Goal: Task Accomplishment & Management: Manage account settings

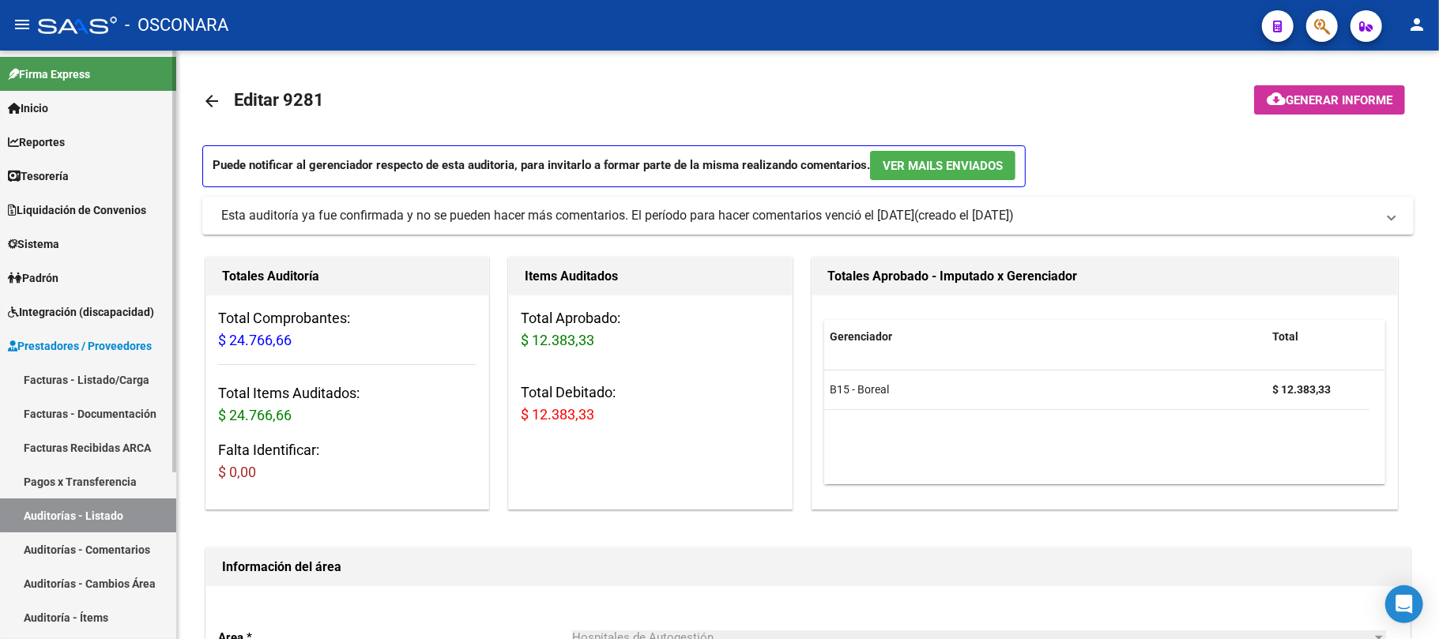
click at [134, 522] on link "Auditorías - Listado" at bounding box center [88, 516] width 176 height 34
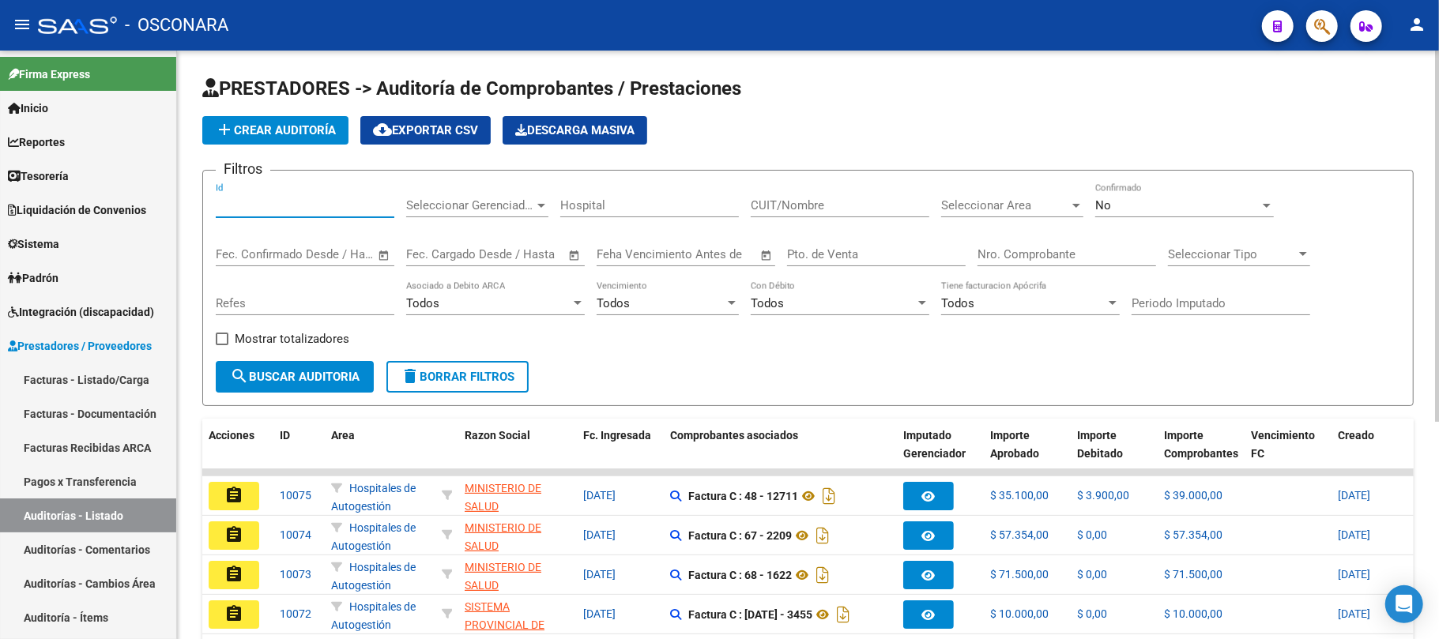
click at [311, 207] on input "Id" at bounding box center [305, 205] width 179 height 14
type input "10045"
click at [355, 382] on span "search Buscar Auditoria" at bounding box center [295, 377] width 130 height 14
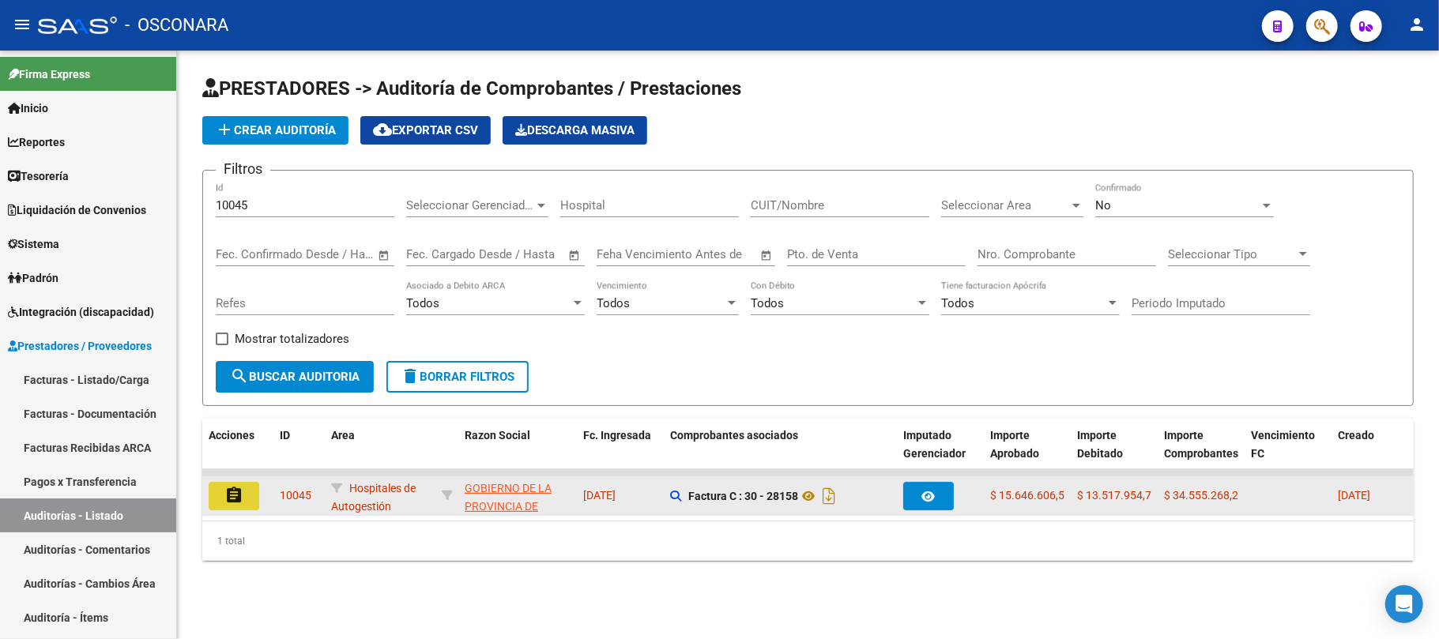
click at [248, 498] on button "assignment" at bounding box center [234, 496] width 51 height 28
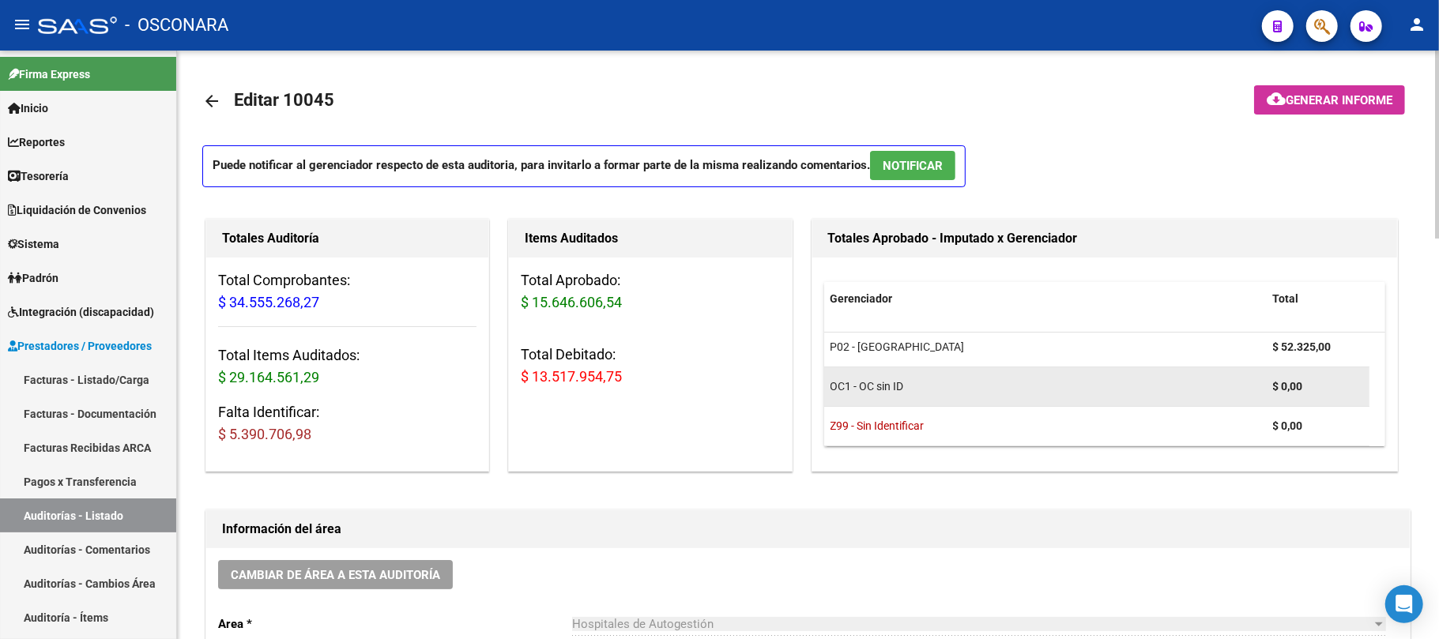
scroll to position [168, 0]
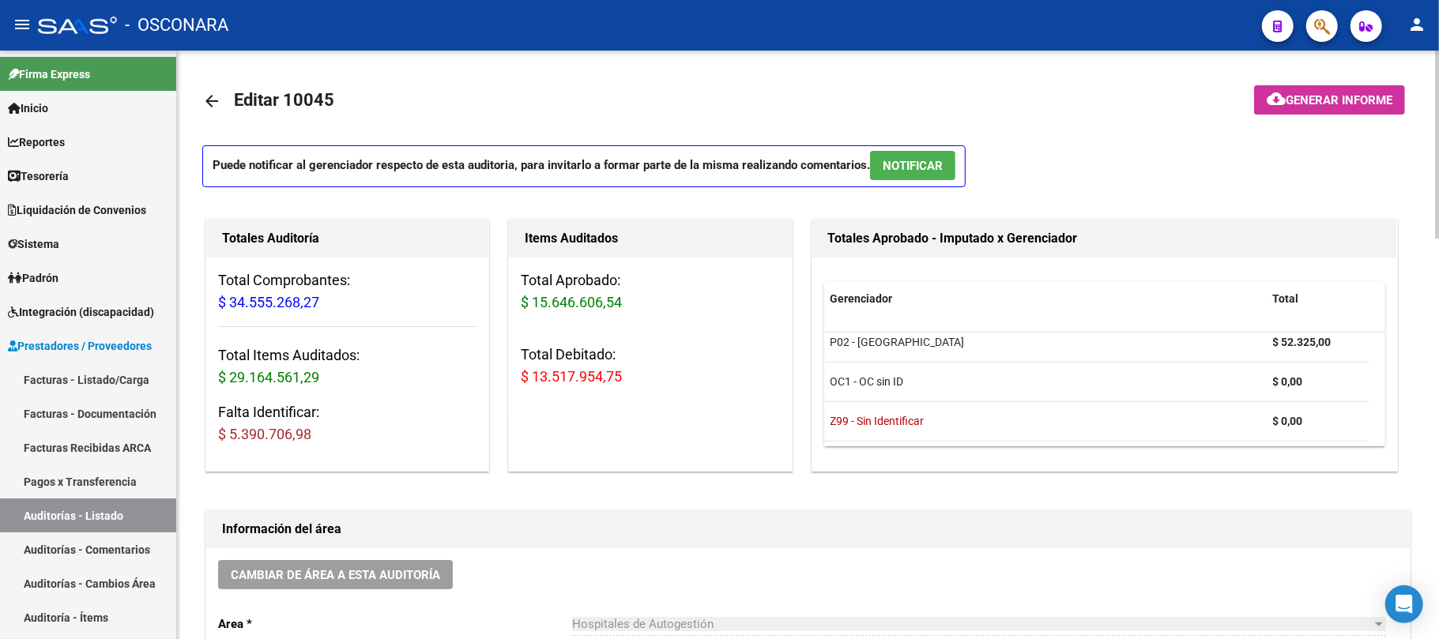
click at [1291, 93] on span "Generar informe" at bounding box center [1339, 100] width 107 height 14
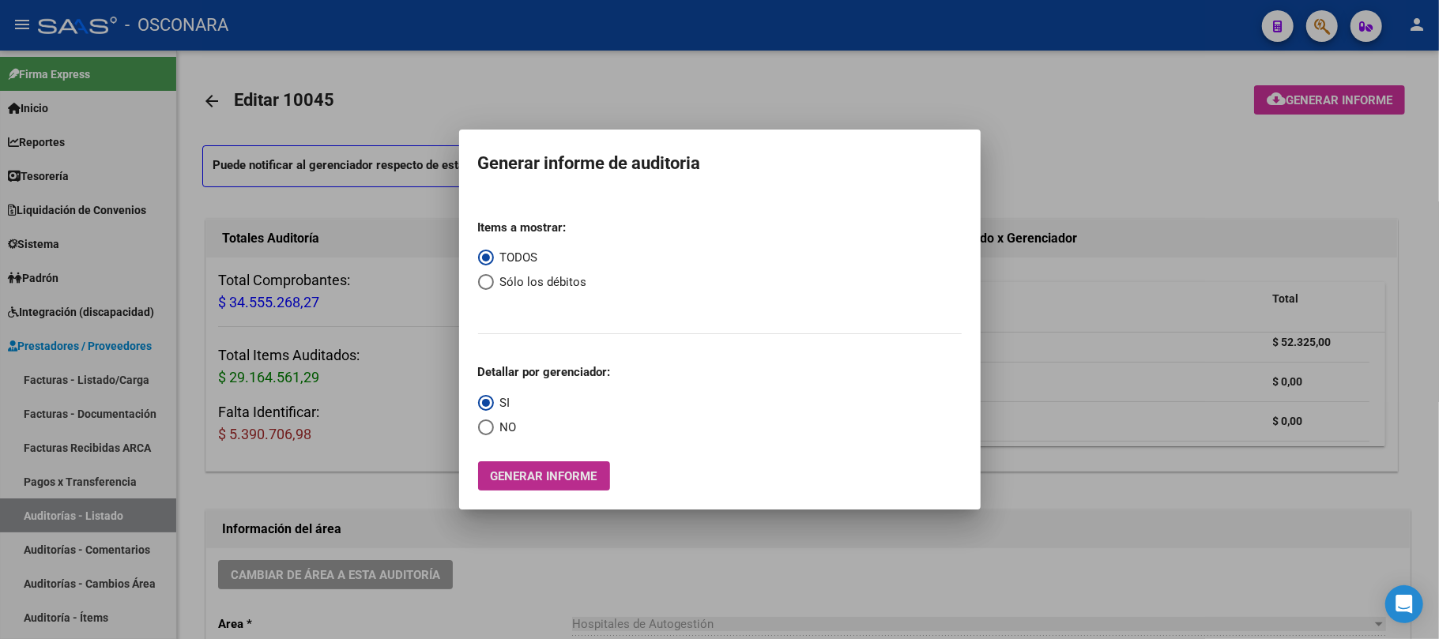
click at [558, 480] on span "Generar informe" at bounding box center [544, 476] width 107 height 14
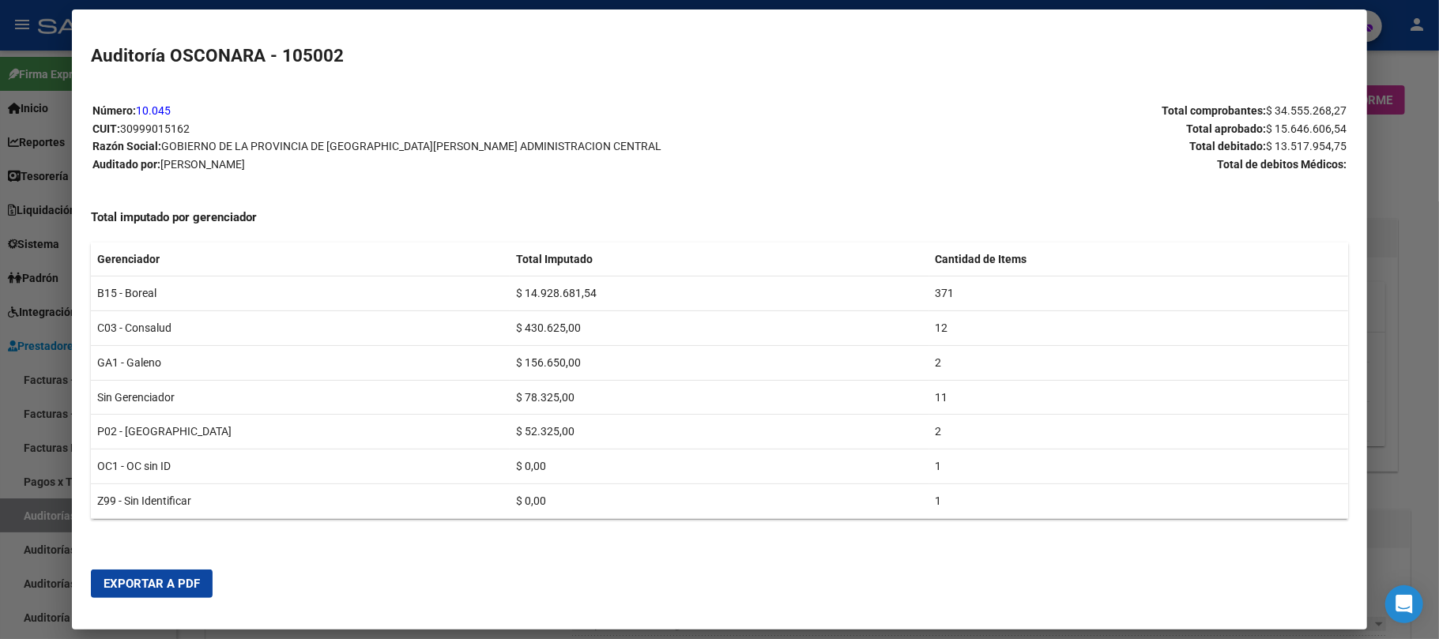
click at [198, 582] on span "Exportar a PDF" at bounding box center [152, 584] width 96 height 14
click at [183, 579] on span "Exportar a PDF" at bounding box center [152, 584] width 96 height 14
click at [1414, 327] on div at bounding box center [719, 319] width 1439 height 639
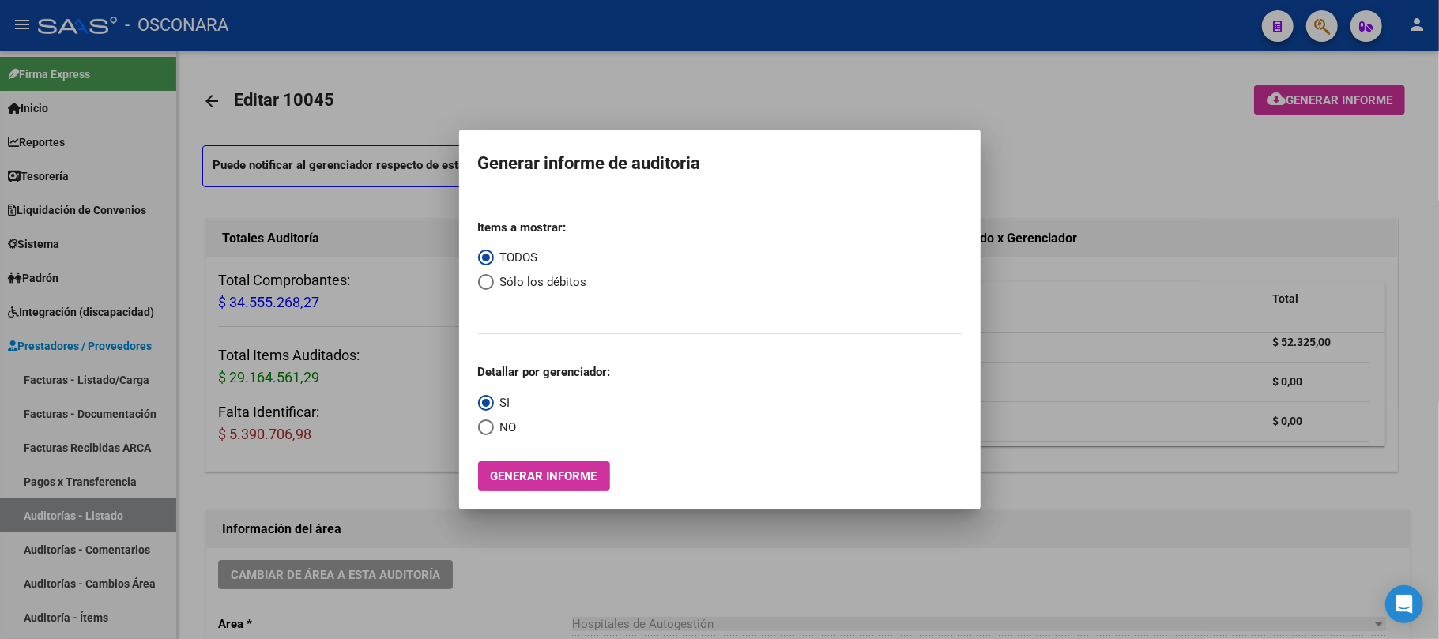
click at [490, 284] on span "Select an option" at bounding box center [486, 282] width 16 height 16
click at [490, 284] on input "Sólo los débitos" at bounding box center [486, 282] width 16 height 16
radio input "true"
click at [536, 475] on span "Generar informe" at bounding box center [544, 476] width 107 height 14
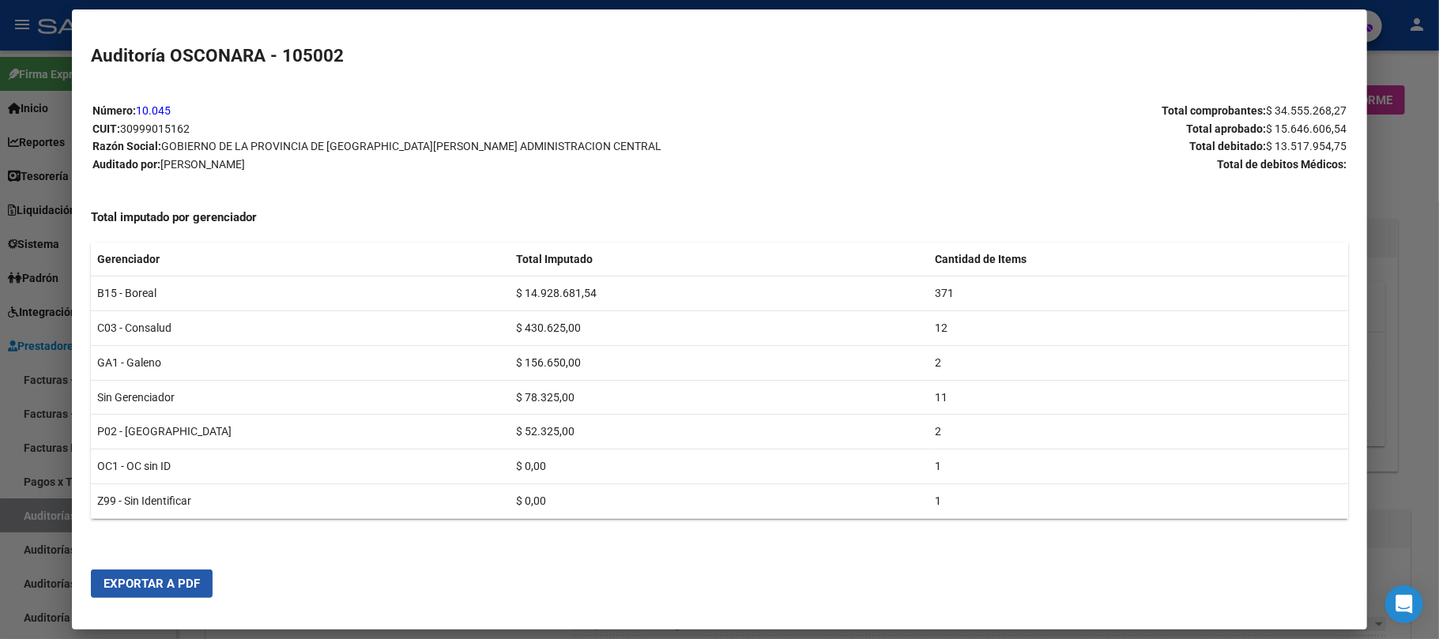
click at [182, 585] on span "Exportar a PDF" at bounding box center [152, 584] width 96 height 14
click at [183, 577] on span "Exportar a PDF" at bounding box center [152, 584] width 96 height 14
drag, startPoint x: 179, startPoint y: 577, endPoint x: 1394, endPoint y: 261, distance: 1255.8
click at [180, 578] on span "Exportar a PDF" at bounding box center [152, 584] width 96 height 14
click at [1427, 250] on div at bounding box center [719, 319] width 1439 height 639
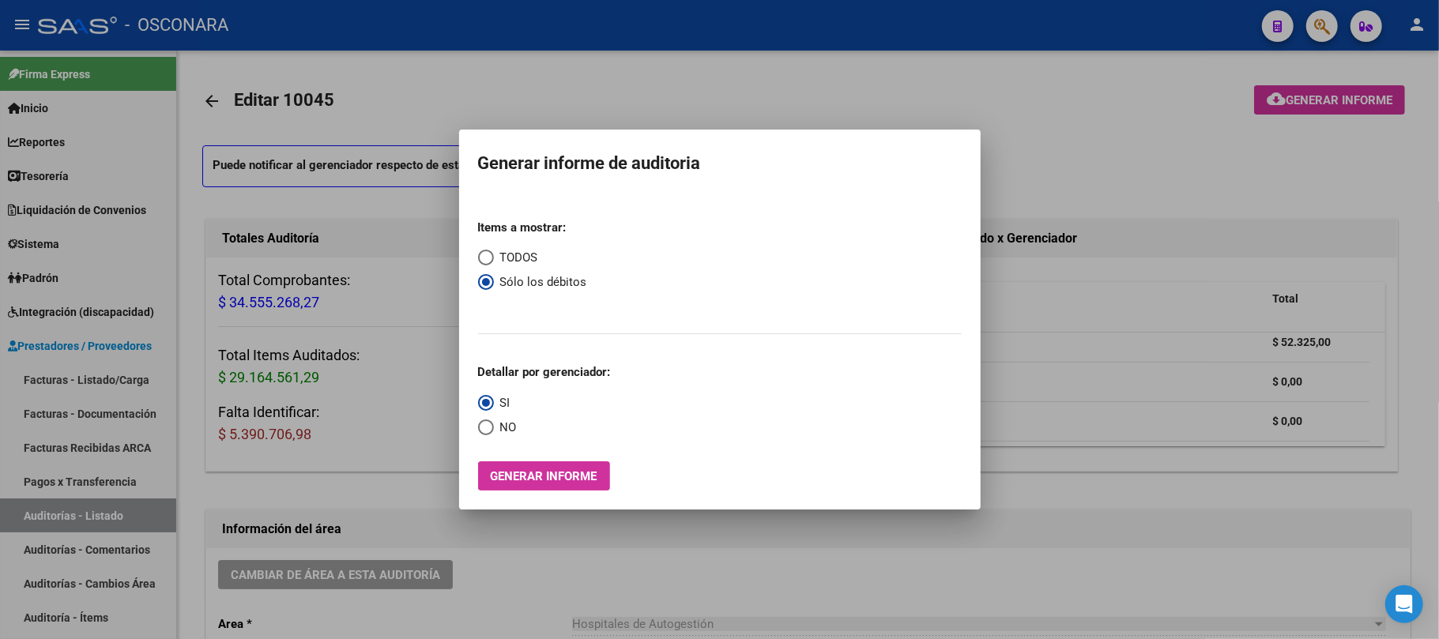
click at [807, 576] on div at bounding box center [719, 319] width 1439 height 639
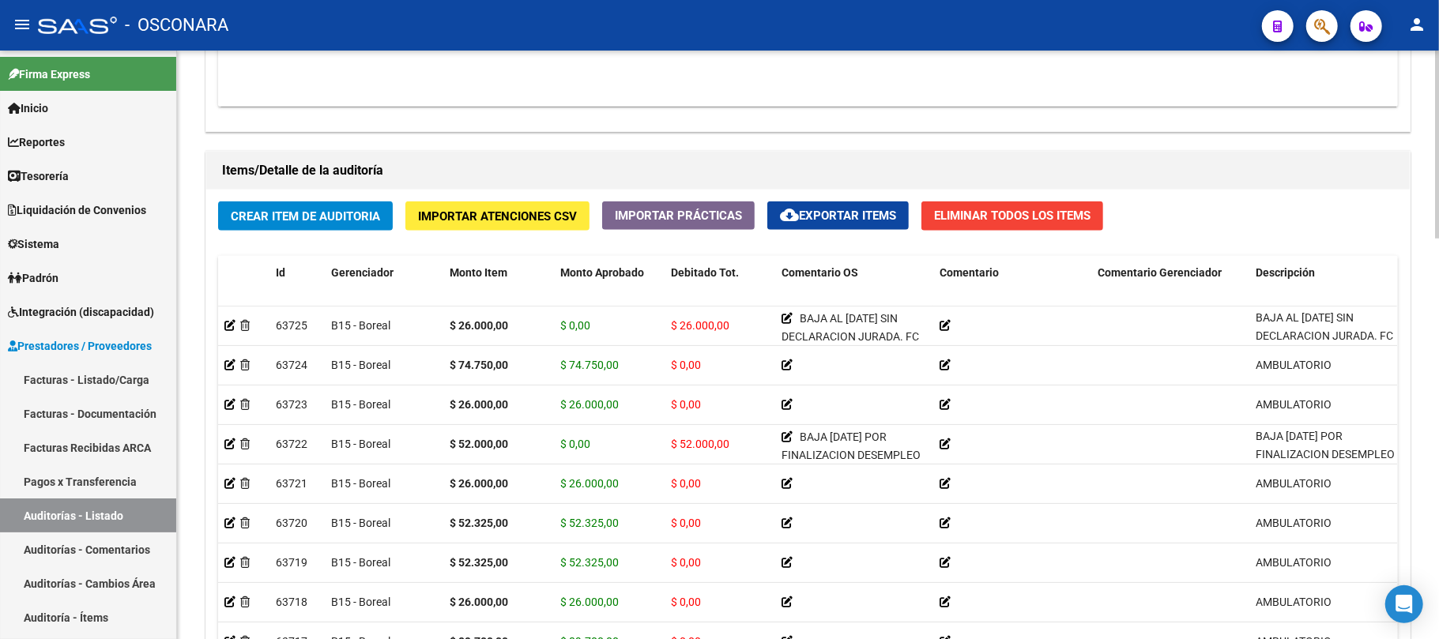
scroll to position [1256, 0]
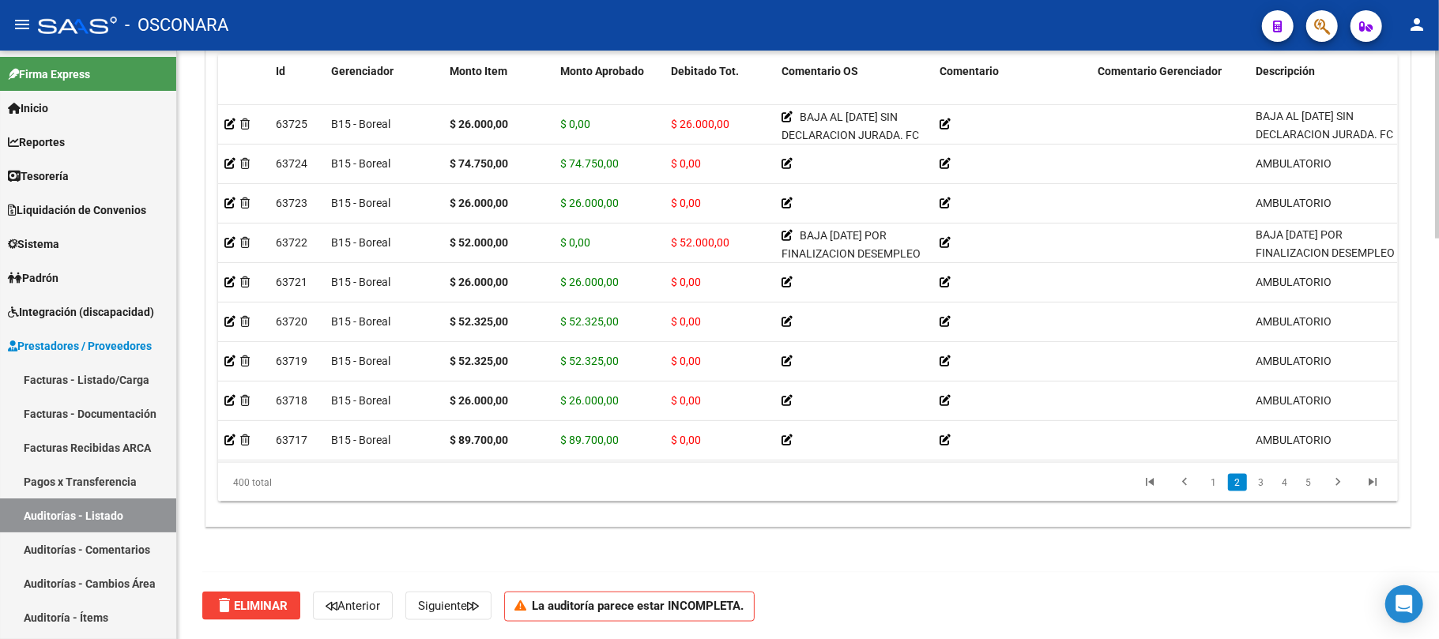
click at [1438, 639] on html "menu - OSCONARA person Firma Express Inicio Calendario SSS Instructivos Contact…" at bounding box center [719, 319] width 1439 height 639
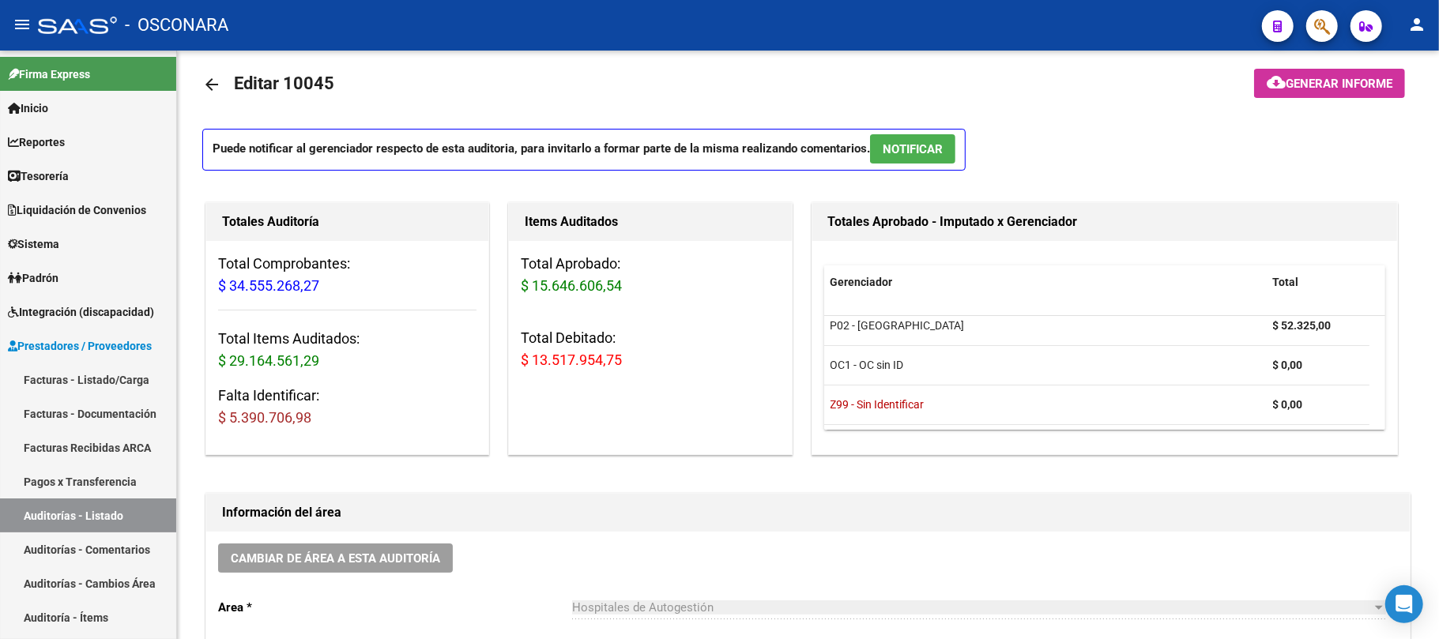
scroll to position [0, 0]
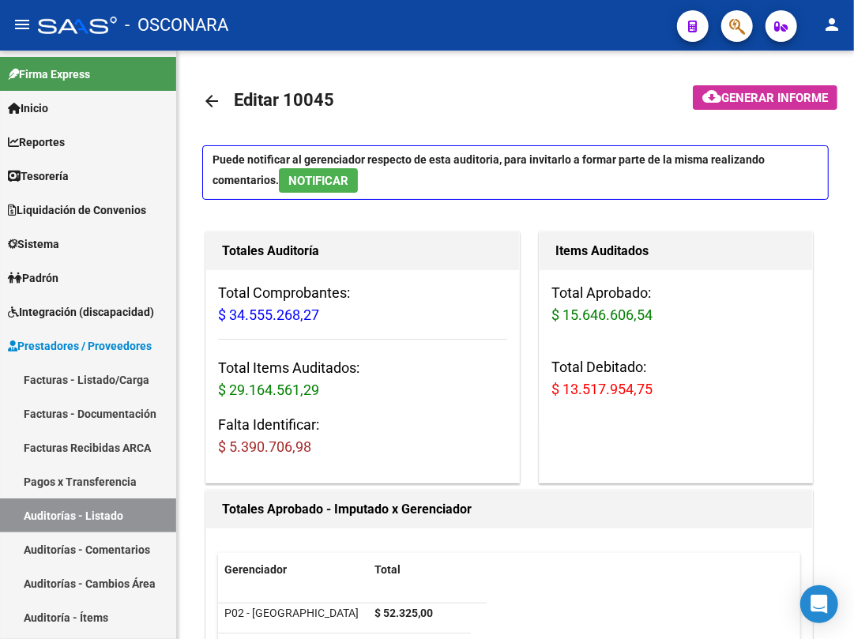
click at [788, 280] on div "Total Aprobado: $ 15.646.606,54 Total Debitado: $ 13.517.954,75" at bounding box center [676, 347] width 273 height 155
click at [779, 352] on div "Total Aprobado: $ 15.646.606,54 Total Debitado: $ 13.517.954,75" at bounding box center [676, 347] width 273 height 155
click at [571, 89] on mat-toolbar-row "arrow_back Editar 10045" at bounding box center [434, 101] width 464 height 51
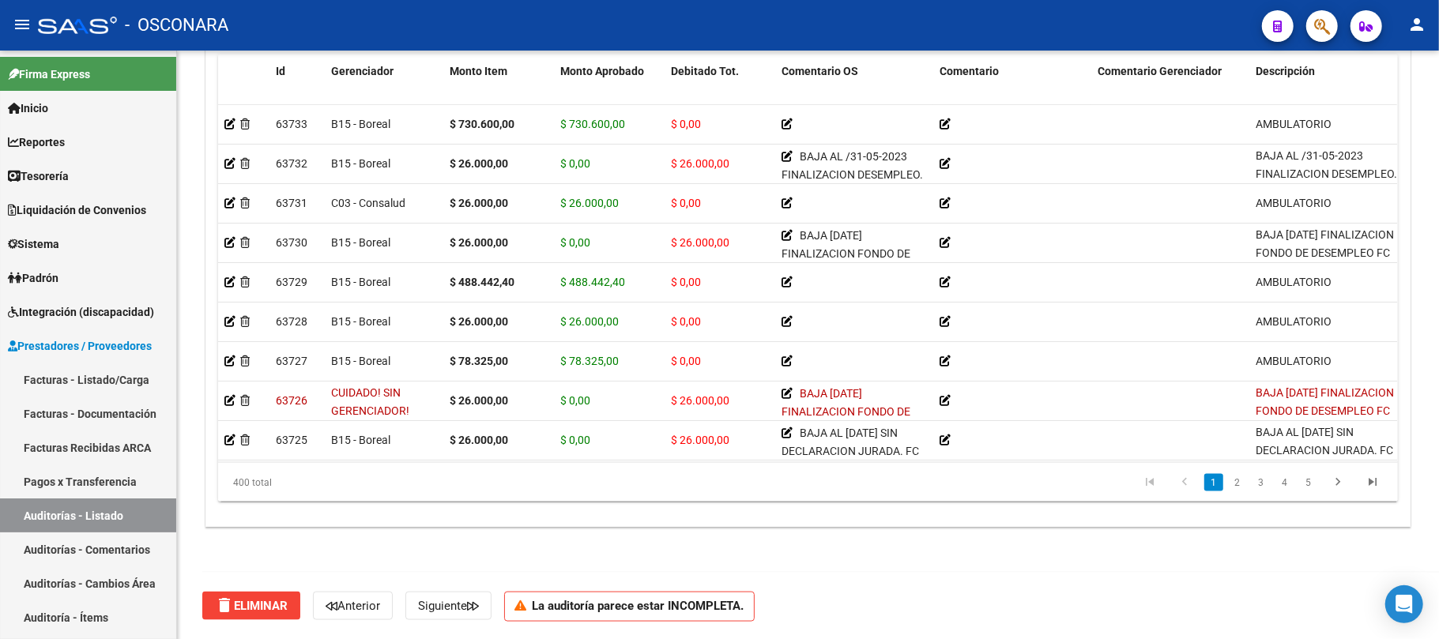
scroll to position [1215, 0]
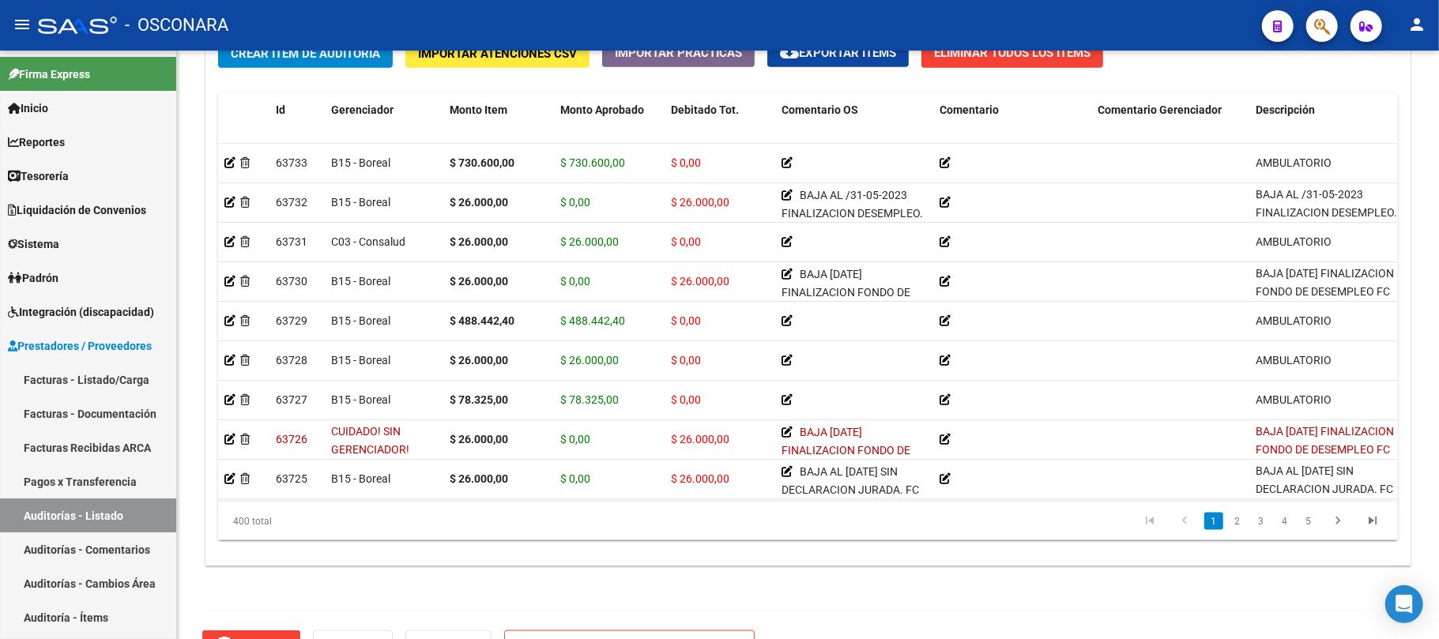
click at [1438, 480] on div at bounding box center [1437, 533] width 4 height 188
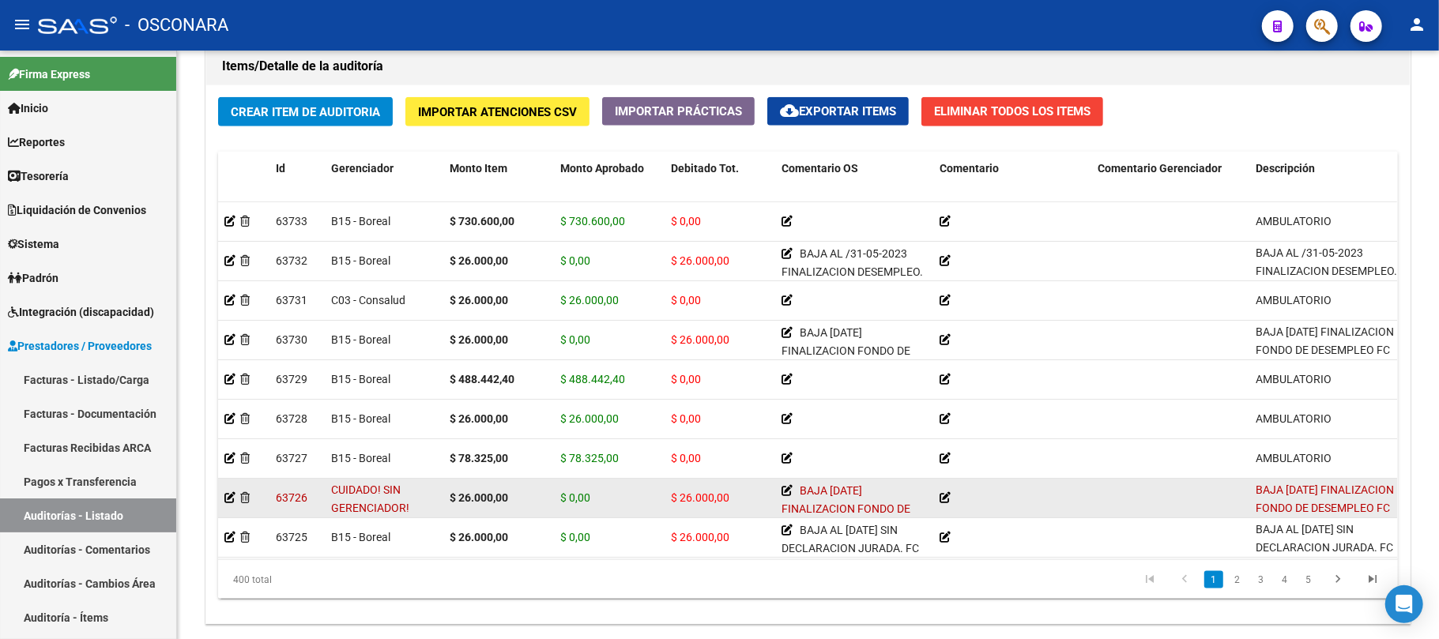
scroll to position [1110, 0]
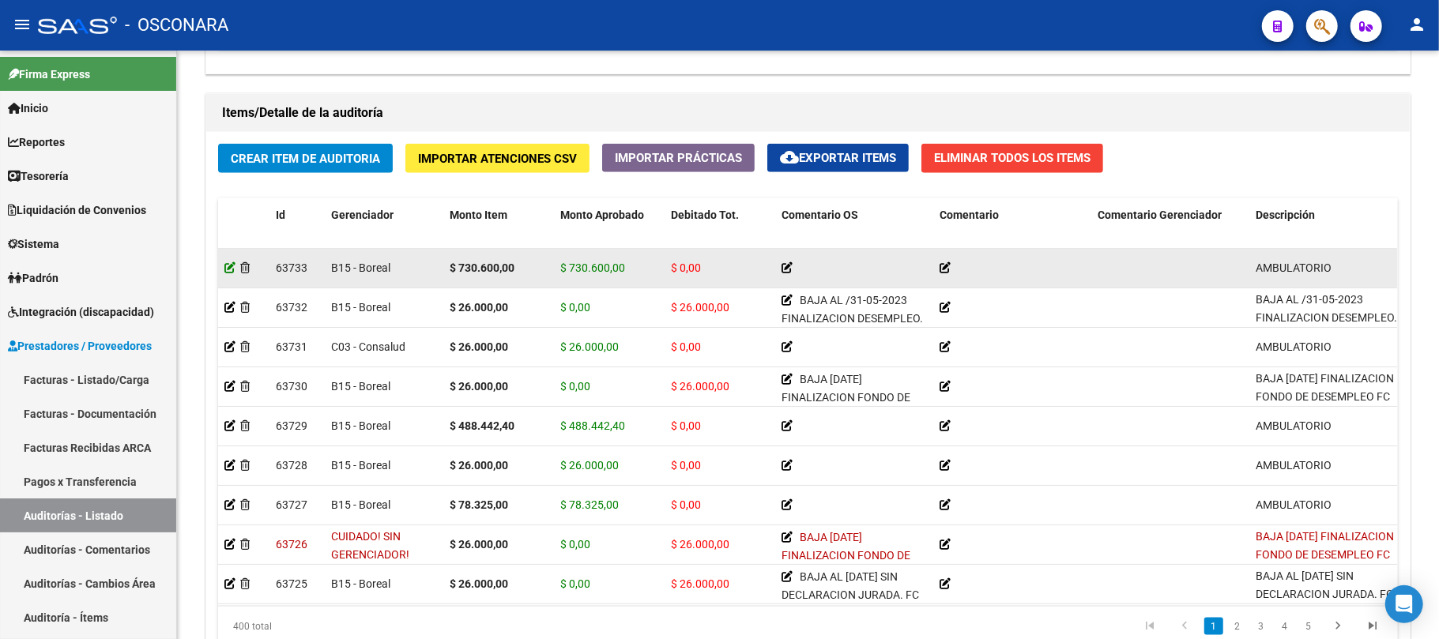
click at [231, 269] on icon at bounding box center [229, 267] width 11 height 11
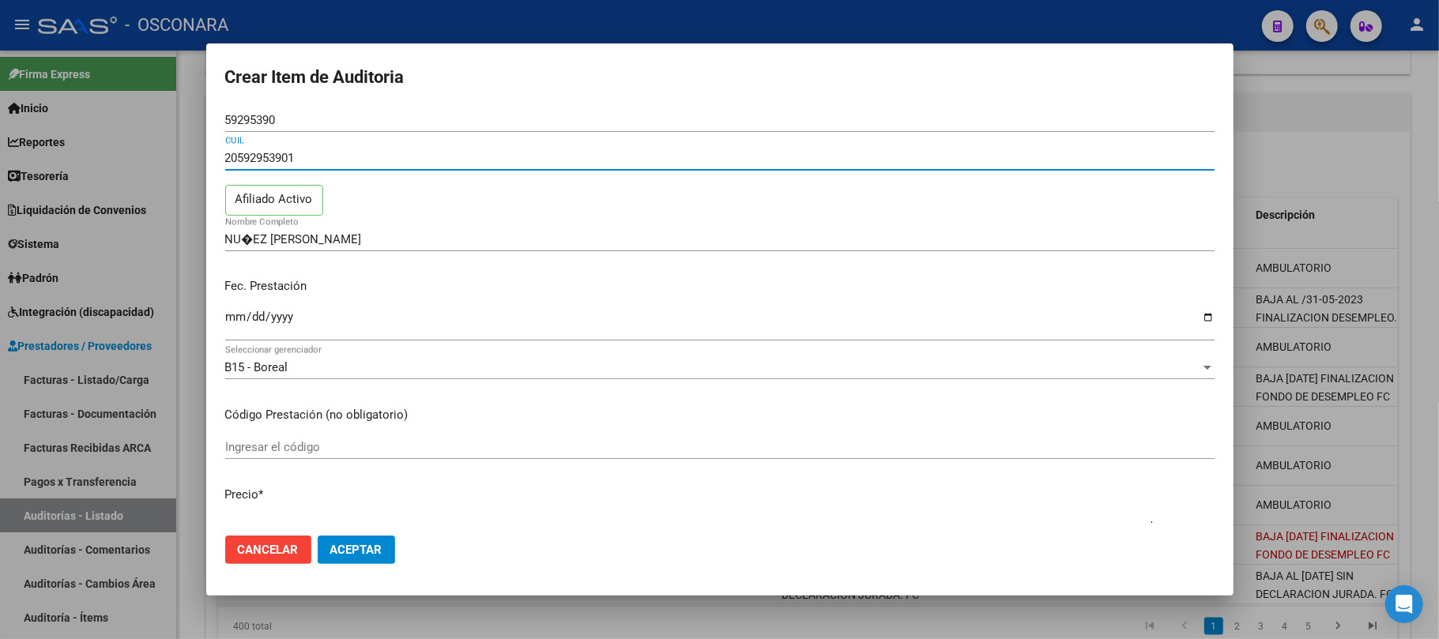
drag, startPoint x: 322, startPoint y: 153, endPoint x: 209, endPoint y: 155, distance: 113.0
click at [209, 155] on mat-dialog-content "59295390 Nro Documento 20592953901 CUIL Afiliado Activo NU�EZ [PERSON_NAME] Nom…" at bounding box center [719, 316] width 1027 height 416
click at [931, 601] on div at bounding box center [719, 319] width 1439 height 639
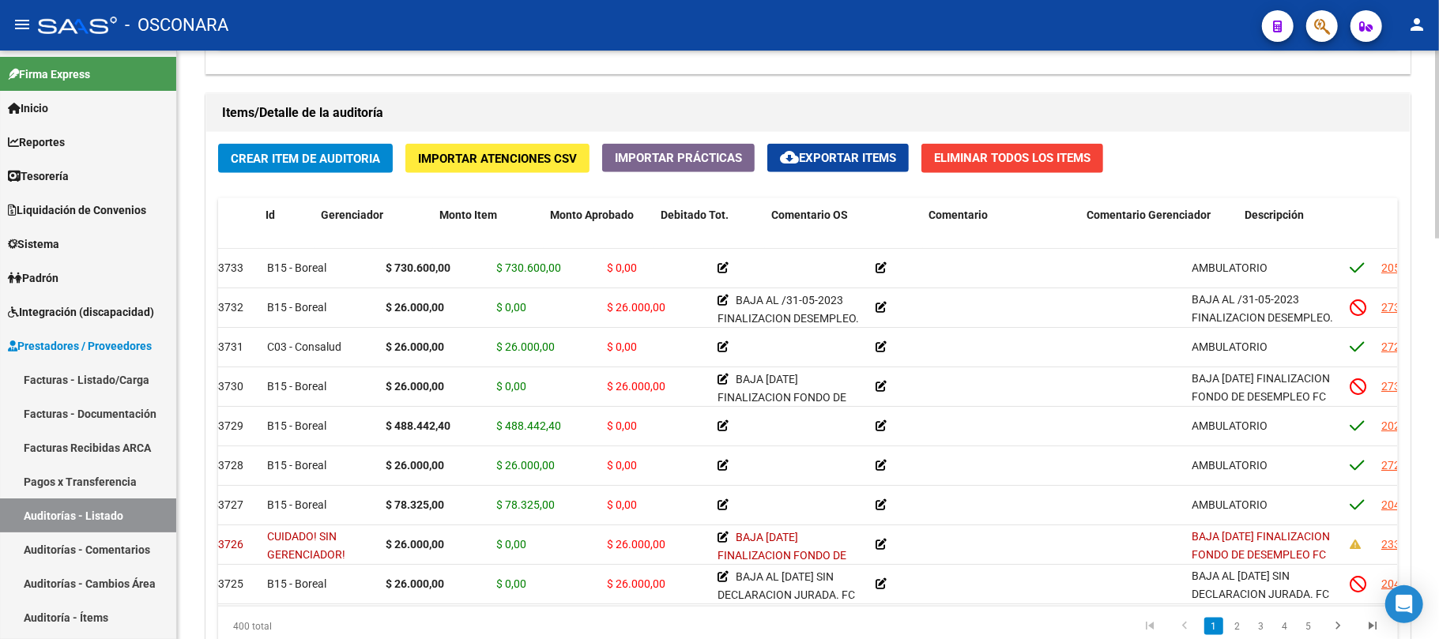
scroll to position [0, 0]
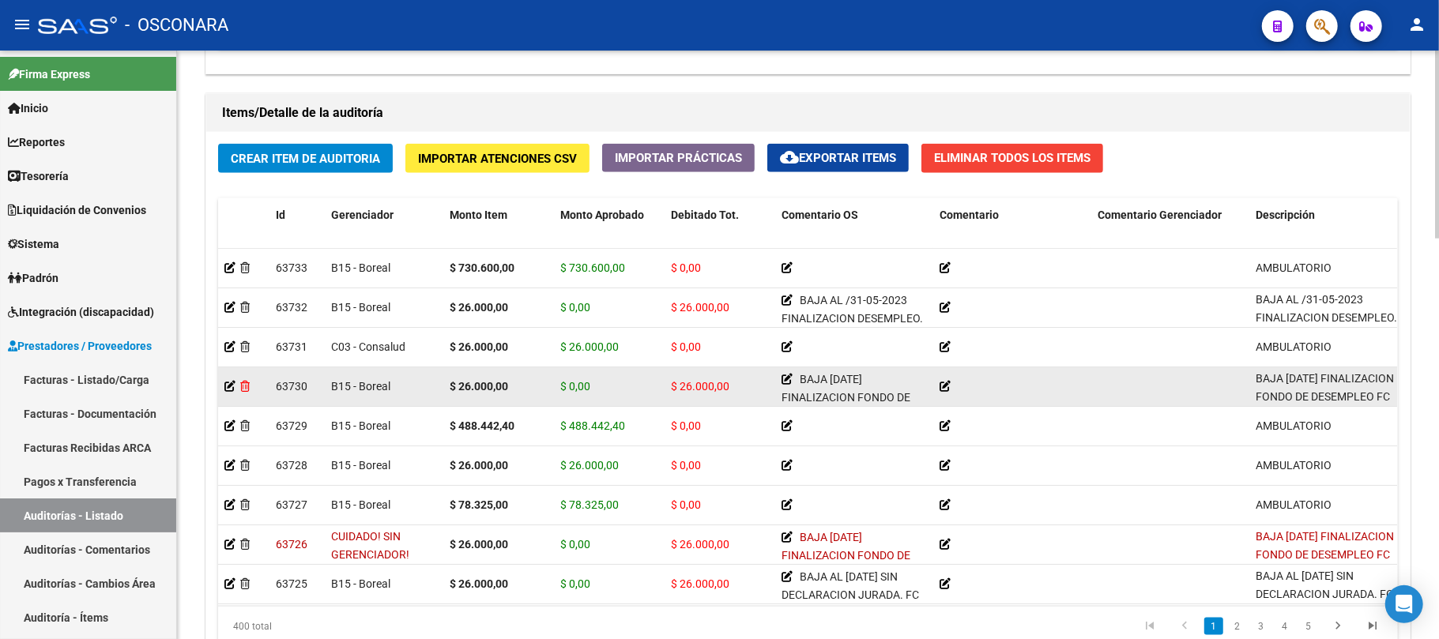
click at [244, 390] on icon at bounding box center [244, 386] width 9 height 11
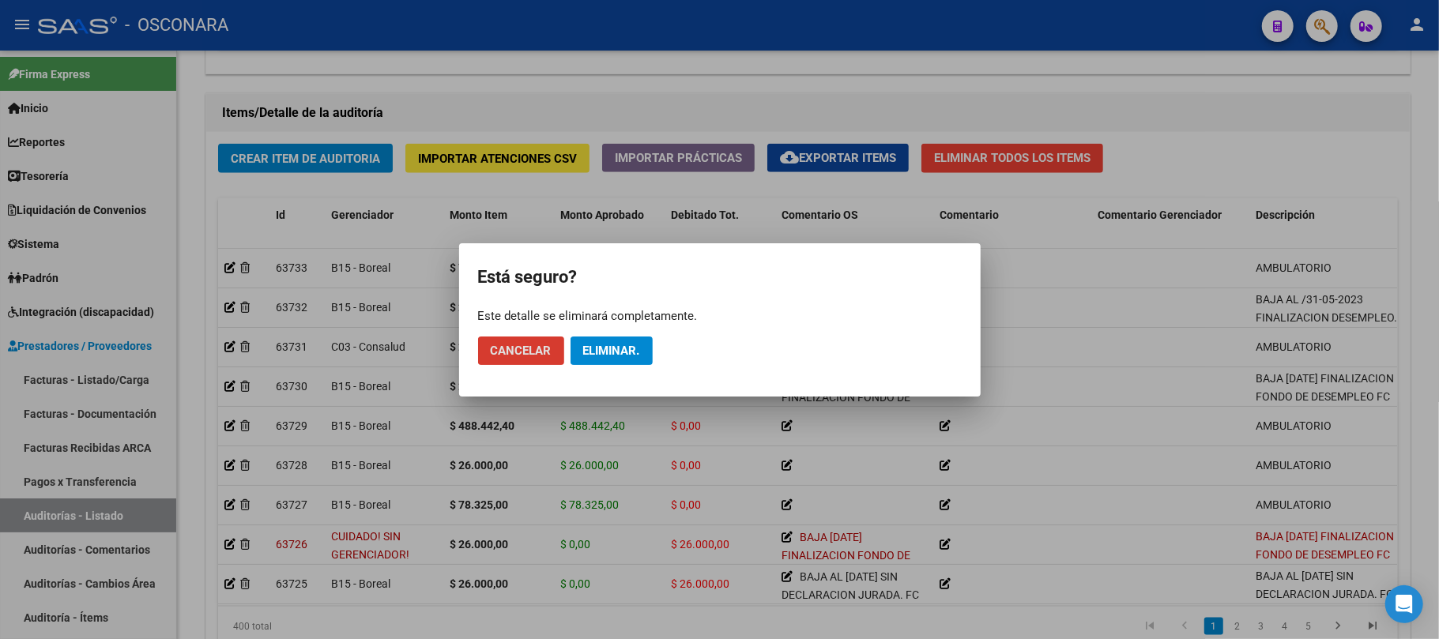
click at [610, 345] on span "Eliminar." at bounding box center [611, 351] width 57 height 14
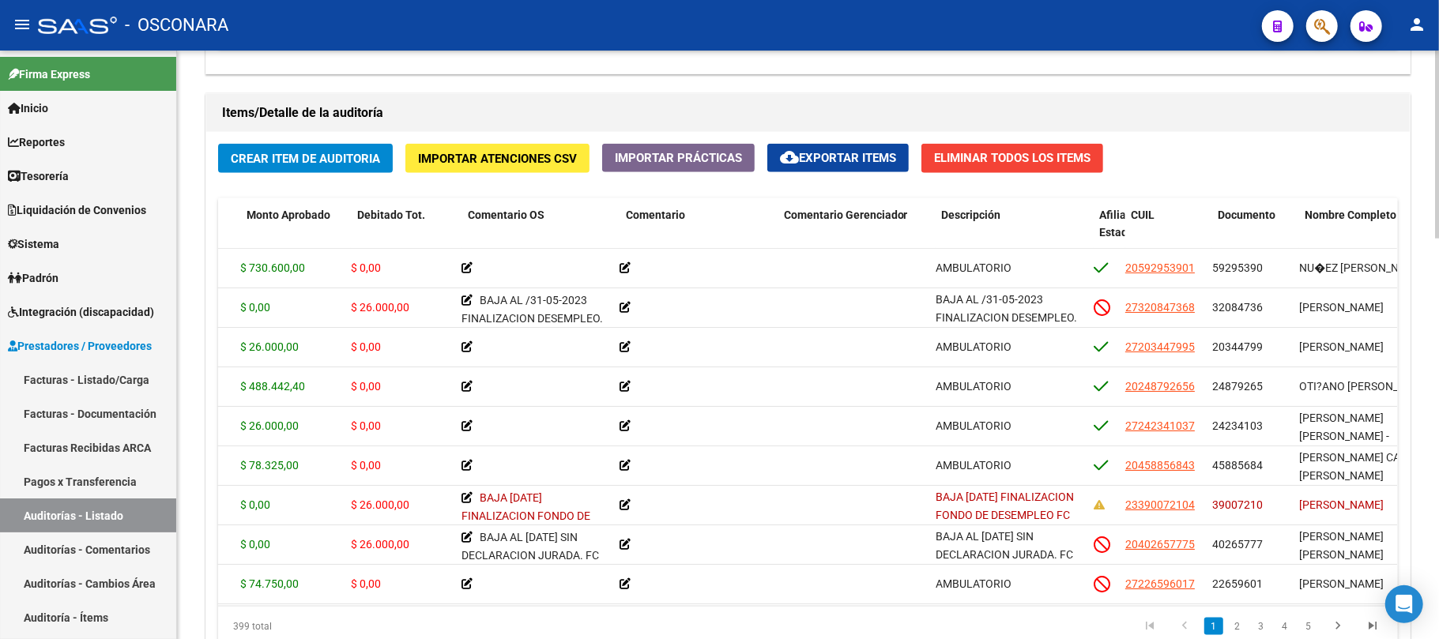
scroll to position [0, 311]
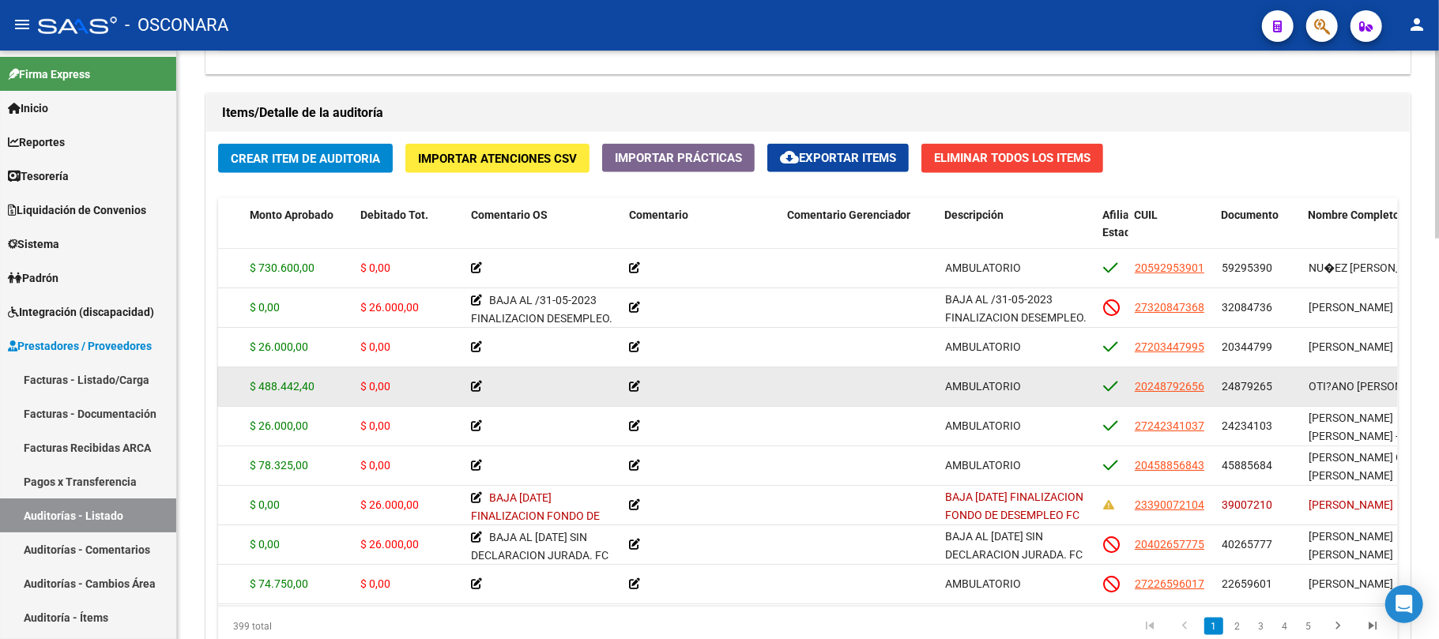
drag, startPoint x: 1312, startPoint y: 382, endPoint x: 1321, endPoint y: 382, distance: 9.5
click at [1321, 382] on span "OTI?ANO [PERSON_NAME]" at bounding box center [1375, 386] width 133 height 13
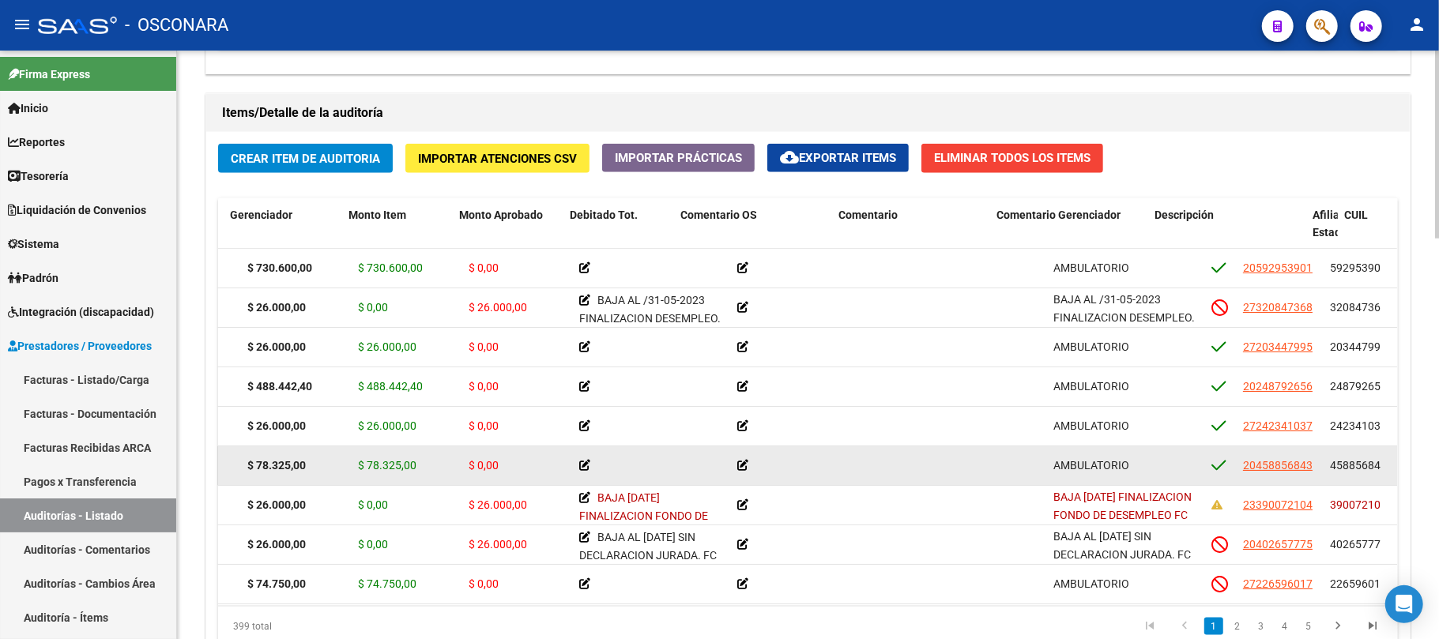
scroll to position [0, 84]
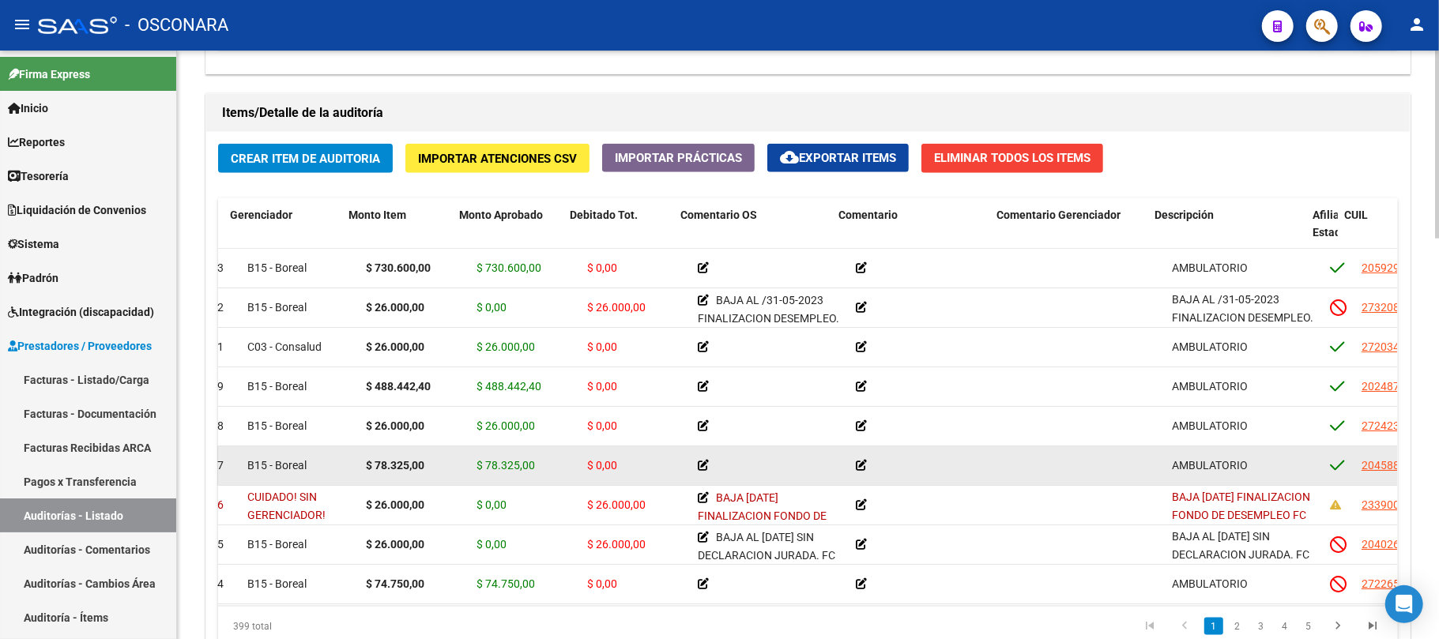
drag, startPoint x: 340, startPoint y: 479, endPoint x: 222, endPoint y: 466, distance: 118.4
click at [222, 466] on div "63727 B15 - Boreal $ 78.325,00 $ 78.325,00 $ 0,00 AMBULATORIO 20458856843 45885…" at bounding box center [1305, 466] width 2343 height 40
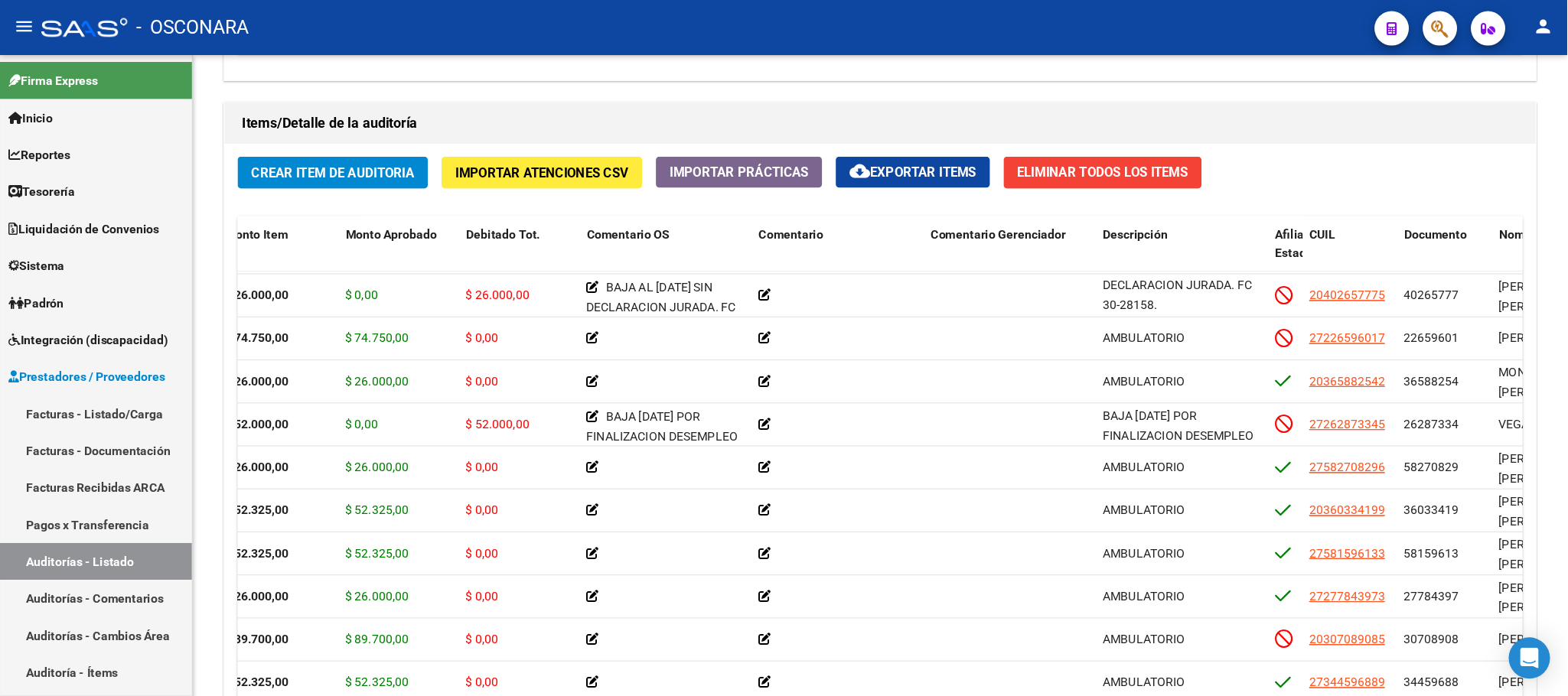
scroll to position [19, 0]
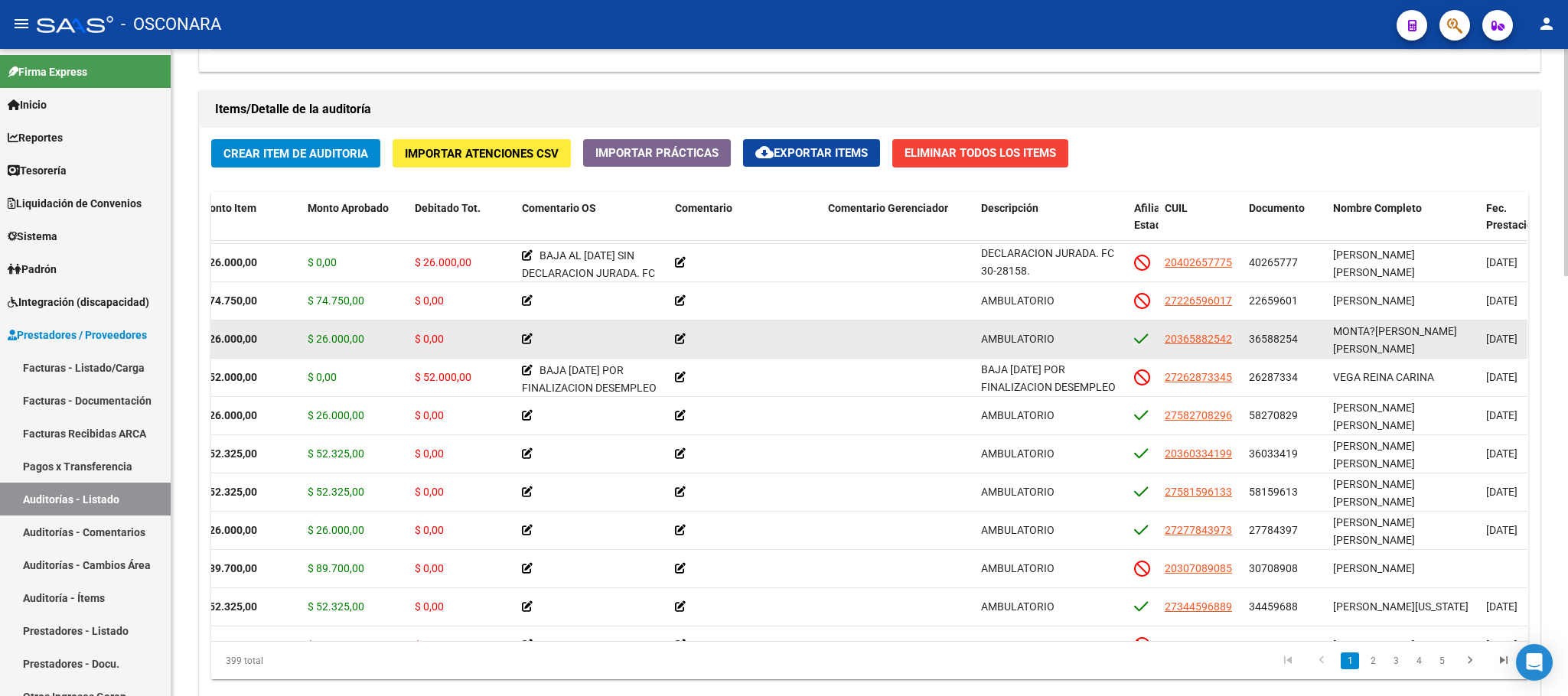
drag, startPoint x: 1341, startPoint y: 341, endPoint x: 1400, endPoint y: 338, distance: 59.1
click at [1393, 338] on div "MONTA?[PERSON_NAME] [PERSON_NAME]" at bounding box center [1403, 338] width 140 height 32
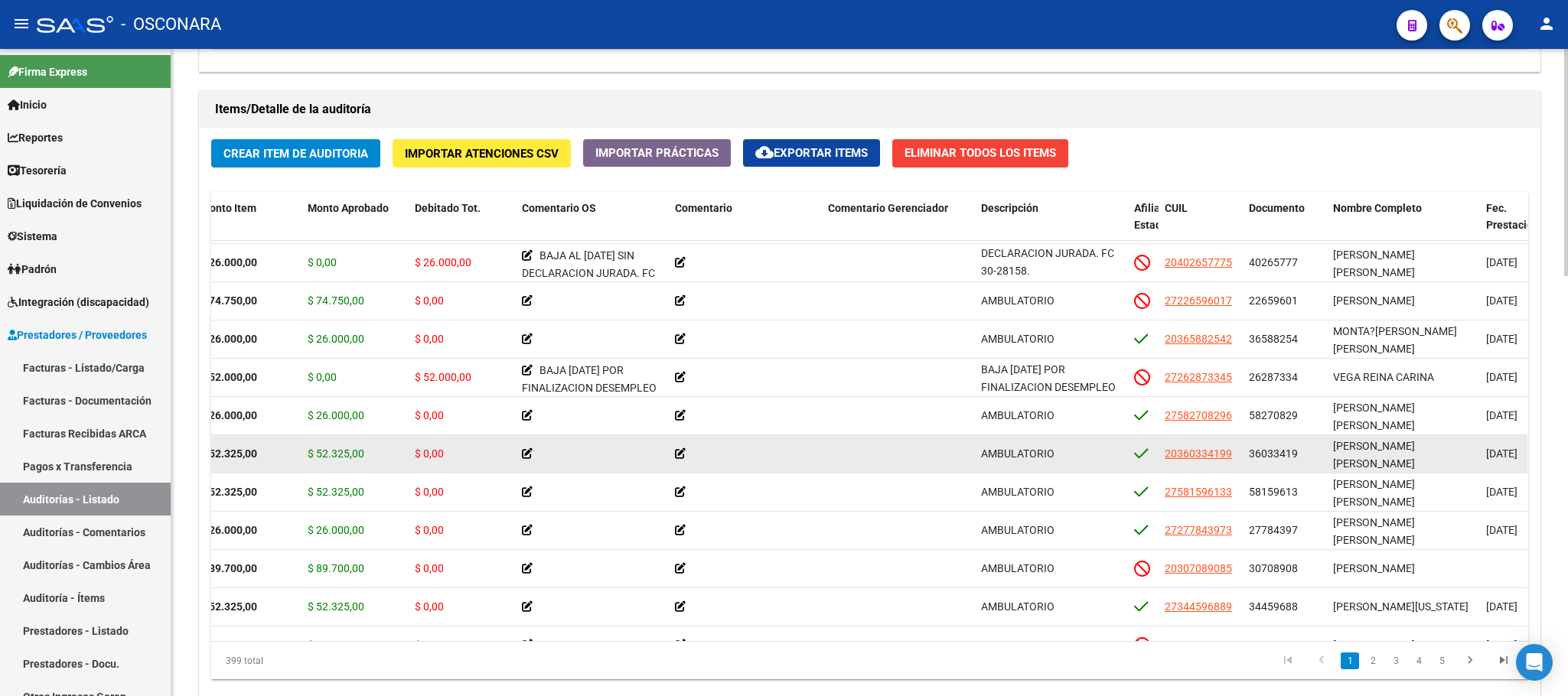
drag, startPoint x: 1370, startPoint y: 459, endPoint x: 1392, endPoint y: 457, distance: 22.1
click at [1392, 457] on span "[PERSON_NAME] [PERSON_NAME]" at bounding box center [1374, 454] width 82 height 30
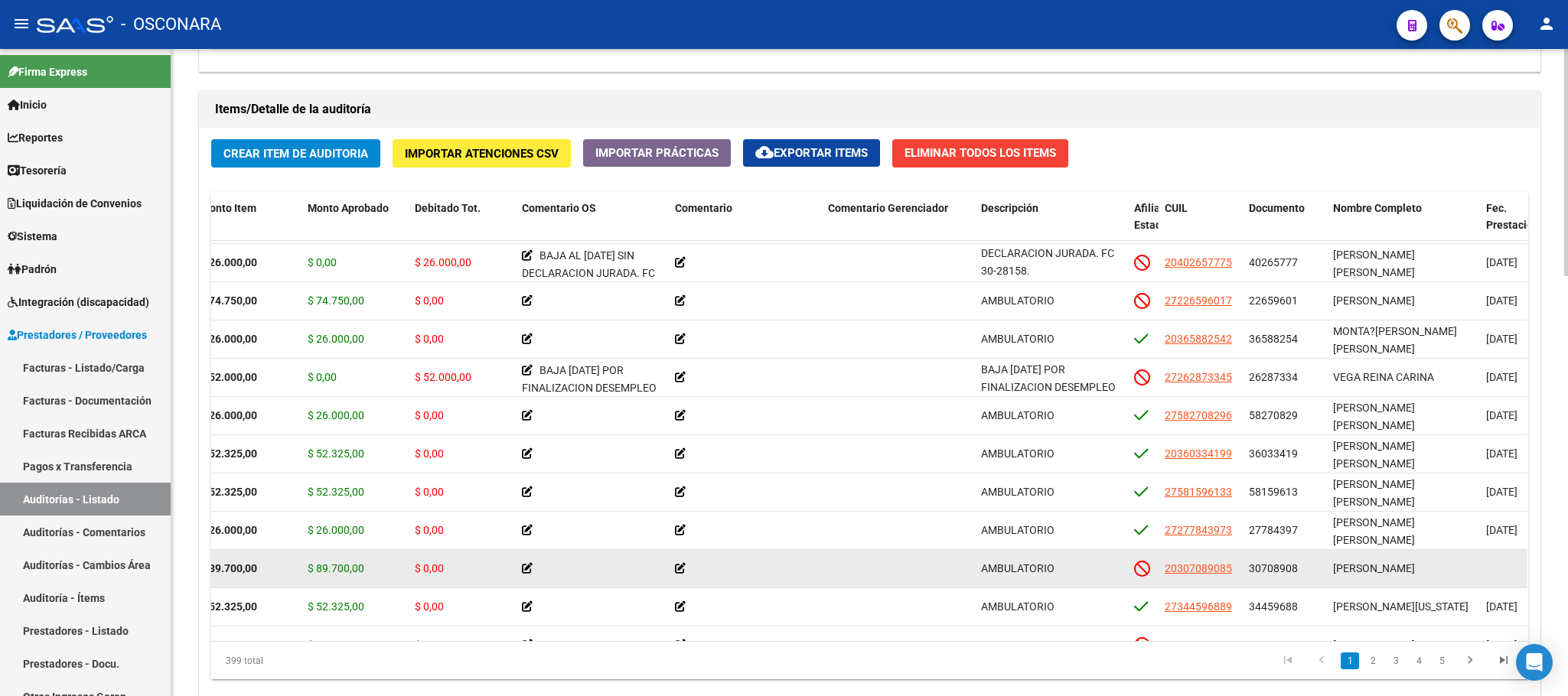
drag, startPoint x: 1332, startPoint y: 570, endPoint x: 1368, endPoint y: 570, distance: 36.0
click at [1368, 570] on span "[PERSON_NAME]" at bounding box center [1374, 568] width 82 height 13
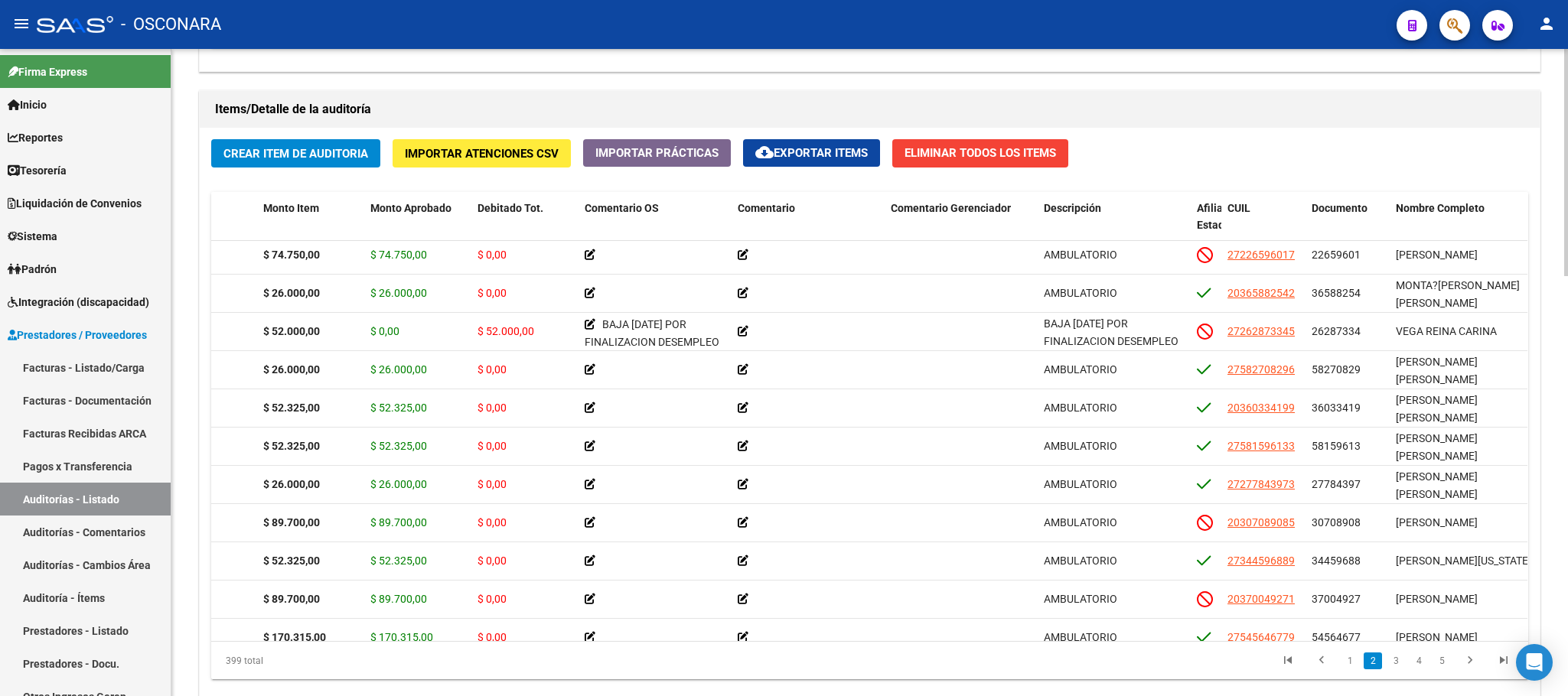
scroll to position [356, 172]
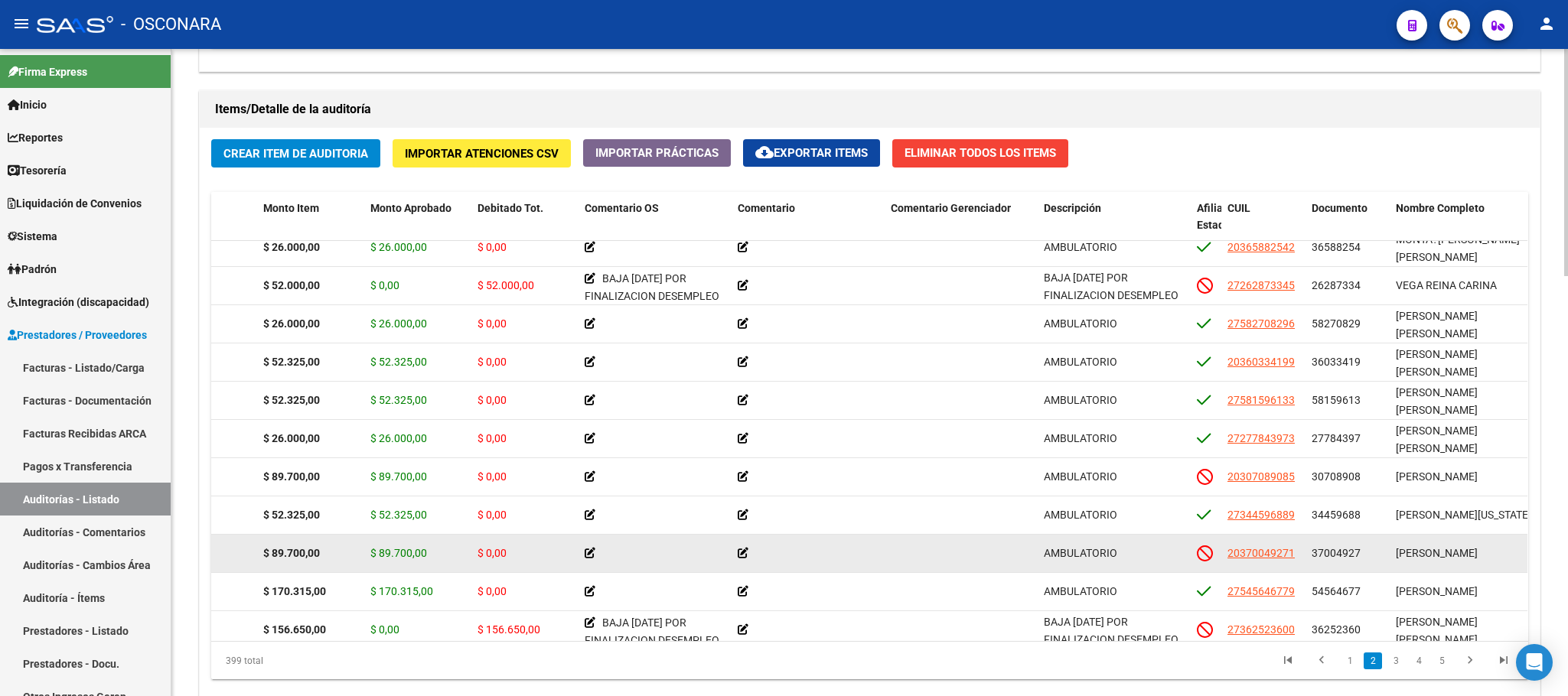
drag, startPoint x: 444, startPoint y: 563, endPoint x: 373, endPoint y: 564, distance: 71.0
click at [373, 564] on datatable-body-cell "$ 89.700,00" at bounding box center [417, 553] width 108 height 38
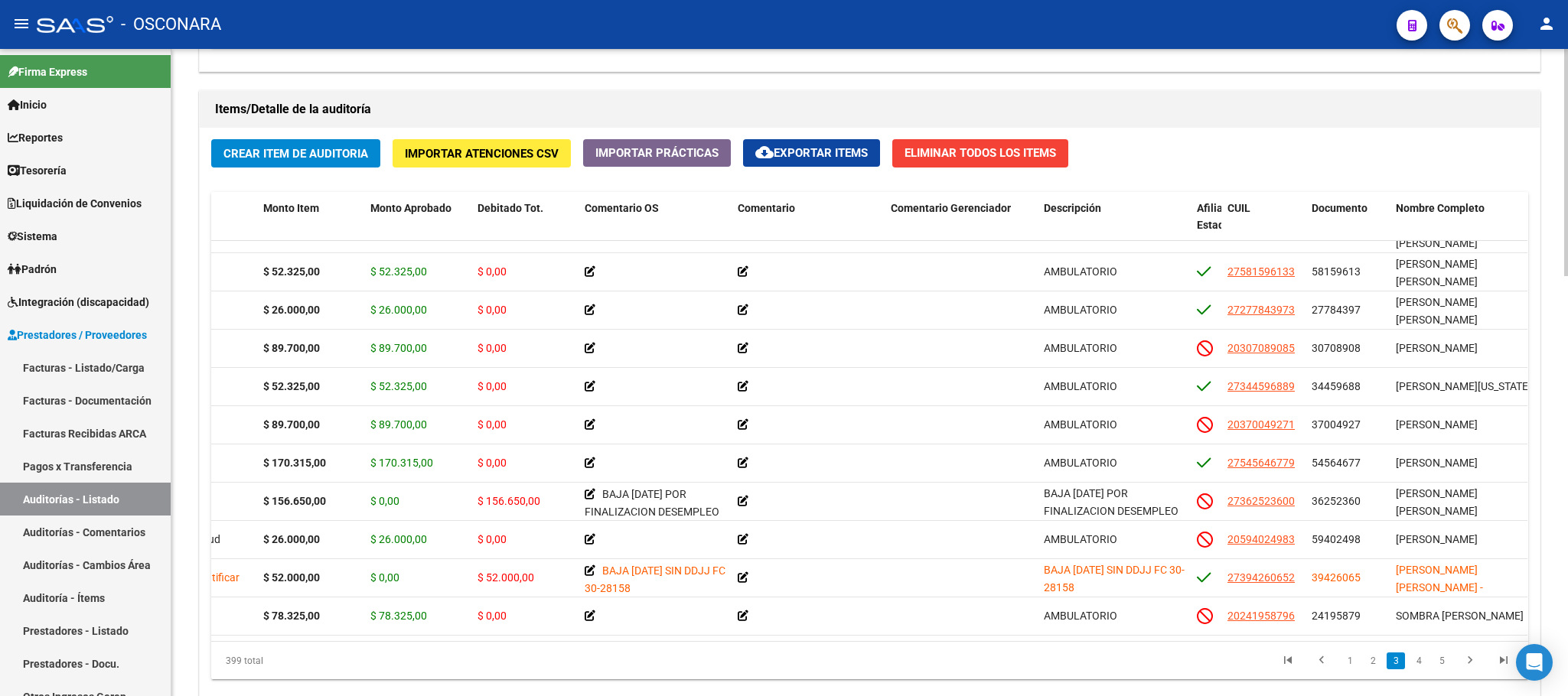
scroll to position [495, 172]
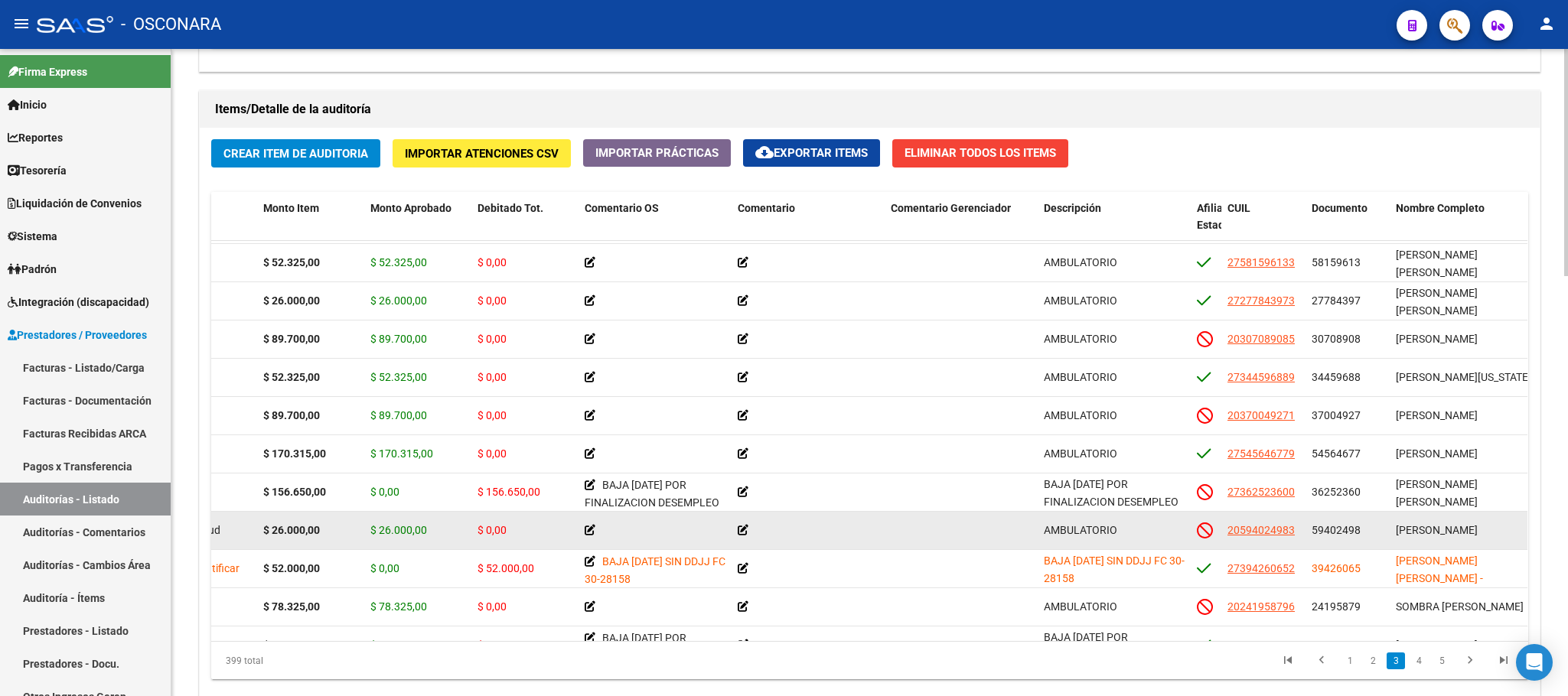
drag, startPoint x: 348, startPoint y: 535, endPoint x: 407, endPoint y: 535, distance: 59.0
click at [407, 535] on div "63712 C03 - Consalud $ 26.000,00 $ 26.000,00 $ 0,00 AMBULATORIO 20594024983 594…" at bounding box center [1173, 531] width 2269 height 39
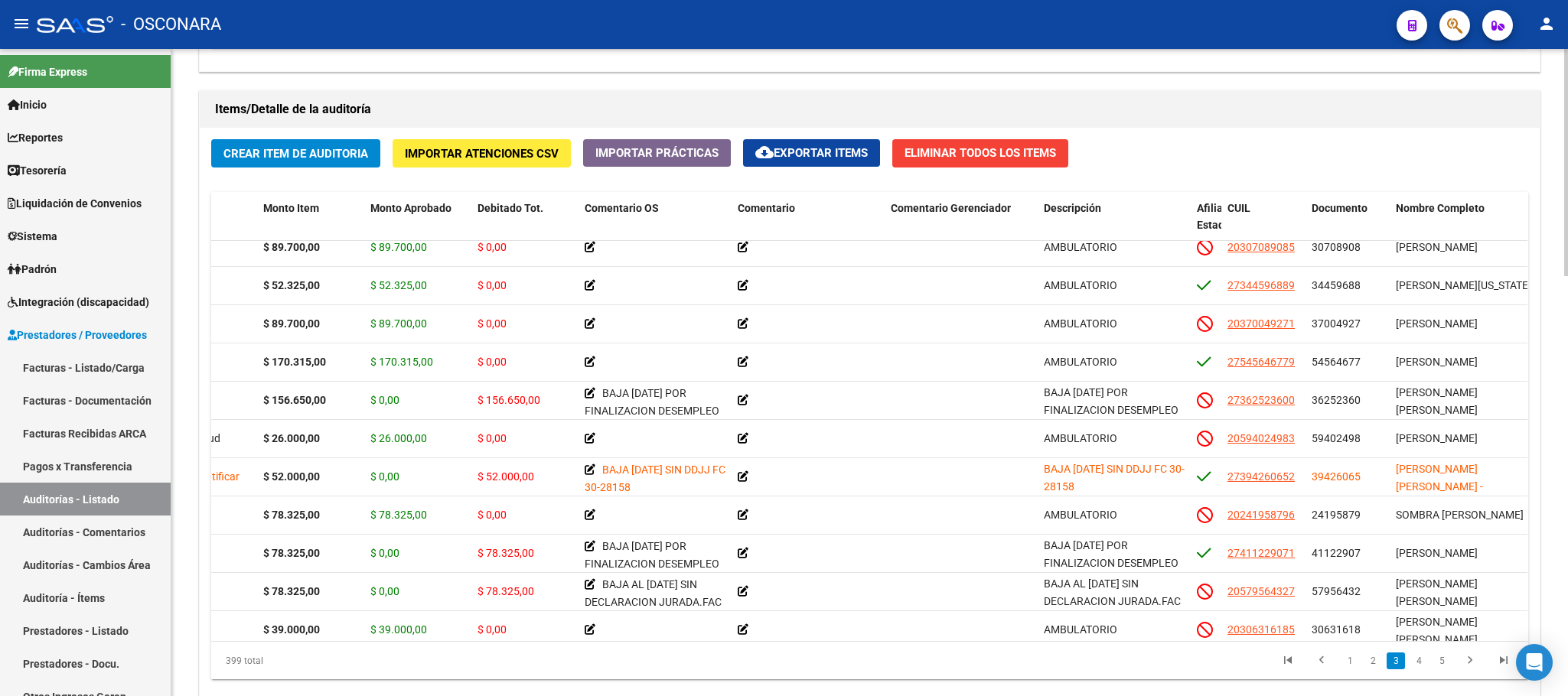
scroll to position [632, 172]
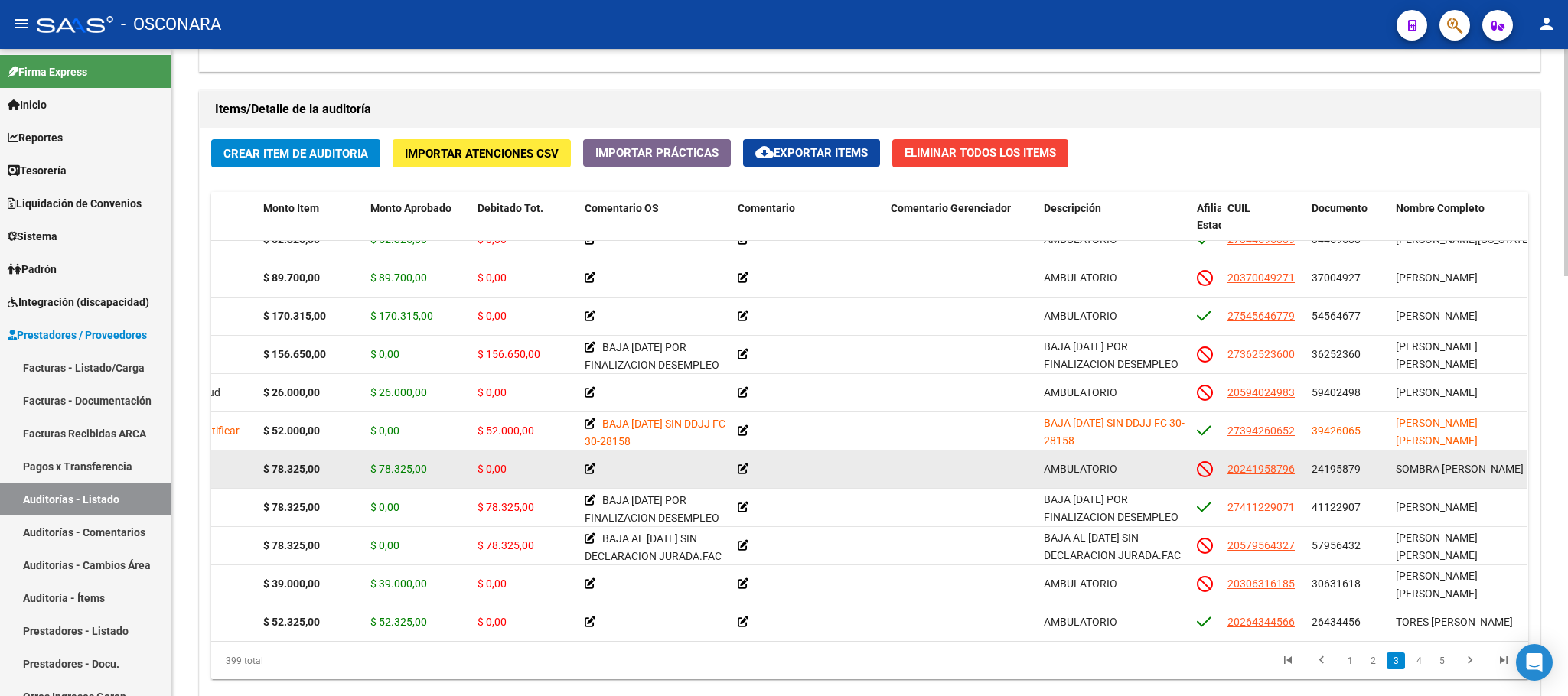
click at [1393, 475] on span "SOMBRA [PERSON_NAME]" at bounding box center [1460, 469] width 128 height 13
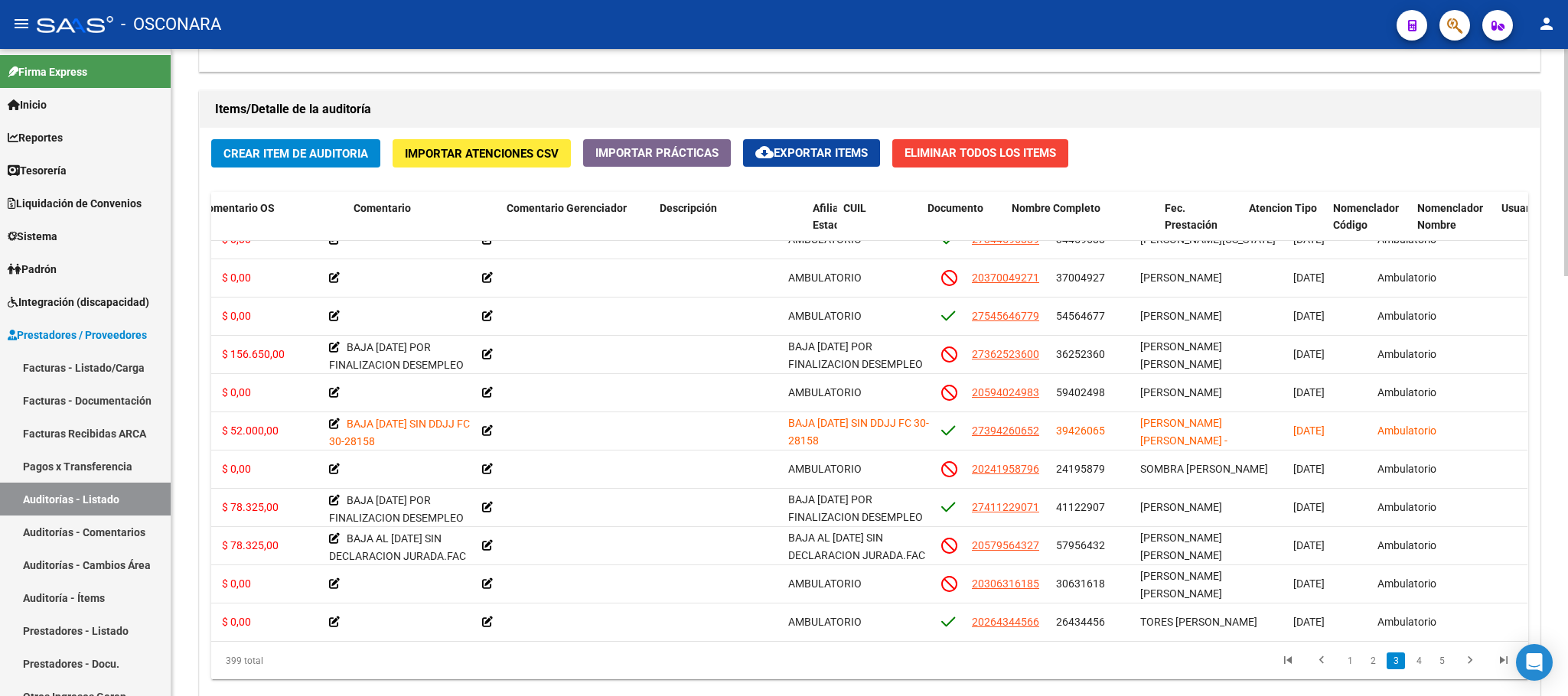
scroll to position [632, 877]
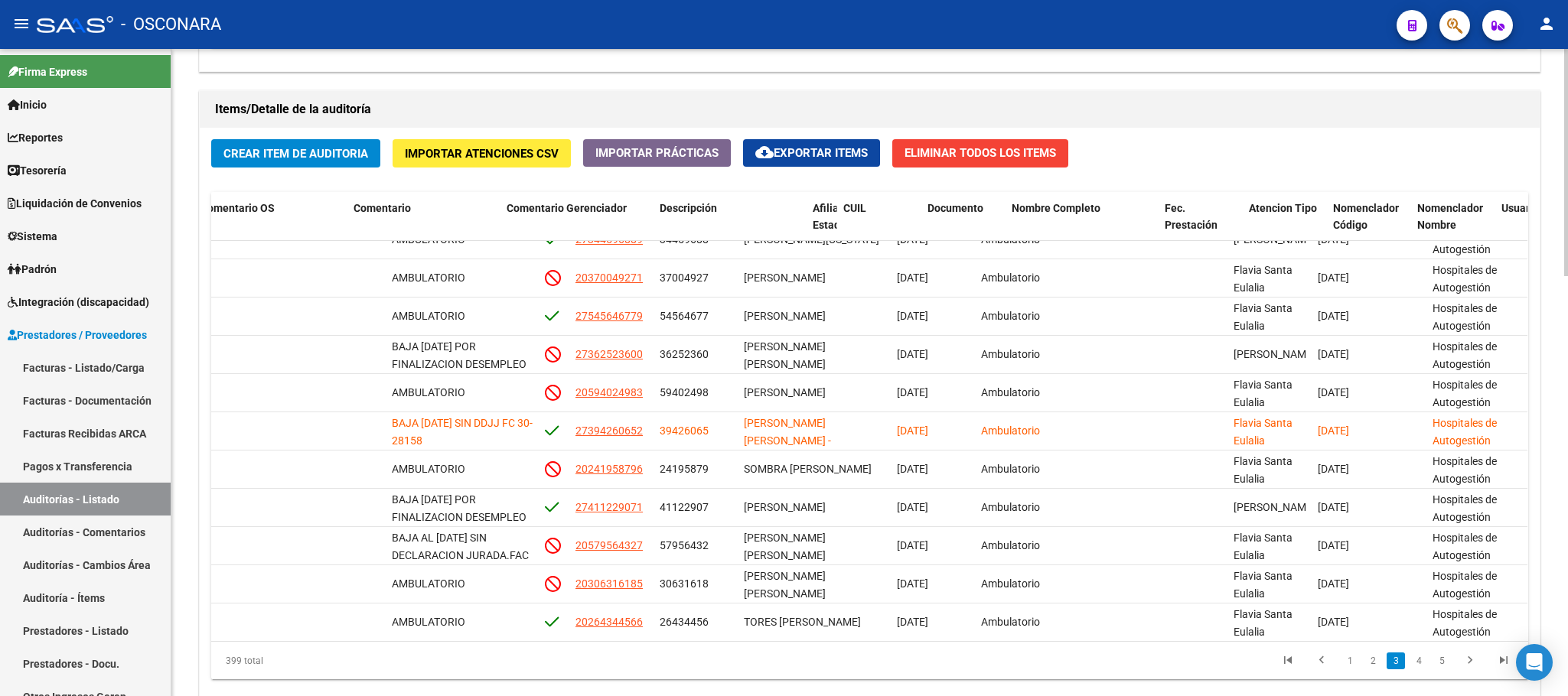
drag, startPoint x: 1408, startPoint y: 465, endPoint x: 1551, endPoint y: 466, distance: 143.0
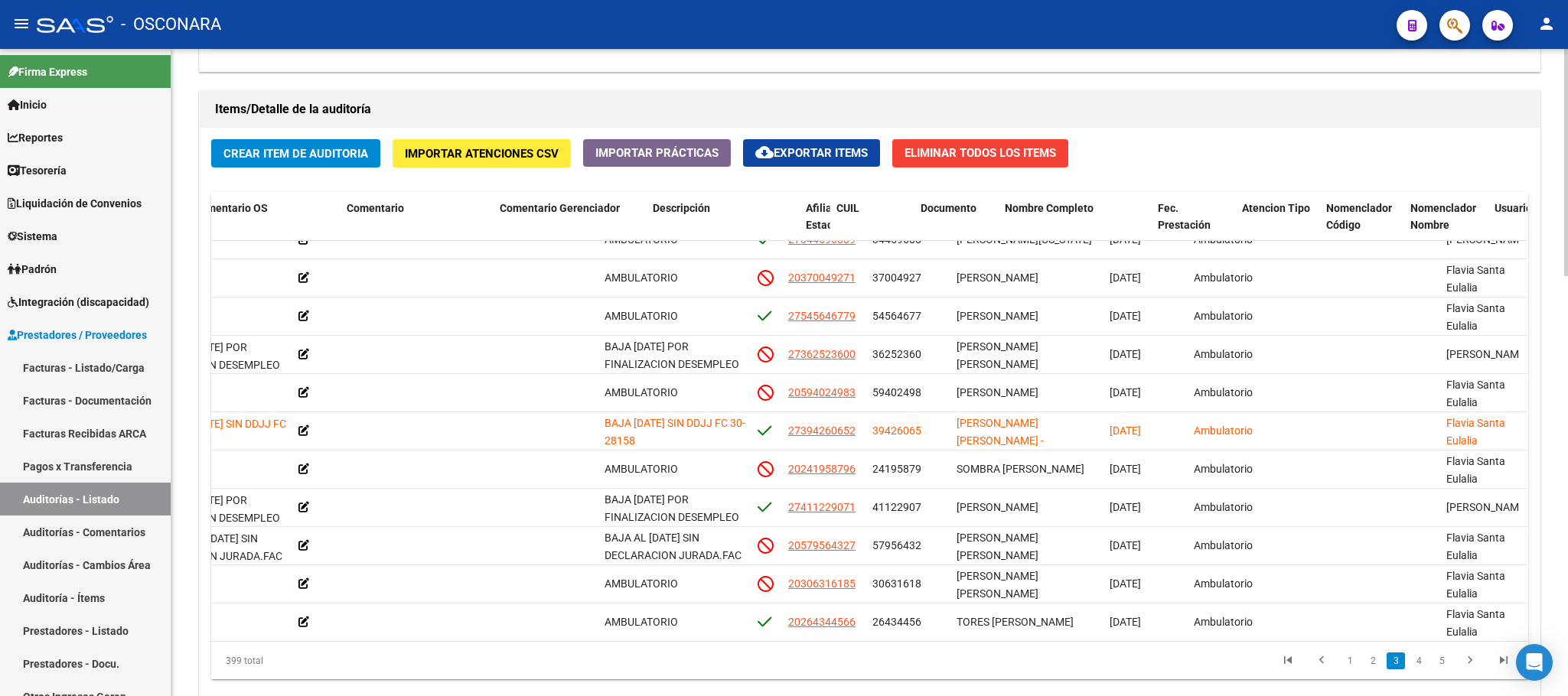
scroll to position [632, 496]
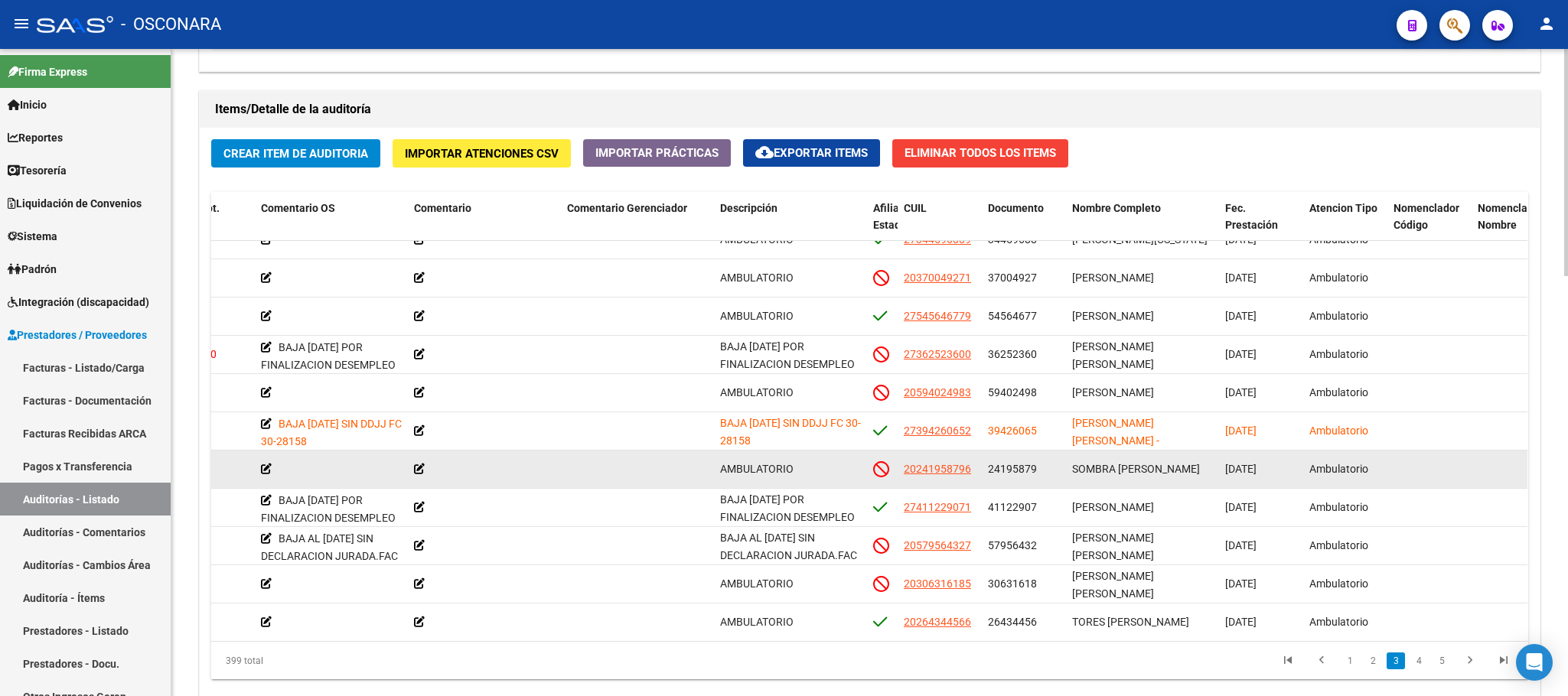
click at [1203, 465] on div "SOMBRA [PERSON_NAME]" at bounding box center [1142, 469] width 140 height 17
drag, startPoint x: 1203, startPoint y: 465, endPoint x: 1091, endPoint y: 457, distance: 112.3
click at [1091, 457] on datatable-body-cell "SOMBRA [PERSON_NAME]" at bounding box center [1143, 469] width 153 height 38
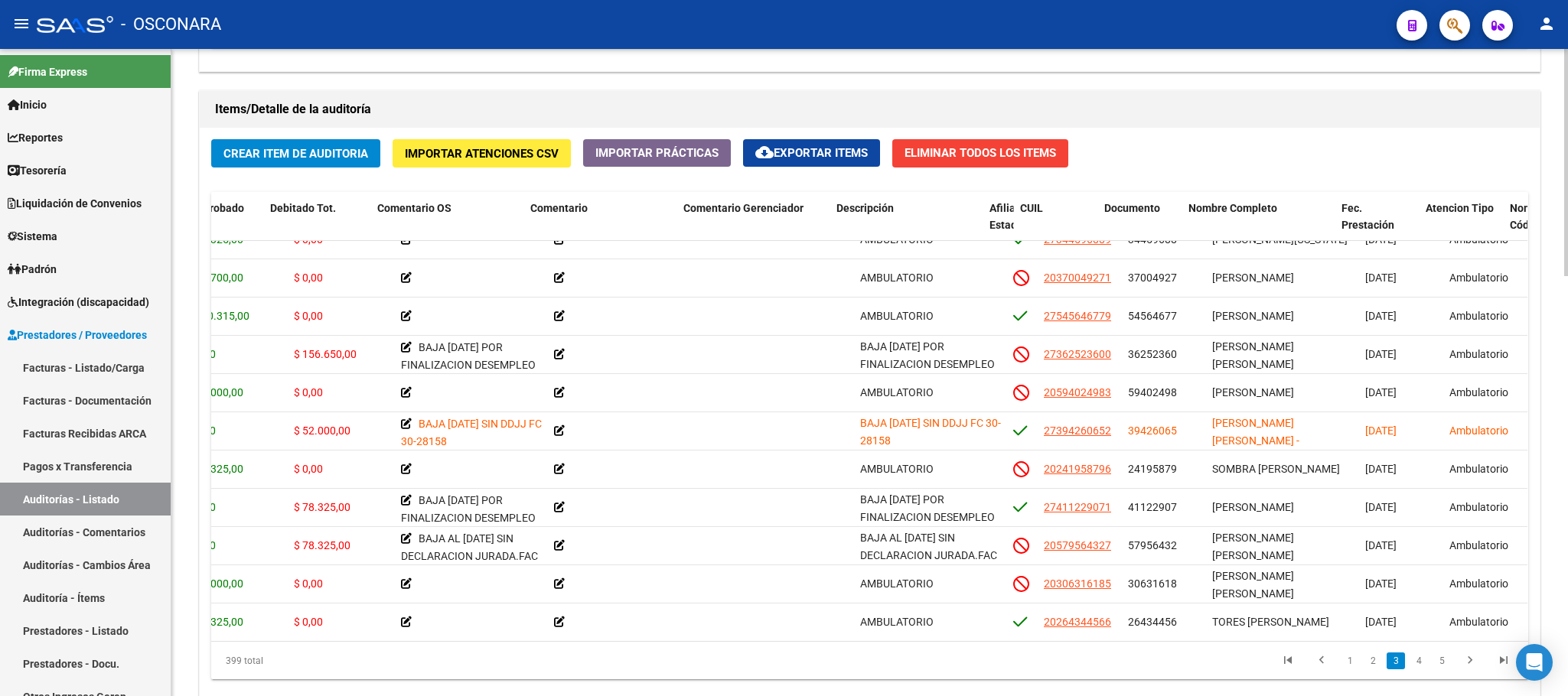
scroll to position [632, 340]
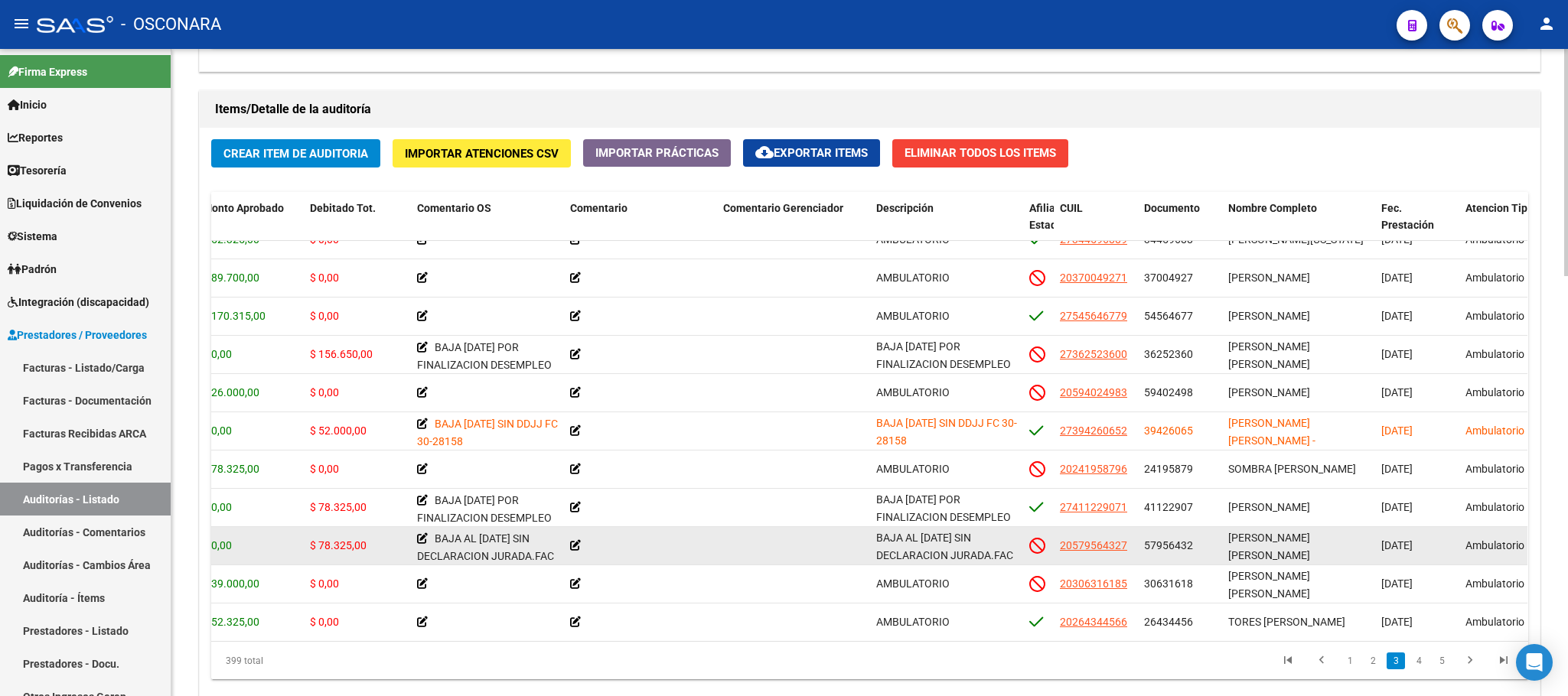
click at [1239, 547] on div "[PERSON_NAME] [PERSON_NAME]" at bounding box center [1298, 545] width 140 height 32
click at [1236, 539] on span "[PERSON_NAME] [PERSON_NAME]" at bounding box center [1269, 546] width 82 height 30
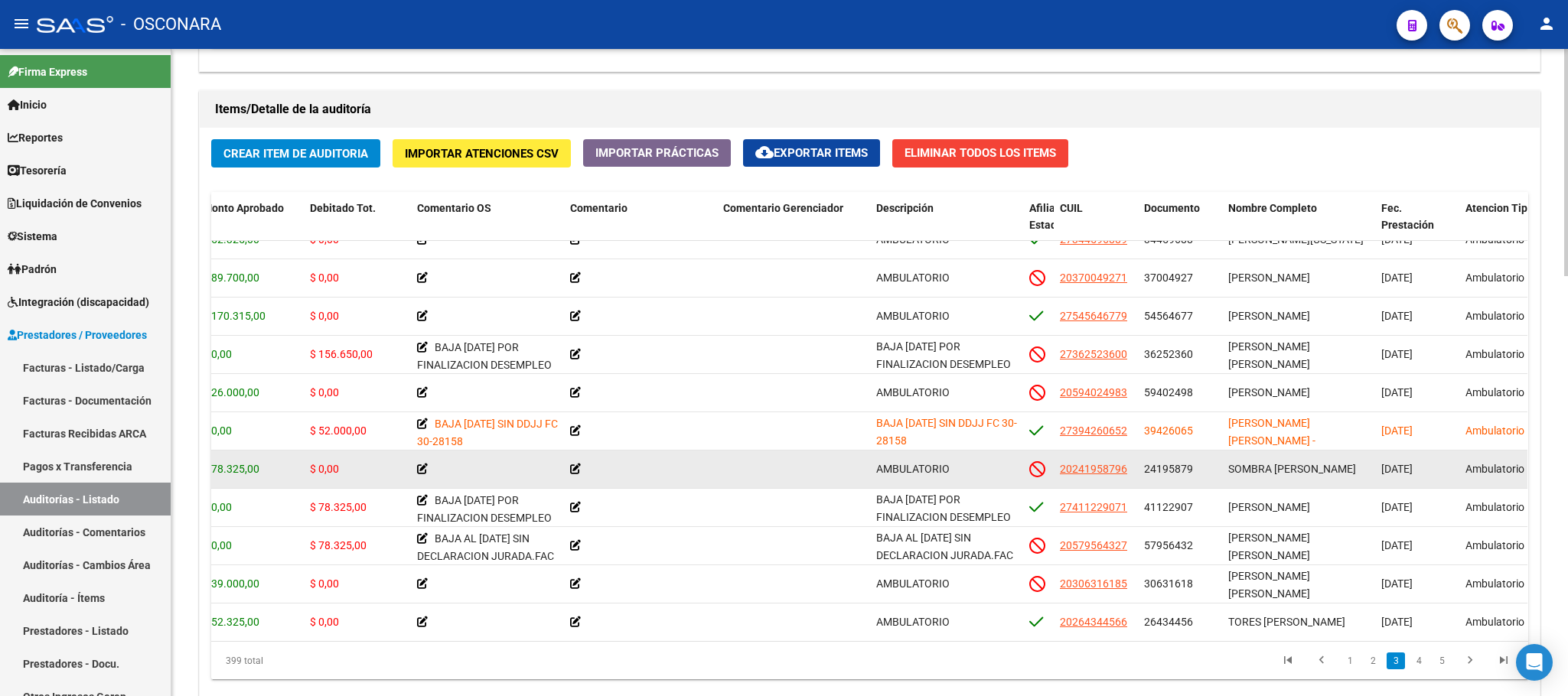
click at [1290, 462] on div "SOMBRA [PERSON_NAME]" at bounding box center [1298, 469] width 140 height 17
drag, startPoint x: 1284, startPoint y: 475, endPoint x: 1316, endPoint y: 466, distance: 33.2
click at [1316, 466] on span "SOMBRA [PERSON_NAME]" at bounding box center [1292, 469] width 128 height 13
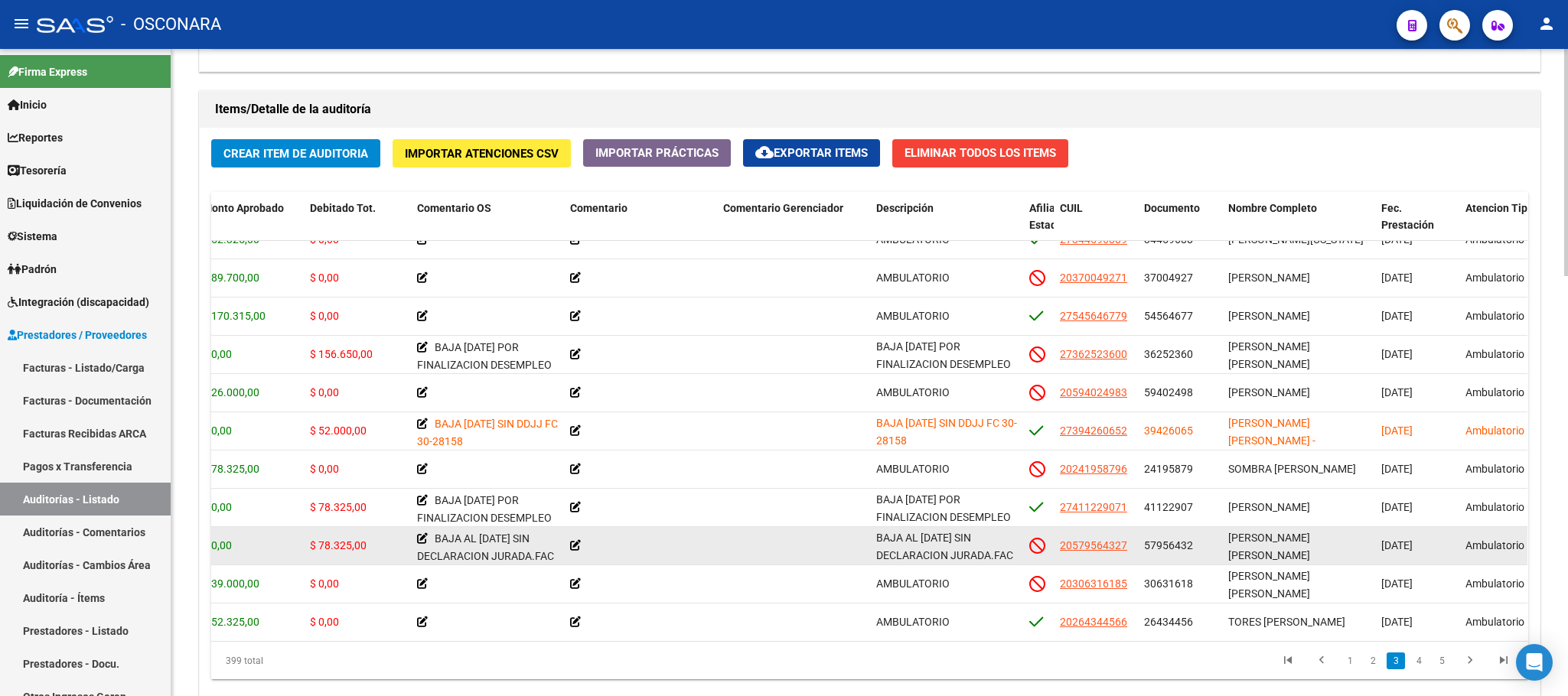
drag, startPoint x: 1284, startPoint y: 538, endPoint x: 1303, endPoint y: 538, distance: 19.0
click at [1303, 538] on span "[PERSON_NAME] [PERSON_NAME]" at bounding box center [1269, 546] width 82 height 30
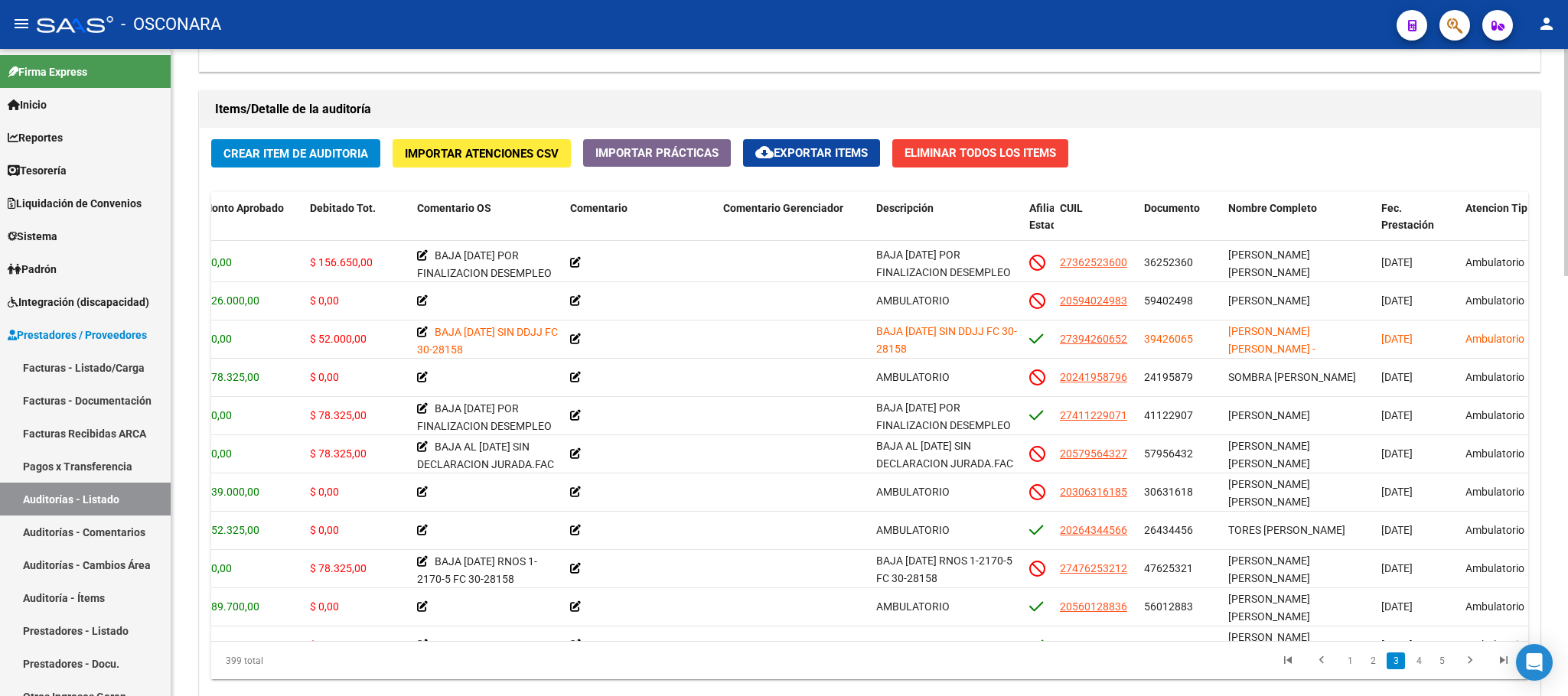
scroll to position [770, 340]
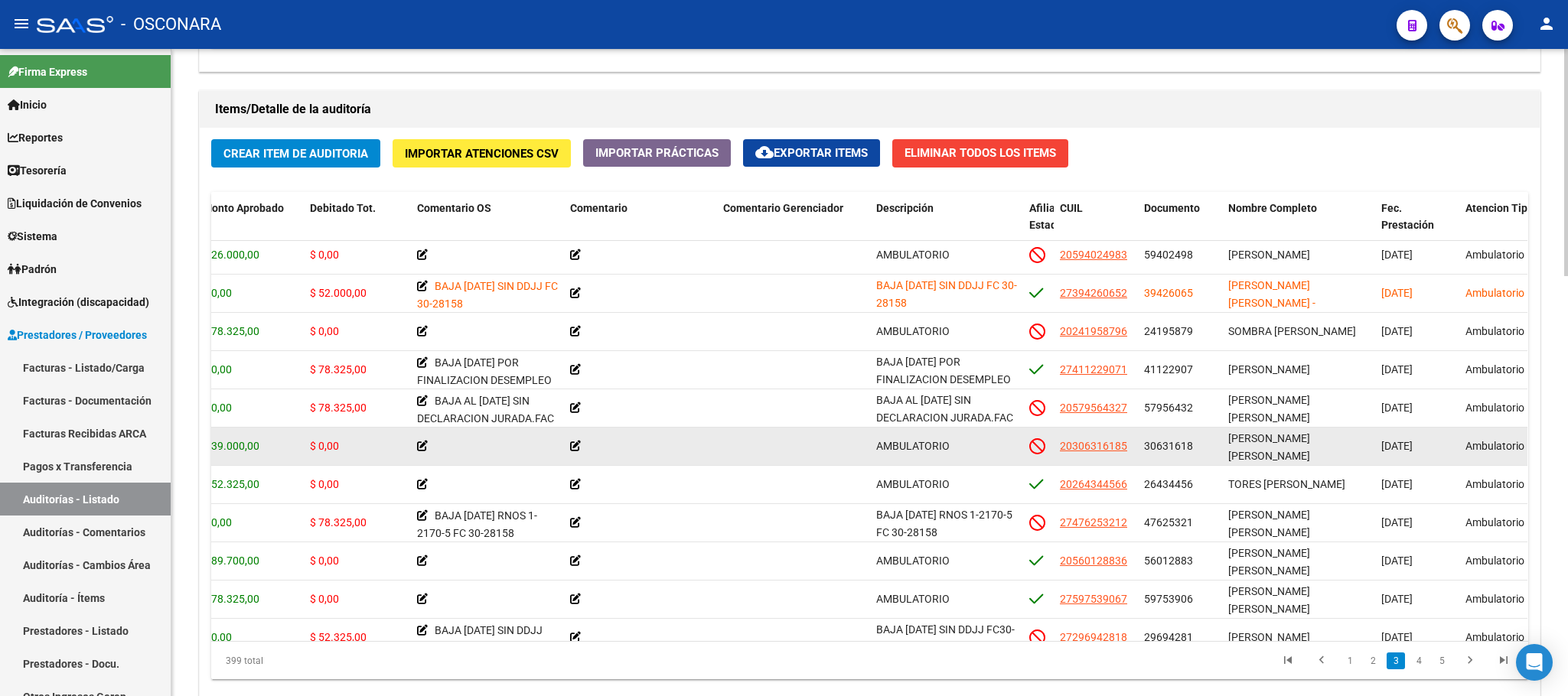
drag, startPoint x: 1276, startPoint y: 450, endPoint x: 1298, endPoint y: 450, distance: 22.0
click at [1298, 450] on div "[PERSON_NAME] [PERSON_NAME]" at bounding box center [1298, 445] width 140 height 32
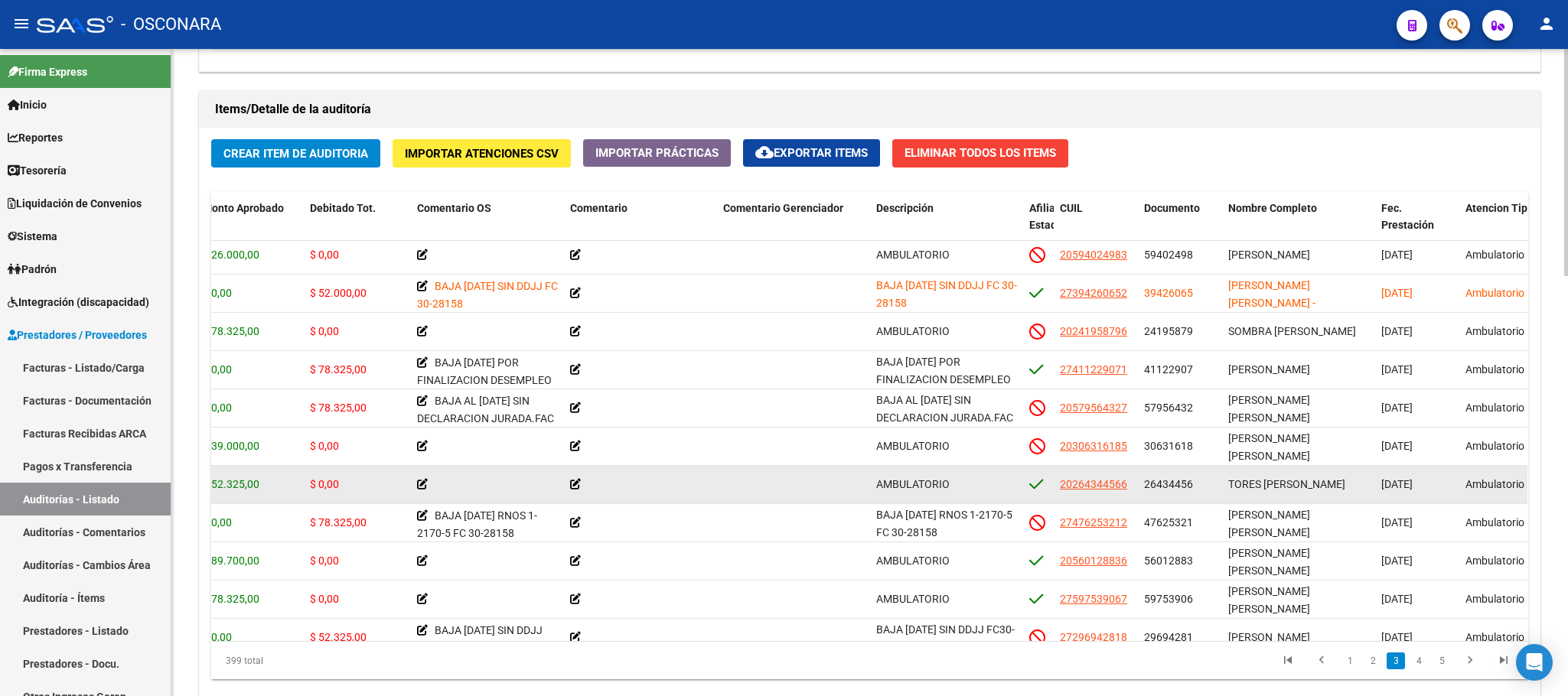
click at [1301, 487] on span "TORES [PERSON_NAME]" at bounding box center [1286, 484] width 117 height 13
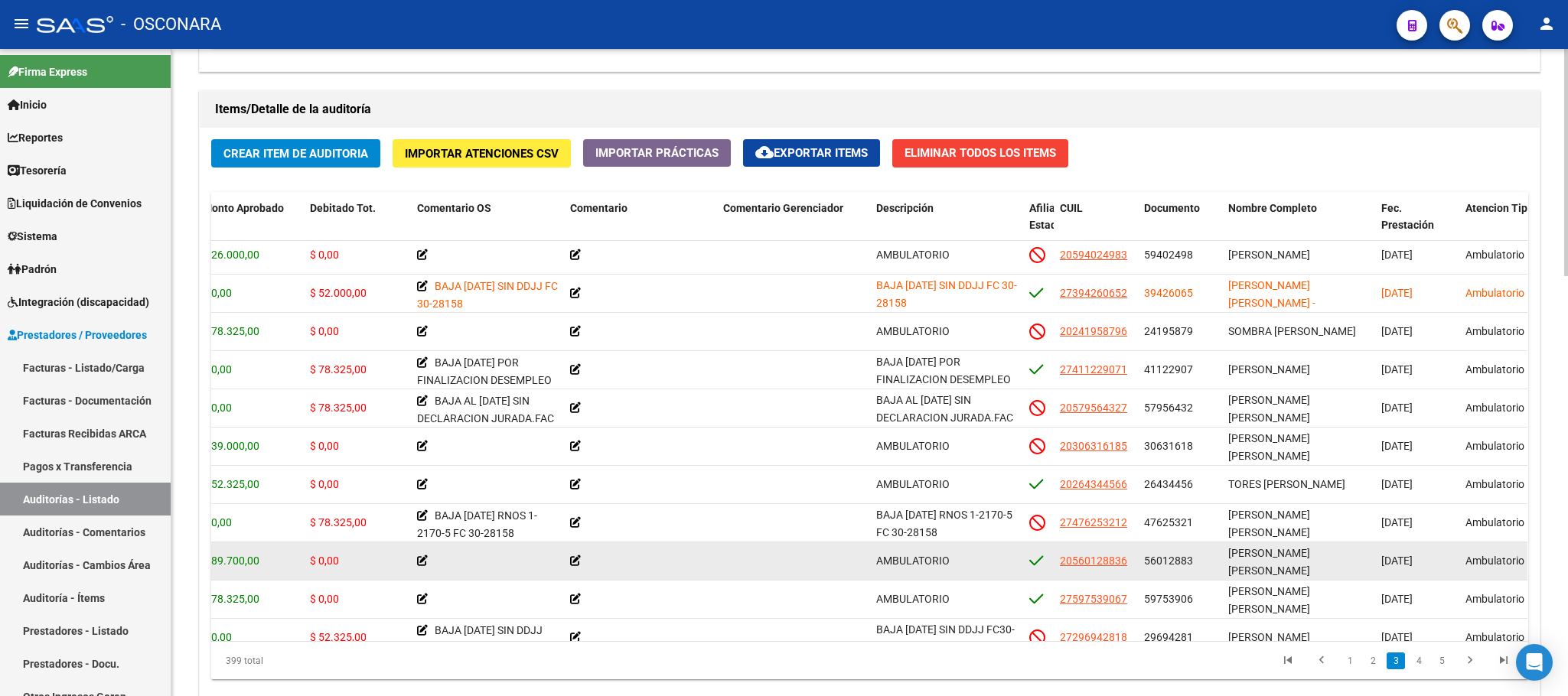
click at [1268, 549] on span "[PERSON_NAME] [PERSON_NAME]" at bounding box center [1269, 561] width 82 height 30
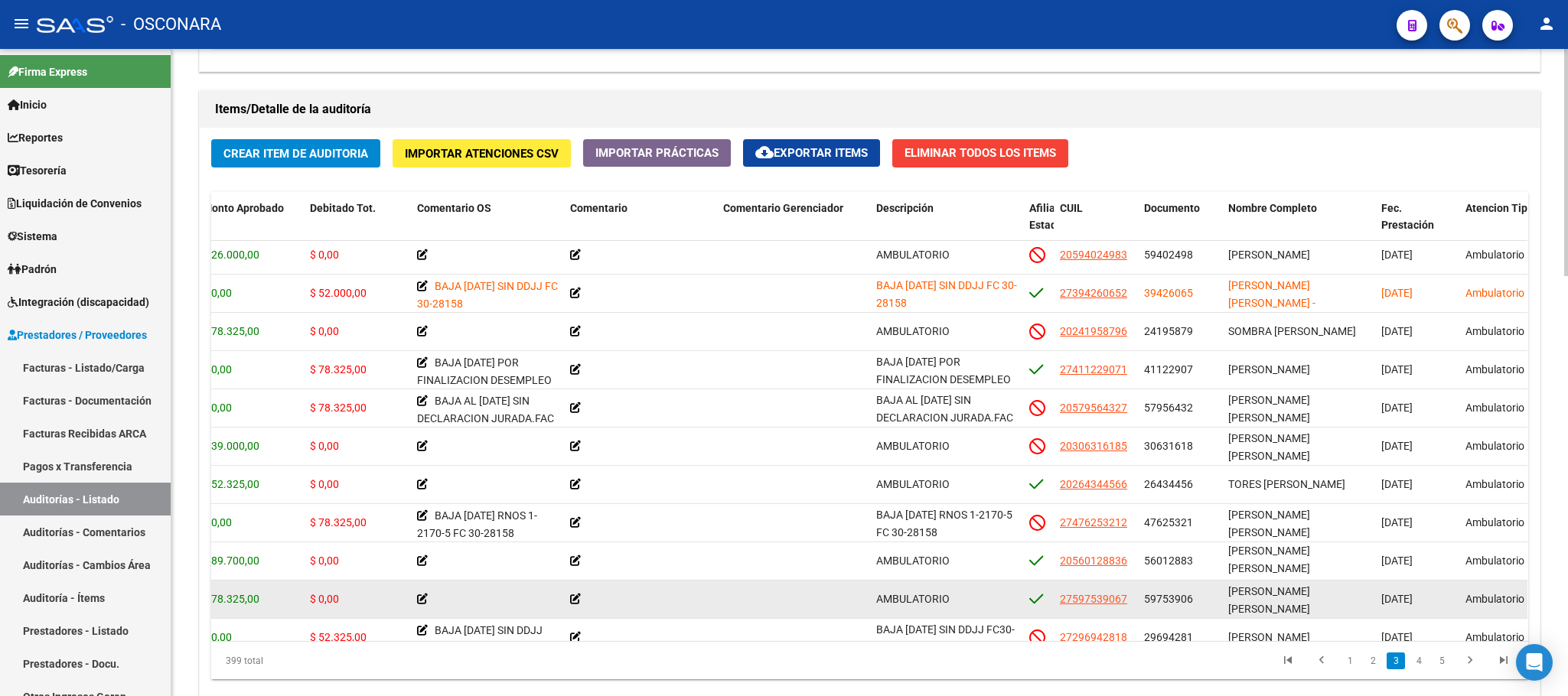
click at [1279, 599] on span "[PERSON_NAME] [PERSON_NAME]" at bounding box center [1269, 600] width 82 height 30
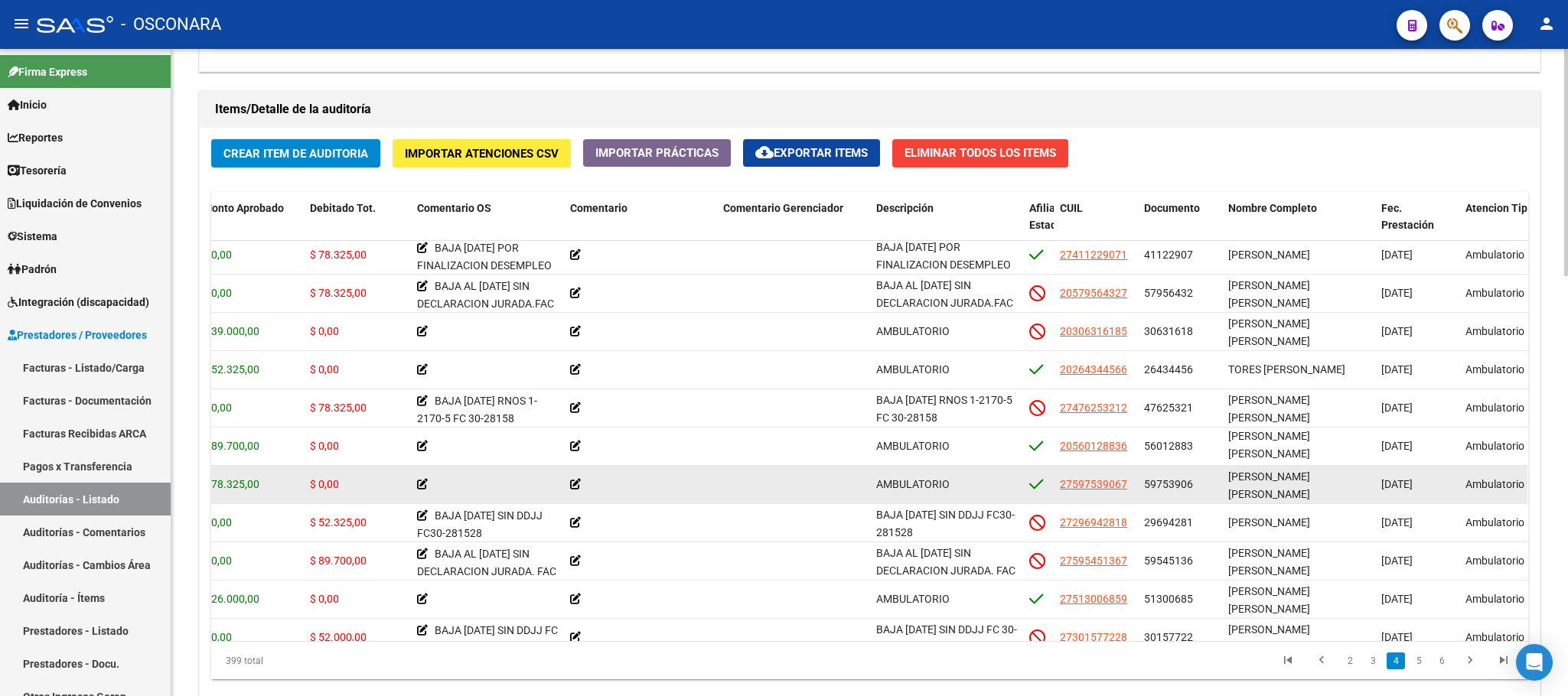
drag, startPoint x: 1253, startPoint y: 495, endPoint x: 1307, endPoint y: 495, distance: 54.0
click at [1307, 495] on div "[PERSON_NAME] [PERSON_NAME]" at bounding box center [1298, 484] width 140 height 32
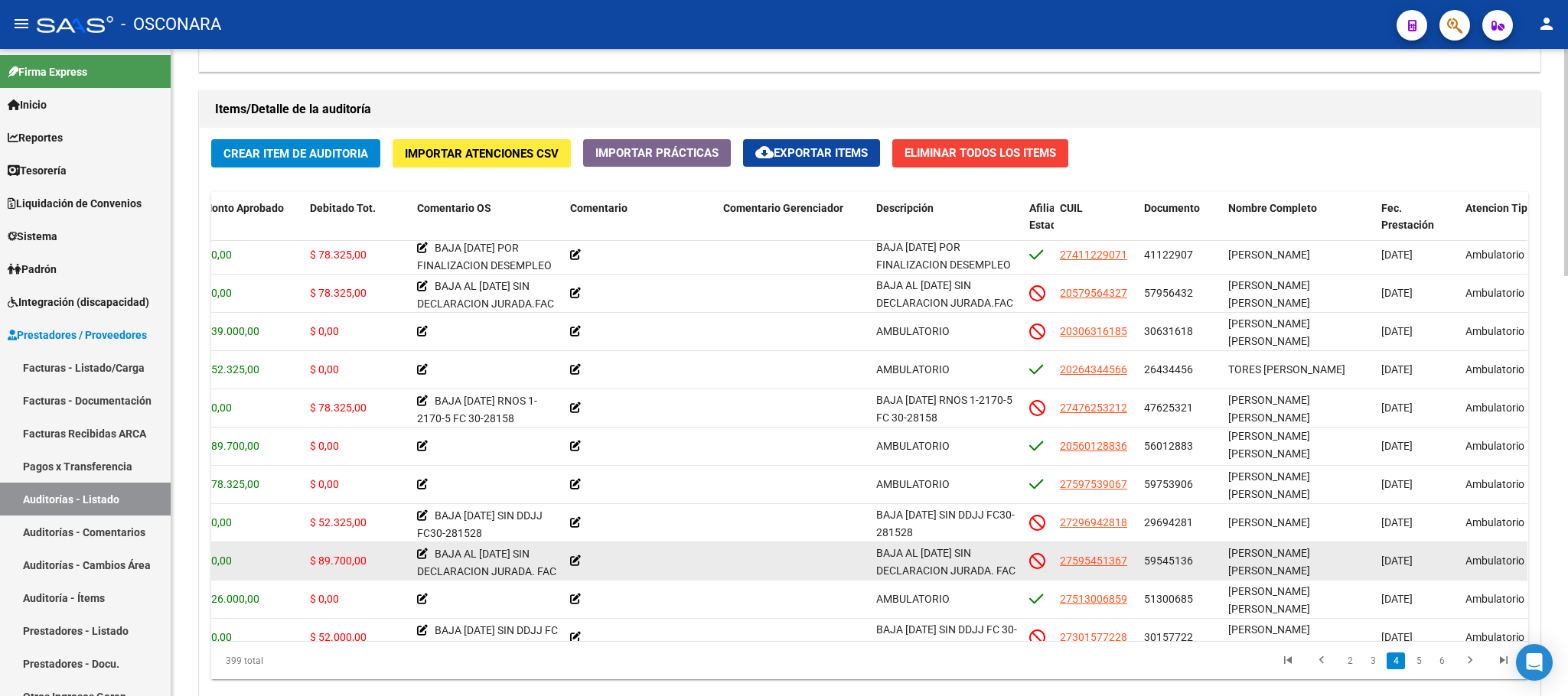
drag, startPoint x: 1243, startPoint y: 559, endPoint x: 1281, endPoint y: 559, distance: 38.0
click at [1281, 559] on span "[PERSON_NAME] [PERSON_NAME]" at bounding box center [1269, 561] width 82 height 30
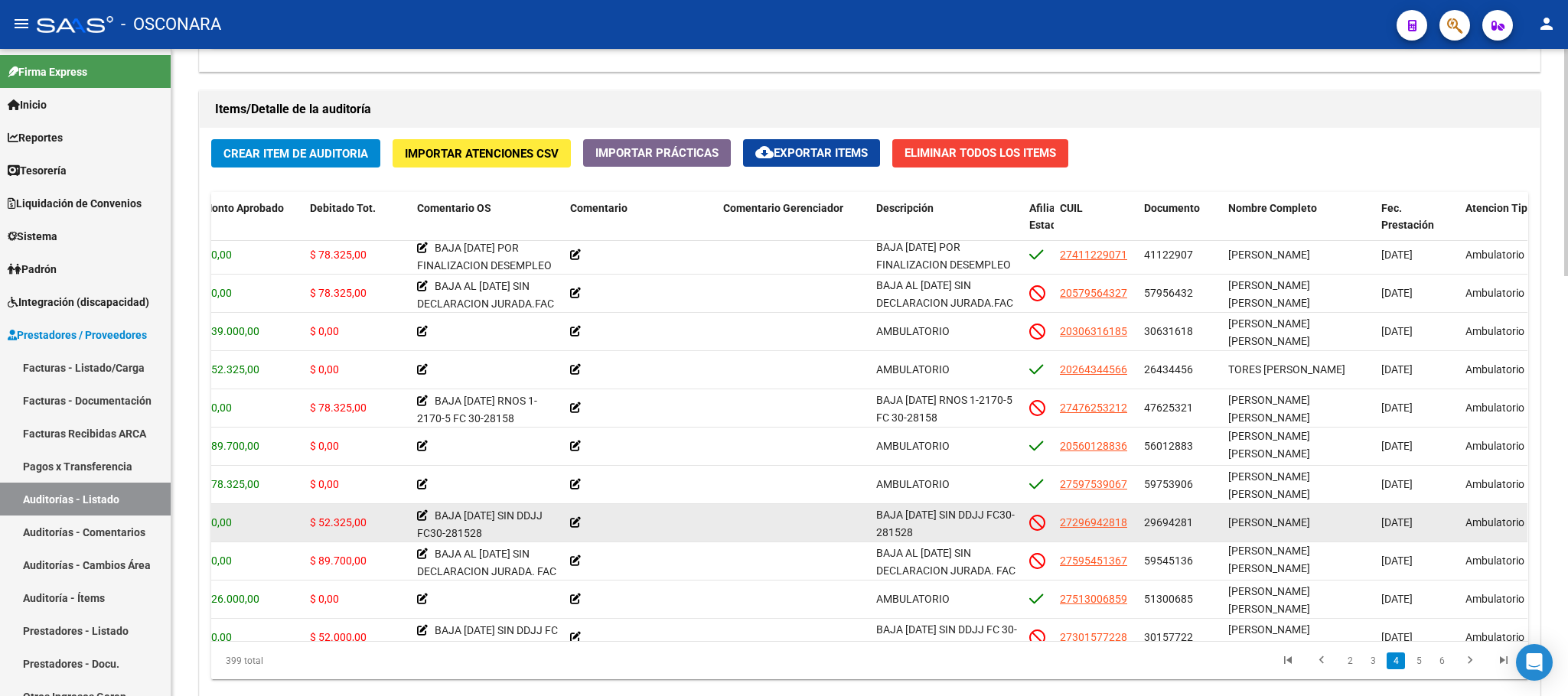
scroll to position [999, 340]
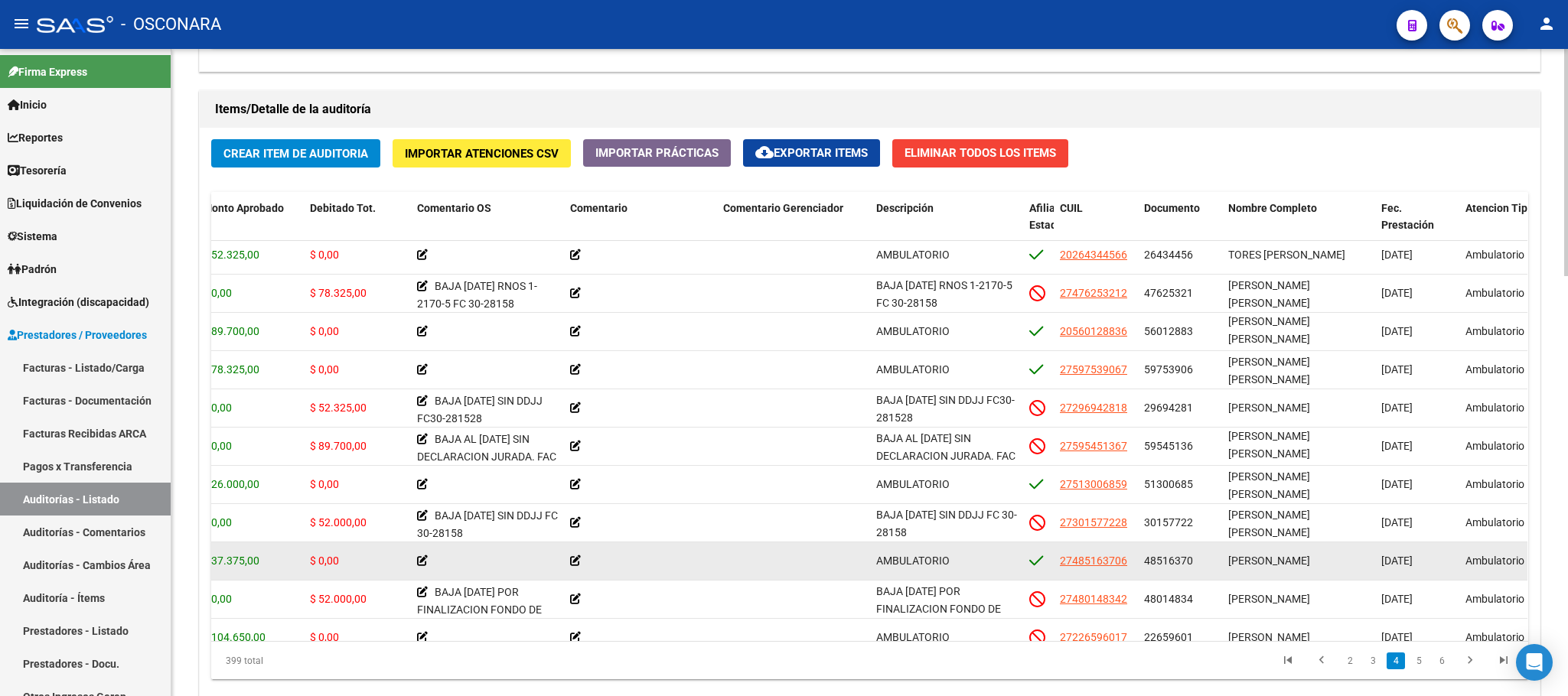
drag, startPoint x: 1265, startPoint y: 558, endPoint x: 1303, endPoint y: 558, distance: 38.0
click at [1303, 558] on span "[PERSON_NAME]" at bounding box center [1269, 560] width 82 height 13
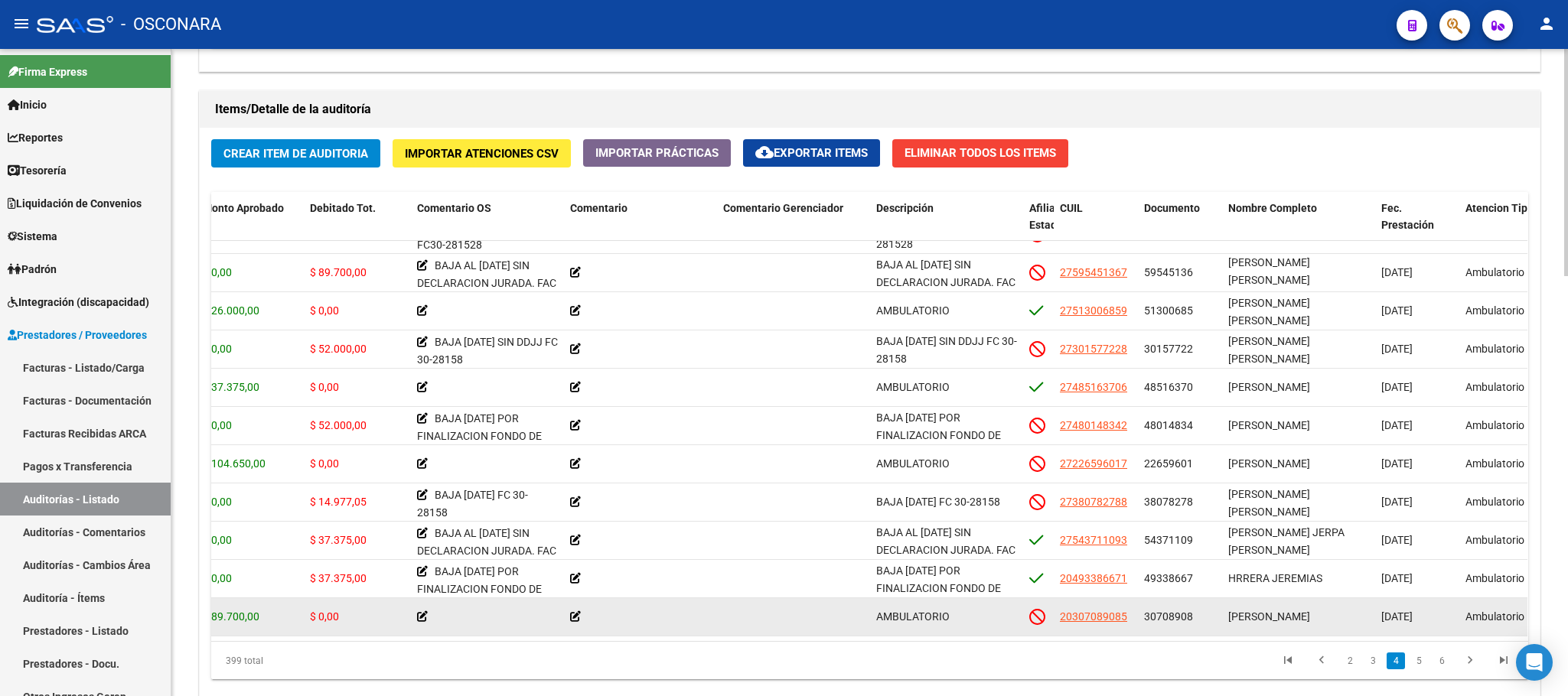
scroll to position [1183, 340]
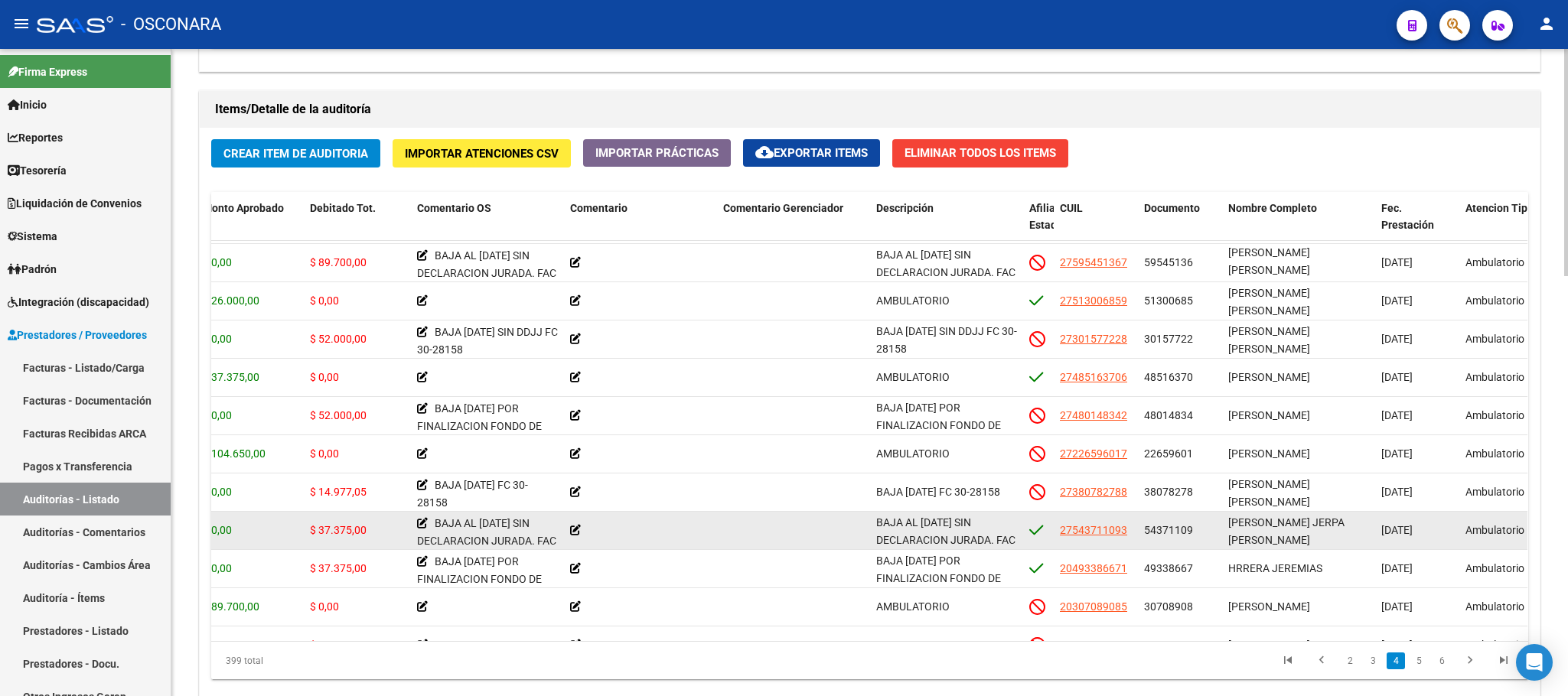
drag, startPoint x: 1252, startPoint y: 526, endPoint x: 1296, endPoint y: 526, distance: 44.0
click at [1296, 526] on span "[PERSON_NAME] JERPA [PERSON_NAME]" at bounding box center [1286, 530] width 116 height 30
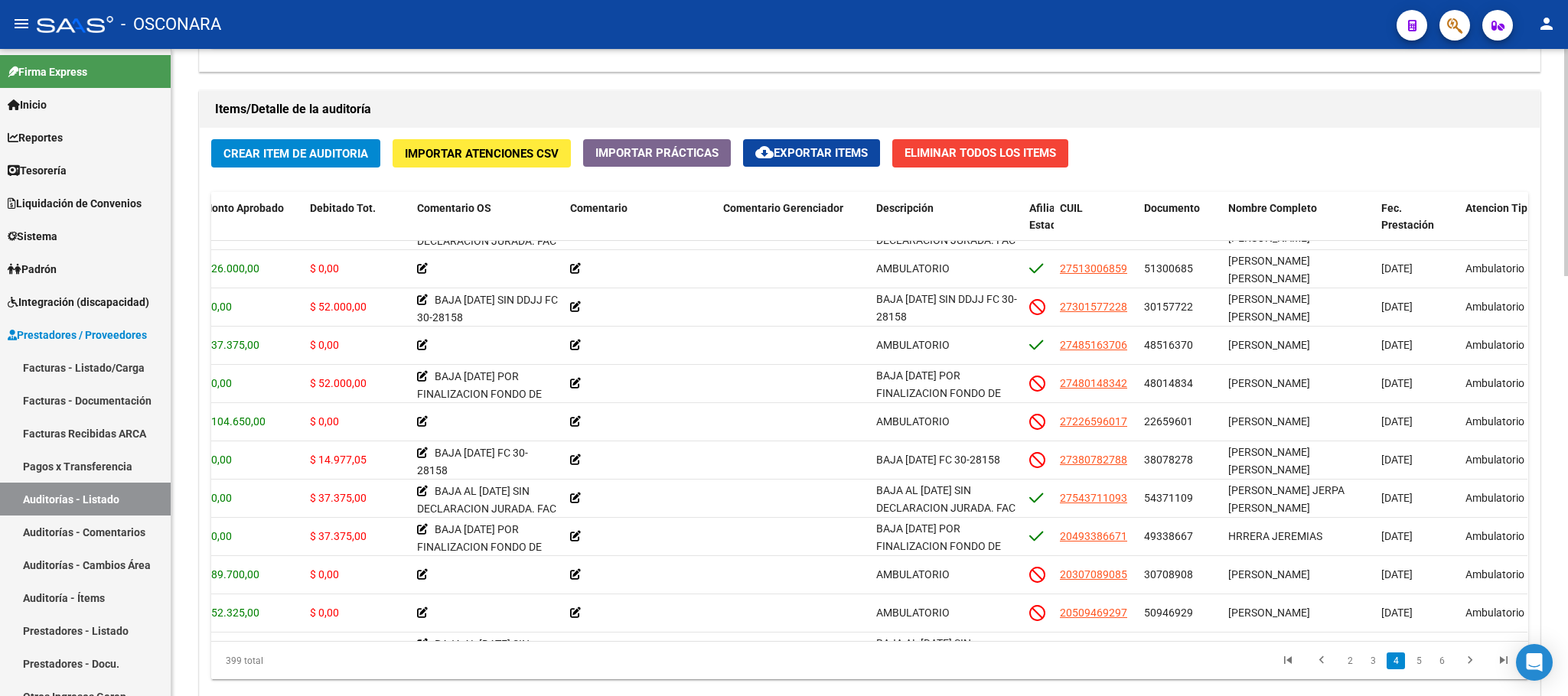
scroll to position [1228, 340]
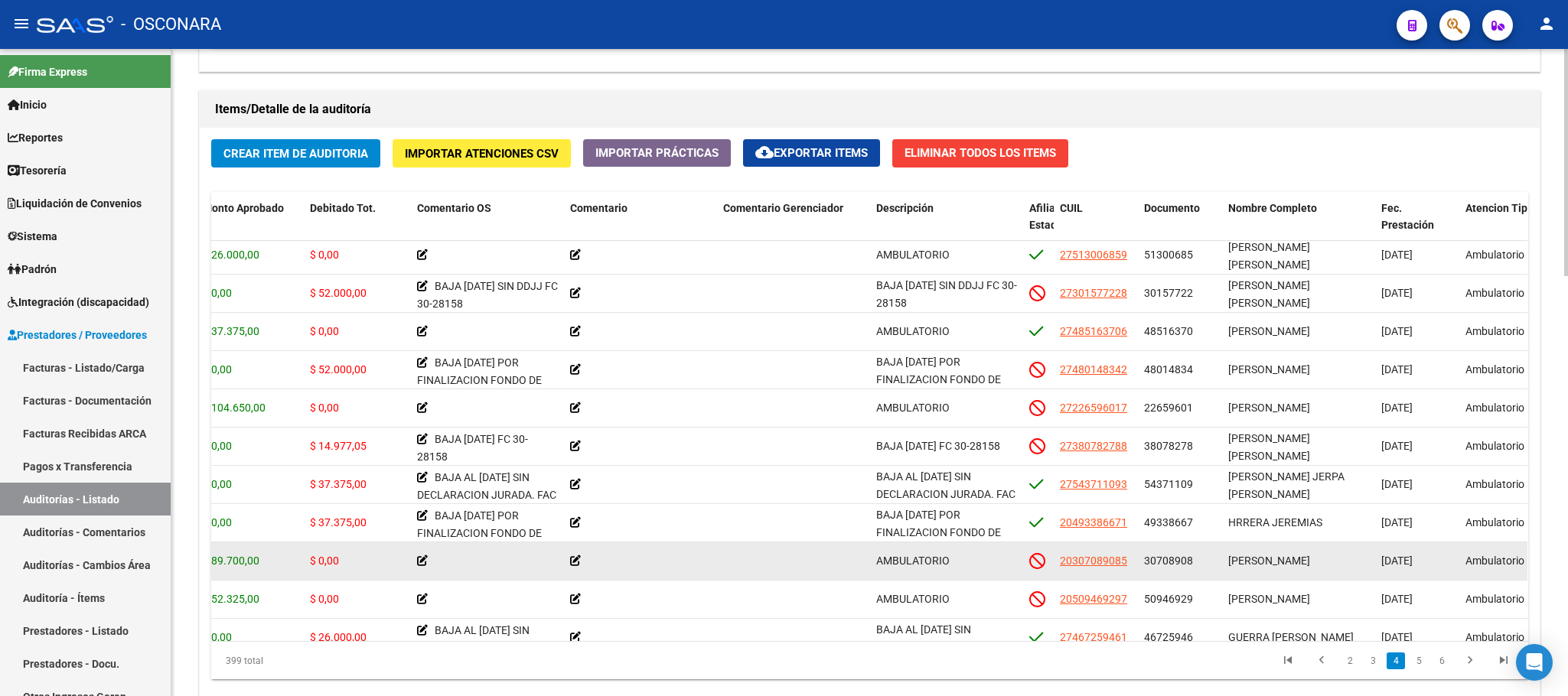
click at [1265, 559] on span "[PERSON_NAME]" at bounding box center [1269, 560] width 82 height 13
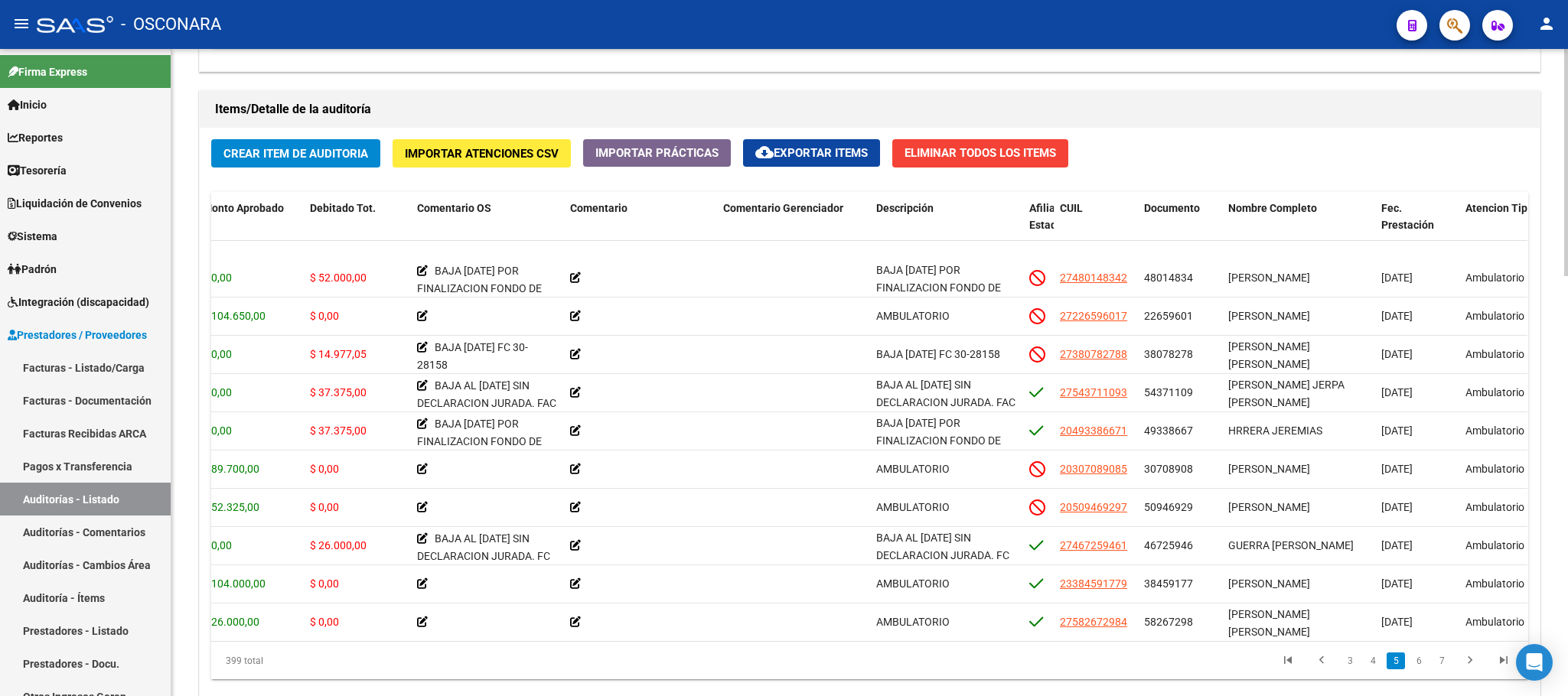
scroll to position [1366, 340]
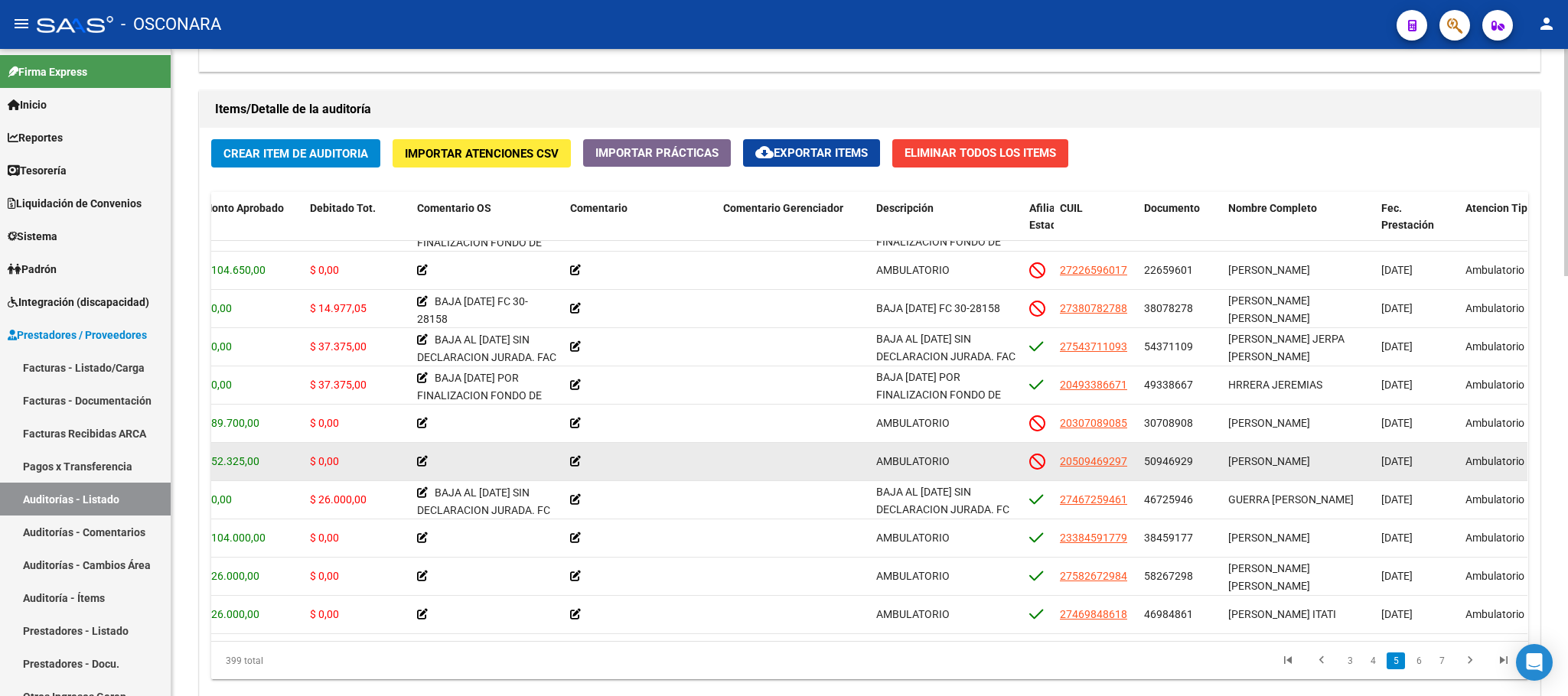
click at [1263, 462] on span "[PERSON_NAME]" at bounding box center [1269, 461] width 82 height 13
drag, startPoint x: 1232, startPoint y: 457, endPoint x: 1286, endPoint y: 457, distance: 54.0
click at [1286, 457] on span "[PERSON_NAME]" at bounding box center [1269, 461] width 82 height 13
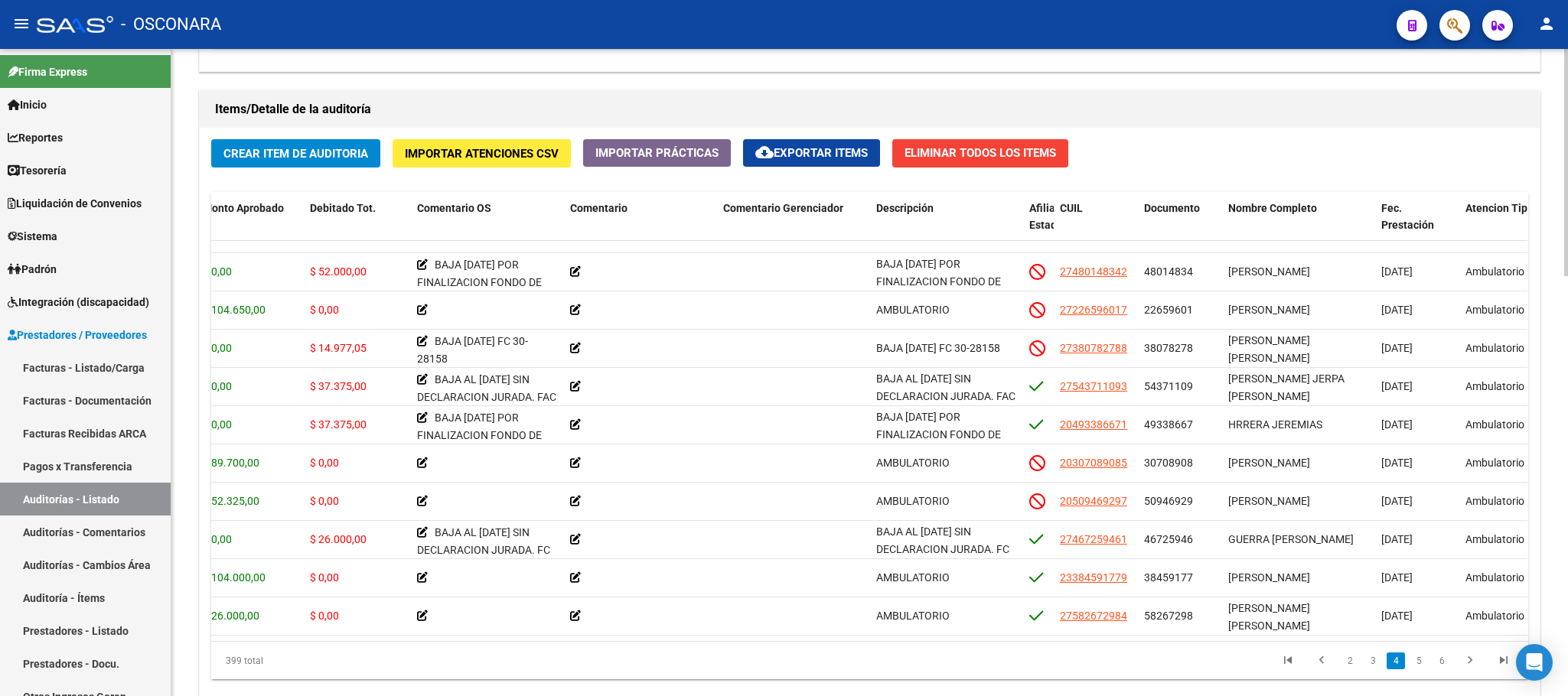
scroll to position [1275, 340]
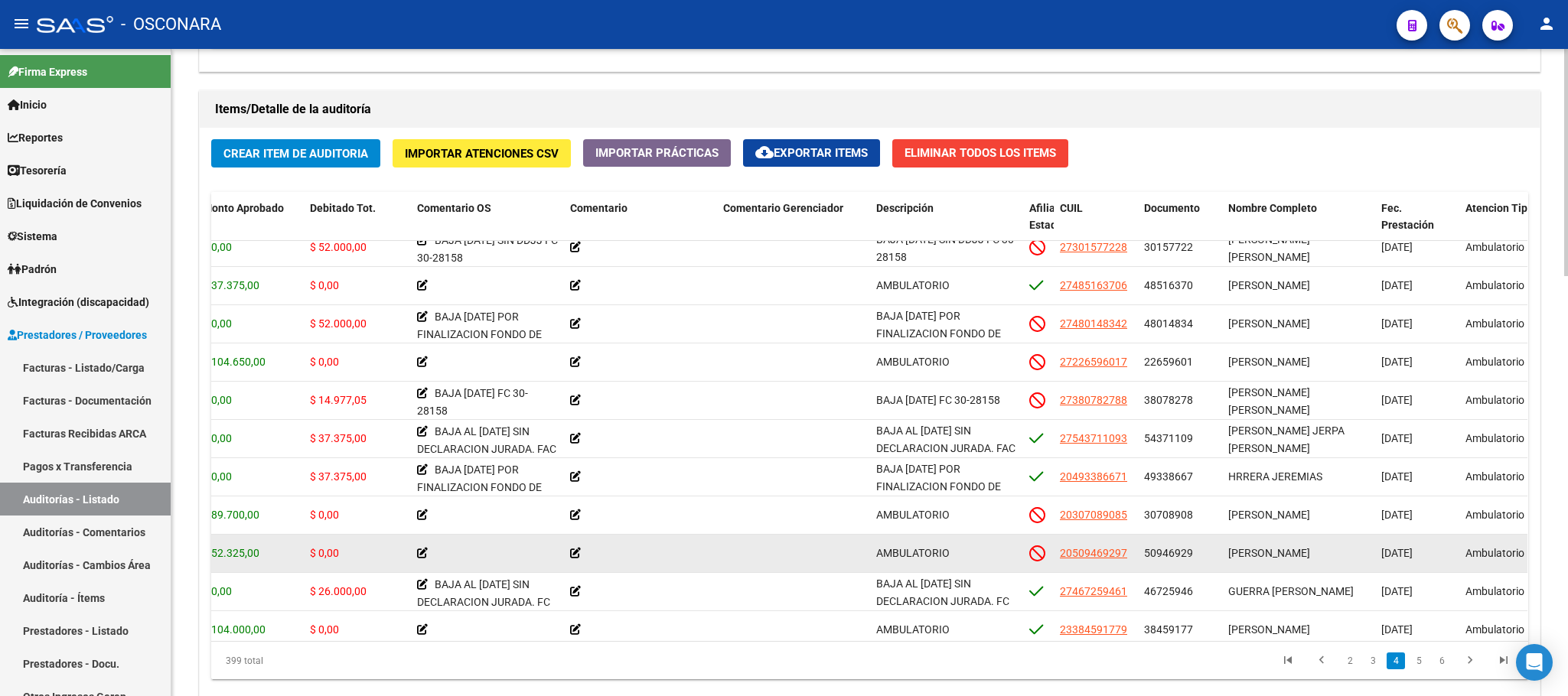
drag, startPoint x: 1268, startPoint y: 556, endPoint x: 1314, endPoint y: 554, distance: 46.0
click at [1314, 554] on div "[PERSON_NAME]" at bounding box center [1298, 554] width 140 height 17
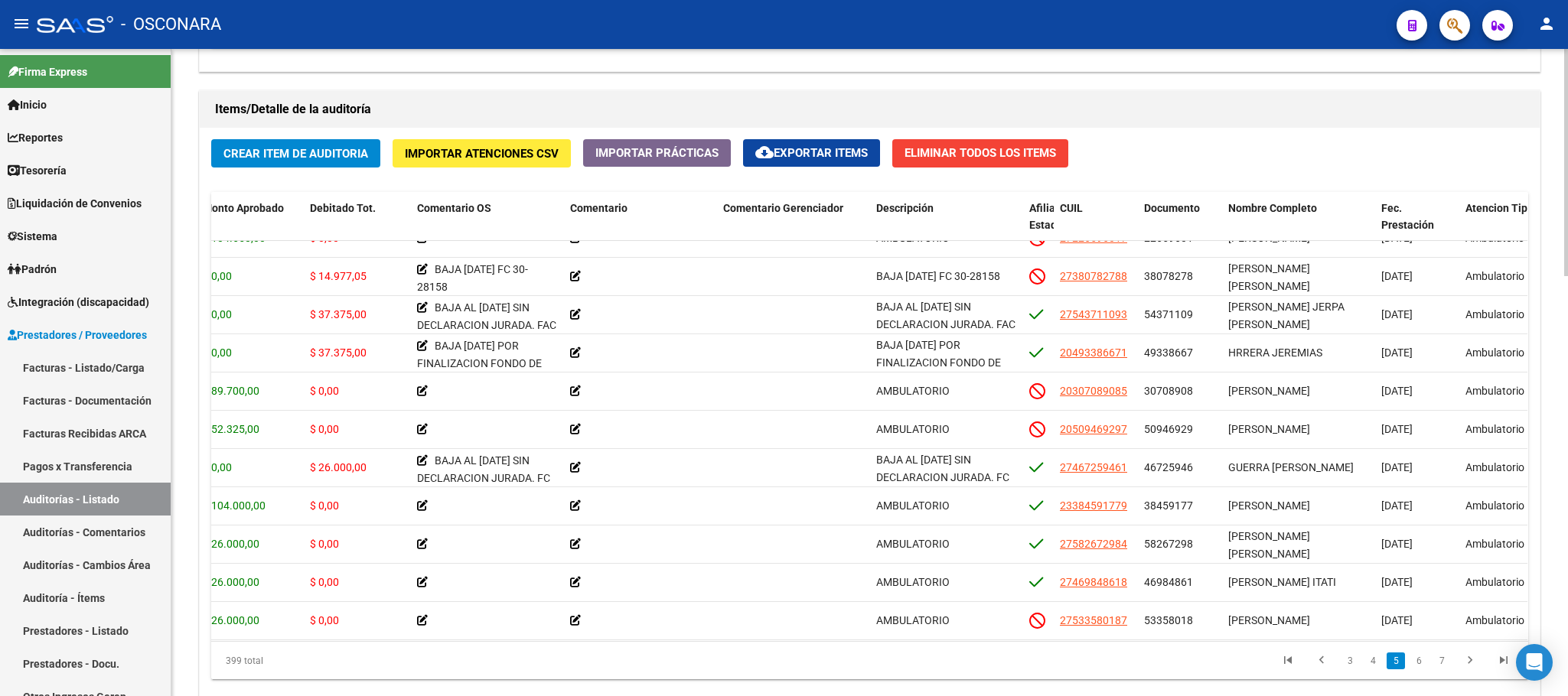
scroll to position [1412, 340]
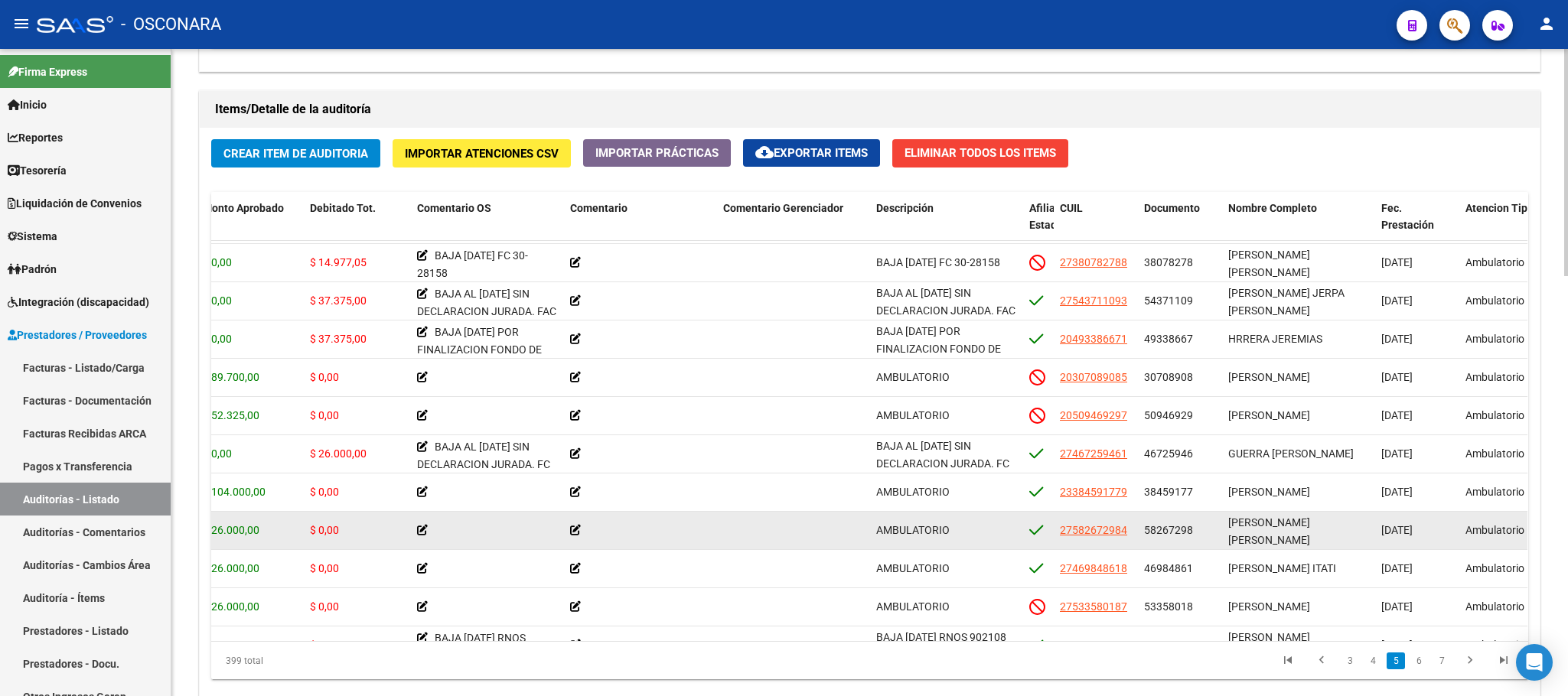
click at [1295, 535] on span "[PERSON_NAME] [PERSON_NAME]" at bounding box center [1269, 530] width 82 height 30
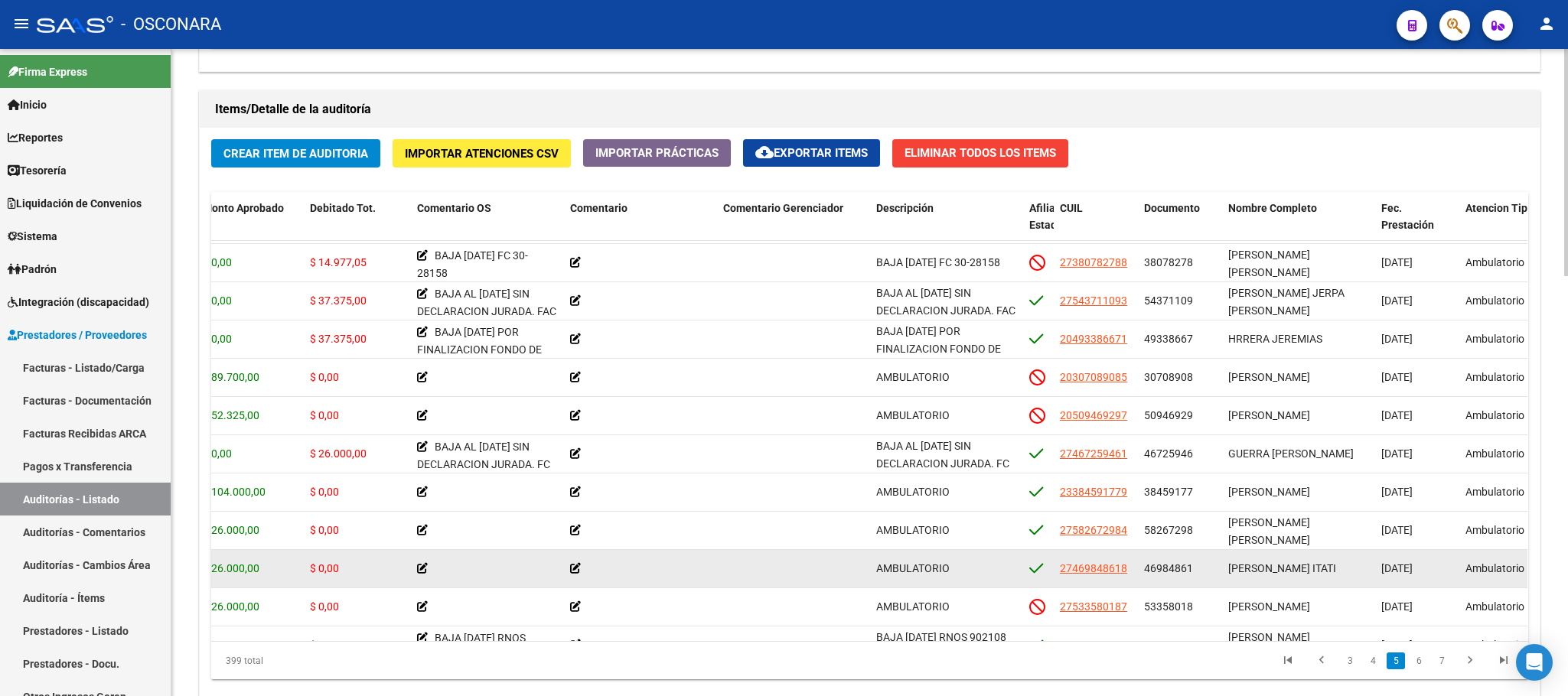
click at [1293, 562] on span "[PERSON_NAME] ITATI" at bounding box center [1281, 568] width 108 height 13
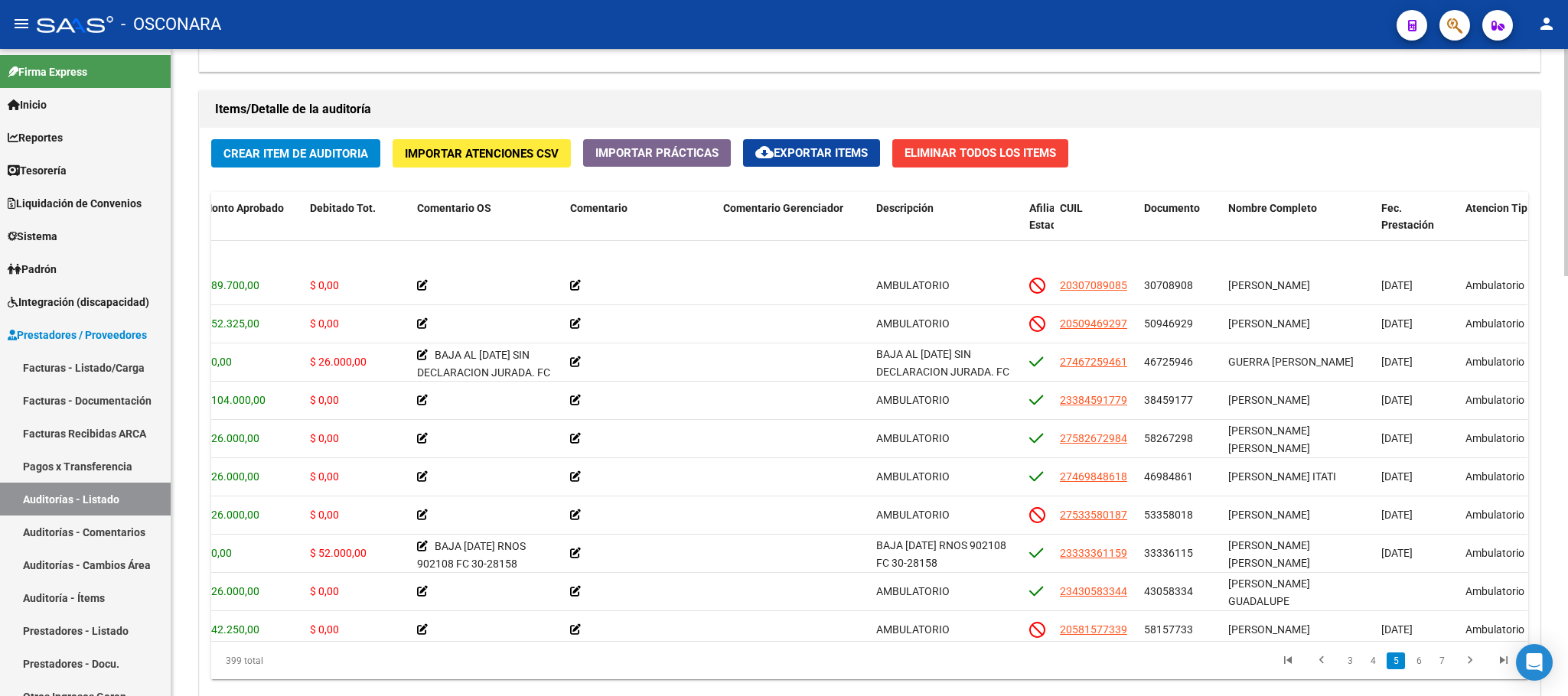
scroll to position [1550, 340]
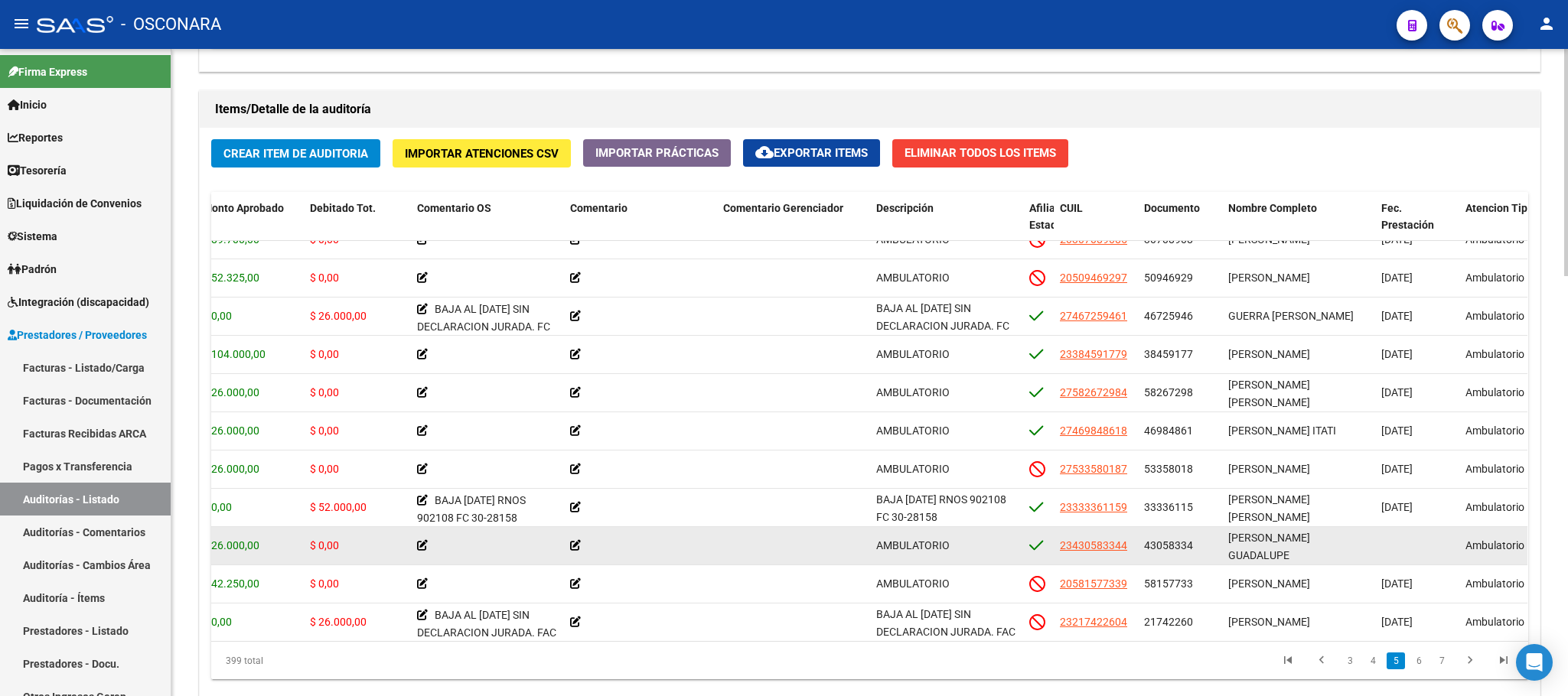
drag, startPoint x: 1233, startPoint y: 547, endPoint x: 1311, endPoint y: 549, distance: 78.0
click at [1311, 549] on div "[PERSON_NAME] GUADALUPE" at bounding box center [1298, 545] width 140 height 32
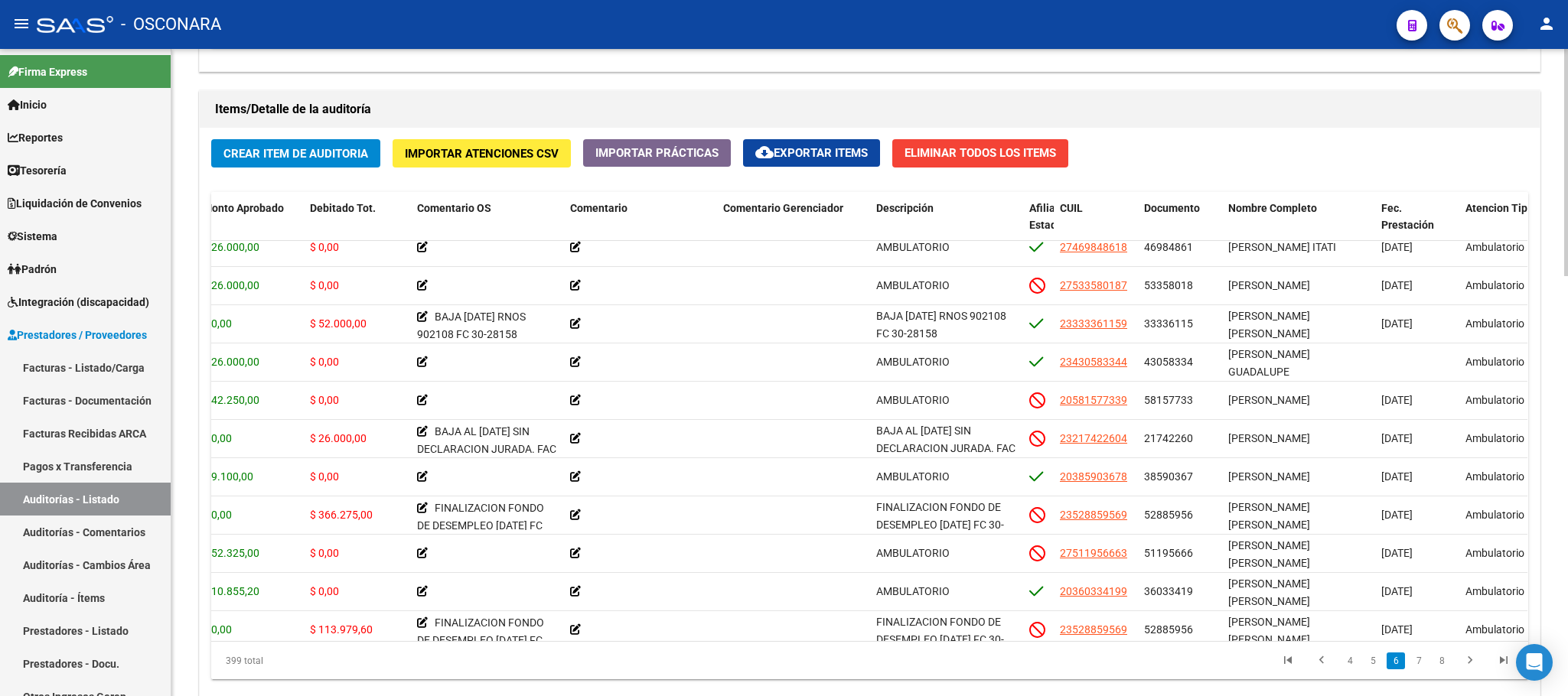
scroll to position [1779, 340]
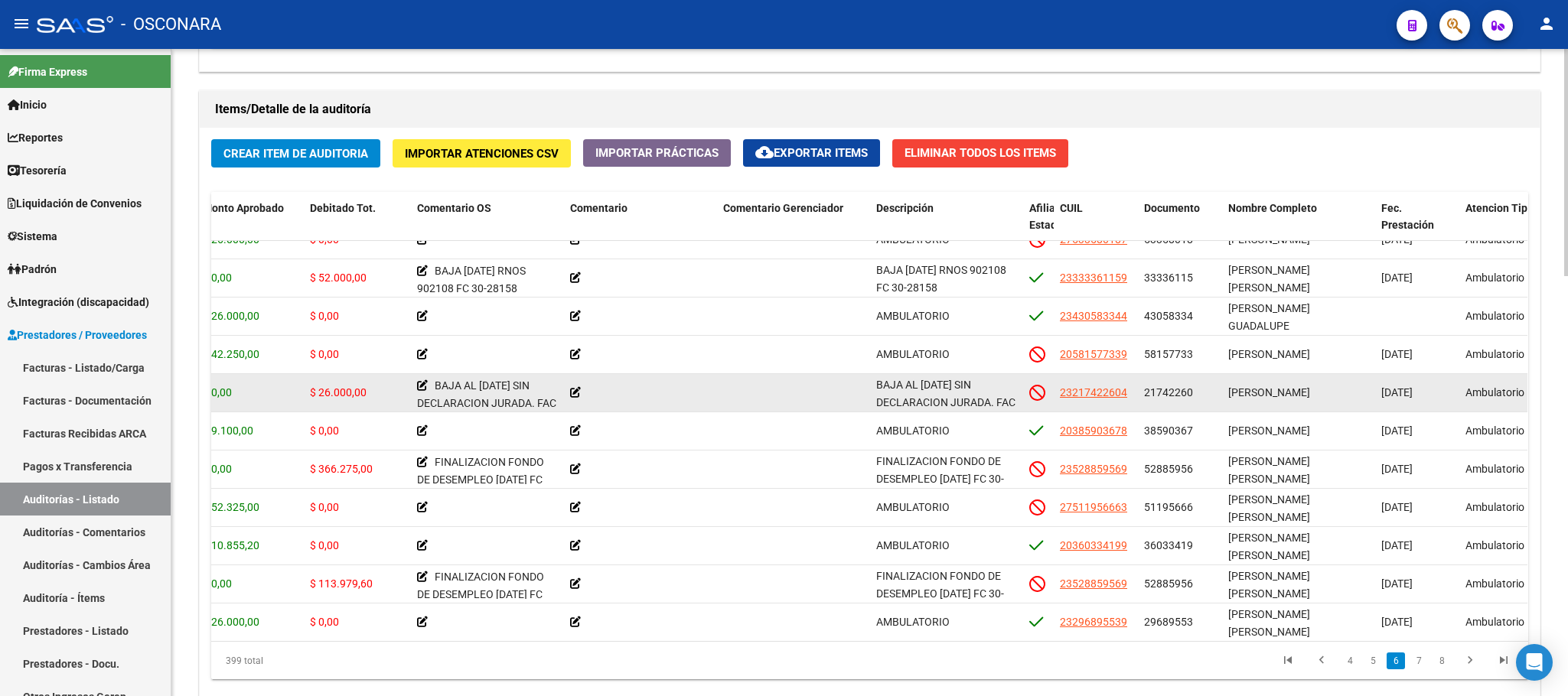
drag, startPoint x: 1227, startPoint y: 393, endPoint x: 1298, endPoint y: 392, distance: 71.0
click at [1298, 392] on span "[PERSON_NAME]" at bounding box center [1269, 392] width 82 height 13
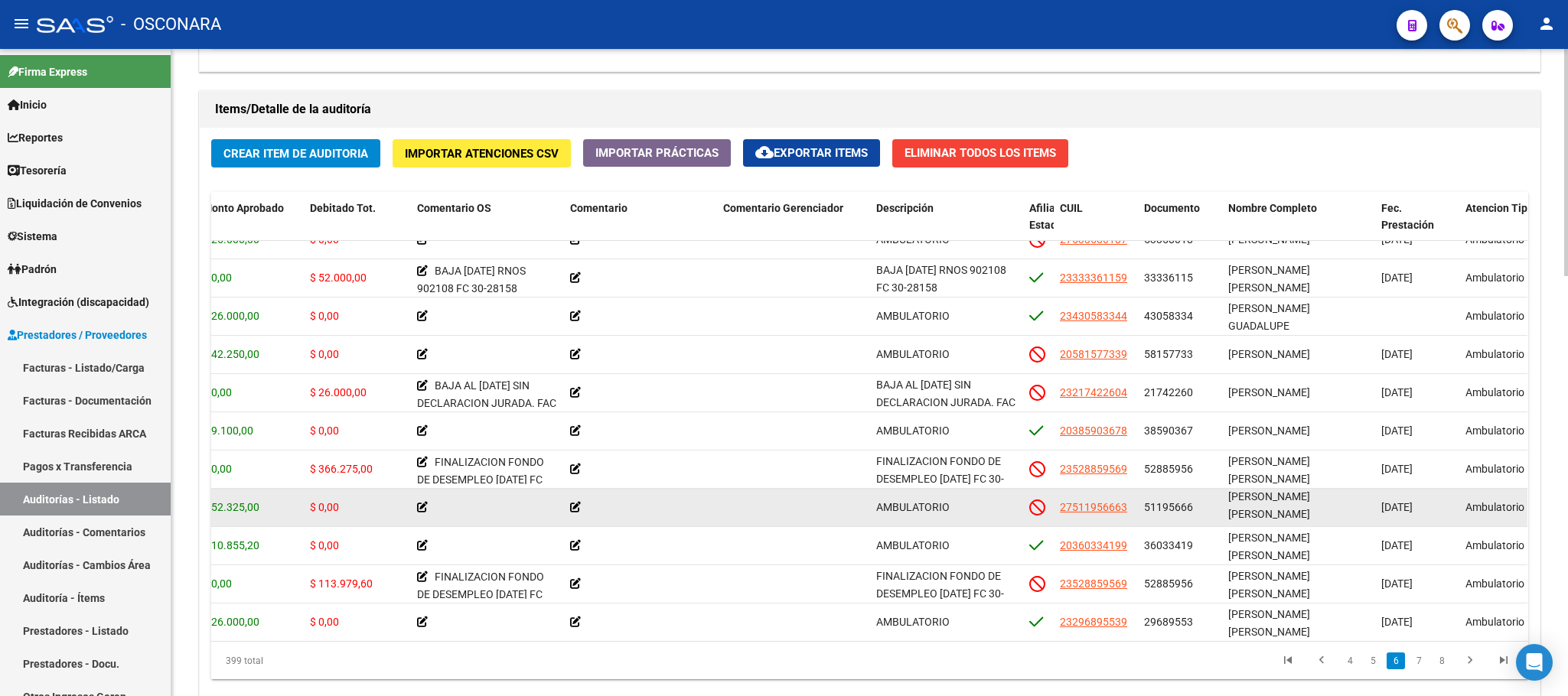
scroll to position [0, 0]
drag, startPoint x: 1276, startPoint y: 503, endPoint x: 1352, endPoint y: 505, distance: 76.0
click at [1310, 505] on span "[PERSON_NAME] [PERSON_NAME]" at bounding box center [1269, 508] width 82 height 30
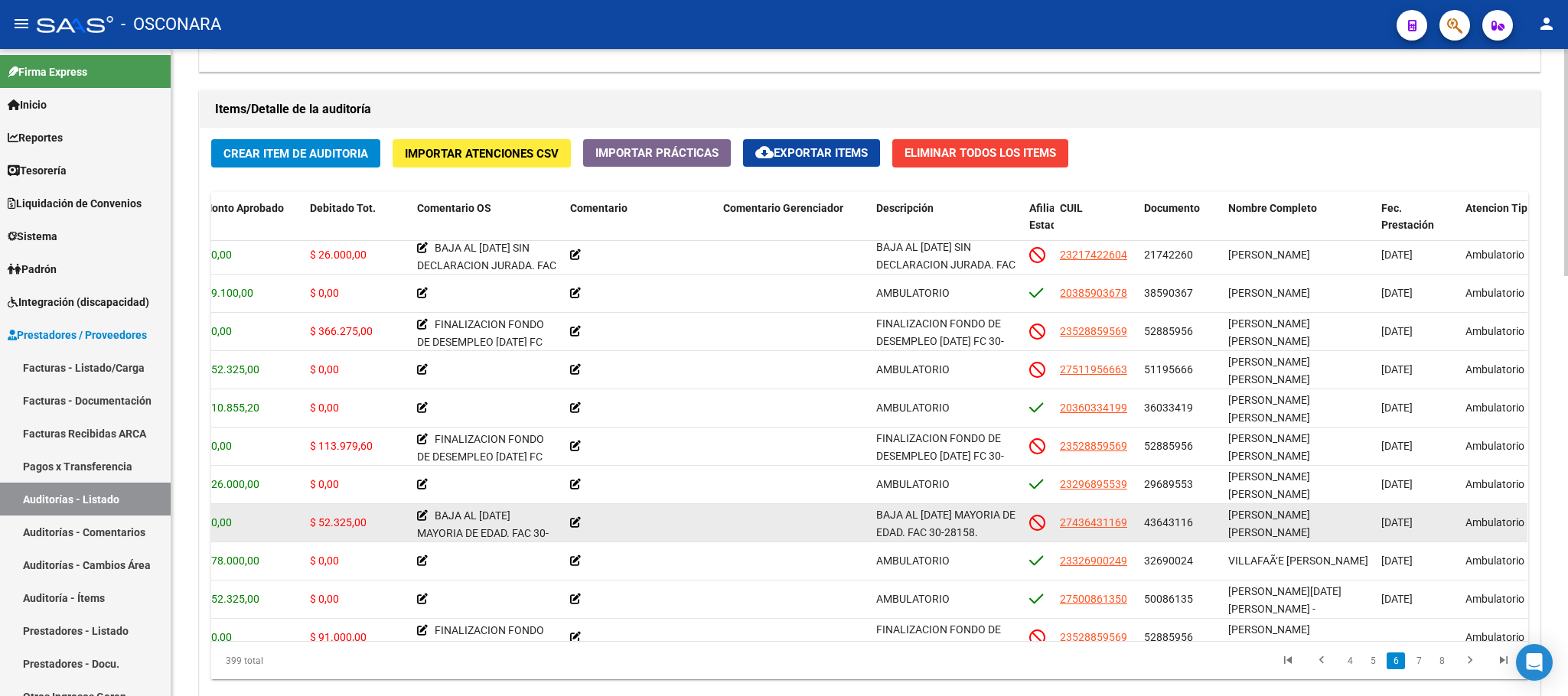
scroll to position [1, 0]
drag, startPoint x: 1229, startPoint y: 529, endPoint x: 1275, endPoint y: 530, distance: 46.0
click at [1275, 530] on span "[PERSON_NAME] [PERSON_NAME]" at bounding box center [1269, 520] width 82 height 30
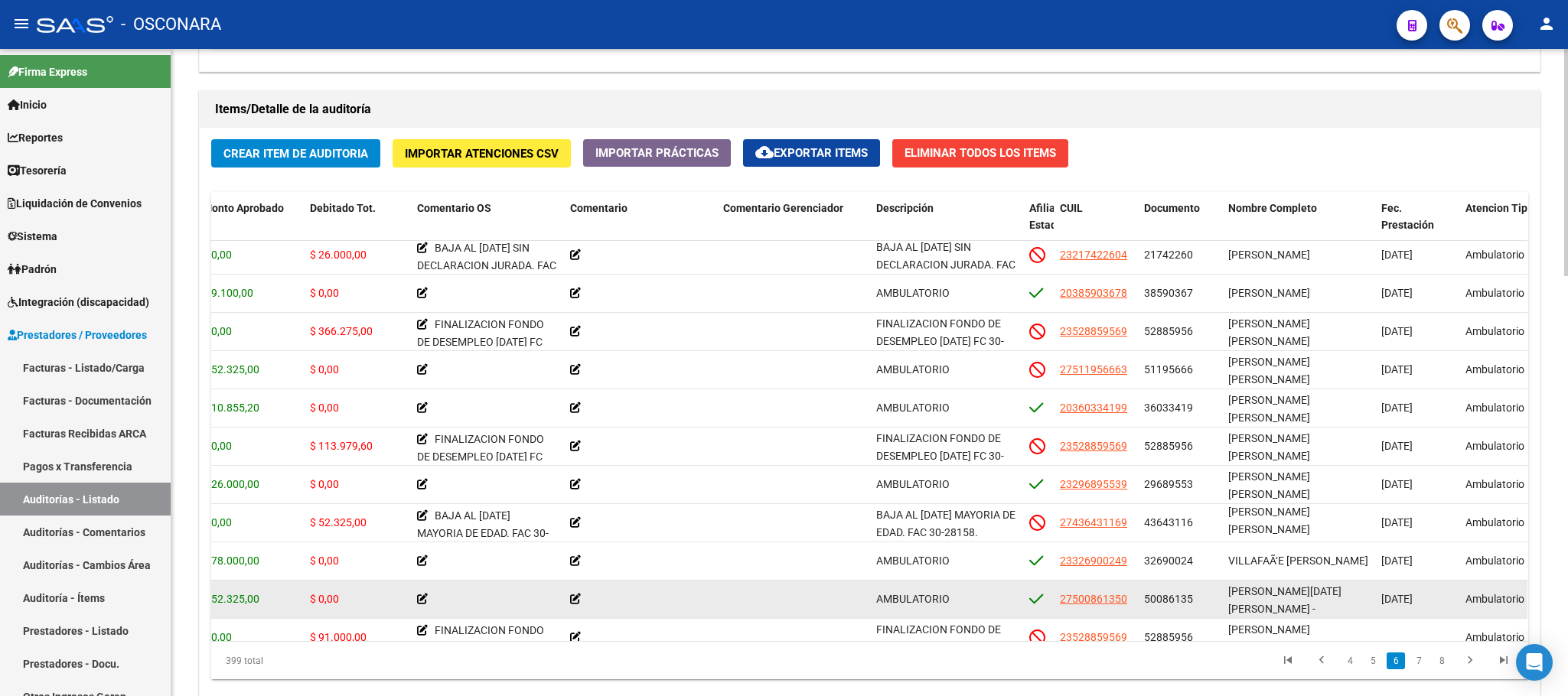
click at [1279, 594] on span "[PERSON_NAME][DATE] [PERSON_NAME] -" at bounding box center [1284, 600] width 113 height 30
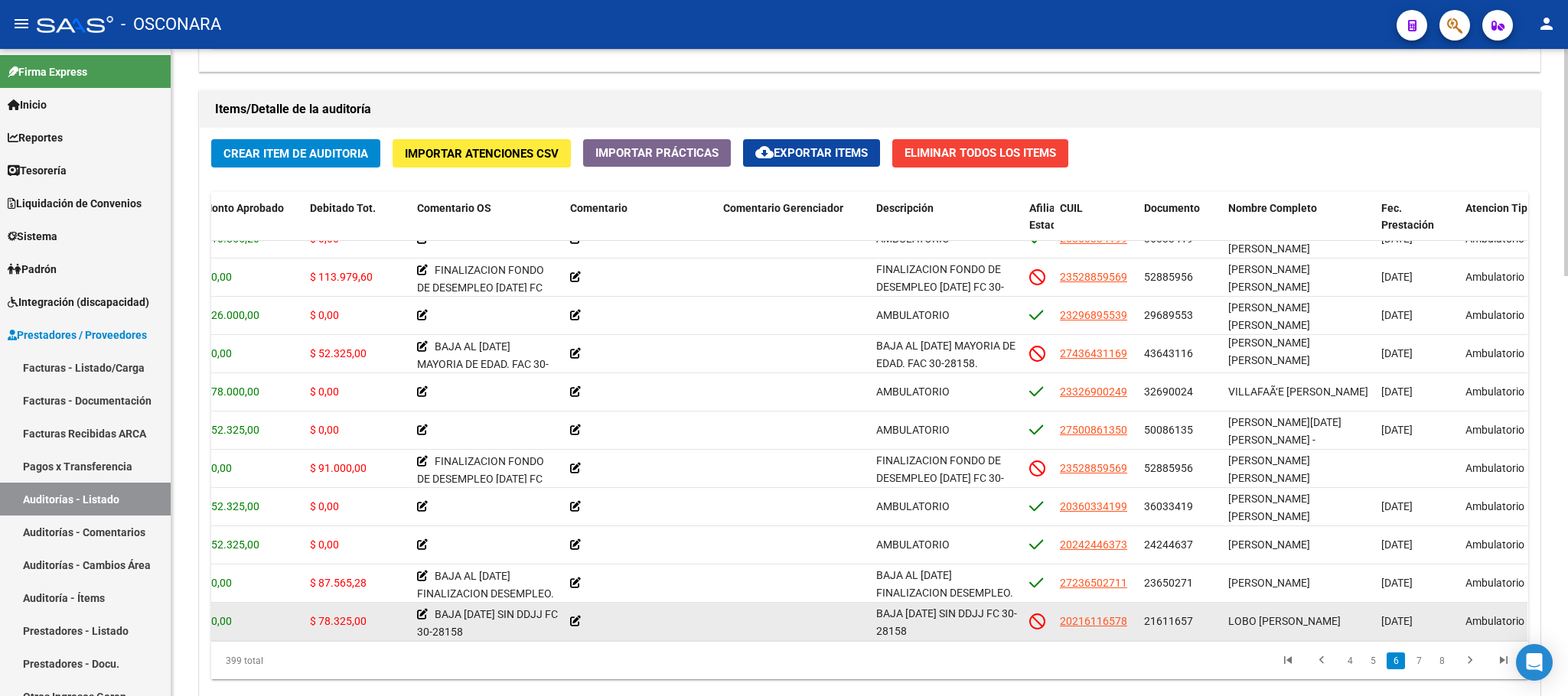
scroll to position [2101, 340]
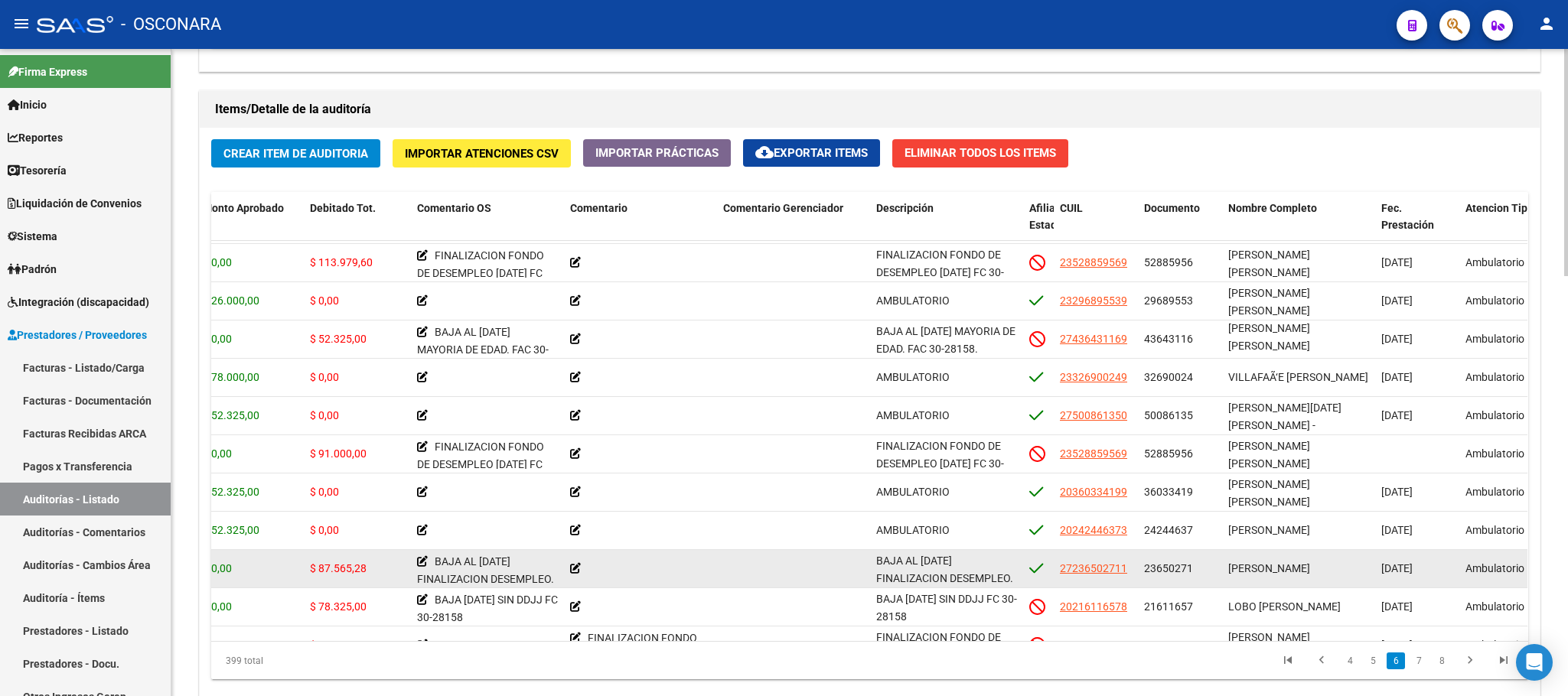
drag, startPoint x: 1261, startPoint y: 565, endPoint x: 1279, endPoint y: 565, distance: 18.0
click at [1279, 565] on span "[PERSON_NAME]" at bounding box center [1269, 568] width 82 height 13
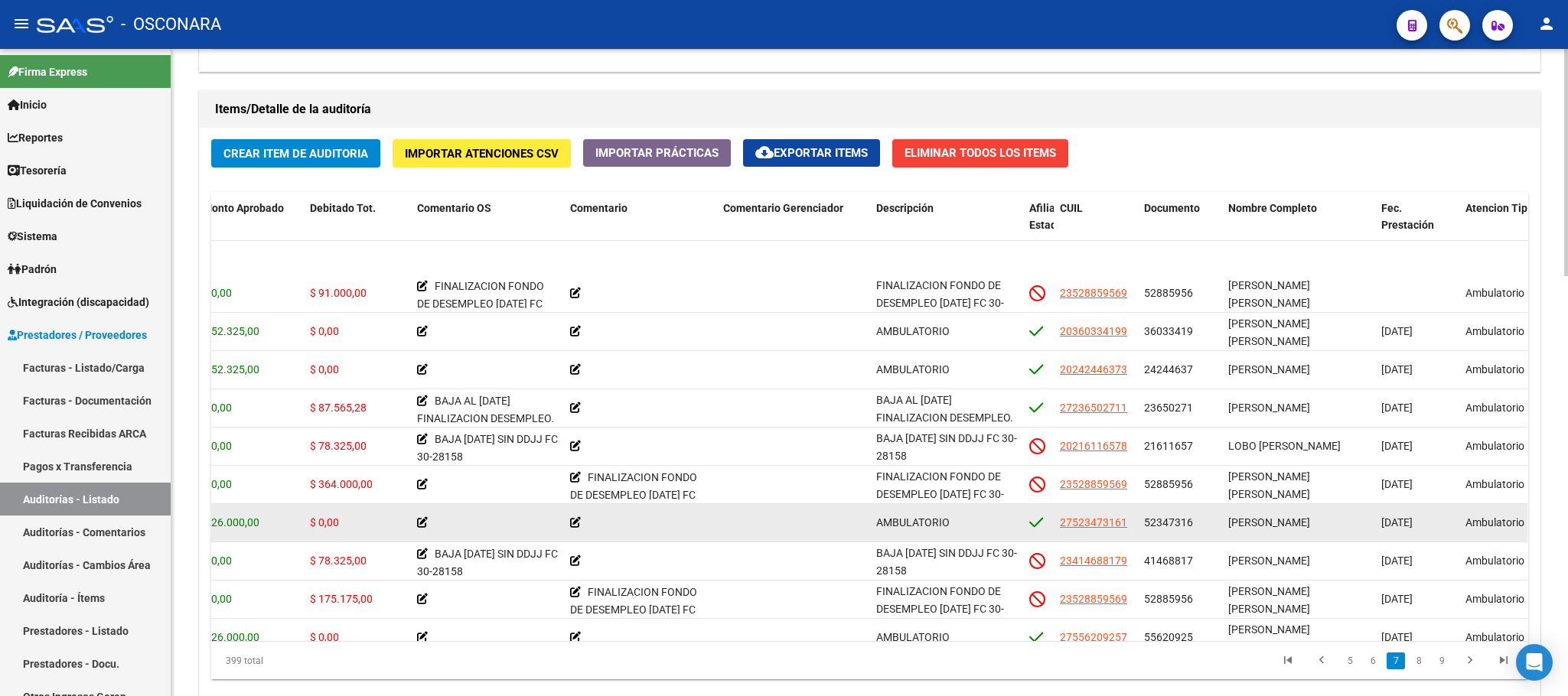
scroll to position [2330, 340]
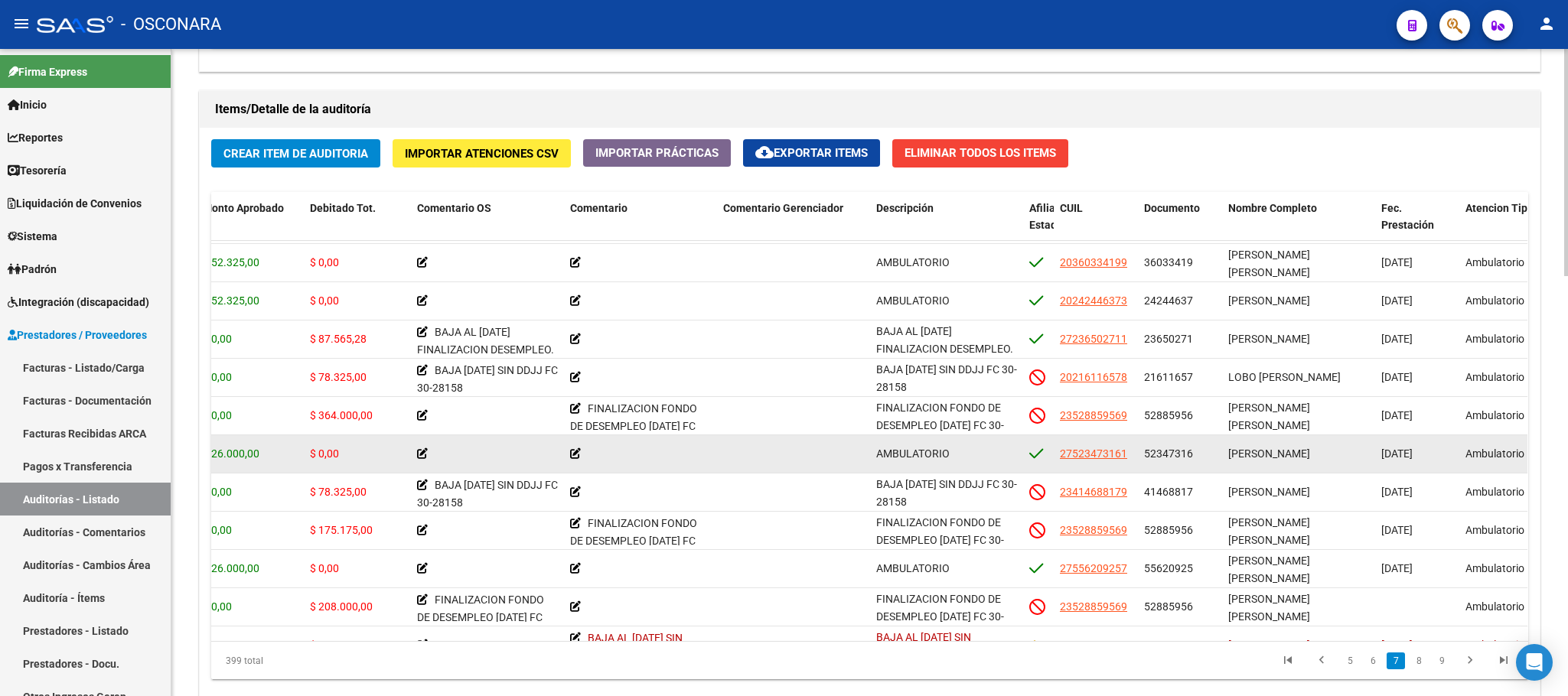
click at [1271, 462] on div "[PERSON_NAME]" at bounding box center [1298, 454] width 140 height 17
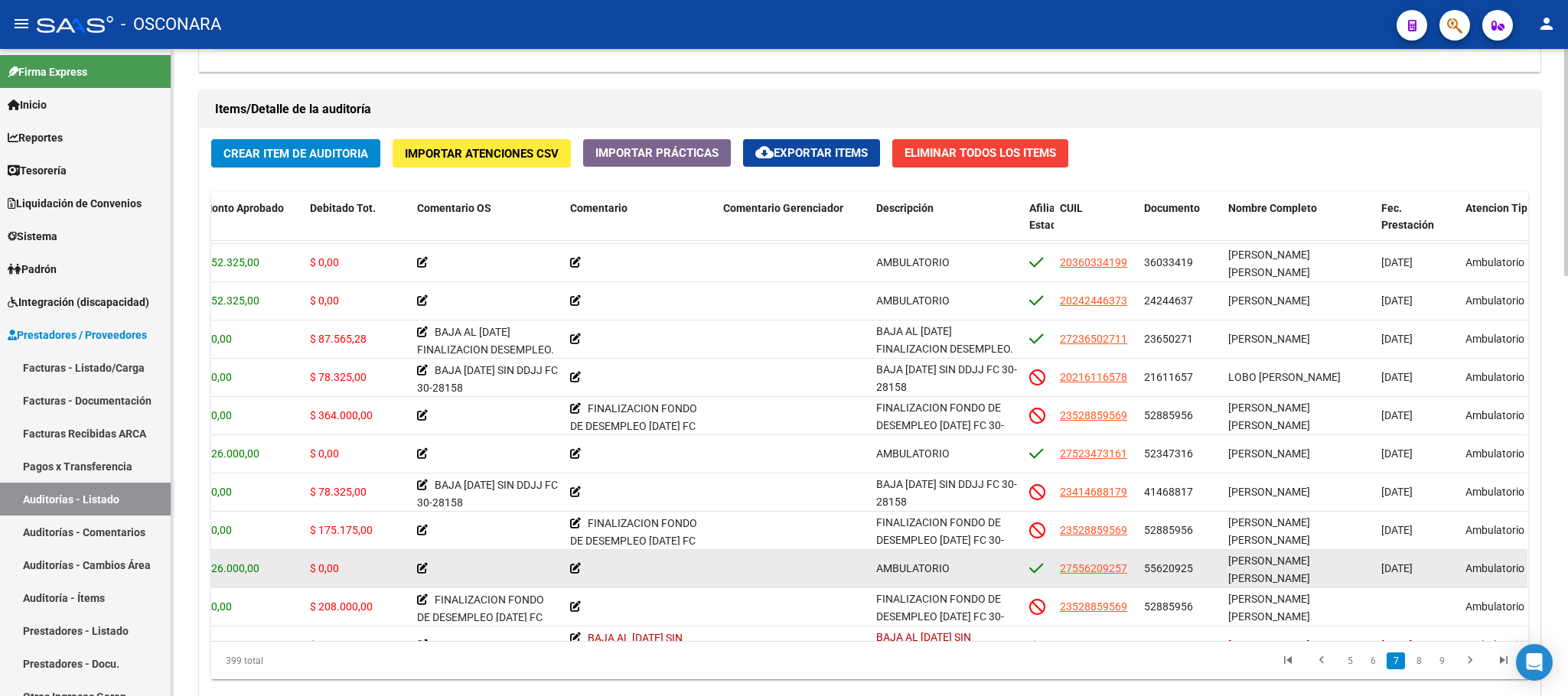
drag, startPoint x: 1265, startPoint y: 560, endPoint x: 1276, endPoint y: 563, distance: 11.4
click at [1276, 563] on span "[PERSON_NAME] [PERSON_NAME]" at bounding box center [1269, 569] width 82 height 30
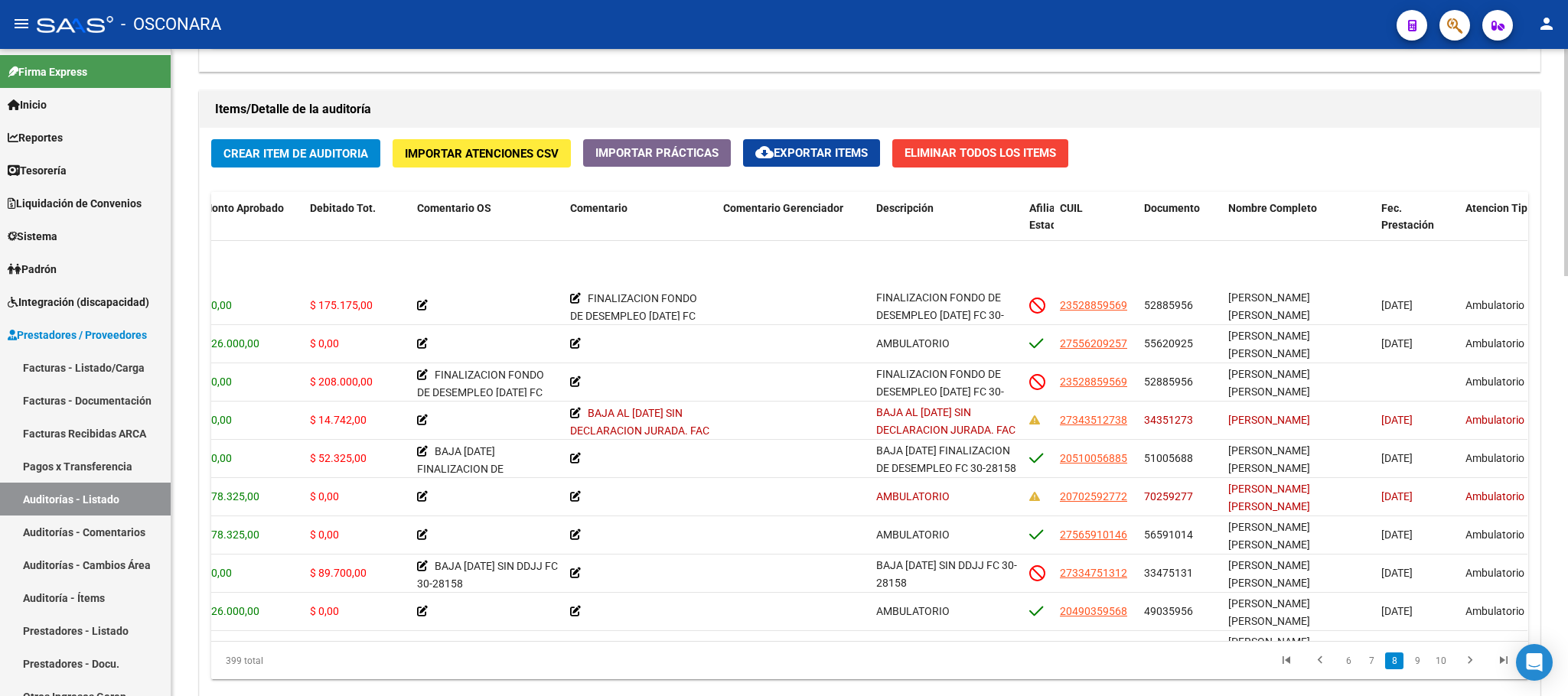
scroll to position [2651, 340]
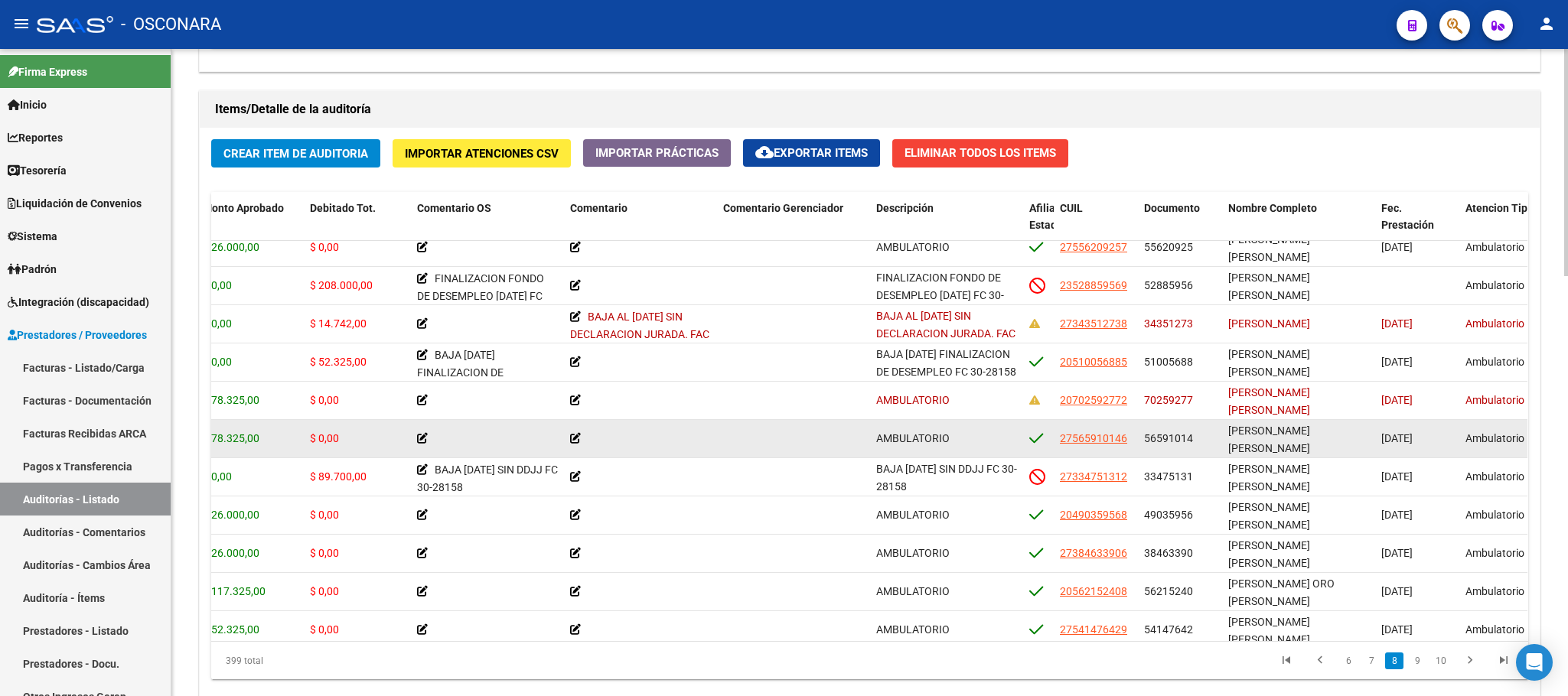
click at [1261, 430] on span "[PERSON_NAME] [PERSON_NAME]" at bounding box center [1269, 439] width 82 height 30
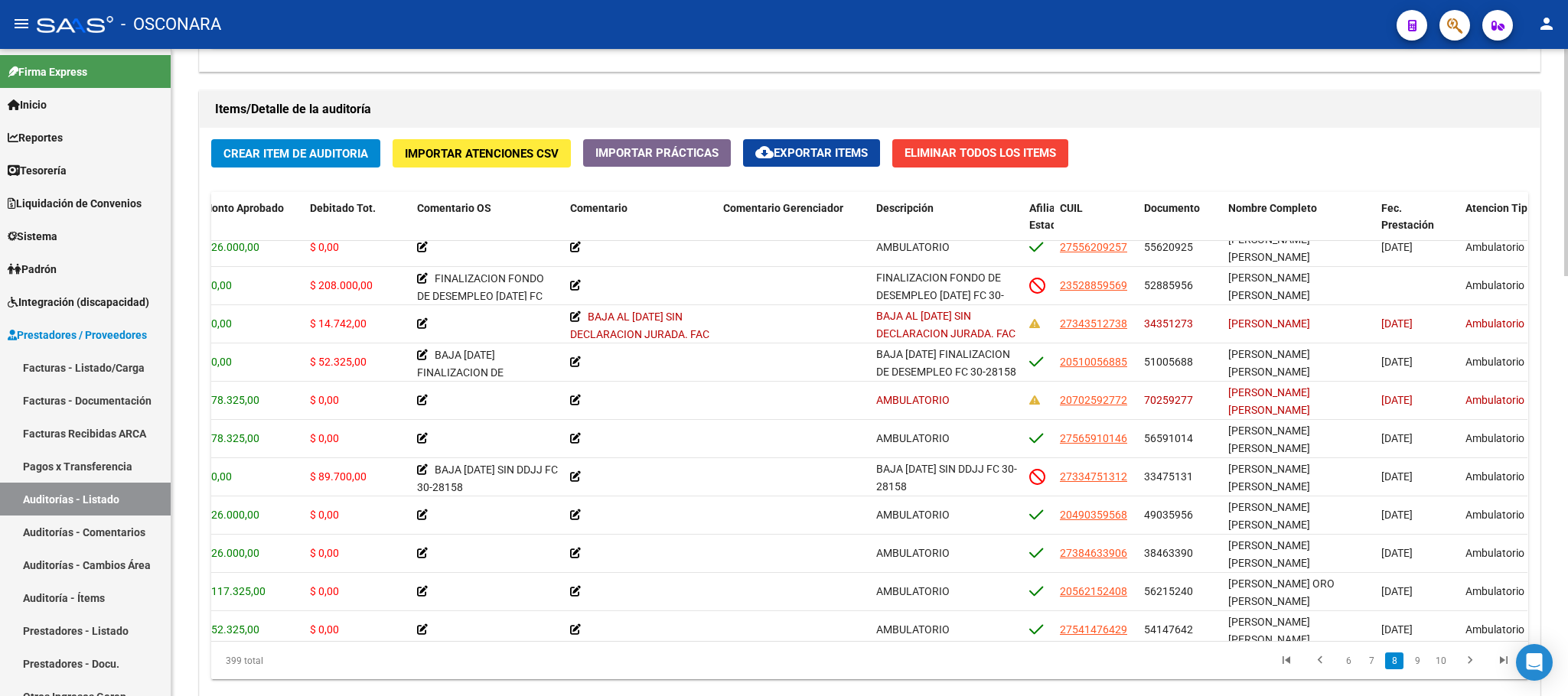
drag, startPoint x: 1261, startPoint y: 430, endPoint x: 1172, endPoint y: 695, distance: 279.5
click at [1261, 432] on span "[PERSON_NAME] [PERSON_NAME]" at bounding box center [1269, 439] width 82 height 30
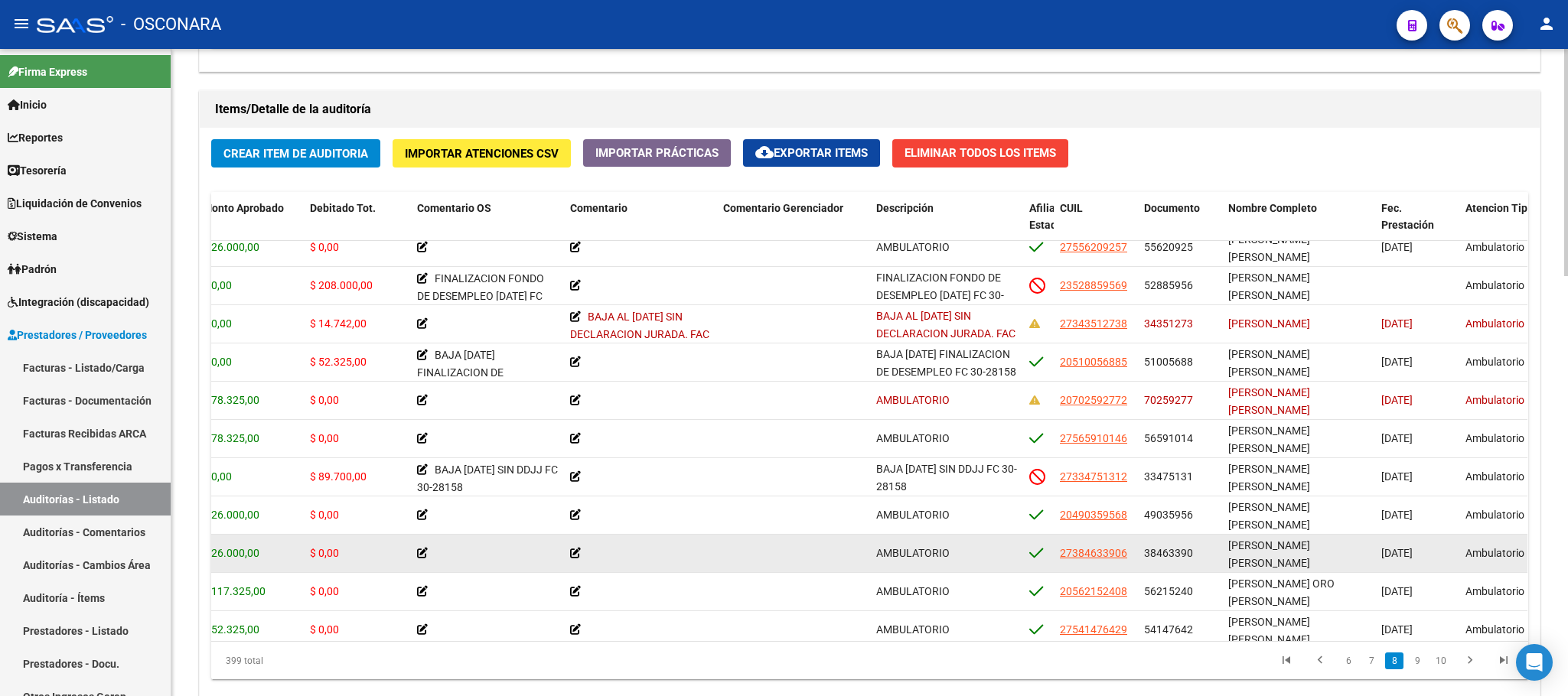
drag, startPoint x: 1245, startPoint y: 557, endPoint x: 1265, endPoint y: 556, distance: 20.0
click at [1265, 556] on div "[PERSON_NAME] [PERSON_NAME]" at bounding box center [1298, 553] width 140 height 32
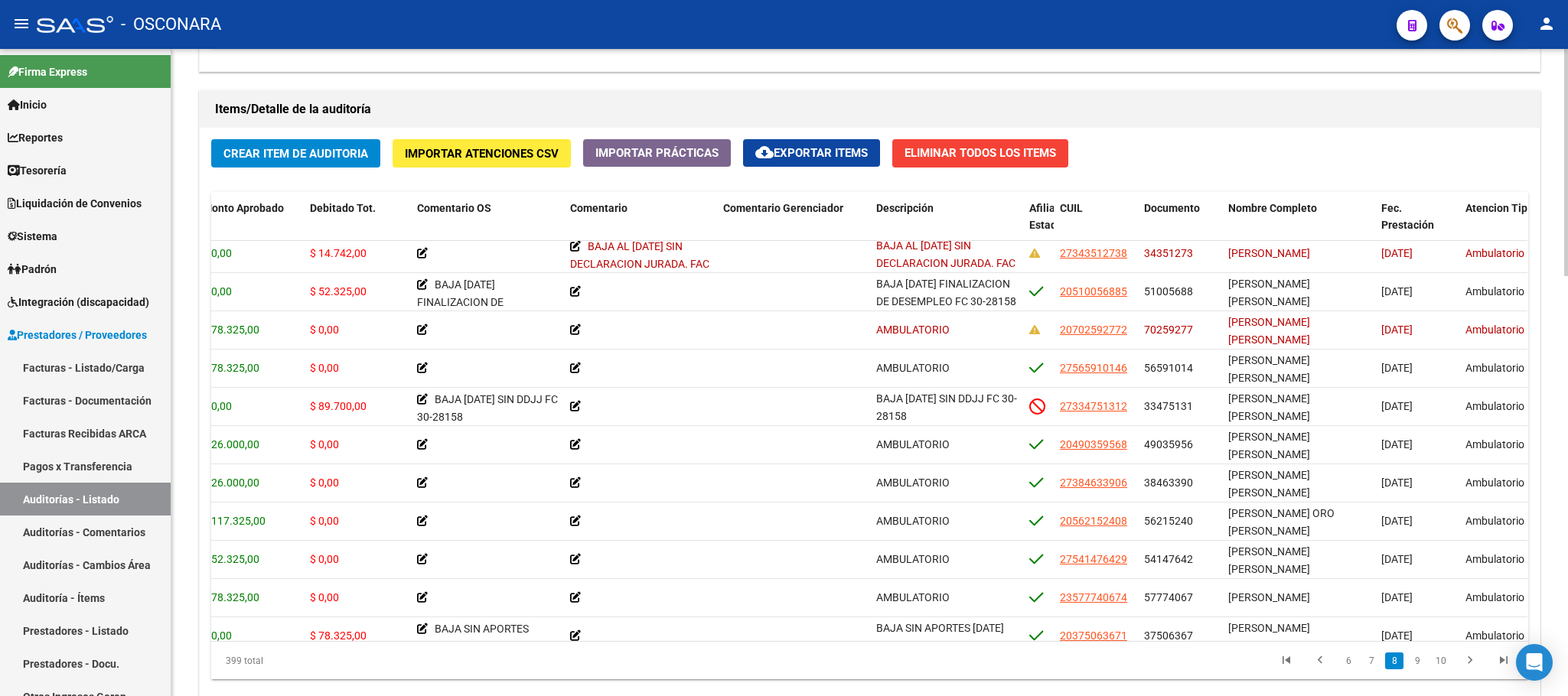
scroll to position [2743, 340]
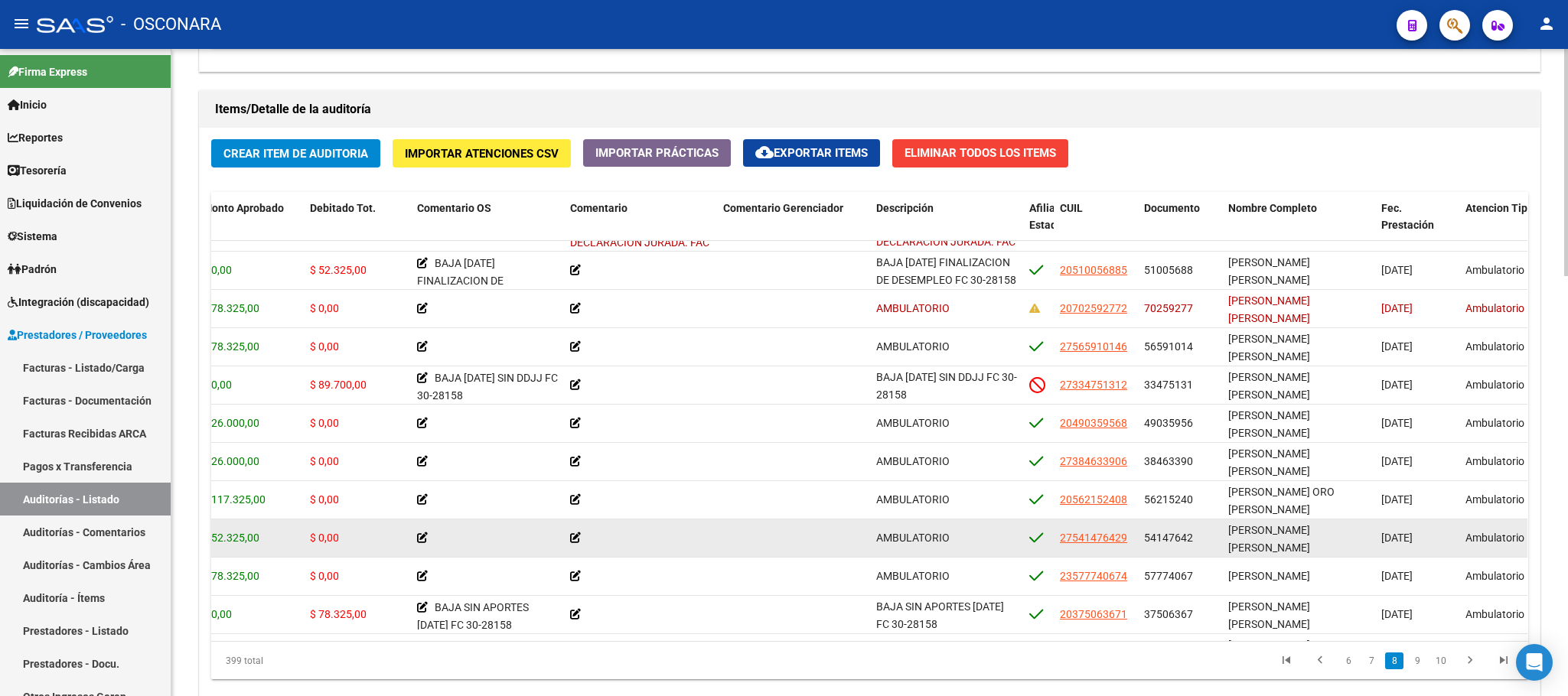
click at [1246, 540] on span "[PERSON_NAME] [PERSON_NAME]" at bounding box center [1269, 538] width 82 height 30
drag, startPoint x: 1279, startPoint y: 549, endPoint x: 1355, endPoint y: 545, distance: 76.1
click at [1310, 545] on span "[PERSON_NAME] [PERSON_NAME]" at bounding box center [1269, 538] width 82 height 30
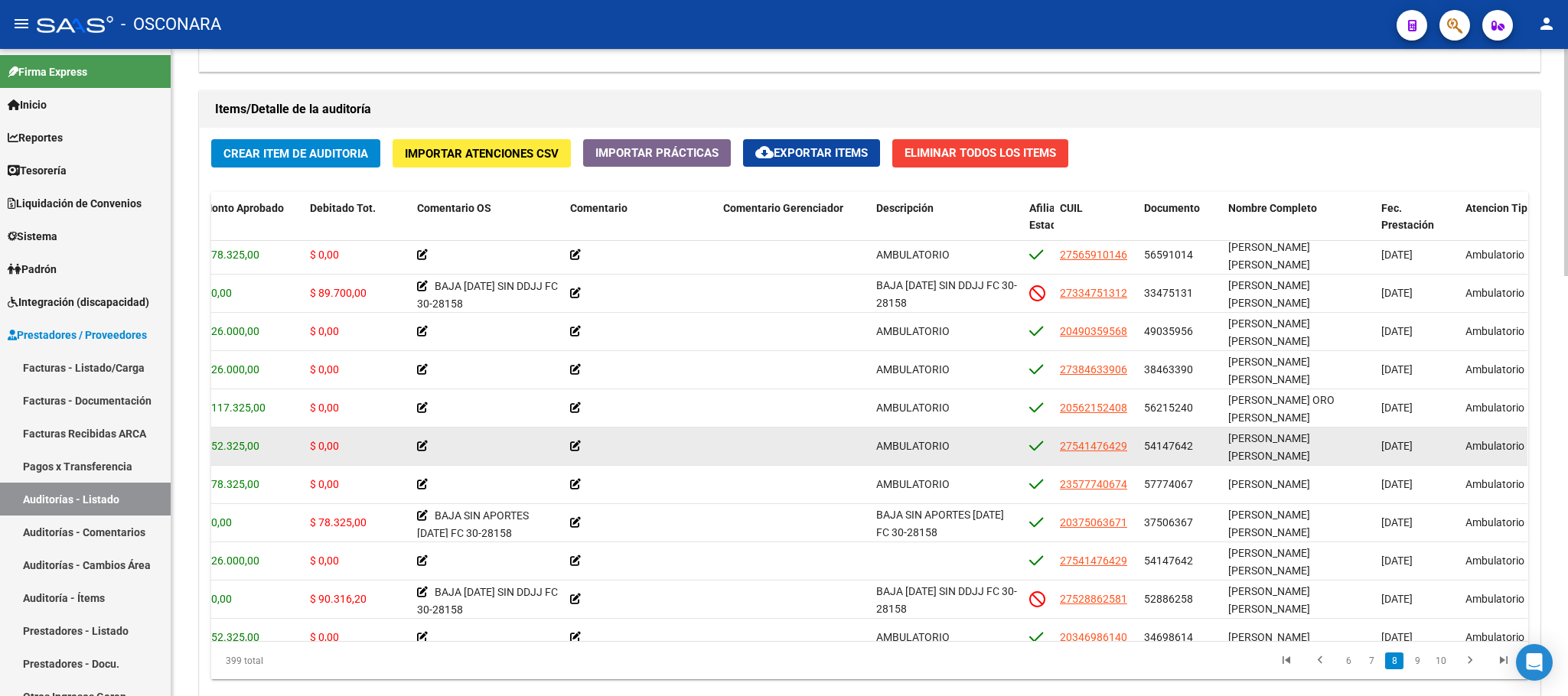
scroll to position [2835, 306]
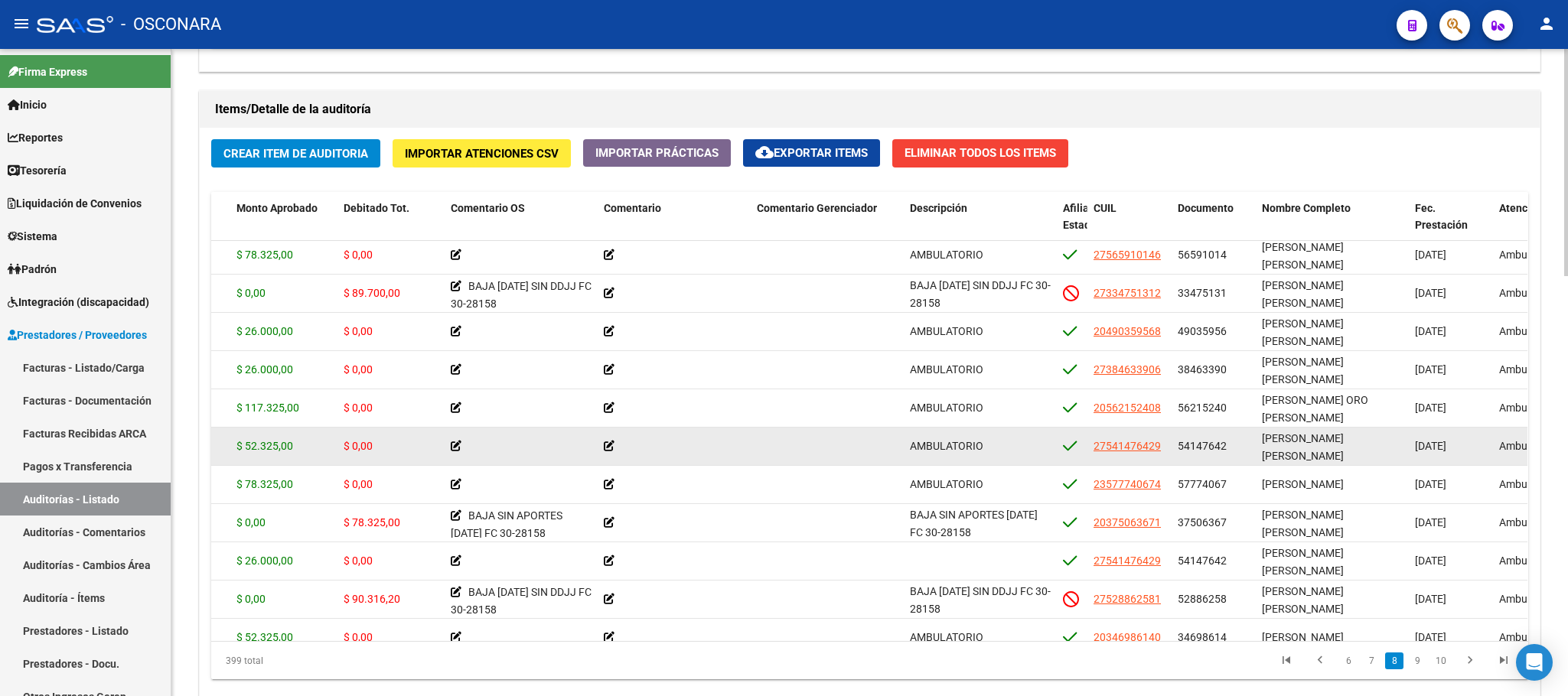
drag, startPoint x: 219, startPoint y: 448, endPoint x: 286, endPoint y: 450, distance: 67.0
click at [286, 450] on span "$ 52.325,00" at bounding box center [264, 445] width 56 height 13
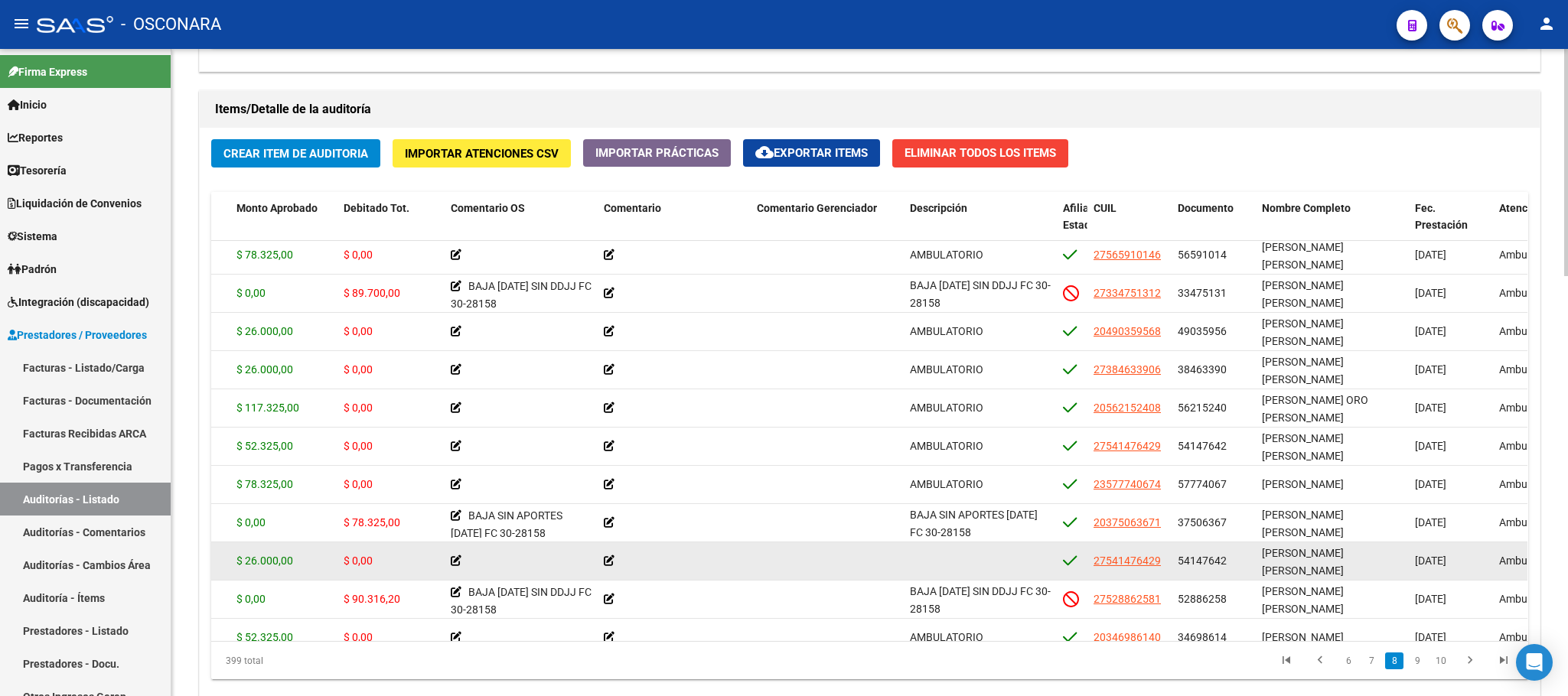
drag, startPoint x: 237, startPoint y: 565, endPoint x: 312, endPoint y: 567, distance: 75.0
click at [312, 567] on div "$ 26.000,00" at bounding box center [284, 561] width 95 height 17
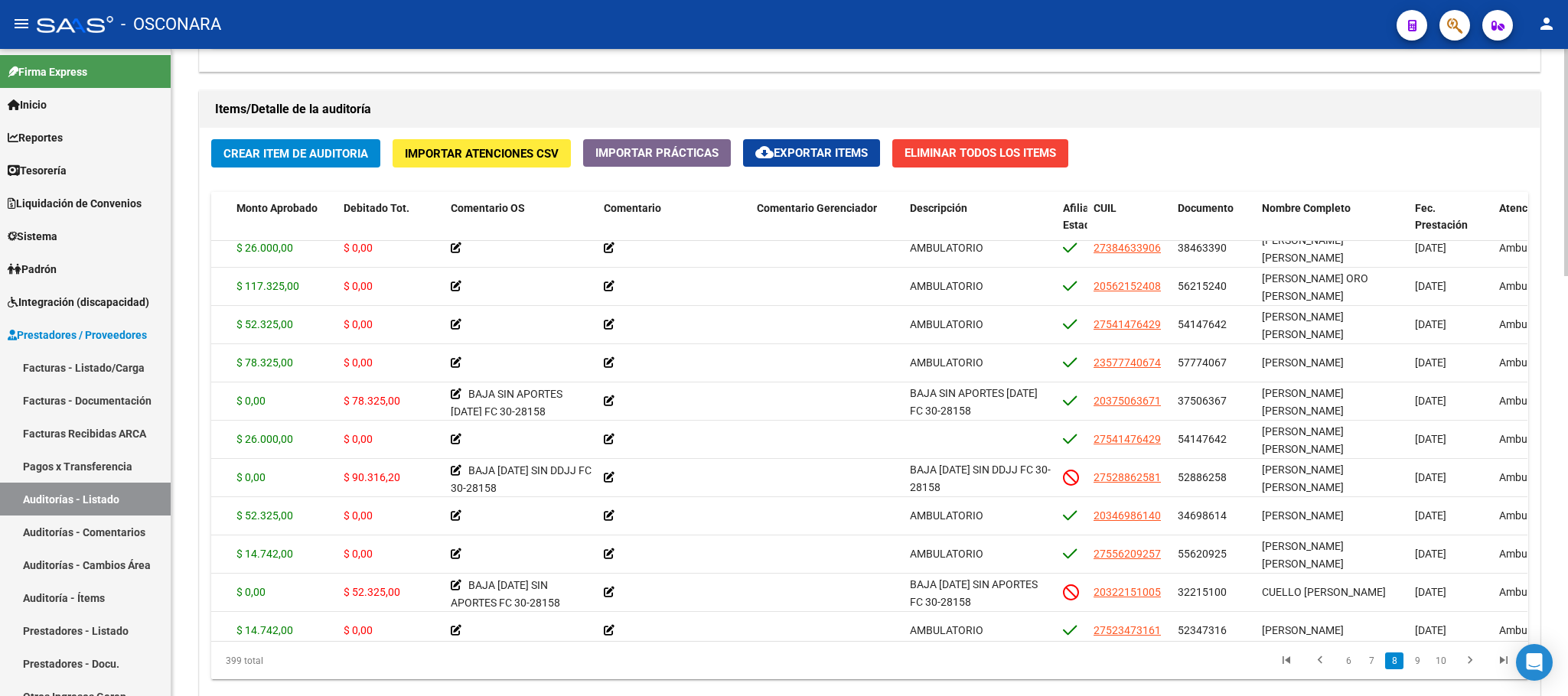
scroll to position [2973, 306]
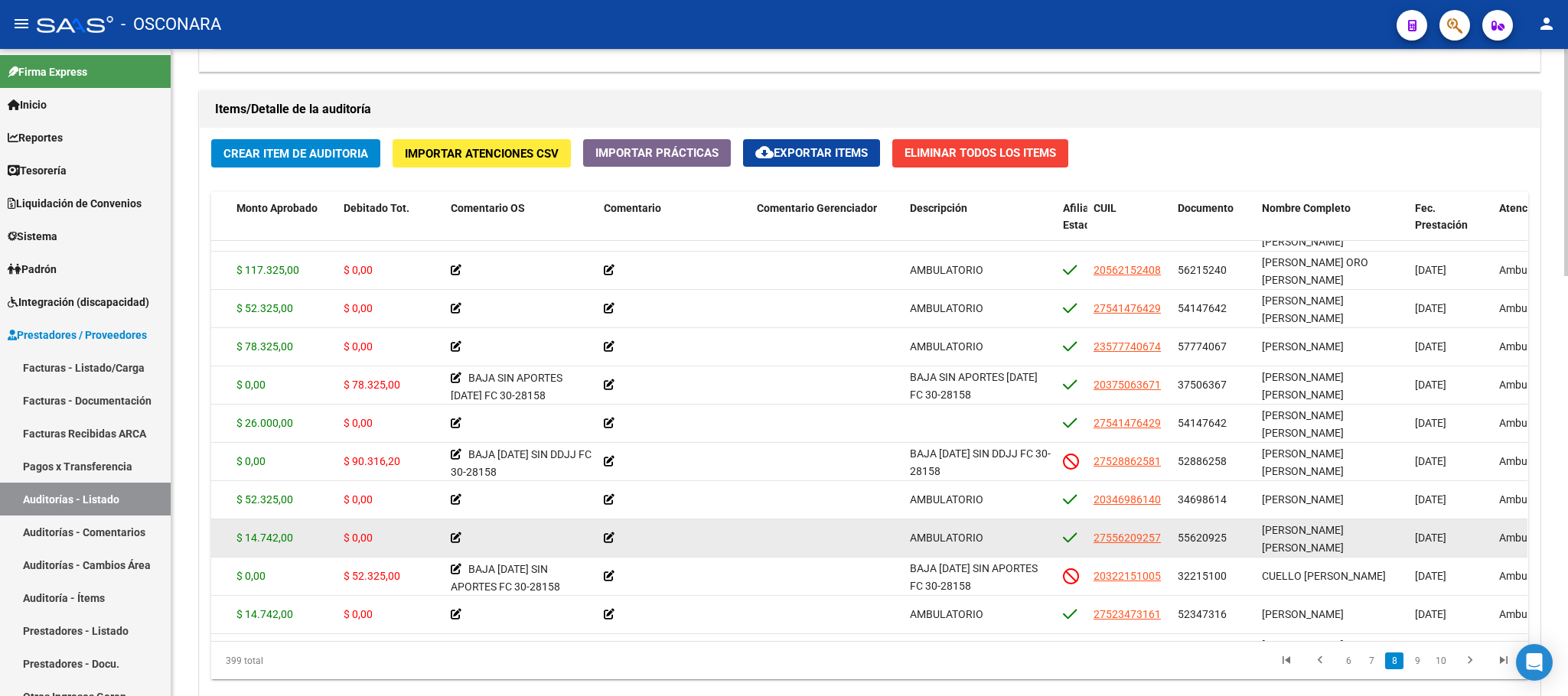
drag, startPoint x: 311, startPoint y: 542, endPoint x: 255, endPoint y: 530, distance: 57.3
click at [255, 530] on div "$ 14.742,00" at bounding box center [284, 538] width 95 height 17
drag, startPoint x: 1311, startPoint y: 532, endPoint x: 1345, endPoint y: 527, distance: 34.4
click at [1344, 527] on span "[PERSON_NAME] [PERSON_NAME]" at bounding box center [1303, 538] width 82 height 30
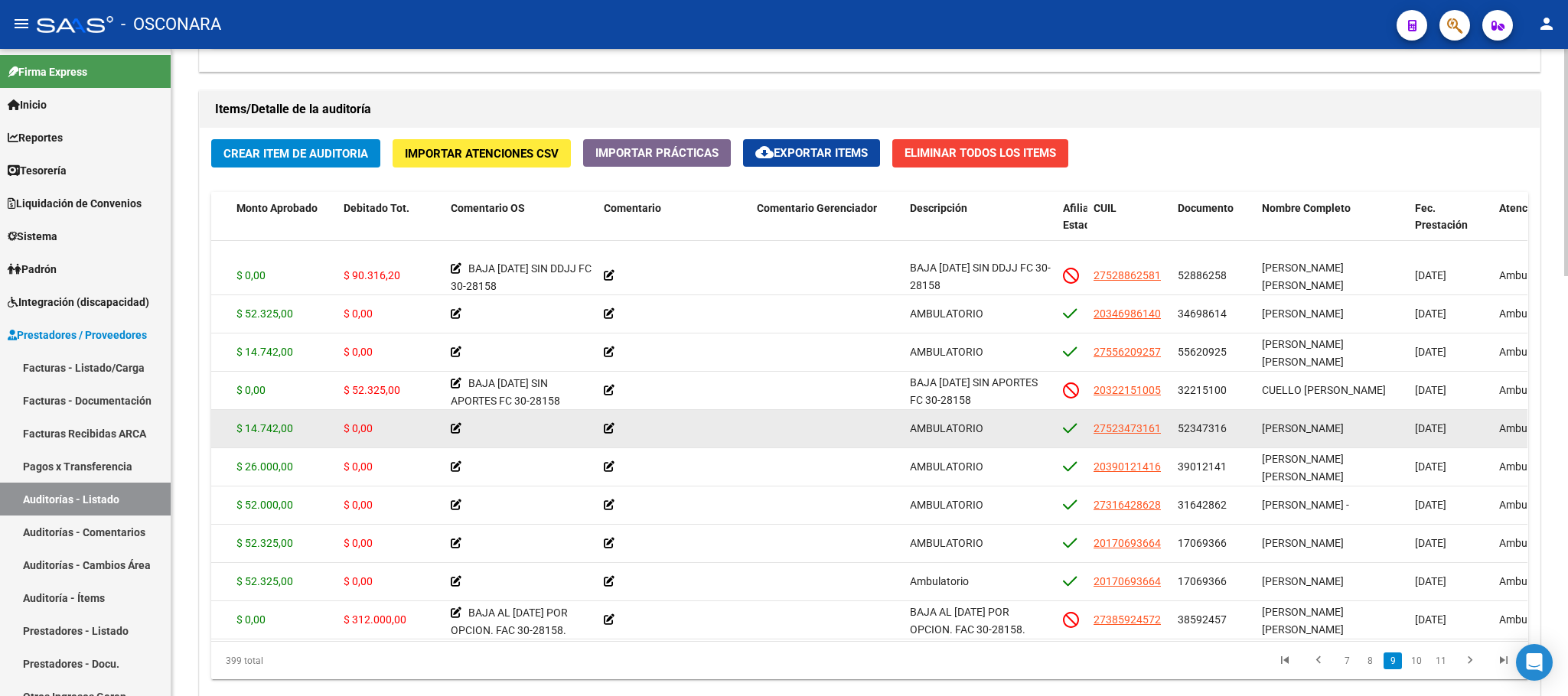
scroll to position [3179, 306]
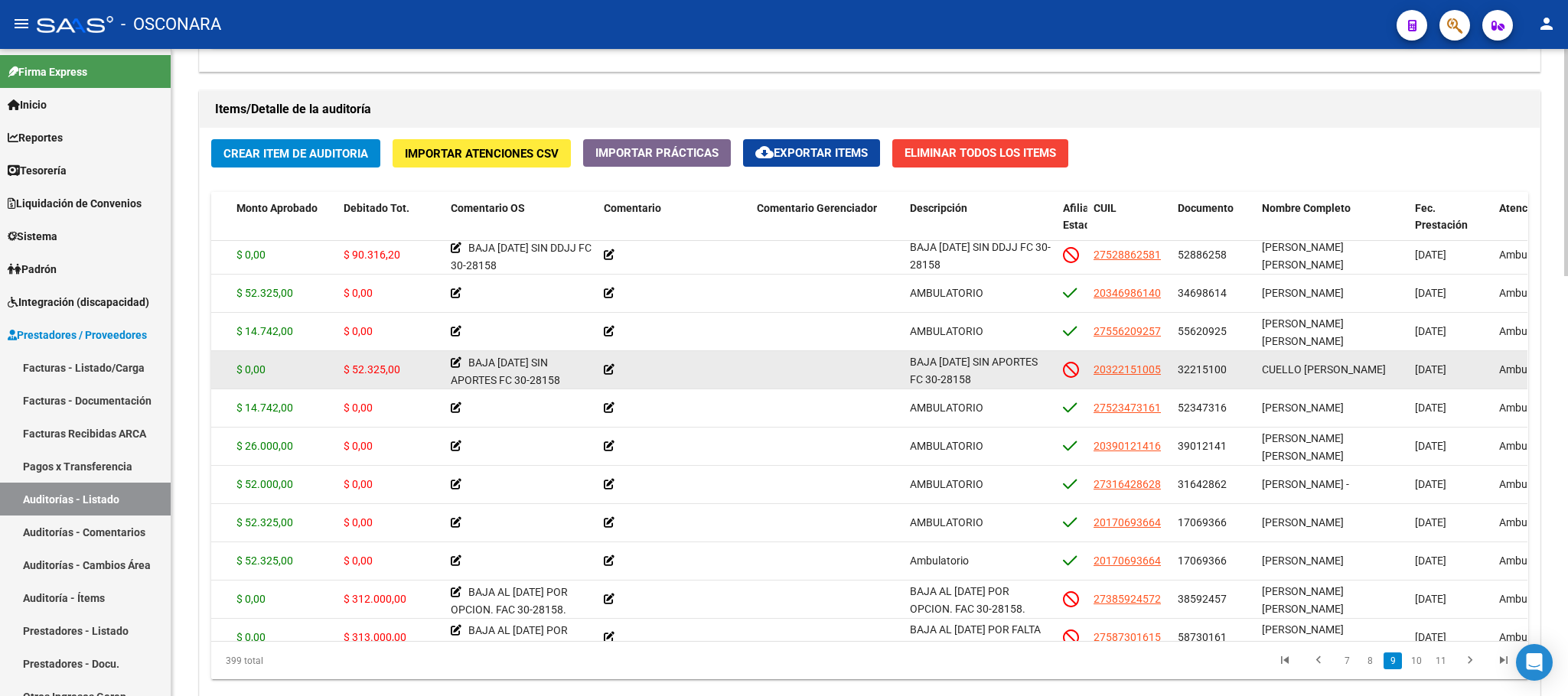
click at [1375, 378] on div "CUELLO [PERSON_NAME]" at bounding box center [1332, 370] width 140 height 17
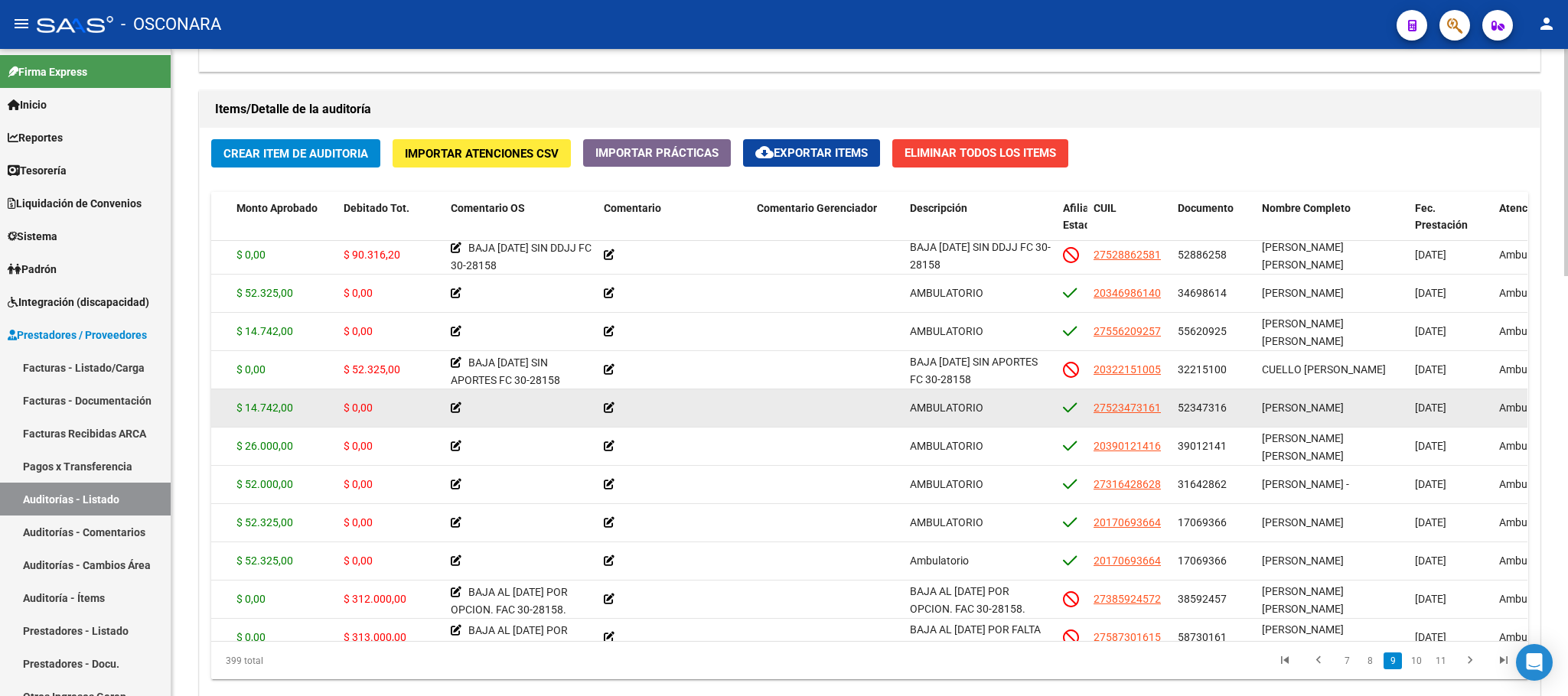
drag, startPoint x: 1307, startPoint y: 411, endPoint x: 1327, endPoint y: 411, distance: 20.0
click at [1327, 411] on span "[PERSON_NAME]" at bounding box center [1303, 408] width 82 height 13
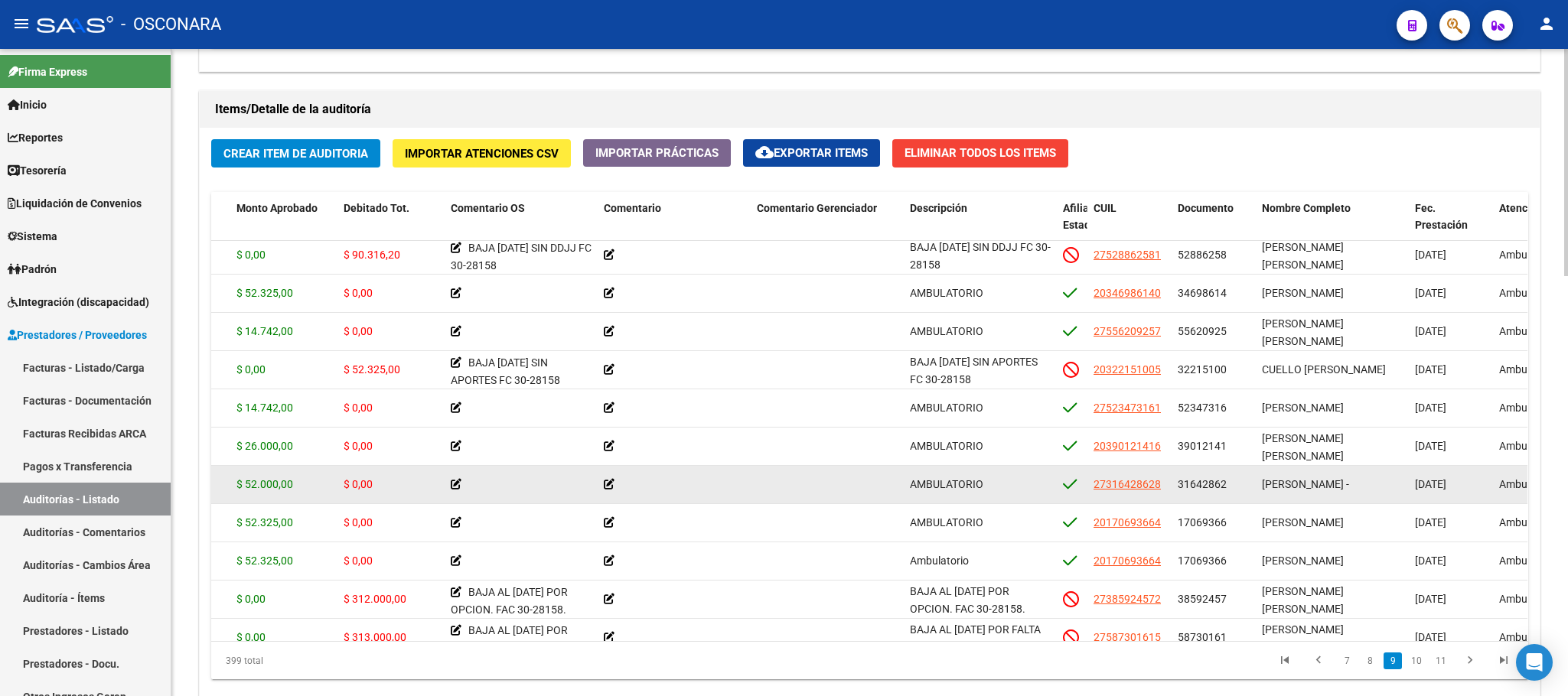
click at [1294, 482] on span "[PERSON_NAME] -" at bounding box center [1306, 484] width 87 height 13
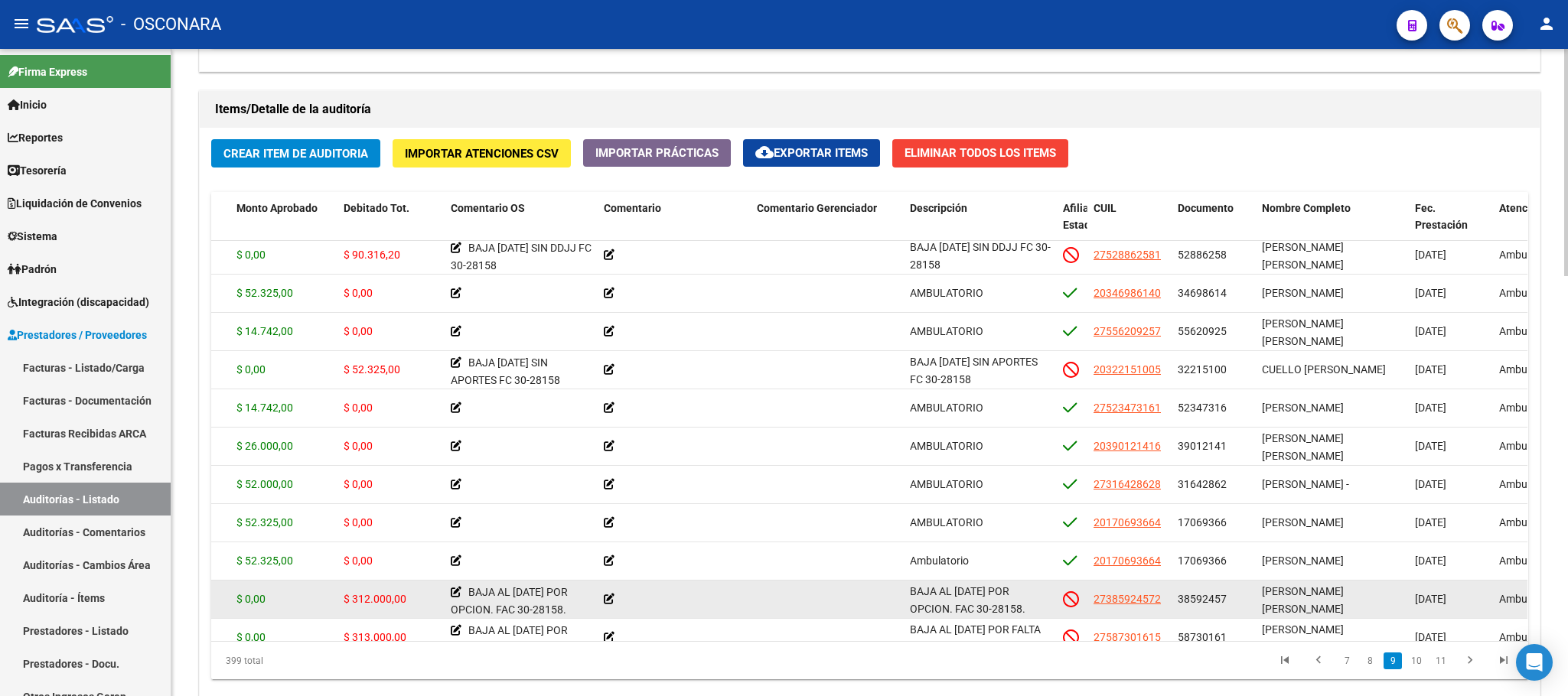
click at [1348, 602] on div "[PERSON_NAME] [PERSON_NAME]" at bounding box center [1332, 598] width 140 height 32
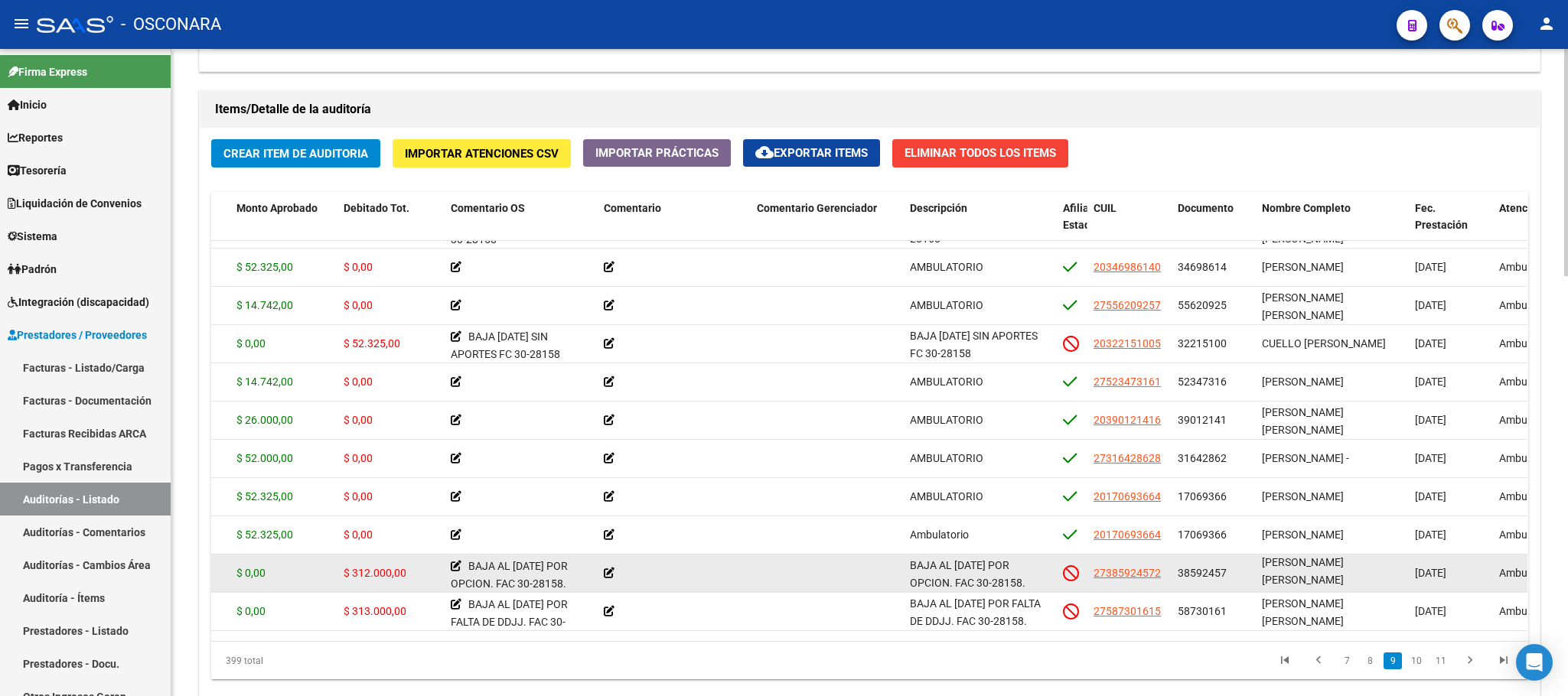
drag, startPoint x: 1311, startPoint y: 594, endPoint x: 1370, endPoint y: 607, distance: 60.4
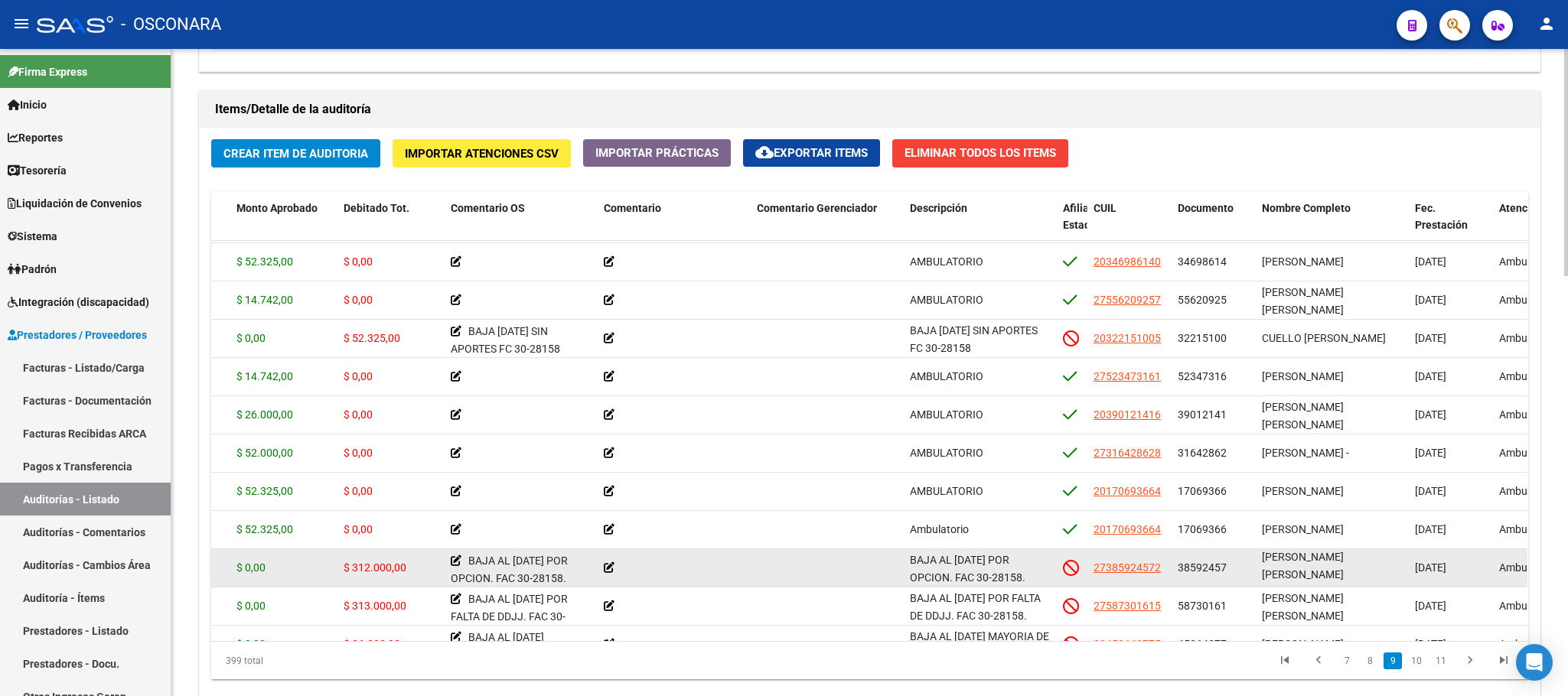
click at [1325, 570] on div "[PERSON_NAME] [PERSON_NAME]" at bounding box center [1332, 566] width 140 height 32
click at [1337, 560] on span "[PERSON_NAME] [PERSON_NAME]" at bounding box center [1303, 565] width 82 height 30
drag, startPoint x: 1309, startPoint y: 556, endPoint x: 1389, endPoint y: 560, distance: 80.1
click at [1344, 560] on span "[PERSON_NAME] [PERSON_NAME]" at bounding box center [1303, 568] width 82 height 30
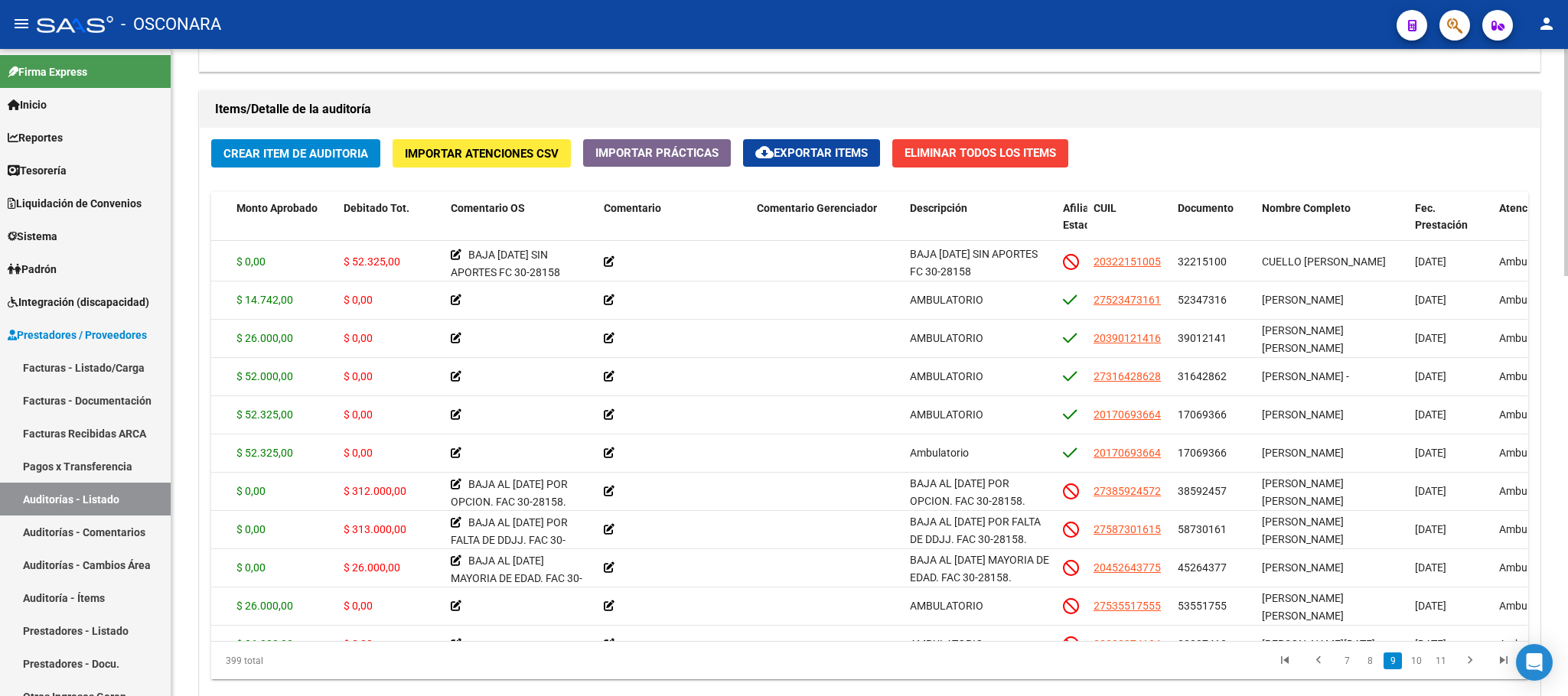
scroll to position [3303, 306]
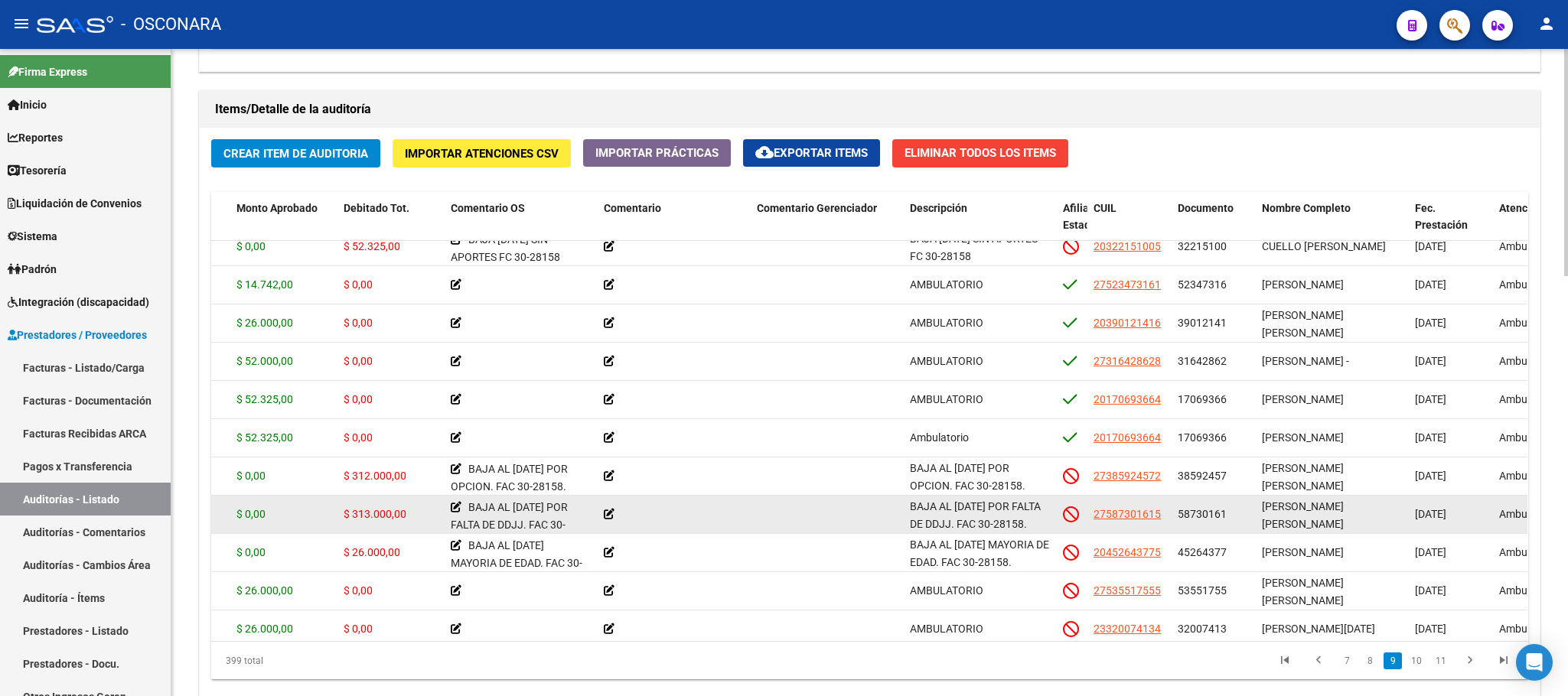
click at [392, 517] on span "$ 313.000,00" at bounding box center [375, 514] width 63 height 13
drag, startPoint x: 1252, startPoint y: 507, endPoint x: 1335, endPoint y: 527, distance: 85.4
click at [1335, 527] on div "63639 B15 - Boreal $ 313.000,00 $ 0,00 $ 313.000,00 BAJA AL [DATE] POR FALTA DE…" at bounding box center [1039, 515] width 2269 height 39
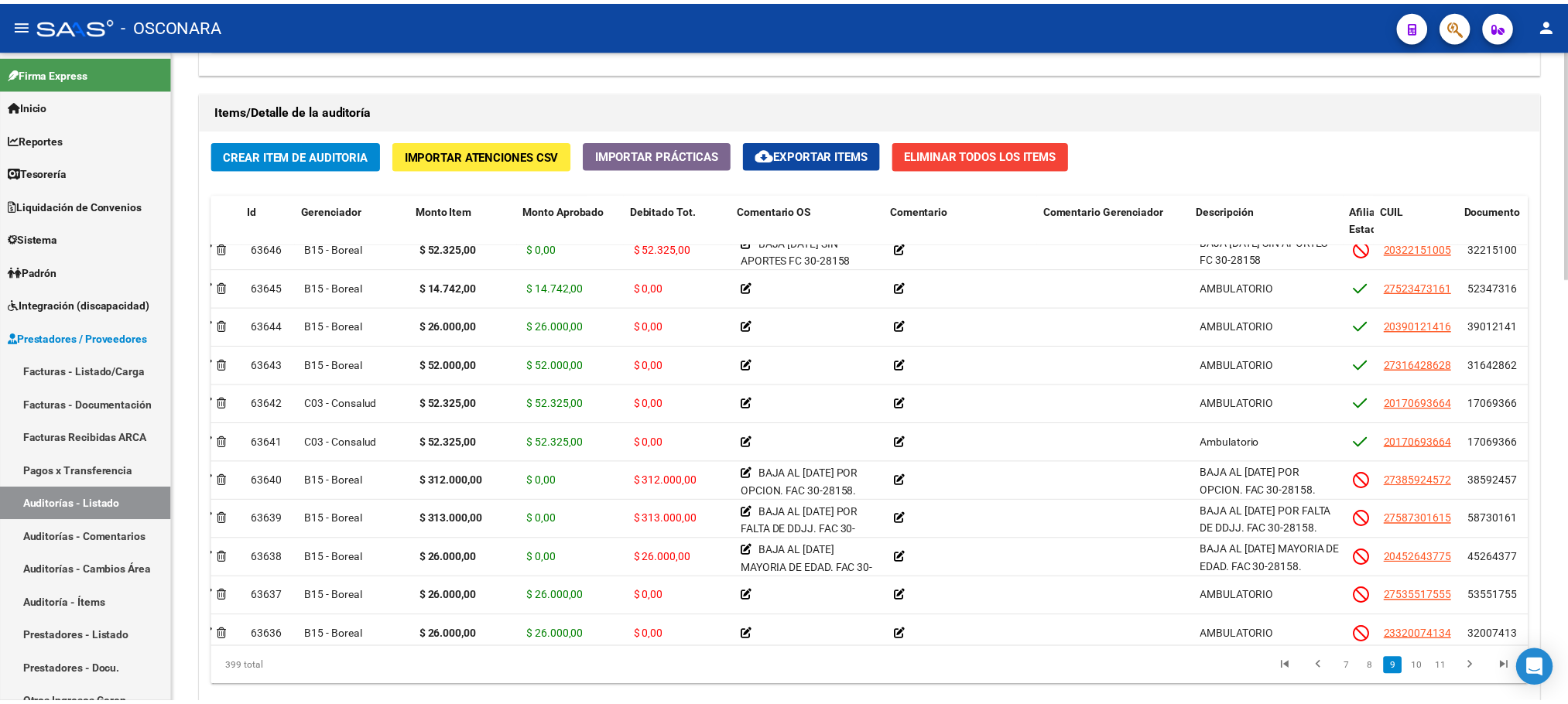
scroll to position [3341, 0]
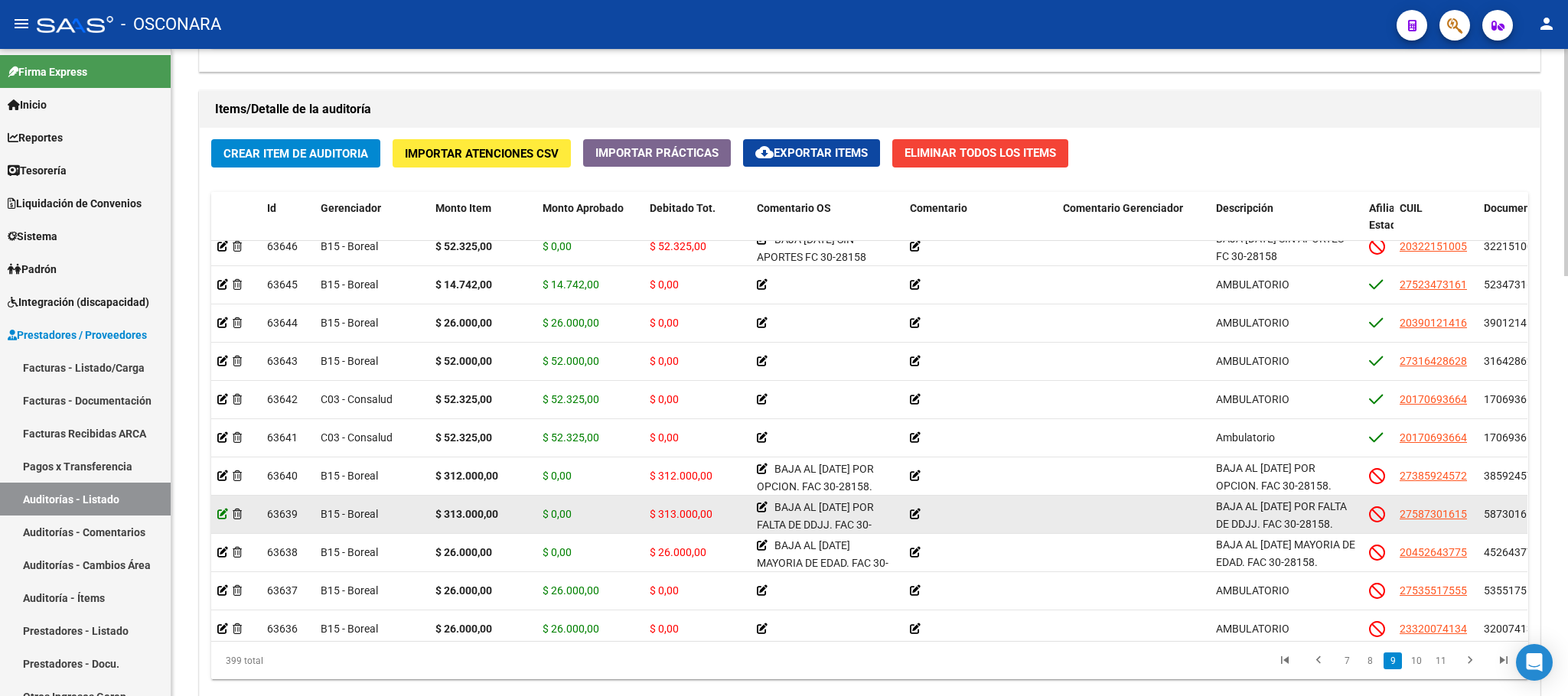
click at [219, 514] on icon at bounding box center [222, 514] width 11 height 11
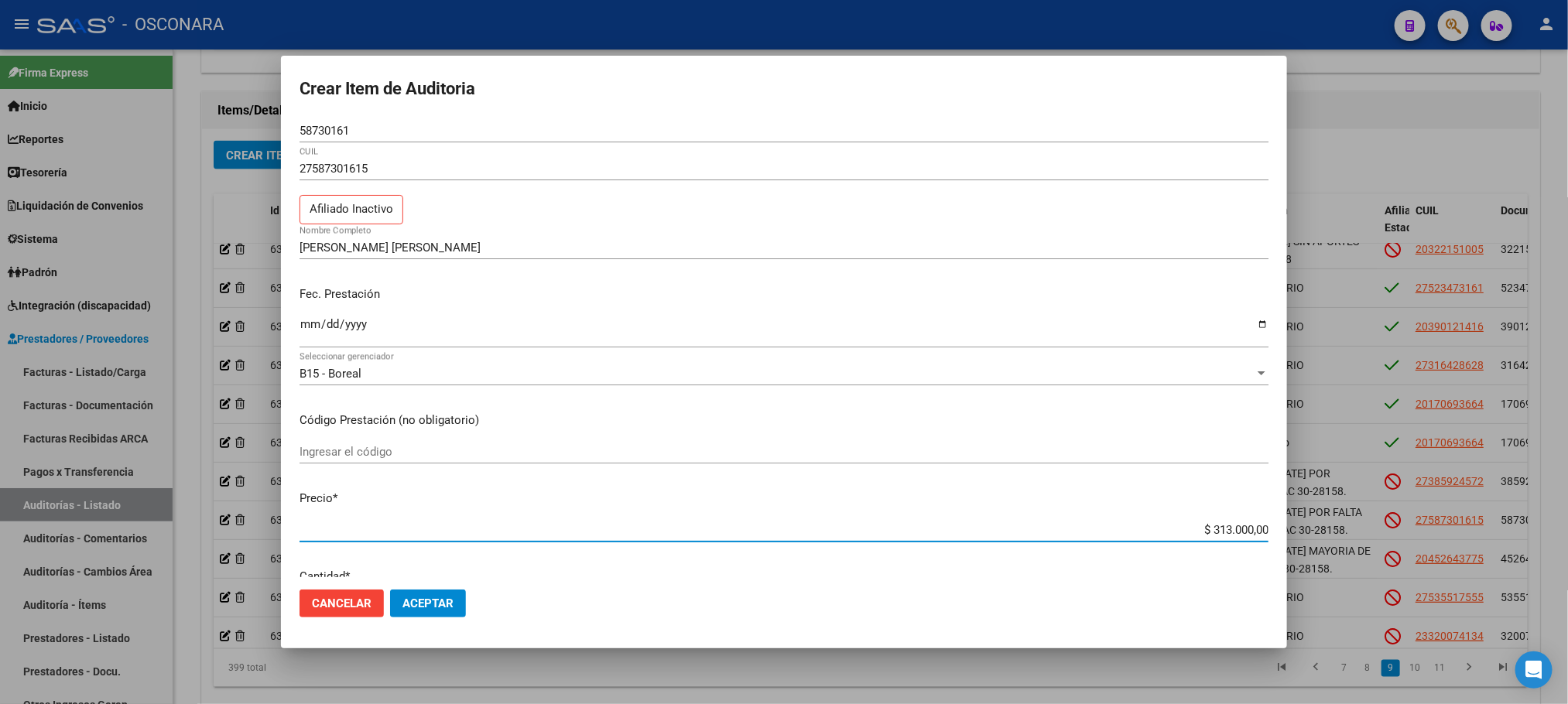
click at [1224, 530] on input "$ 313.000,00" at bounding box center [784, 530] width 969 height 14
type input "$ 313.300,00"
click at [1194, 528] on input "$ 313.300,00" at bounding box center [784, 530] width 969 height 14
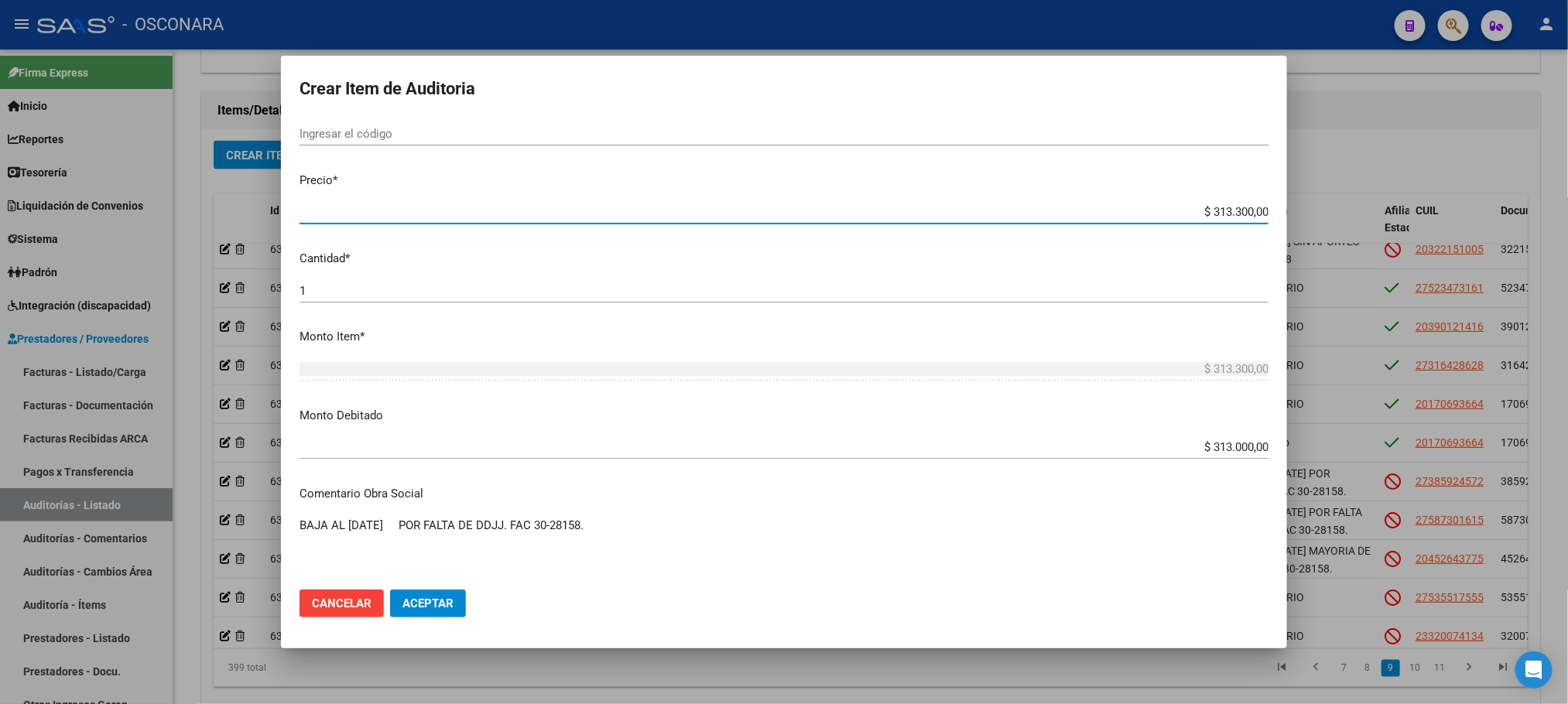
scroll to position [349, 0]
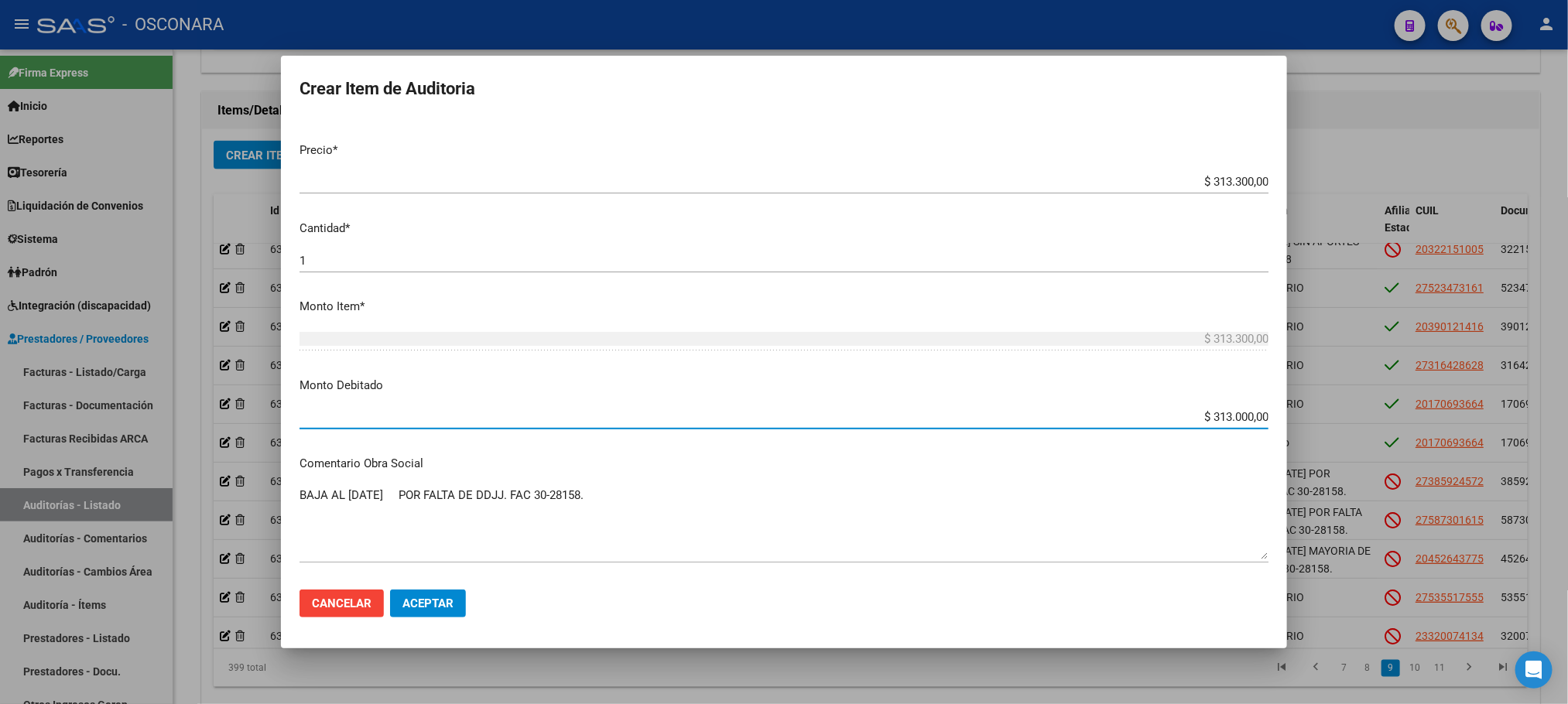
click at [1226, 418] on input "$ 313.000,00" at bounding box center [784, 417] width 969 height 14
type input "$ 313.300,00"
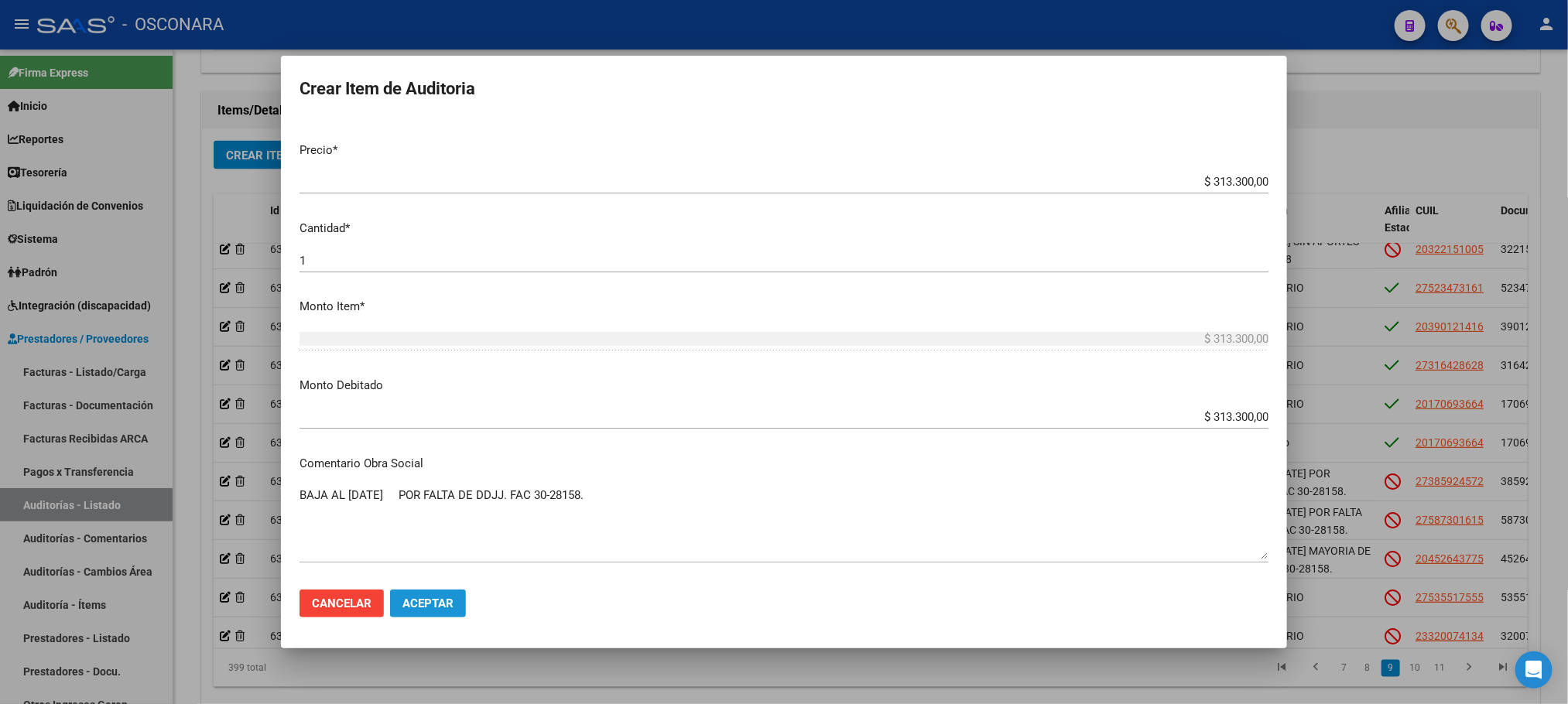
click at [425, 599] on span "Aceptar" at bounding box center [428, 603] width 51 height 14
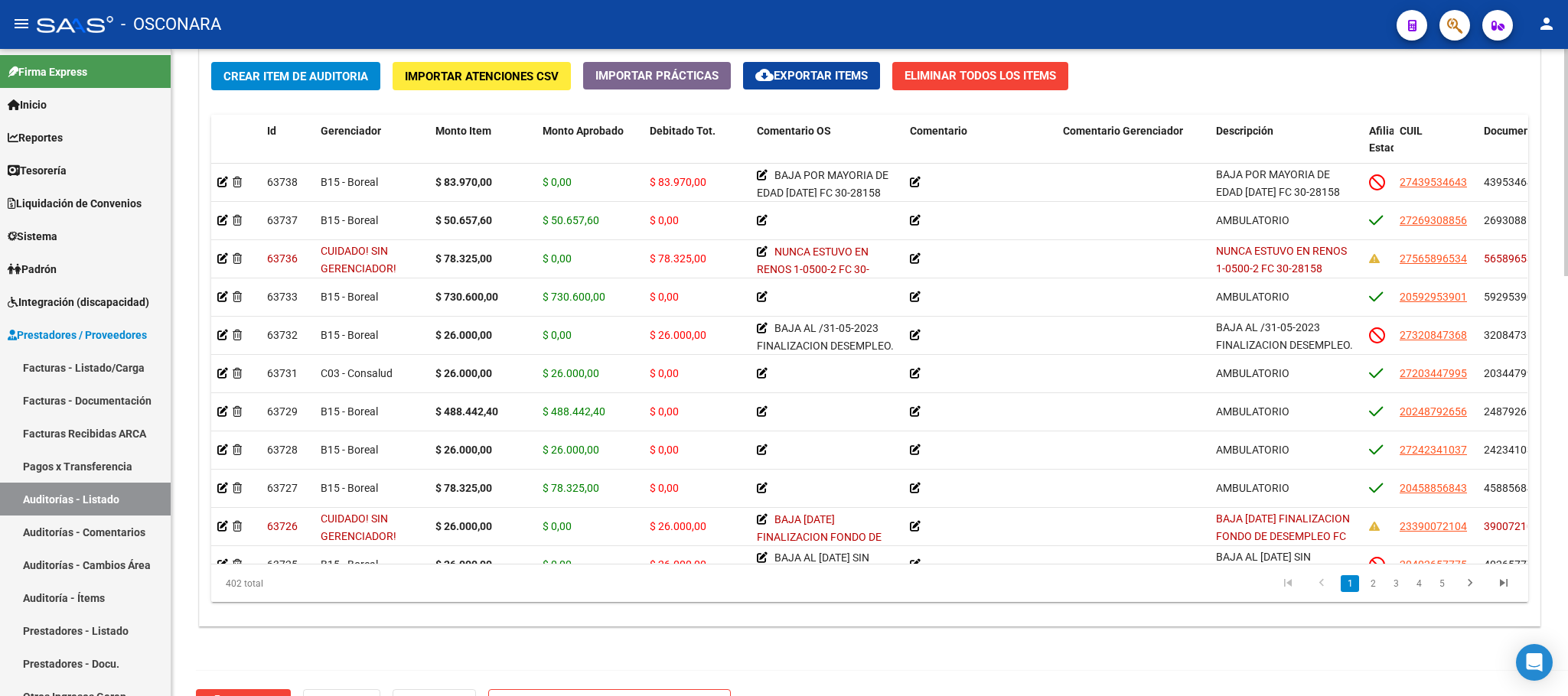
scroll to position [1159, 0]
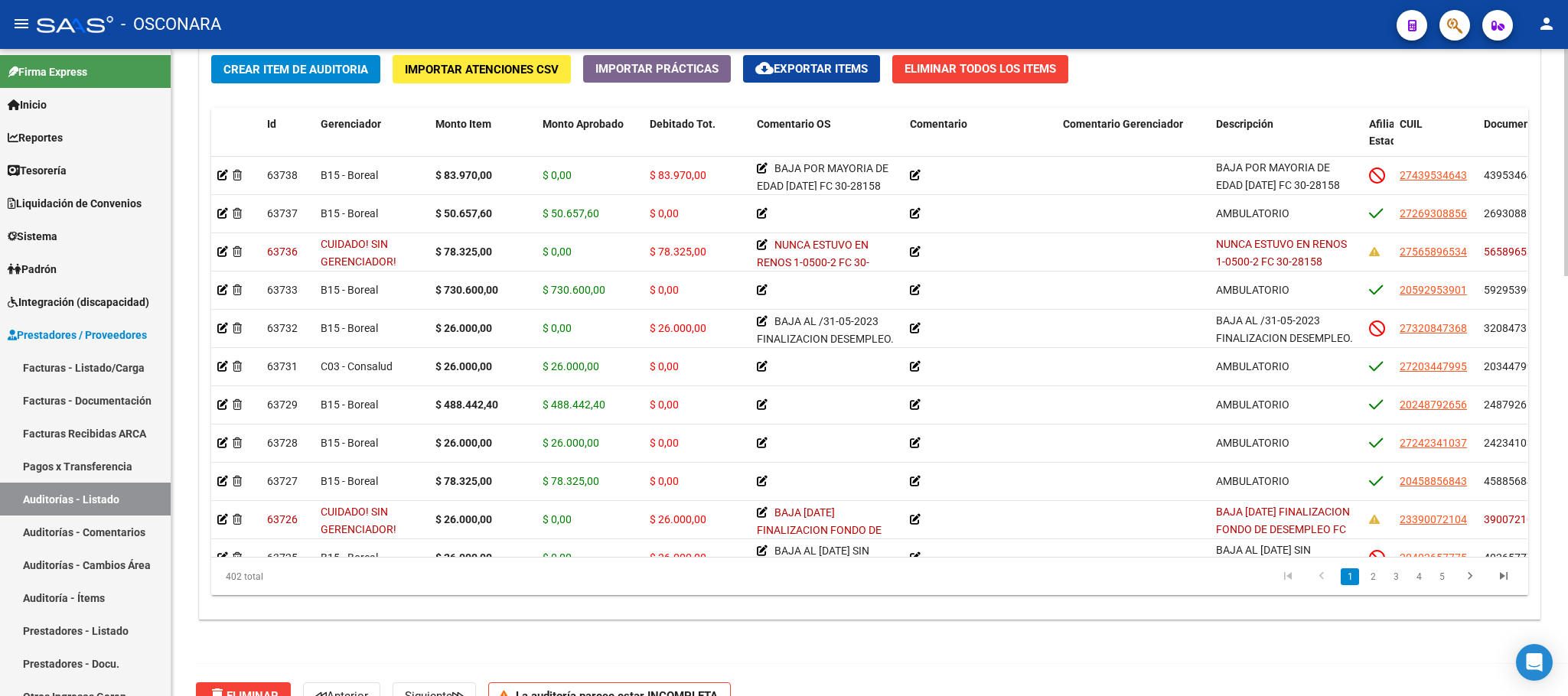
click at [1373, 578] on link "2" at bounding box center [1372, 576] width 18 height 16
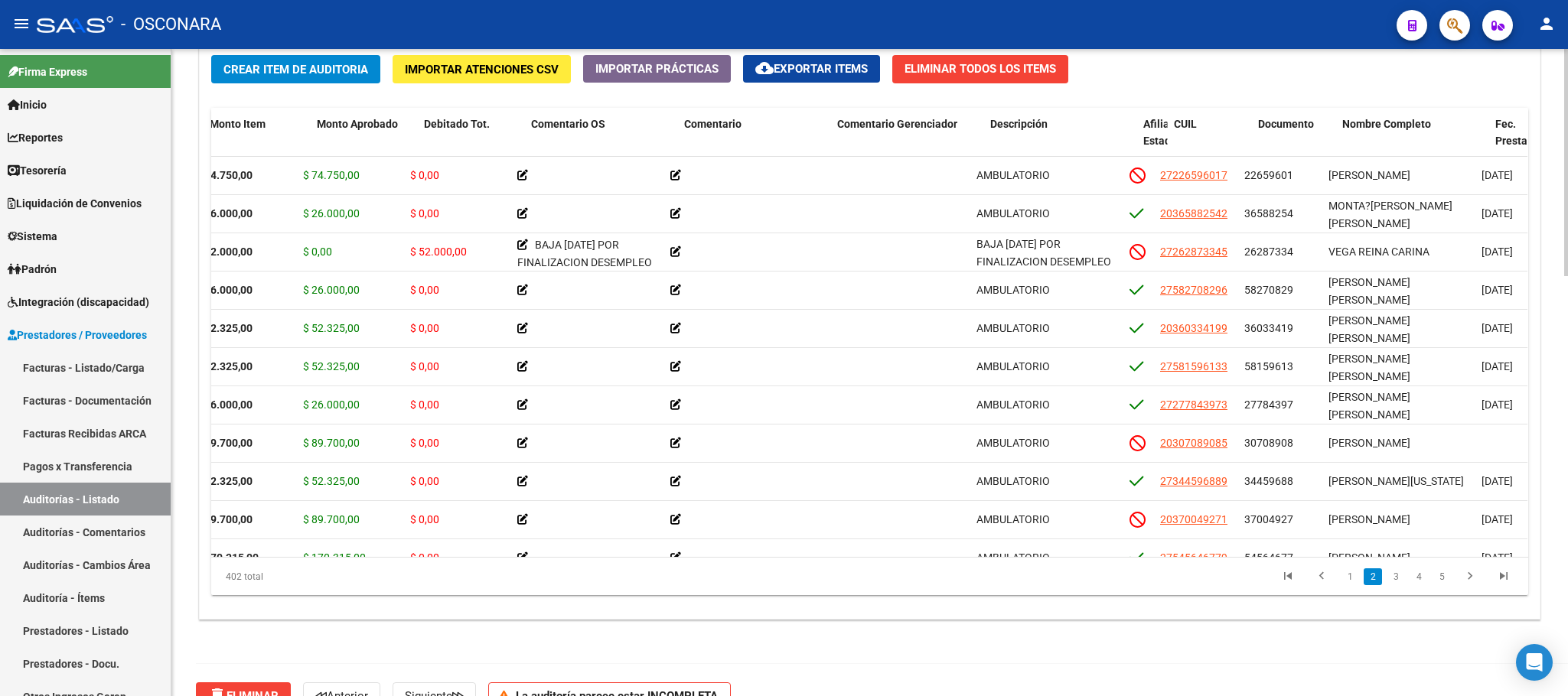
scroll to position [421, 280]
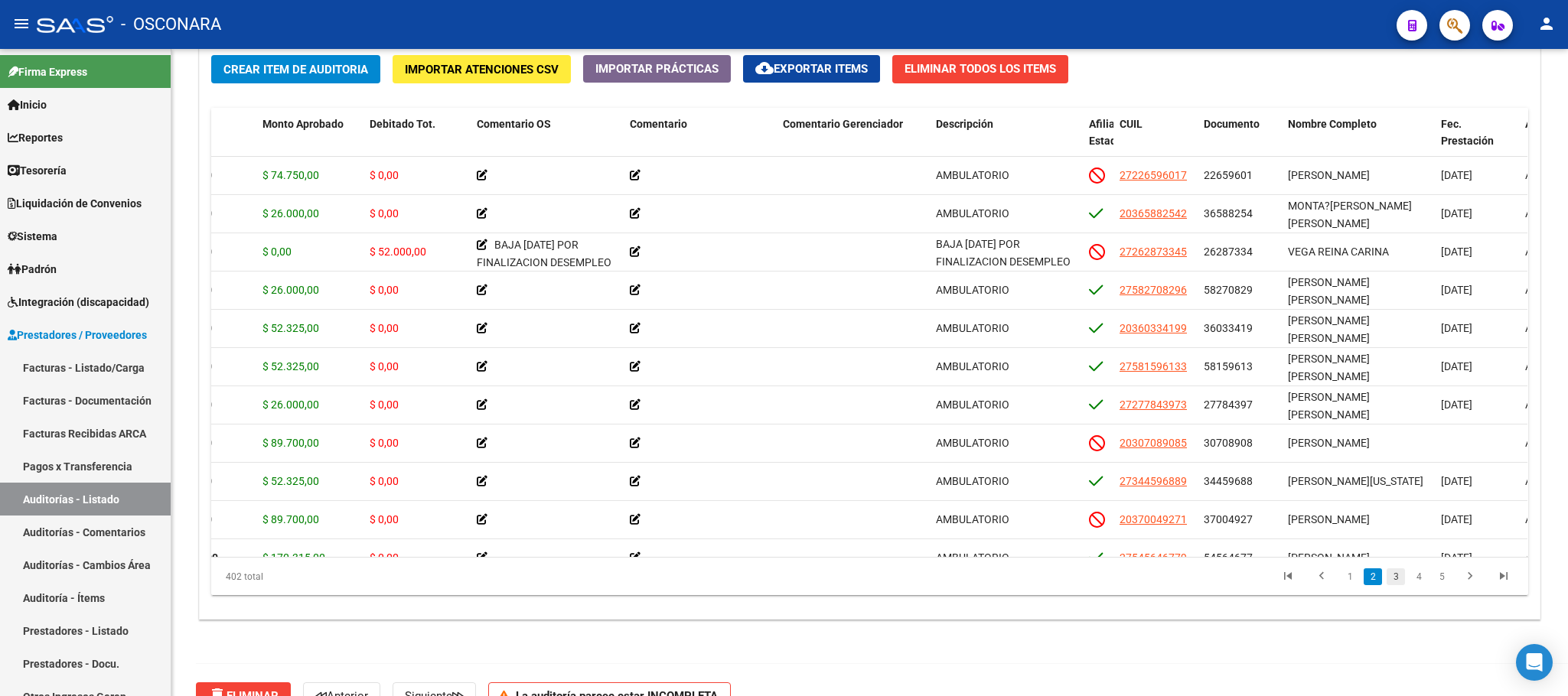
click at [1390, 579] on link "3" at bounding box center [1396, 576] width 18 height 16
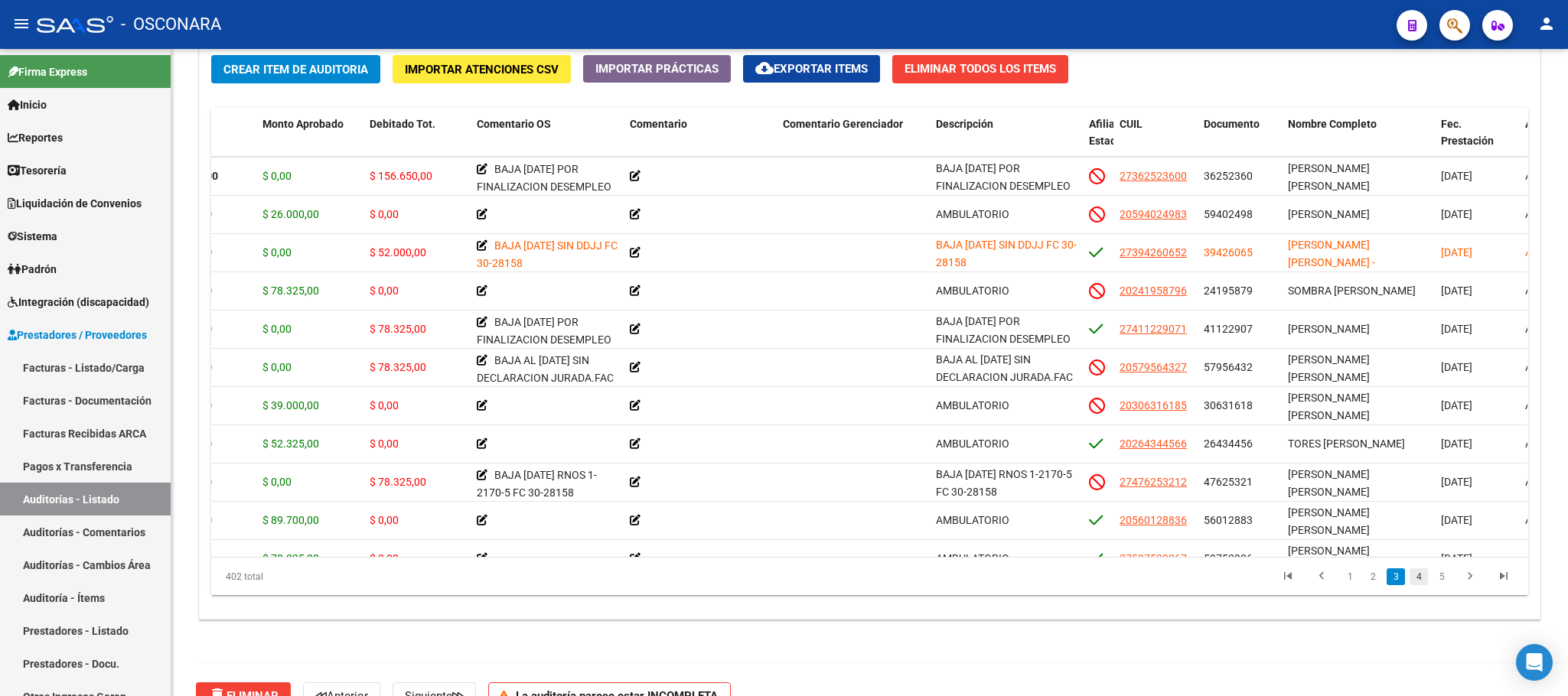
click at [1393, 586] on link "4" at bounding box center [1419, 576] width 18 height 16
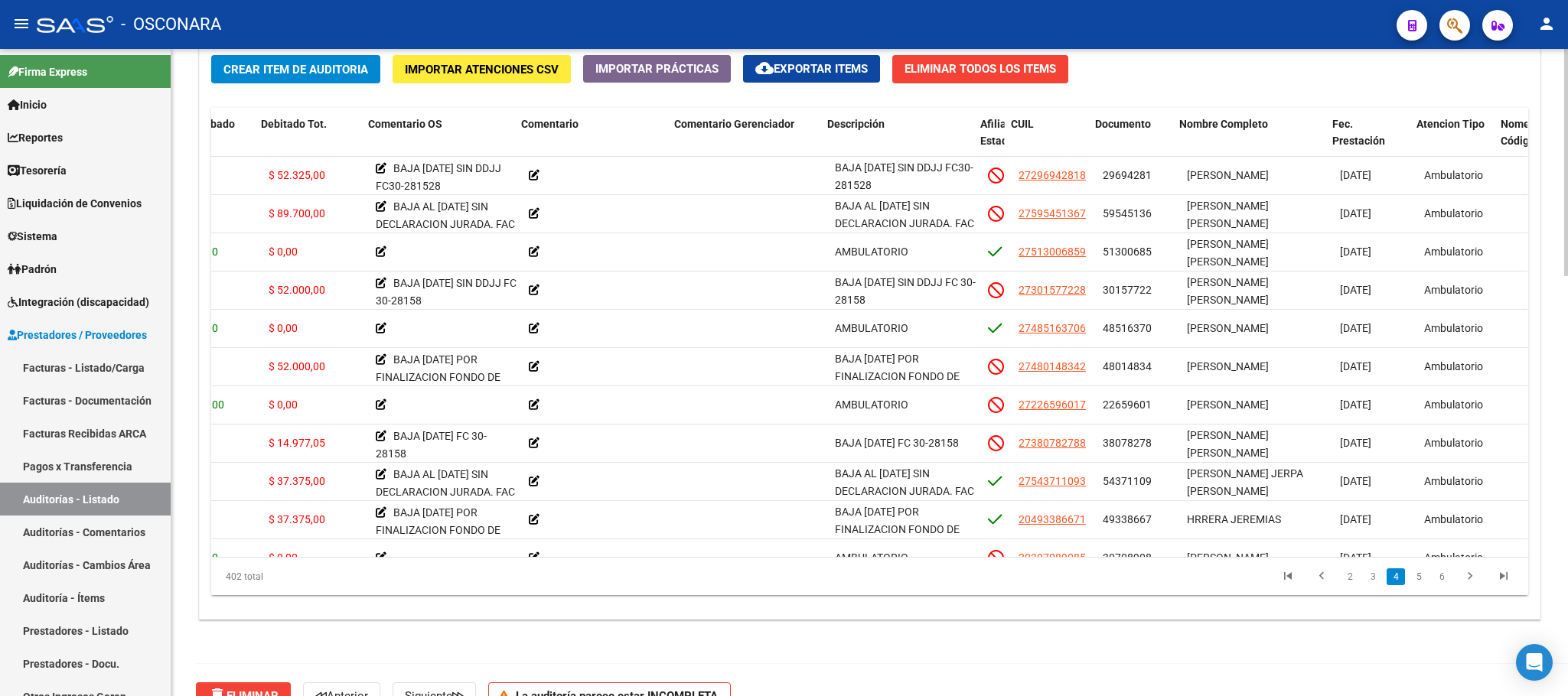
scroll to position [1262, 396]
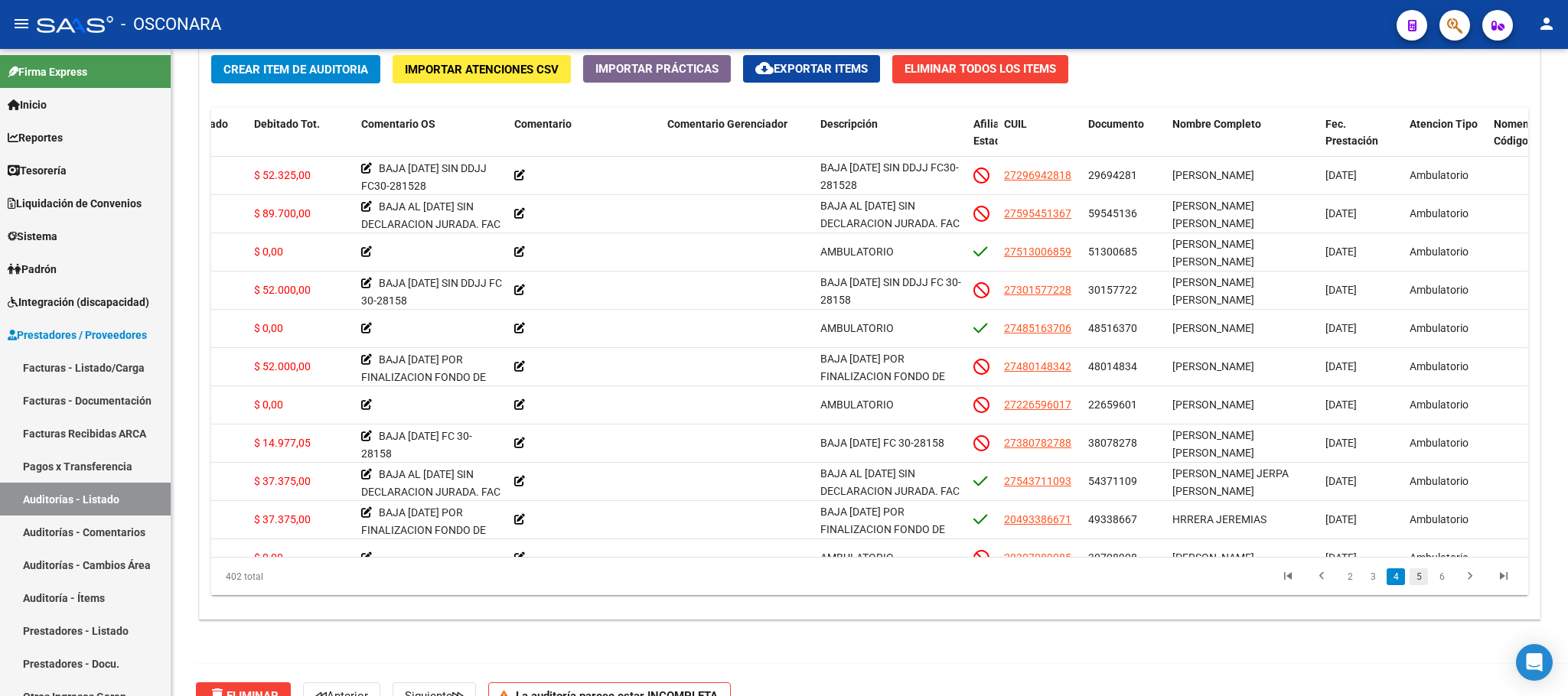
click at [1393, 577] on link "5" at bounding box center [1419, 576] width 18 height 16
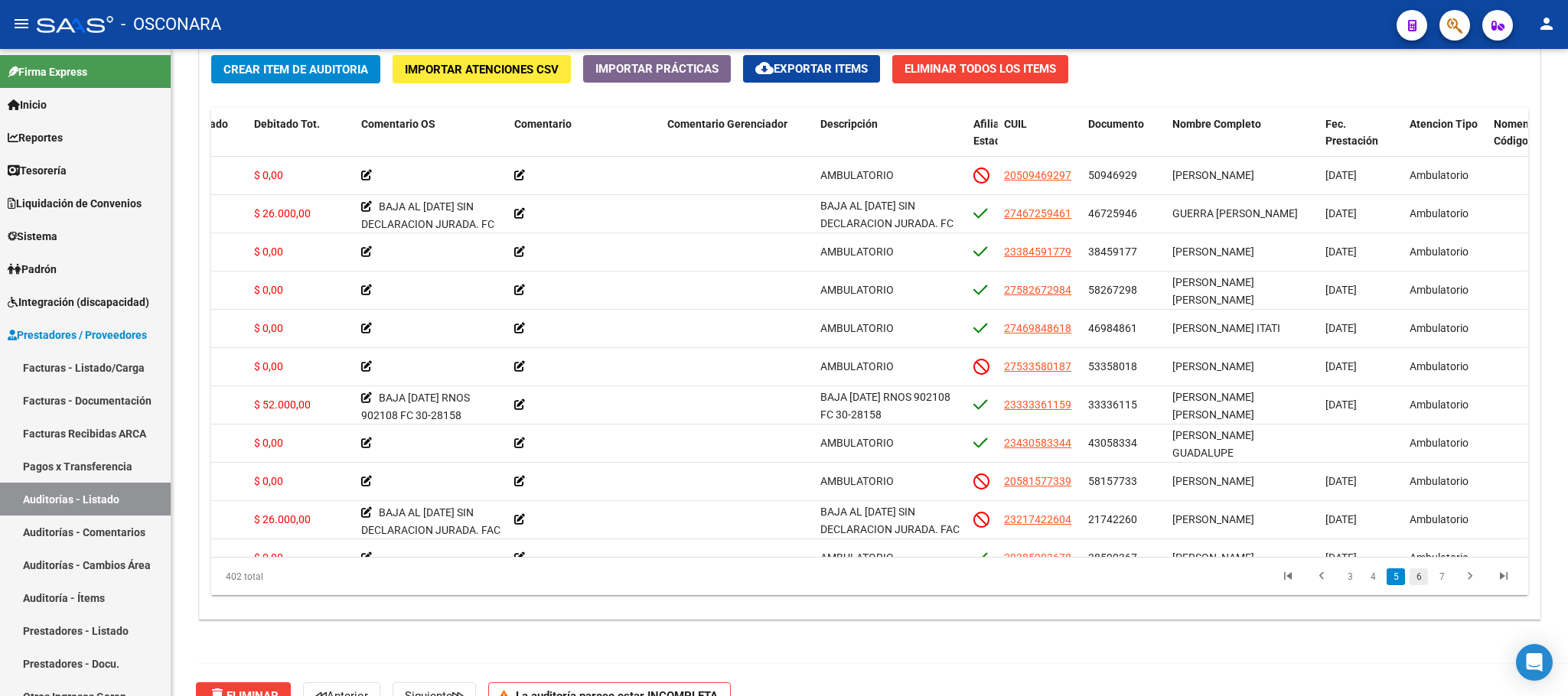
click at [1393, 579] on link "6" at bounding box center [1419, 576] width 18 height 16
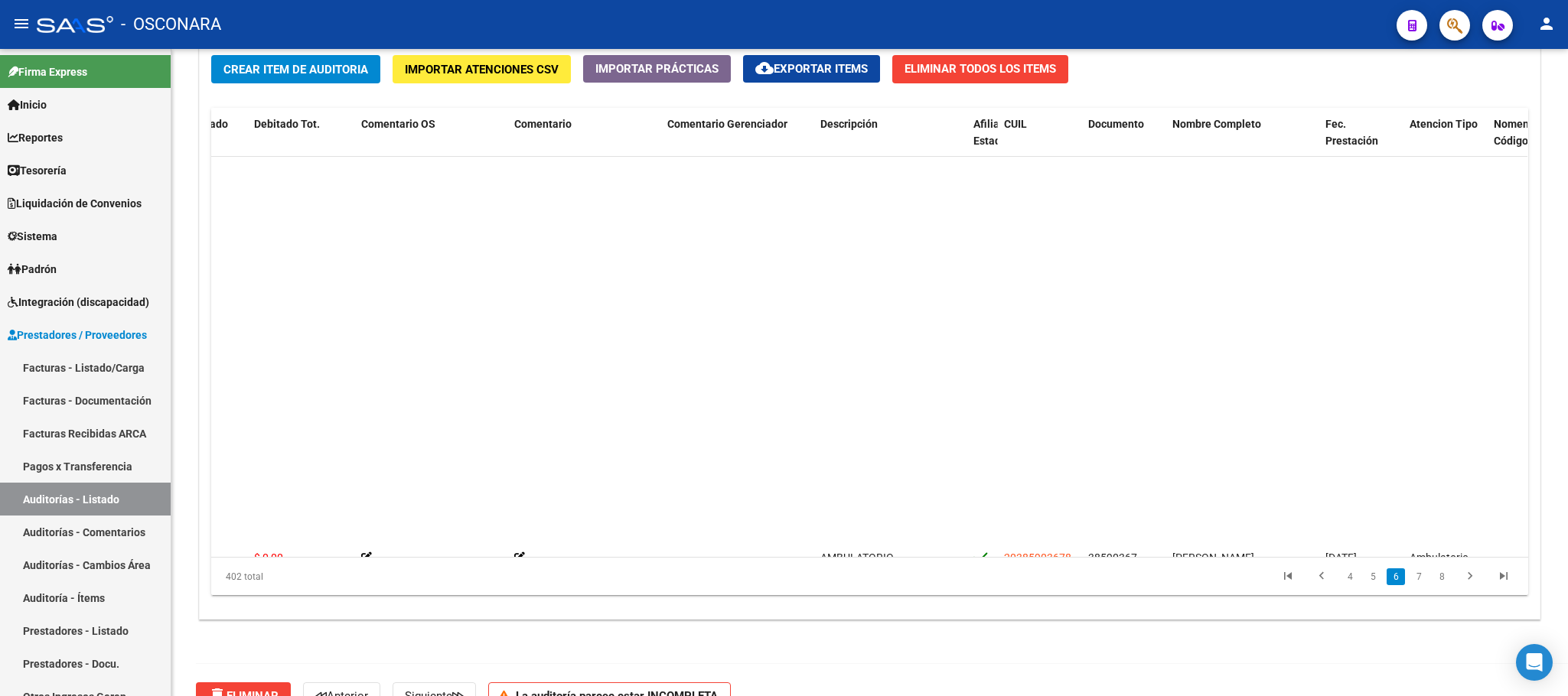
scroll to position [2103, 396]
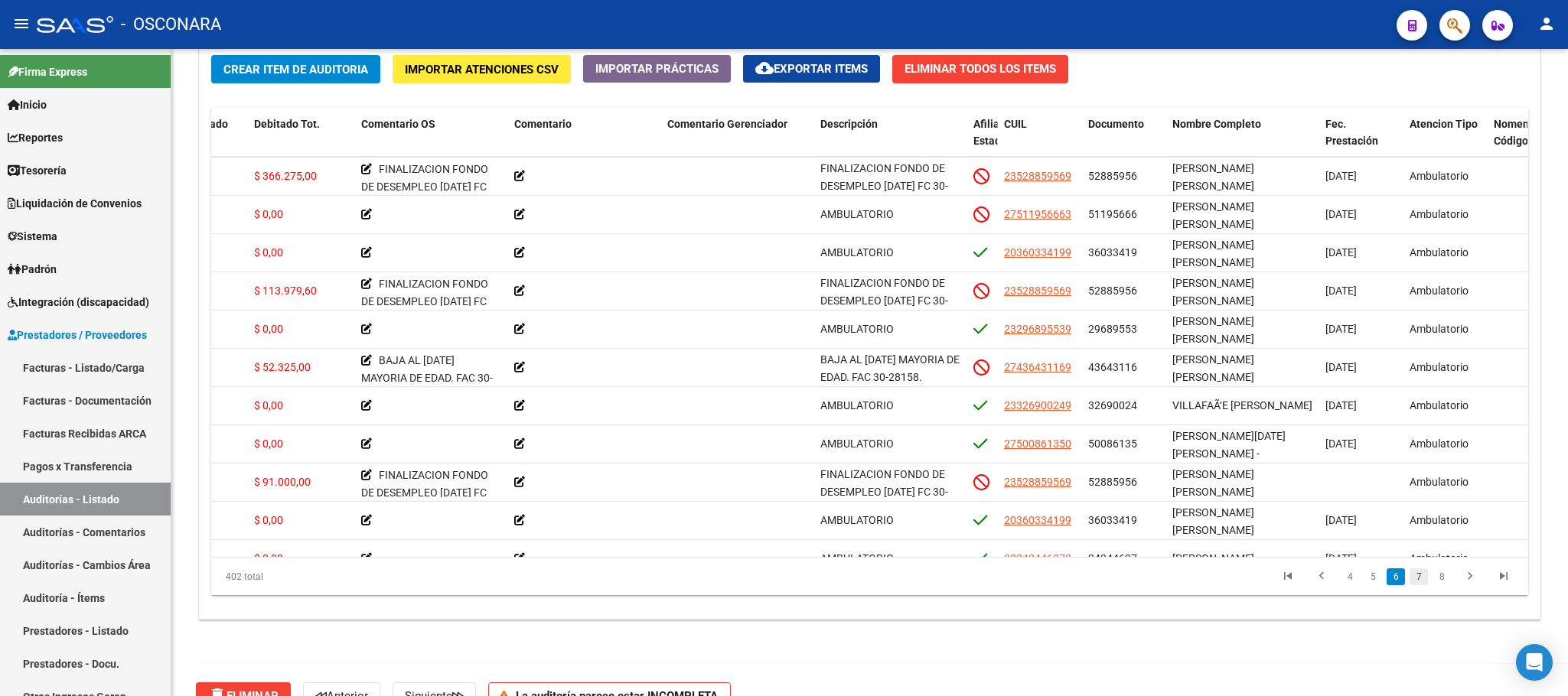
click at [1393, 581] on link "7" at bounding box center [1419, 576] width 18 height 16
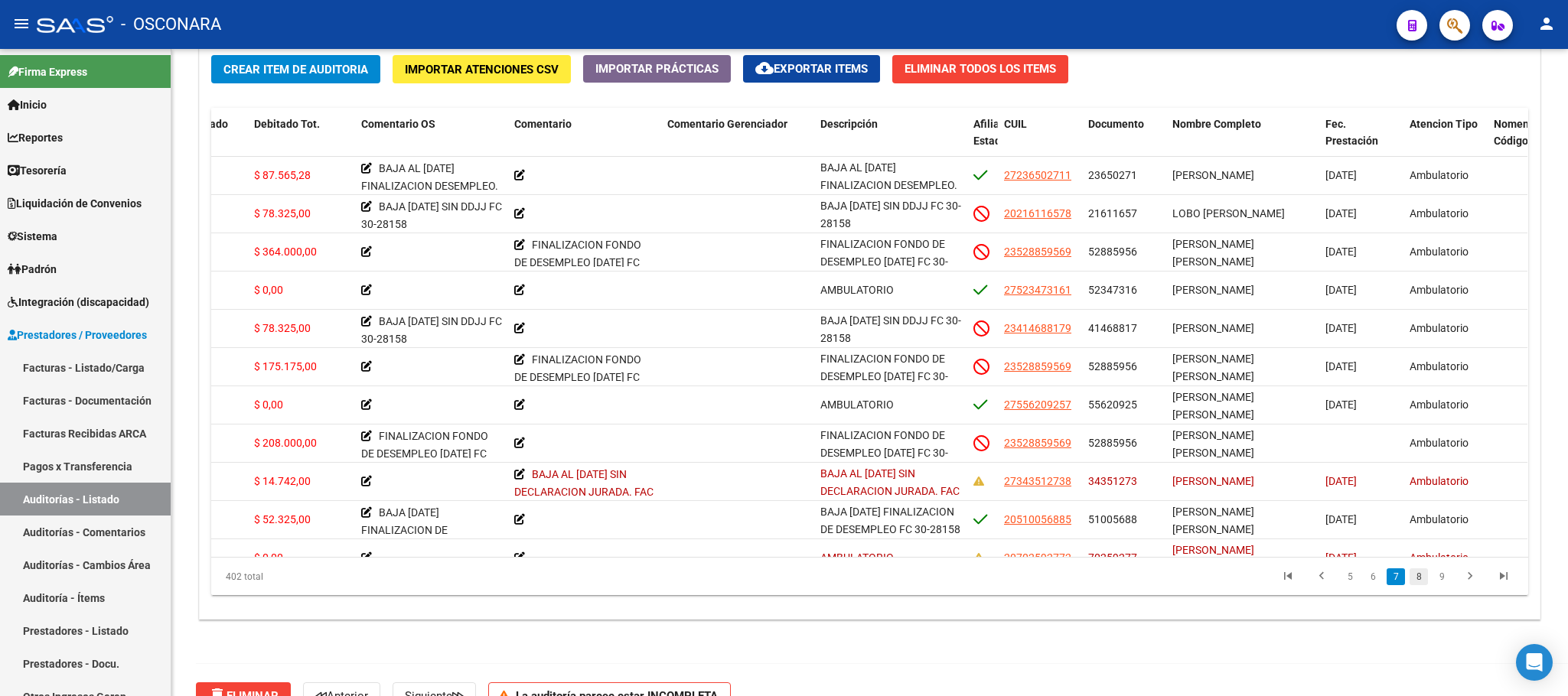
click at [1393, 576] on link "8" at bounding box center [1419, 576] width 18 height 16
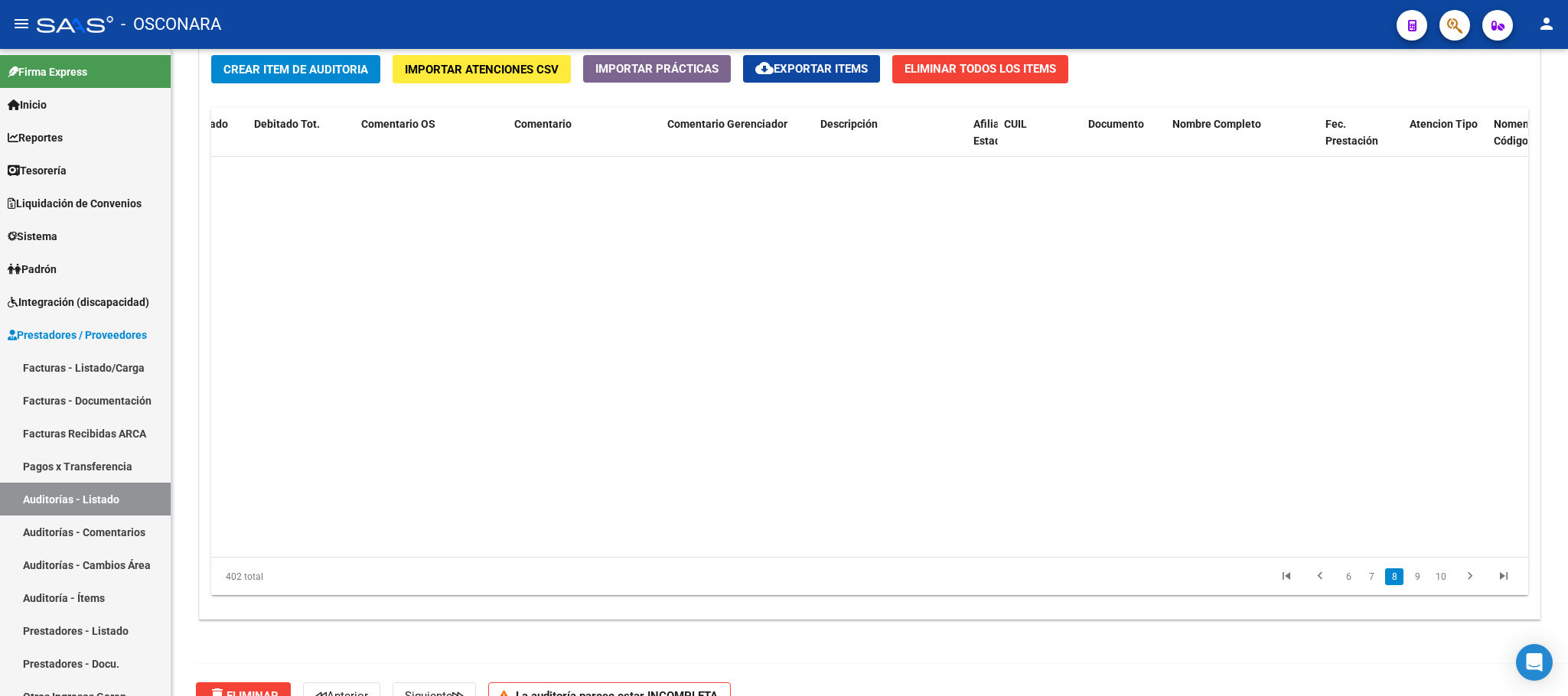
scroll to position [2945, 396]
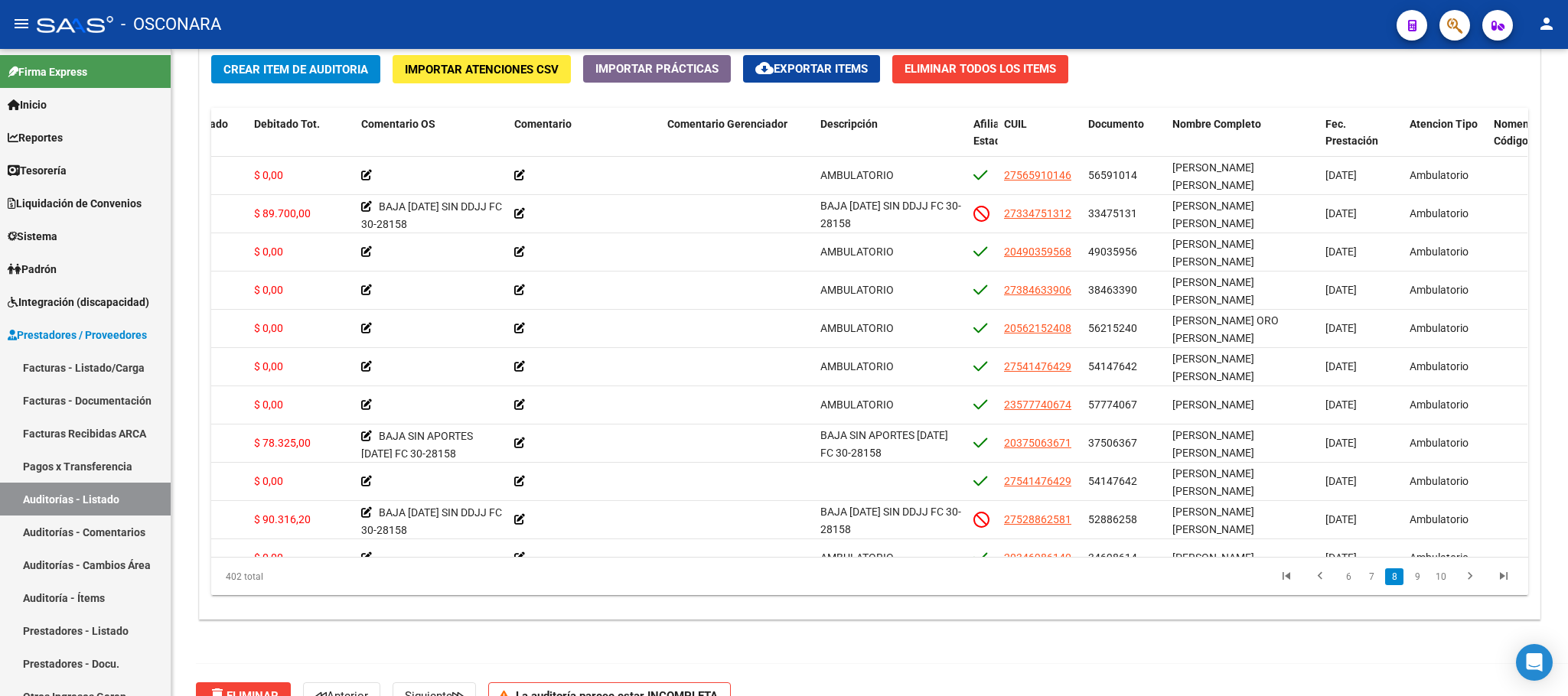
click at [1393, 576] on link "9" at bounding box center [1417, 576] width 18 height 16
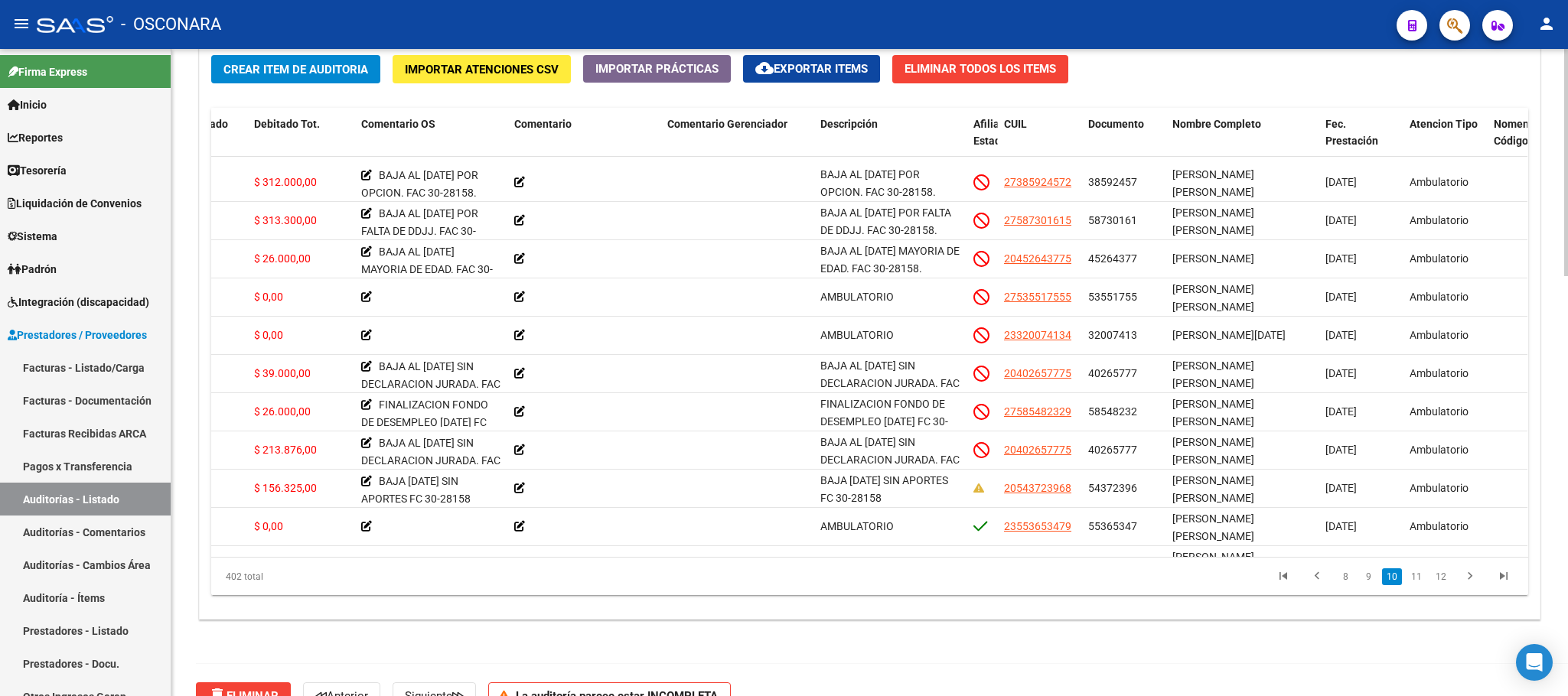
scroll to position [3641, 396]
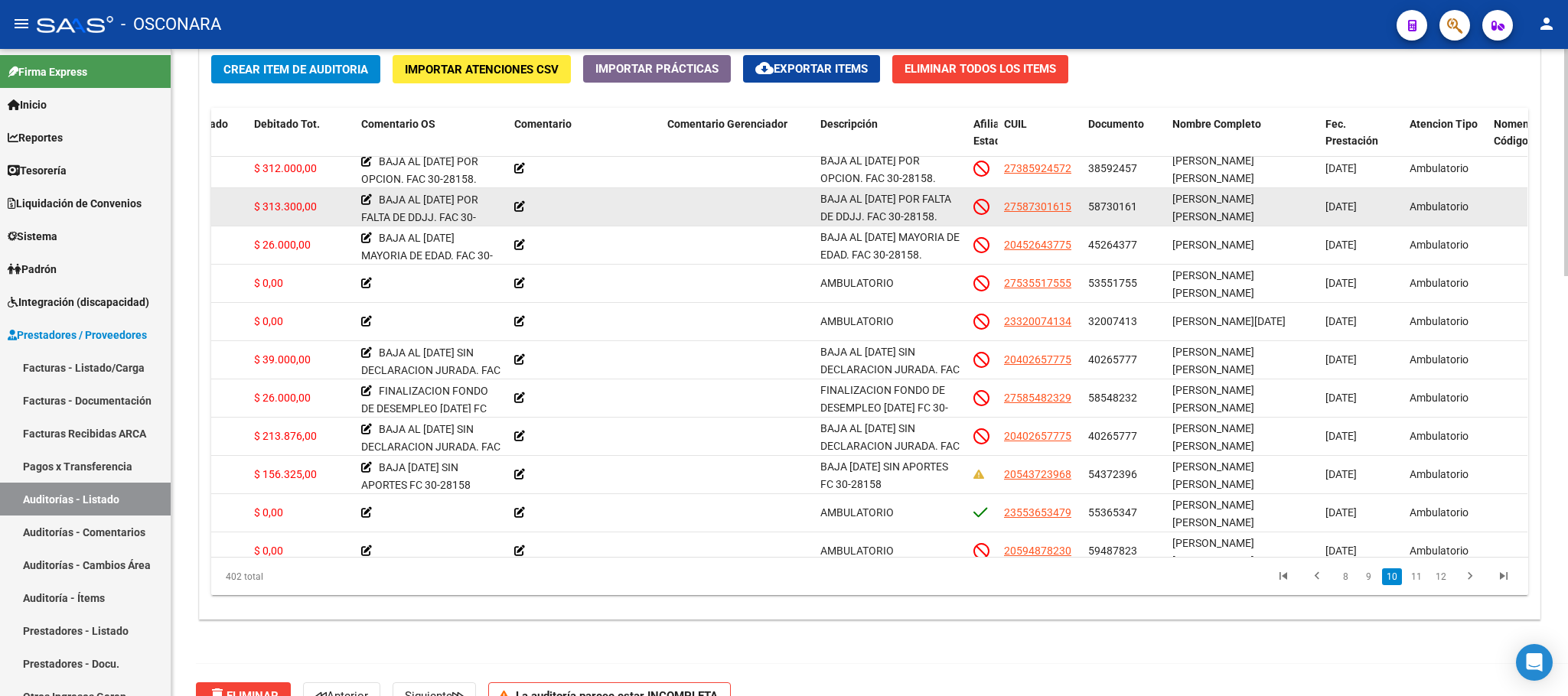
drag, startPoint x: 1176, startPoint y: 210, endPoint x: 1229, endPoint y: 209, distance: 53.0
click at [1229, 209] on div "[PERSON_NAME] [PERSON_NAME]" at bounding box center [1243, 206] width 140 height 32
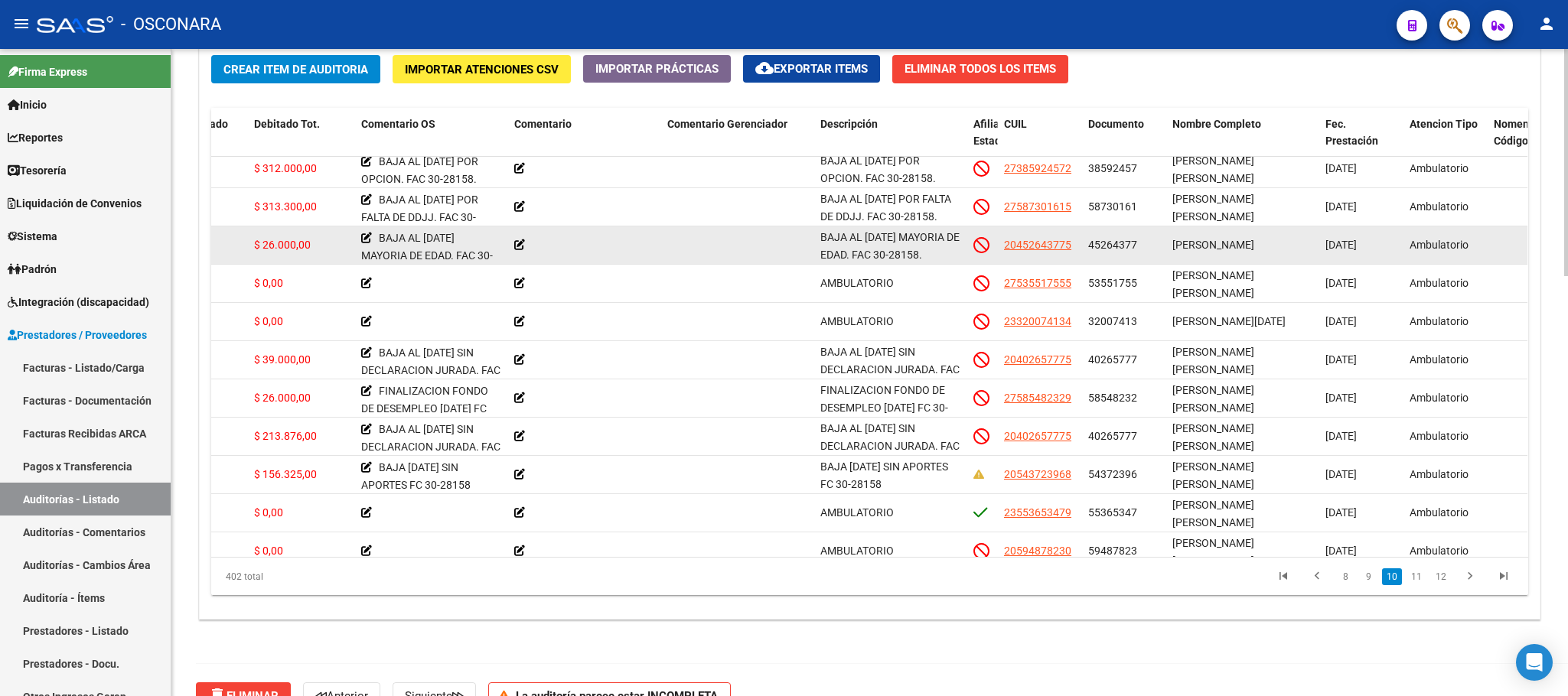
drag, startPoint x: 1217, startPoint y: 243, endPoint x: 1247, endPoint y: 244, distance: 30.0
click at [1247, 244] on span "[PERSON_NAME]" at bounding box center [1214, 245] width 82 height 13
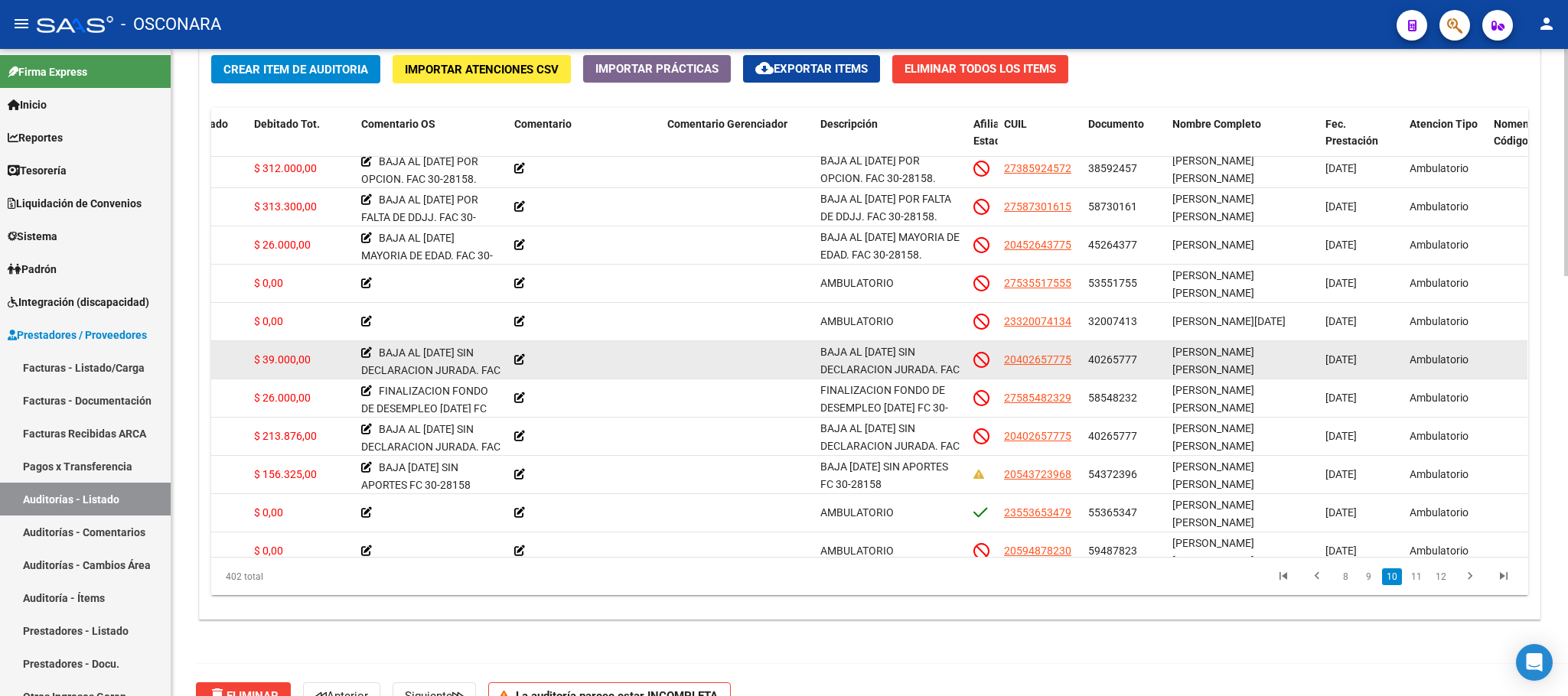
drag, startPoint x: 1189, startPoint y: 354, endPoint x: 1235, endPoint y: 359, distance: 46.3
click at [1235, 359] on span "[PERSON_NAME] [PERSON_NAME]" at bounding box center [1214, 360] width 82 height 30
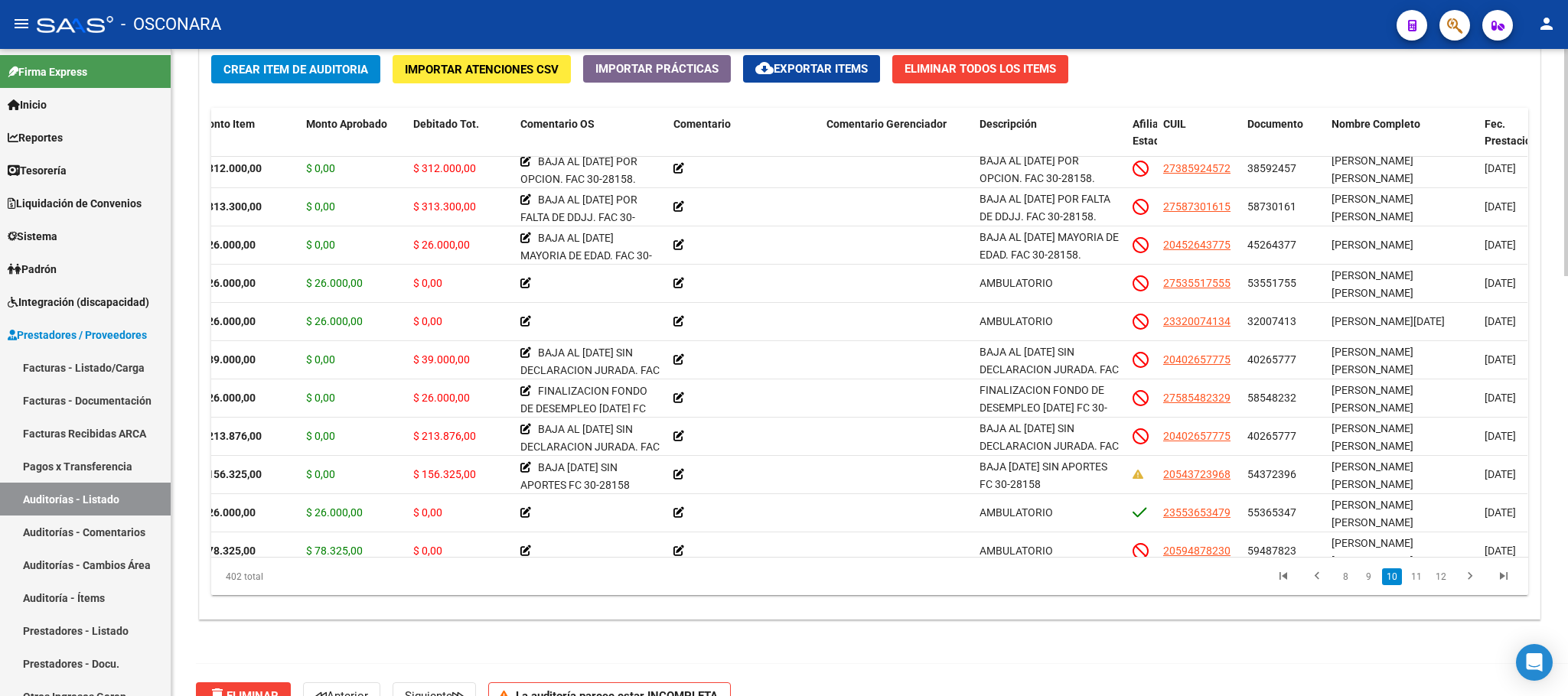
scroll to position [3686, 236]
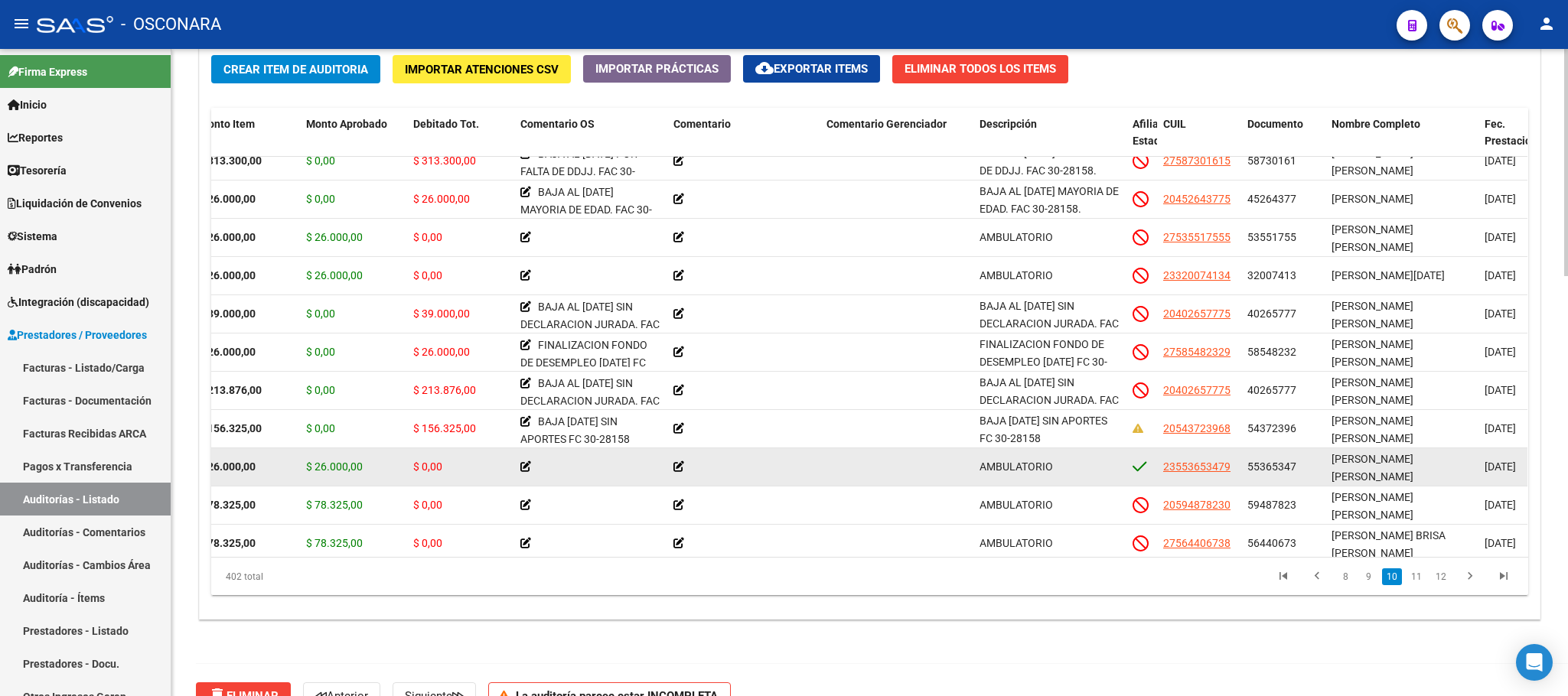
drag, startPoint x: 1397, startPoint y: 466, endPoint x: 1422, endPoint y: 467, distance: 25.0
click at [1393, 467] on span "[PERSON_NAME] [PERSON_NAME]" at bounding box center [1372, 468] width 82 height 30
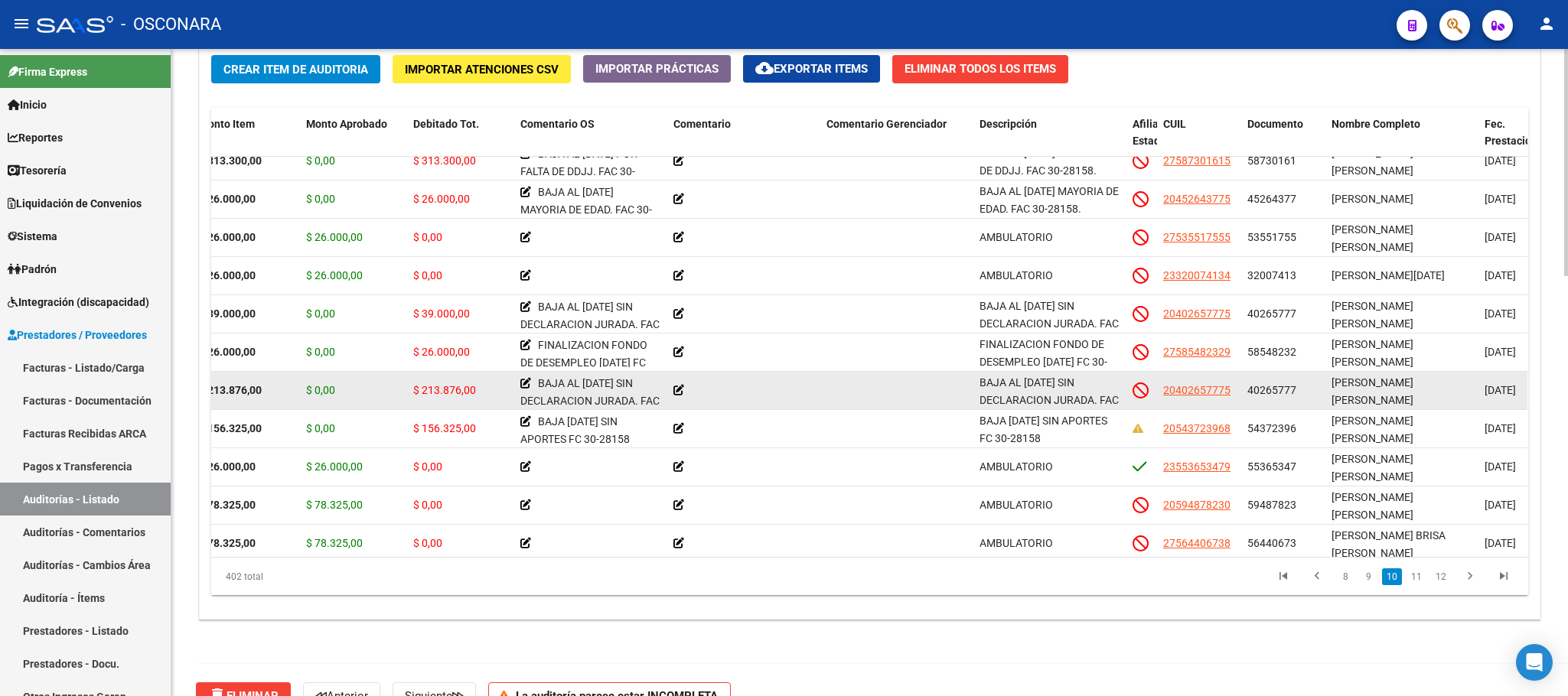
drag, startPoint x: 1356, startPoint y: 388, endPoint x: 1421, endPoint y: 388, distance: 65.0
click at [1393, 388] on span "[PERSON_NAME] [PERSON_NAME]" at bounding box center [1372, 391] width 82 height 30
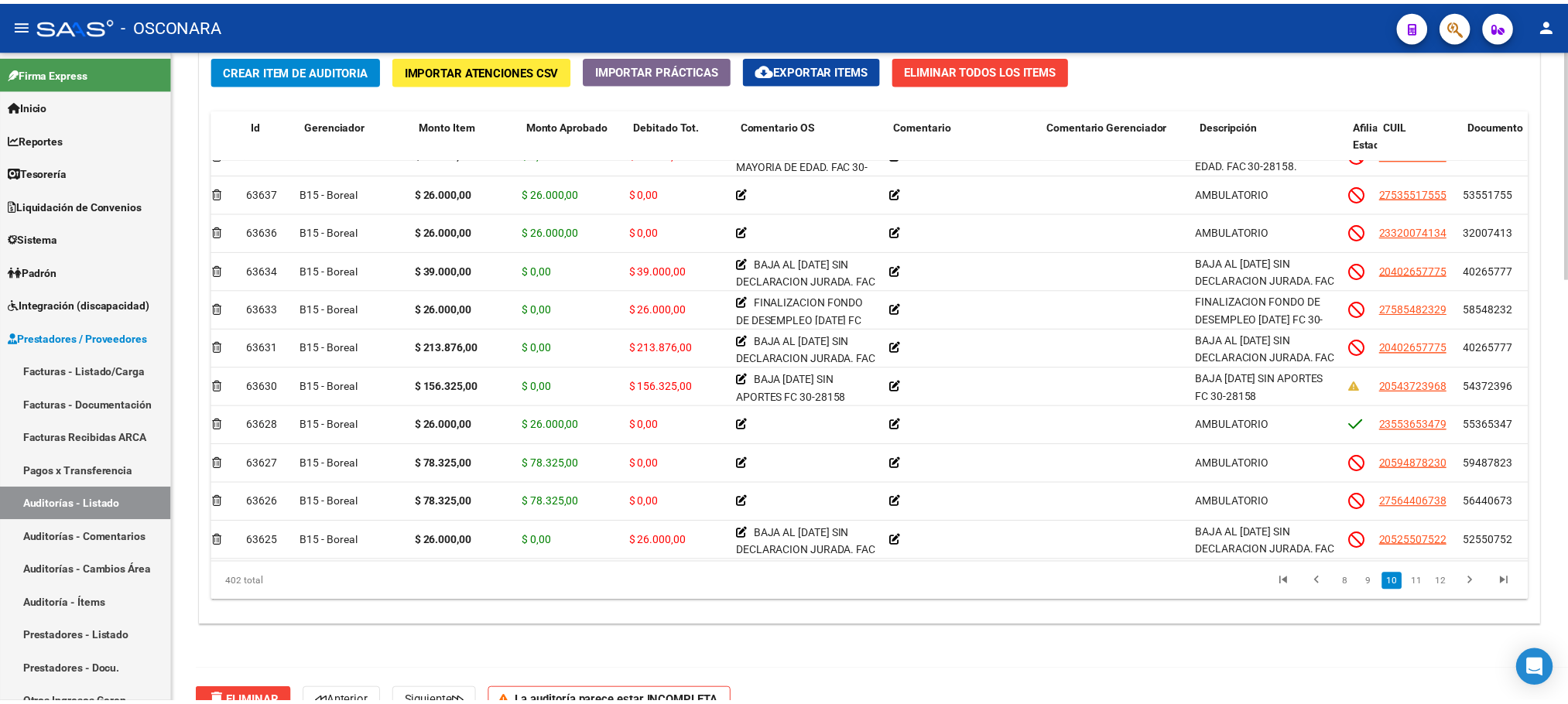
scroll to position [3776, 0]
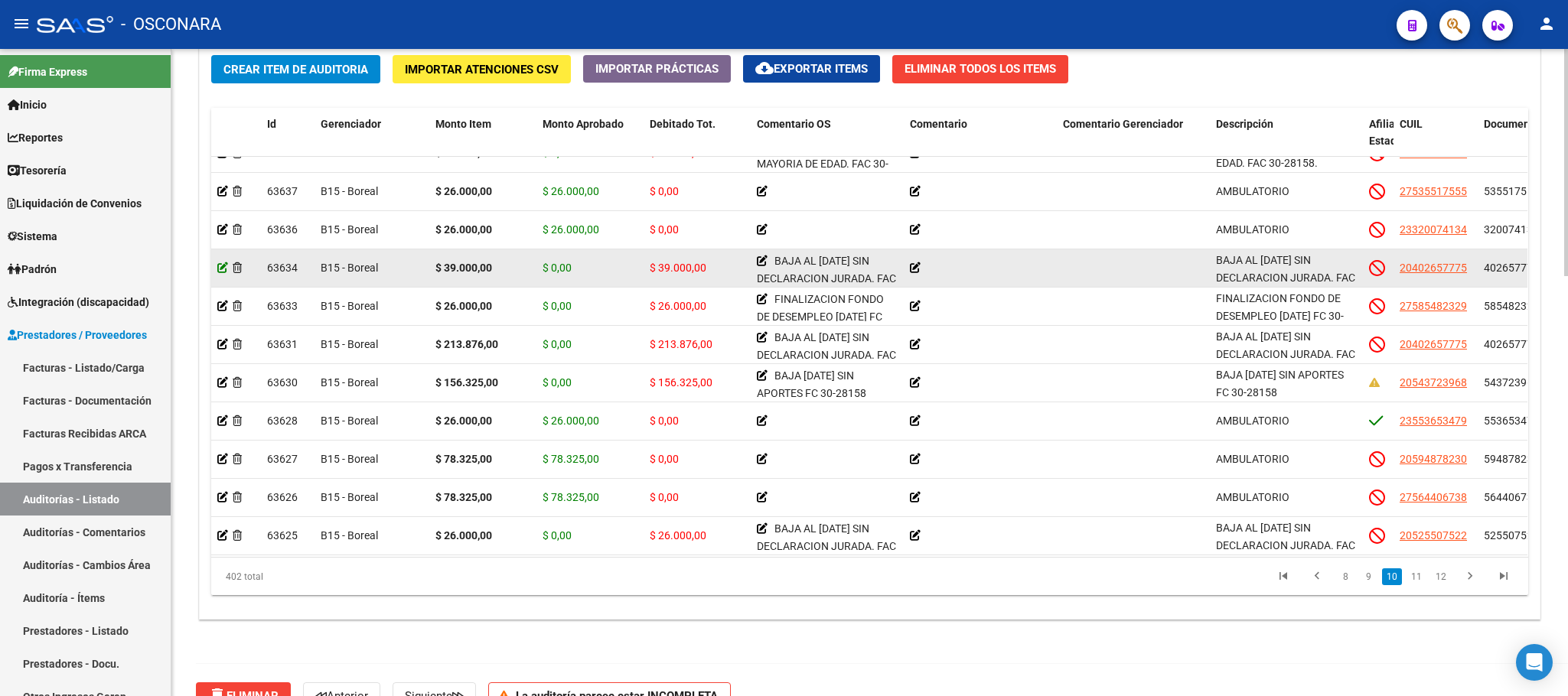
click at [219, 273] on icon at bounding box center [222, 267] width 11 height 11
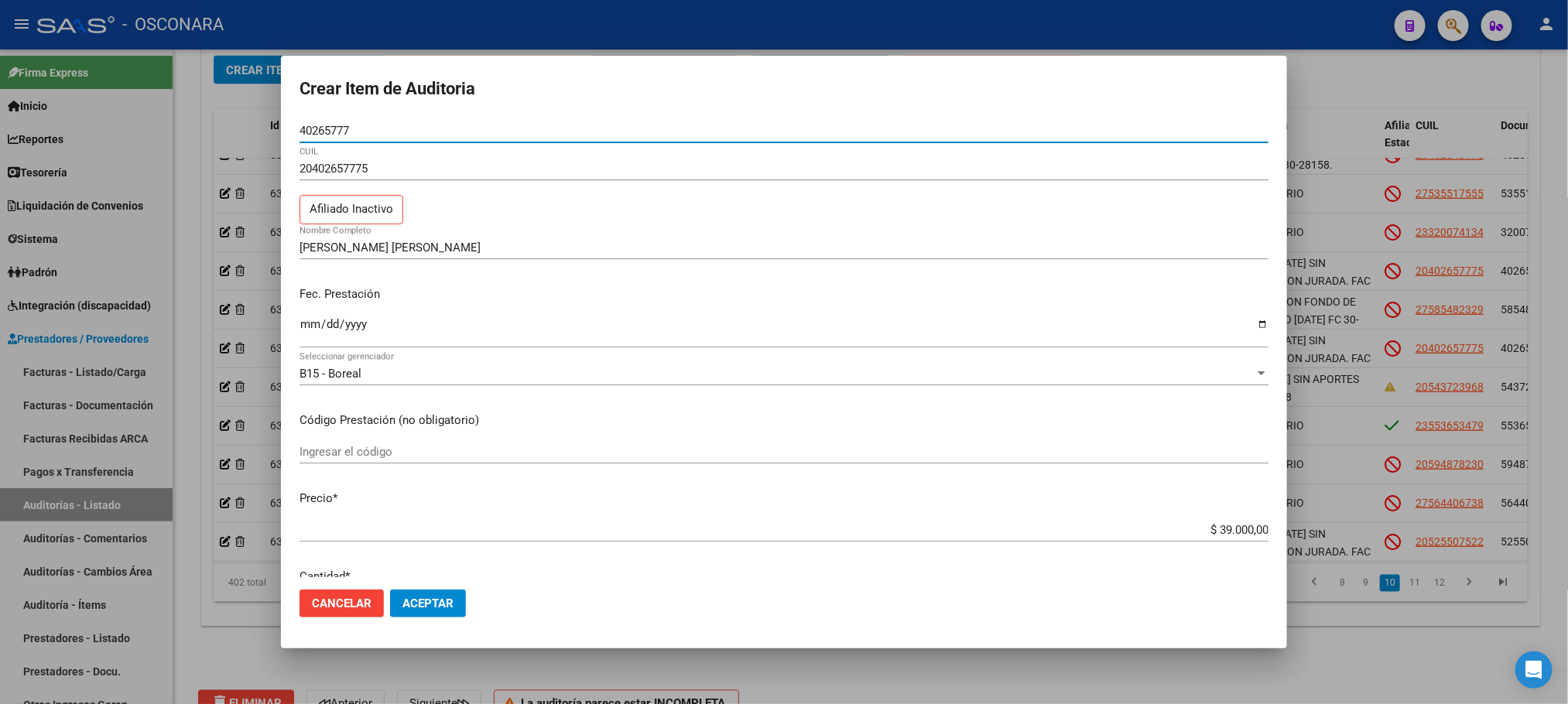
drag, startPoint x: 369, startPoint y: 130, endPoint x: 256, endPoint y: 126, distance: 113.1
click at [256, 126] on div "Crear Item de Auditoria 40265777 Nro Documento 20402657775 CUIL Afiliado Inacti…" at bounding box center [784, 352] width 1568 height 704
type input "28720814"
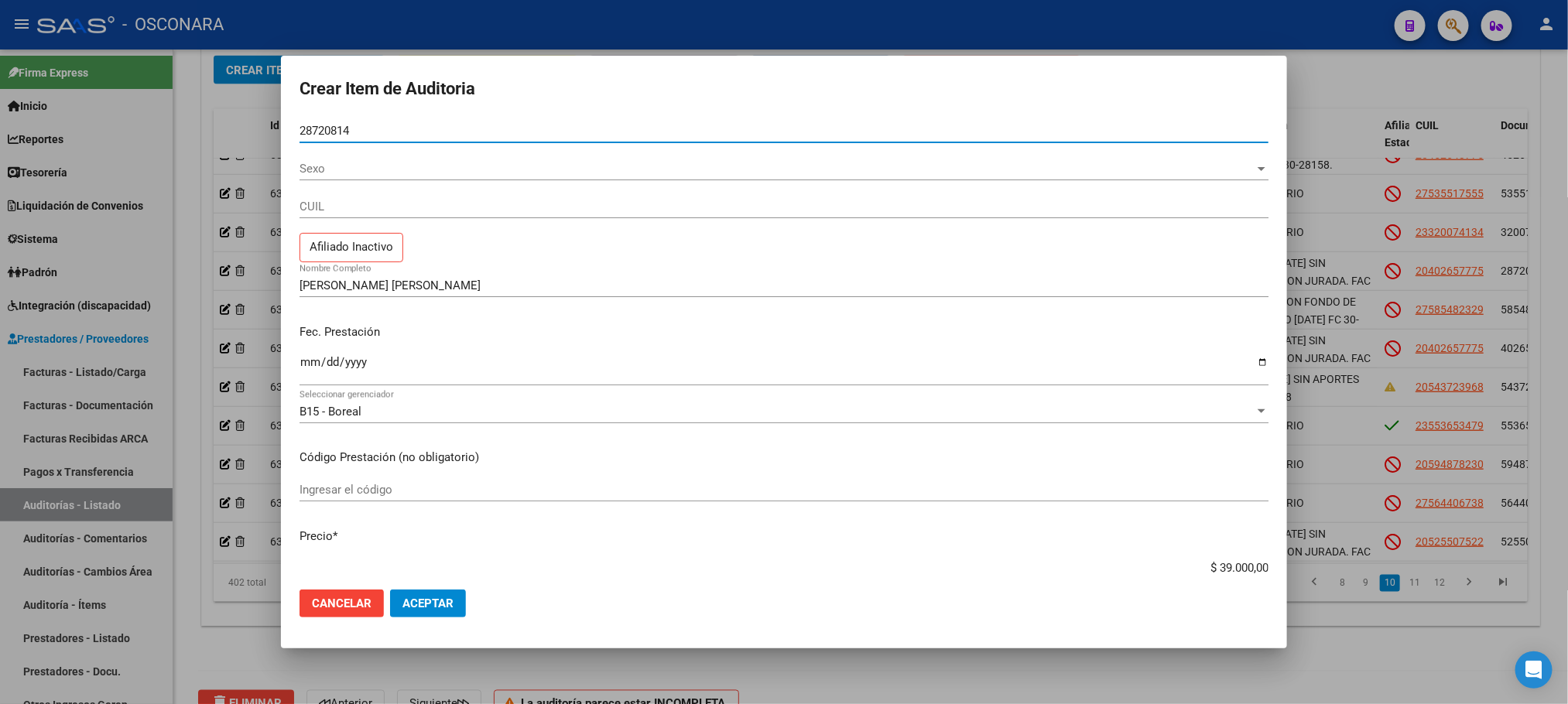
drag, startPoint x: 313, startPoint y: 132, endPoint x: 333, endPoint y: 135, distance: 20.2
click at [333, 135] on input "28720814" at bounding box center [784, 130] width 969 height 14
type input "28720814"
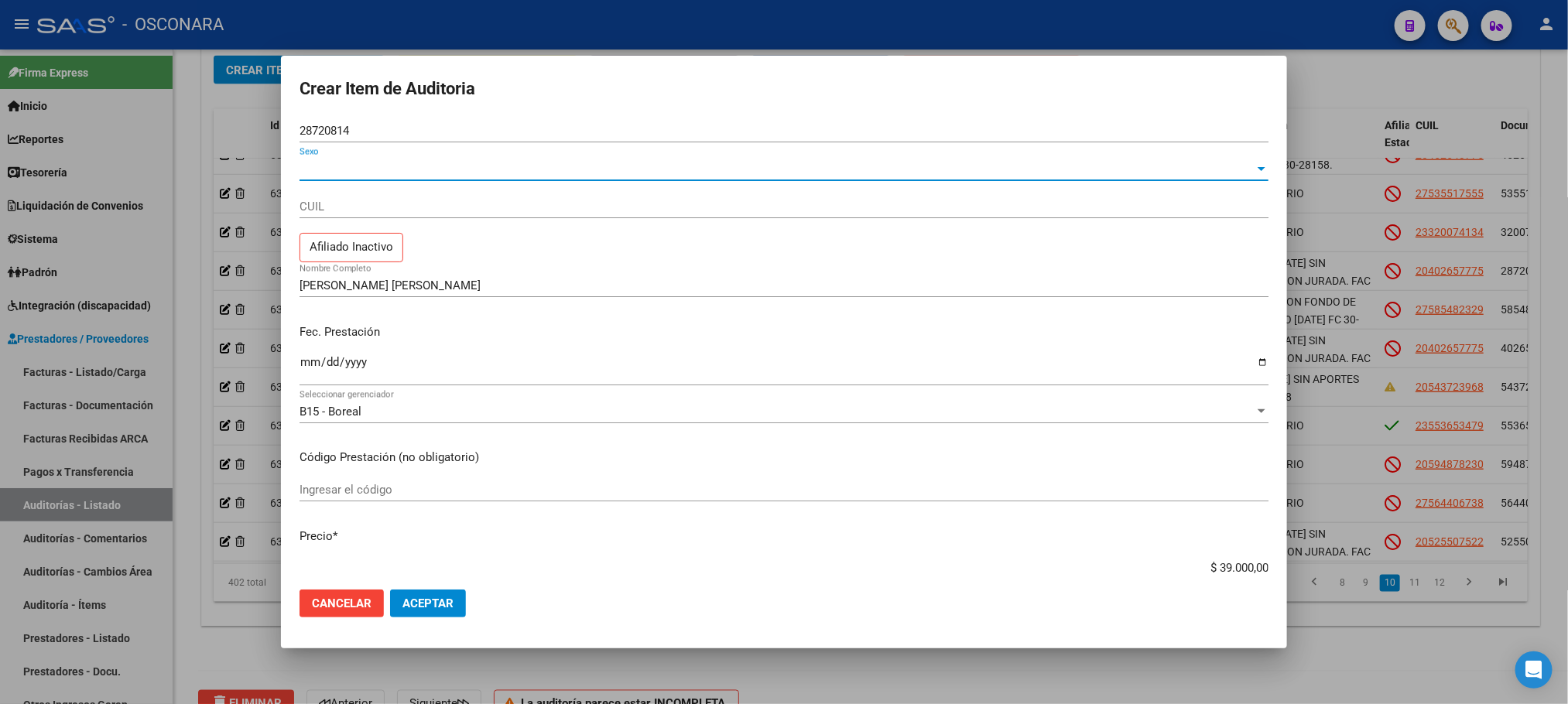
click at [334, 165] on span "Sexo" at bounding box center [777, 168] width 955 height 14
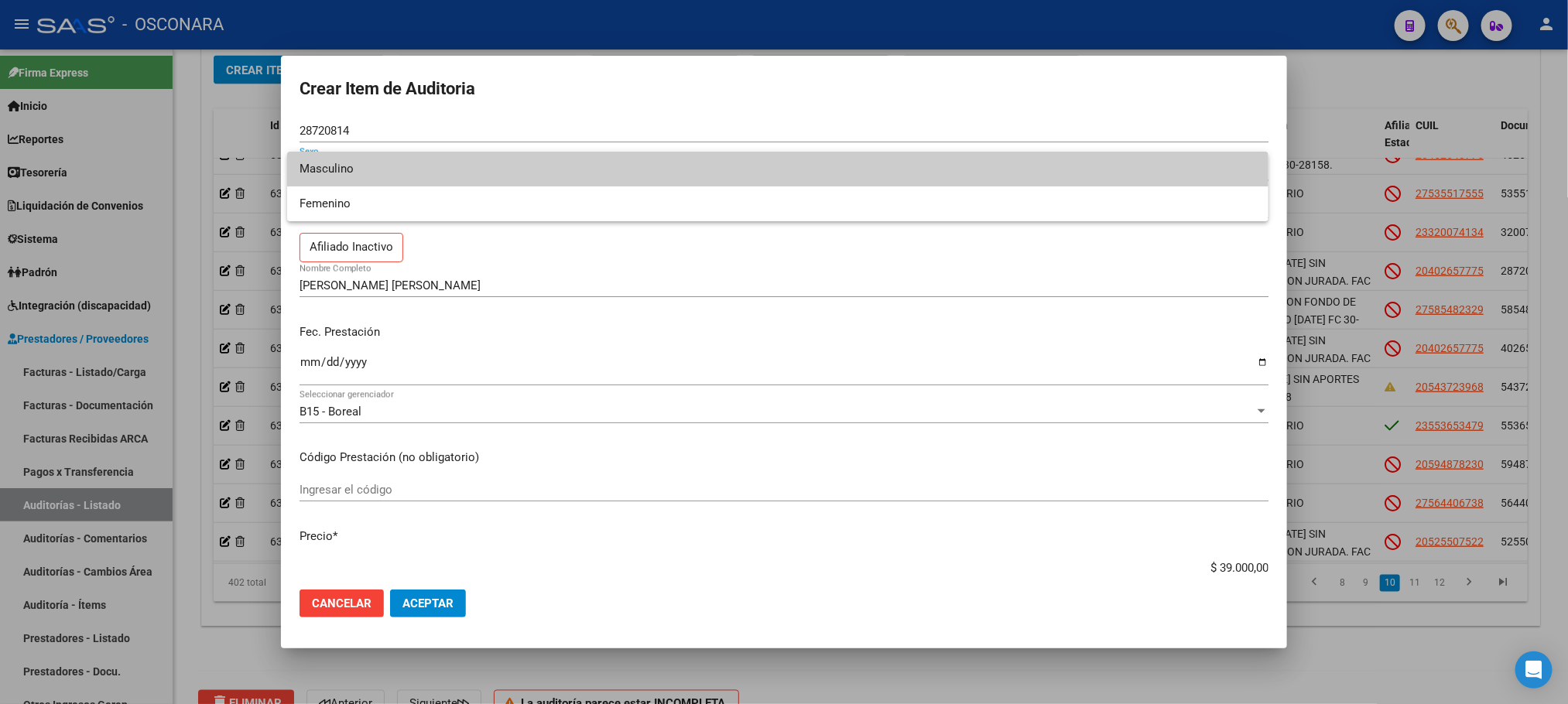
click at [334, 165] on span "Masculino" at bounding box center [778, 169] width 957 height 35
type input "20287208147"
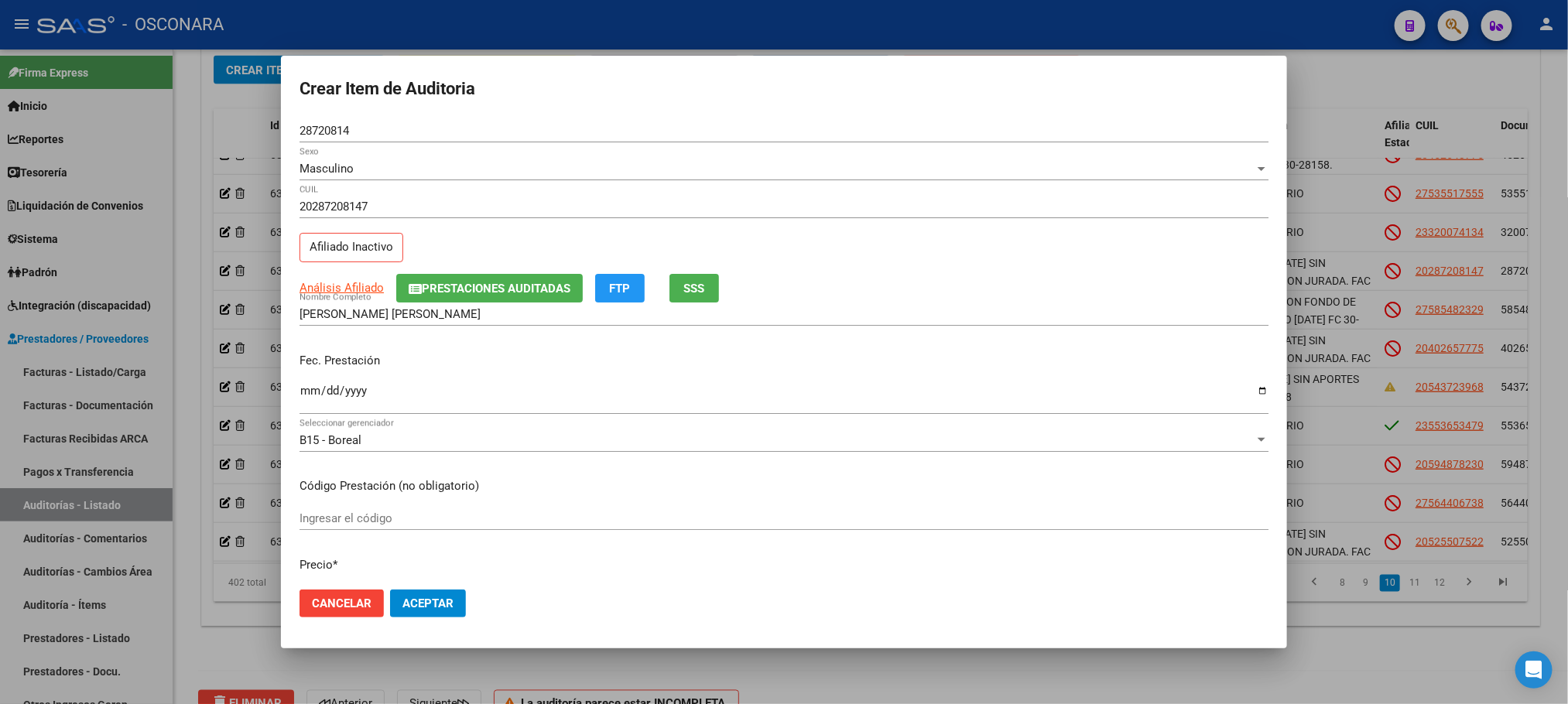
click at [470, 326] on div "[PERSON_NAME] [PERSON_NAME] Nombre Completo" at bounding box center [784, 314] width 969 height 23
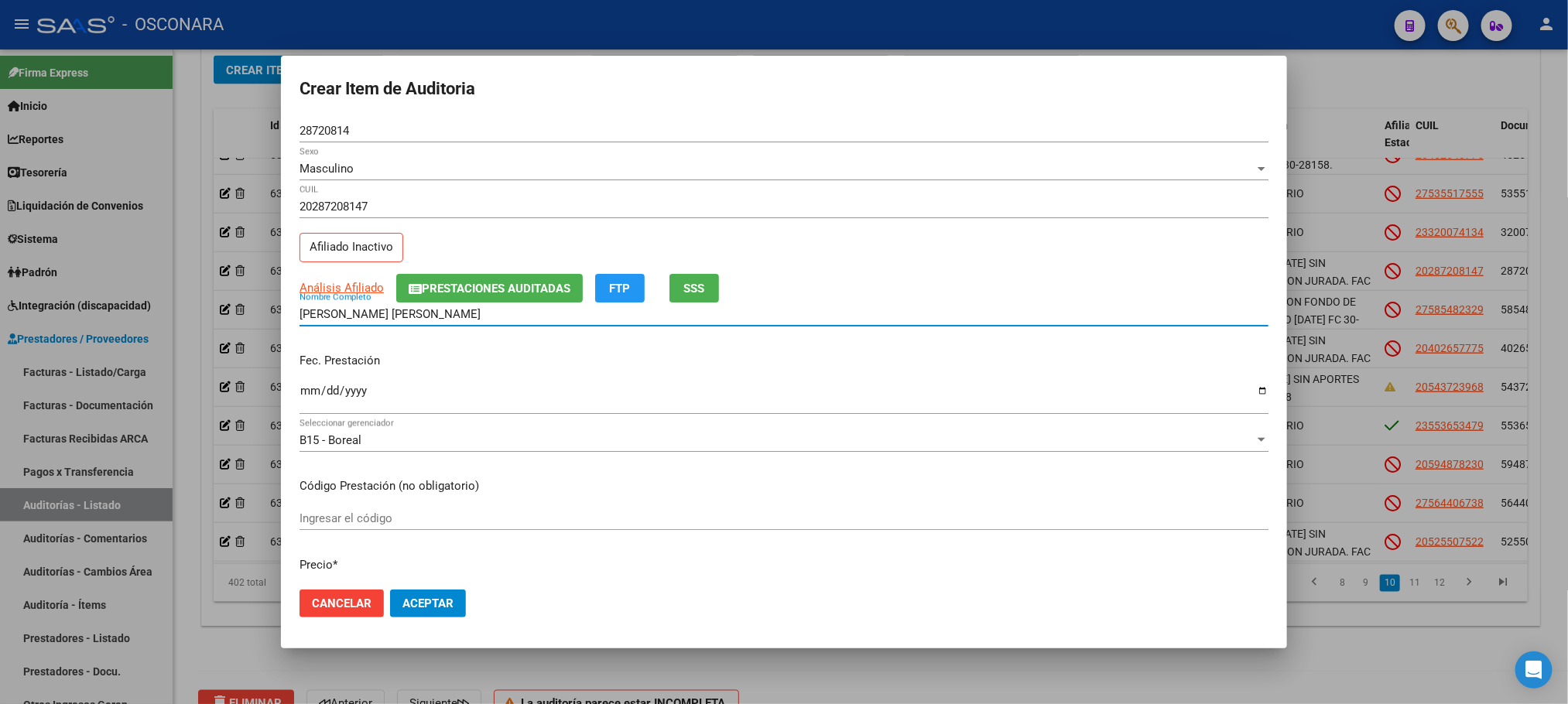
drag, startPoint x: 485, startPoint y: 318, endPoint x: 262, endPoint y: 301, distance: 223.6
click at [262, 301] on div "Crear Item de Auditoria 28720814 Nro Documento Masculino Sexo 20287208147 CUIL …" at bounding box center [784, 352] width 1568 height 704
click at [398, 165] on div "Masculino" at bounding box center [777, 168] width 955 height 14
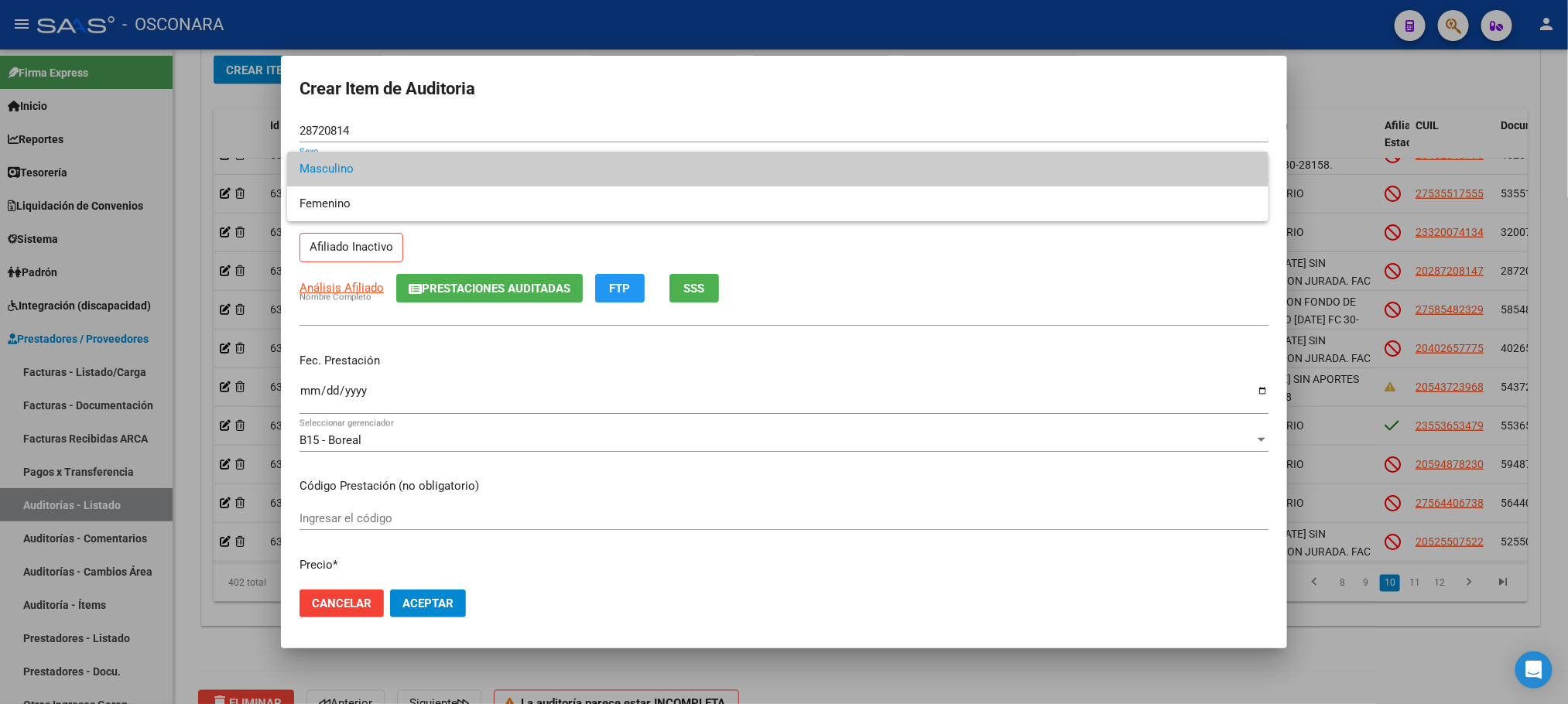
click at [344, 128] on div at bounding box center [784, 352] width 1568 height 704
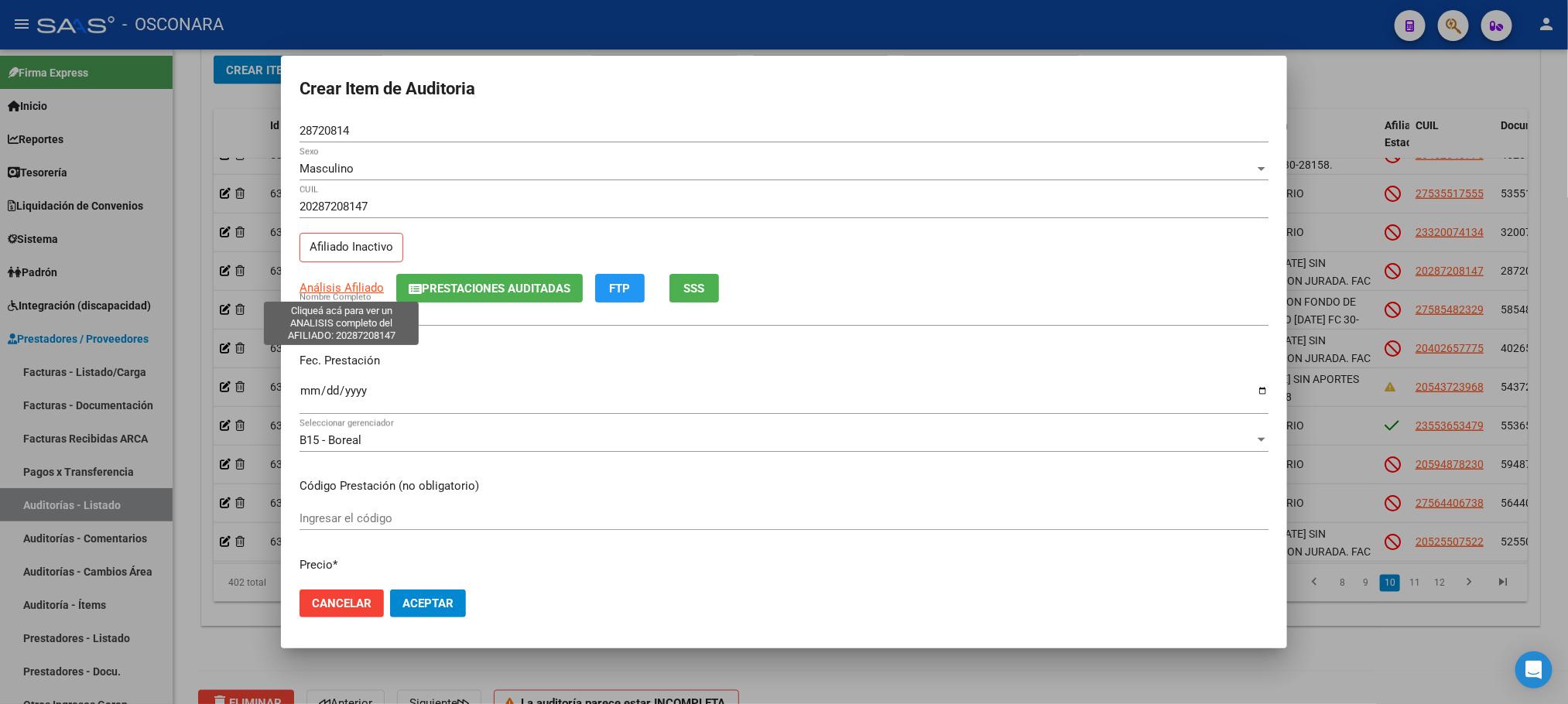
click at [351, 293] on span "Análisis Afiliado" at bounding box center [342, 288] width 84 height 14
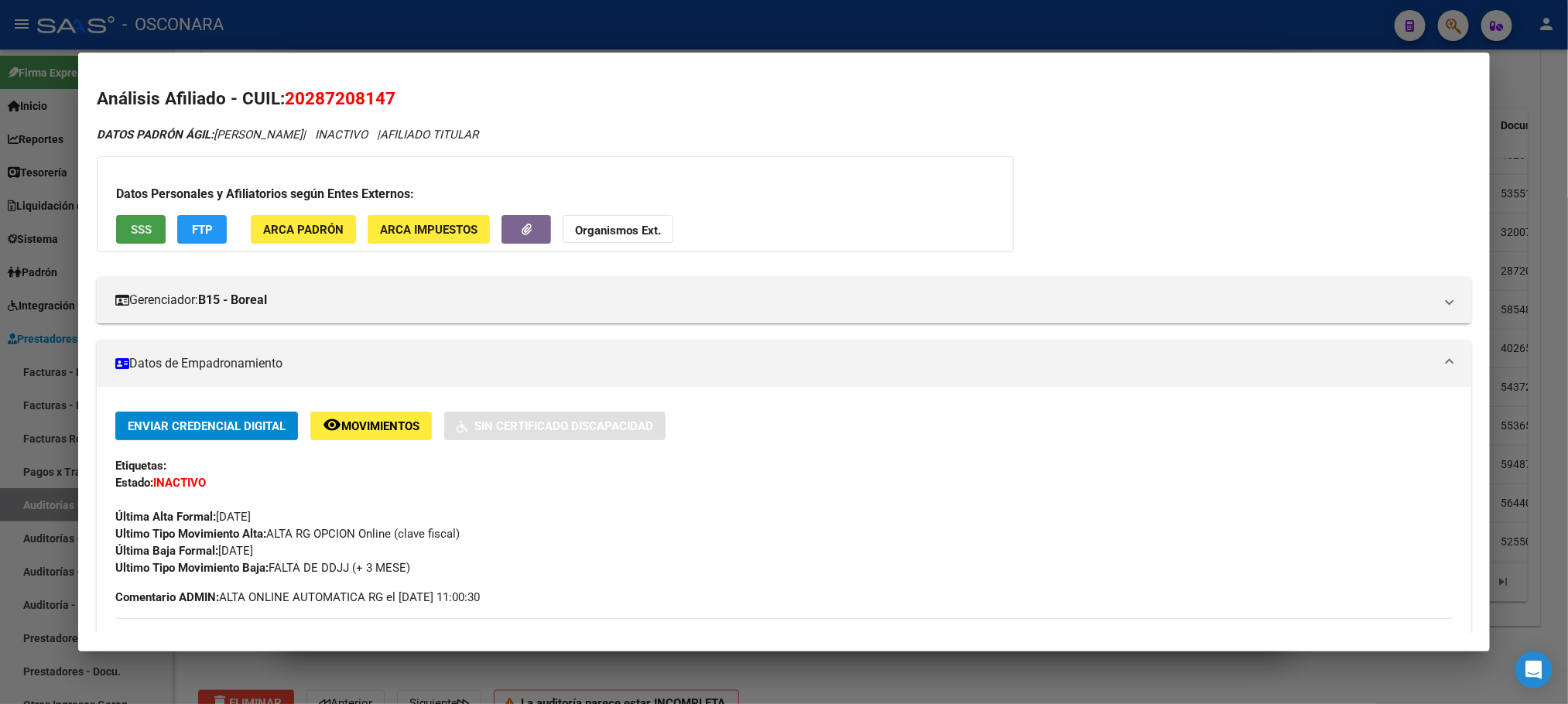
click at [133, 233] on span "SSS" at bounding box center [141, 230] width 21 height 14
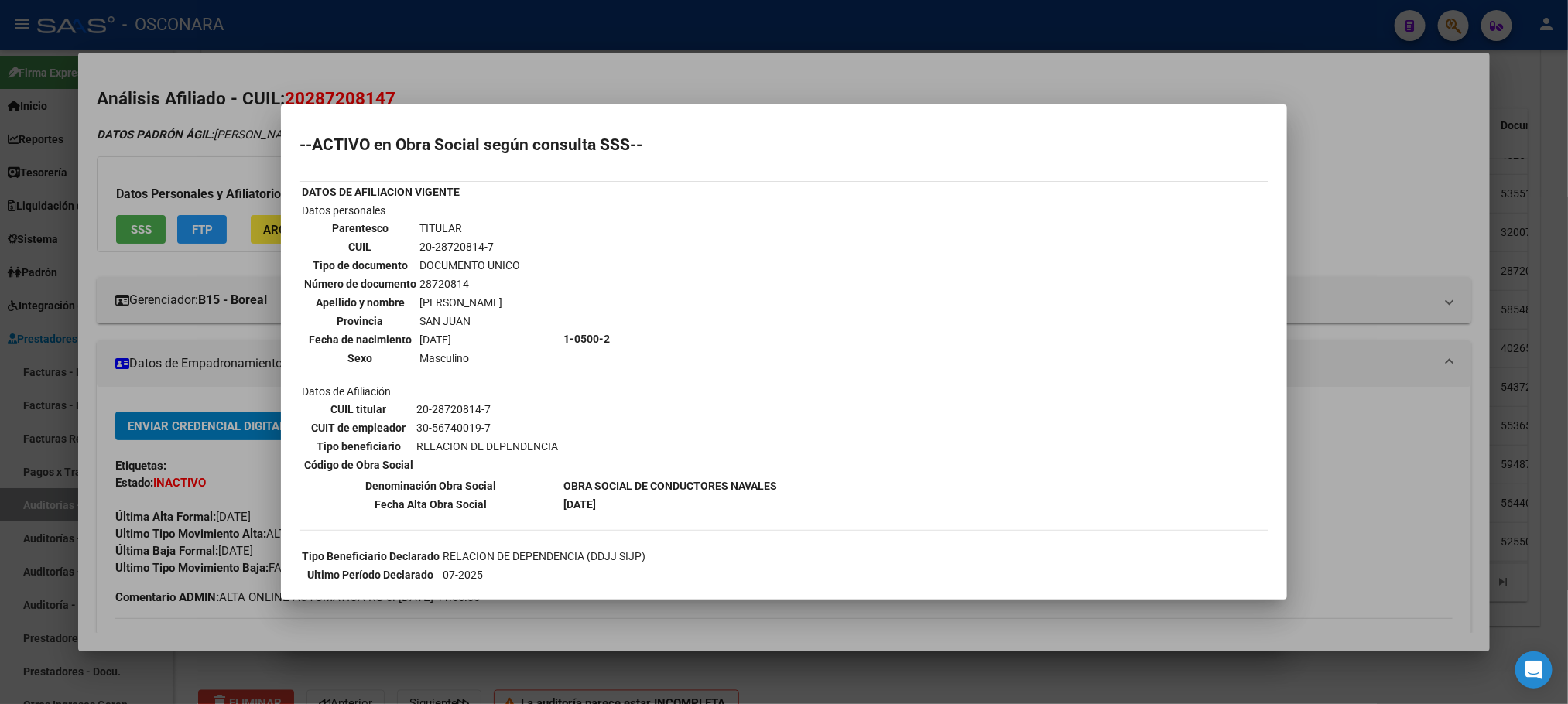
scroll to position [351, 0]
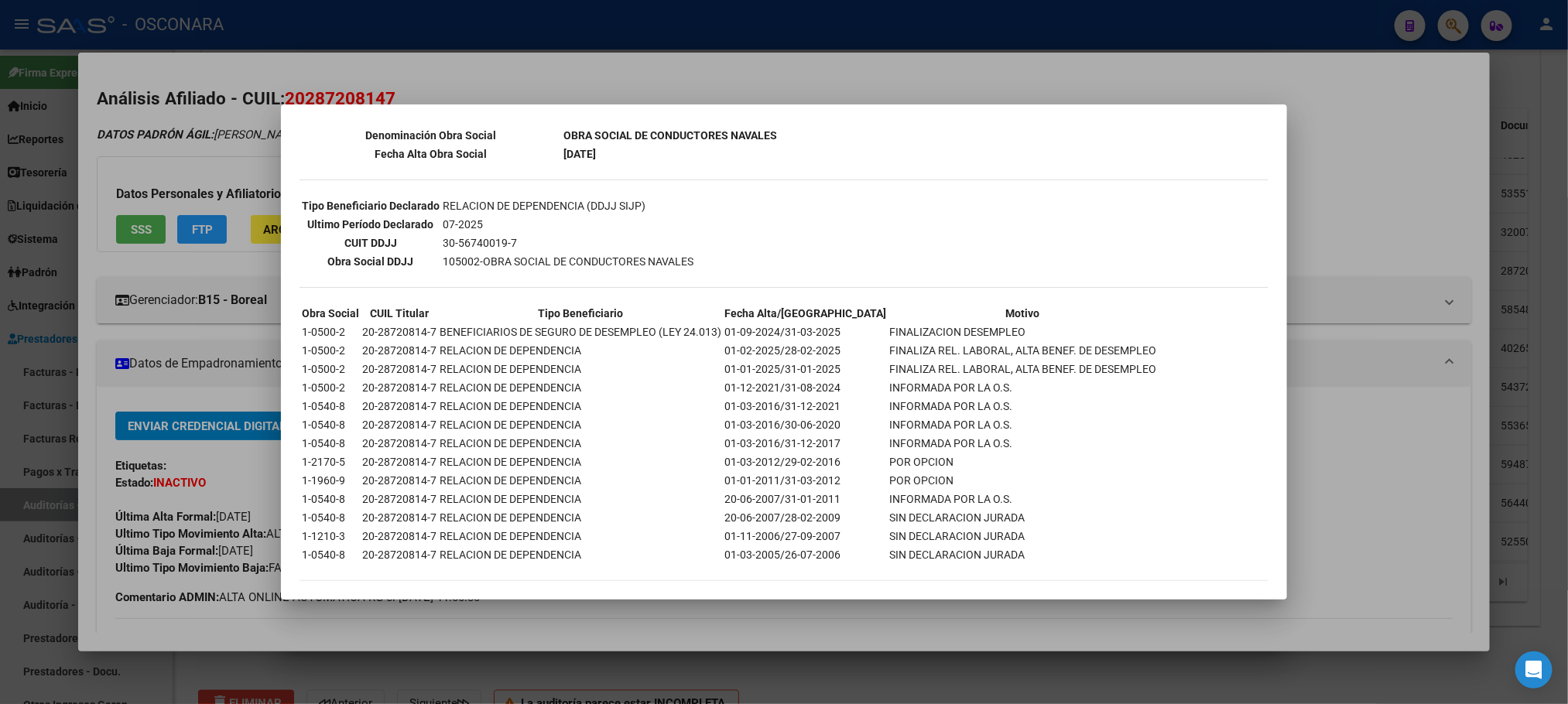
click at [895, 626] on div at bounding box center [784, 352] width 1568 height 704
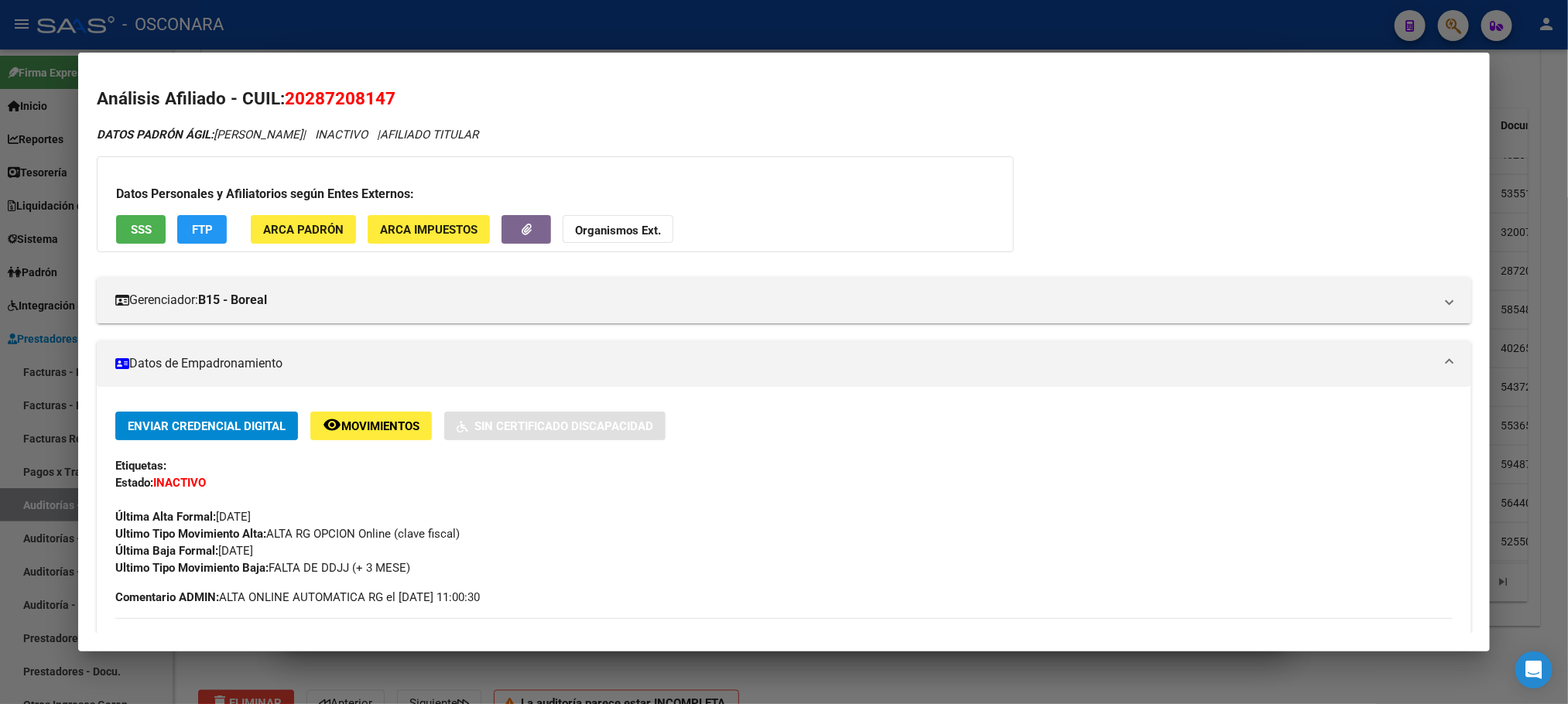
click at [895, 626] on div at bounding box center [784, 352] width 1568 height 704
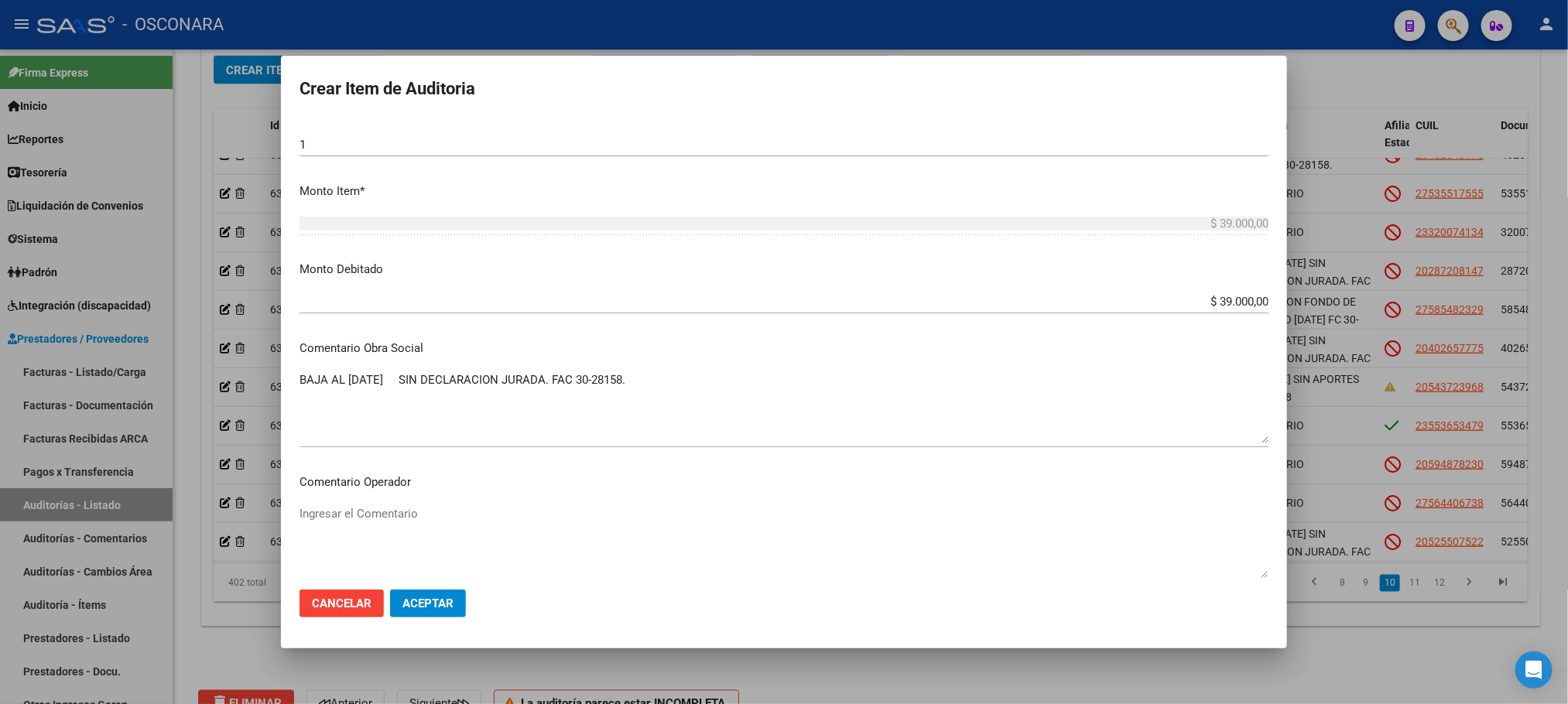
scroll to position [581, 0]
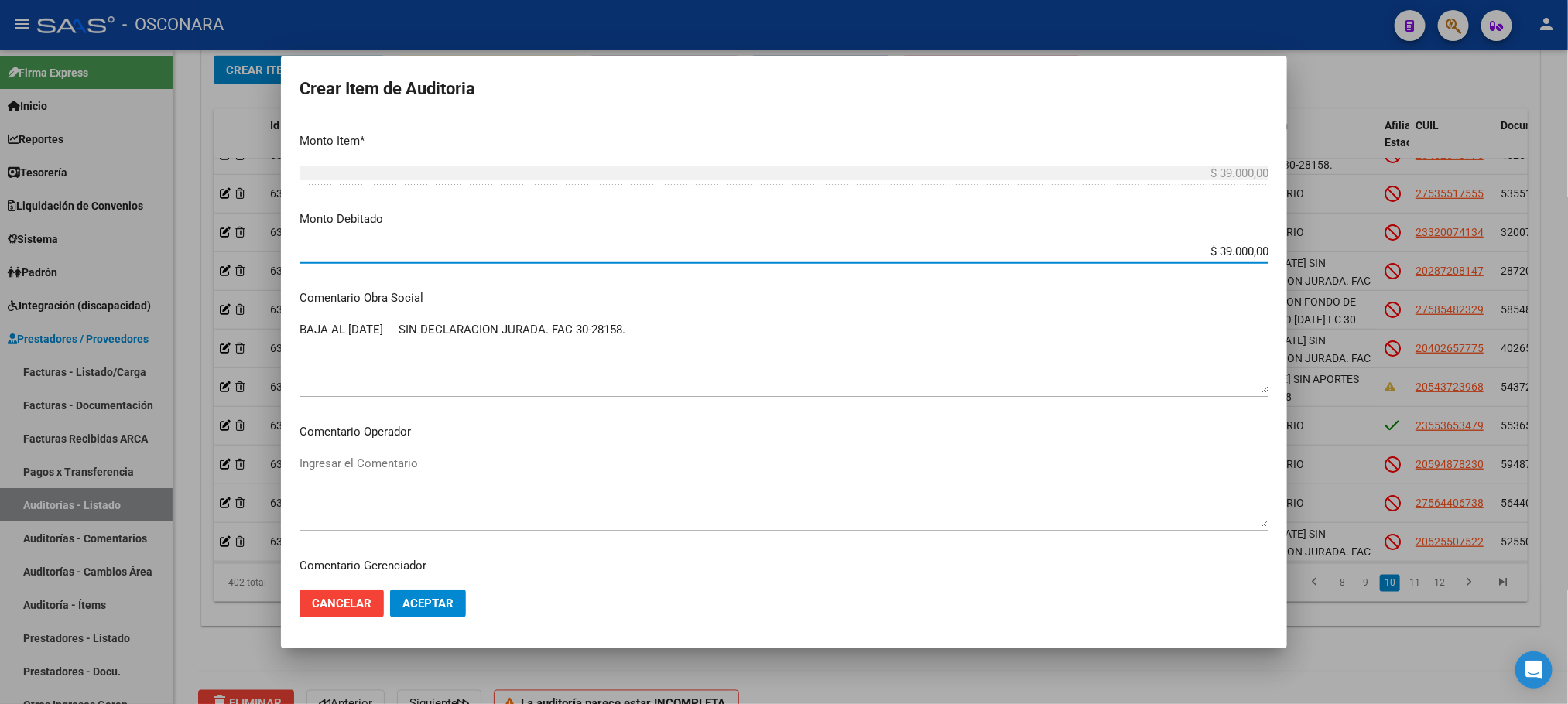
drag, startPoint x: 1197, startPoint y: 249, endPoint x: 1303, endPoint y: 246, distance: 106.0
click at [1303, 246] on div "Crear Item de Auditoria 28720814 Nro Documento Masculino Sexo 20287208147 CUIL …" at bounding box center [784, 352] width 1568 height 704
type input "$ 0,00"
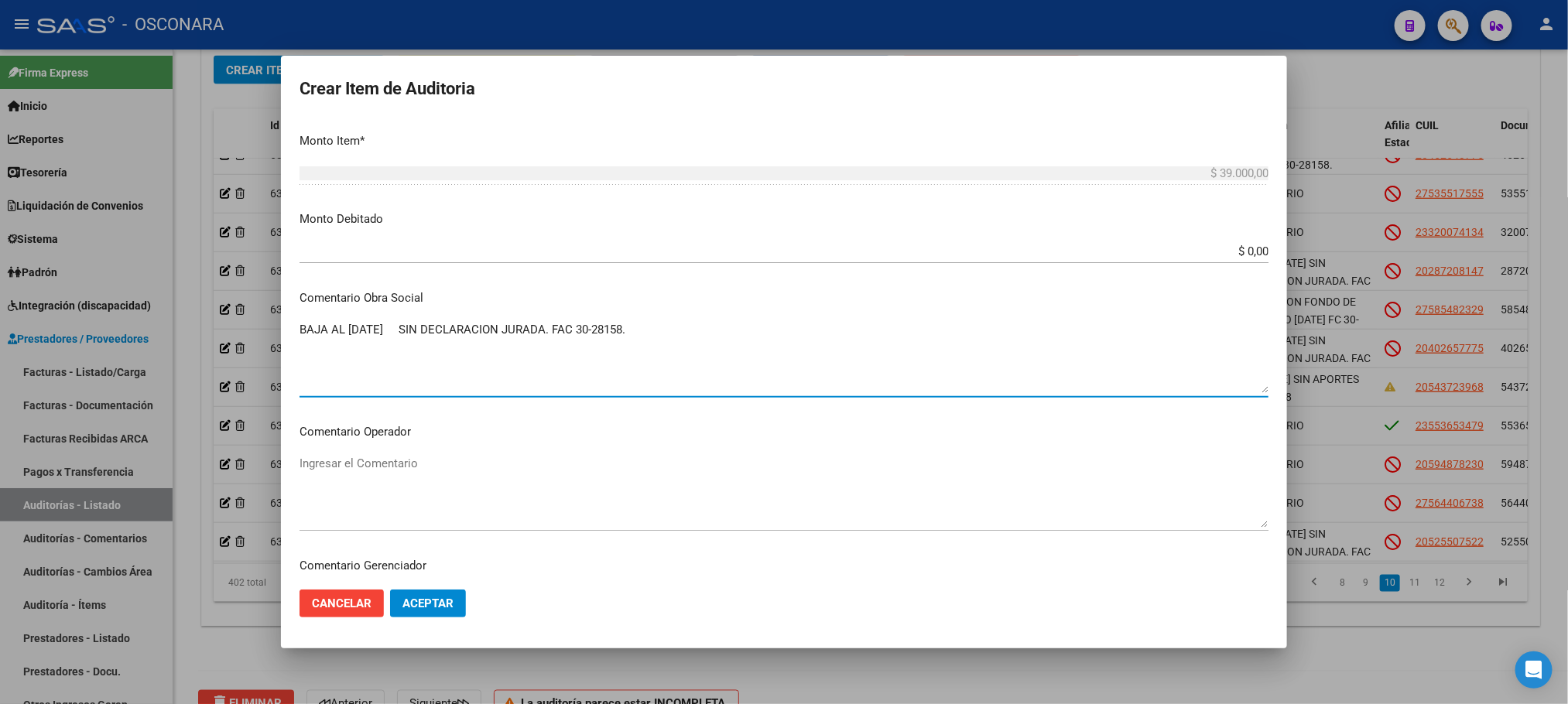
drag, startPoint x: 657, startPoint y: 326, endPoint x: 254, endPoint y: 339, distance: 403.2
click at [254, 339] on div "Crear Item de Auditoria 28720814 Nro Documento Masculino Sexo 20287208147 CUIL …" at bounding box center [784, 352] width 1568 height 704
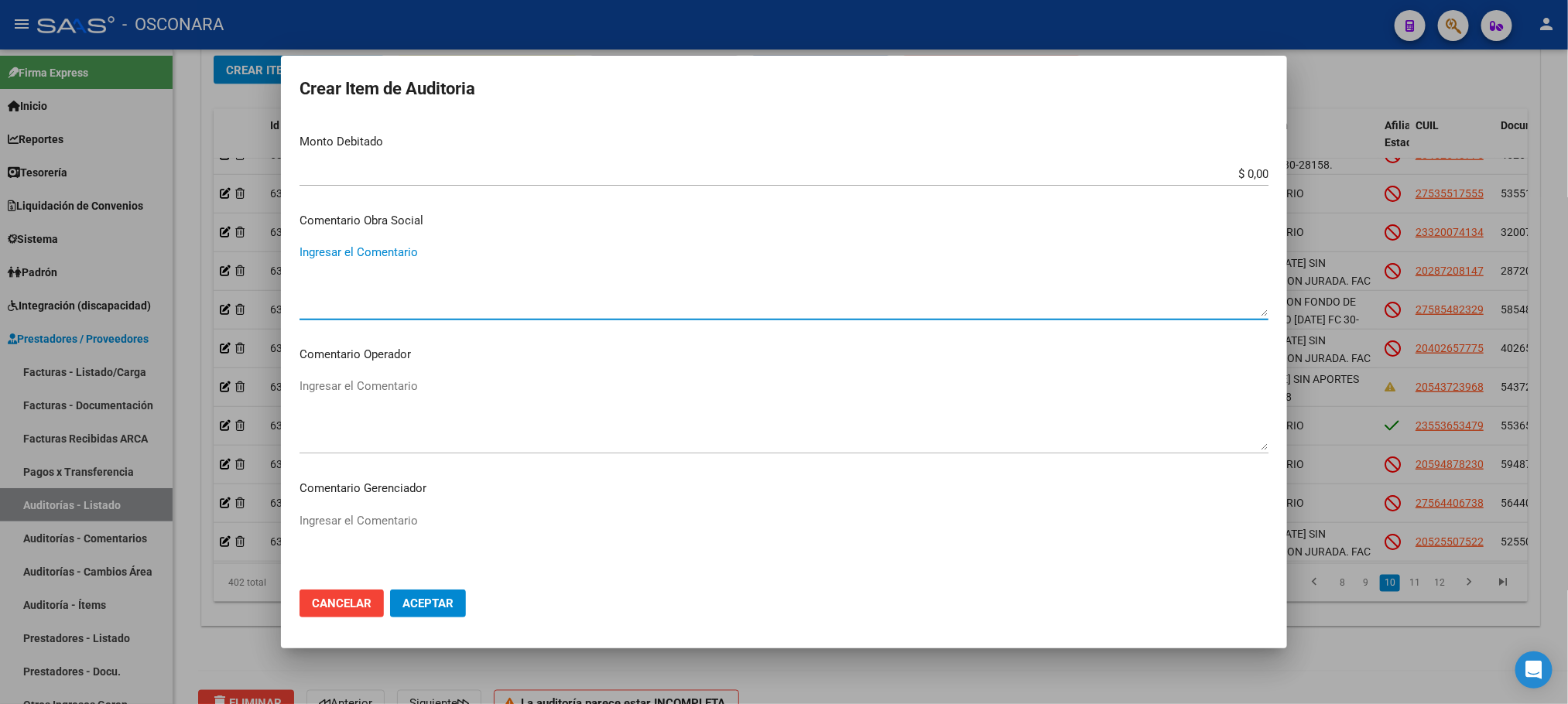
scroll to position [813, 0]
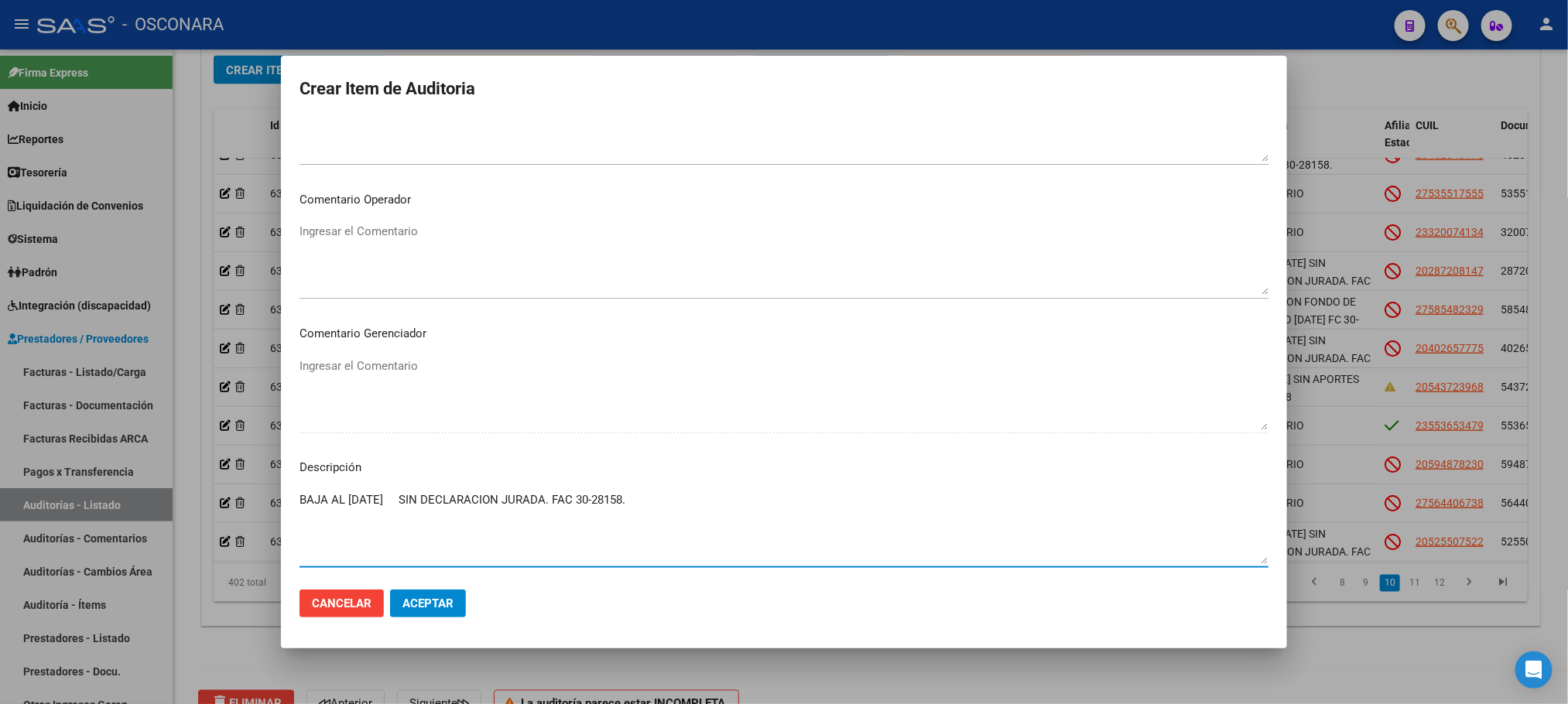
drag, startPoint x: 658, startPoint y: 500, endPoint x: 267, endPoint y: 506, distance: 391.0
click at [267, 506] on div "Crear Item de Auditoria 28720814 Nro Documento Masculino Sexo 20287208147 CUIL …" at bounding box center [784, 352] width 1568 height 704
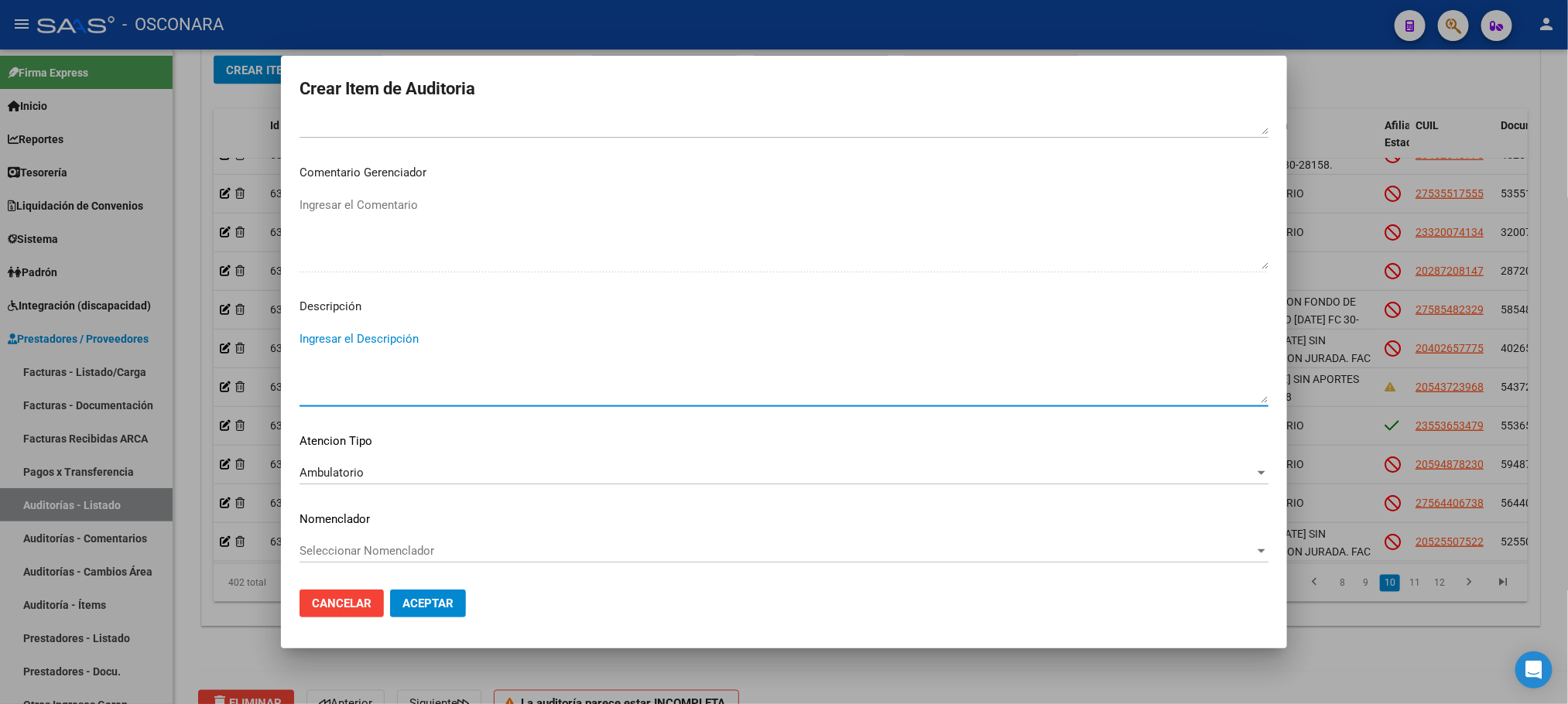
scroll to position [858, 0]
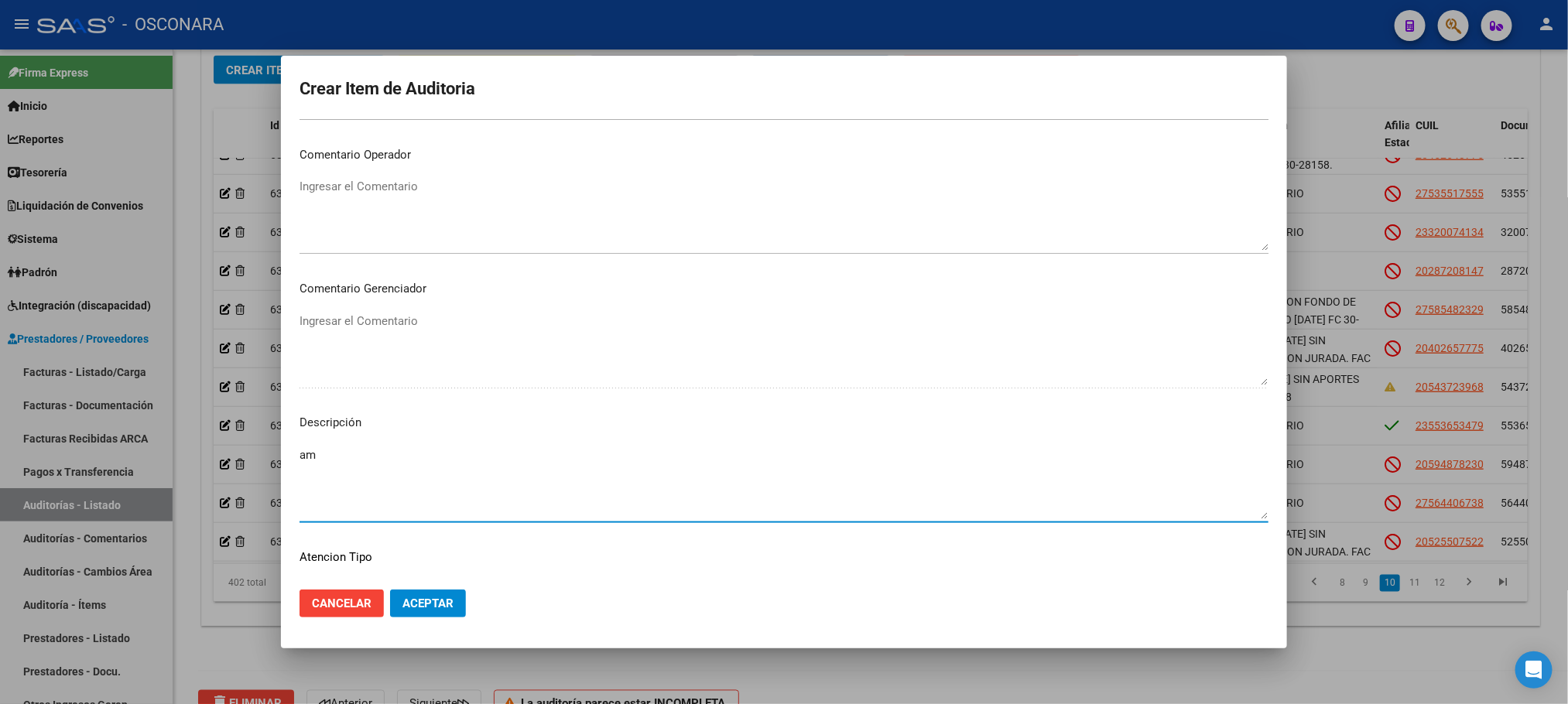
type textarea "a"
type textarea "AMBULATORIO"
click at [451, 599] on span "Aceptar" at bounding box center [428, 603] width 51 height 14
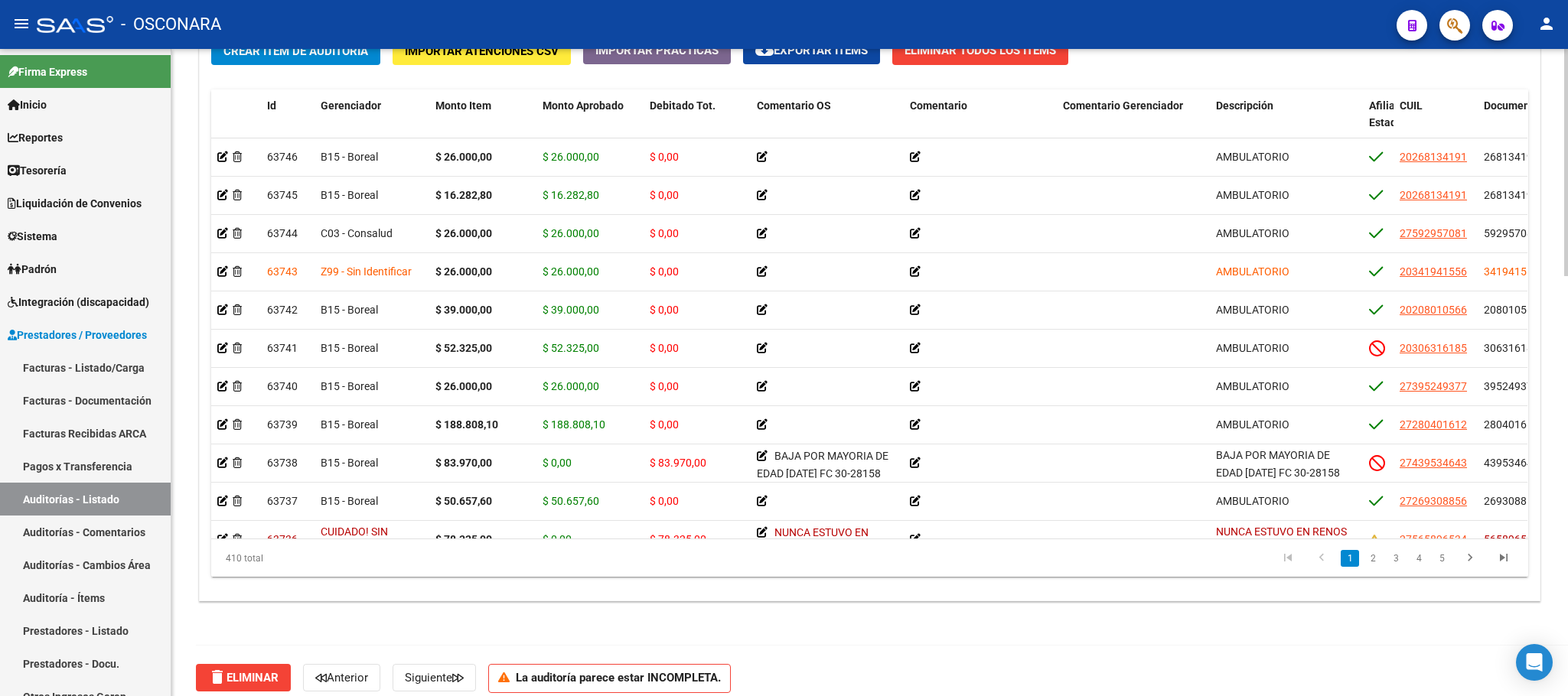
scroll to position [1194, 0]
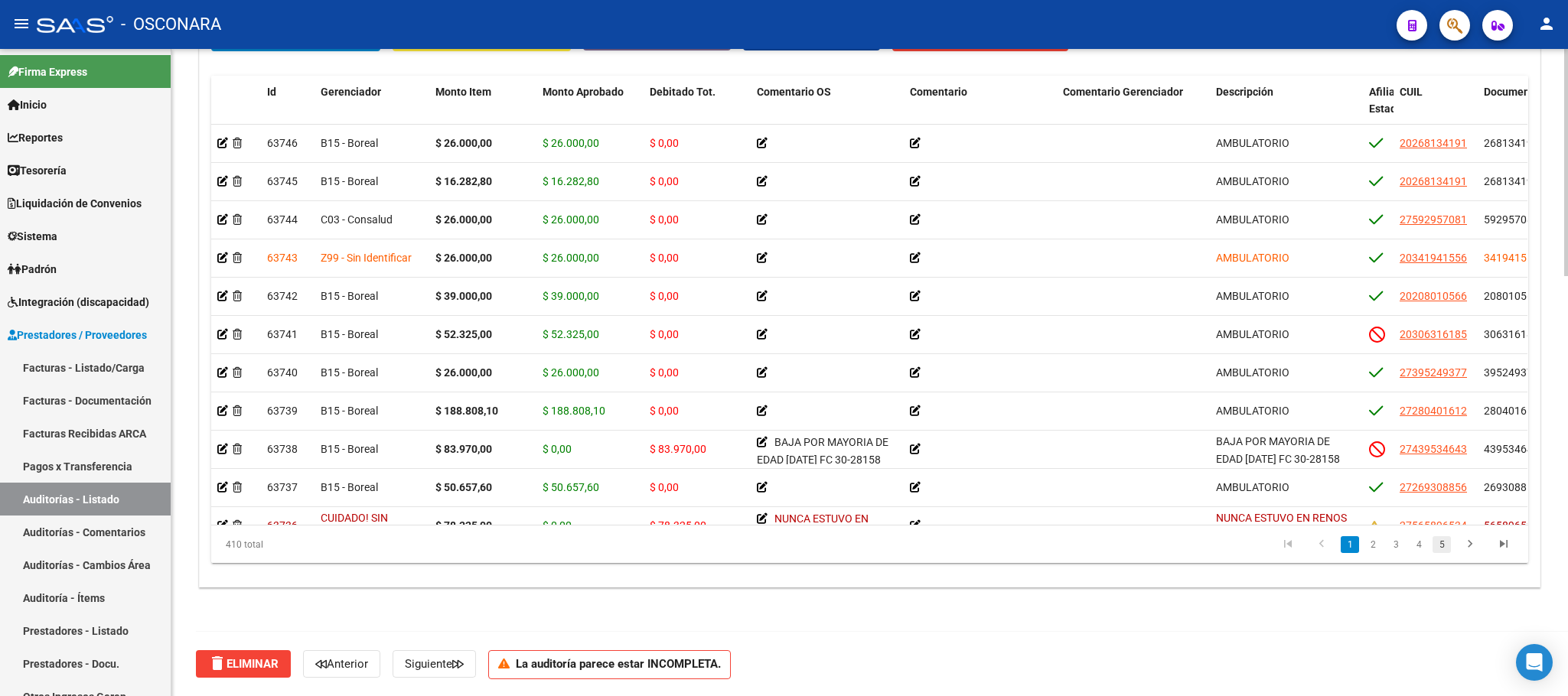
click at [1393, 545] on link "5" at bounding box center [1441, 544] width 18 height 16
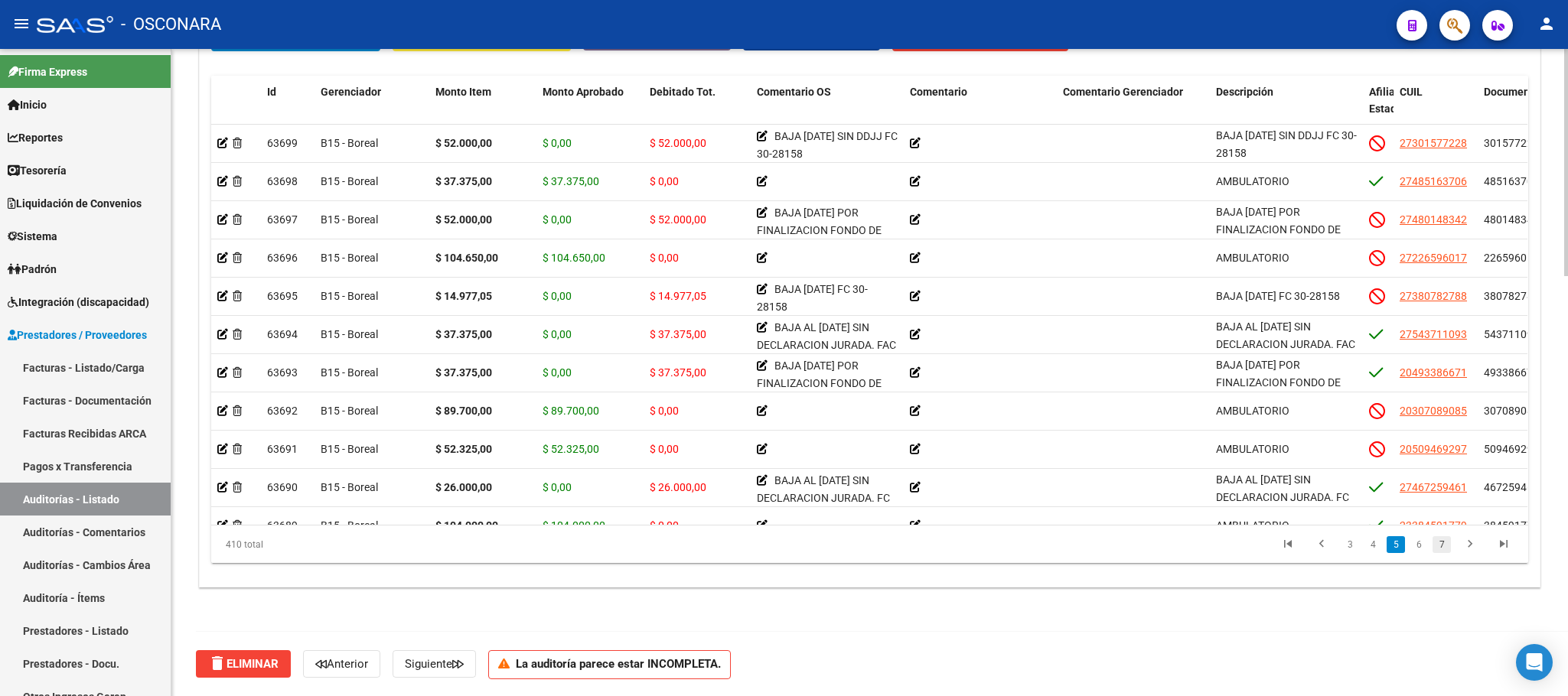
click at [1393, 547] on link "7" at bounding box center [1441, 544] width 18 height 16
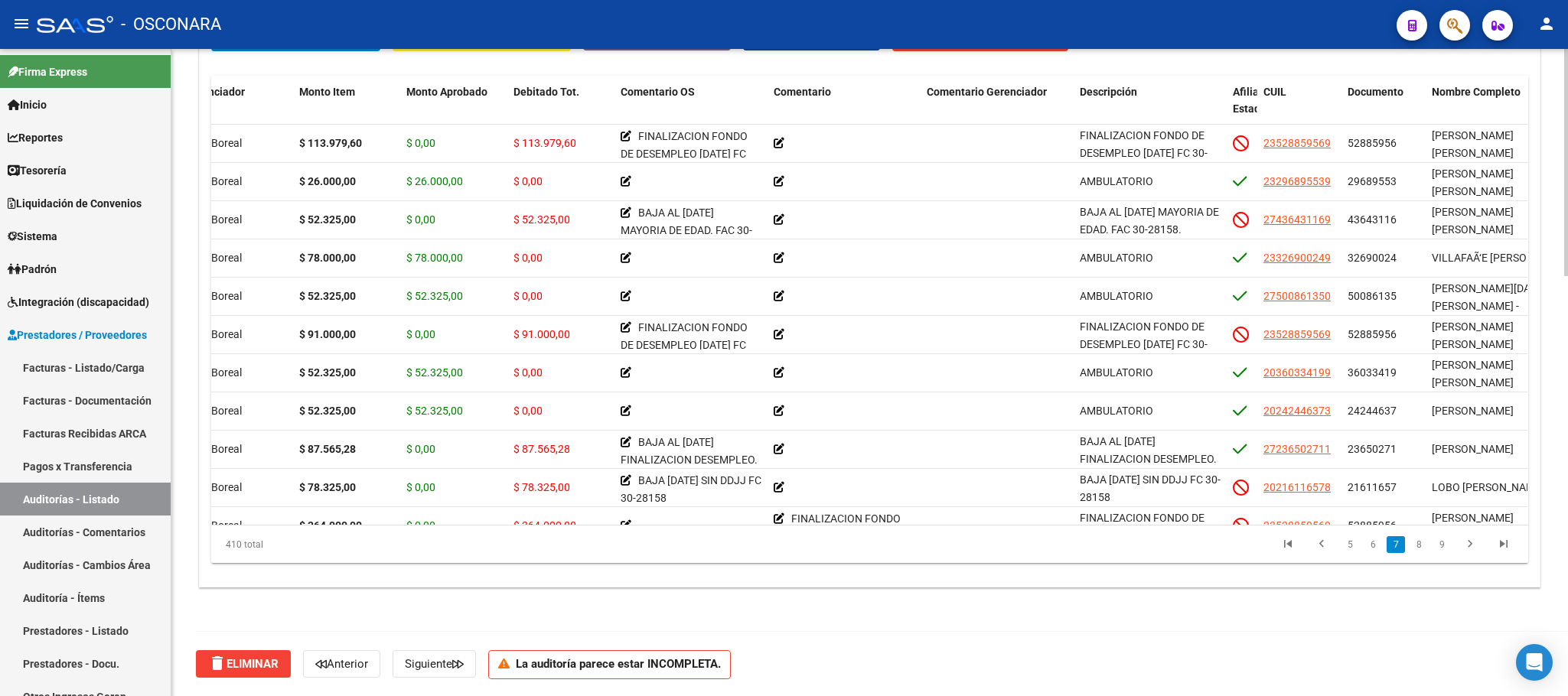
scroll to position [2525, 193]
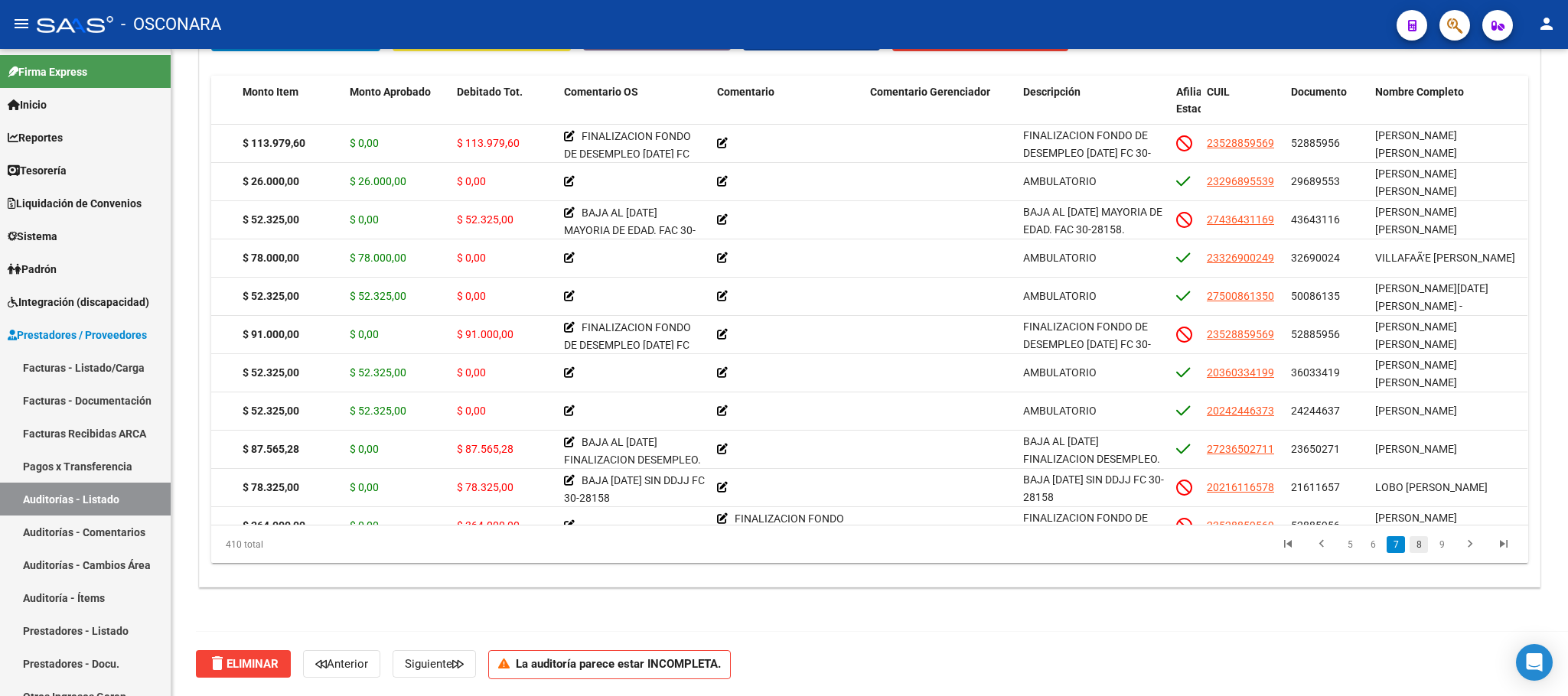
click at [1393, 549] on link "8" at bounding box center [1419, 544] width 18 height 16
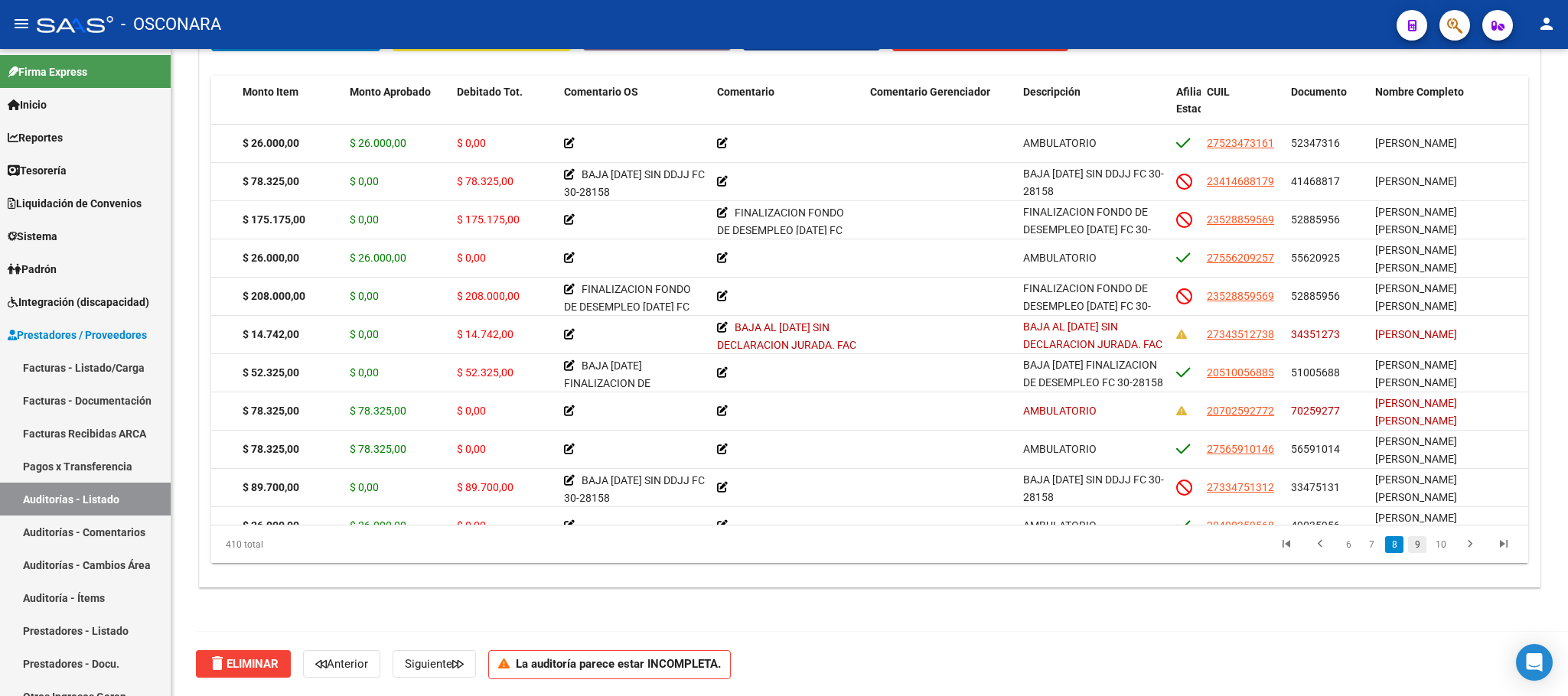
click at [1393, 542] on link "9" at bounding box center [1417, 544] width 18 height 16
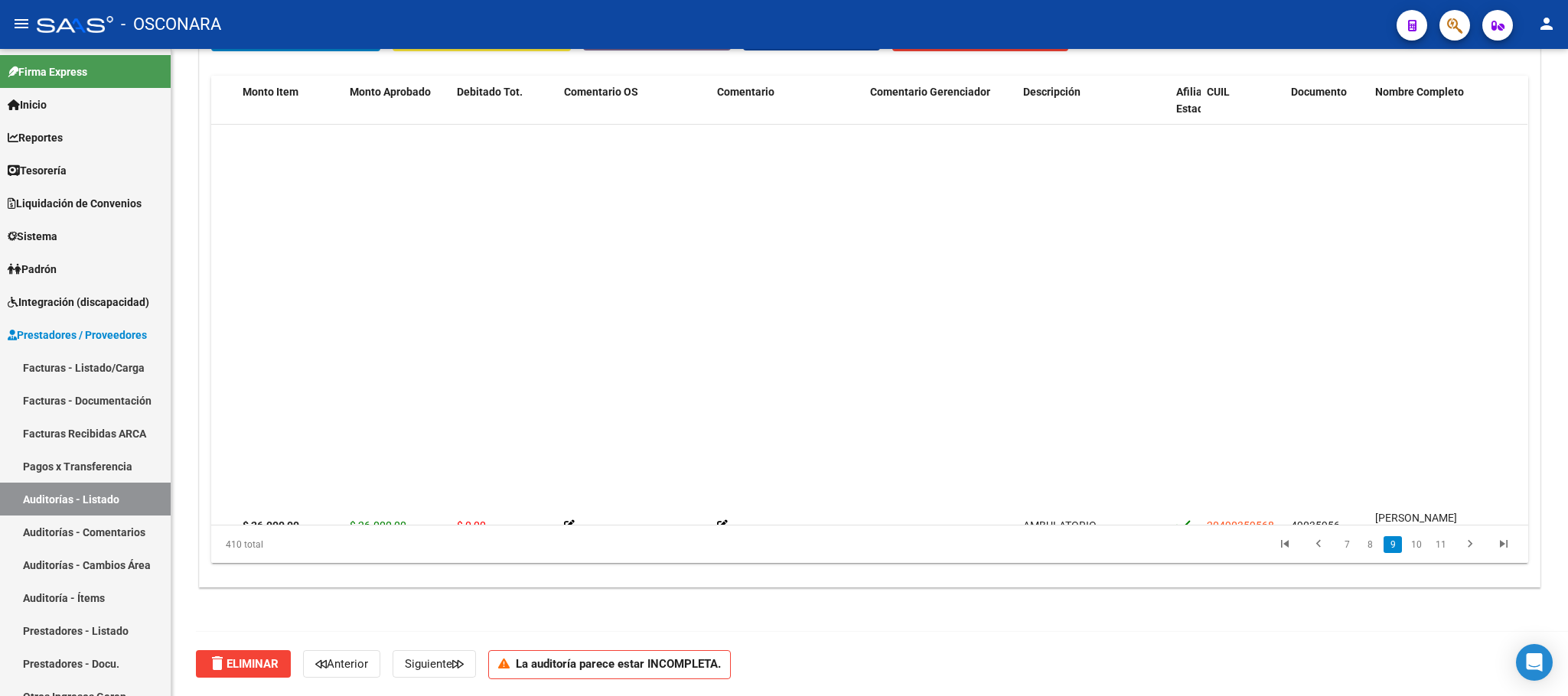
scroll to position [3365, 193]
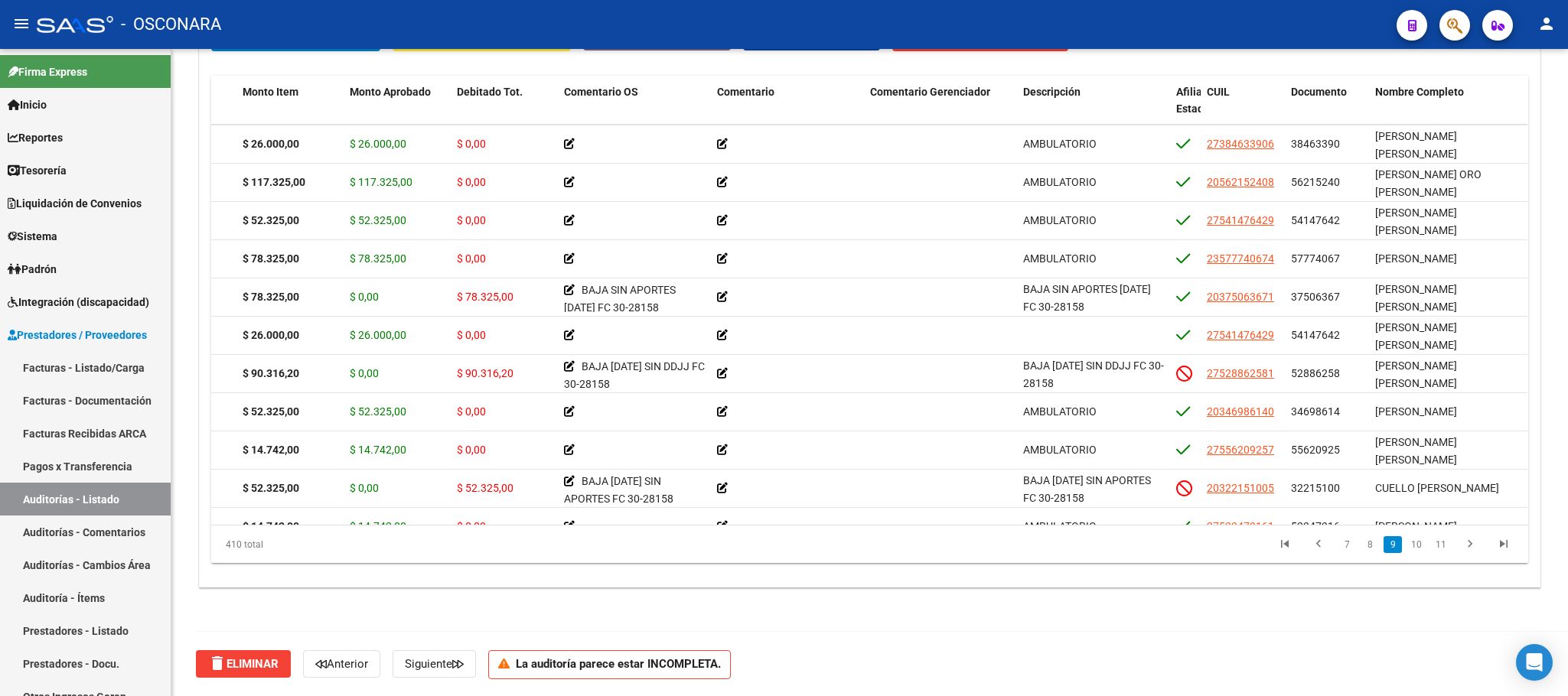
click at [1393, 542] on link "10" at bounding box center [1416, 544] width 20 height 16
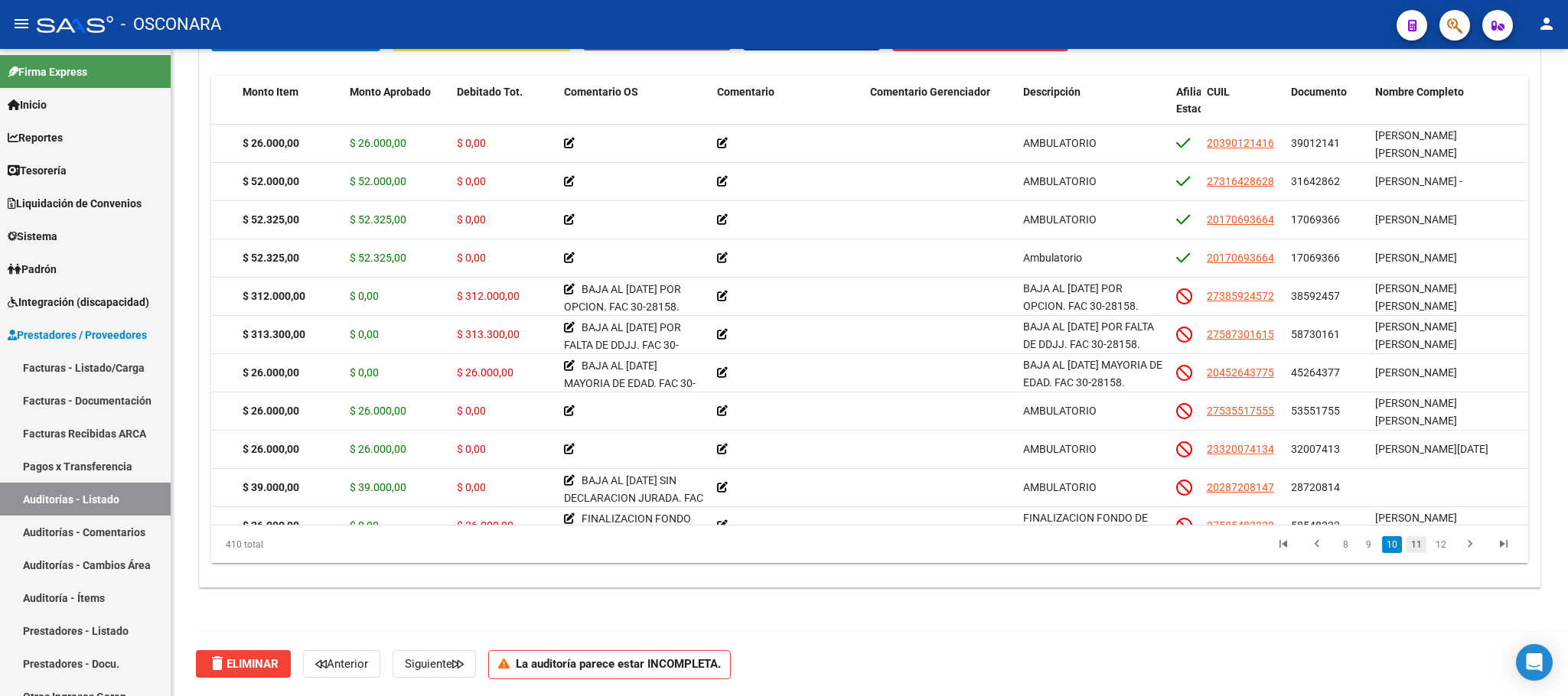
click at [1393, 542] on link "11" at bounding box center [1416, 544] width 20 height 16
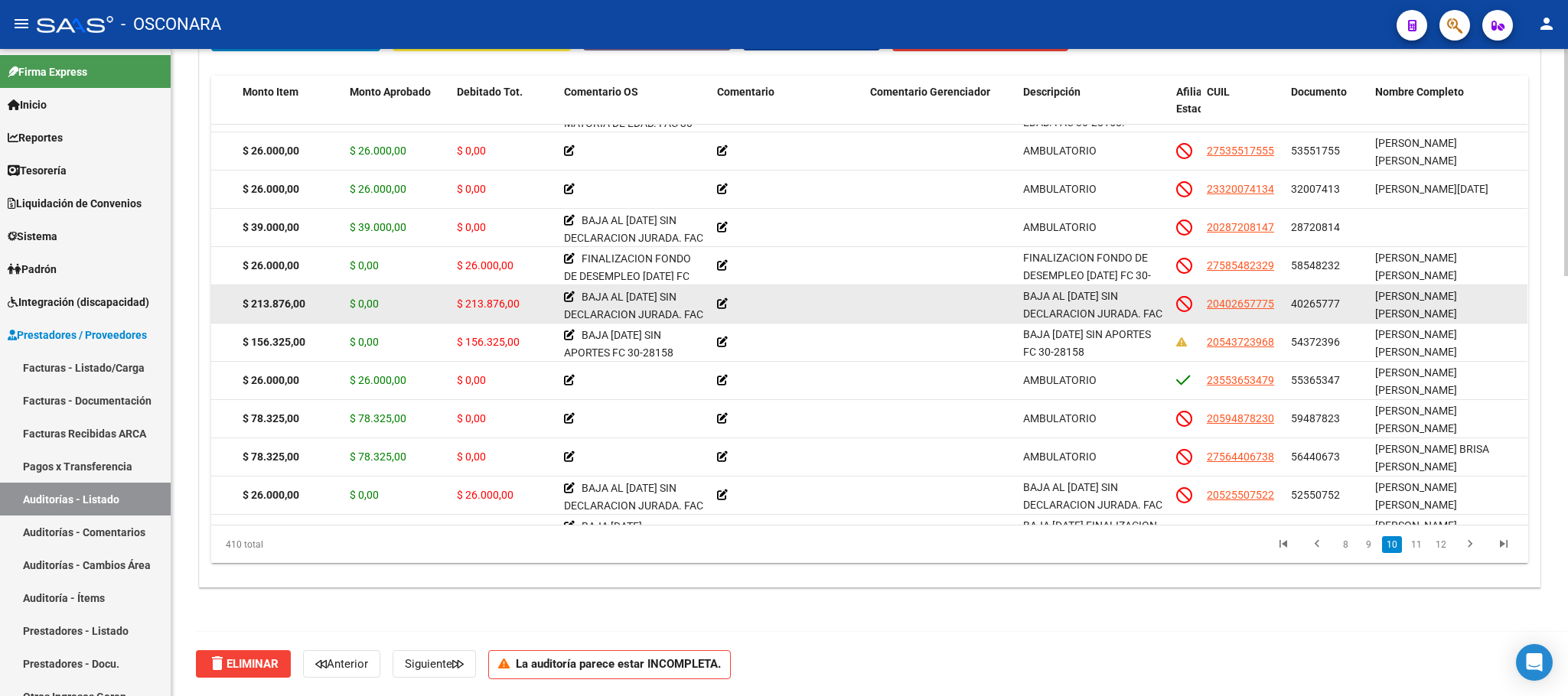
click at [1393, 299] on span "[PERSON_NAME] [PERSON_NAME]" at bounding box center [1416, 305] width 82 height 30
drag, startPoint x: 1407, startPoint y: 299, endPoint x: 1417, endPoint y: 297, distance: 10.2
click at [1393, 297] on span "[PERSON_NAME] [PERSON_NAME]" at bounding box center [1416, 305] width 82 height 30
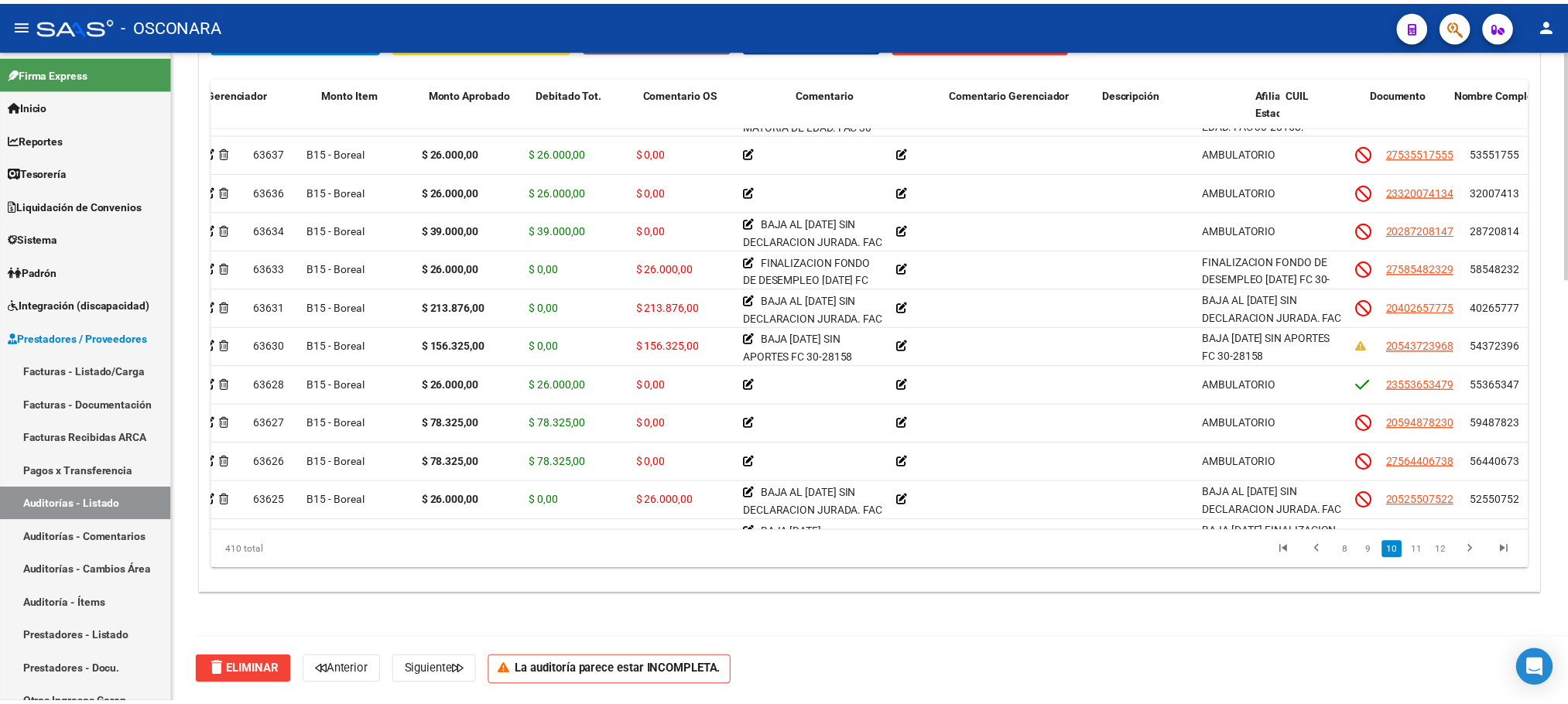
scroll to position [4093, 0]
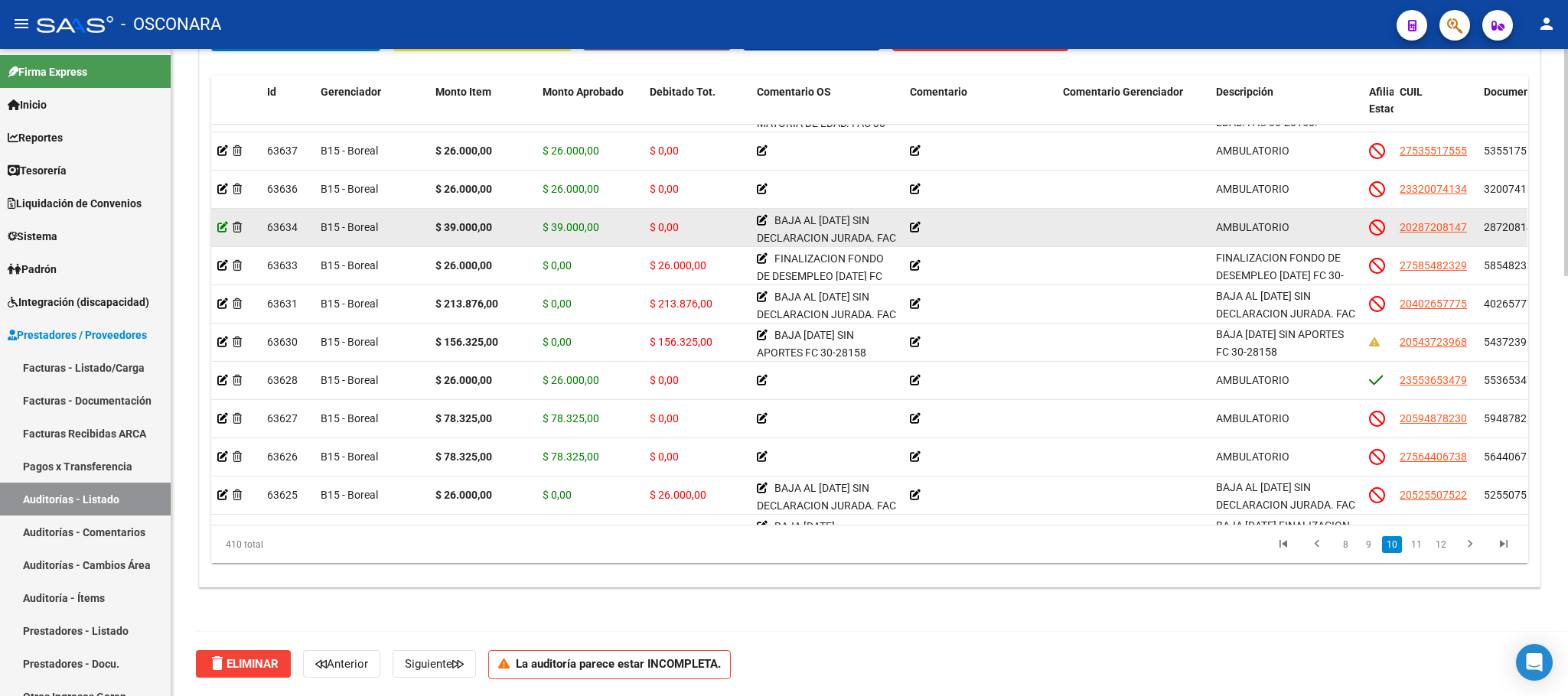
click at [217, 227] on icon at bounding box center [222, 227] width 11 height 11
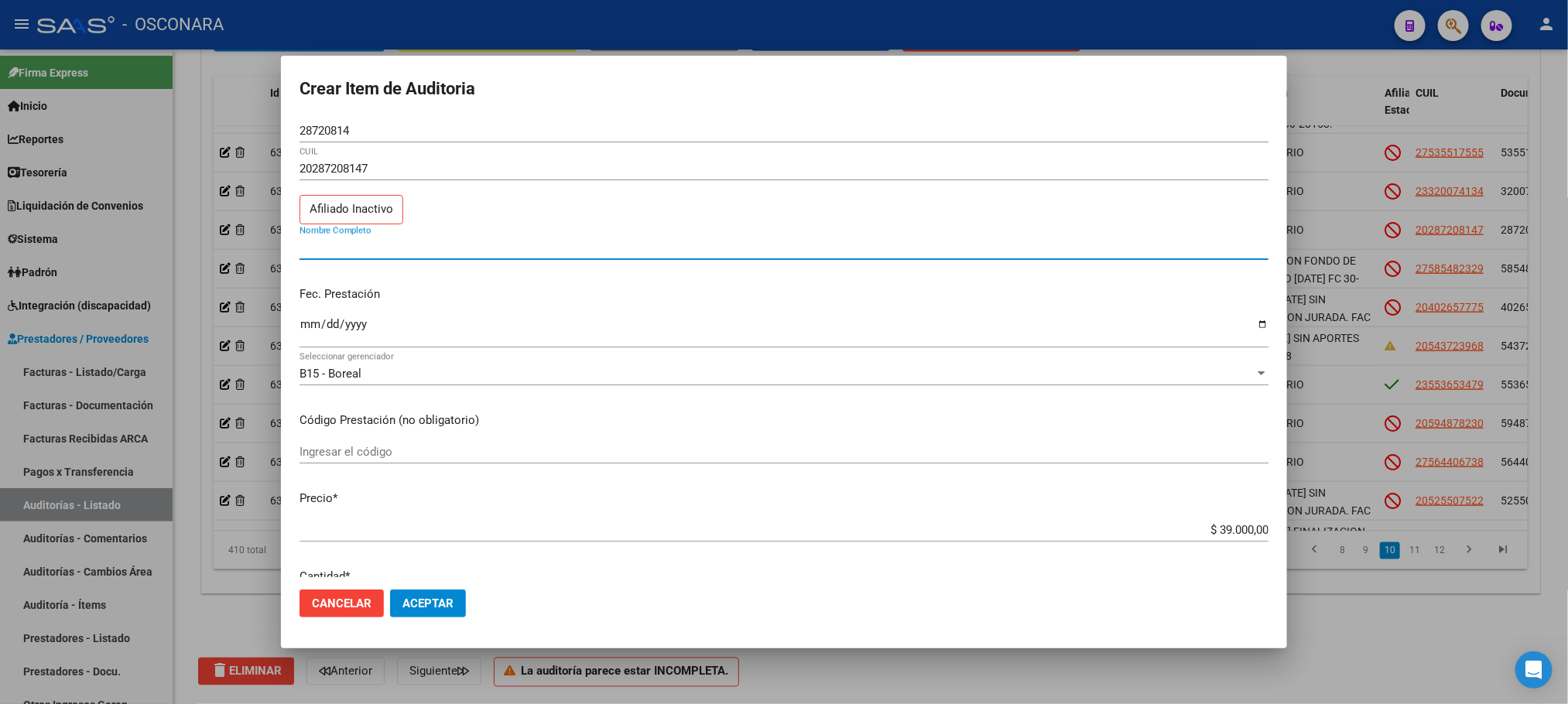
click at [372, 247] on input "Nombre Completo" at bounding box center [784, 248] width 969 height 14
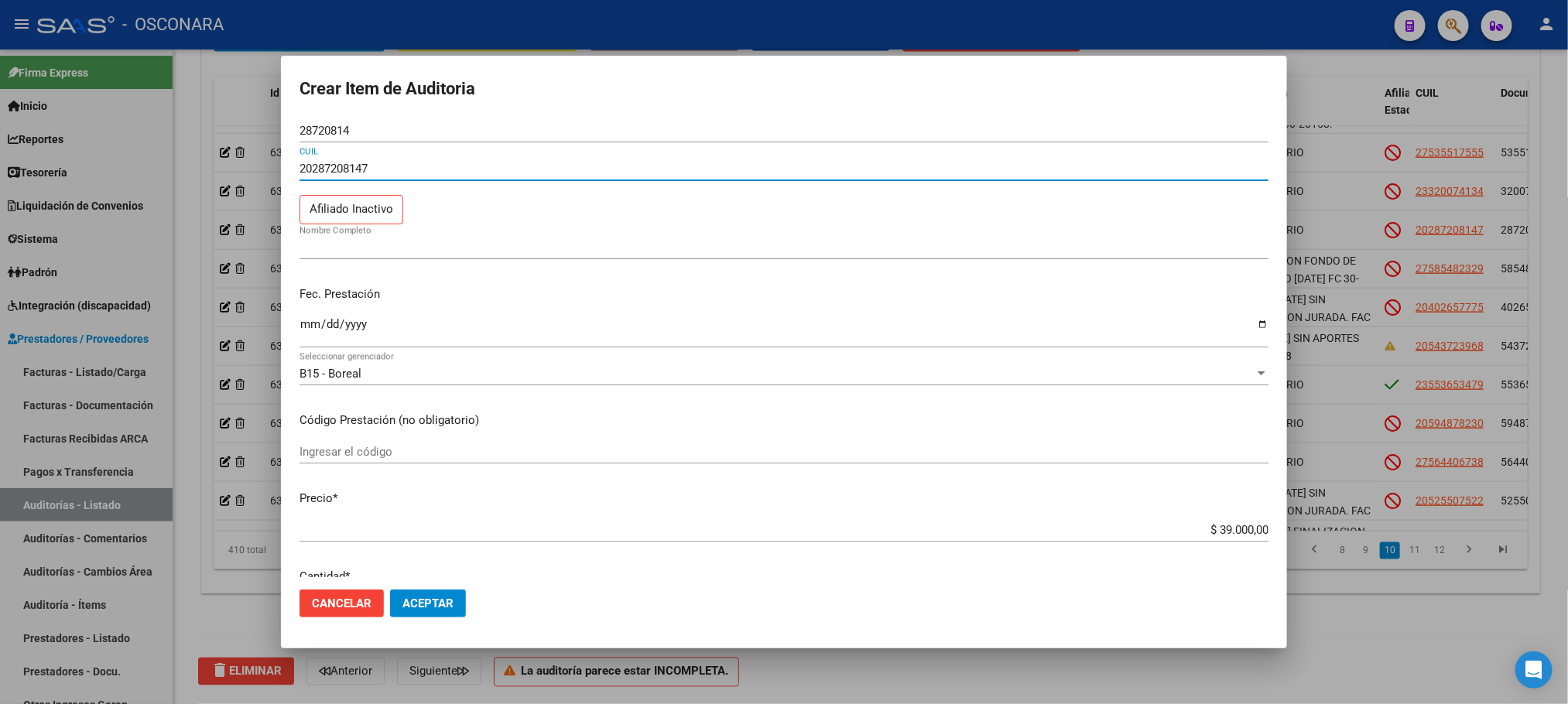
click at [396, 170] on input "20287208147" at bounding box center [784, 168] width 969 height 14
click at [365, 223] on p "Afiliado Inactivo" at bounding box center [352, 210] width 104 height 30
click at [367, 214] on p "Afiliado Inactivo" at bounding box center [352, 210] width 104 height 30
click at [372, 213] on p "Afiliado Inactivo" at bounding box center [352, 210] width 104 height 30
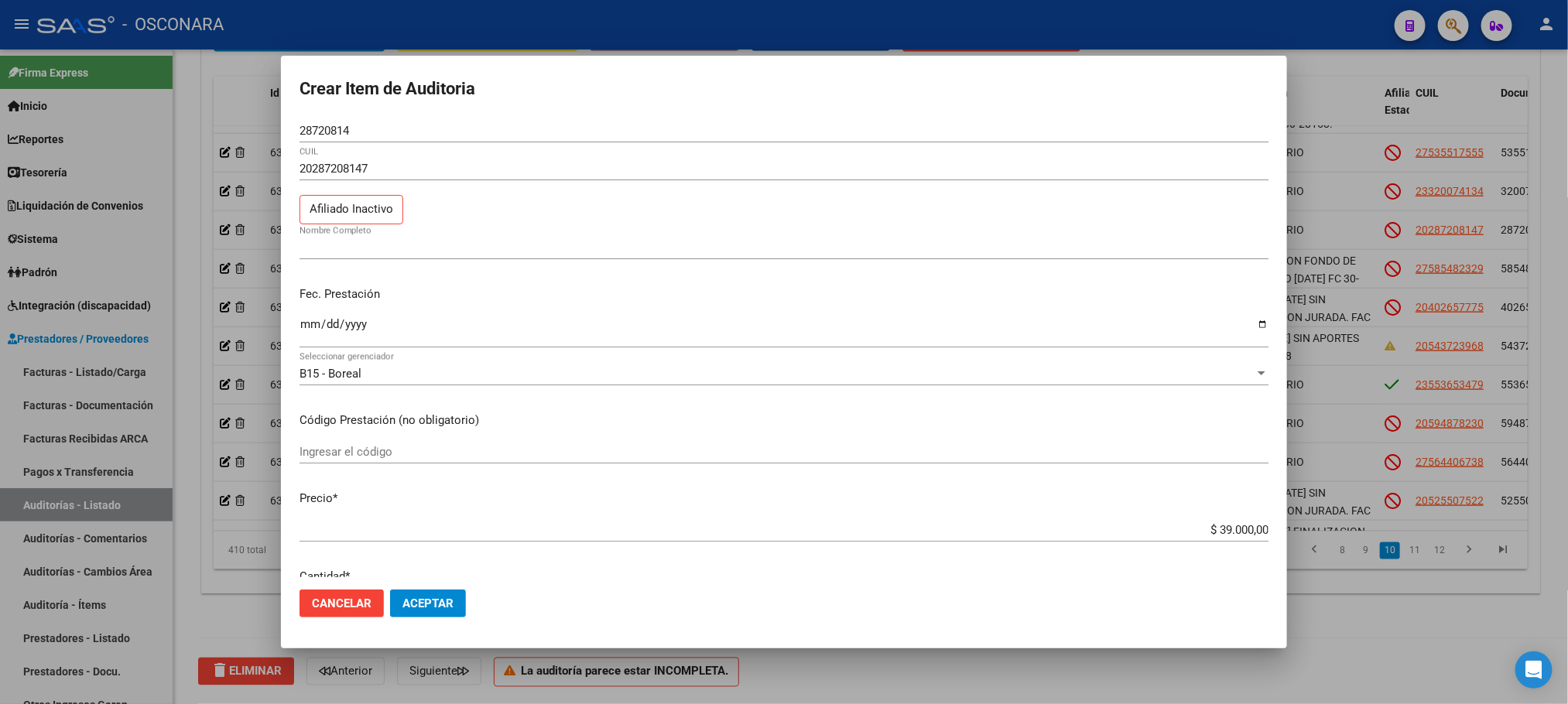
click at [411, 151] on div "28720814 Nro Documento" at bounding box center [784, 138] width 969 height 38
drag, startPoint x: 406, startPoint y: 130, endPoint x: 238, endPoint y: 110, distance: 169.2
click at [238, 110] on div "Crear Item de Auditoria 28720814 Nro Documento 20287208147 CUIL Afiliado Inacti…" at bounding box center [784, 352] width 1568 height 704
click at [346, 162] on input "20287208147" at bounding box center [784, 168] width 969 height 14
drag, startPoint x: 376, startPoint y: 163, endPoint x: 289, endPoint y: 163, distance: 87.0
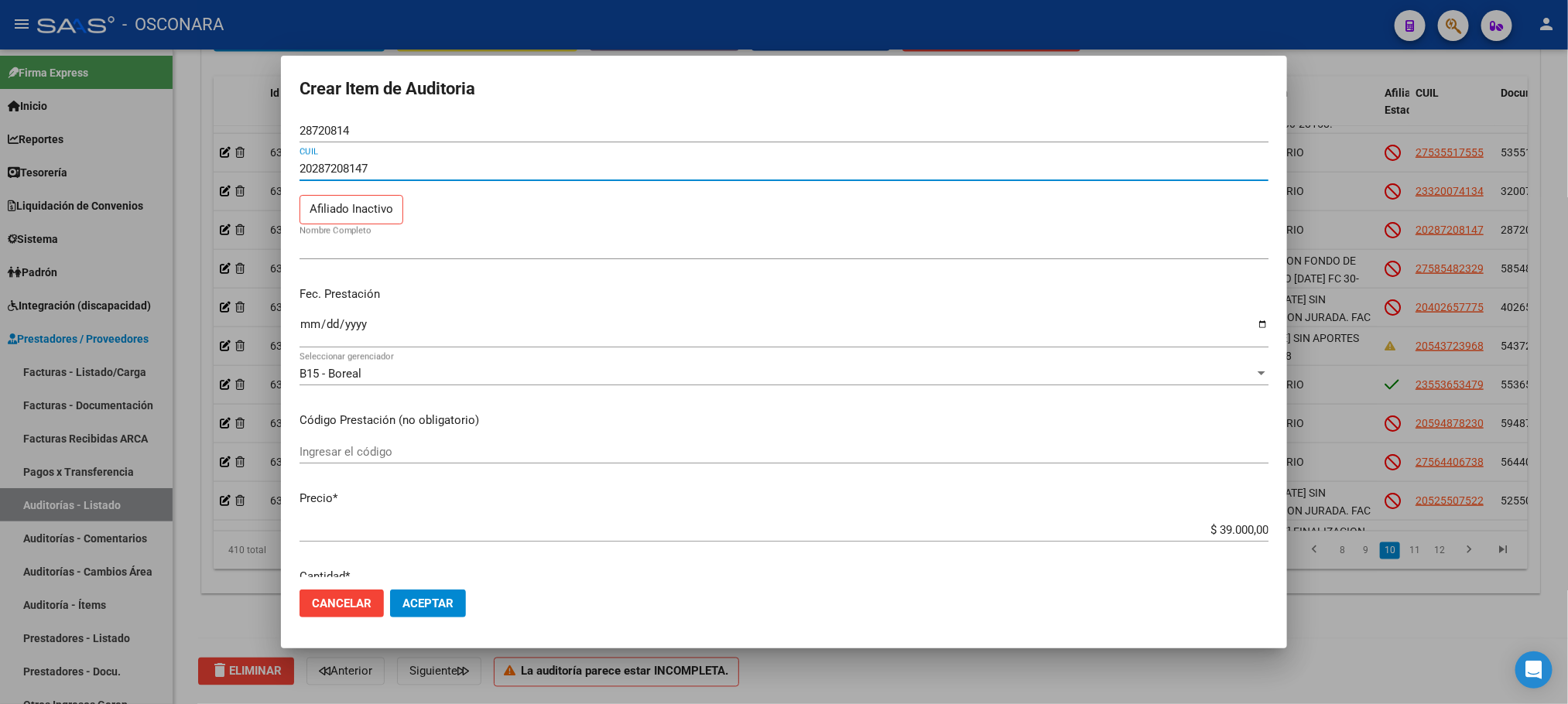
click at [289, 163] on mat-dialog-content "28720814 Nro Documento 20287208147 CUIL Afiliado Inactivo Nombre Completo Fec. …" at bounding box center [784, 349] width 1006 height 458
click at [335, 164] on input "CUIL" at bounding box center [784, 168] width 969 height 14
click at [352, 170] on input "CUIL" at bounding box center [784, 168] width 969 height 14
click at [344, 172] on input "CUIL" at bounding box center [784, 168] width 969 height 14
paste input "28720814"
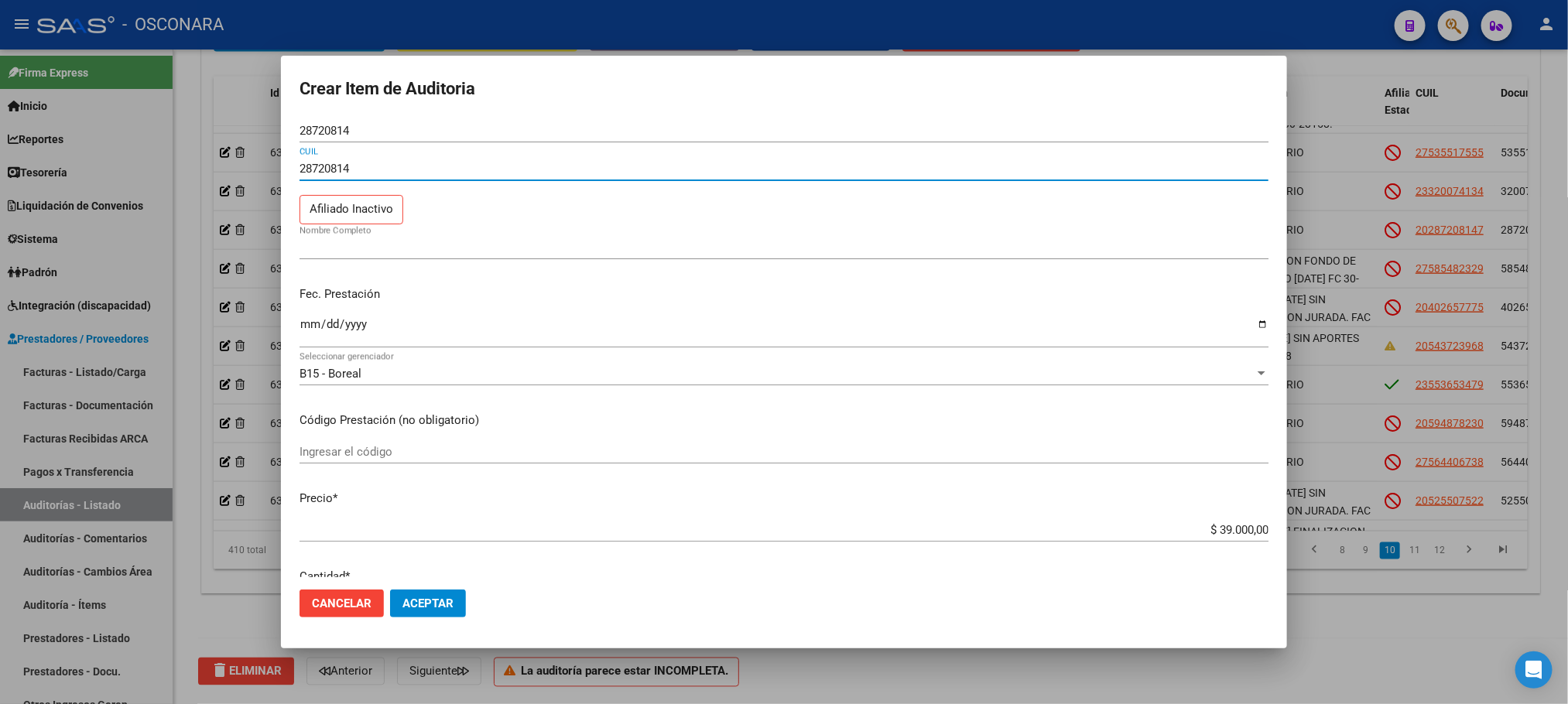
click at [377, 171] on input "28720814" at bounding box center [784, 168] width 969 height 14
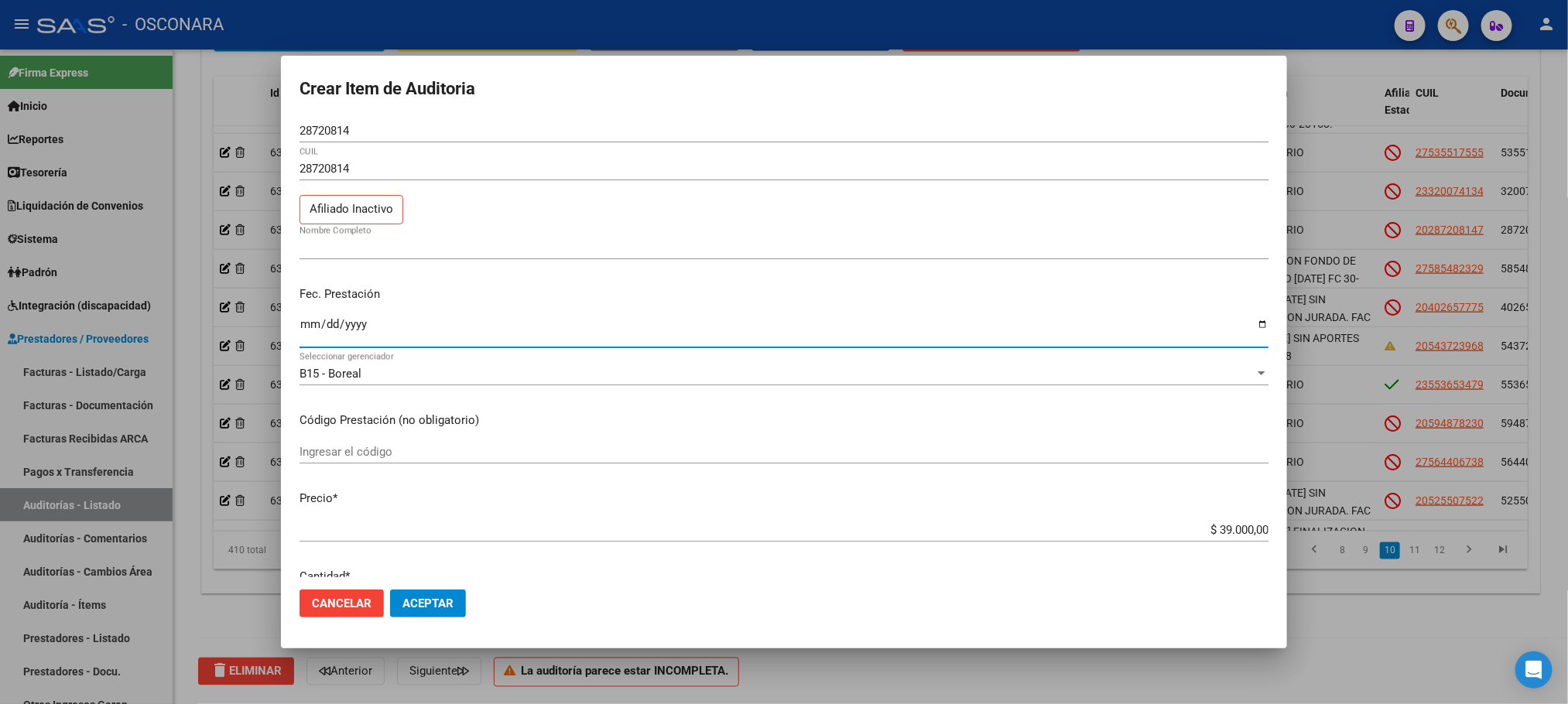
click at [432, 323] on input "[DATE]" at bounding box center [784, 330] width 969 height 24
click at [435, 238] on div "Nombre Completo" at bounding box center [784, 248] width 969 height 23
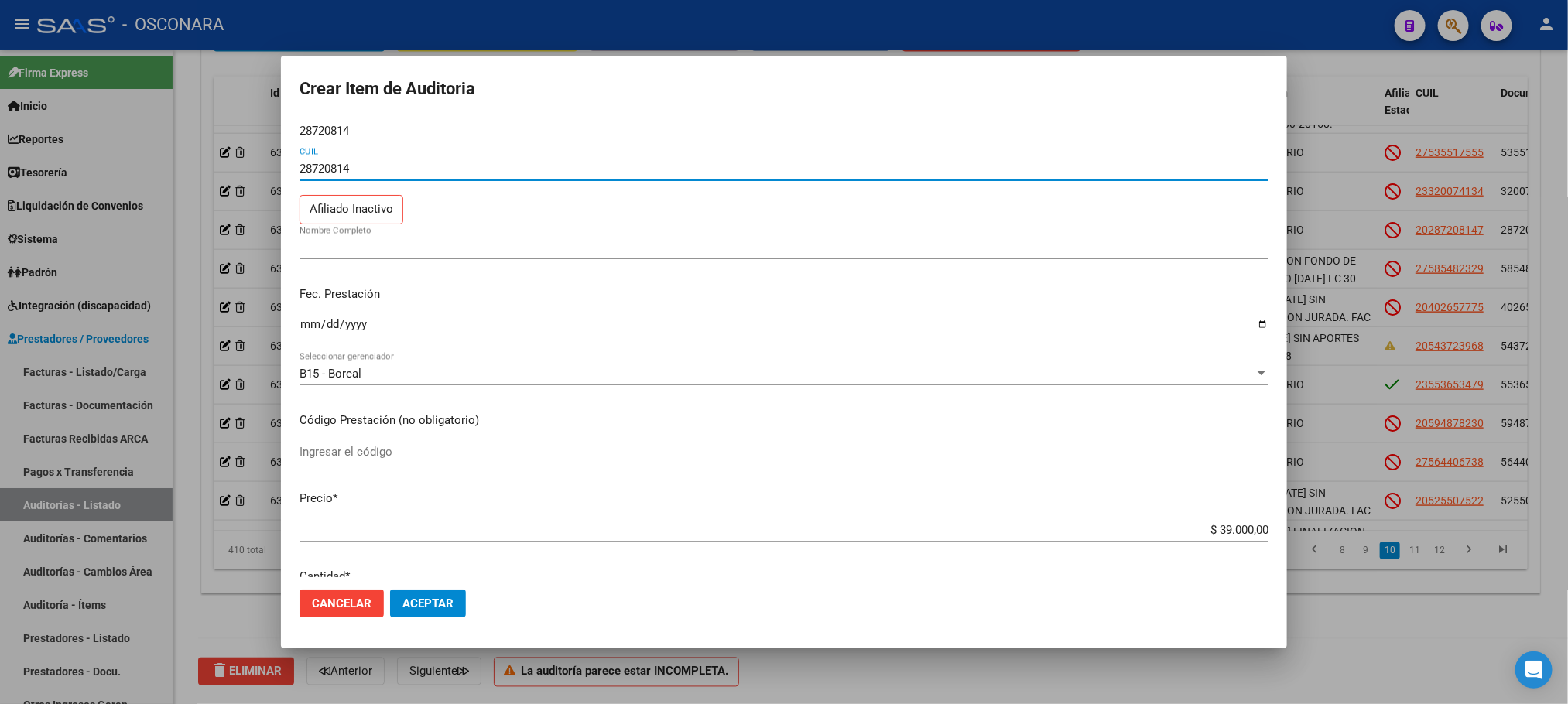
drag, startPoint x: 356, startPoint y: 161, endPoint x: 295, endPoint y: 171, distance: 61.8
click at [295, 171] on mat-dialog-content "28720814 Nro Documento 28720814 CUIL Afiliado Inactivo Nombre Completo Fec. Pre…" at bounding box center [784, 349] width 1006 height 458
click at [301, 167] on input "28720814" at bounding box center [784, 168] width 969 height 14
click at [418, 164] on input "2028720814" at bounding box center [784, 168] width 969 height 14
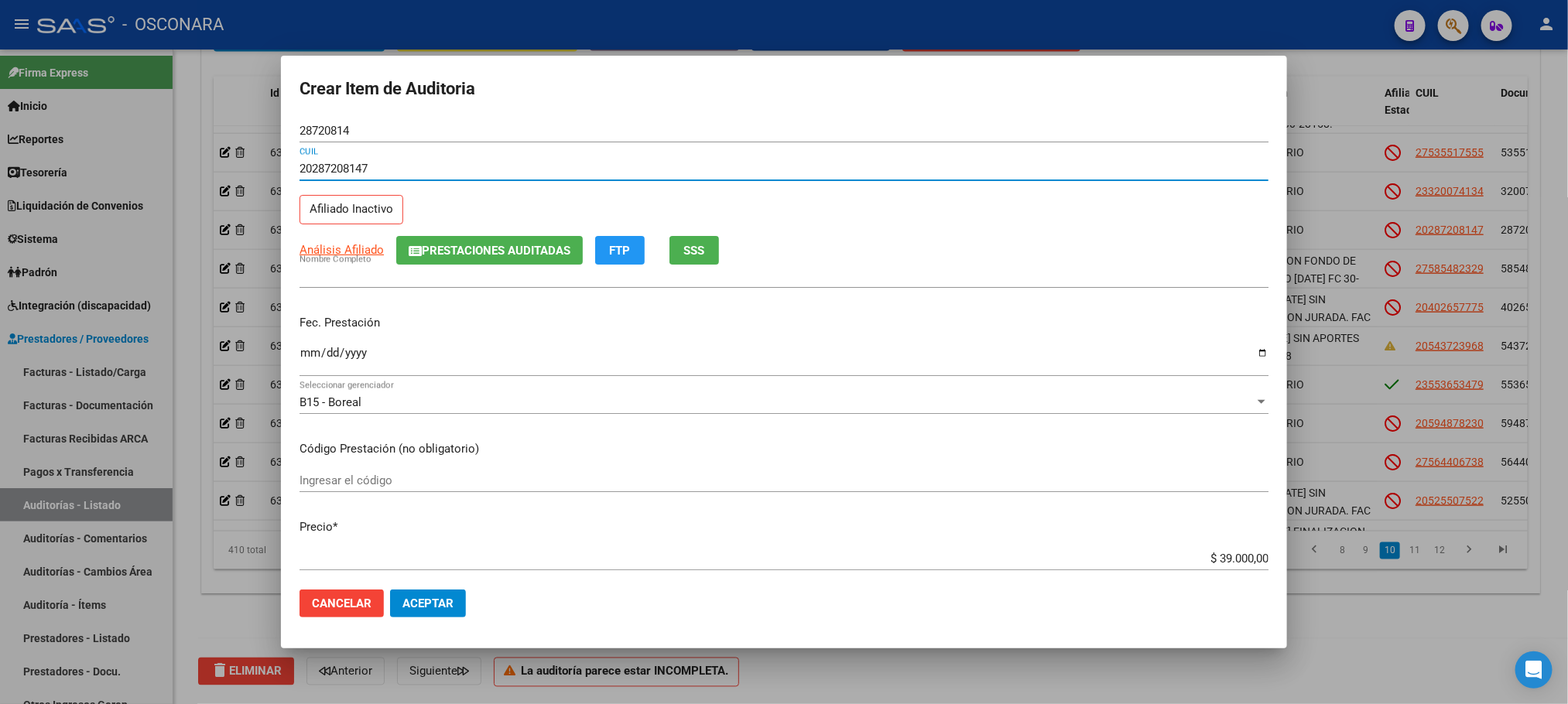
type input "20287208147"
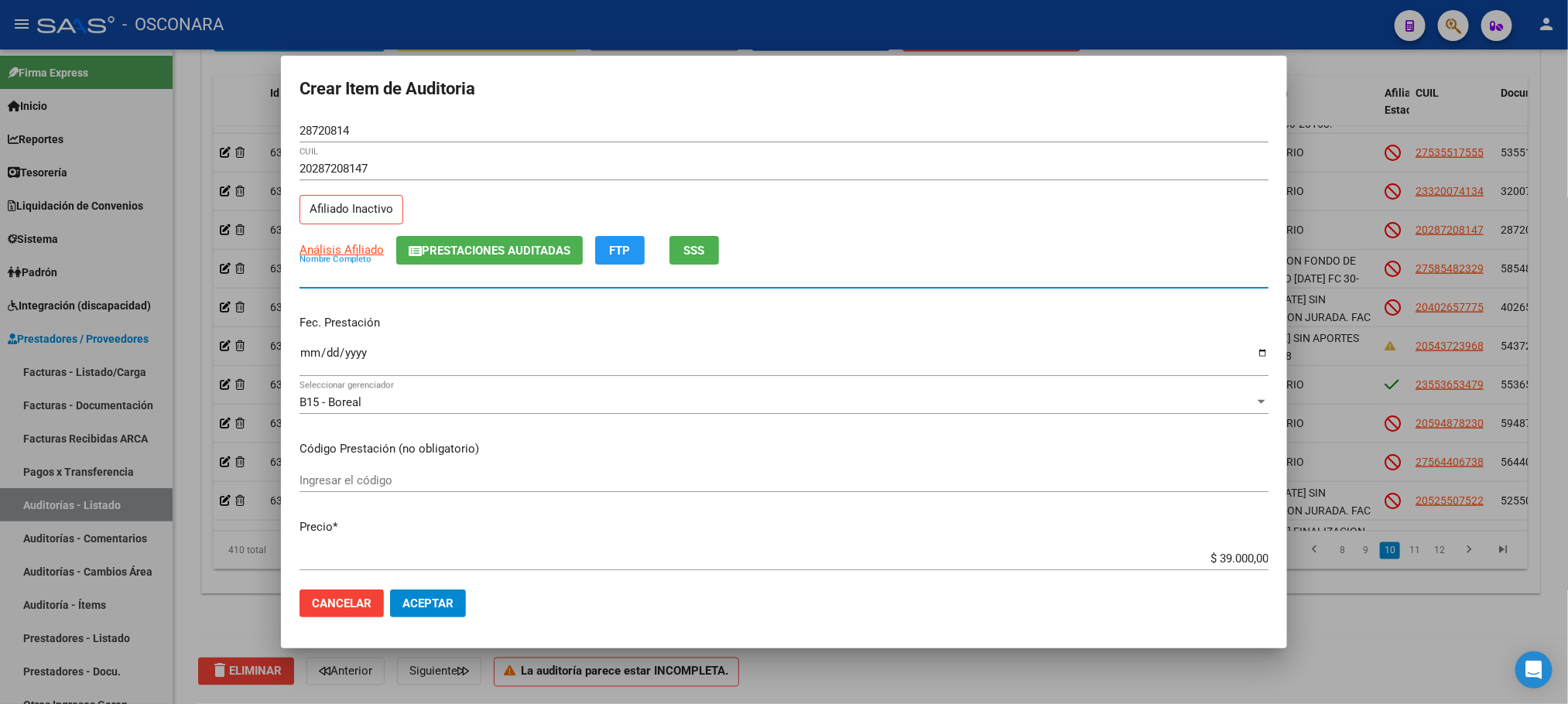
click at [345, 279] on input "Nombre Completo" at bounding box center [784, 276] width 969 height 14
paste input "[PERSON_NAME]"
type input "[PERSON_NAME]"
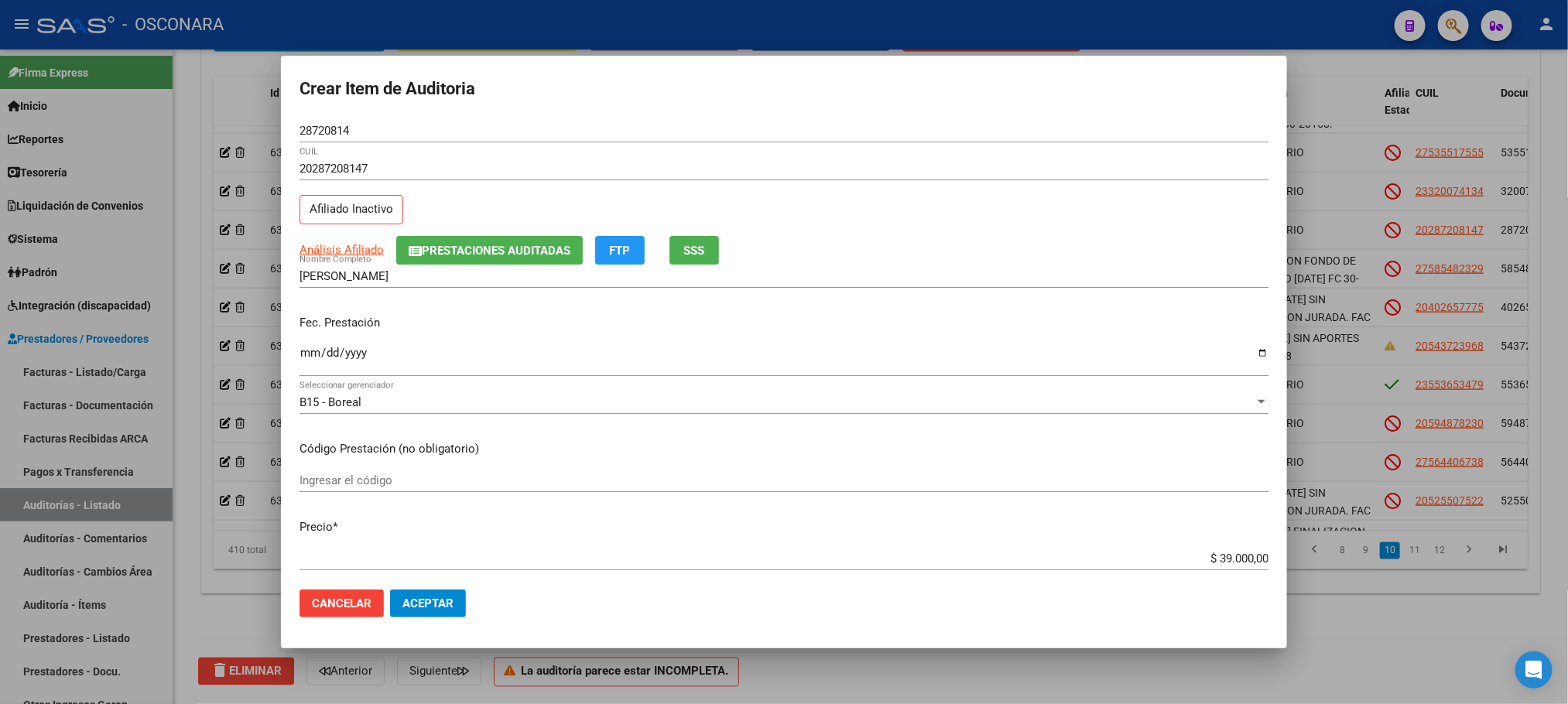
click at [460, 330] on p "Fec. Prestación" at bounding box center [784, 323] width 969 height 18
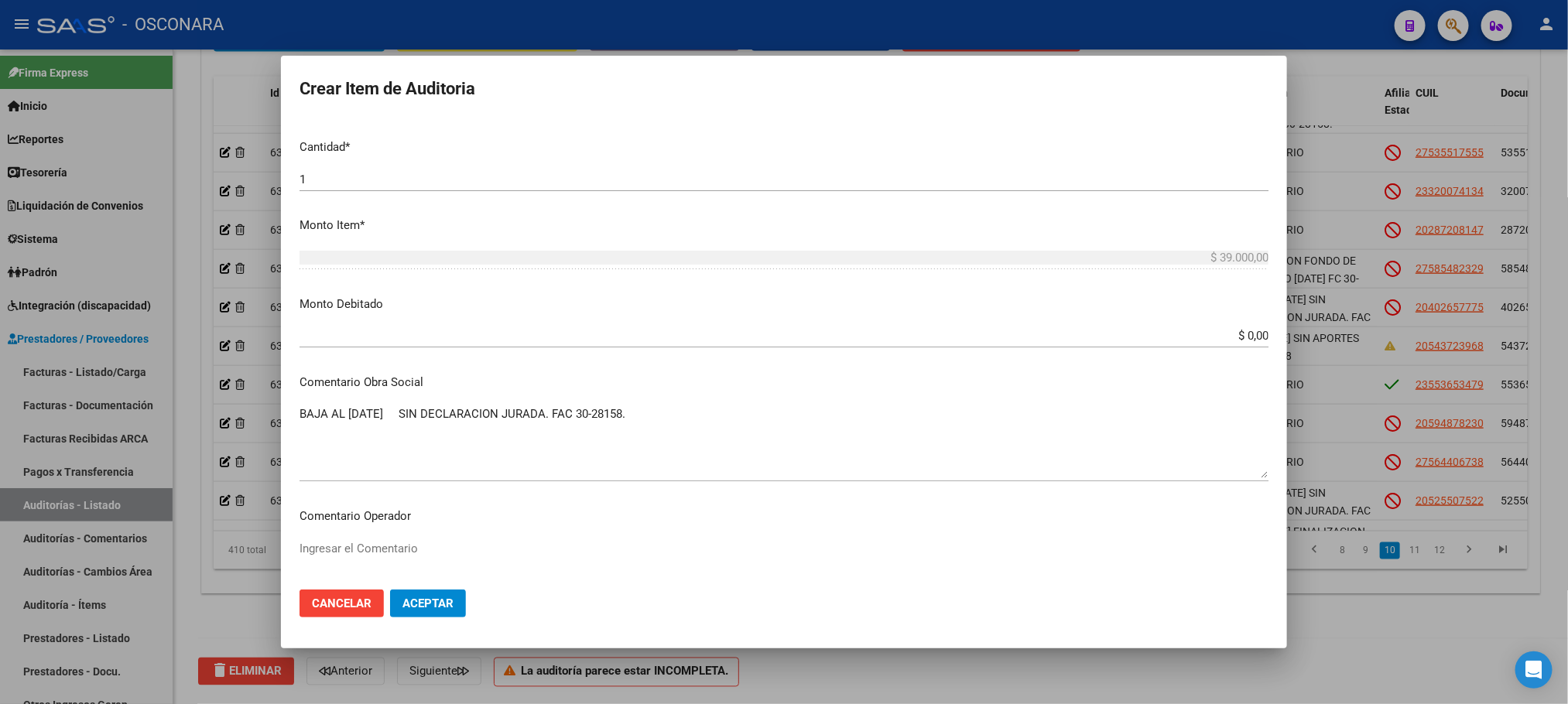
scroll to position [464, 0]
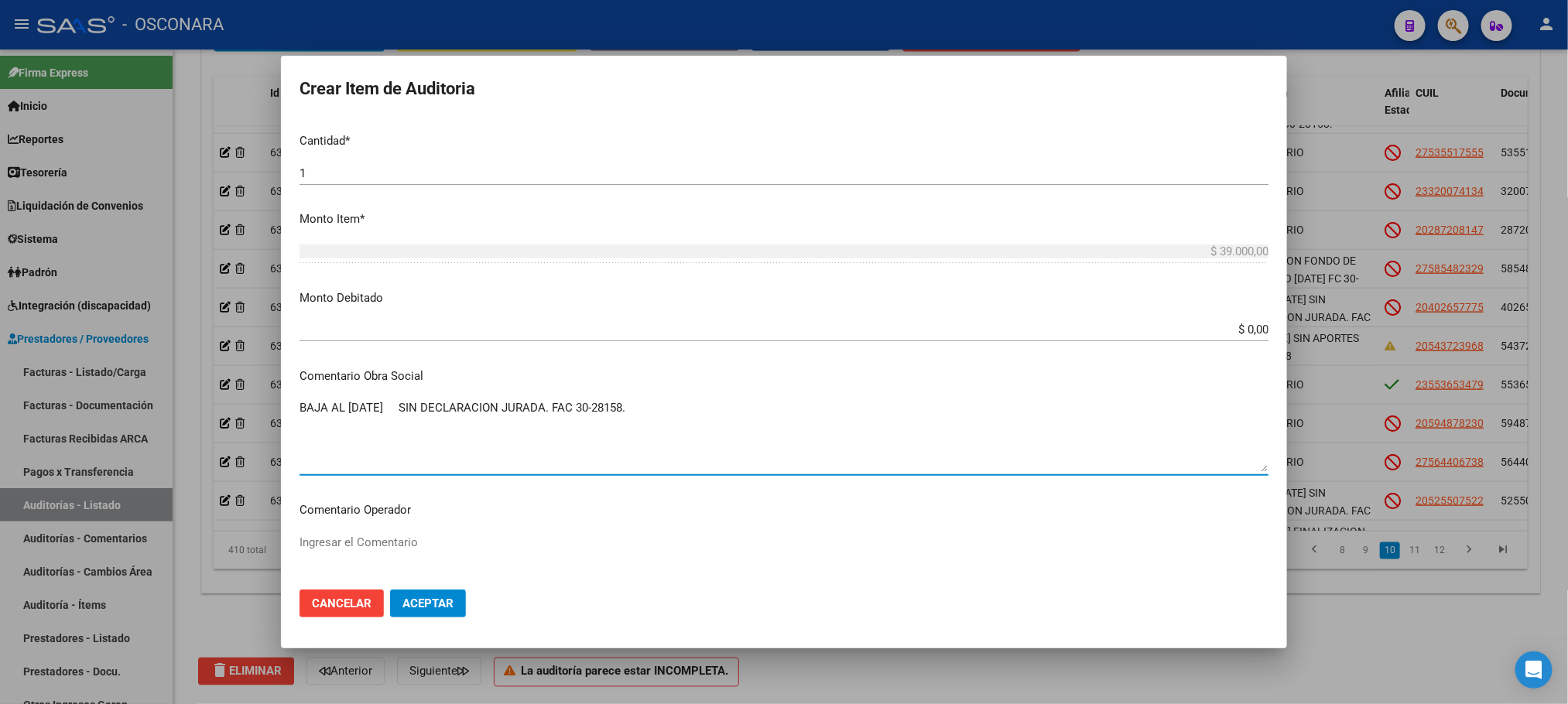
drag, startPoint x: 646, startPoint y: 406, endPoint x: 291, endPoint y: 406, distance: 355.0
click at [291, 406] on mat-dialog-content "28720814 Nro Documento 20287208147 CUIL Afiliado Inactivo Análisis Afiliado Pre…" at bounding box center [784, 349] width 1006 height 458
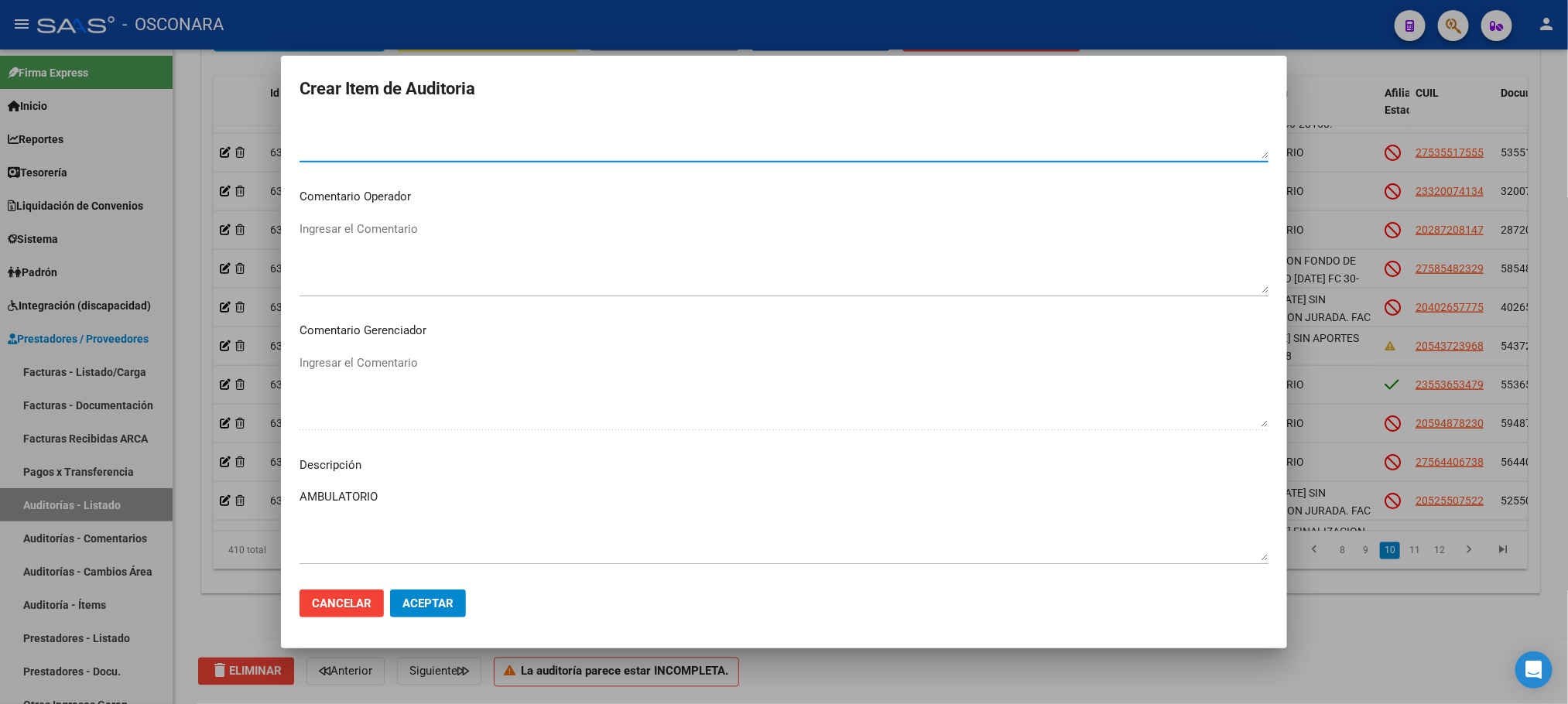
scroll to position [935, 0]
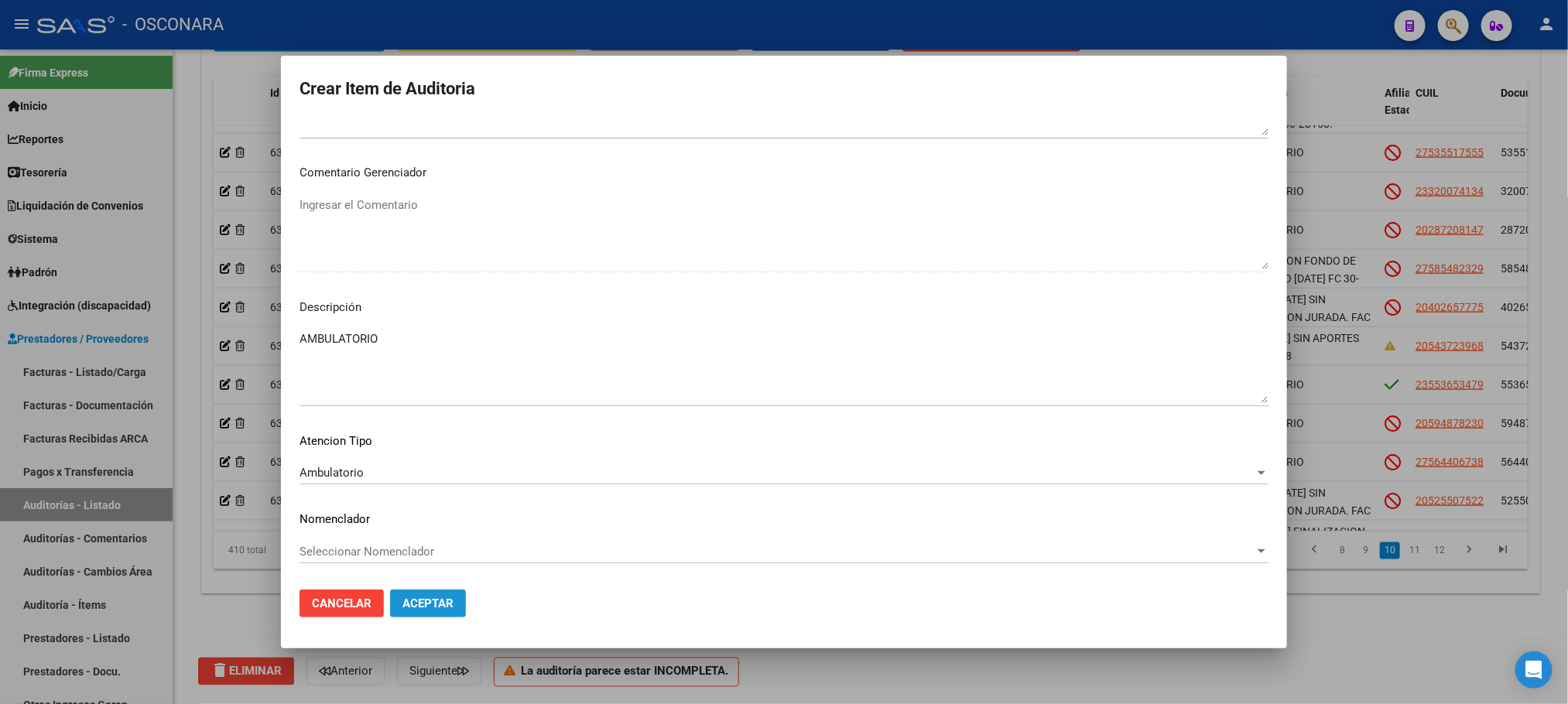
click at [437, 602] on span "Aceptar" at bounding box center [428, 603] width 51 height 14
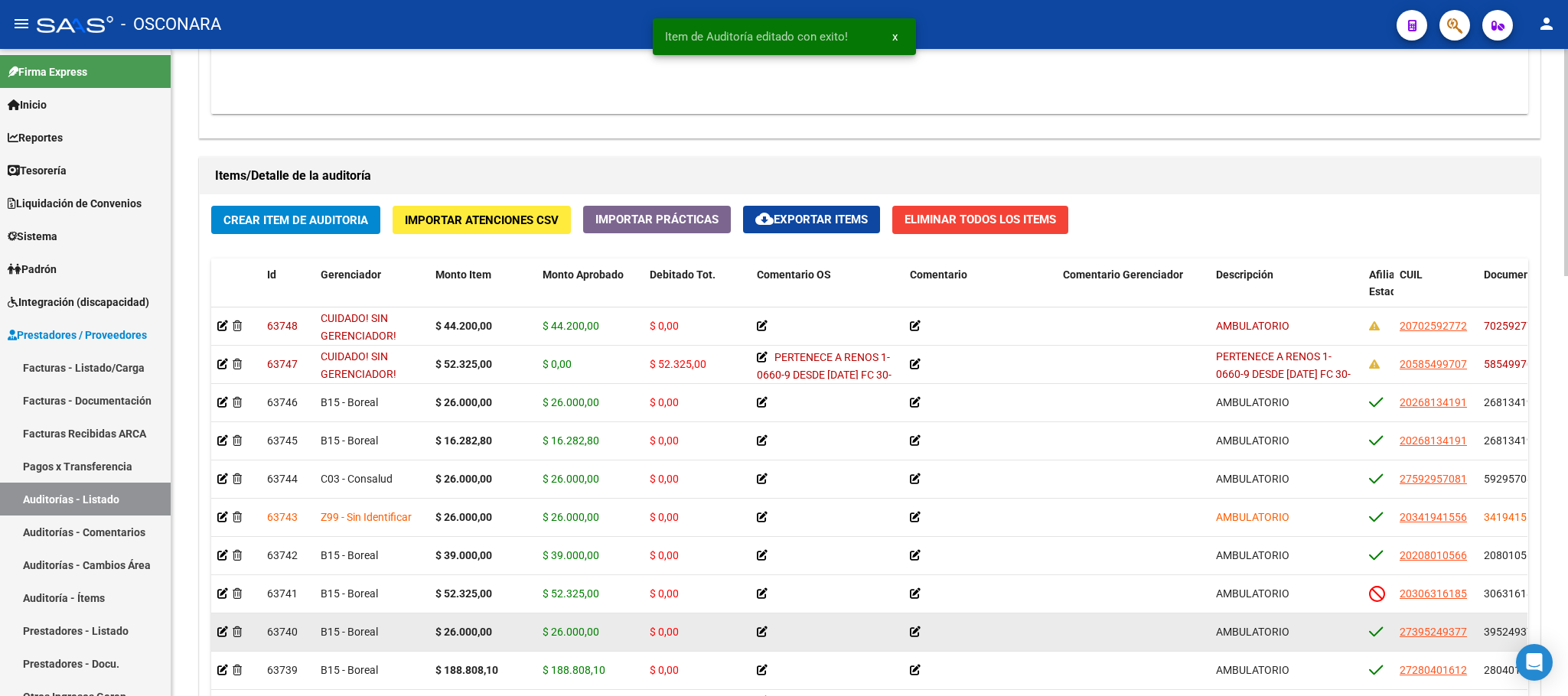
scroll to position [1147, 0]
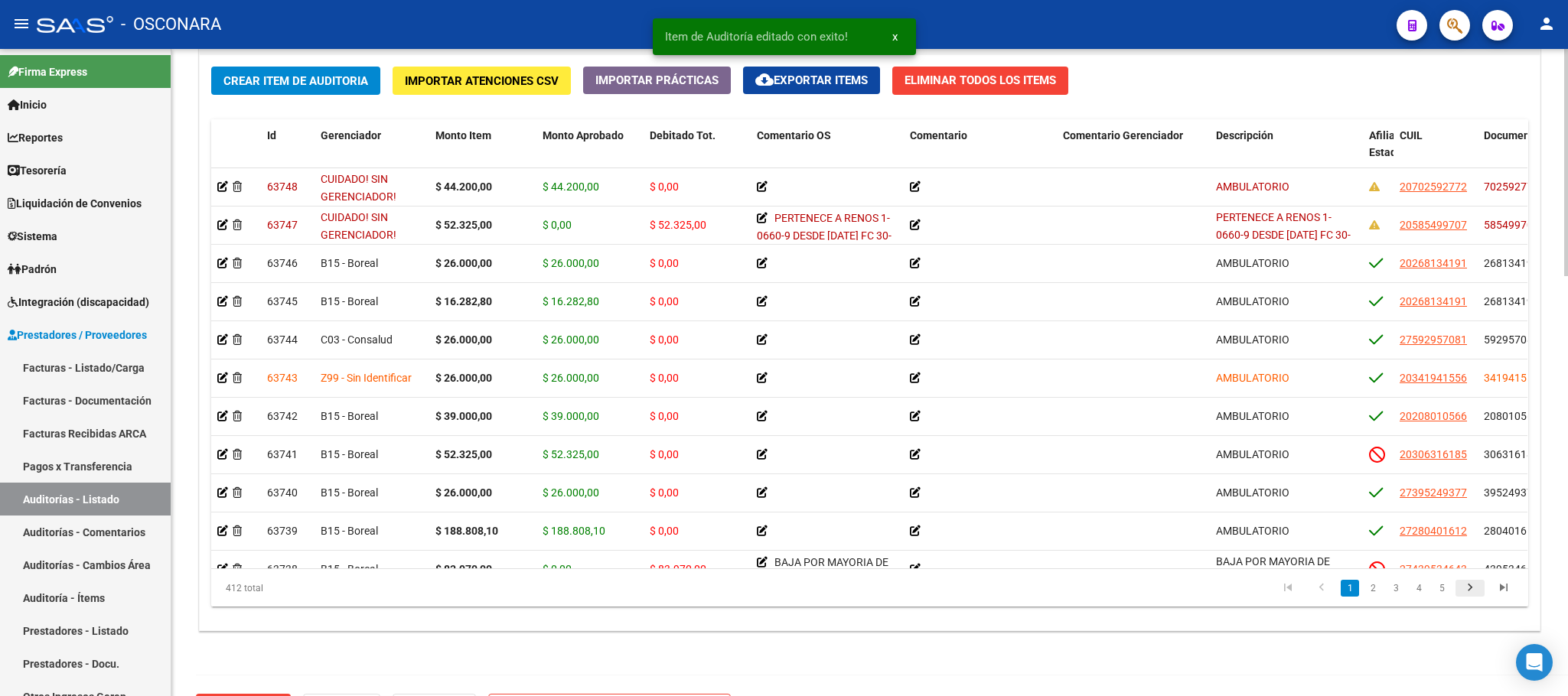
click at [1393, 586] on icon "go to next page" at bounding box center [1470, 590] width 20 height 18
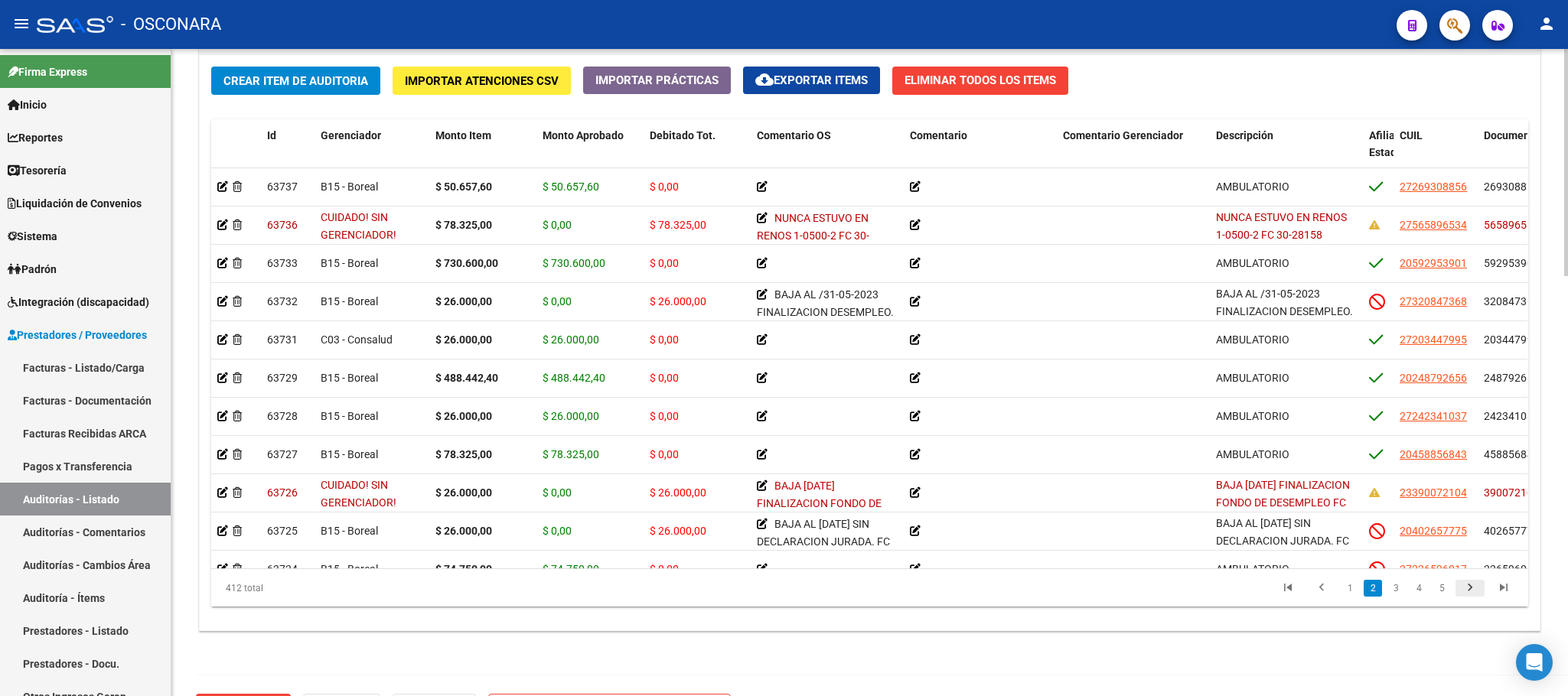
click at [1393, 588] on icon "go to next page" at bounding box center [1470, 590] width 20 height 18
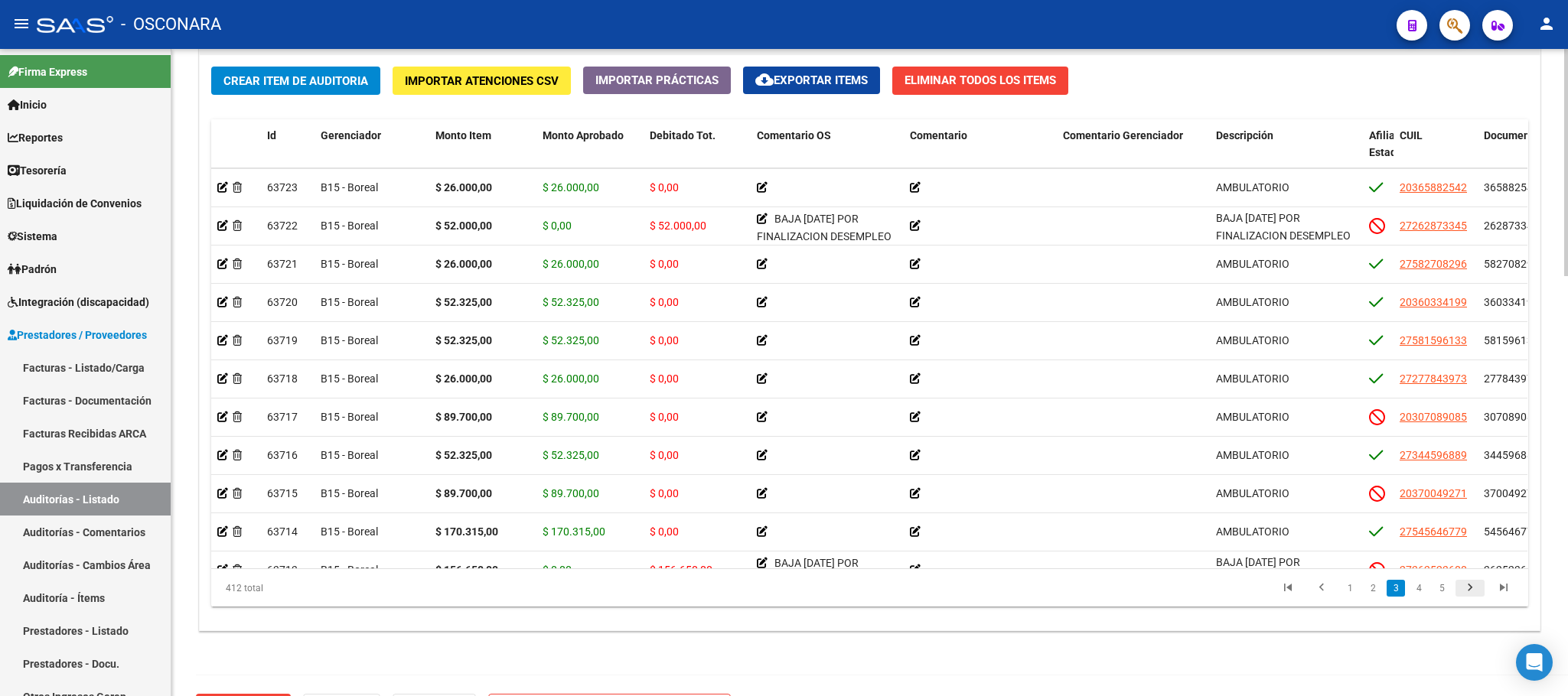
click at [1393, 588] on icon "go to next page" at bounding box center [1470, 590] width 20 height 18
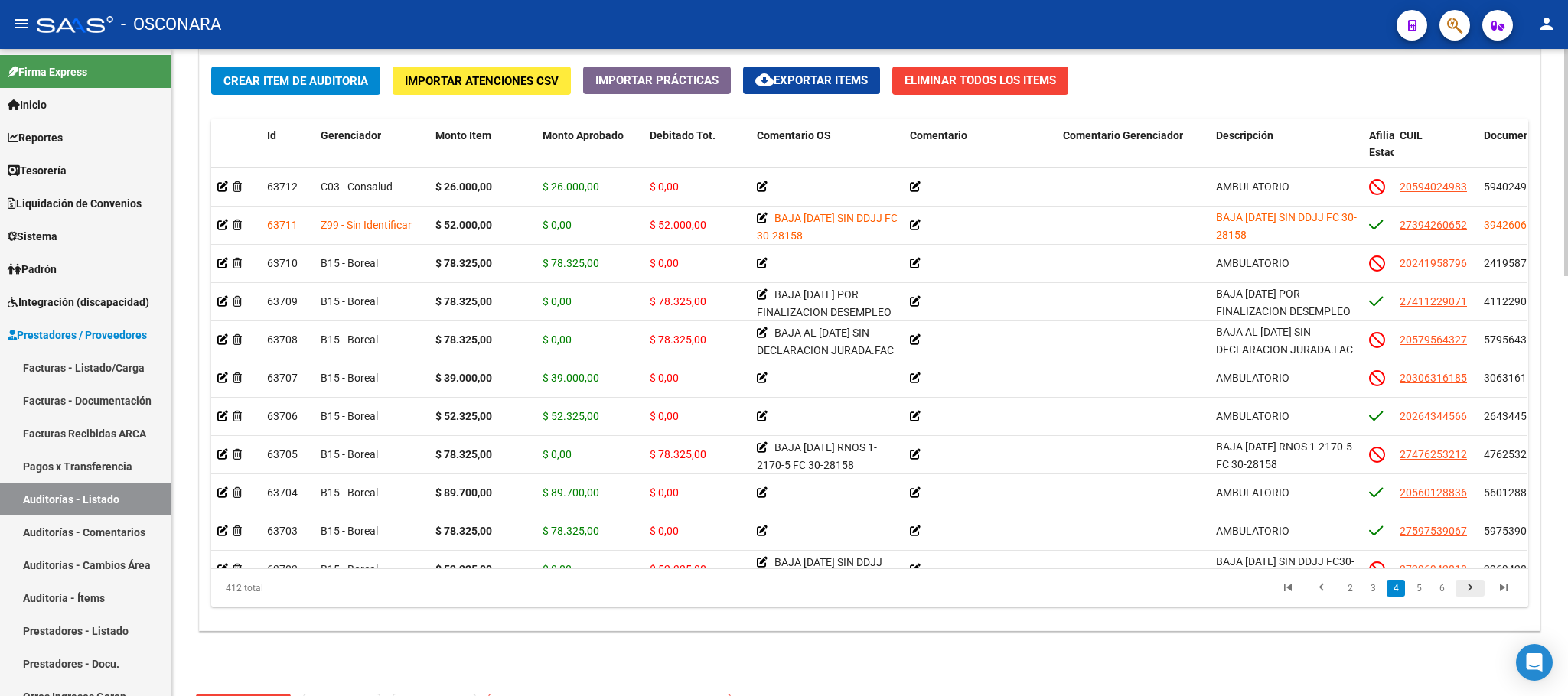
click at [1393, 588] on icon "go to next page" at bounding box center [1470, 590] width 20 height 18
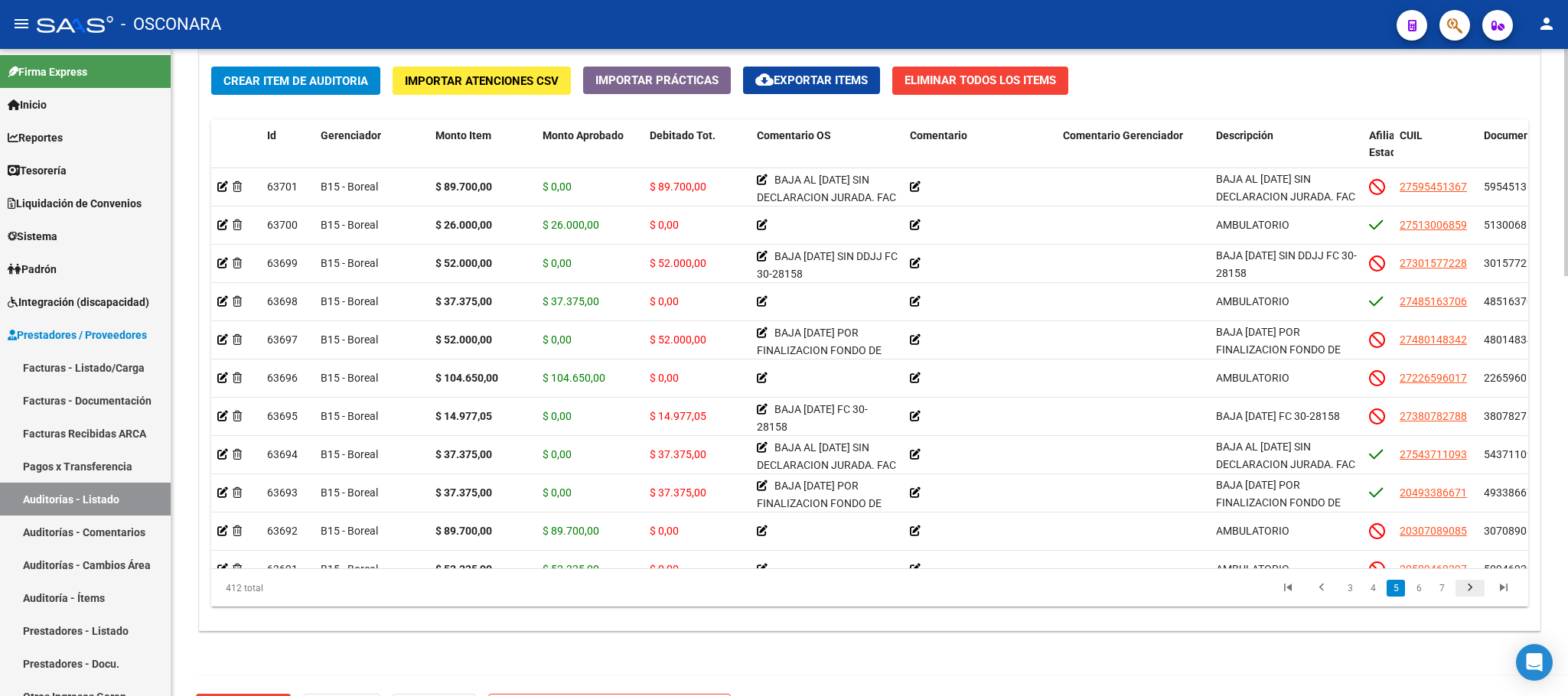
click at [1393, 588] on icon "go to next page" at bounding box center [1470, 590] width 20 height 18
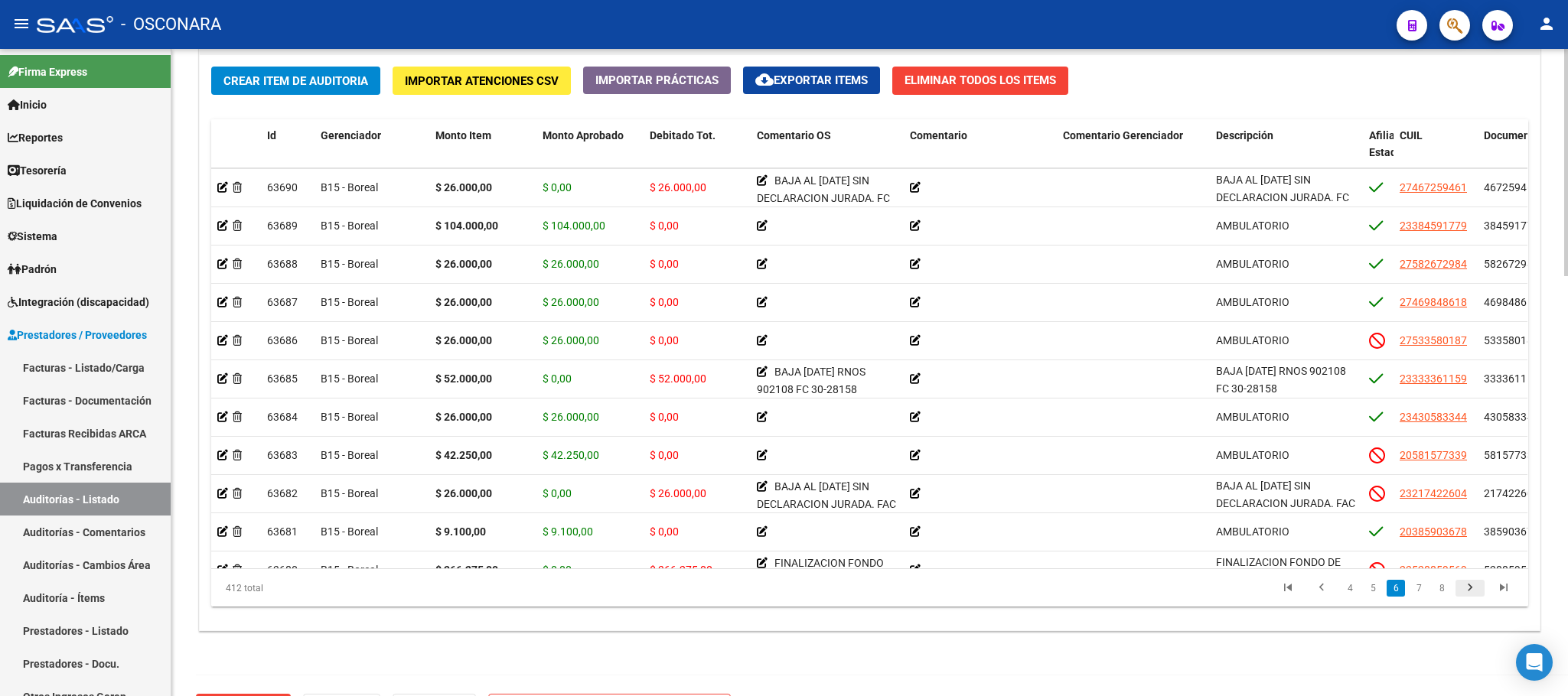
click at [1393, 590] on icon "go to next page" at bounding box center [1470, 590] width 20 height 18
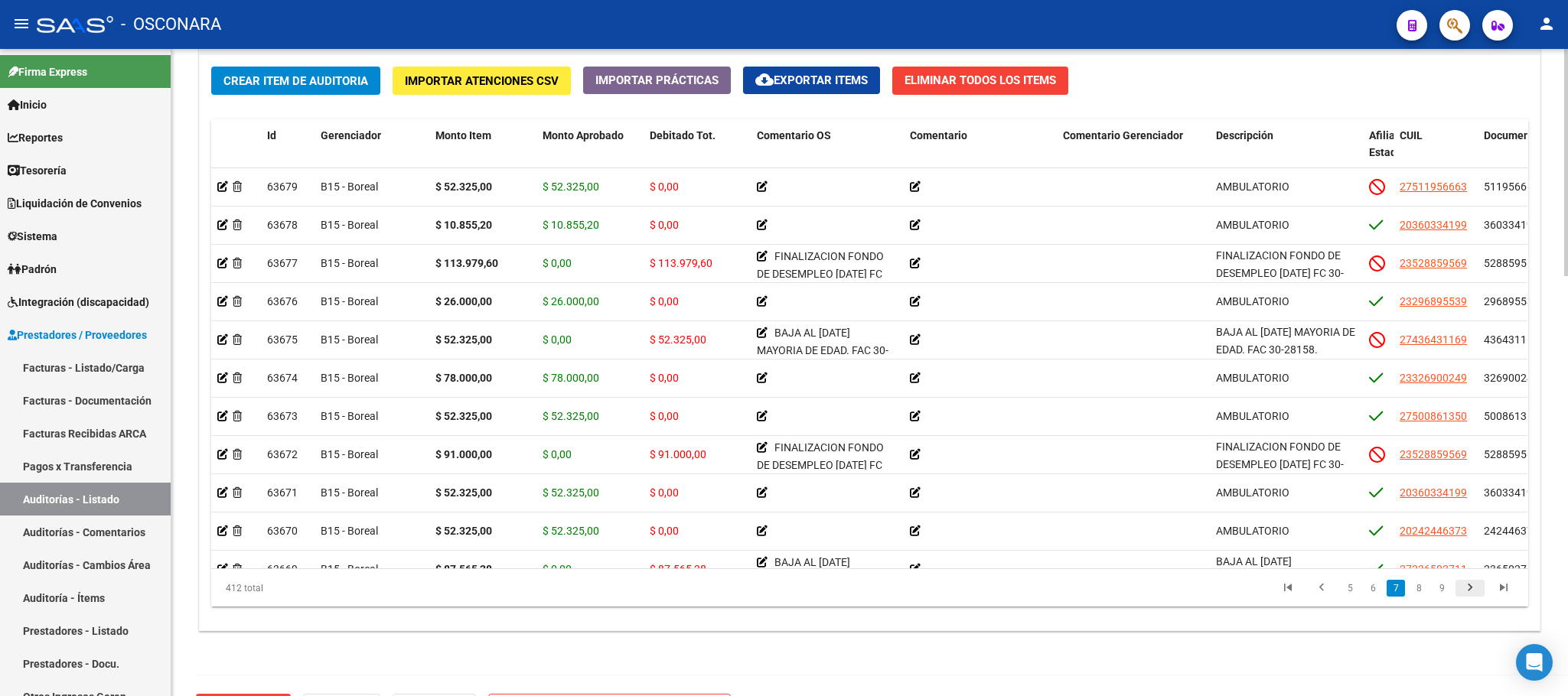
click at [1393, 590] on icon "go to next page" at bounding box center [1470, 590] width 20 height 18
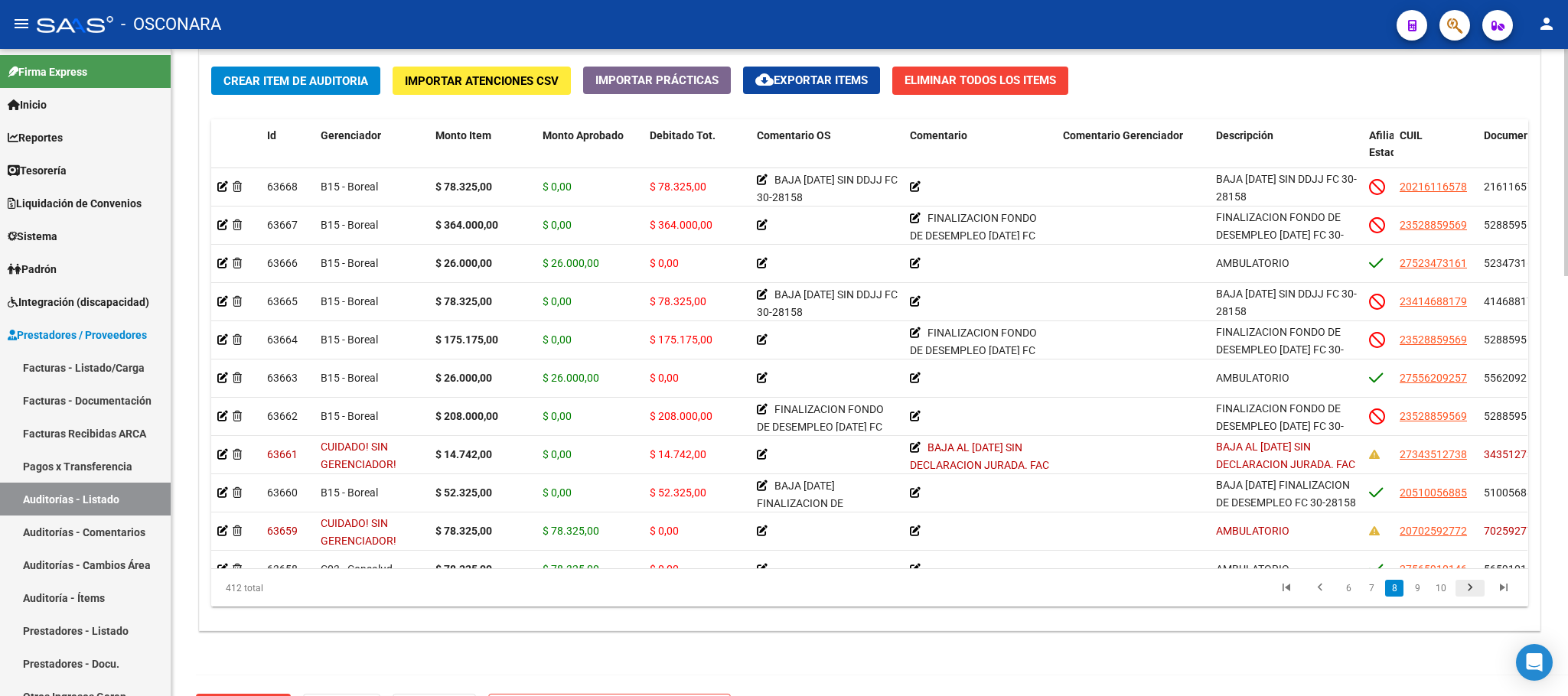
click at [1393, 590] on icon "go to next page" at bounding box center [1470, 590] width 20 height 18
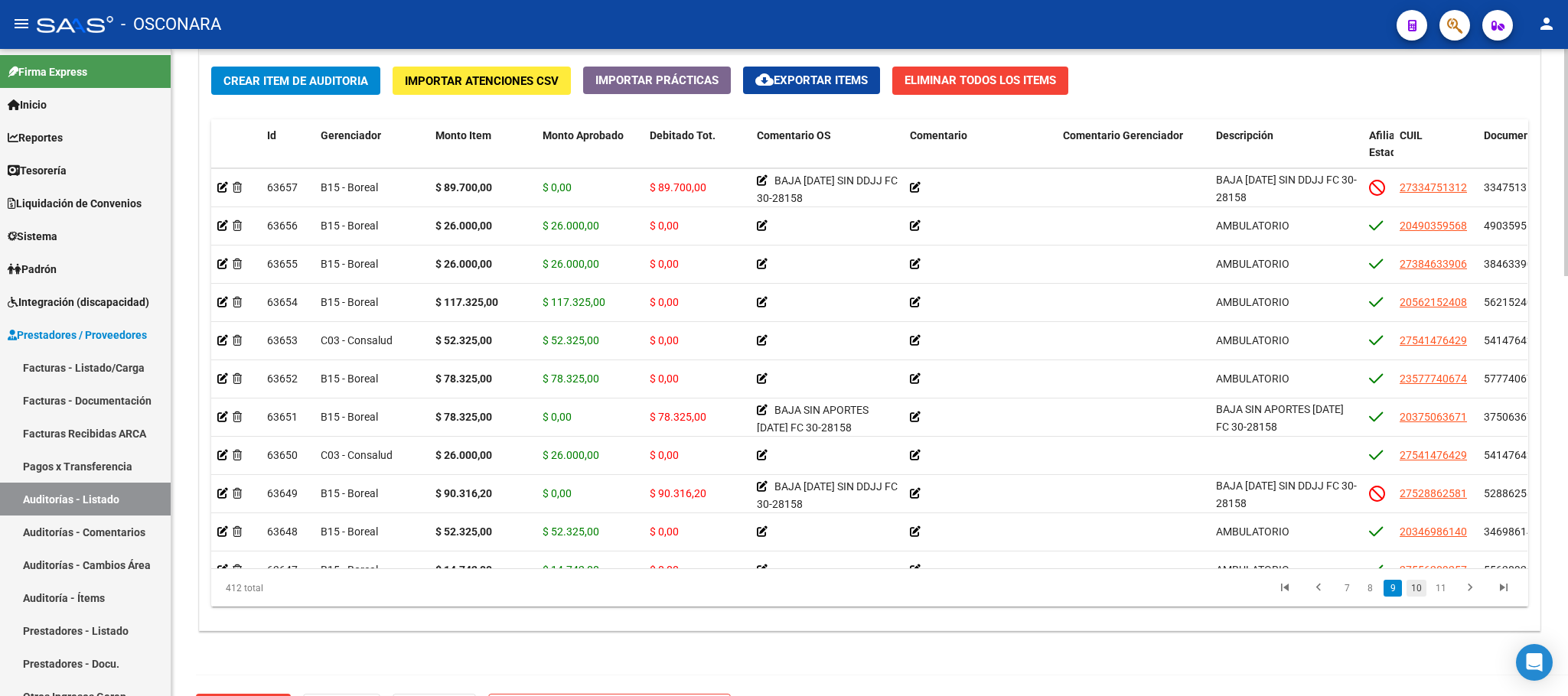
click at [1393, 590] on link "10" at bounding box center [1416, 588] width 20 height 16
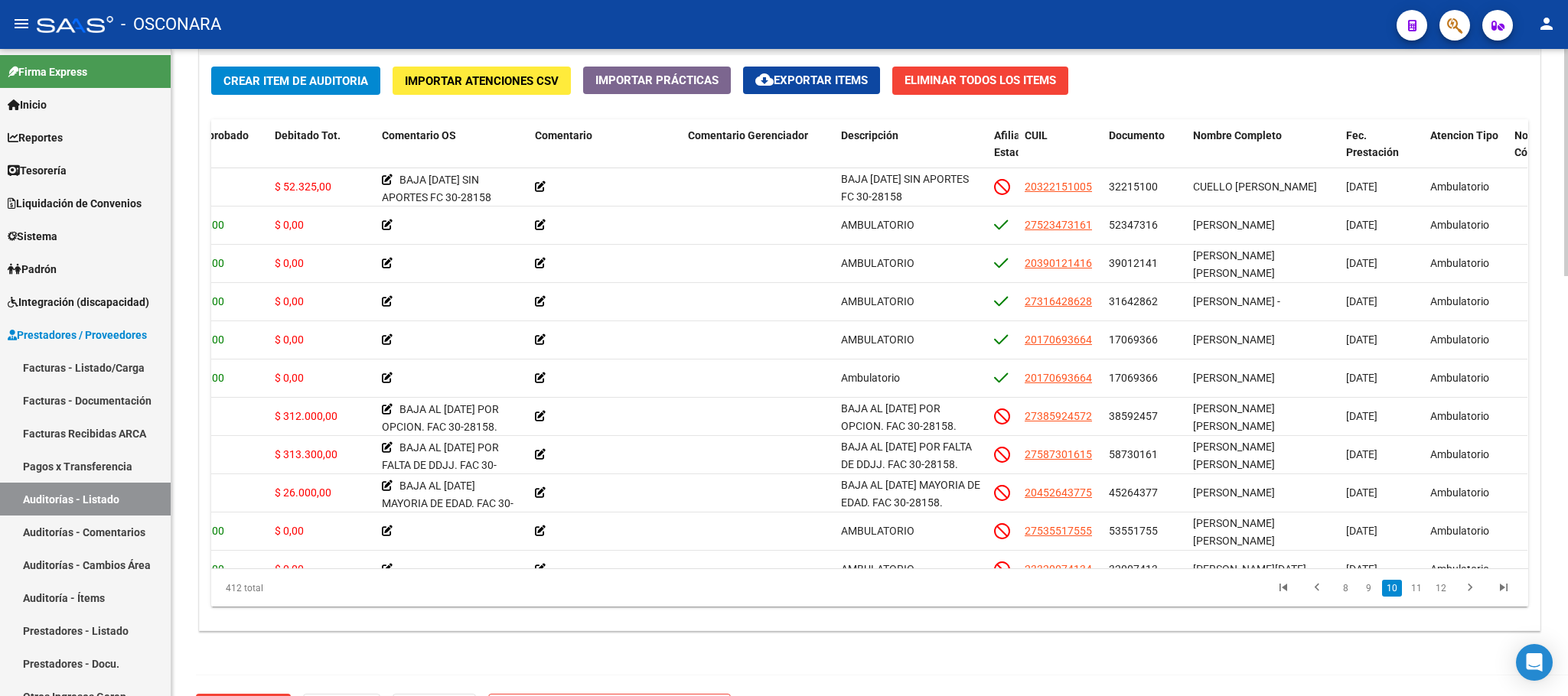
scroll to position [3787, 377]
click at [1393, 595] on link "11" at bounding box center [1416, 588] width 20 height 16
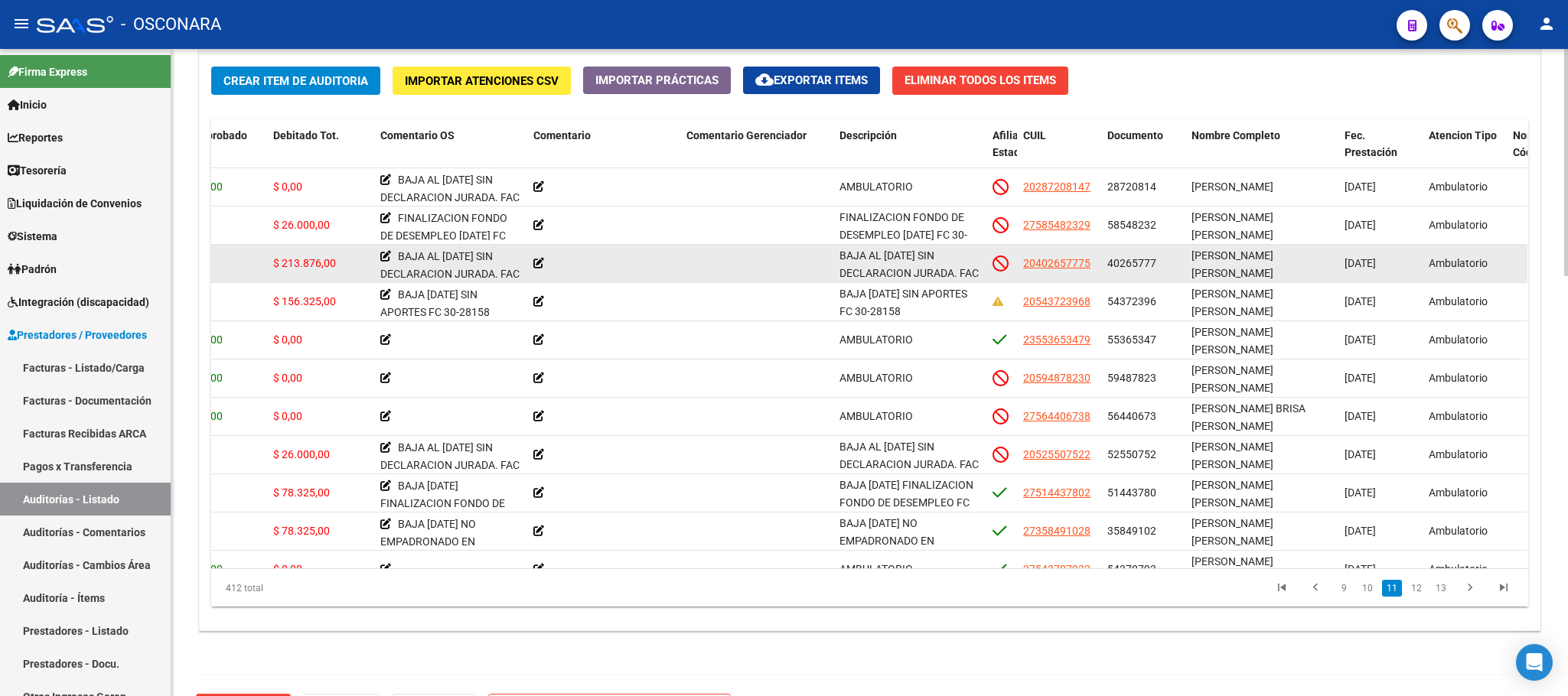
drag, startPoint x: 1279, startPoint y: 264, endPoint x: 1311, endPoint y: 266, distance: 32.1
click at [1311, 266] on div "[PERSON_NAME] [PERSON_NAME]" at bounding box center [1261, 262] width 140 height 32
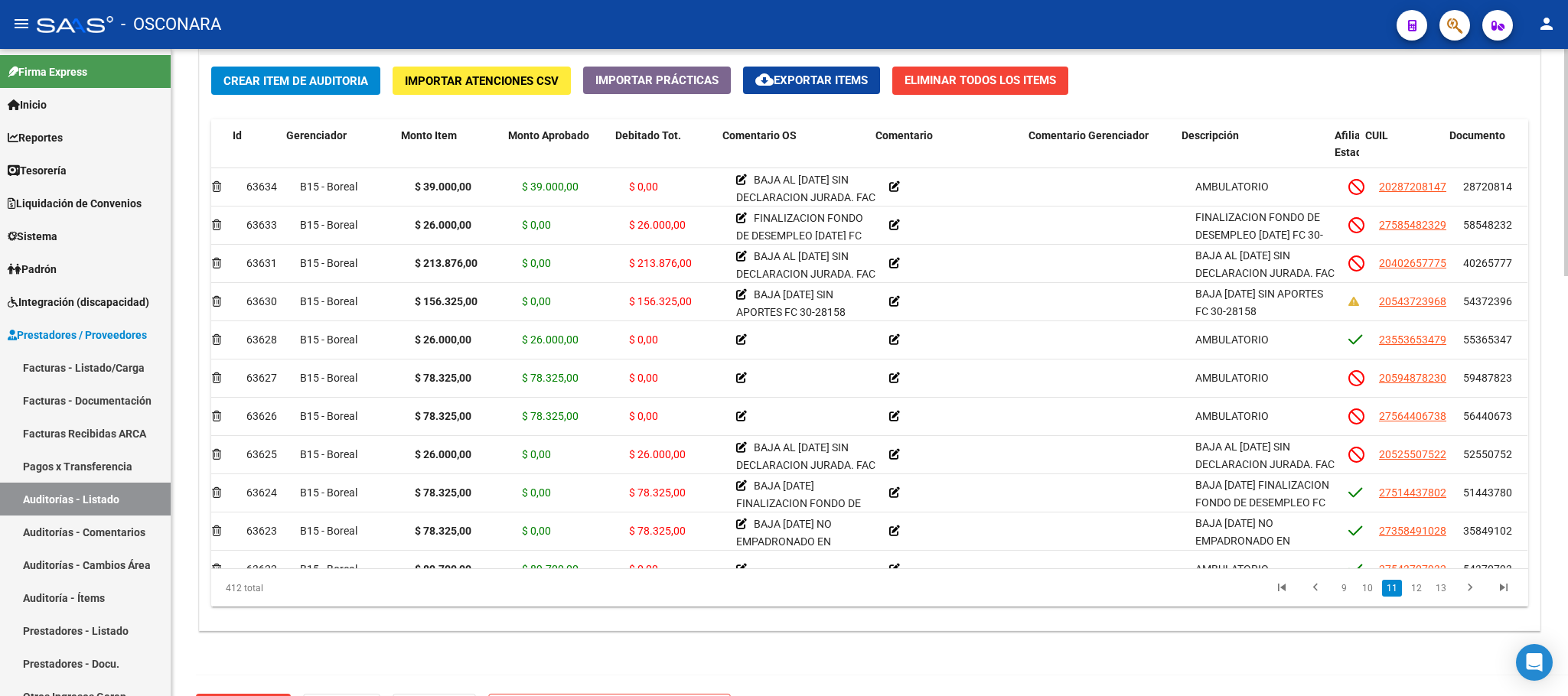
scroll to position [4207, 35]
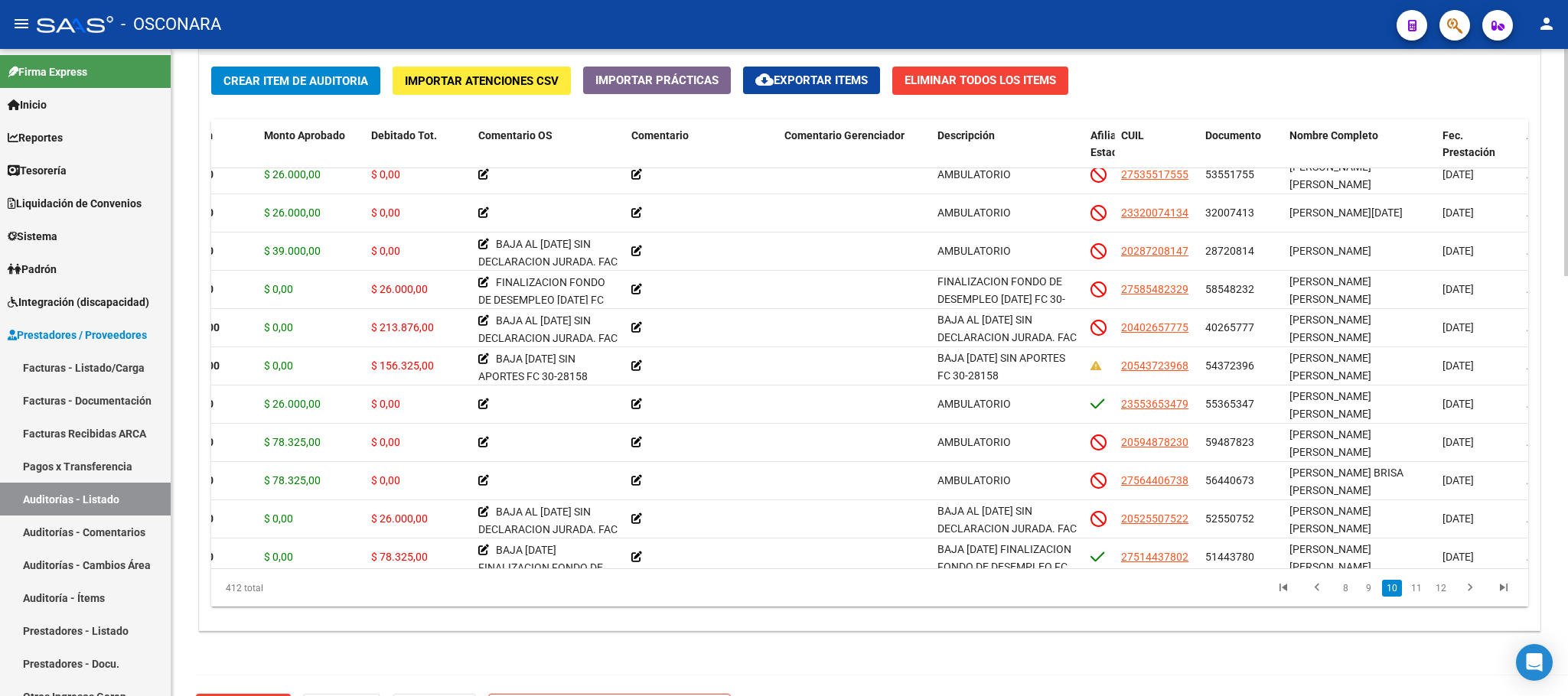
scroll to position [4143, 271]
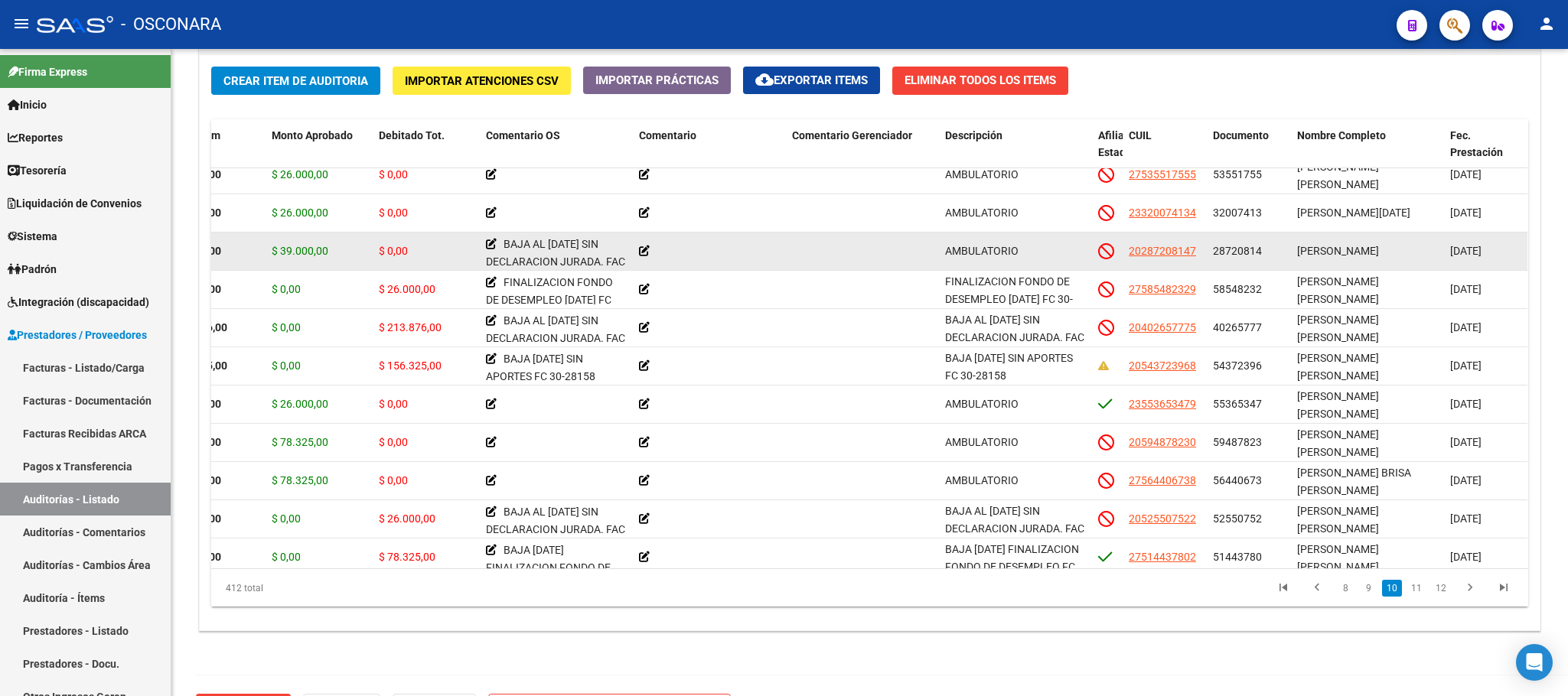
click at [484, 246] on datatable-body-cell "BAJA AL [DATE] SIN DECLARACION JURADA. FAC 30-28158." at bounding box center [556, 251] width 153 height 38
click at [491, 250] on icon at bounding box center [491, 244] width 11 height 11
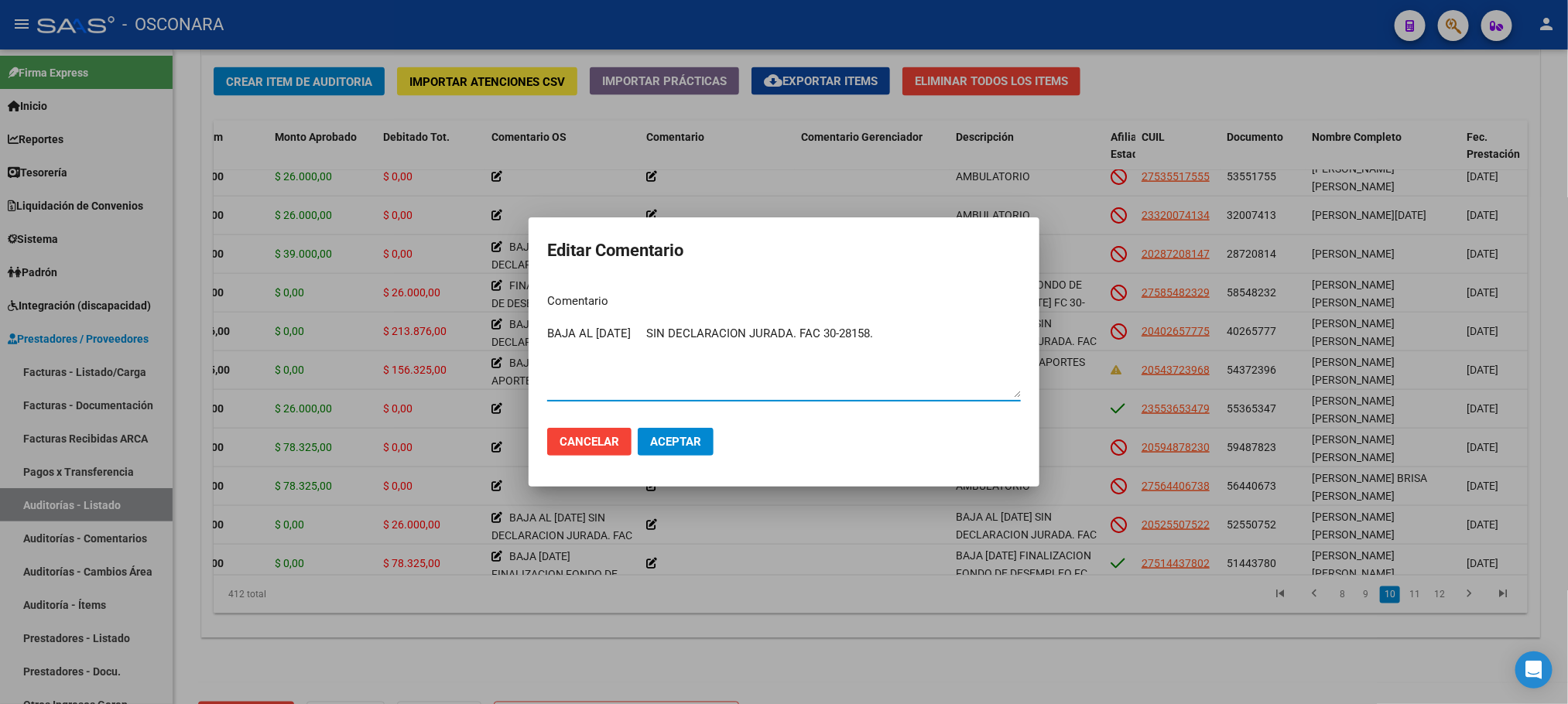
drag, startPoint x: 897, startPoint y: 334, endPoint x: 557, endPoint y: 349, distance: 340.3
click at [521, 345] on div "Editar Comentario Comentario BAJA AL [DATE] SIN DECLARACION JURADA. FAC 30-2815…" at bounding box center [784, 352] width 1568 height 704
click at [686, 444] on span "Aceptar" at bounding box center [676, 442] width 51 height 14
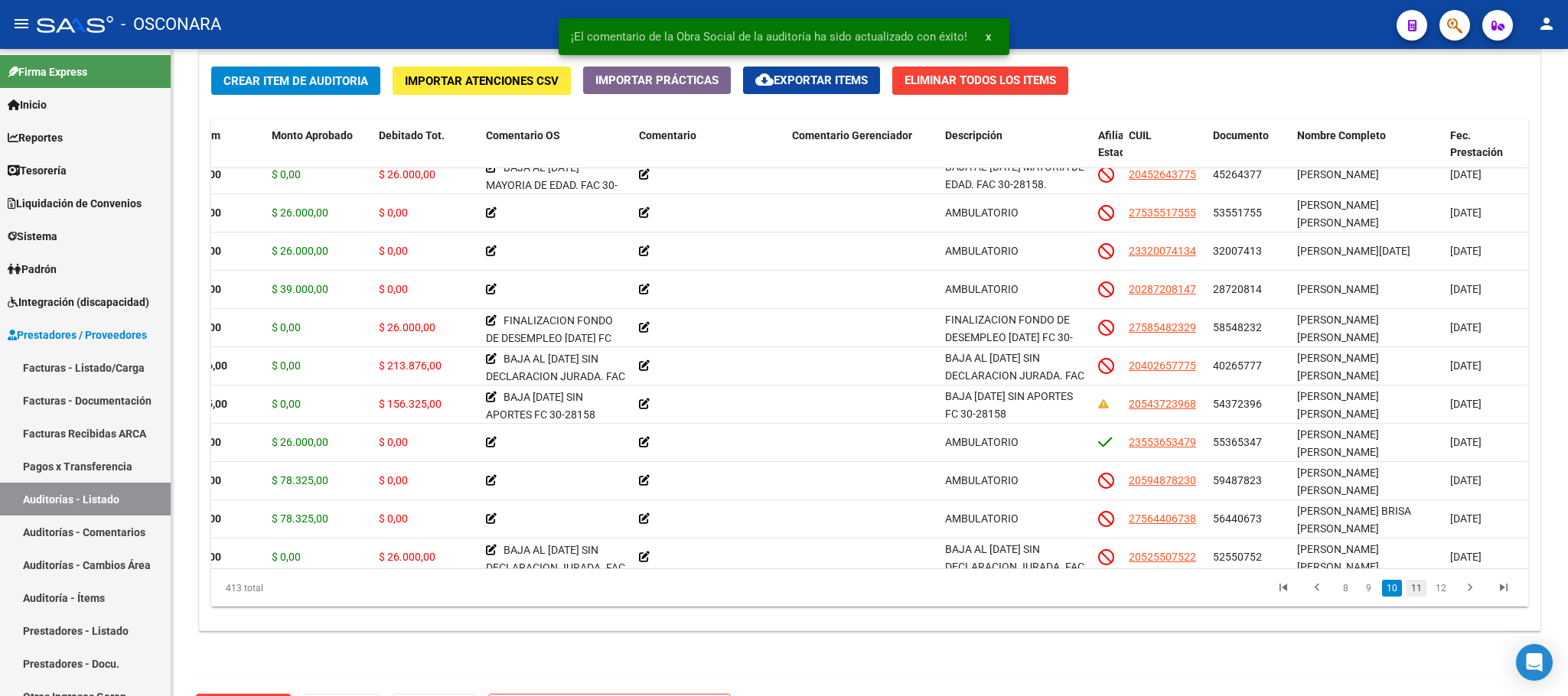
click at [1393, 590] on link "11" at bounding box center [1416, 588] width 20 height 16
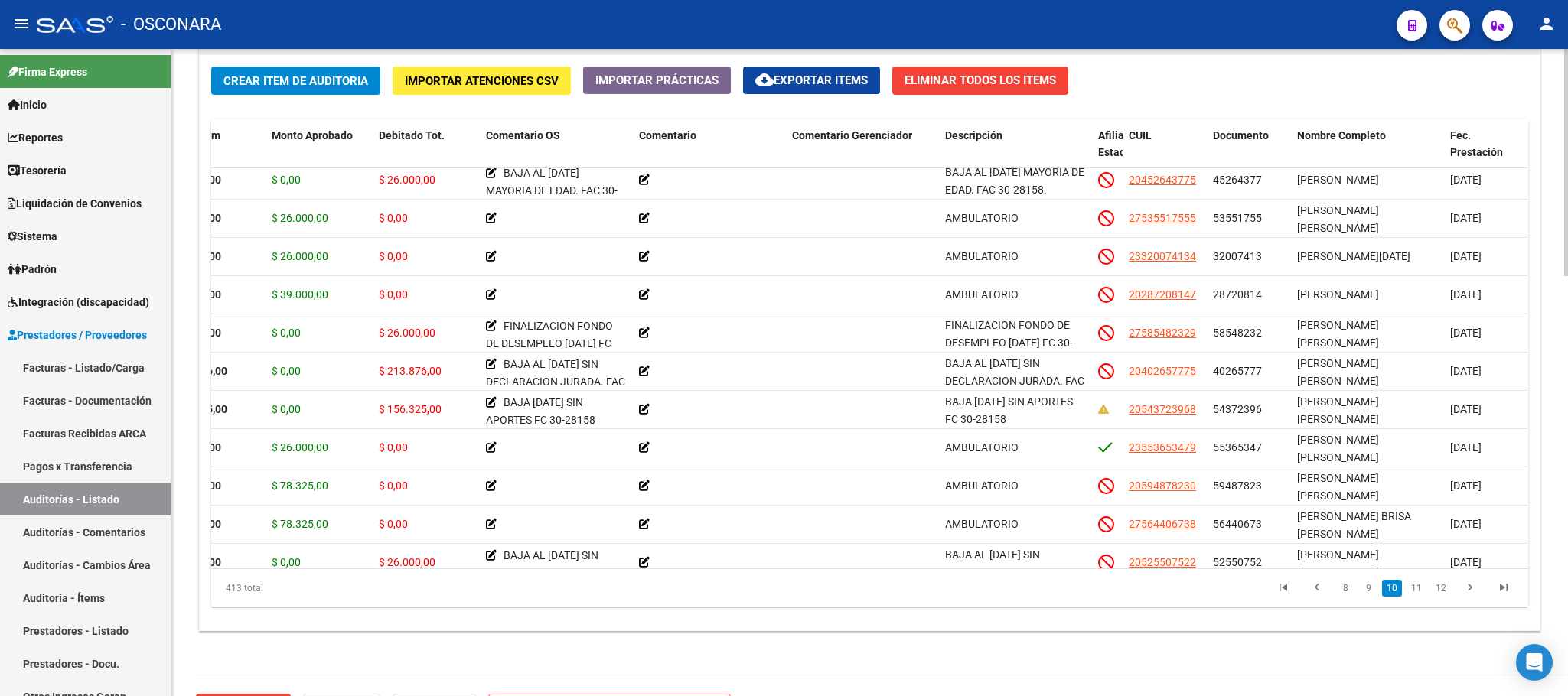
scroll to position [4116, 271]
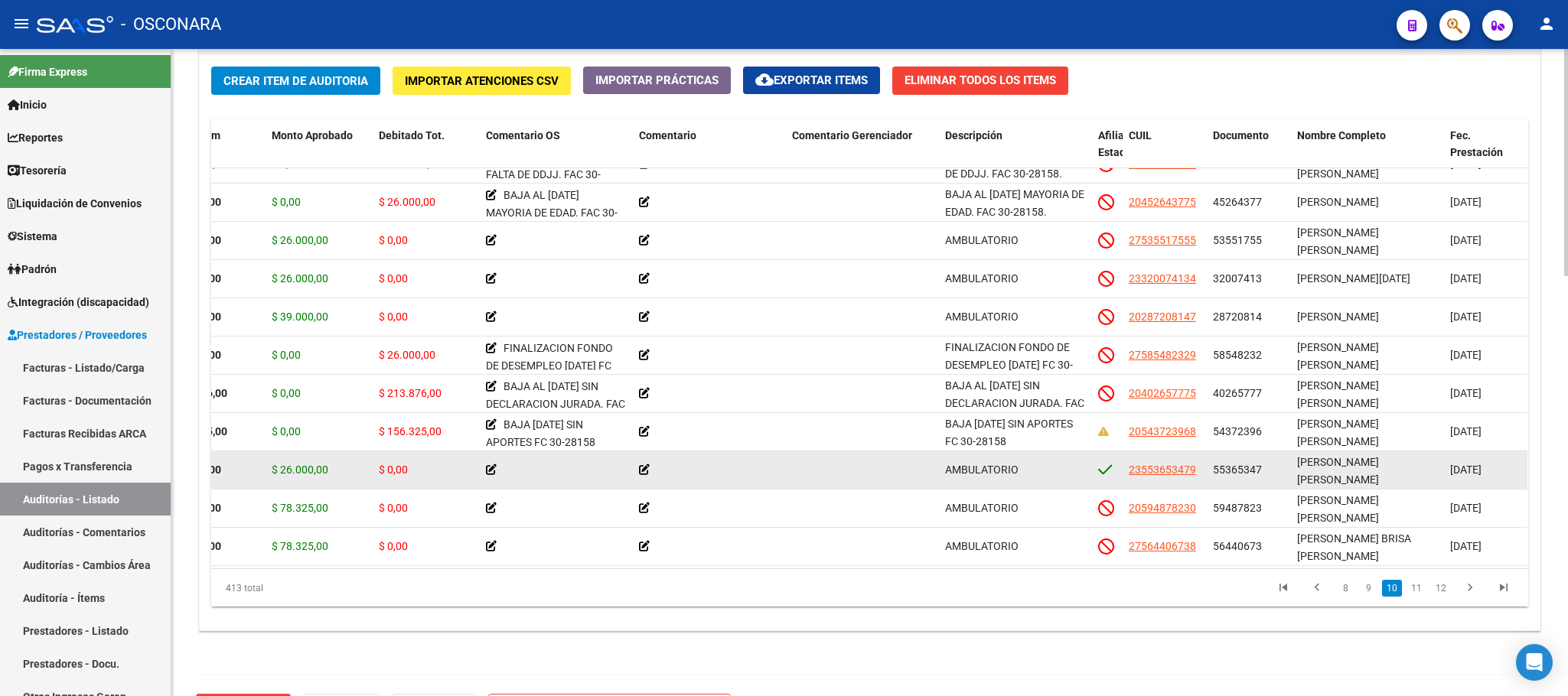
drag, startPoint x: 1357, startPoint y: 465, endPoint x: 1392, endPoint y: 462, distance: 35.1
click at [1379, 462] on span "[PERSON_NAME] [PERSON_NAME]" at bounding box center [1337, 470] width 82 height 30
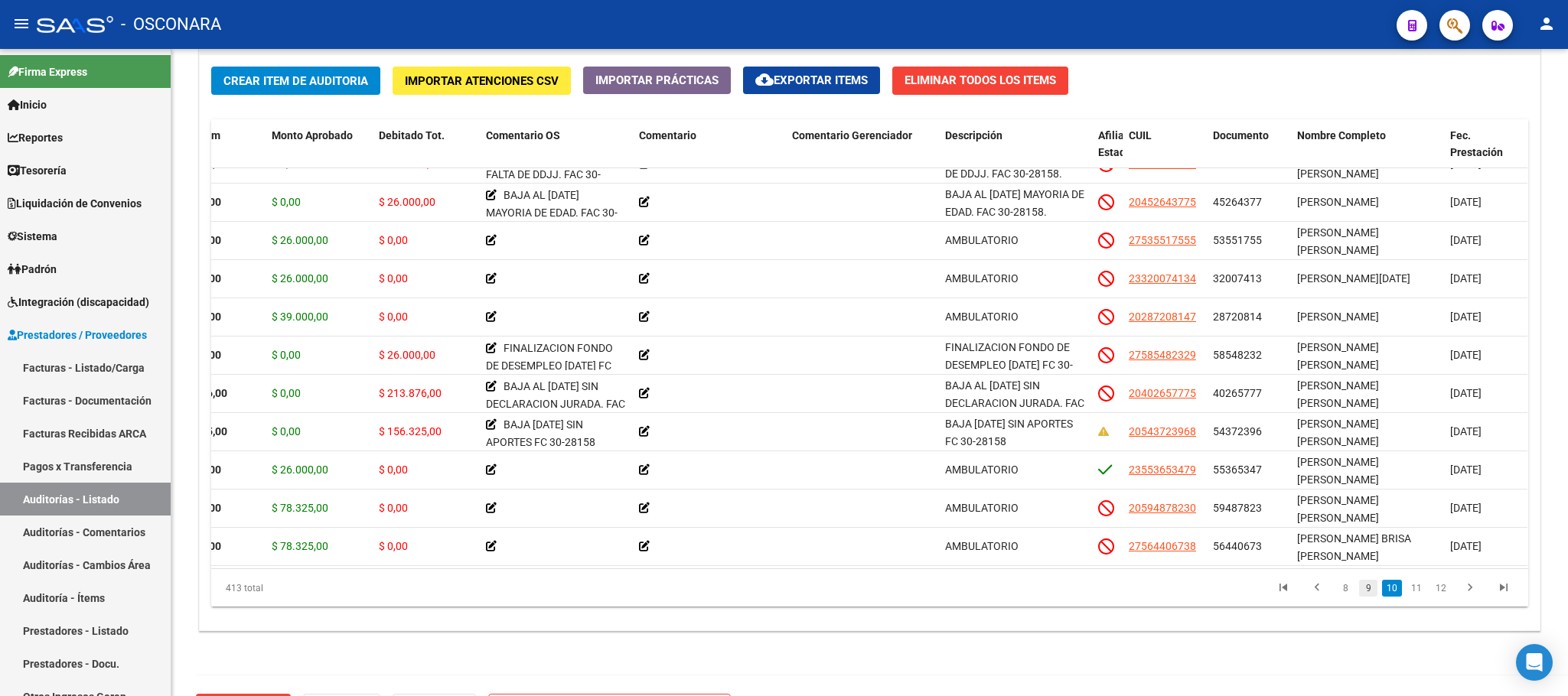
click at [1376, 594] on link "9" at bounding box center [1368, 588] width 18 height 16
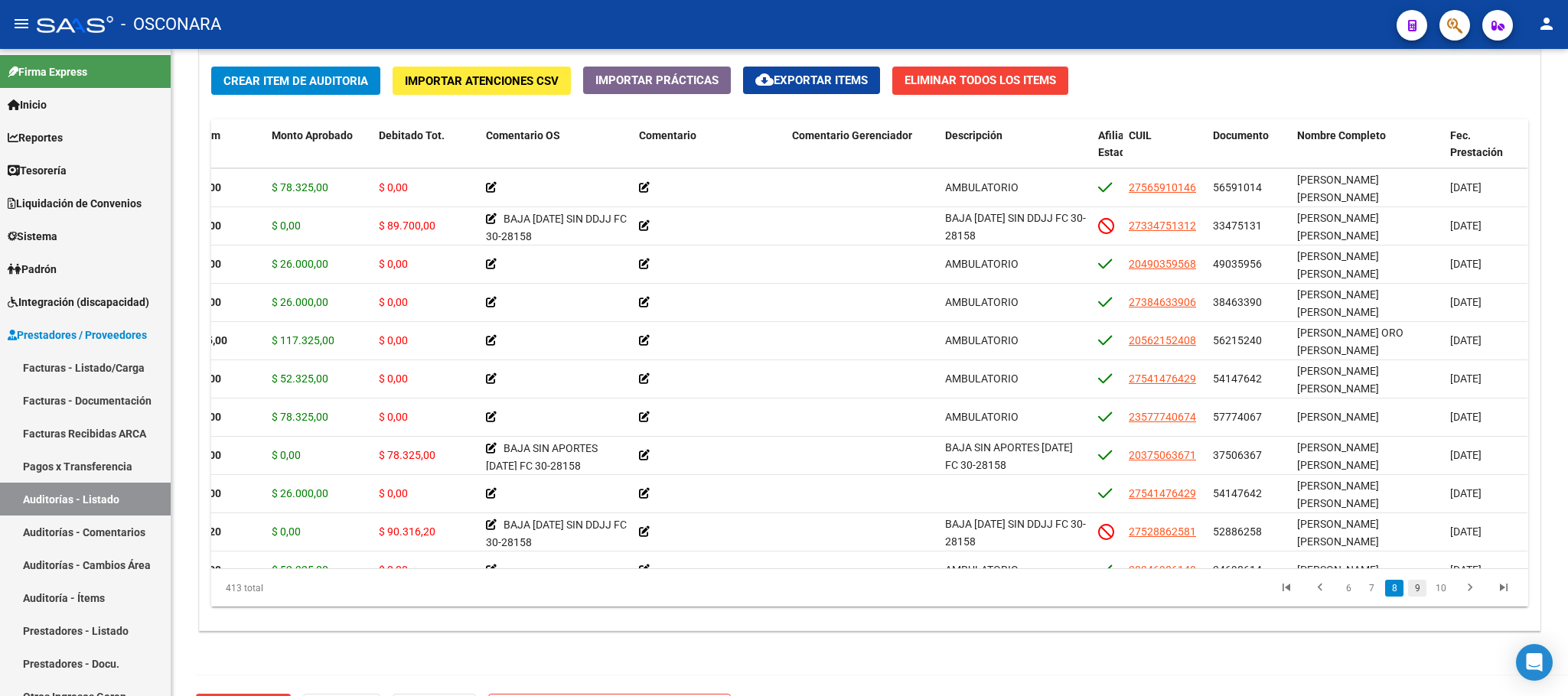
click at [1393, 590] on link "9" at bounding box center [1417, 588] width 18 height 16
click at [1393, 590] on link "10" at bounding box center [1416, 588] width 20 height 16
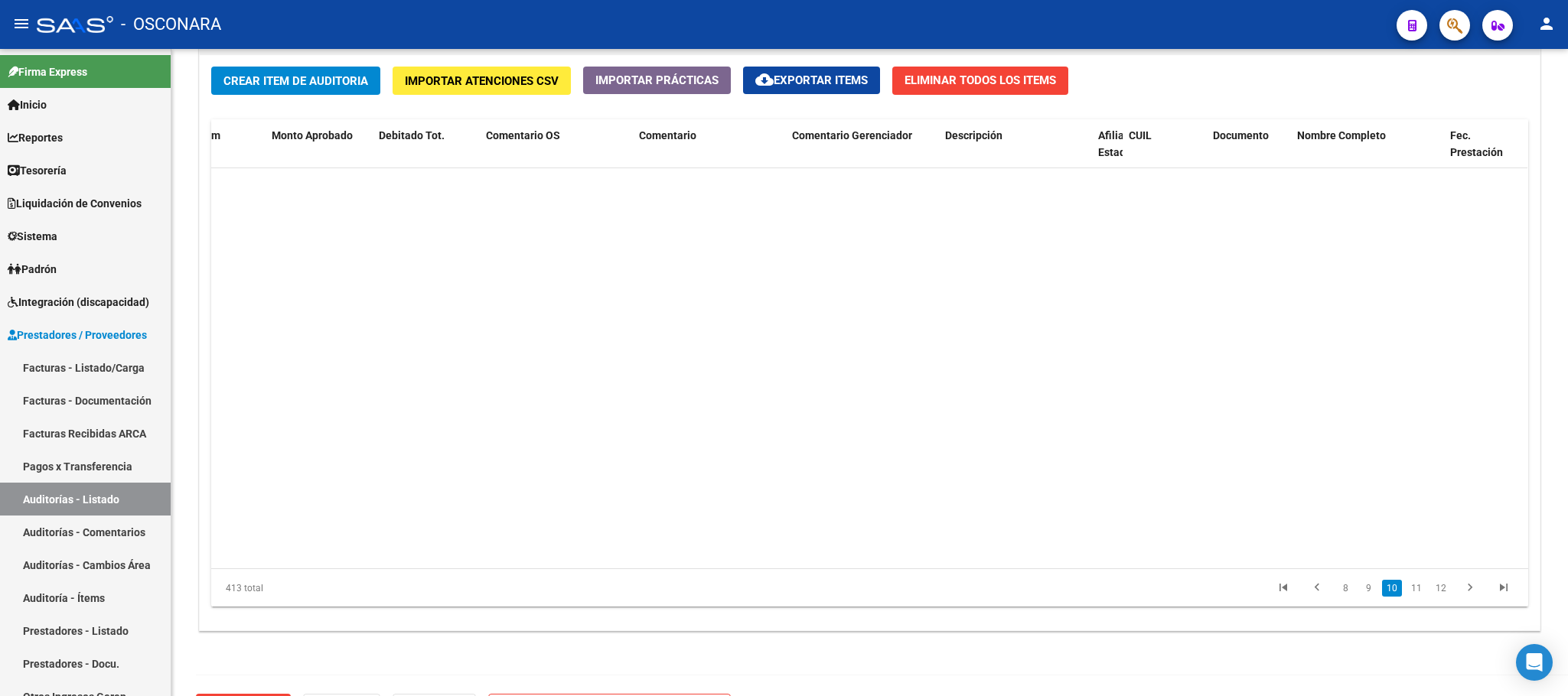
scroll to position [3787, 271]
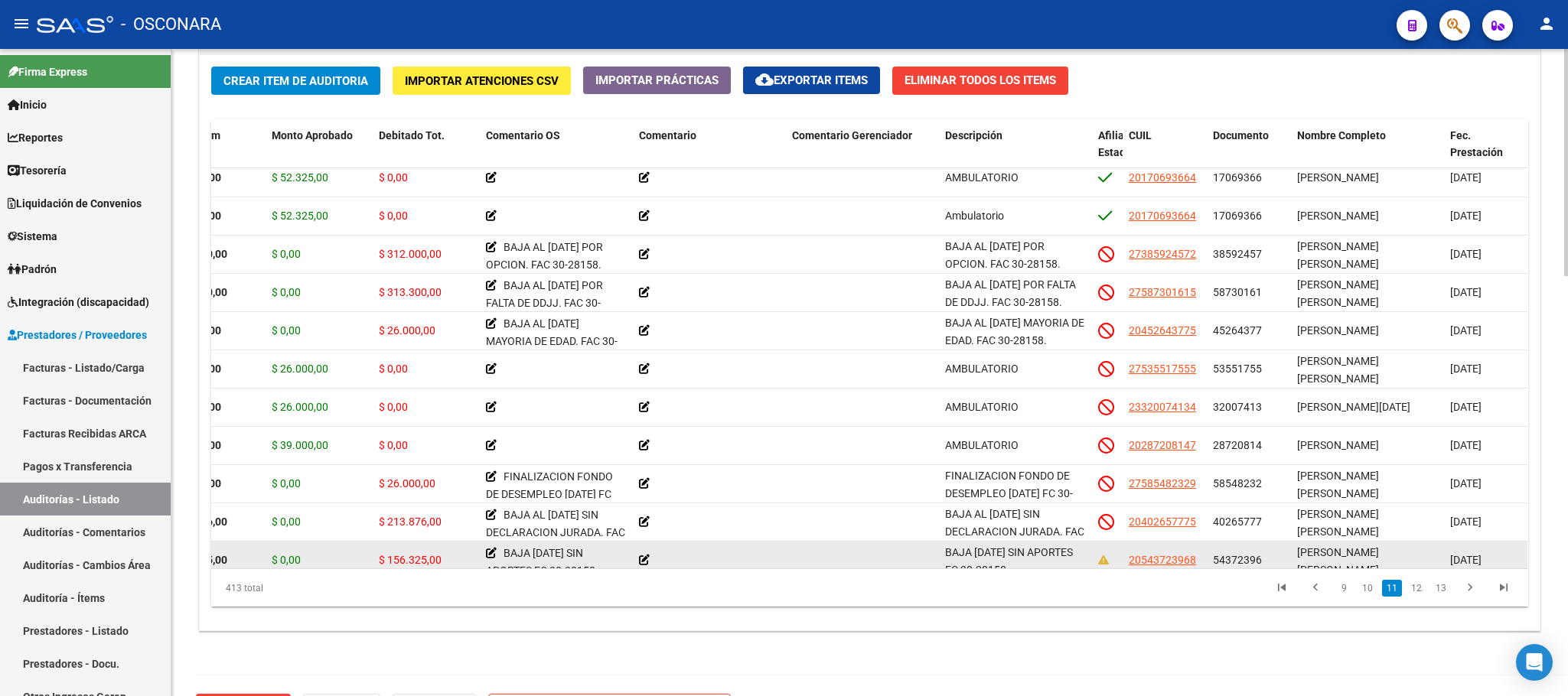
scroll to position [4011, 271]
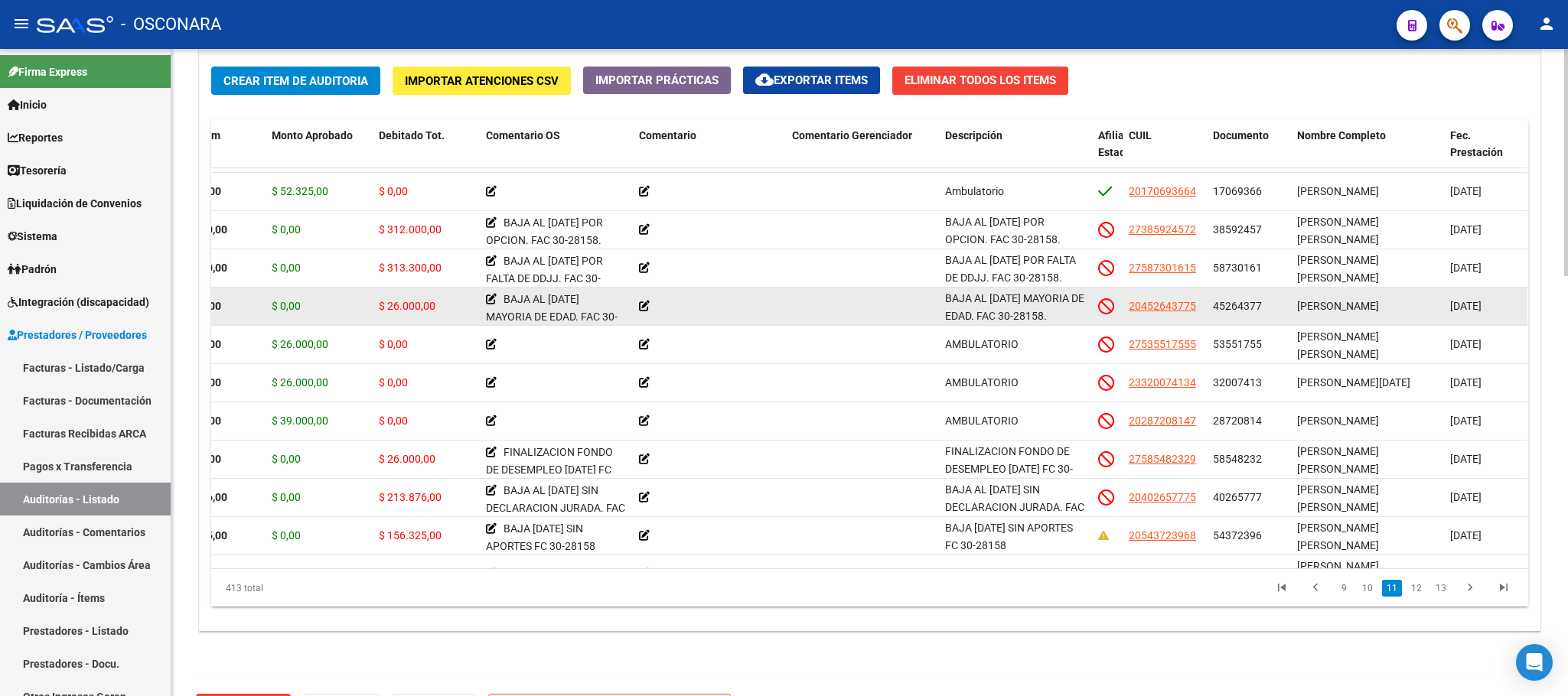
click at [1333, 310] on span "[PERSON_NAME]" at bounding box center [1337, 306] width 82 height 13
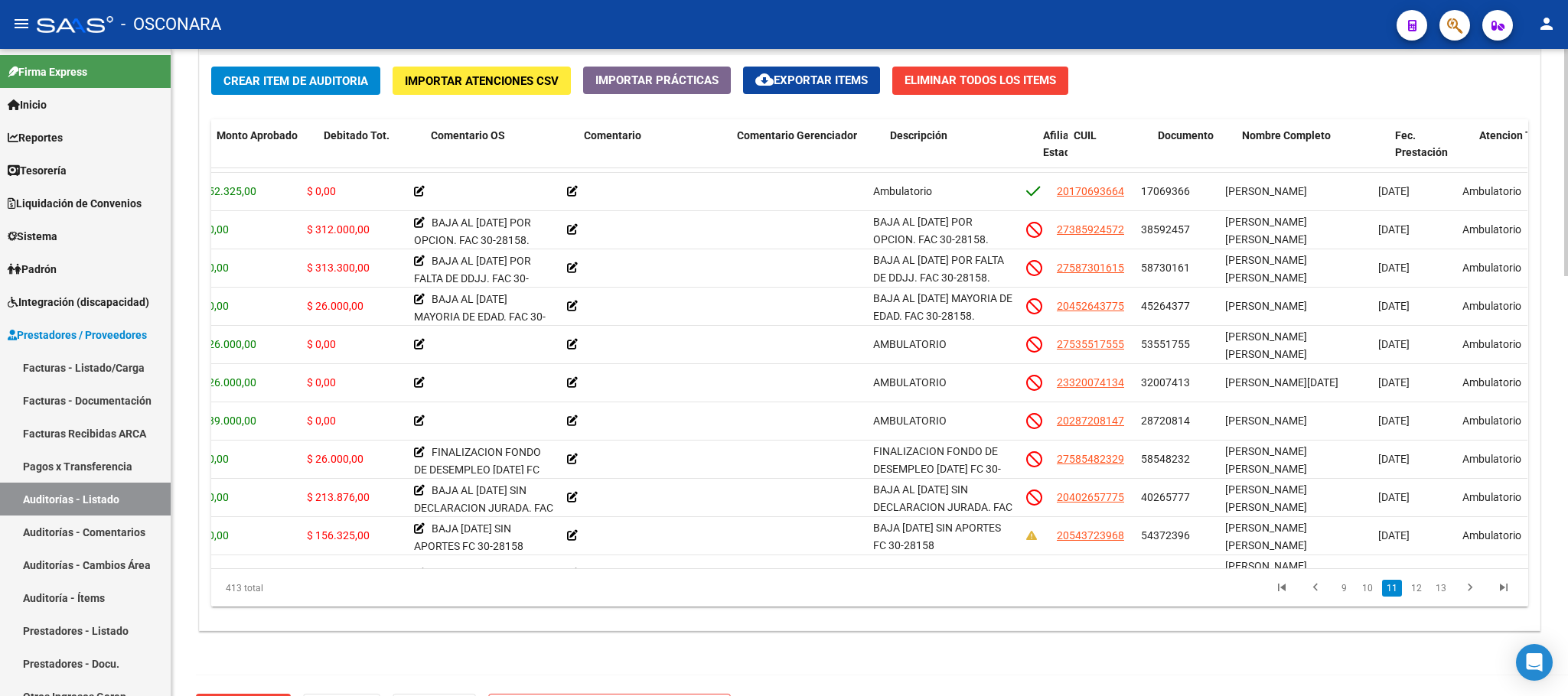
scroll to position [4011, 326]
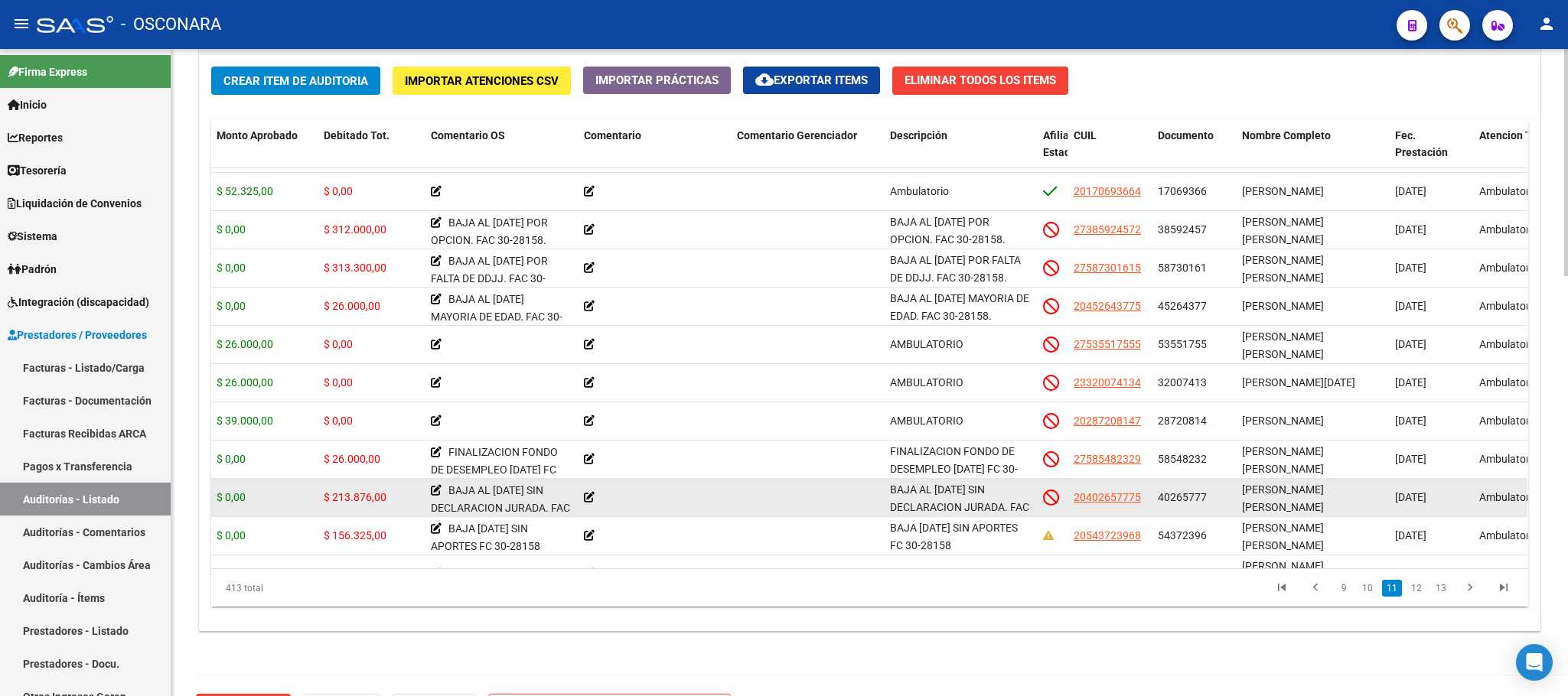
click at [1307, 490] on span "[PERSON_NAME] [PERSON_NAME]" at bounding box center [1283, 498] width 82 height 30
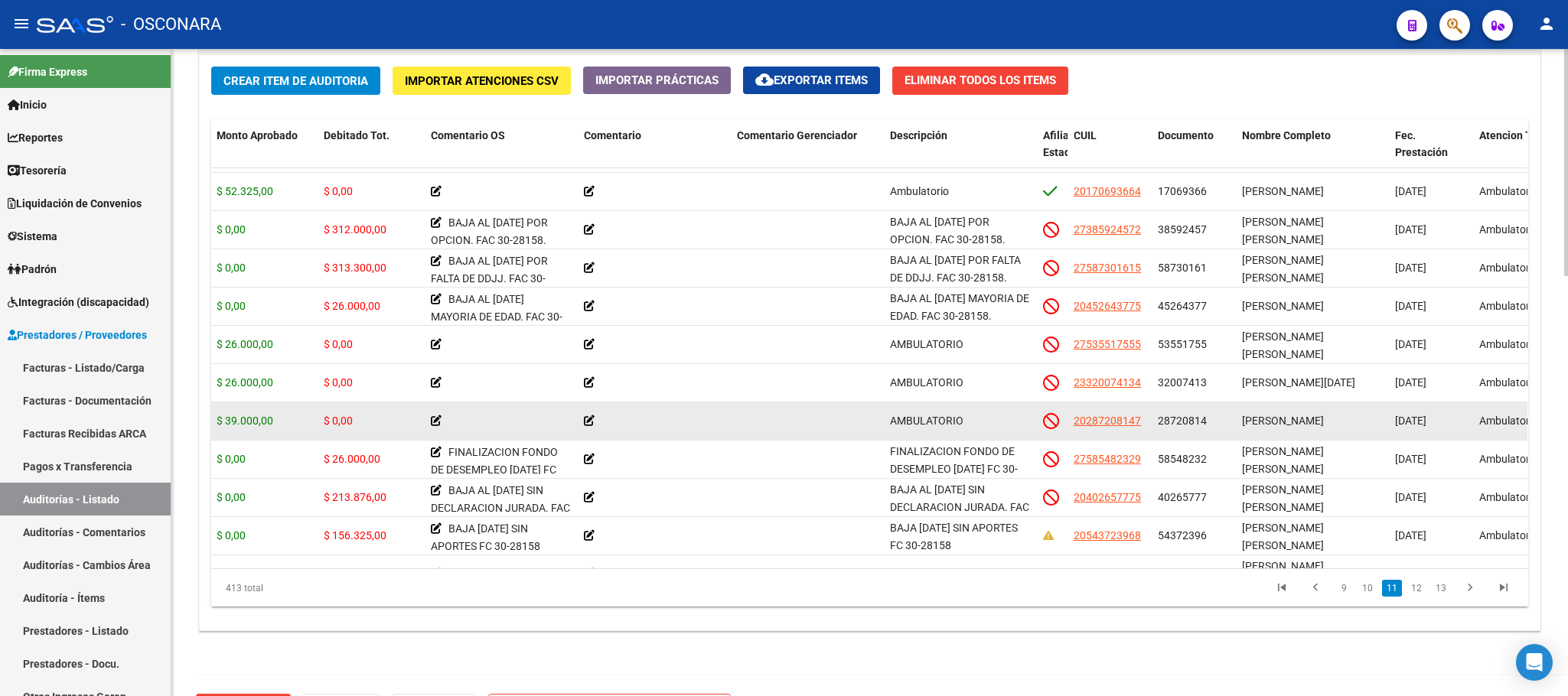
click at [1313, 422] on span "[PERSON_NAME]" at bounding box center [1283, 420] width 82 height 13
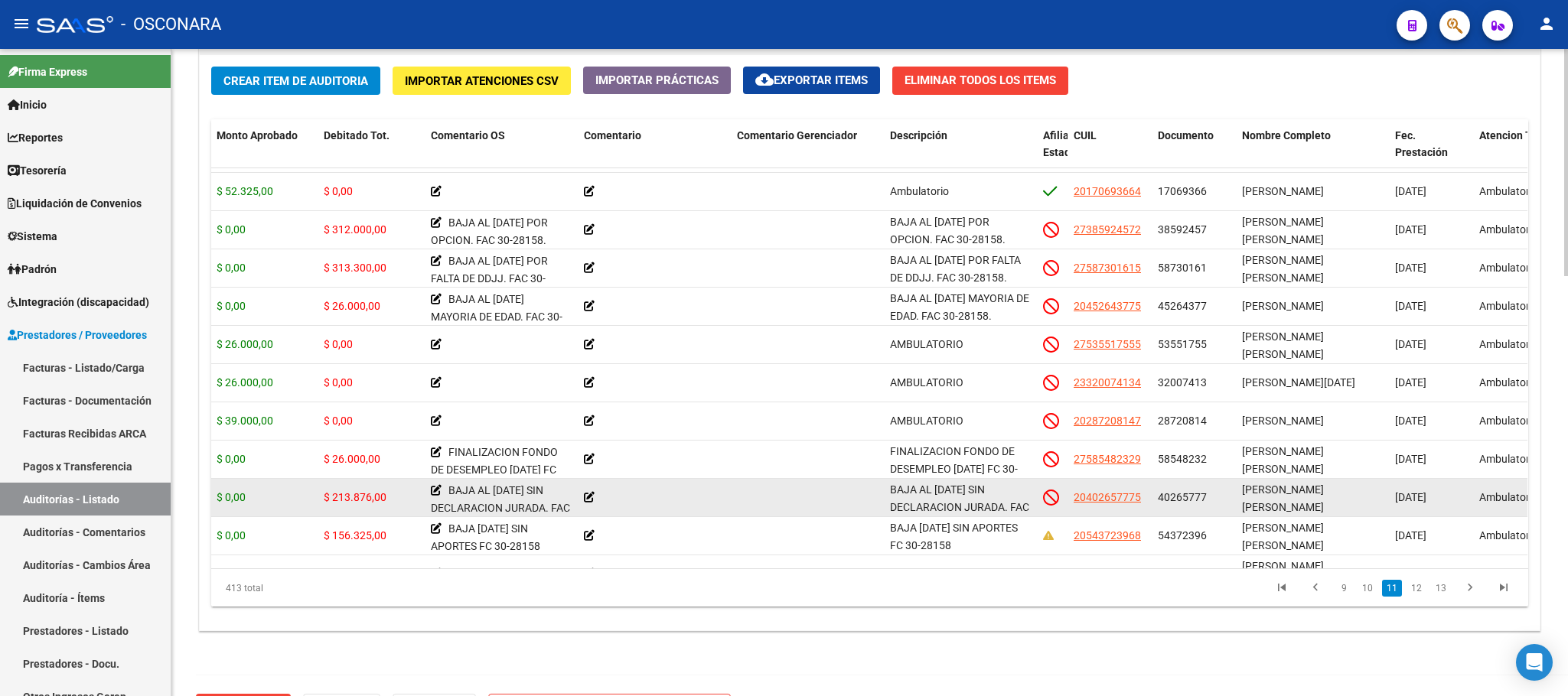
click at [1305, 495] on span "[PERSON_NAME] [PERSON_NAME]" at bounding box center [1283, 498] width 82 height 30
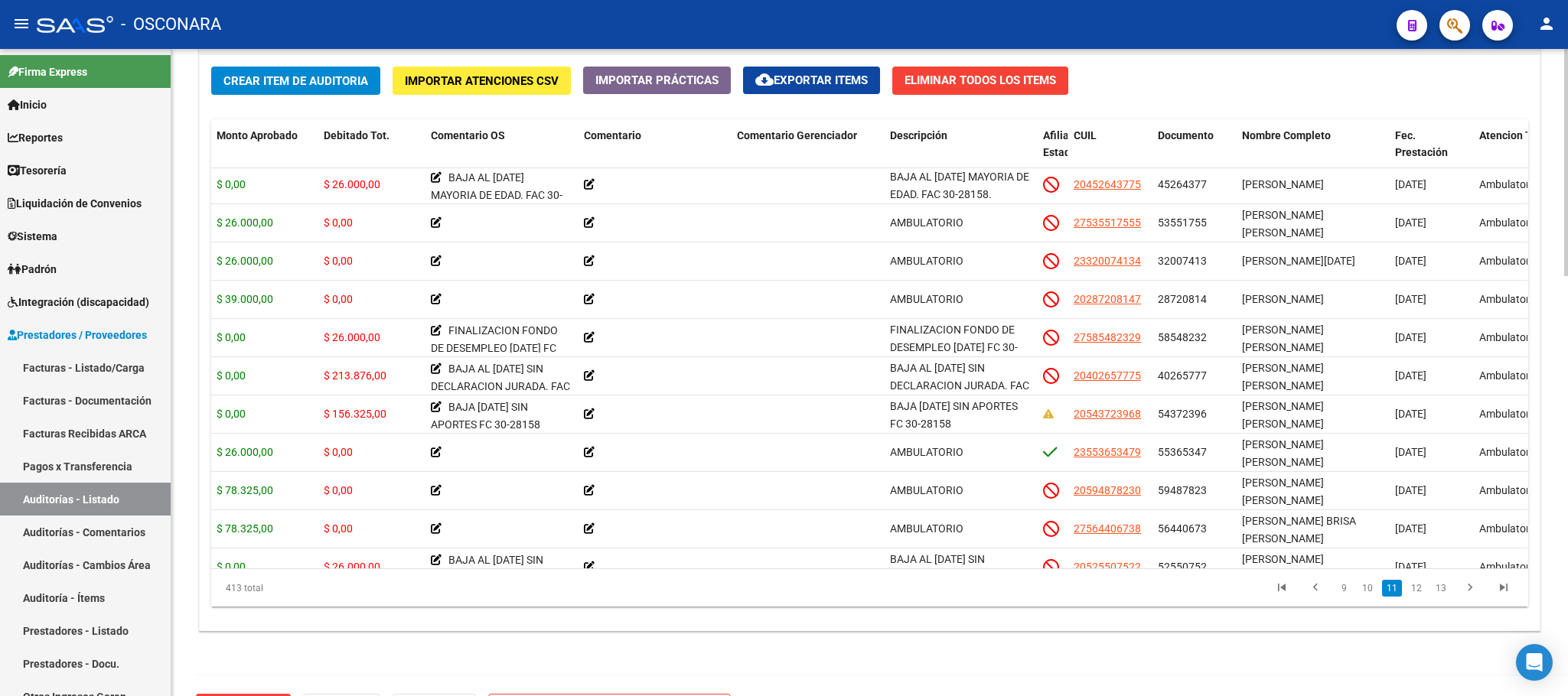
scroll to position [4149, 326]
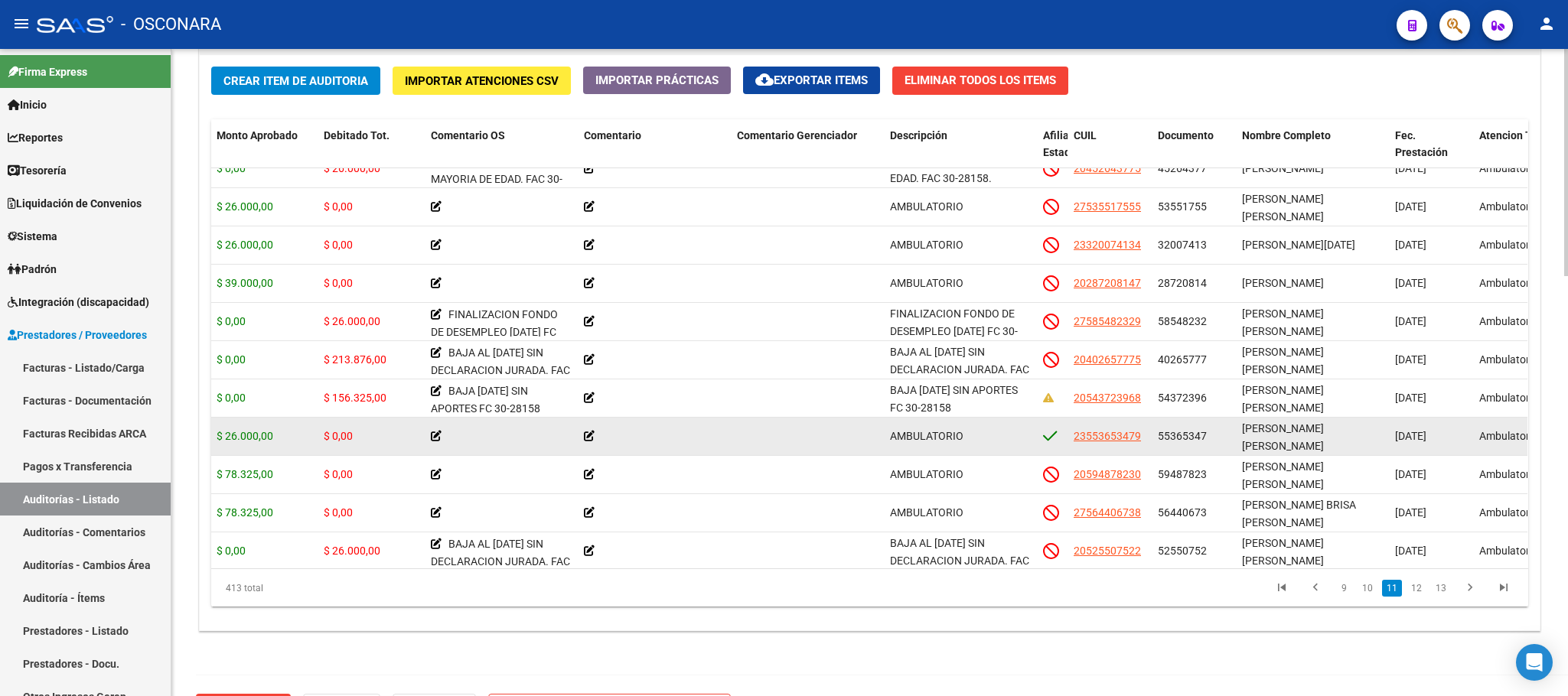
click at [1263, 427] on span "[PERSON_NAME] [PERSON_NAME]" at bounding box center [1283, 437] width 82 height 30
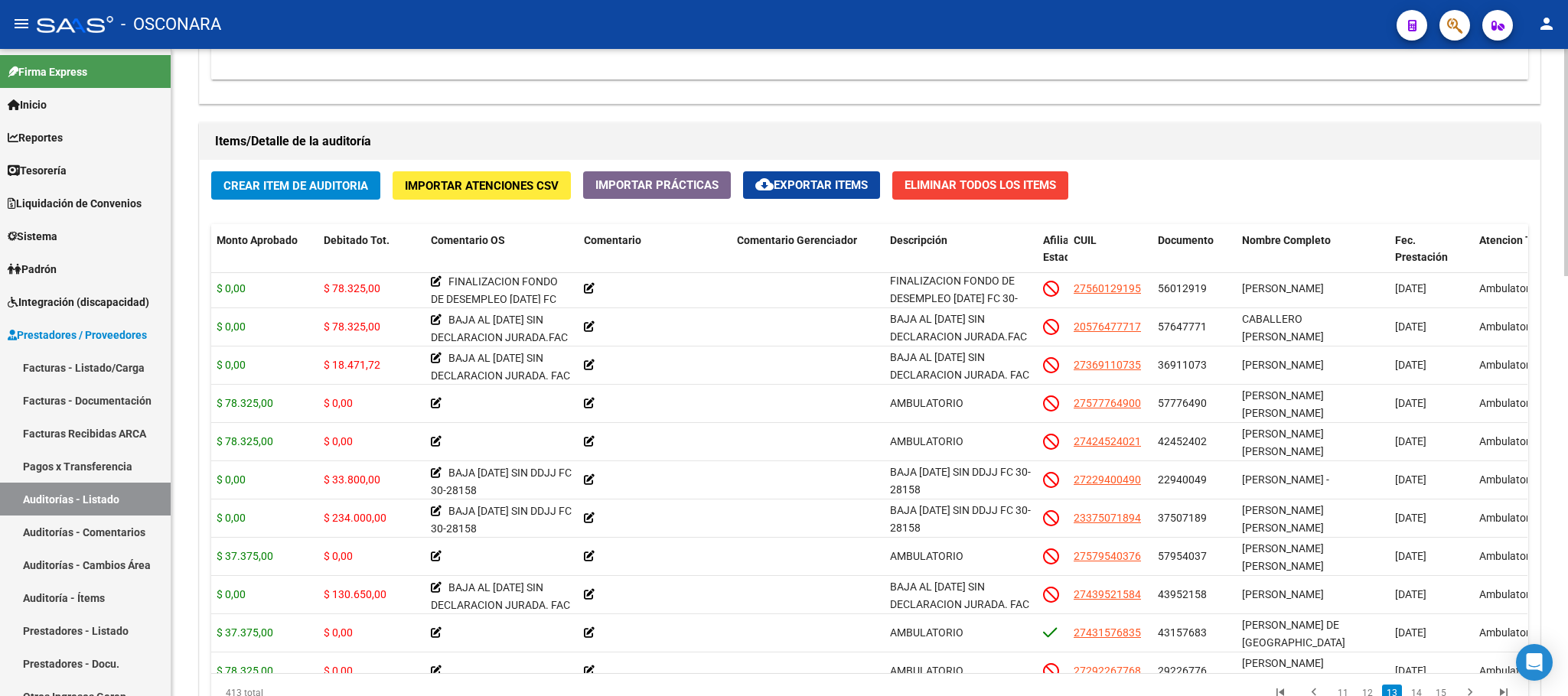
scroll to position [1066, 0]
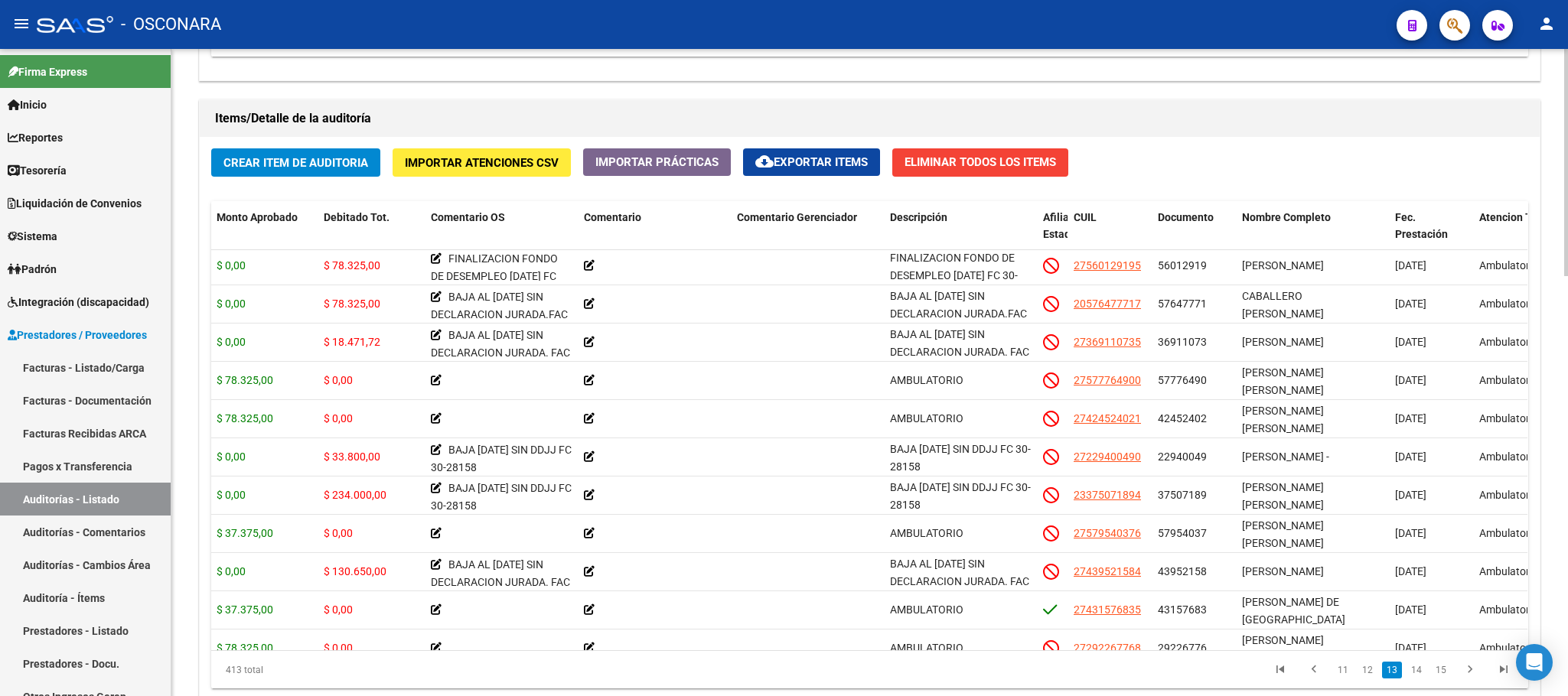
click at [1393, 455] on div at bounding box center [1566, 538] width 4 height 227
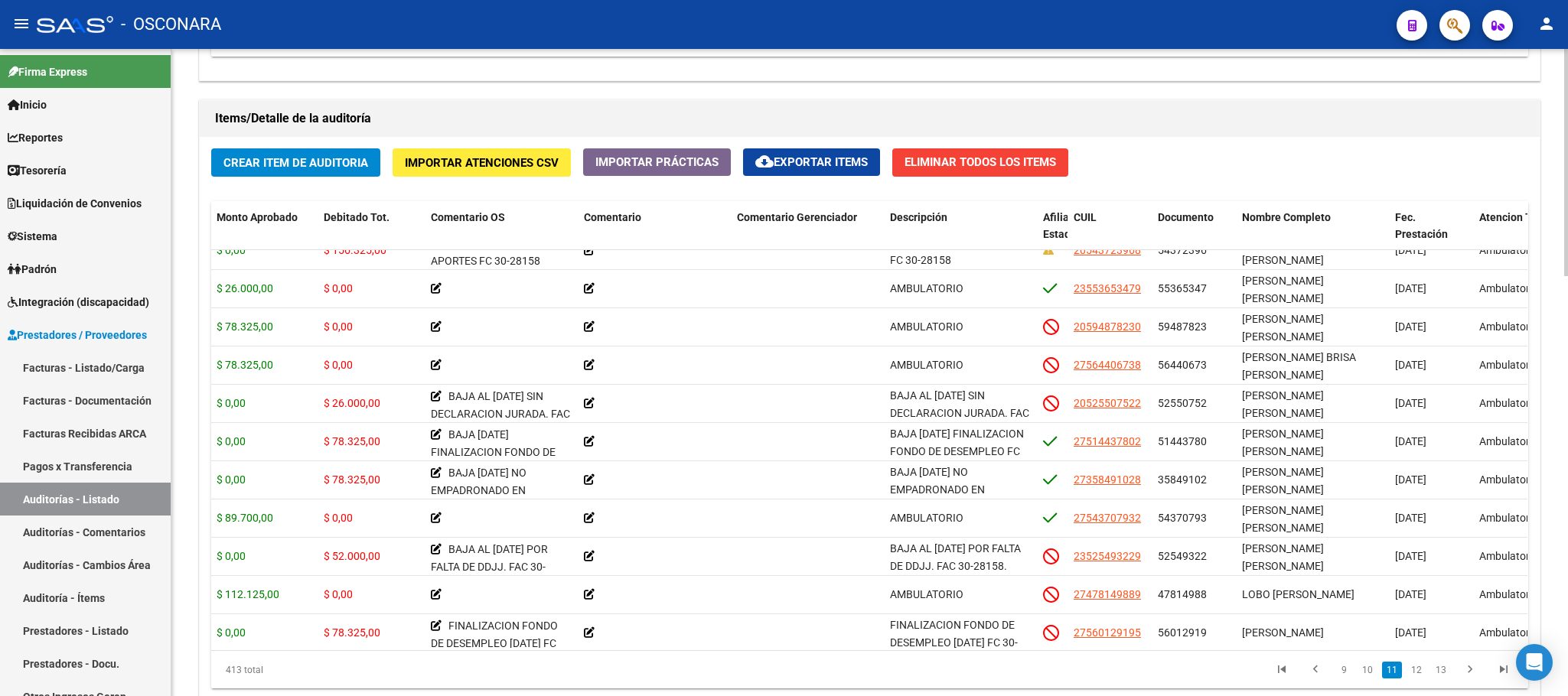
scroll to position [4333, 326]
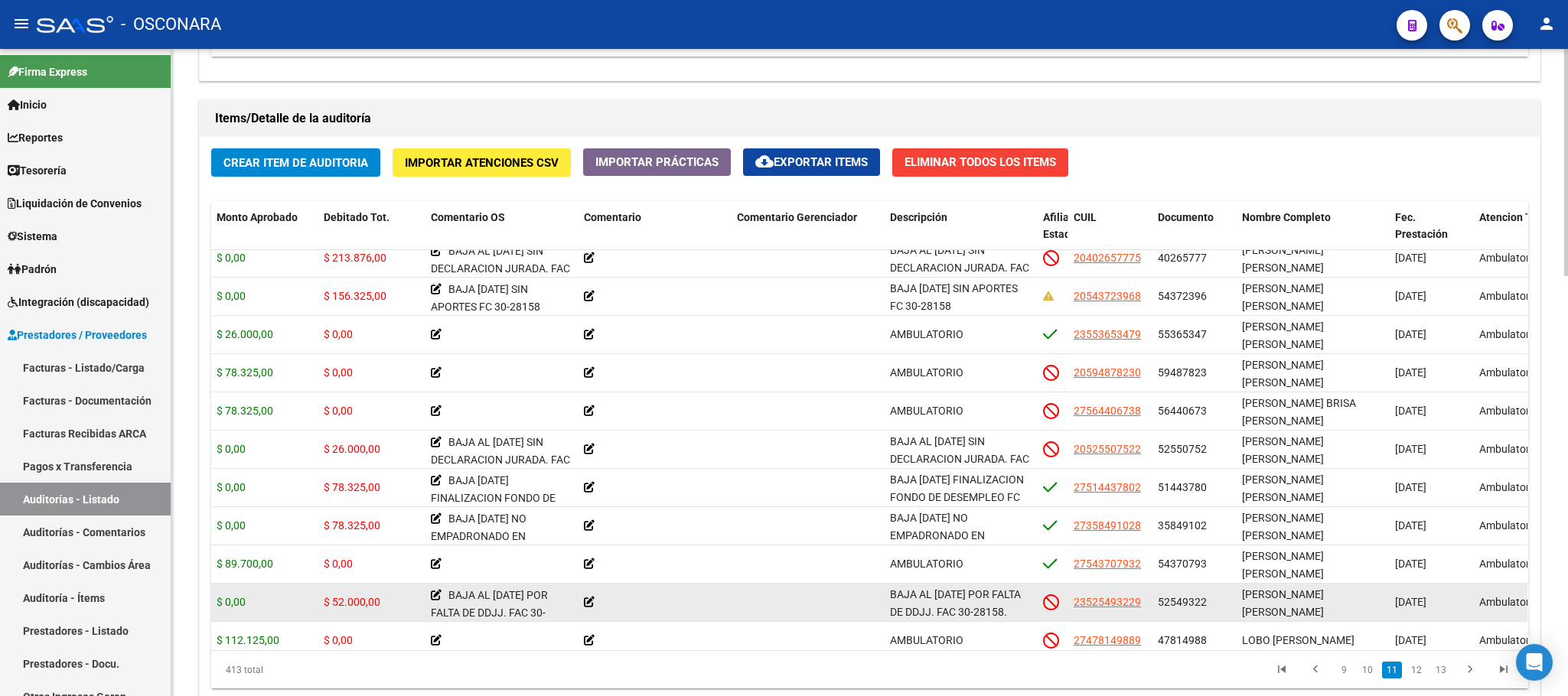
drag, startPoint x: 1258, startPoint y: 592, endPoint x: 1290, endPoint y: 588, distance: 32.2
click at [1290, 588] on div "[PERSON_NAME] [PERSON_NAME]" at bounding box center [1312, 601] width 140 height 32
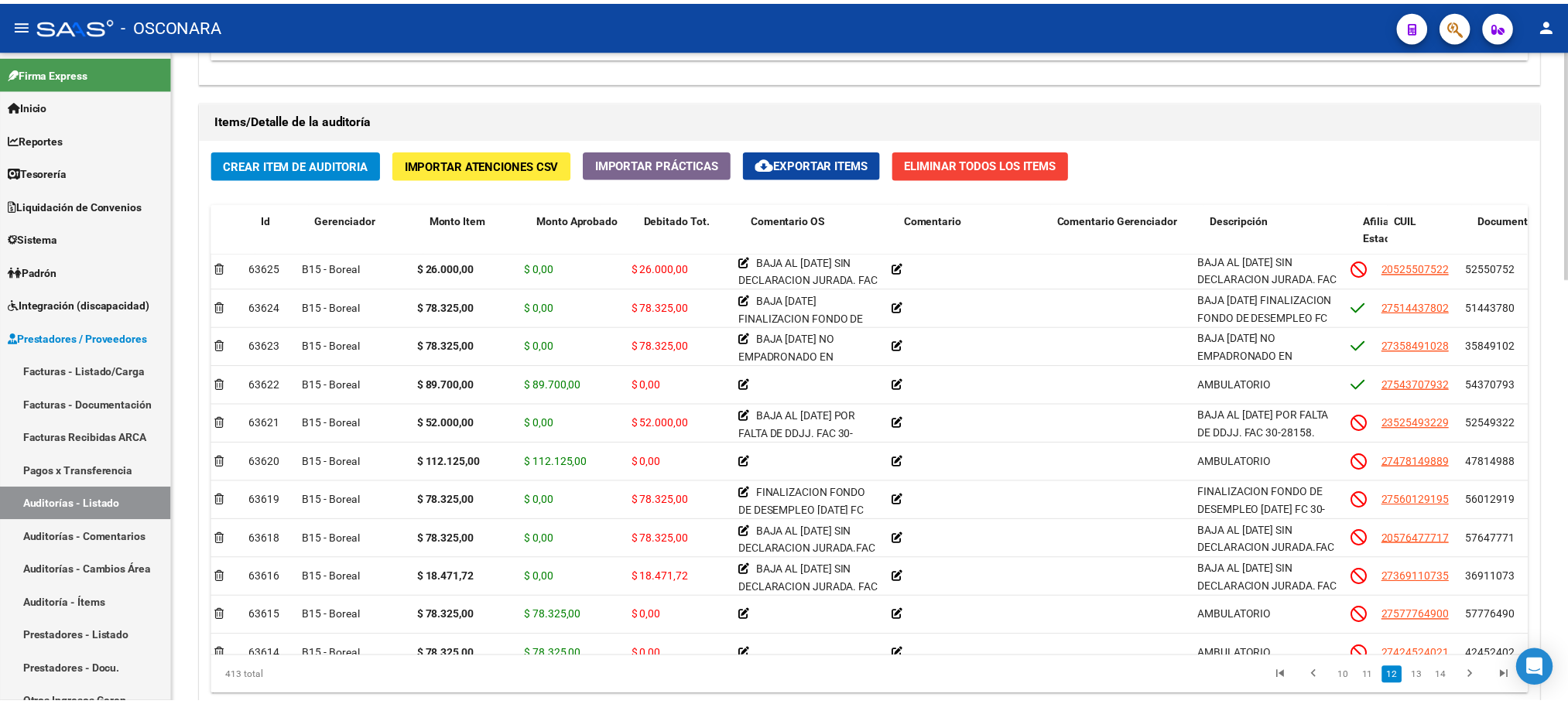
scroll to position [4569, 0]
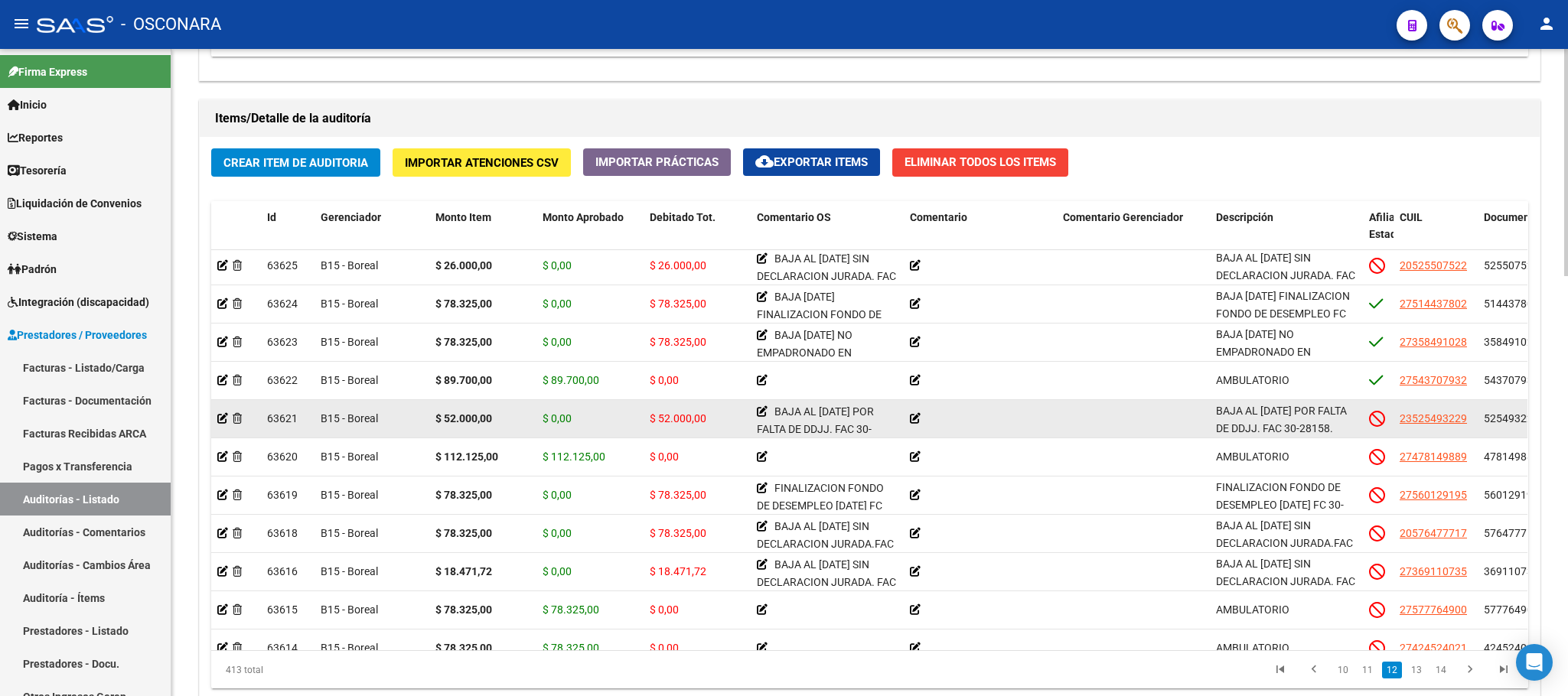
click at [216, 422] on datatable-body-cell at bounding box center [235, 418] width 49 height 38
click at [219, 422] on icon at bounding box center [222, 418] width 11 height 11
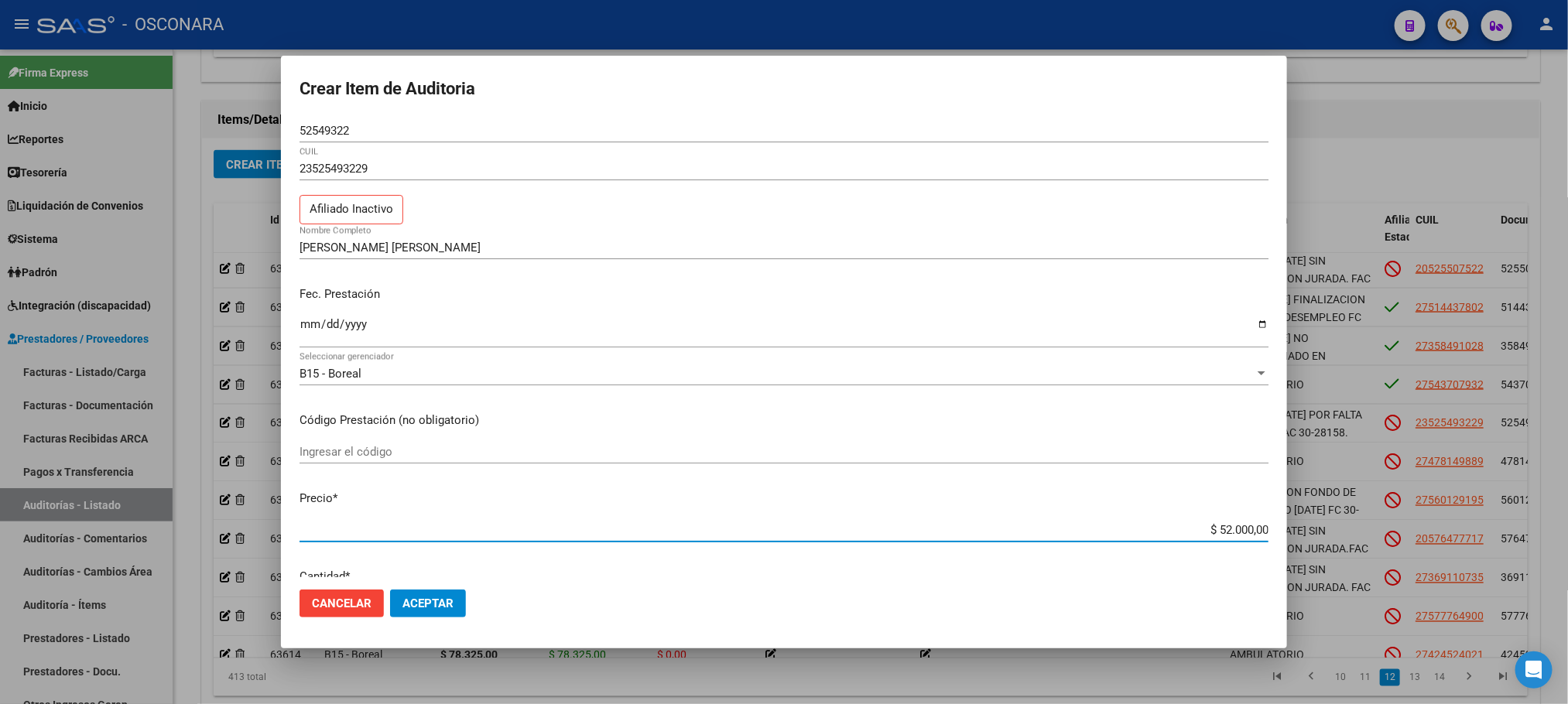
drag, startPoint x: 1168, startPoint y: 530, endPoint x: 1319, endPoint y: 533, distance: 151.0
click at [1319, 533] on div "Crear Item de Auditoria 52549322 Nro Documento 23525493229 CUIL Afiliado Inacti…" at bounding box center [784, 352] width 1568 height 704
type input "$ 0,07"
type input "$ 0,78"
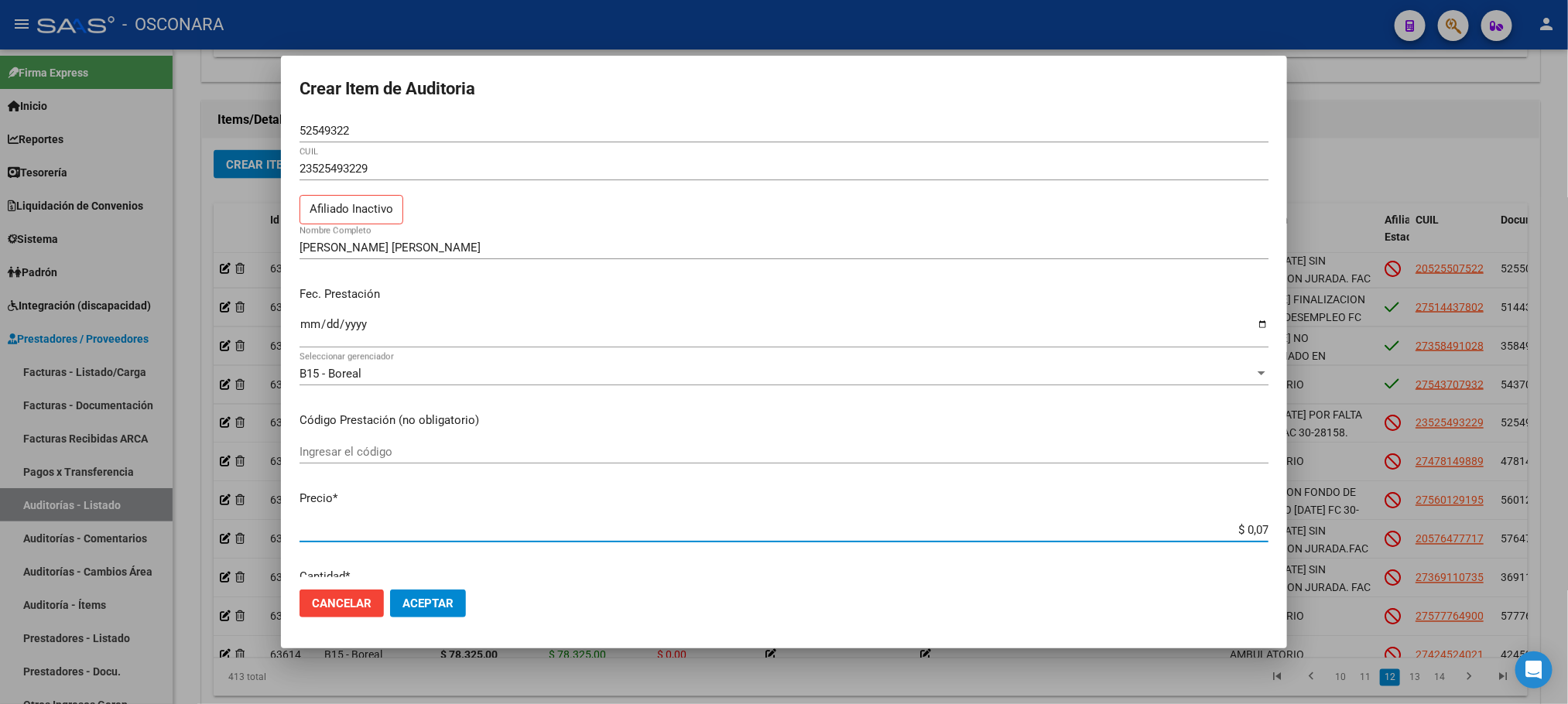
type input "$ 0,78"
type input "$ 7,83"
type input "$ 78,32"
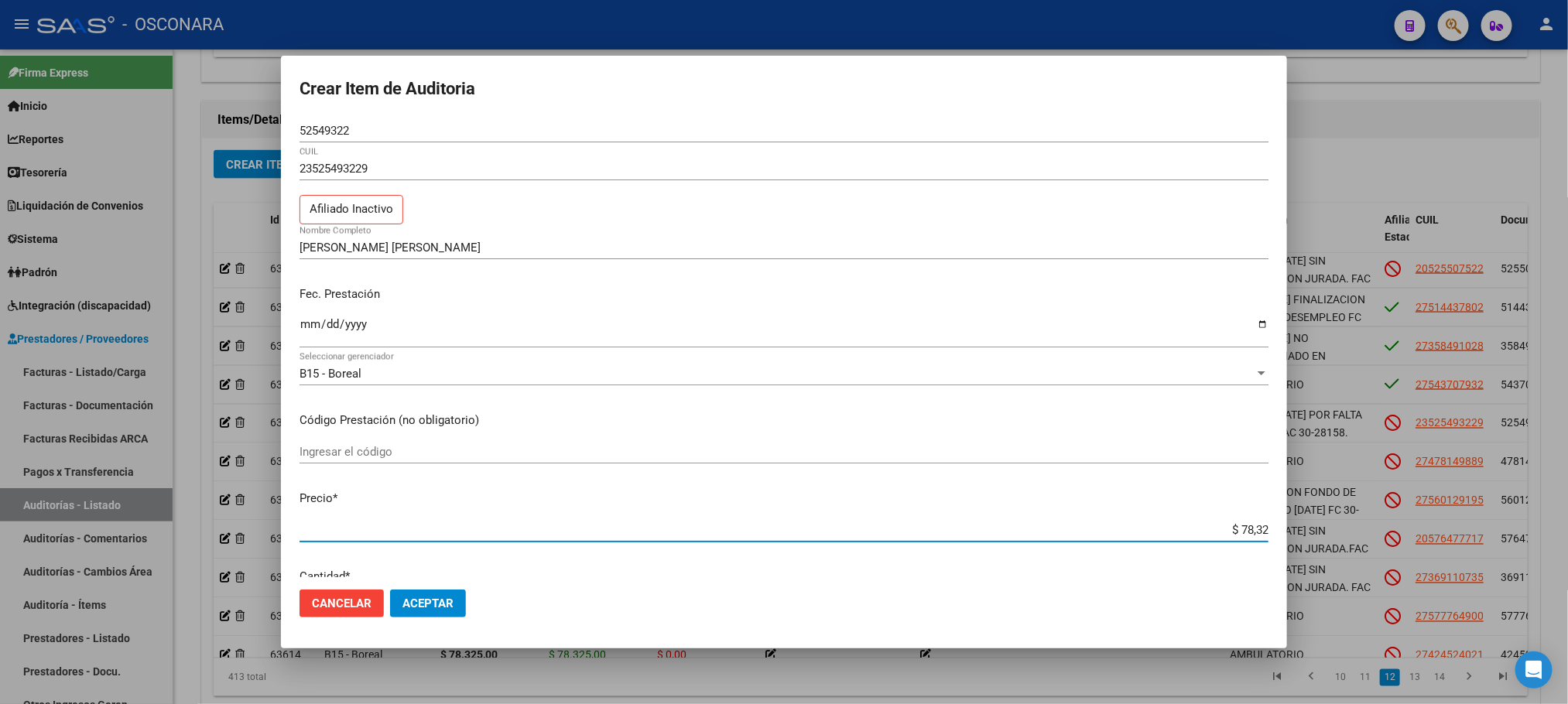
type input "$ 783,25"
type input "$ 7.832,50"
type input "$ 78.325,00"
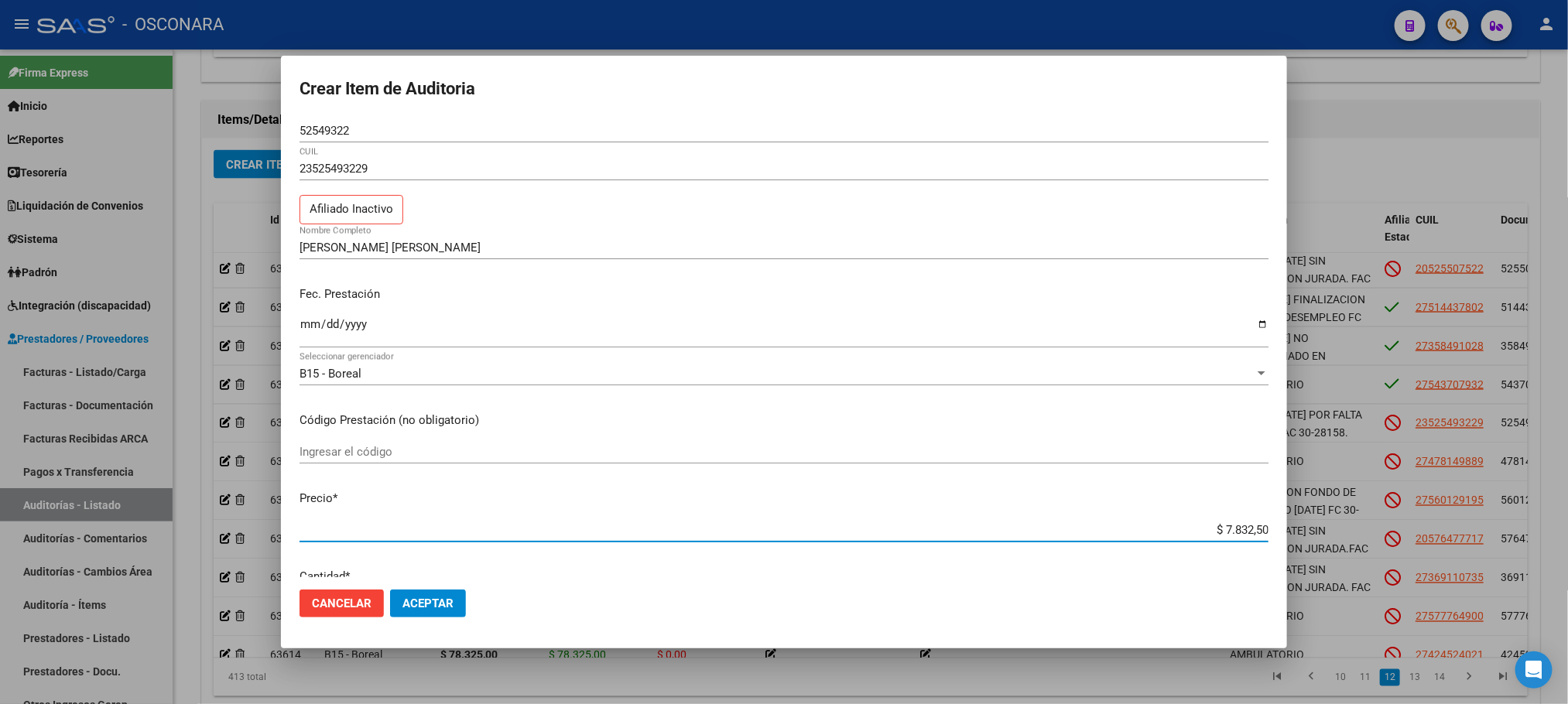
type input "$ 78.325,00"
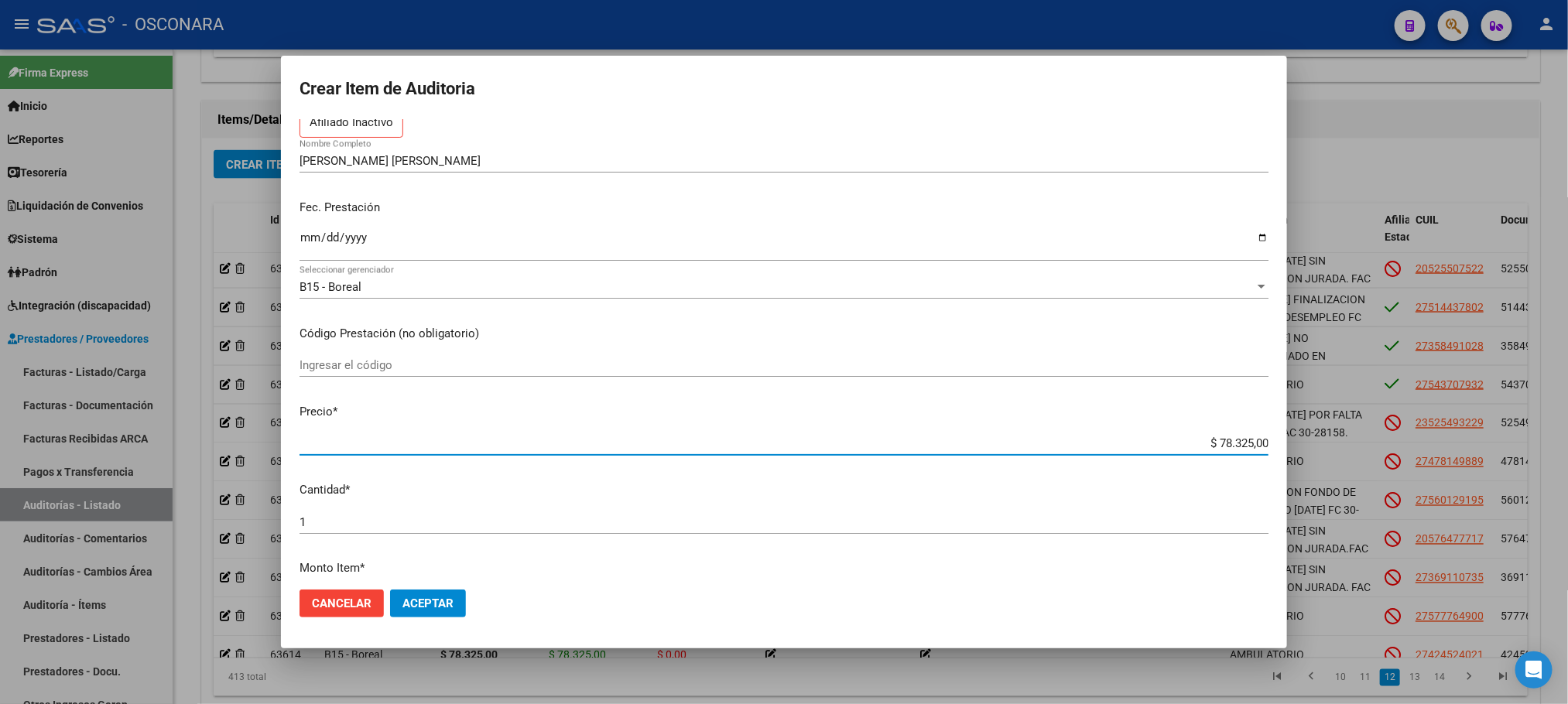
scroll to position [232, 0]
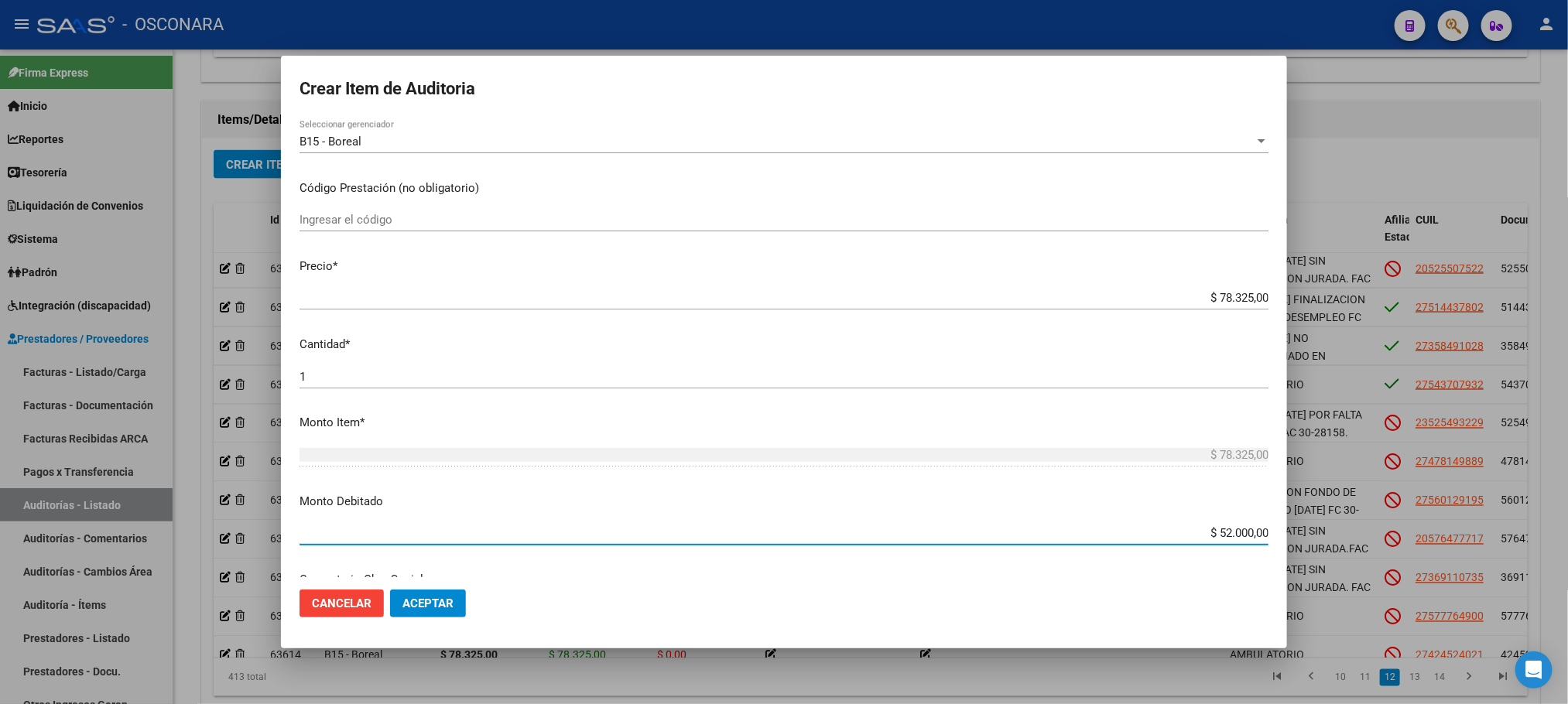
drag, startPoint x: 1198, startPoint y: 530, endPoint x: 1261, endPoint y: 534, distance: 63.1
click at [1261, 534] on app-form-text-field "Monto Debitado $ 52.000,00 Ingresar el monto" at bounding box center [790, 516] width 981 height 48
type input "$ 78.325,00"
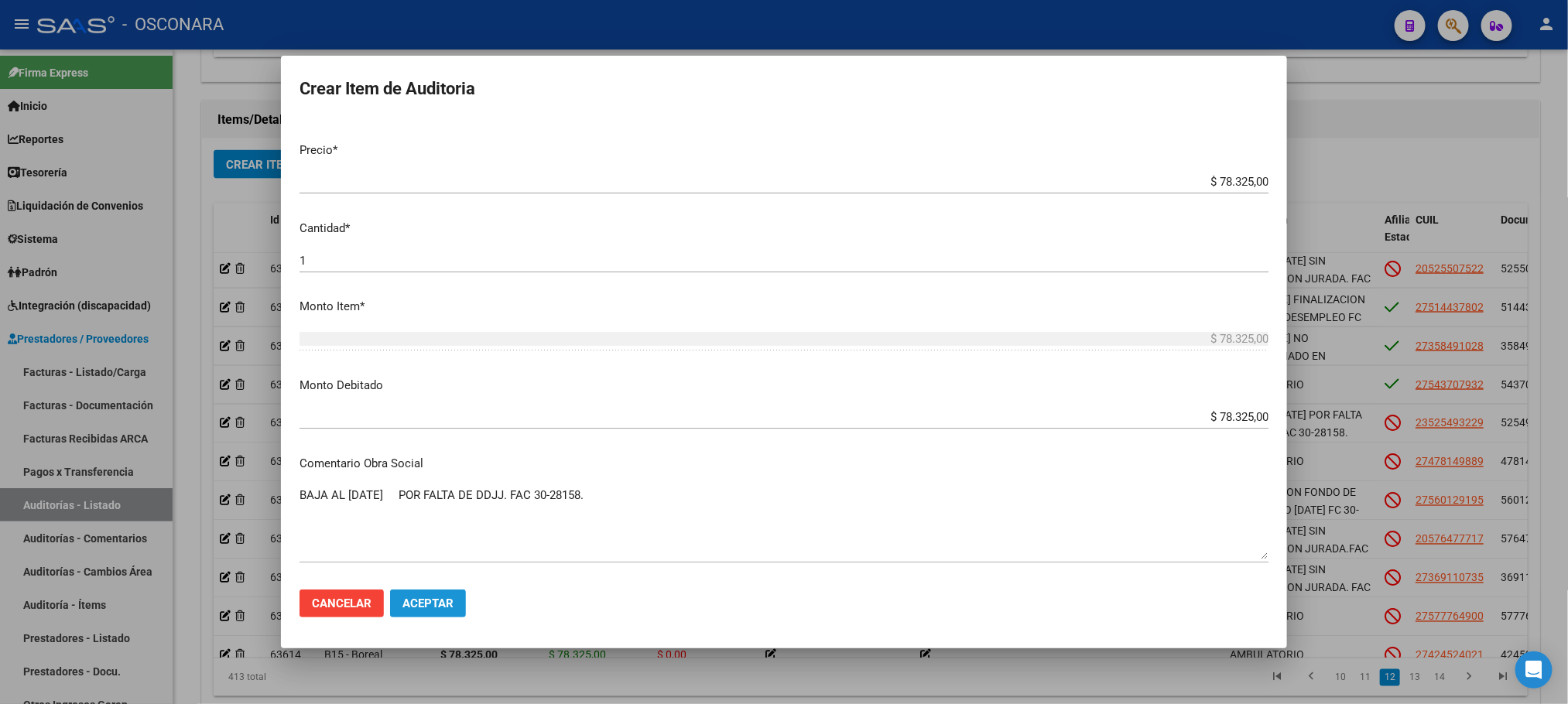
click at [447, 601] on span "Aceptar" at bounding box center [428, 603] width 51 height 14
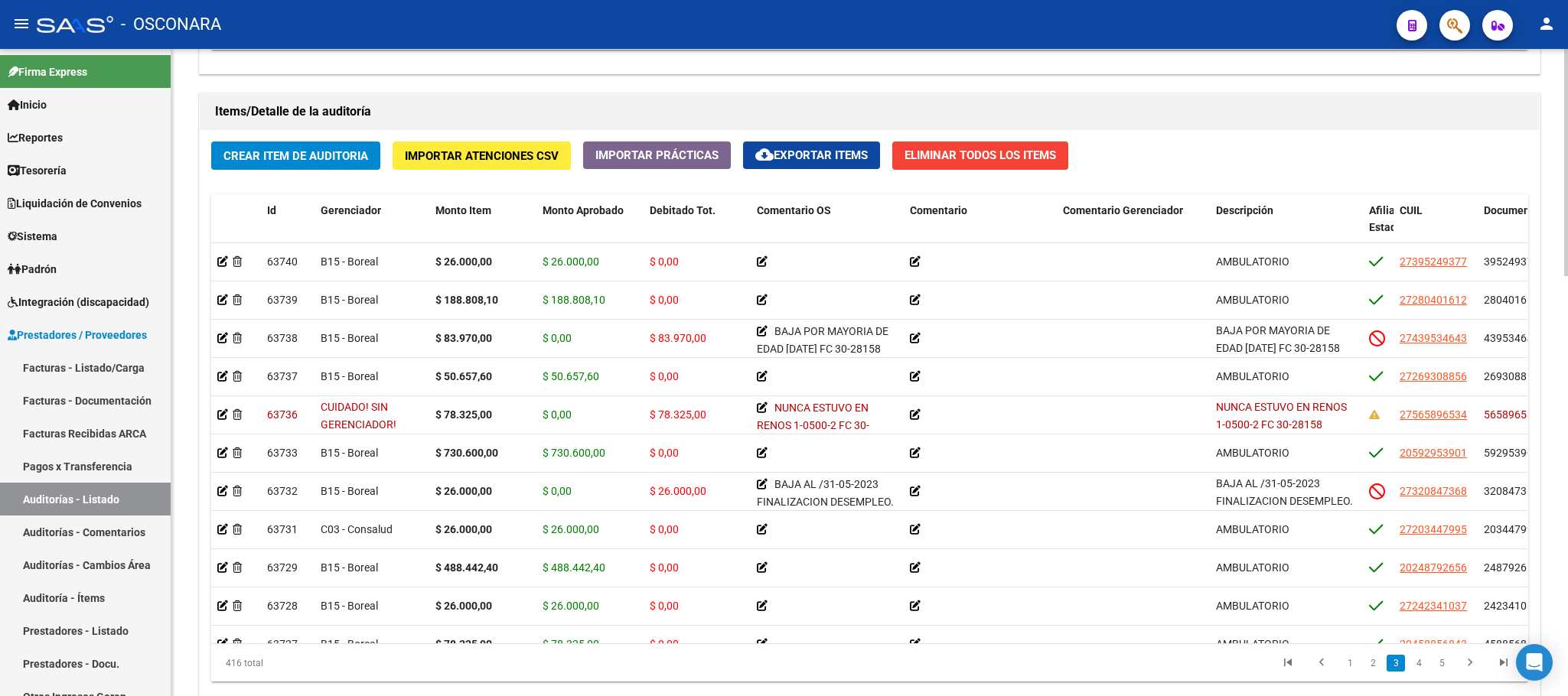
scroll to position [1194, 0]
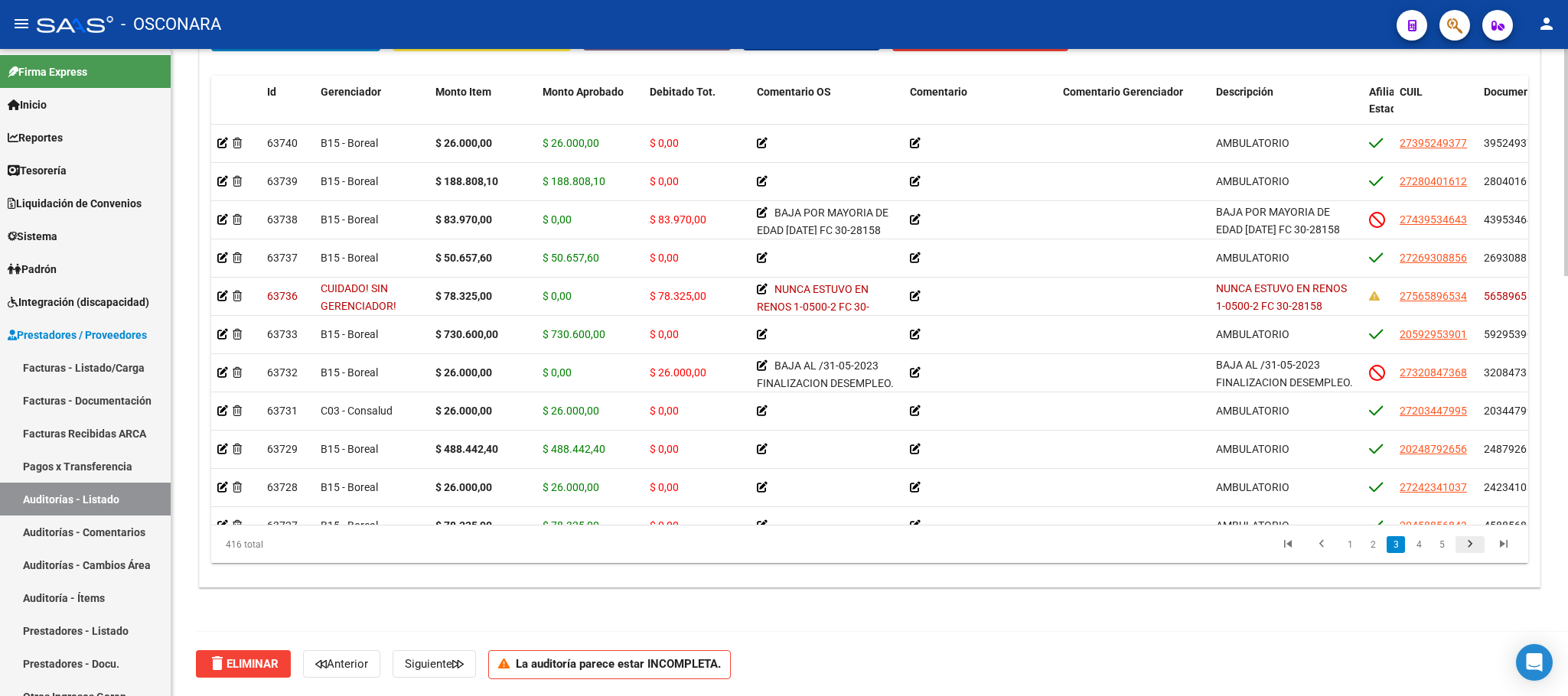
click at [1393, 545] on icon "go to next page" at bounding box center [1470, 546] width 20 height 18
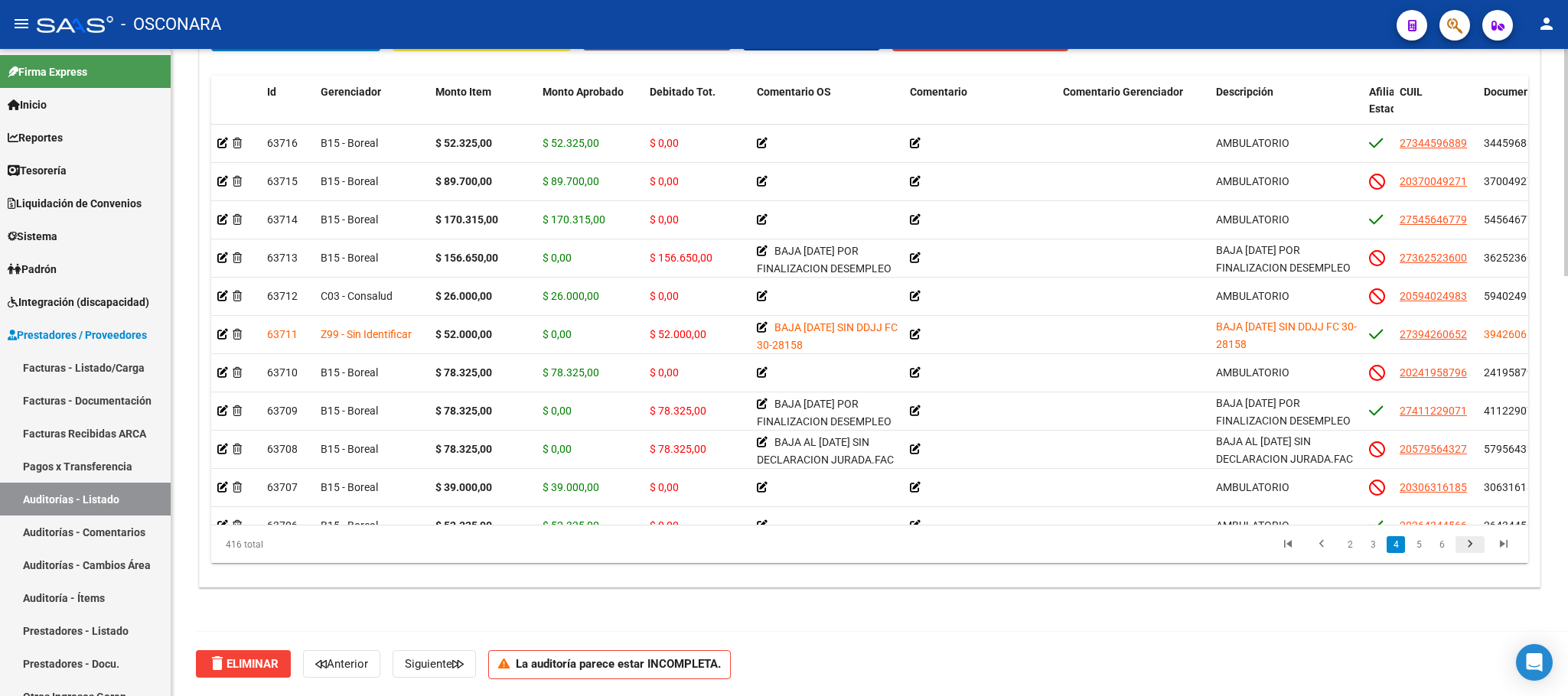
click at [1393, 545] on icon "go to next page" at bounding box center [1470, 546] width 20 height 18
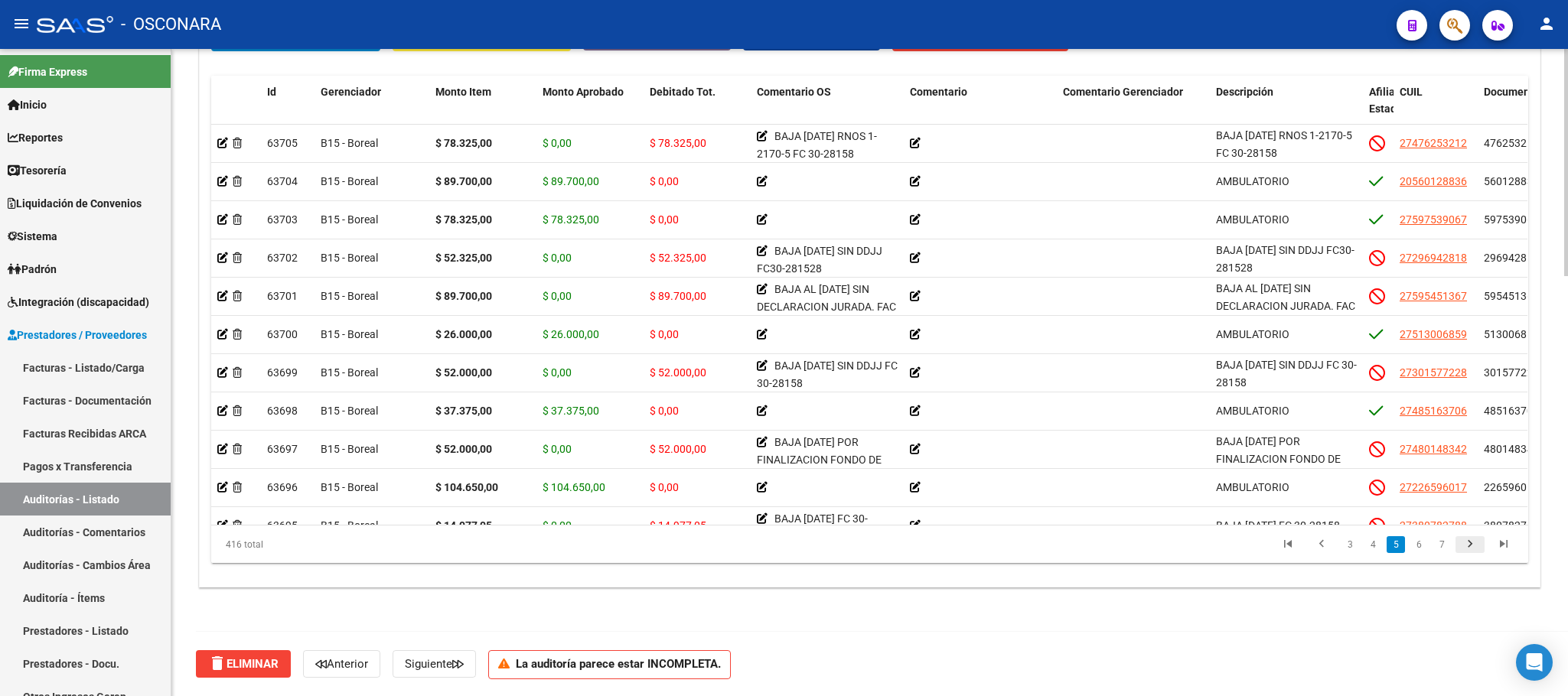
click at [1393, 545] on icon "go to next page" at bounding box center [1470, 546] width 20 height 18
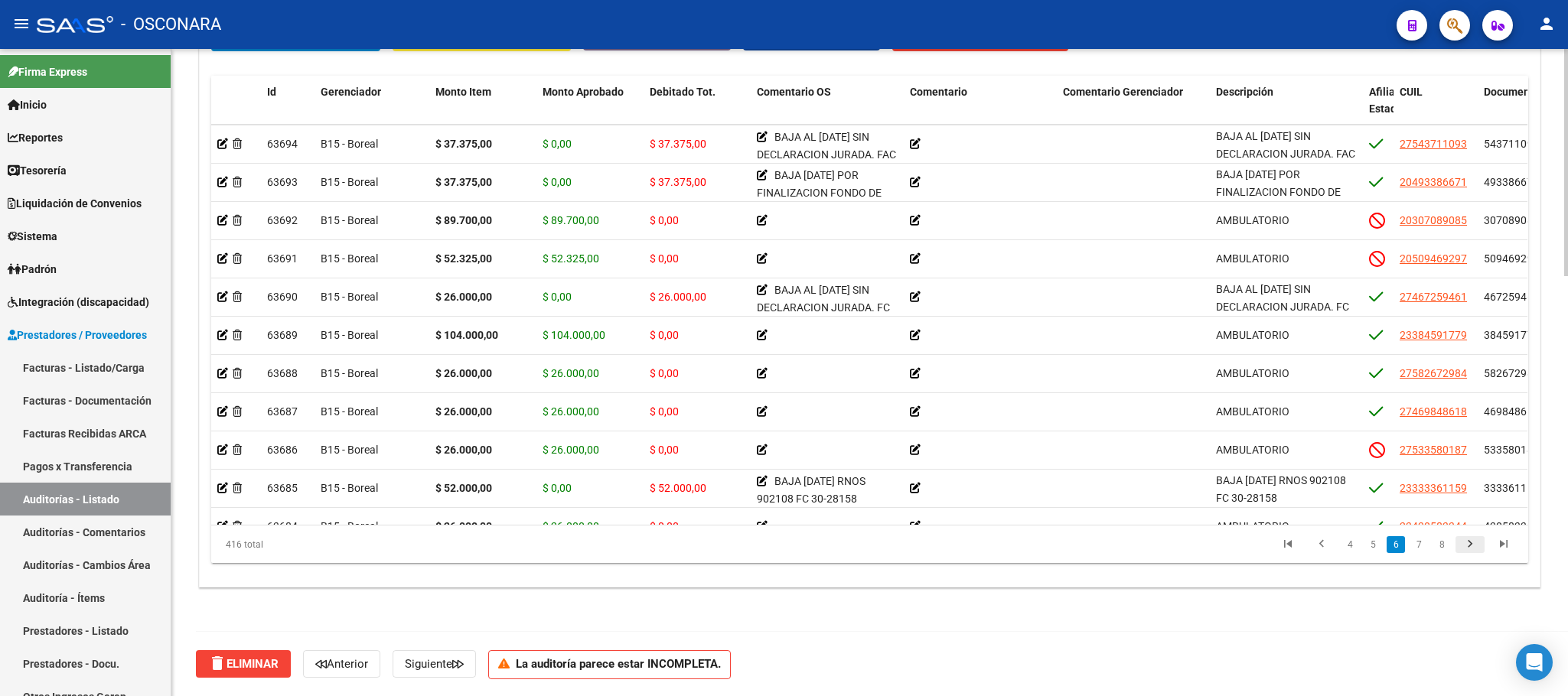
click at [1393, 545] on icon "go to next page" at bounding box center [1470, 546] width 20 height 18
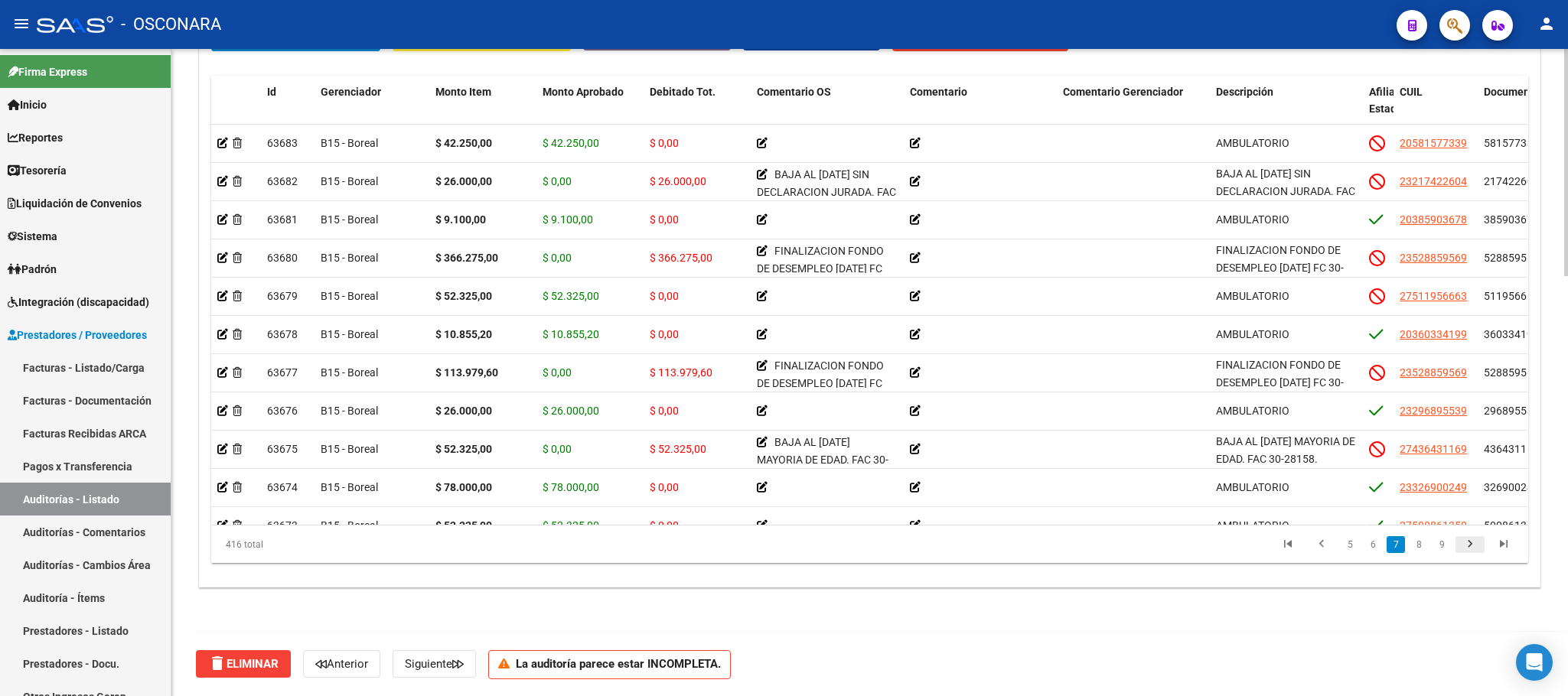
click at [1393, 545] on icon "go to next page" at bounding box center [1470, 546] width 20 height 18
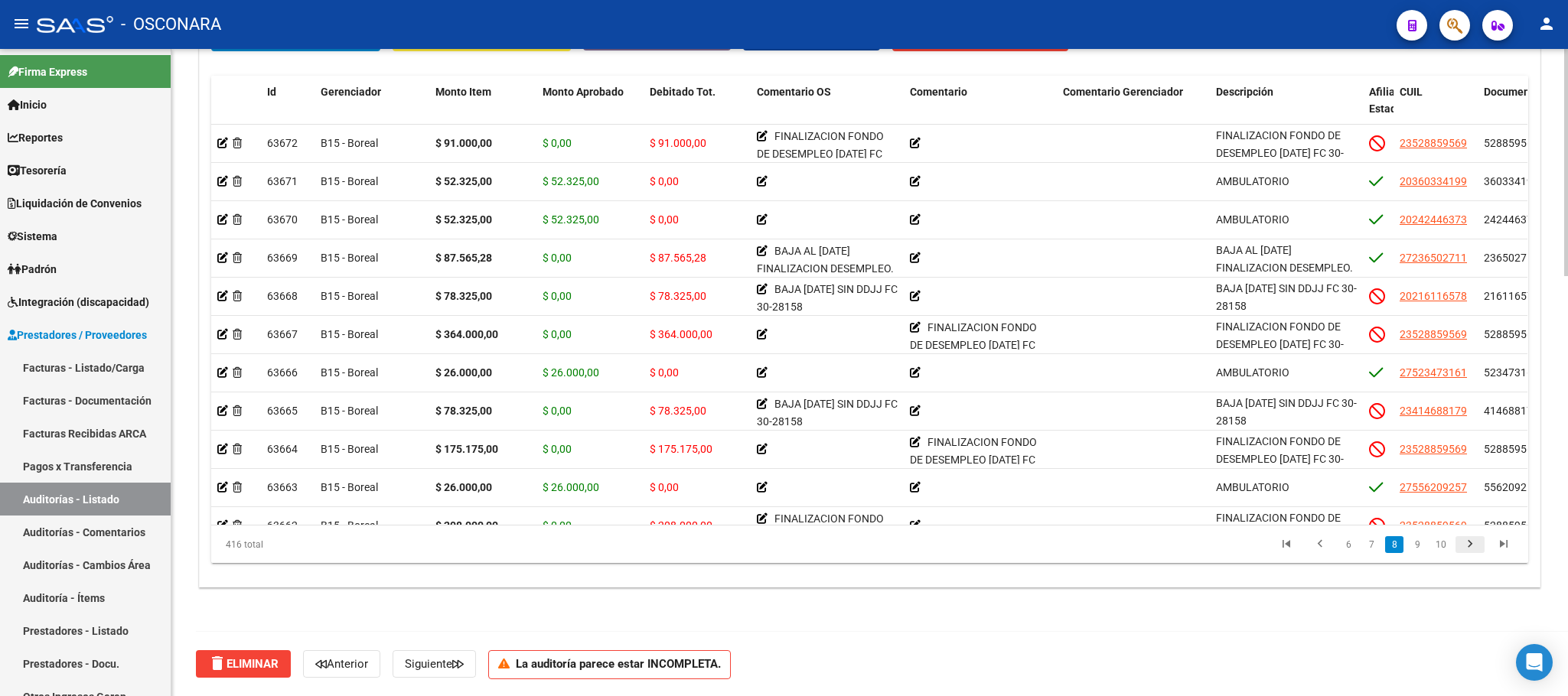
click at [1393, 545] on icon "go to next page" at bounding box center [1470, 546] width 20 height 18
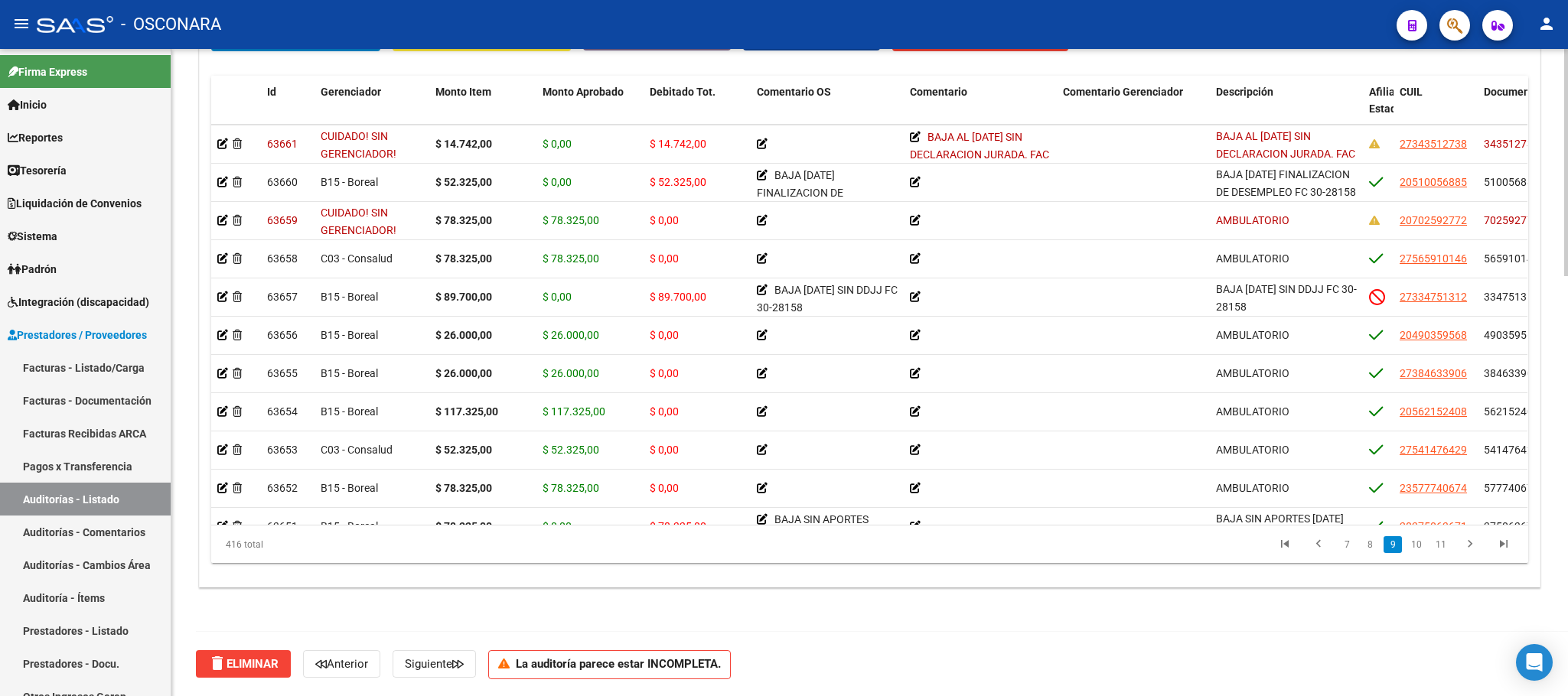
click at [1393, 547] on li at bounding box center [1470, 544] width 34 height 26
click at [1393, 547] on link "11" at bounding box center [1441, 544] width 20 height 16
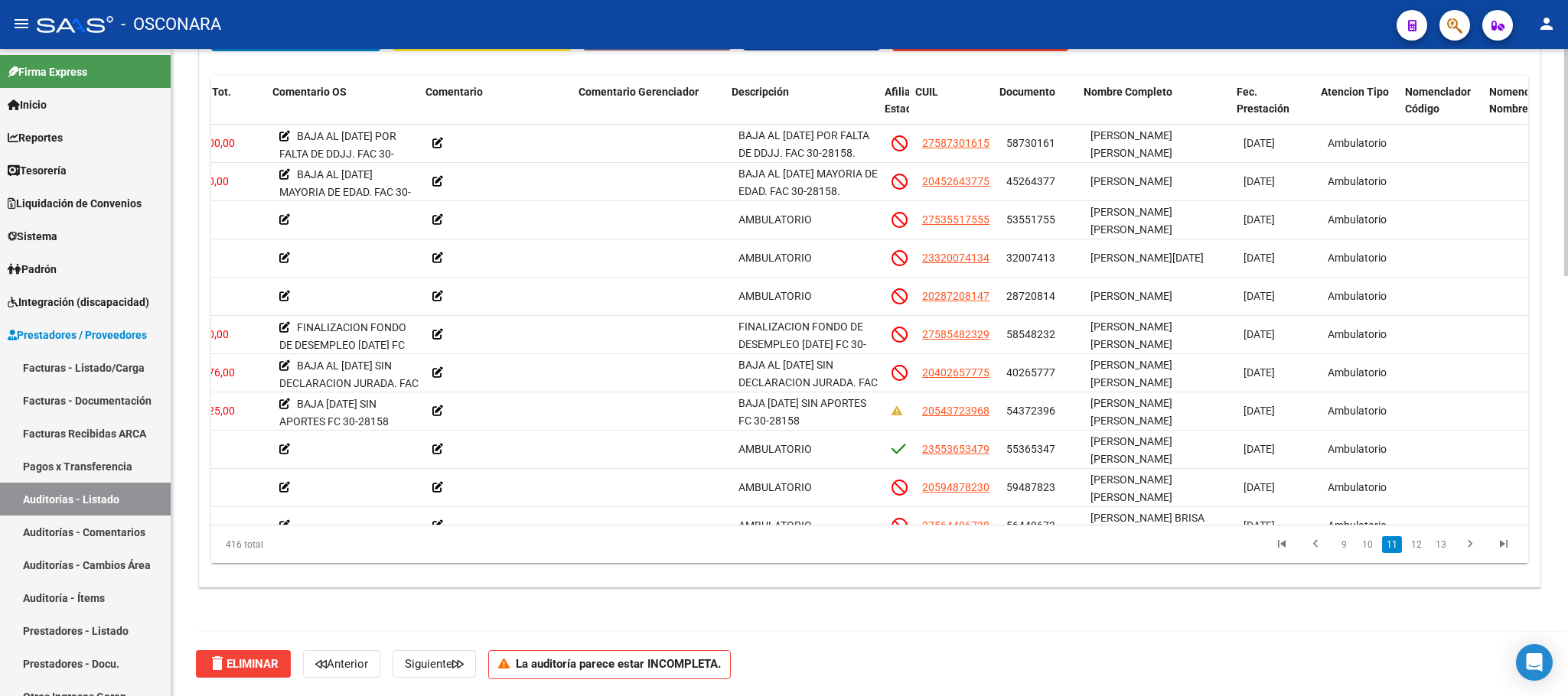
scroll to position [4207, 494]
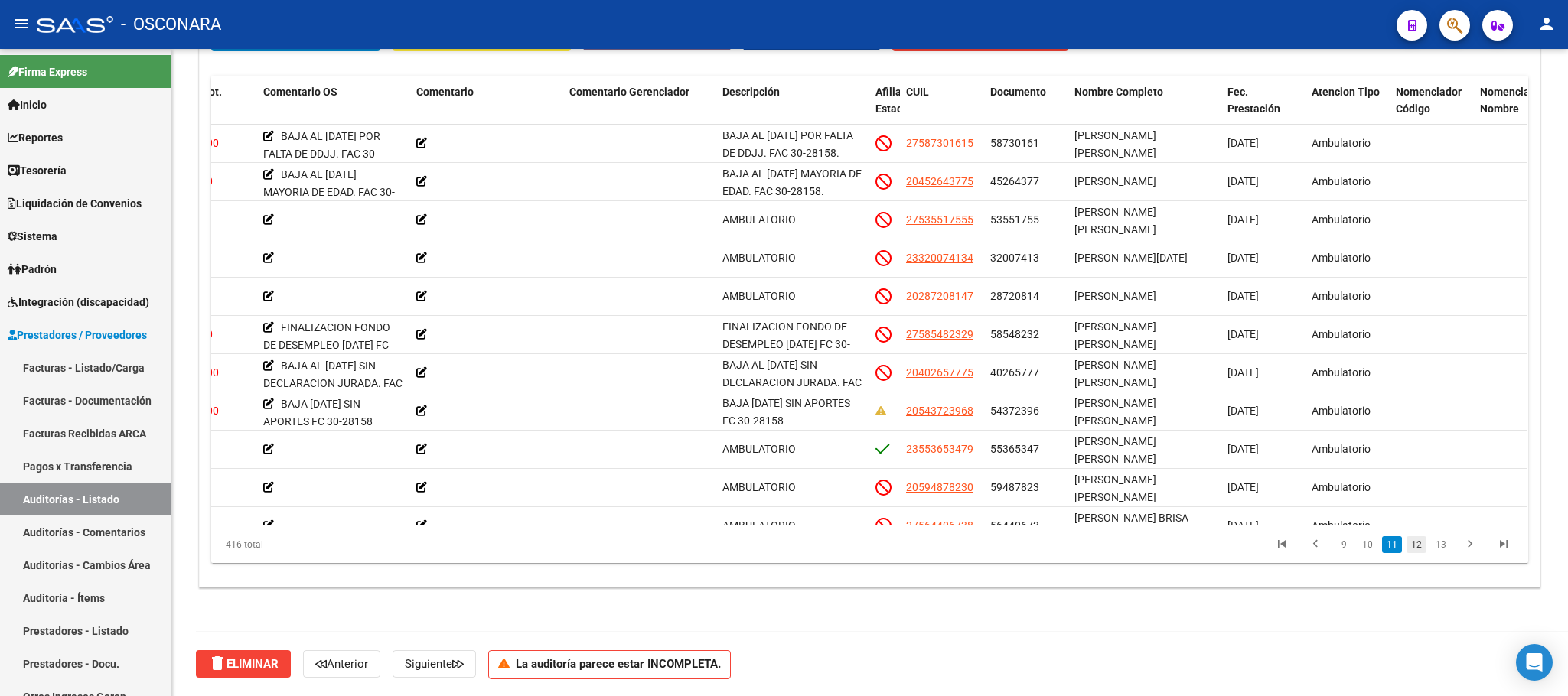
click at [1393, 544] on link "12" at bounding box center [1416, 544] width 20 height 16
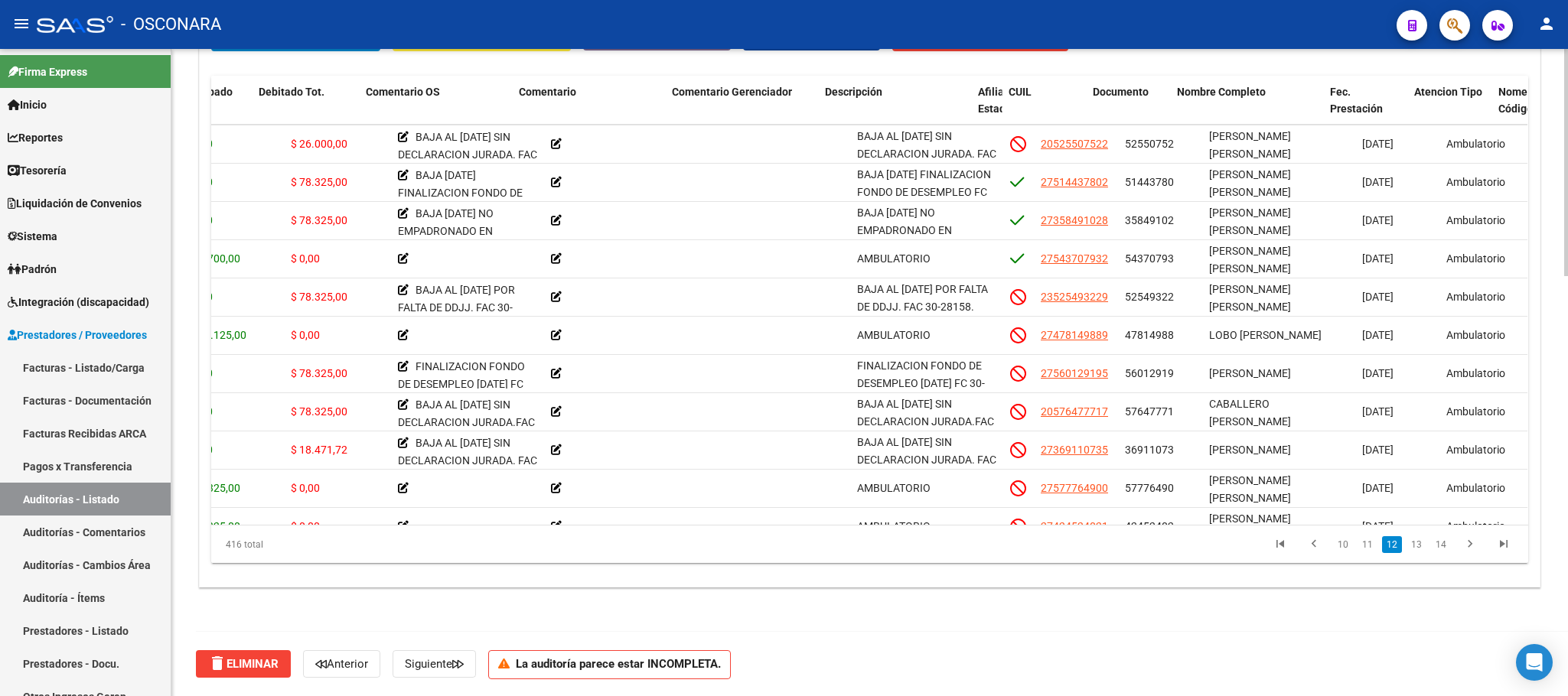
scroll to position [4627, 355]
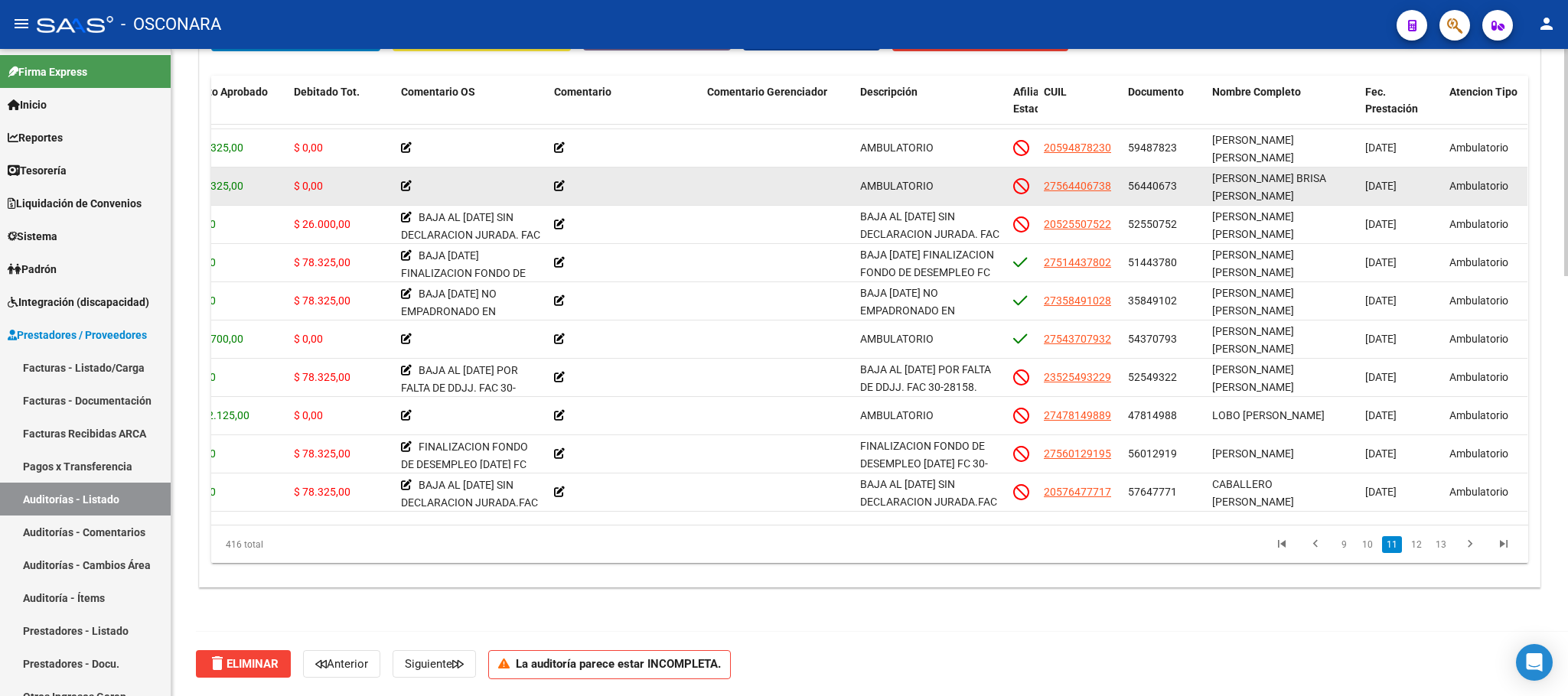
scroll to position [4513, 355]
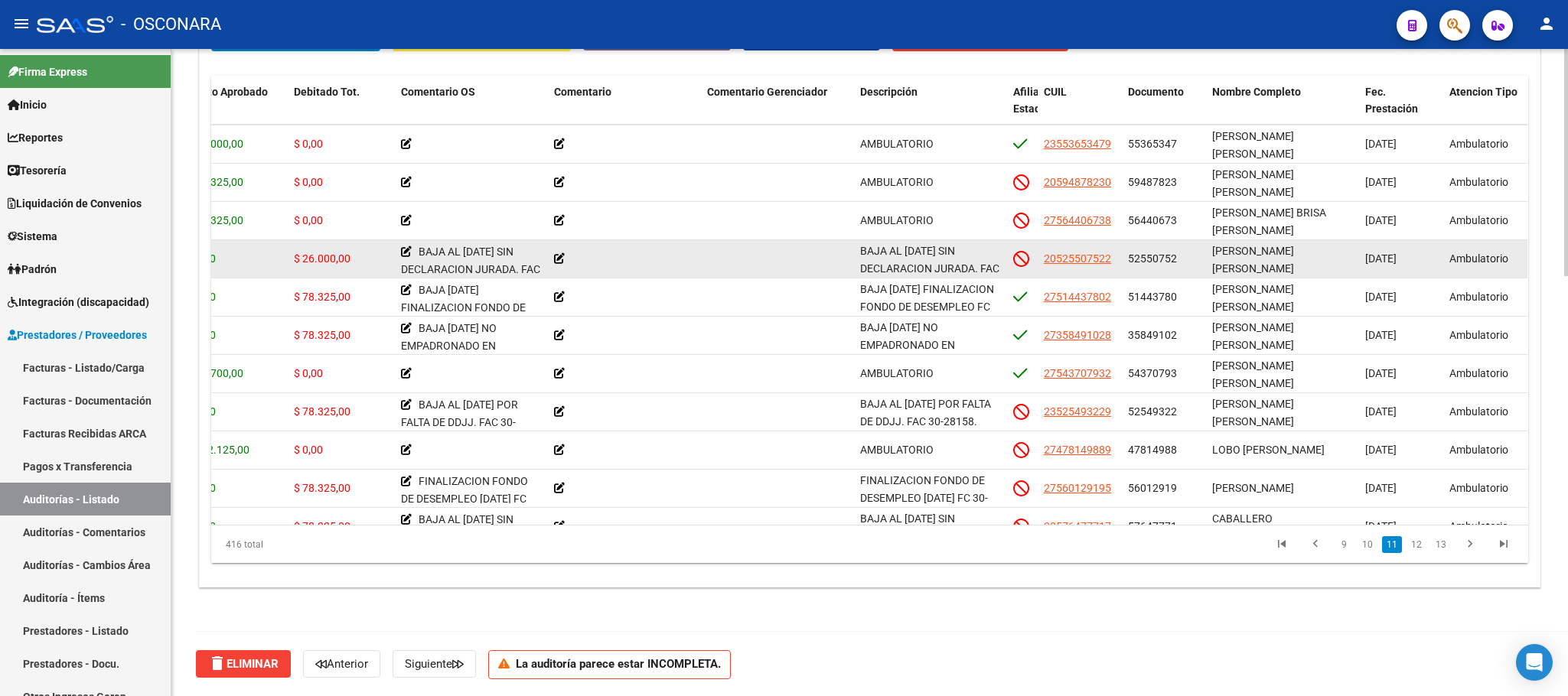
click at [355, 257] on div "$ 26.000,00" at bounding box center [341, 258] width 95 height 17
drag, startPoint x: 338, startPoint y: 255, endPoint x: 349, endPoint y: 256, distance: 11.0
click at [349, 256] on span "$ 26.000,00" at bounding box center [322, 258] width 56 height 13
drag, startPoint x: 1221, startPoint y: 255, endPoint x: 1266, endPoint y: 254, distance: 45.0
click at [1266, 254] on span "[PERSON_NAME] [PERSON_NAME]" at bounding box center [1253, 259] width 82 height 30
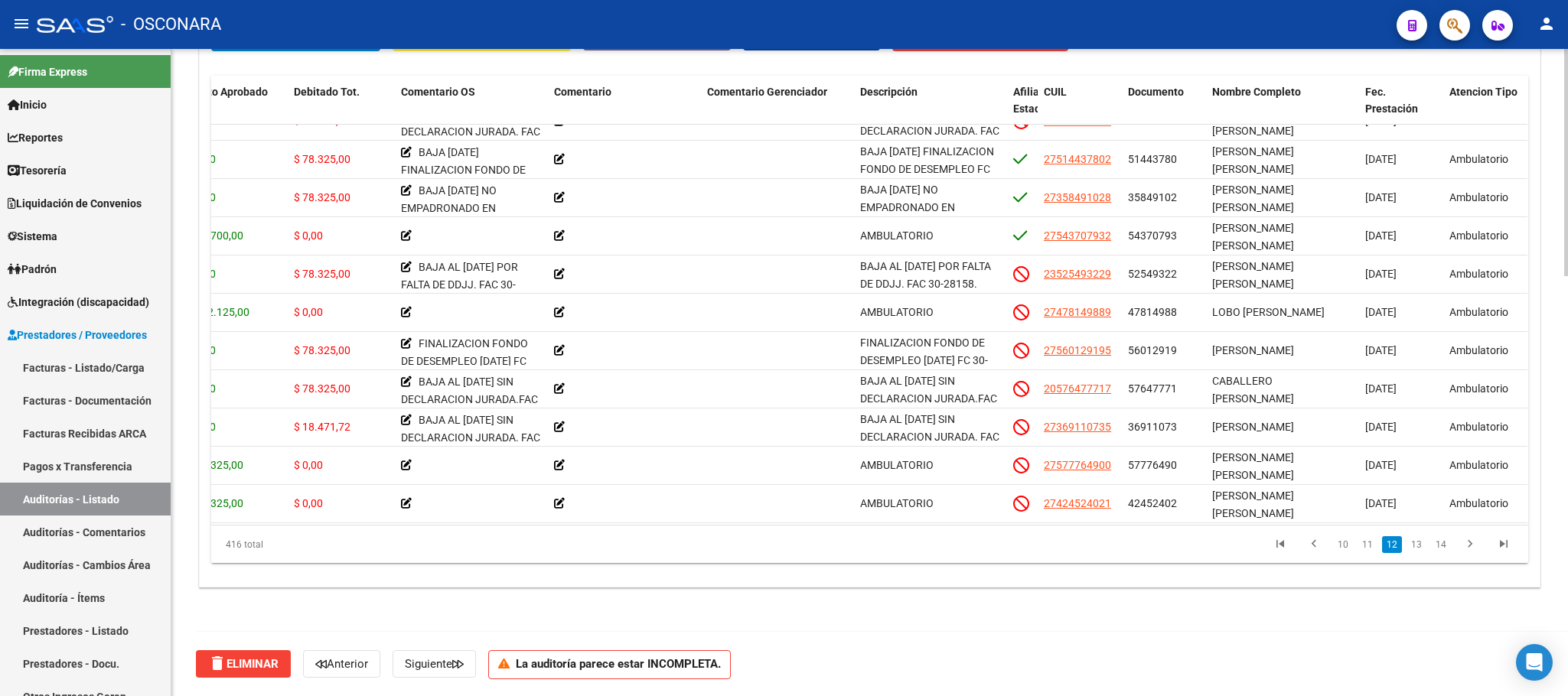
scroll to position [4696, 355]
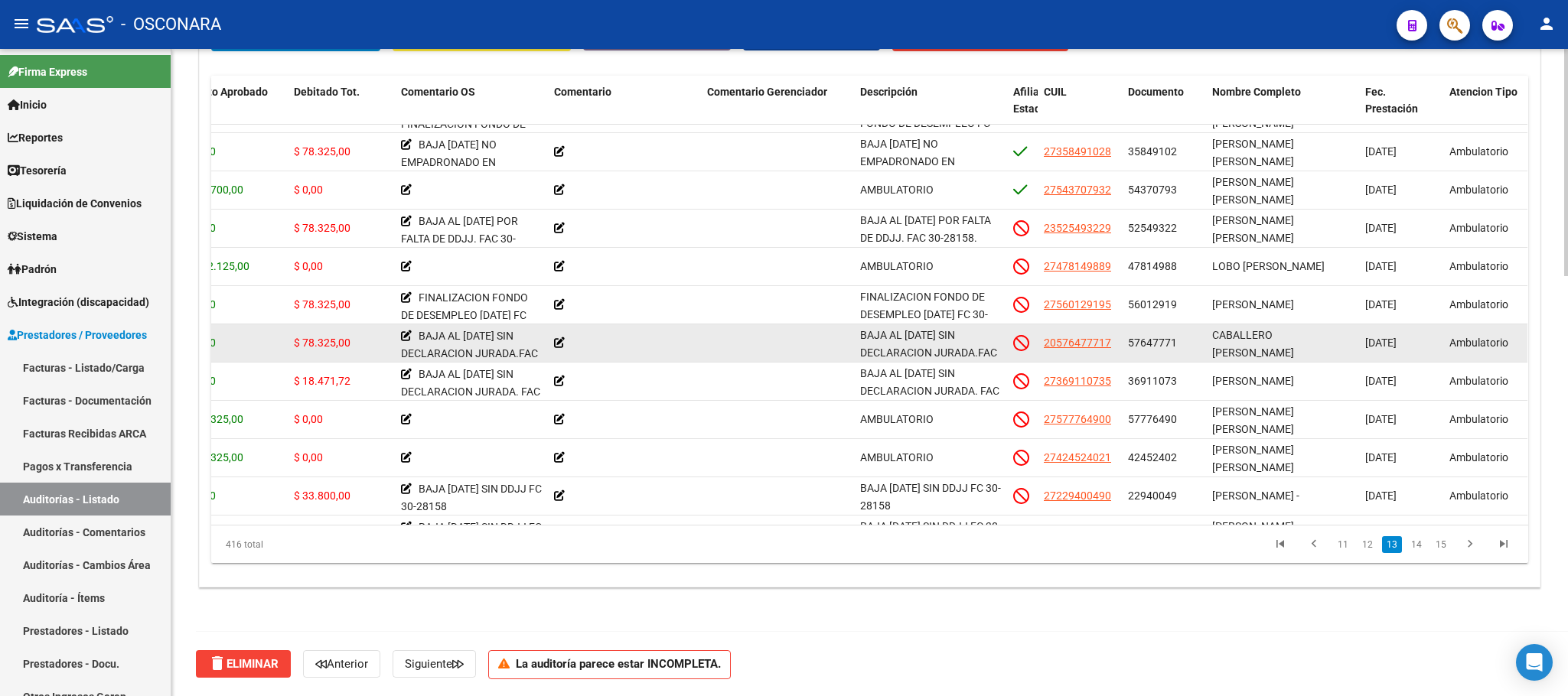
drag, startPoint x: 1219, startPoint y: 342, endPoint x: 1261, endPoint y: 342, distance: 42.0
click at [1261, 342] on div "CABALLERO [PERSON_NAME]" at bounding box center [1282, 342] width 140 height 32
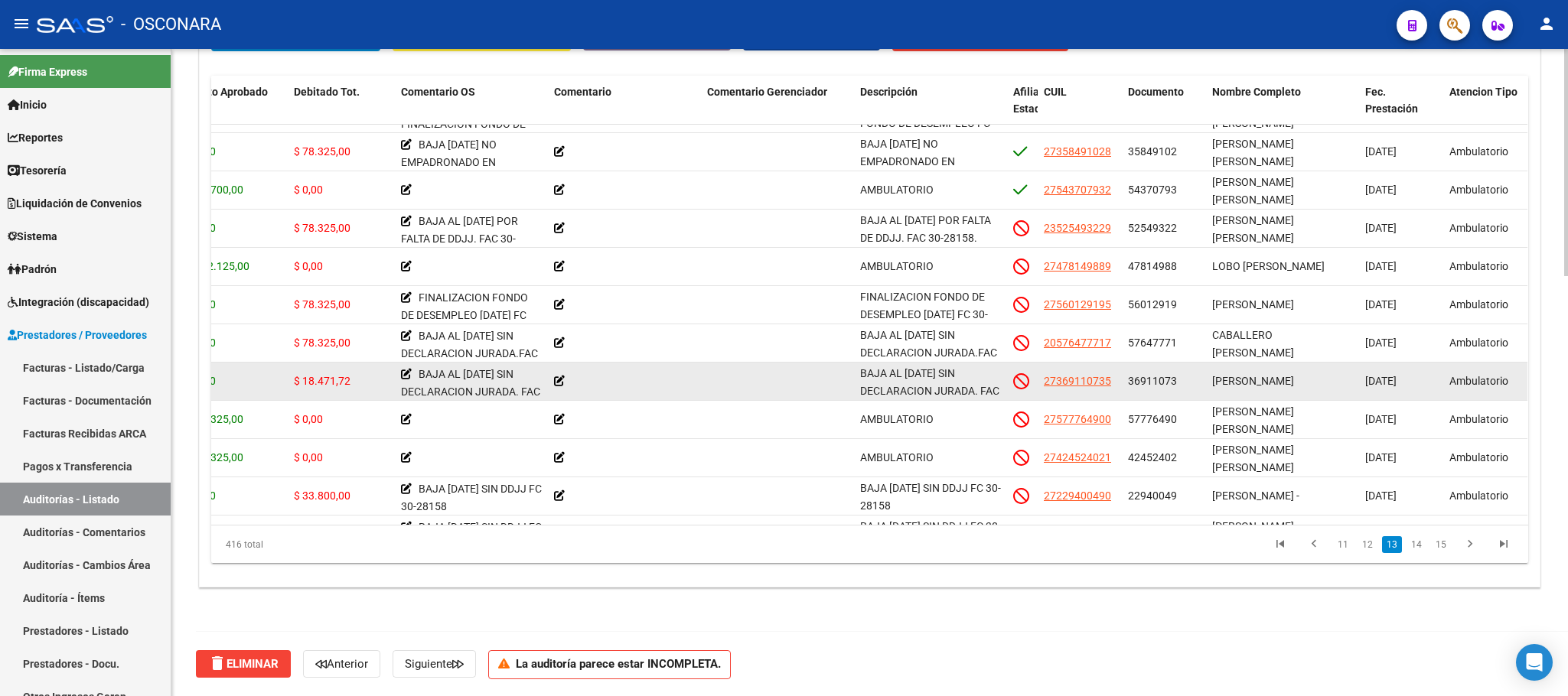
click at [1279, 377] on span "[PERSON_NAME]" at bounding box center [1253, 380] width 82 height 13
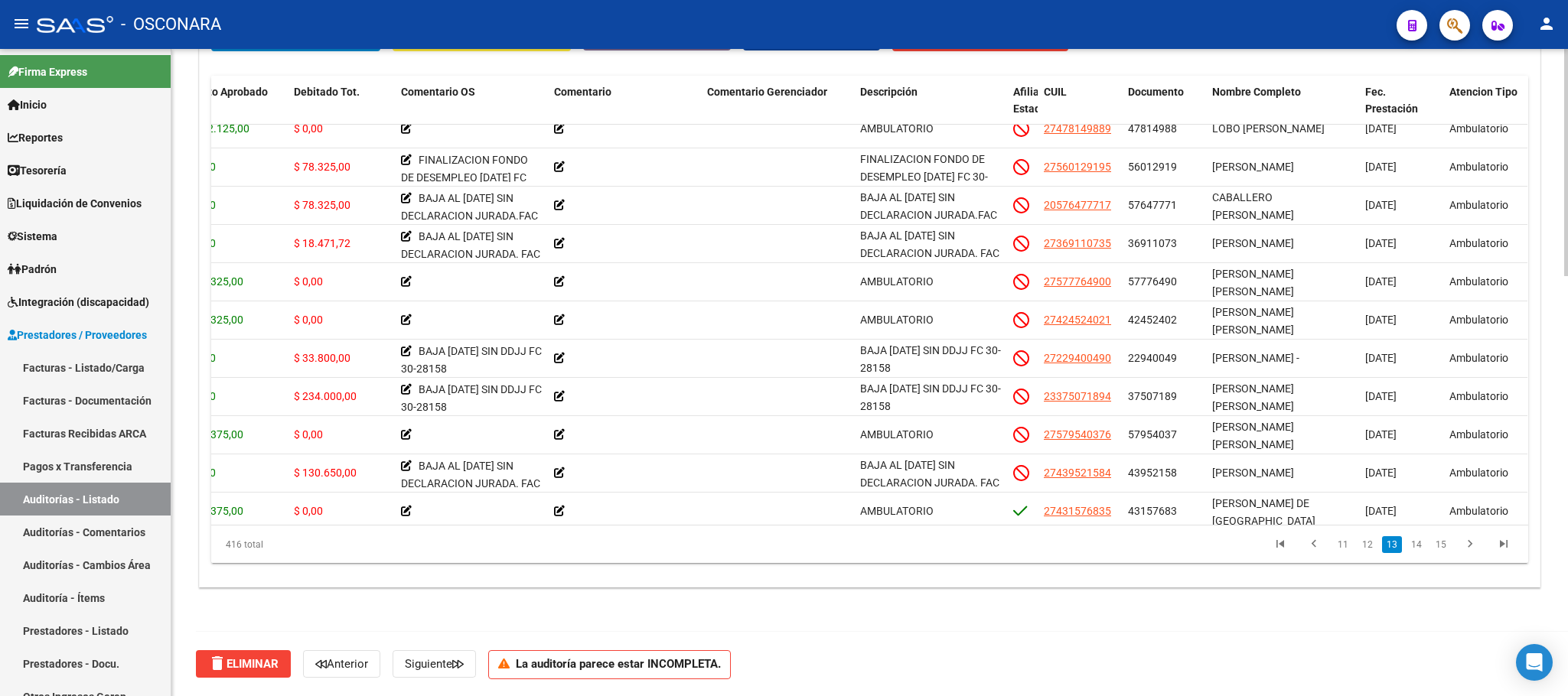
scroll to position [4880, 355]
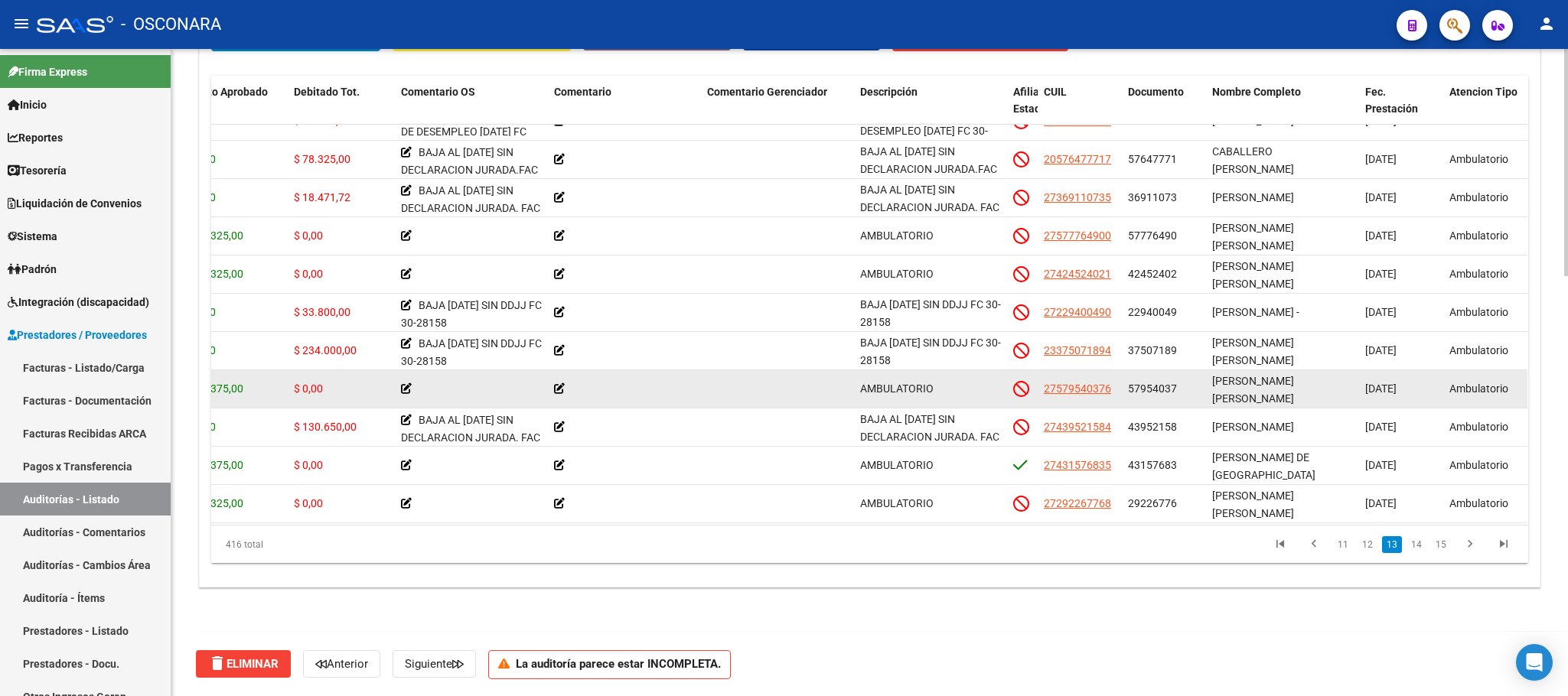
drag, startPoint x: 1259, startPoint y: 391, endPoint x: 1276, endPoint y: 392, distance: 17.0
click at [1276, 392] on span "[PERSON_NAME] [PERSON_NAME]" at bounding box center [1253, 389] width 82 height 30
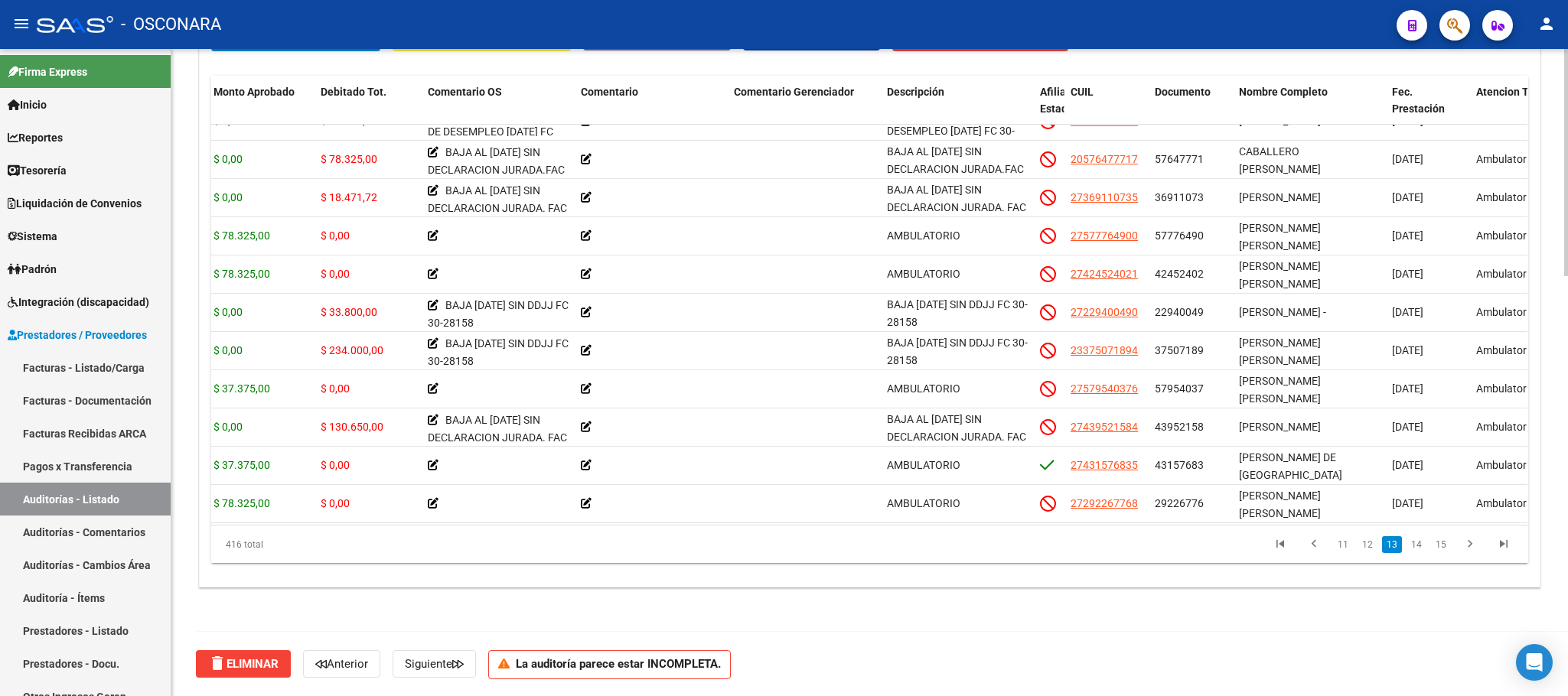
scroll to position [4880, 304]
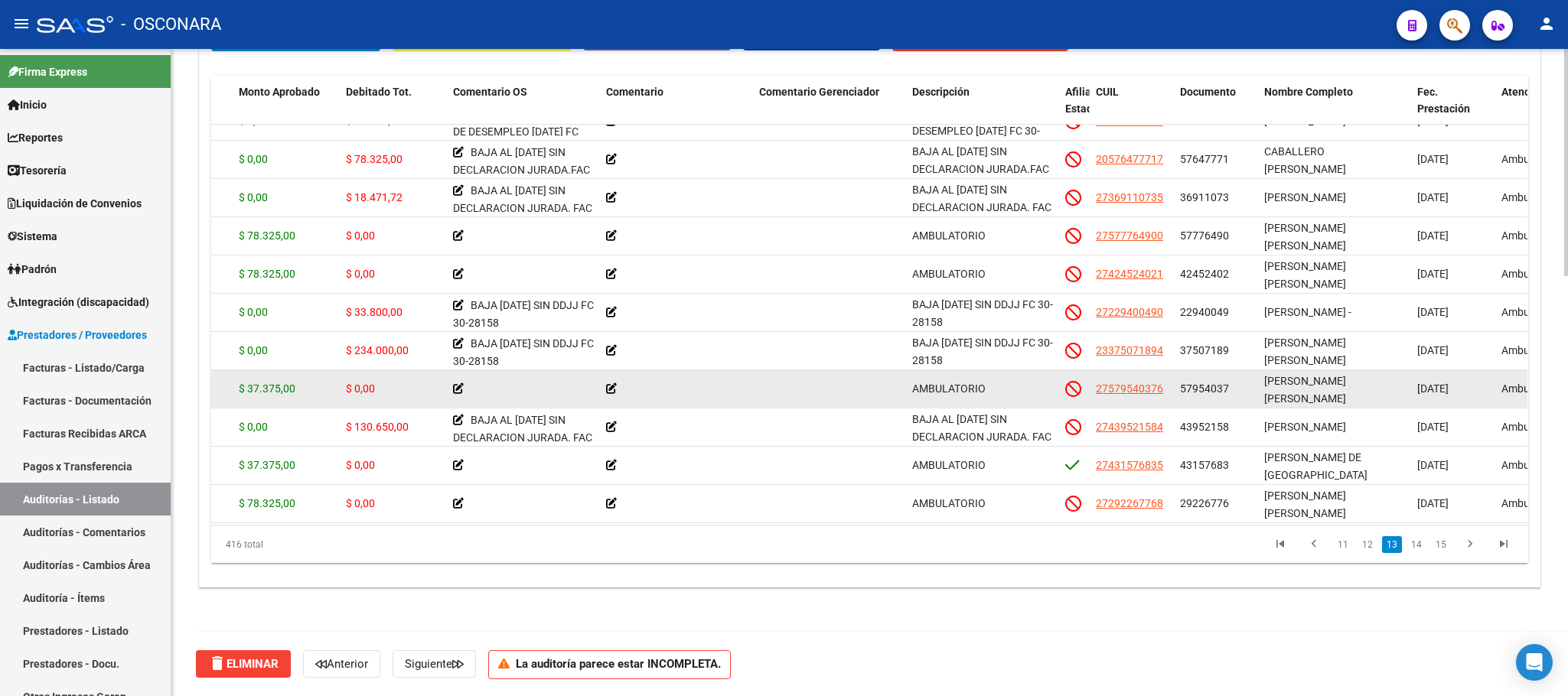
drag, startPoint x: 301, startPoint y: 391, endPoint x: 258, endPoint y: 383, distance: 43.7
click at [258, 383] on div "$ 37.375,00" at bounding box center [287, 389] width 95 height 17
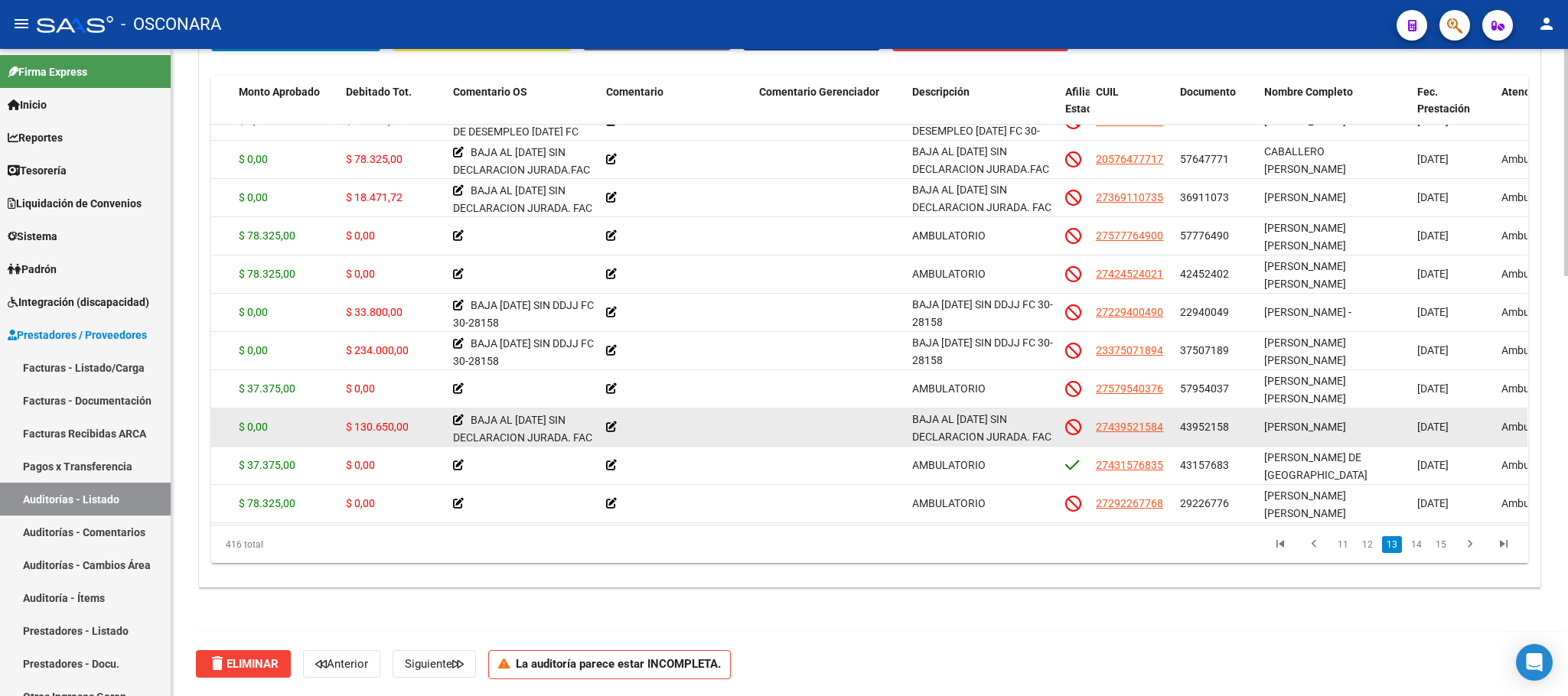
drag, startPoint x: 378, startPoint y: 430, endPoint x: 390, endPoint y: 427, distance: 12.4
click at [390, 427] on span "$ 130.650,00" at bounding box center [377, 427] width 63 height 13
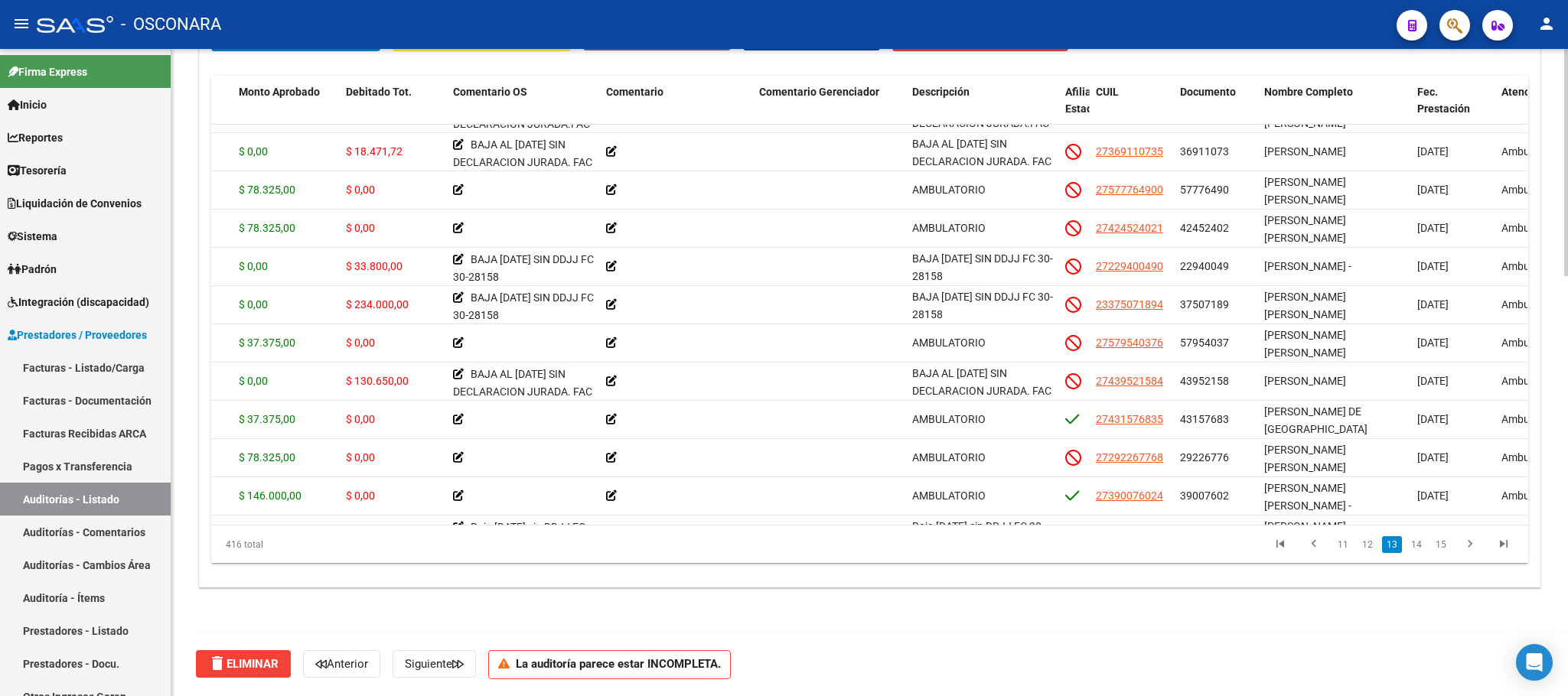
scroll to position [4972, 304]
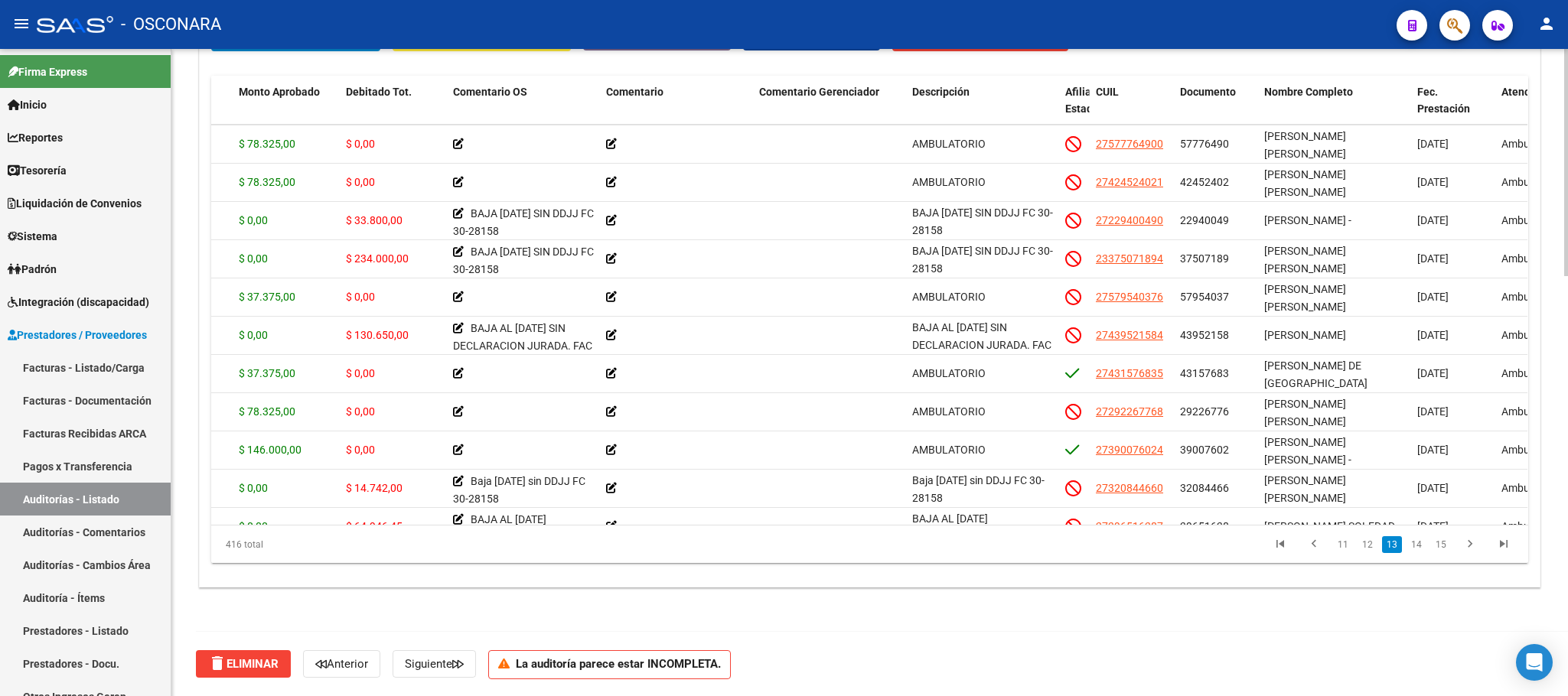
click at [1393, 501] on div "Crear Item de Auditoria Importar Atenciones CSV Importar Prácticas cloud_downlo…" at bounding box center [870, 299] width 1340 height 575
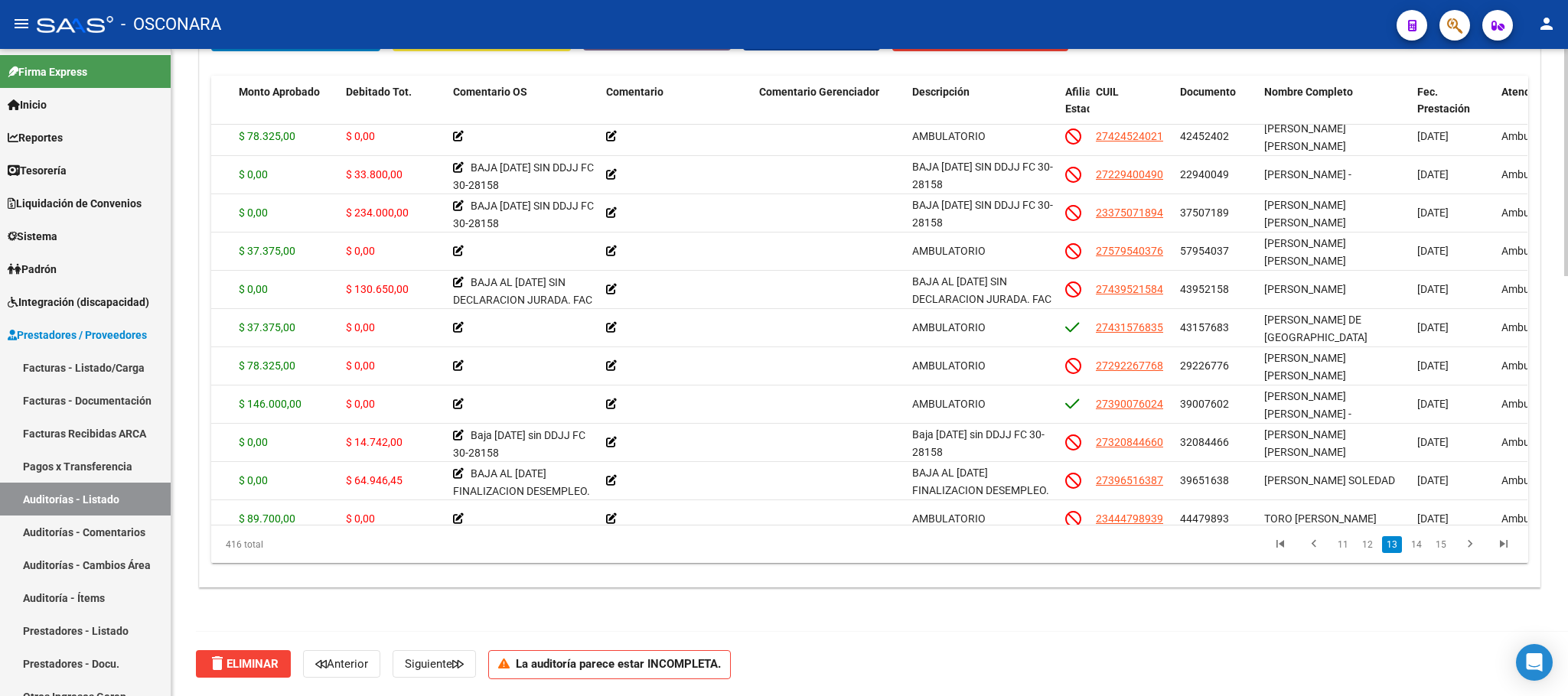
scroll to position [5064, 304]
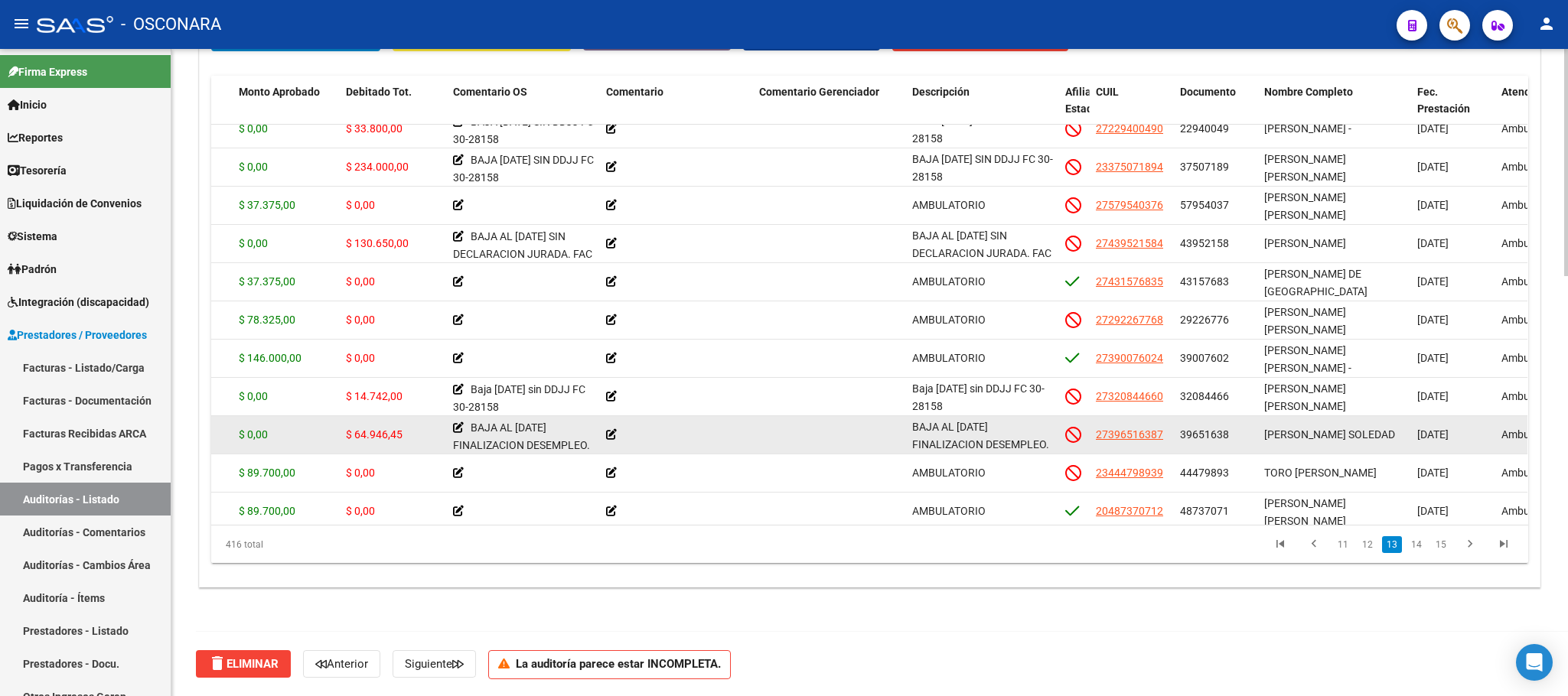
click at [1309, 436] on div "[PERSON_NAME] SOLEDAD" at bounding box center [1334, 435] width 140 height 17
drag, startPoint x: 1294, startPoint y: 429, endPoint x: 1311, endPoint y: 430, distance: 17.0
click at [1311, 430] on span "[PERSON_NAME] SOLEDAD" at bounding box center [1329, 435] width 131 height 13
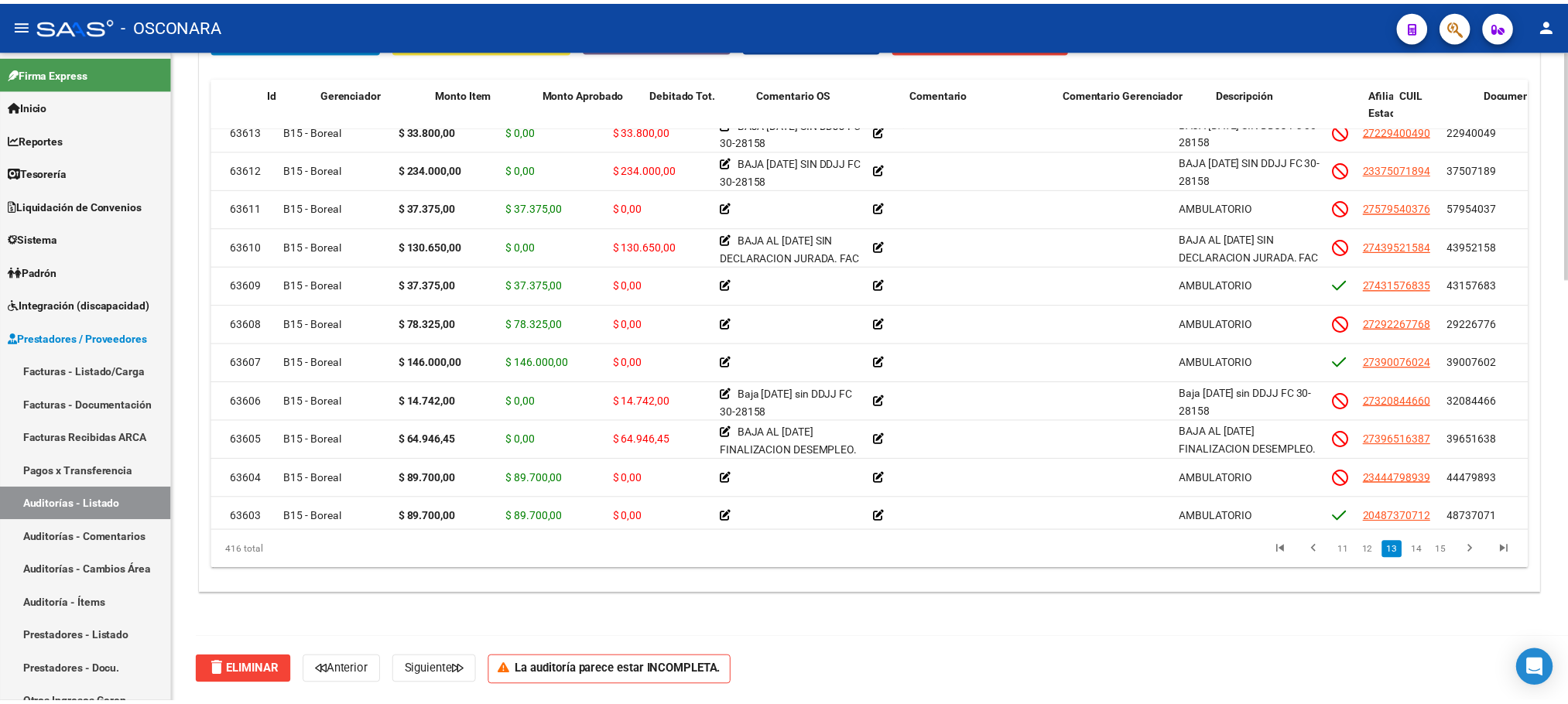
scroll to position [5122, 0]
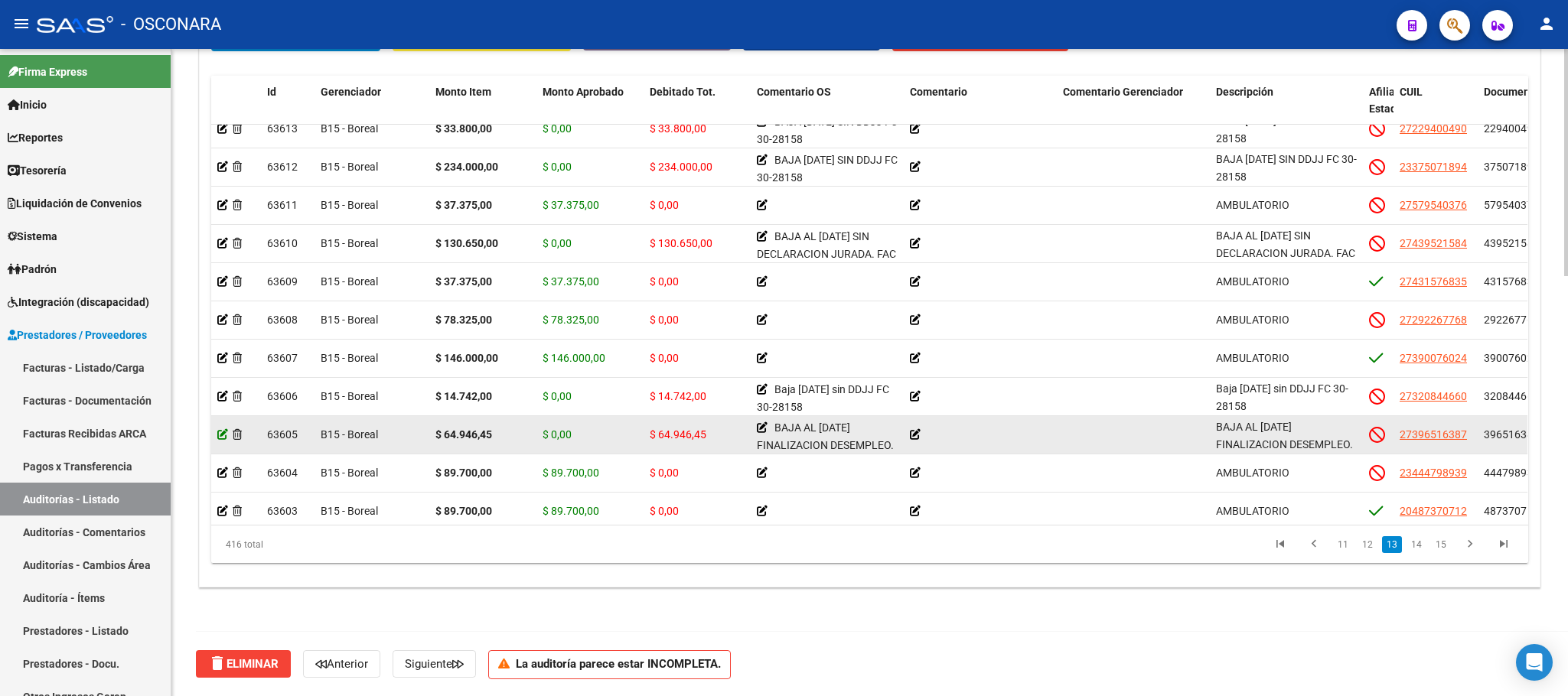
click at [221, 437] on icon at bounding box center [222, 434] width 11 height 11
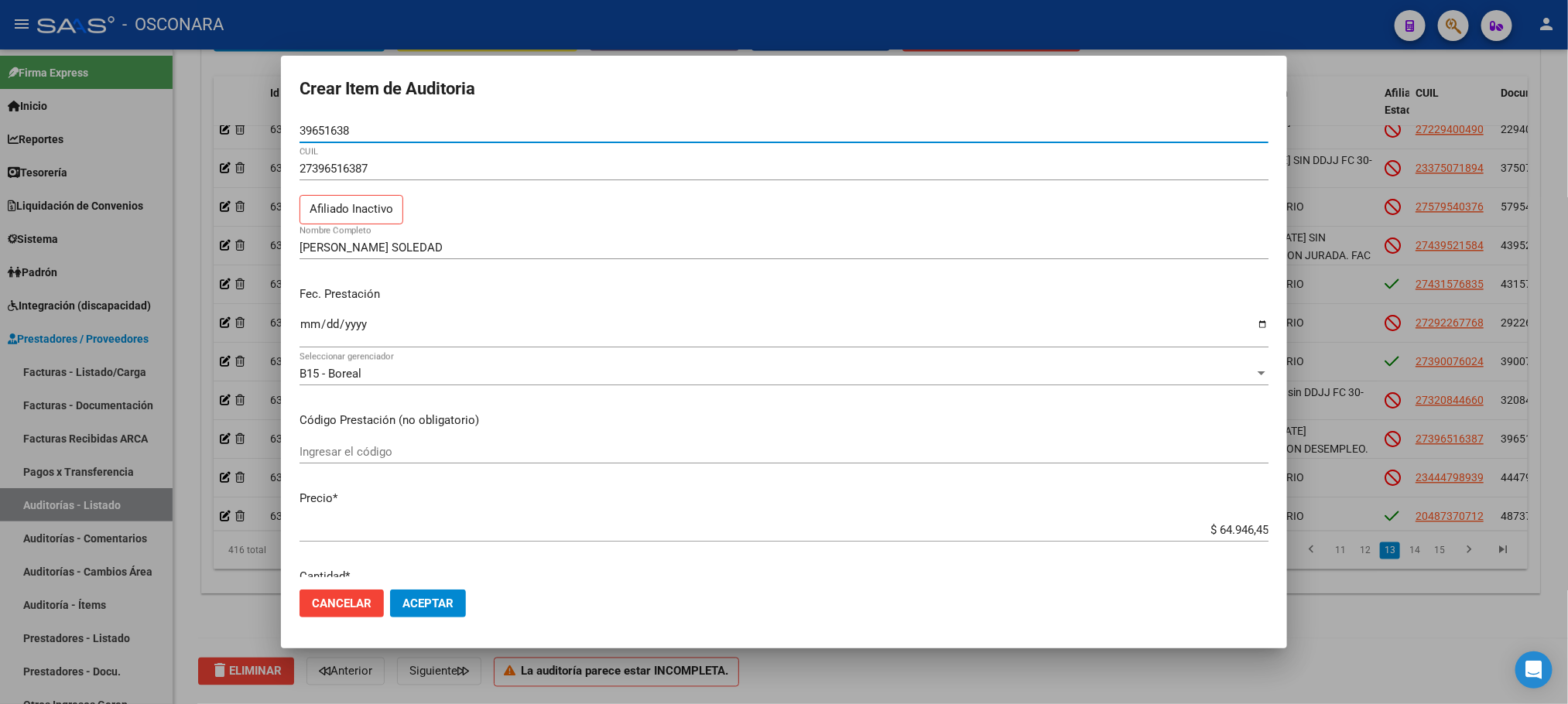
click at [1212, 523] on input "$ 64.946,45" at bounding box center [784, 530] width 969 height 14
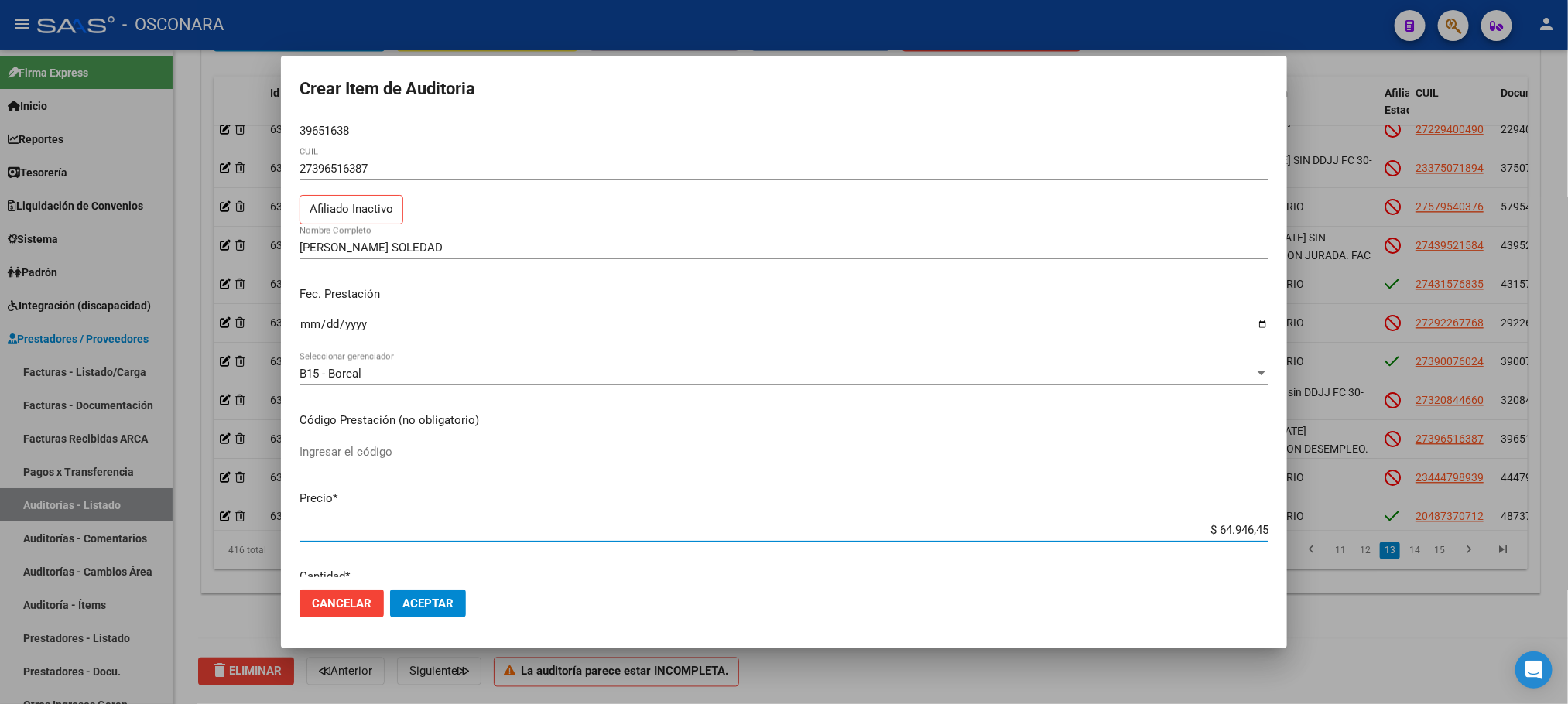
type input "$ 4.946,45"
type input "$ 34.946,45"
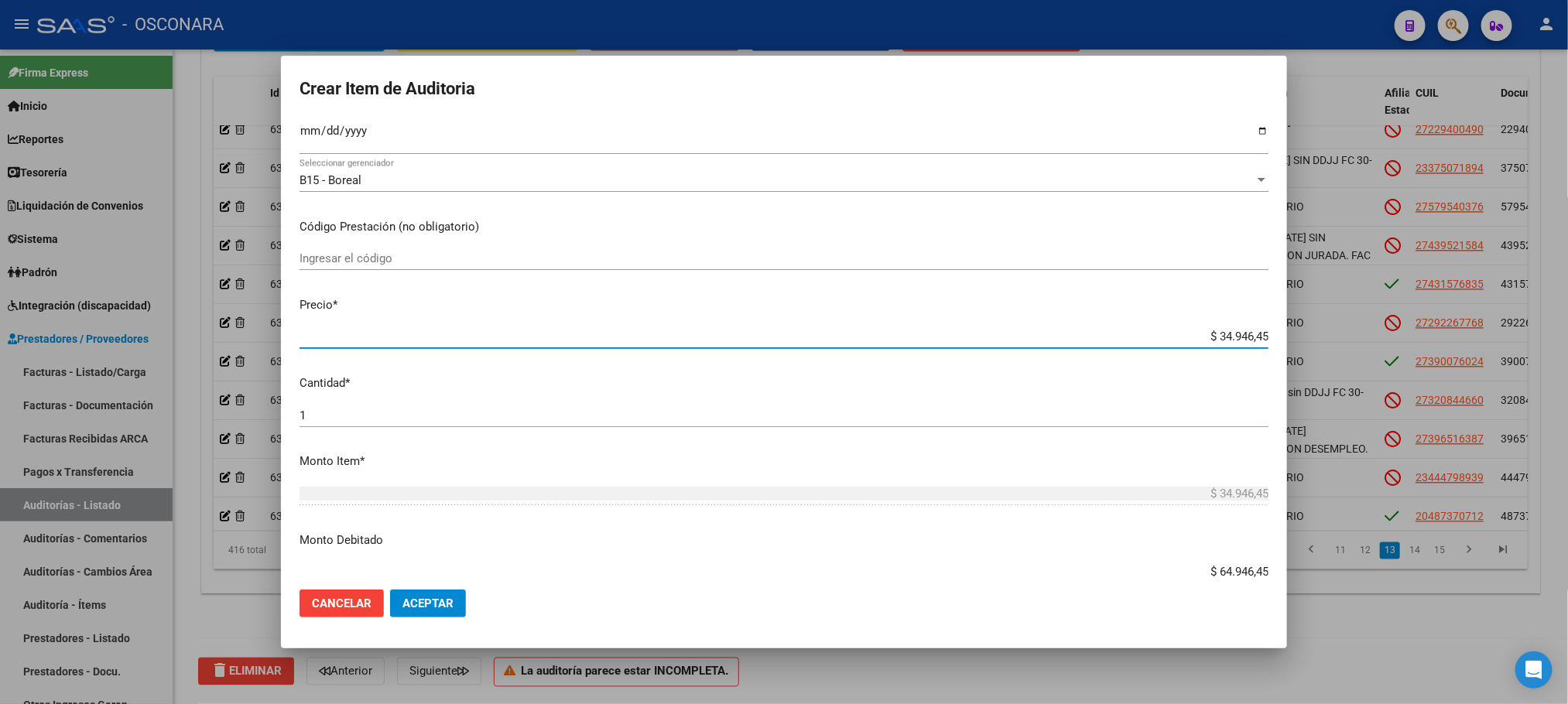
scroll to position [232, 0]
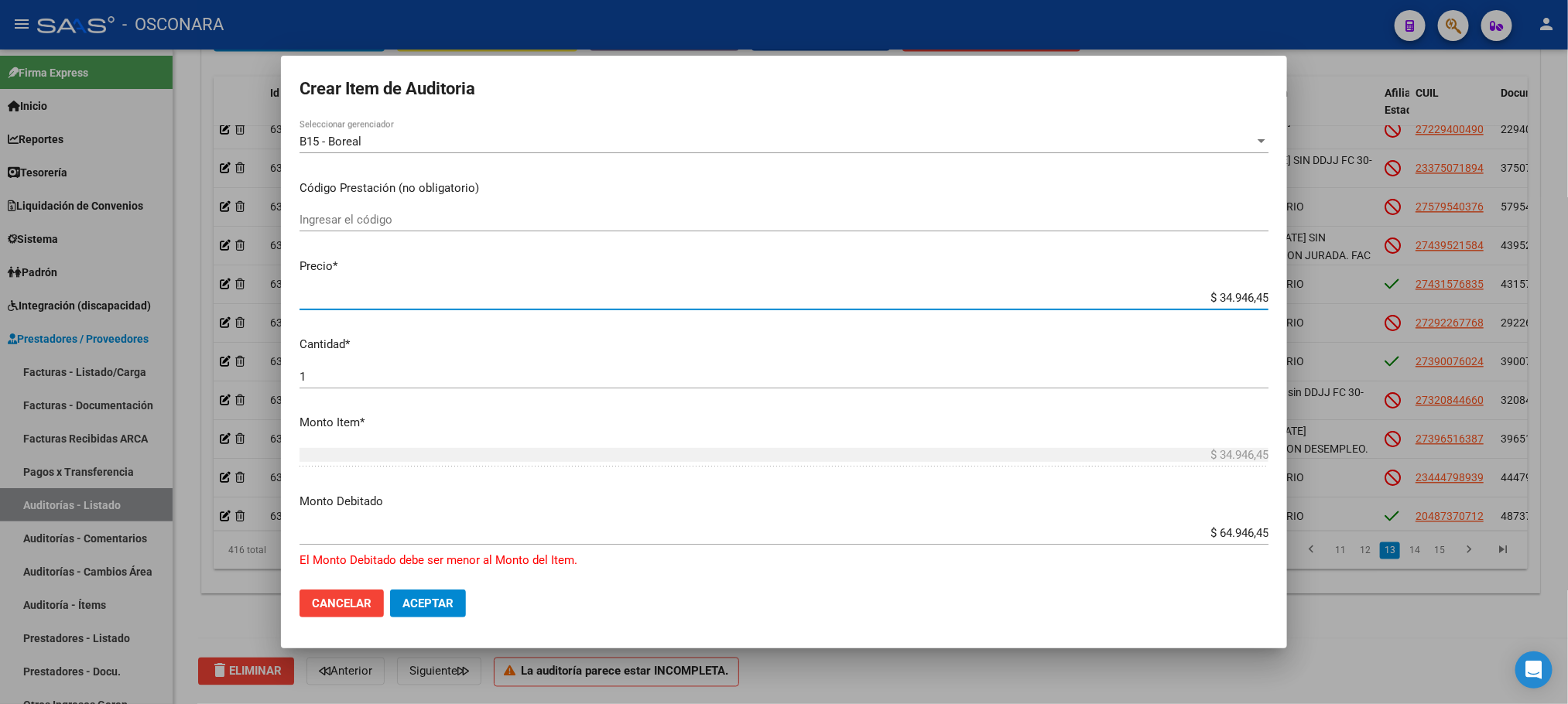
click at [1209, 537] on input "$ 64.946,45" at bounding box center [784, 533] width 969 height 14
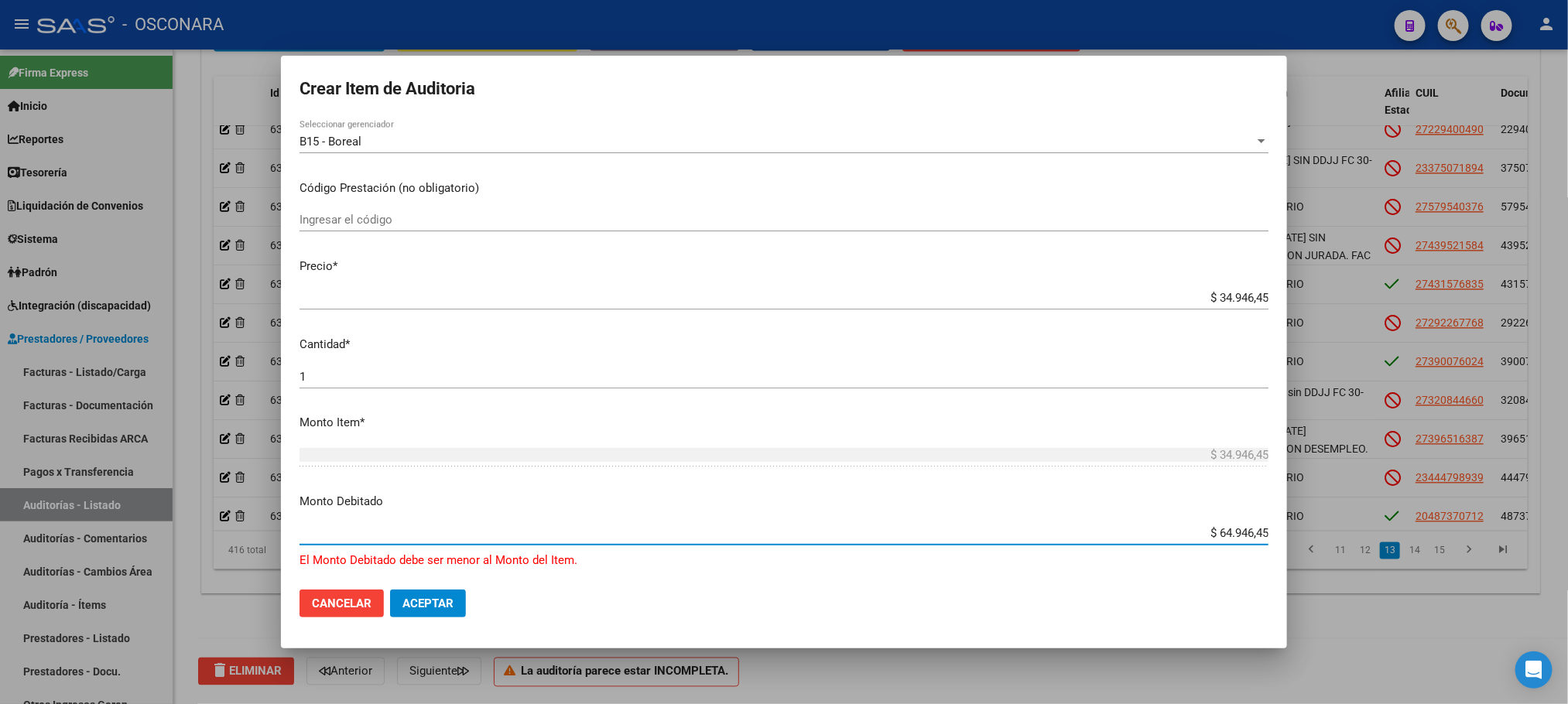
click at [1211, 537] on input "$ 64.946,45" at bounding box center [784, 533] width 969 height 14
type input "$ 34.946,45"
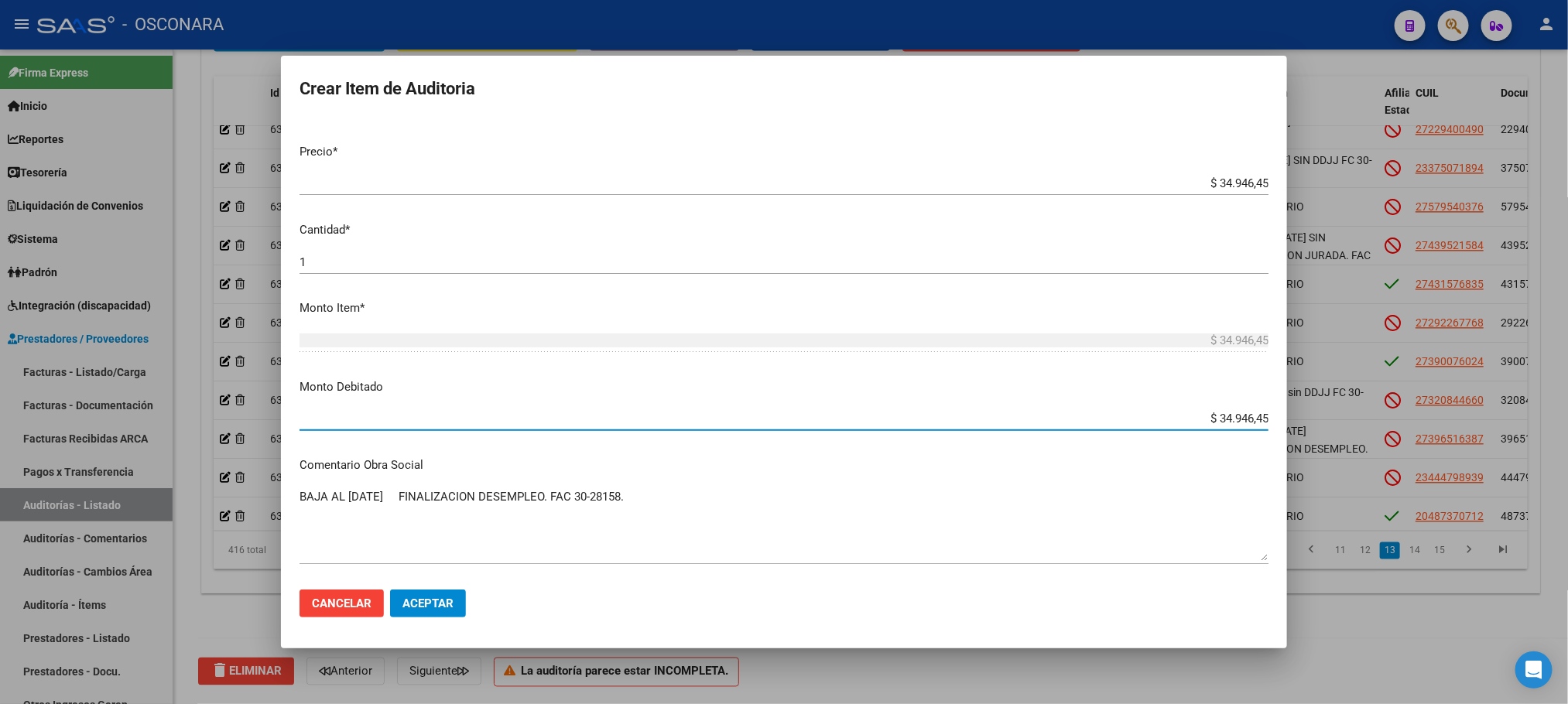
scroll to position [349, 0]
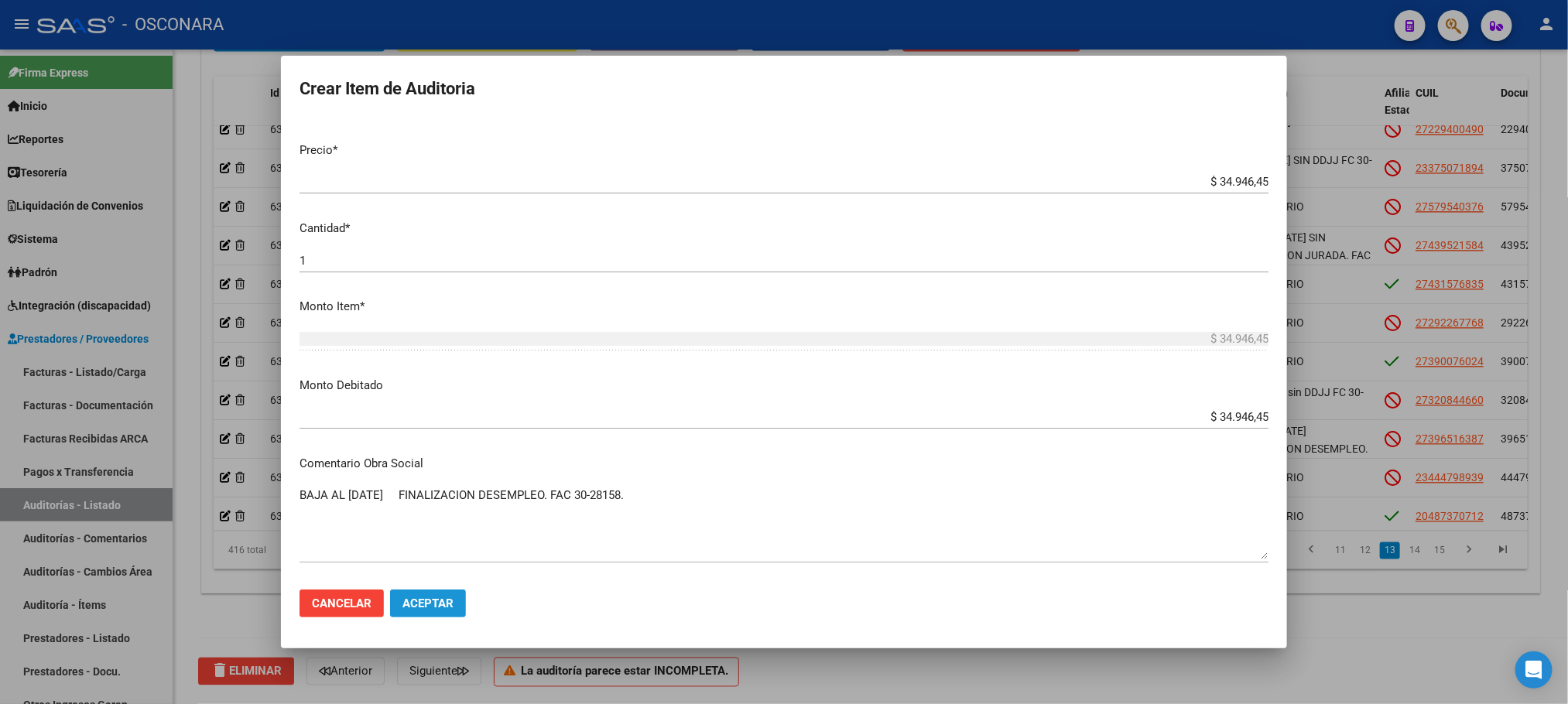
click at [445, 596] on span "Aceptar" at bounding box center [428, 603] width 51 height 14
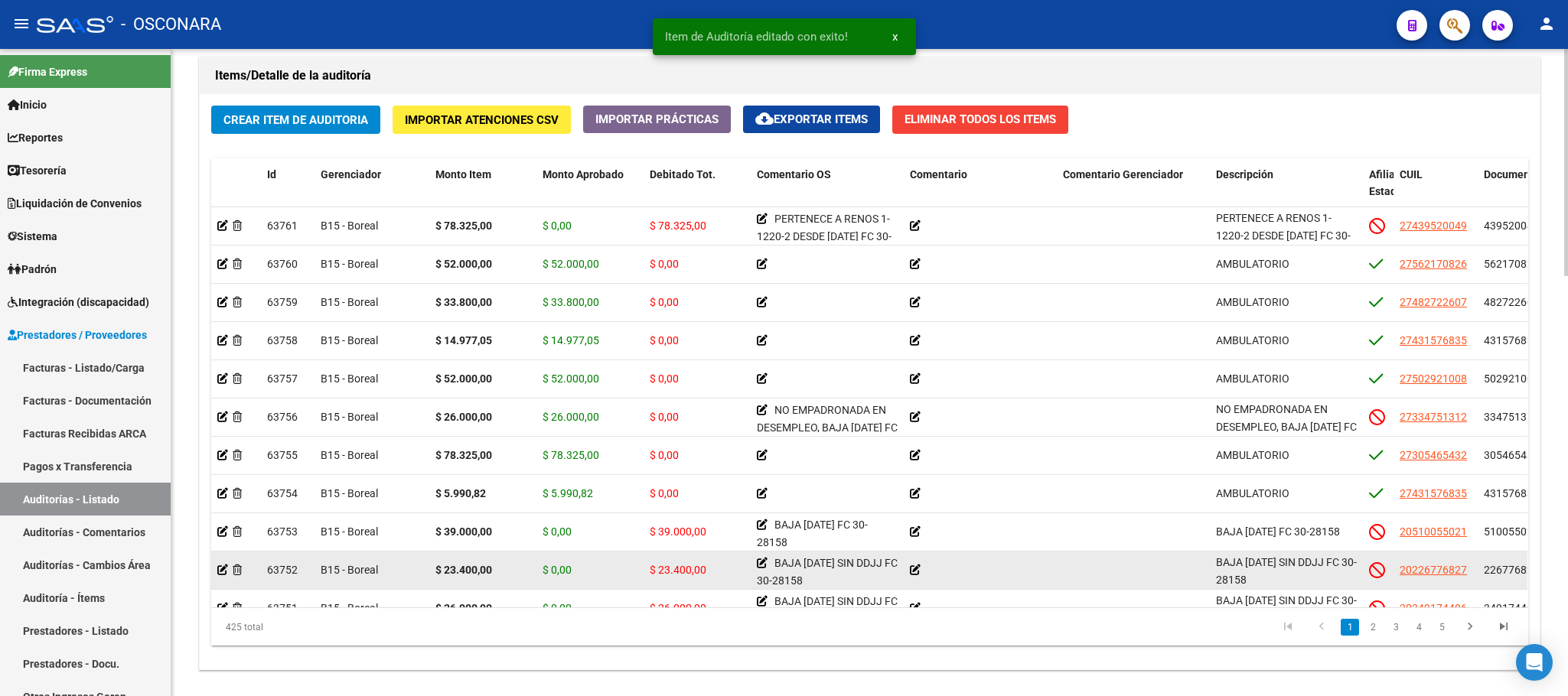
scroll to position [1194, 0]
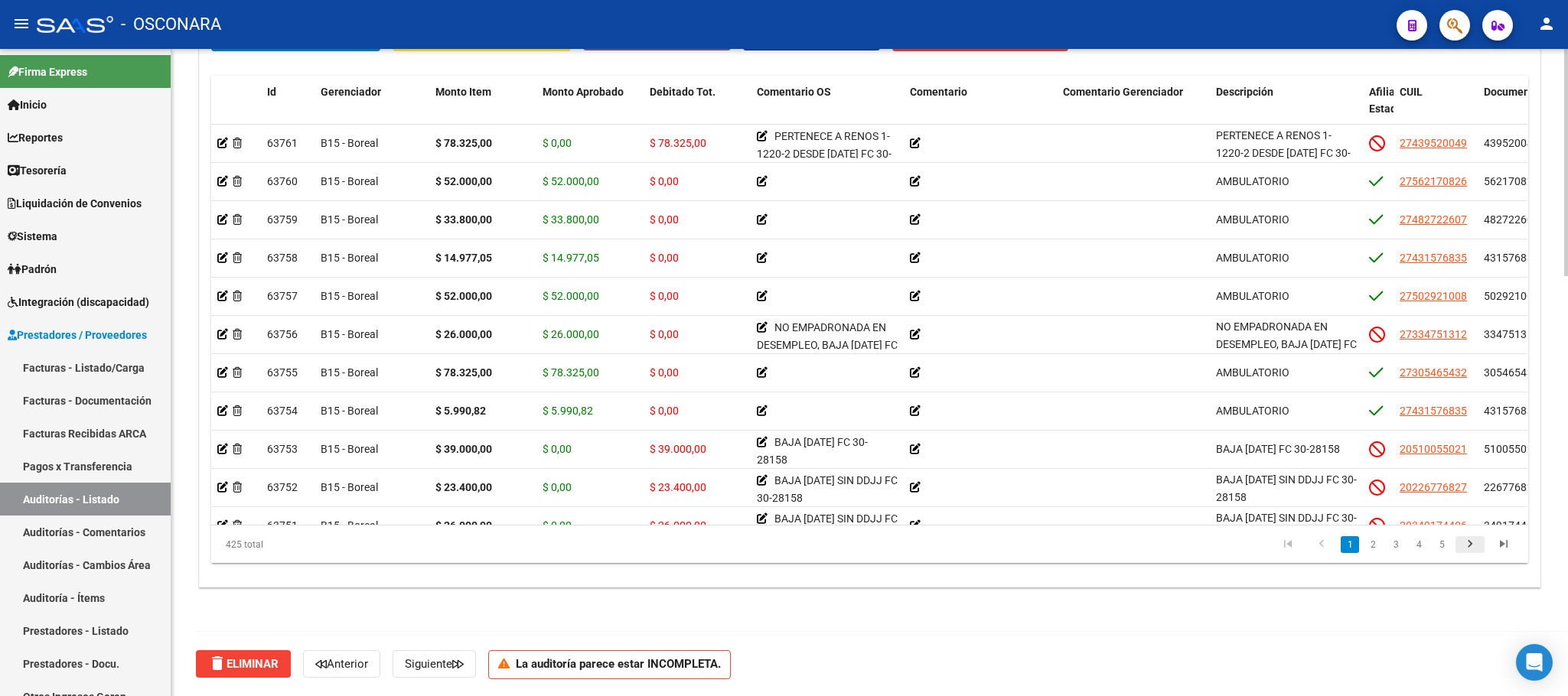
click at [1393, 542] on icon "go to next page" at bounding box center [1470, 546] width 20 height 18
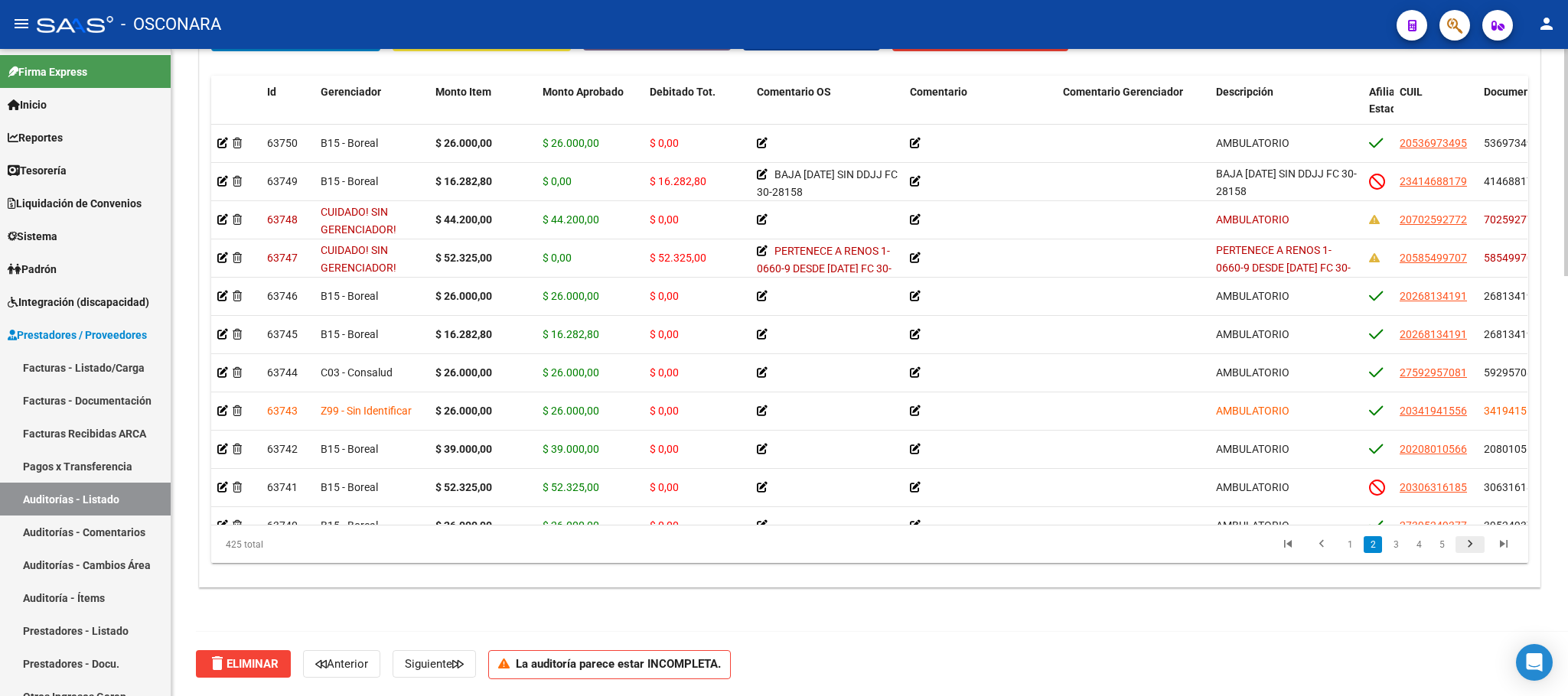
click at [1393, 542] on icon "go to next page" at bounding box center [1470, 546] width 20 height 18
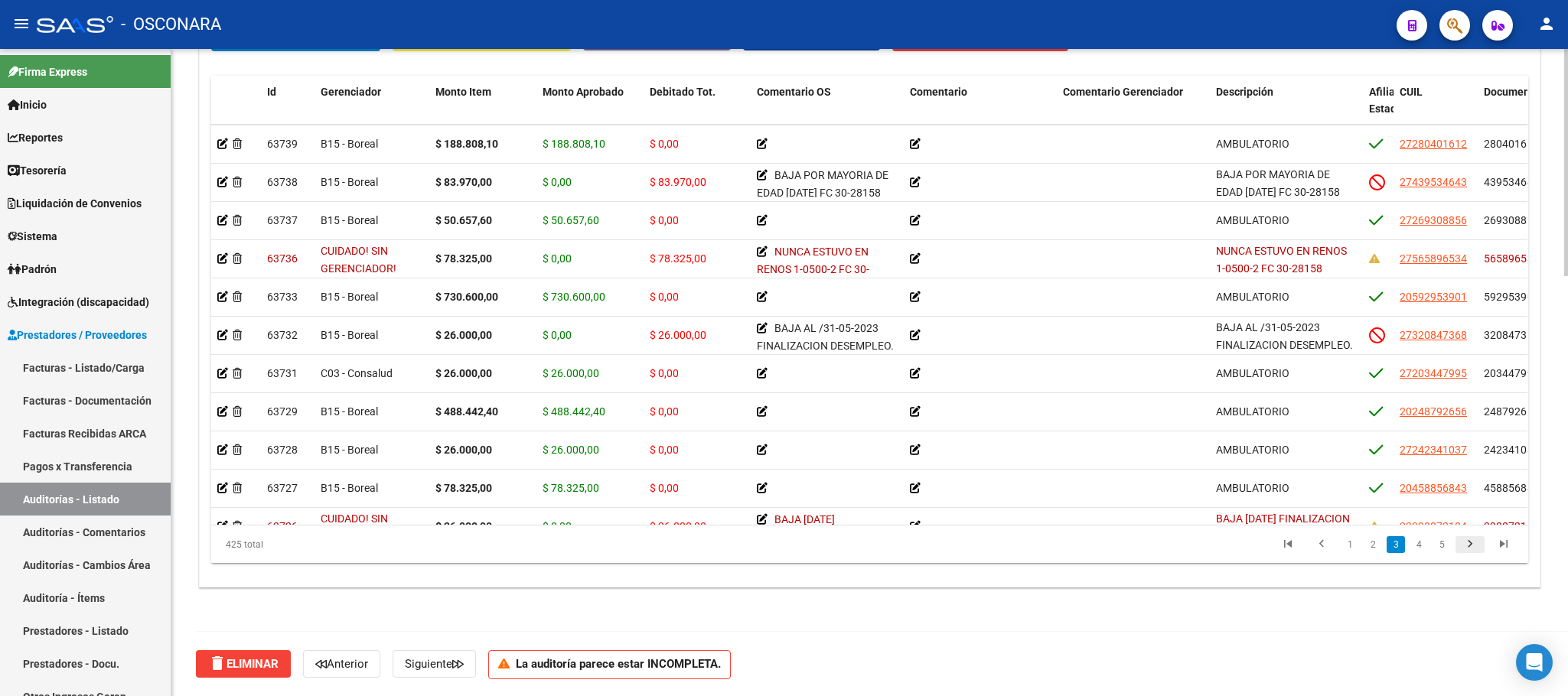
click at [1393, 542] on icon "go to next page" at bounding box center [1470, 546] width 20 height 18
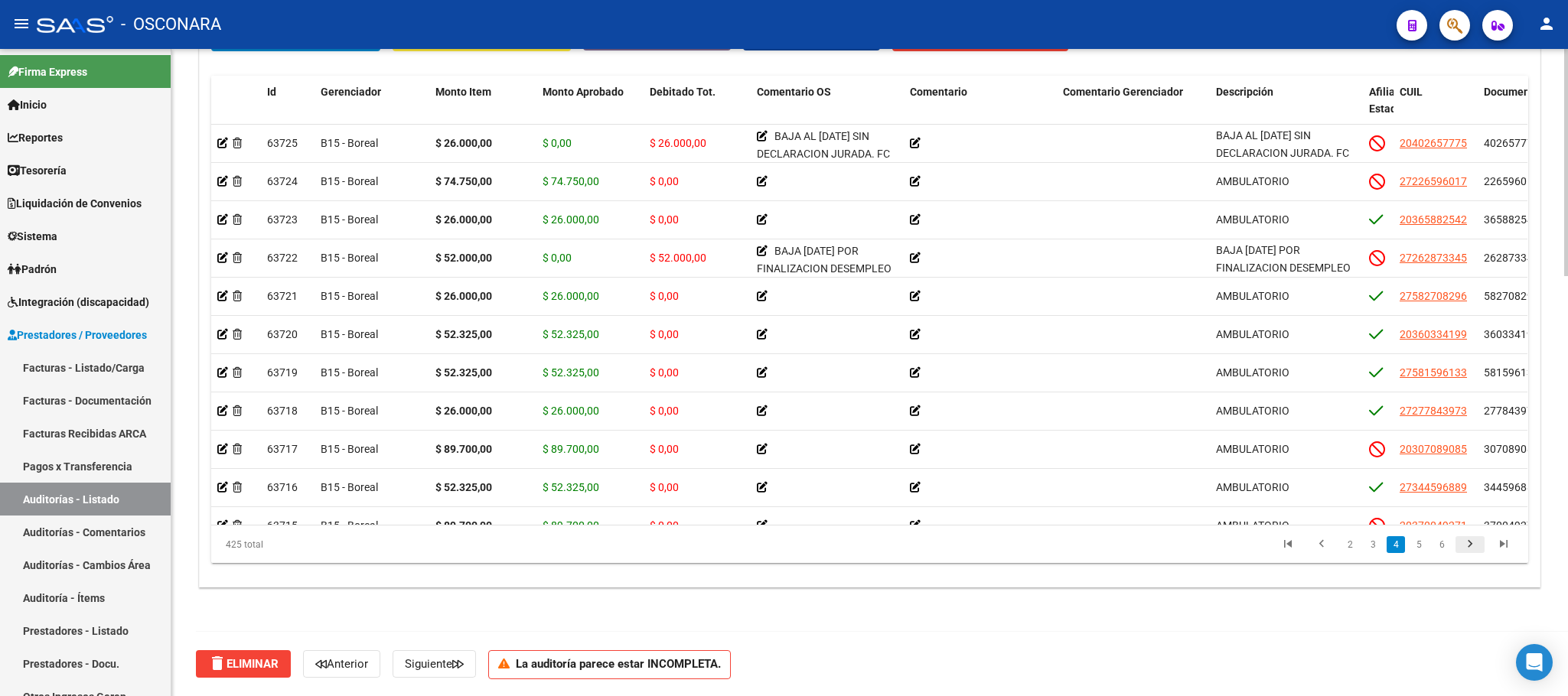
click at [1393, 542] on icon "go to next page" at bounding box center [1470, 546] width 20 height 18
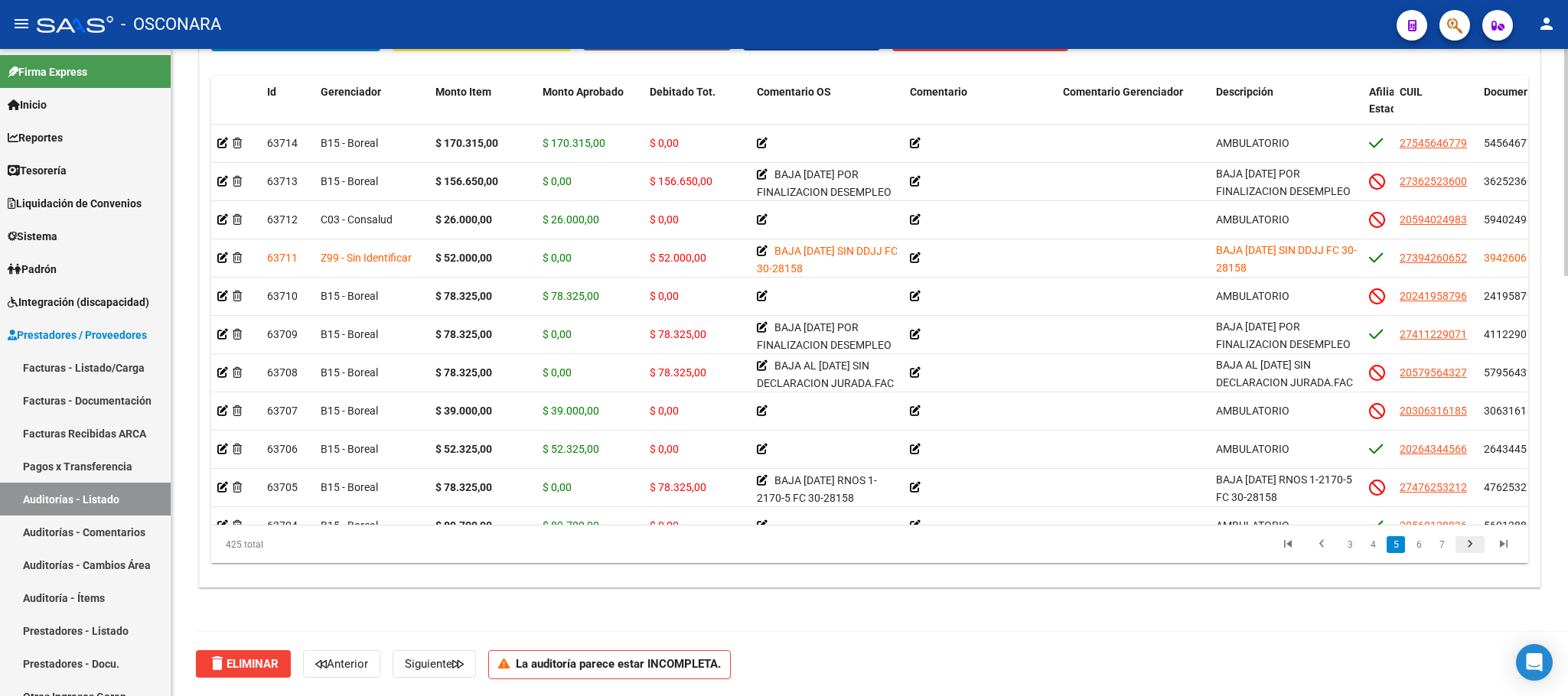
click at [1393, 542] on icon "go to next page" at bounding box center [1470, 546] width 20 height 18
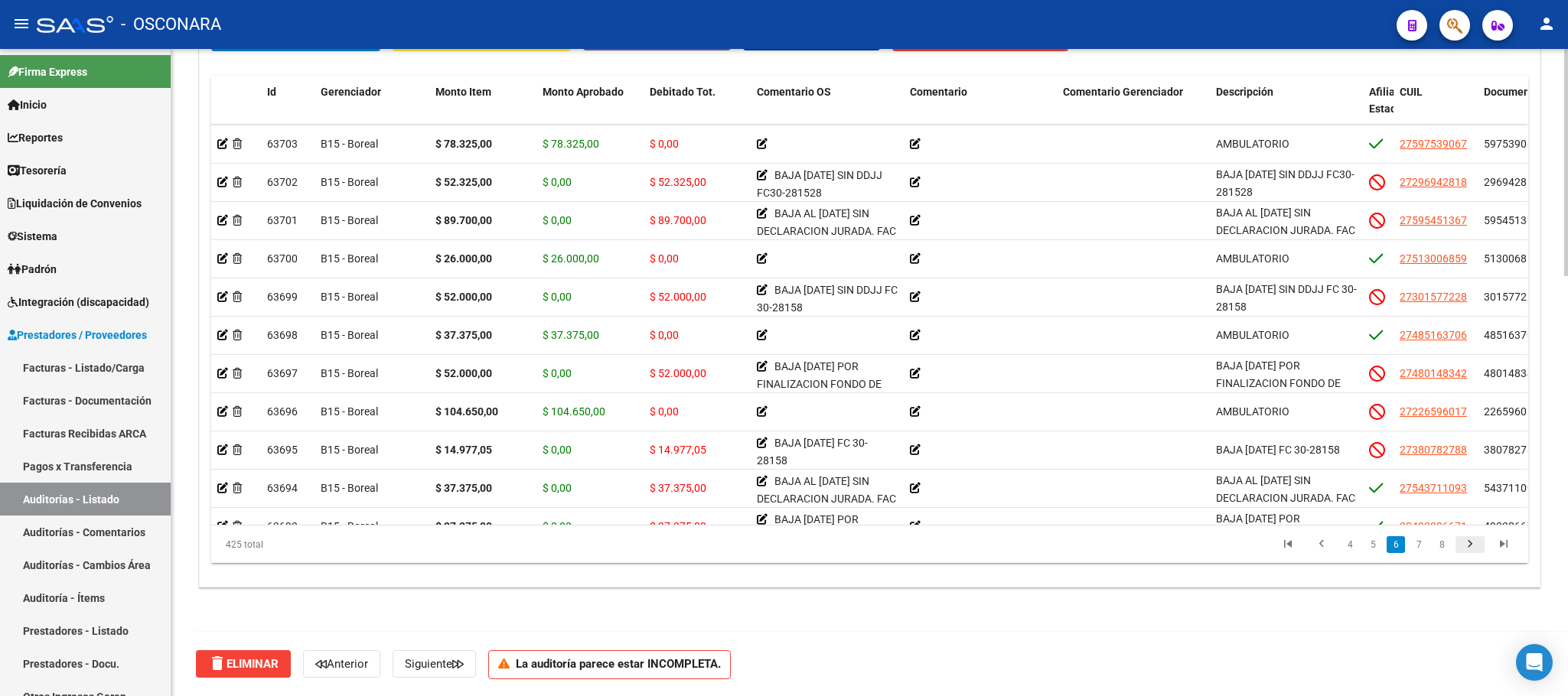
click at [1393, 542] on icon "go to next page" at bounding box center [1470, 546] width 20 height 18
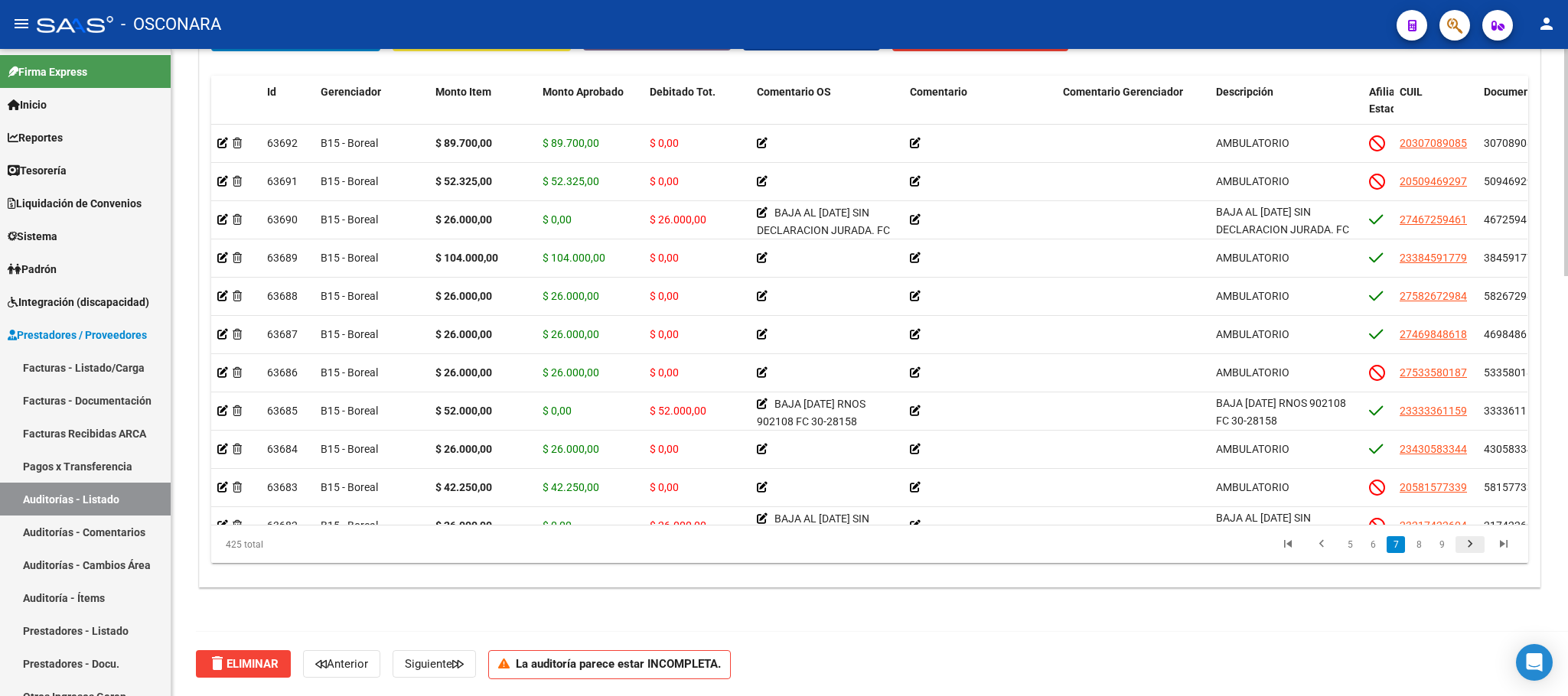
click at [1393, 542] on icon "go to next page" at bounding box center [1470, 546] width 20 height 18
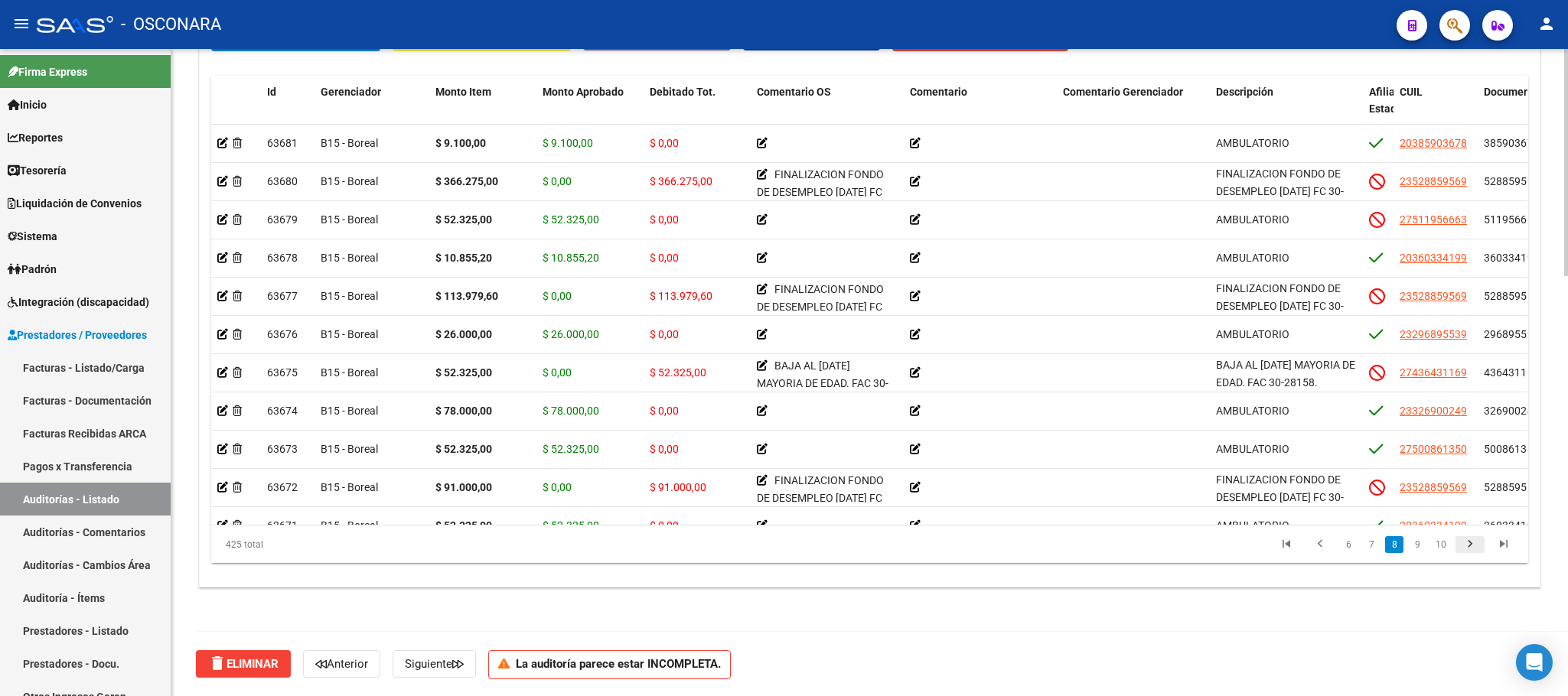
click at [1393, 542] on icon "go to next page" at bounding box center [1470, 546] width 20 height 18
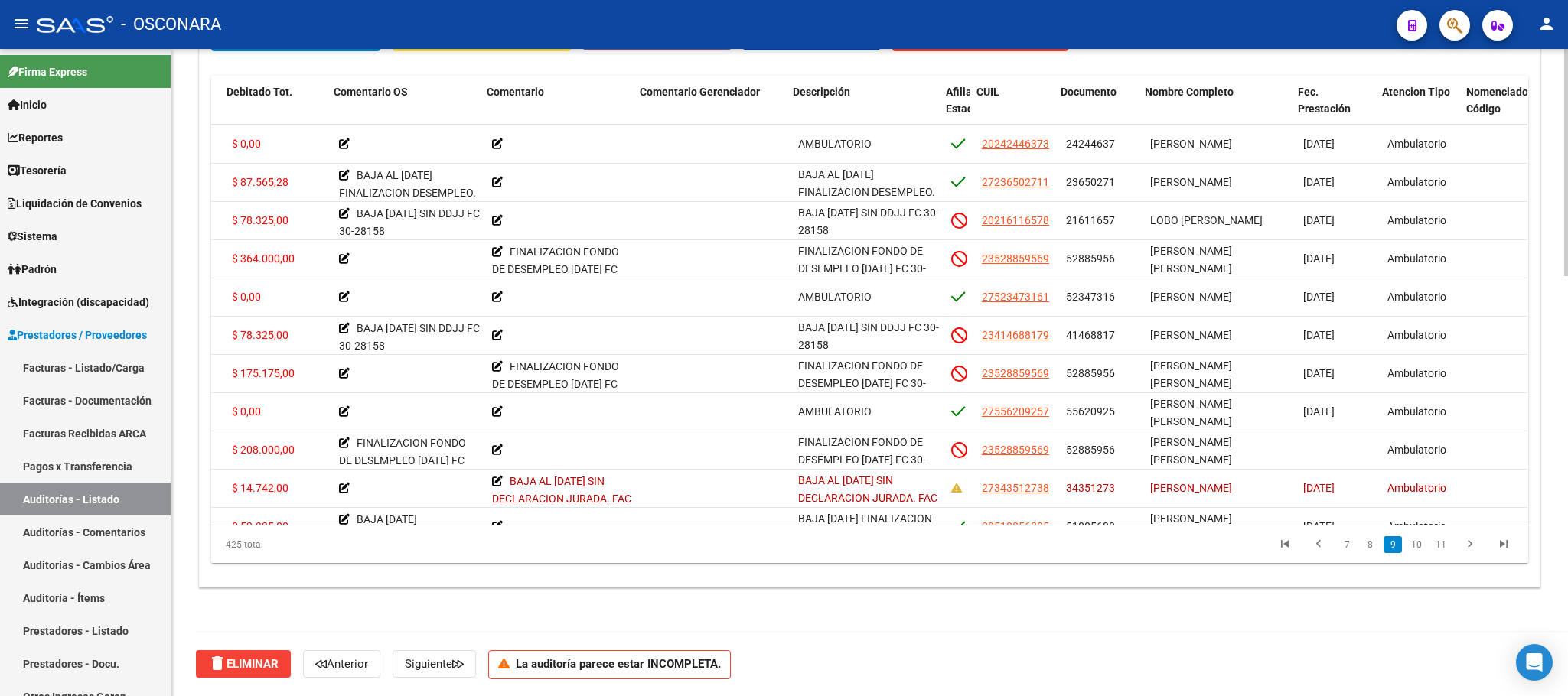
scroll to position [3365, 425]
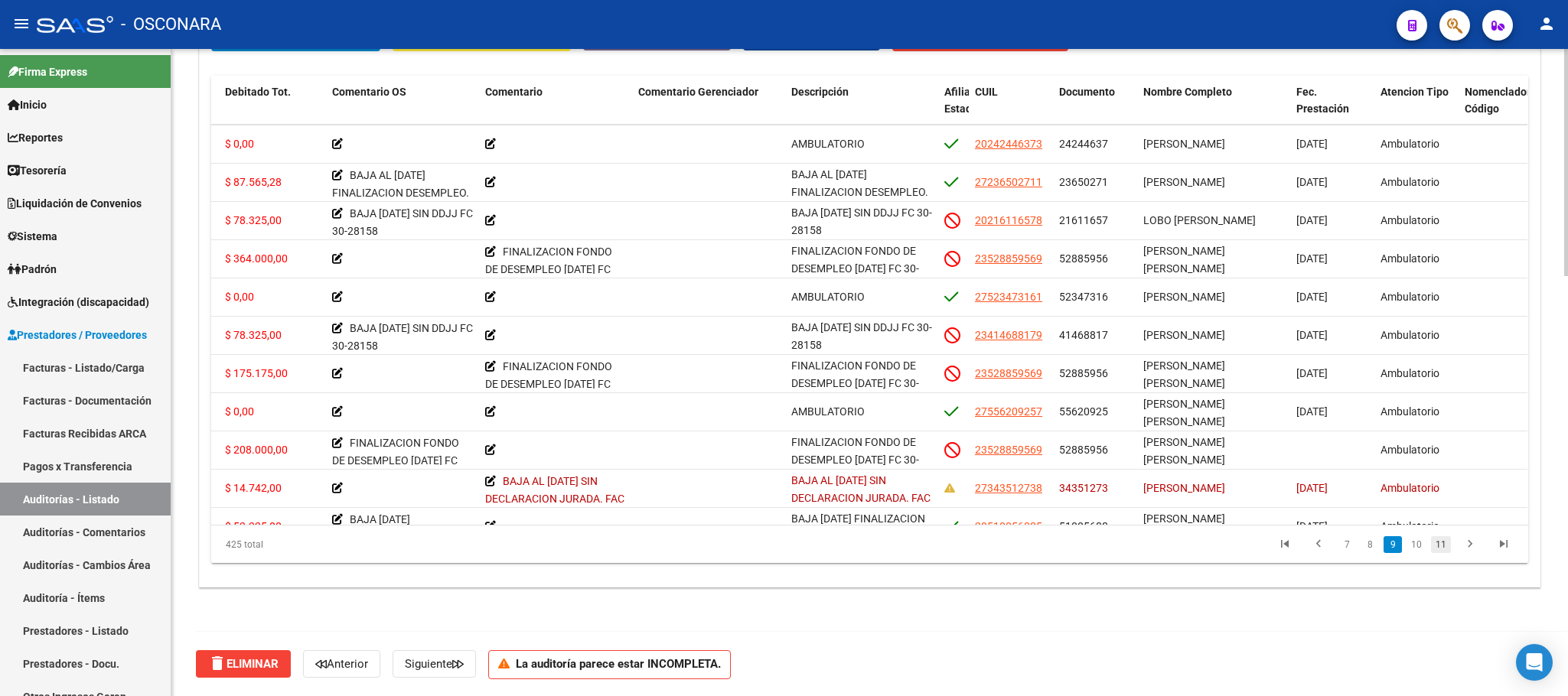
click at [1393, 549] on link "11" at bounding box center [1441, 544] width 20 height 16
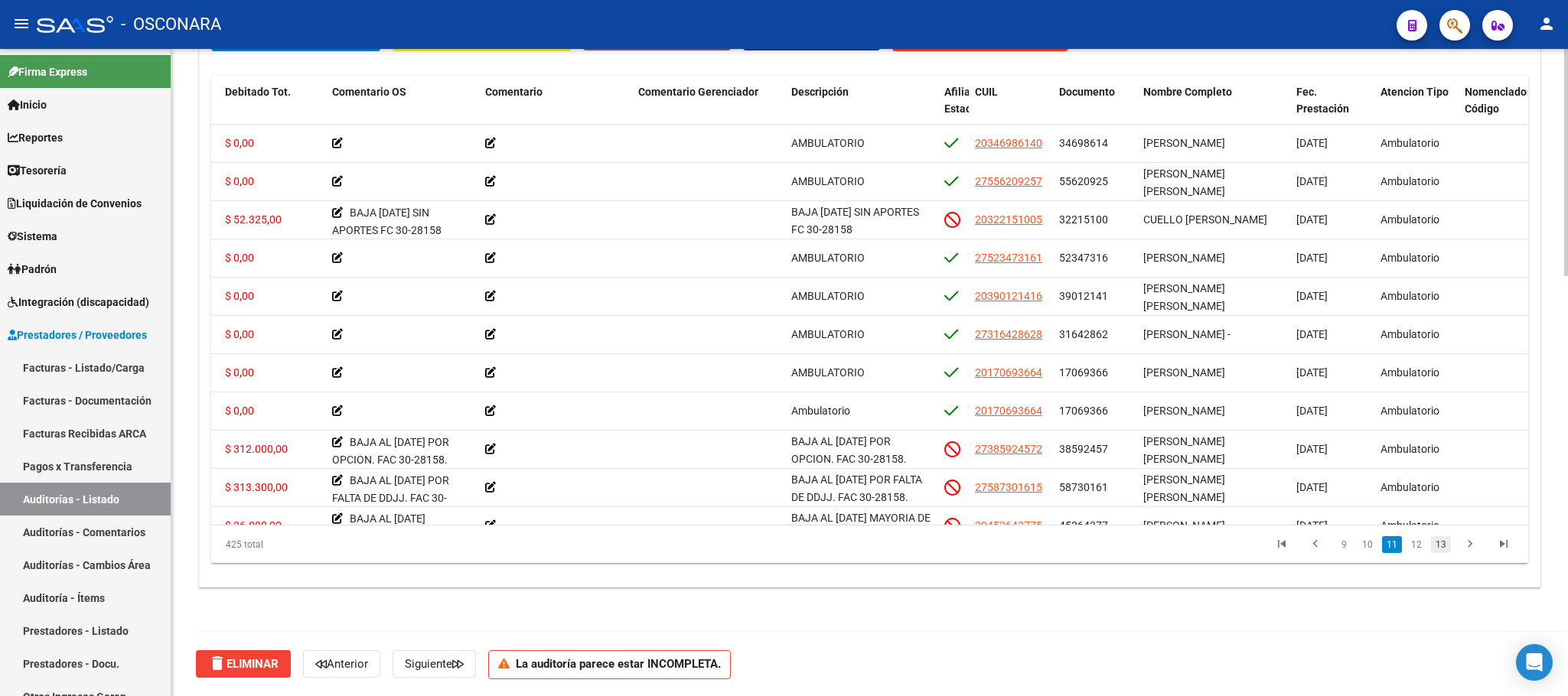
click at [1393, 549] on link "13" at bounding box center [1441, 544] width 20 height 16
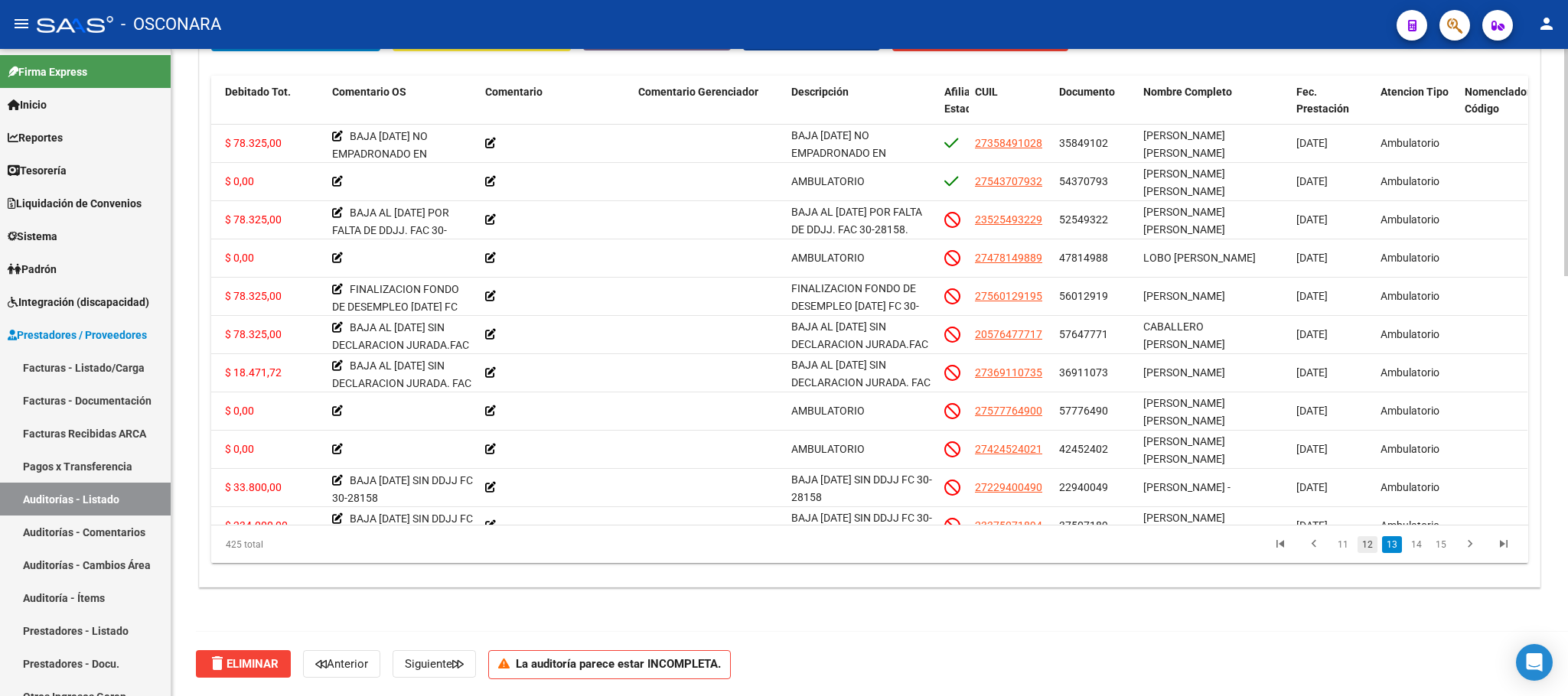
click at [1364, 549] on link "12" at bounding box center [1368, 544] width 20 height 16
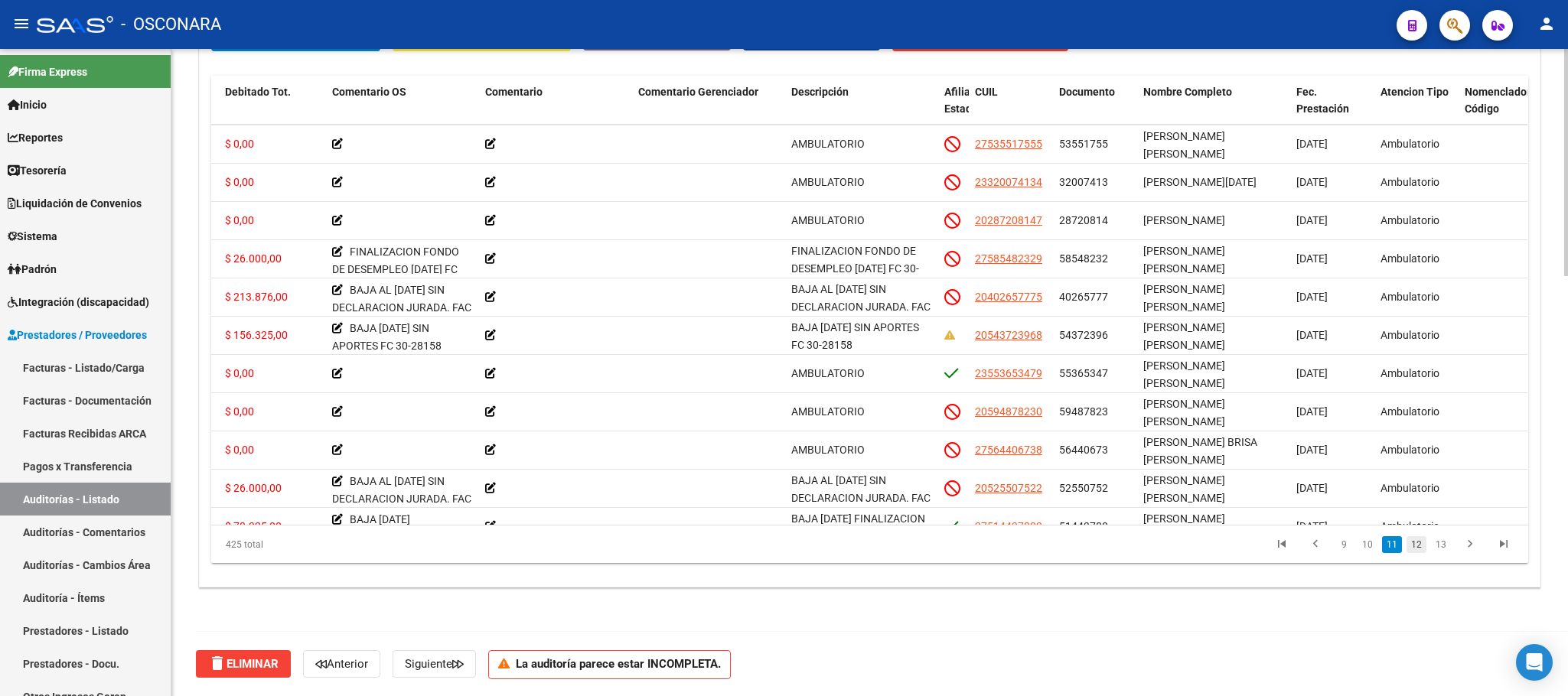
click at [1393, 547] on link "12" at bounding box center [1416, 544] width 20 height 16
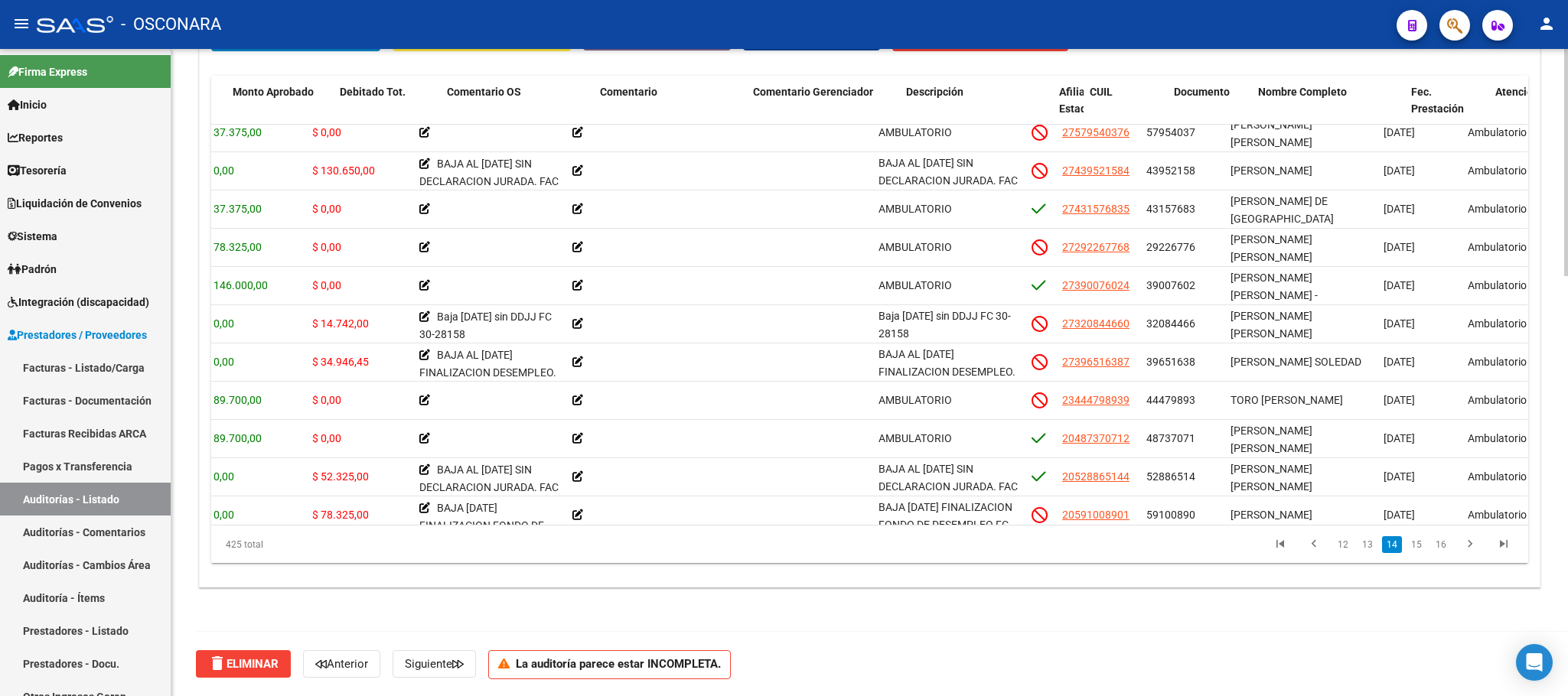
scroll to position [5480, 310]
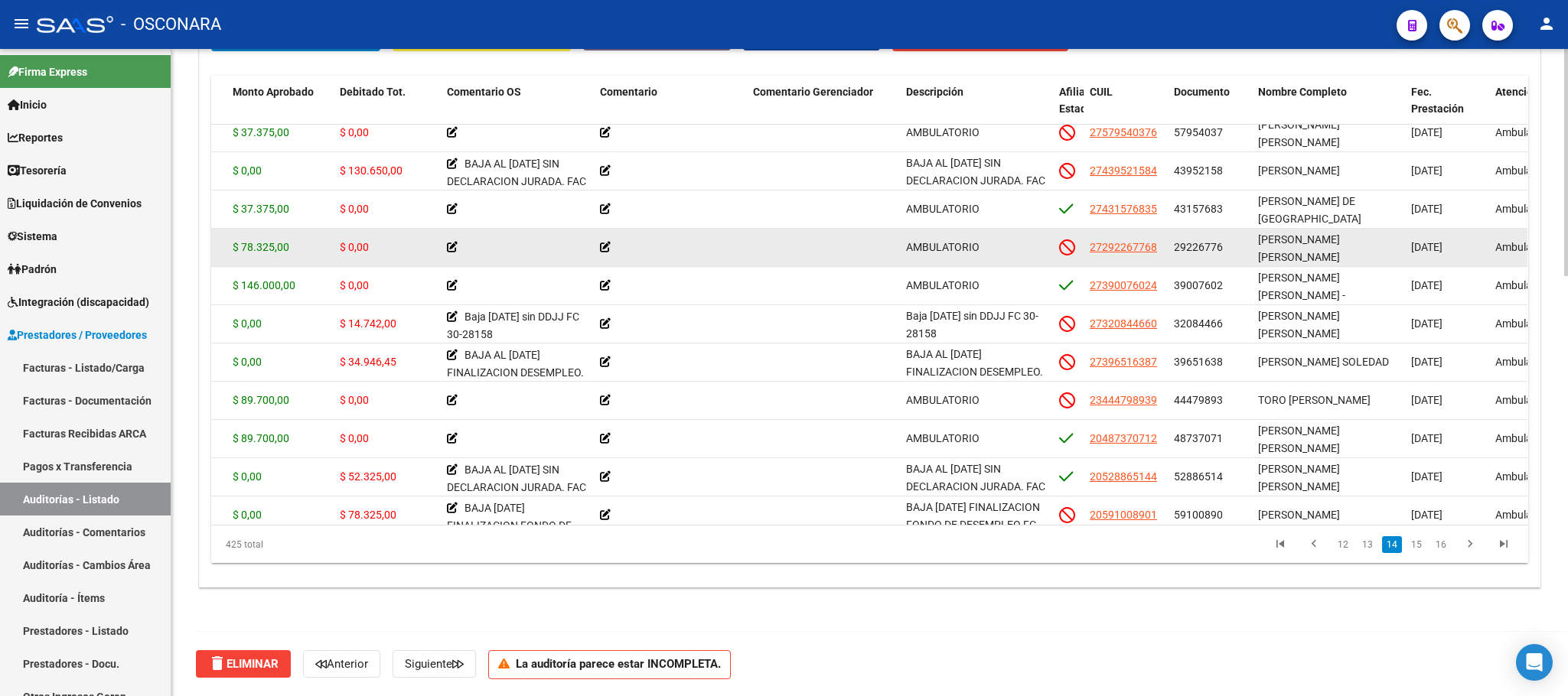
drag, startPoint x: 1293, startPoint y: 244, endPoint x: 1315, endPoint y: 248, distance: 22.4
click at [1315, 248] on div "[PERSON_NAME] [PERSON_NAME]" at bounding box center [1328, 247] width 140 height 32
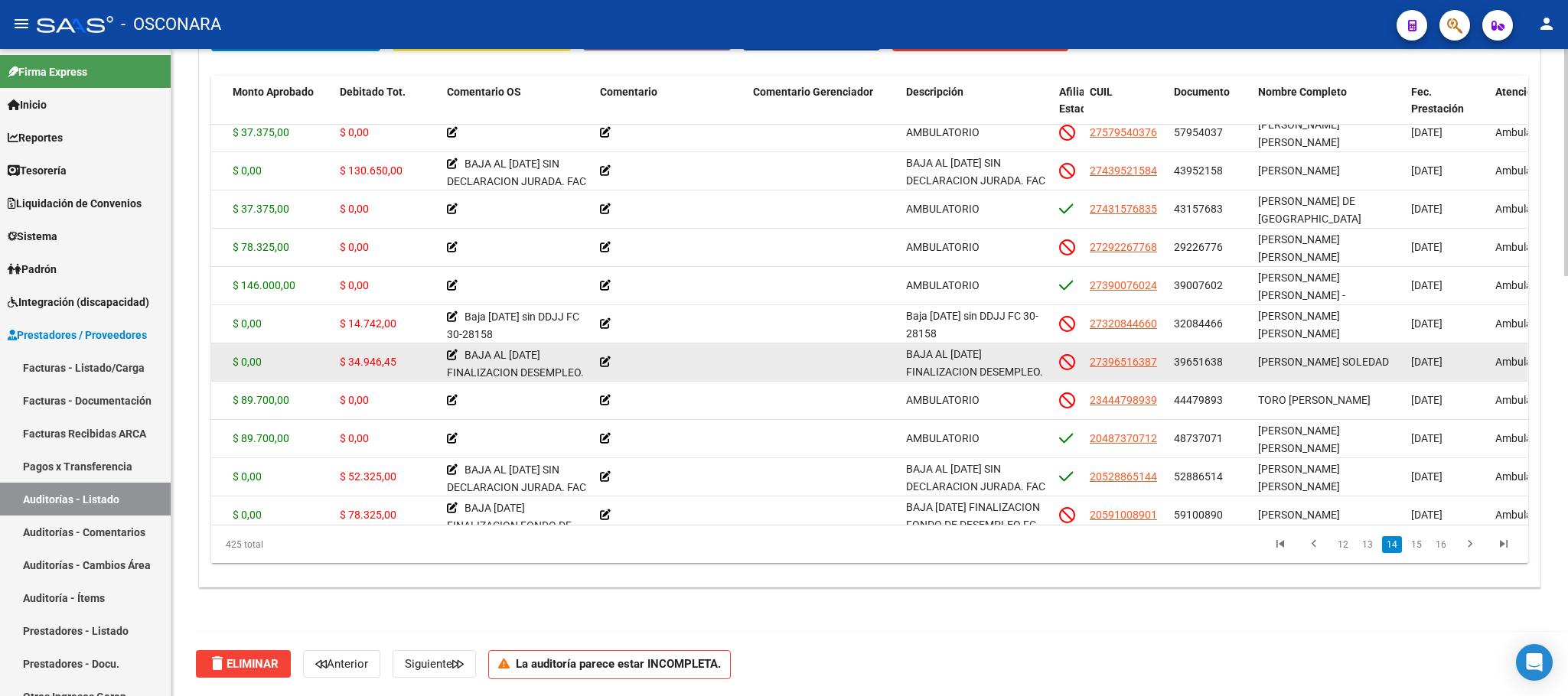
drag, startPoint x: 1311, startPoint y: 359, endPoint x: 1327, endPoint y: 359, distance: 16.0
click at [1327, 359] on span "[PERSON_NAME] SOLEDAD" at bounding box center [1323, 361] width 131 height 13
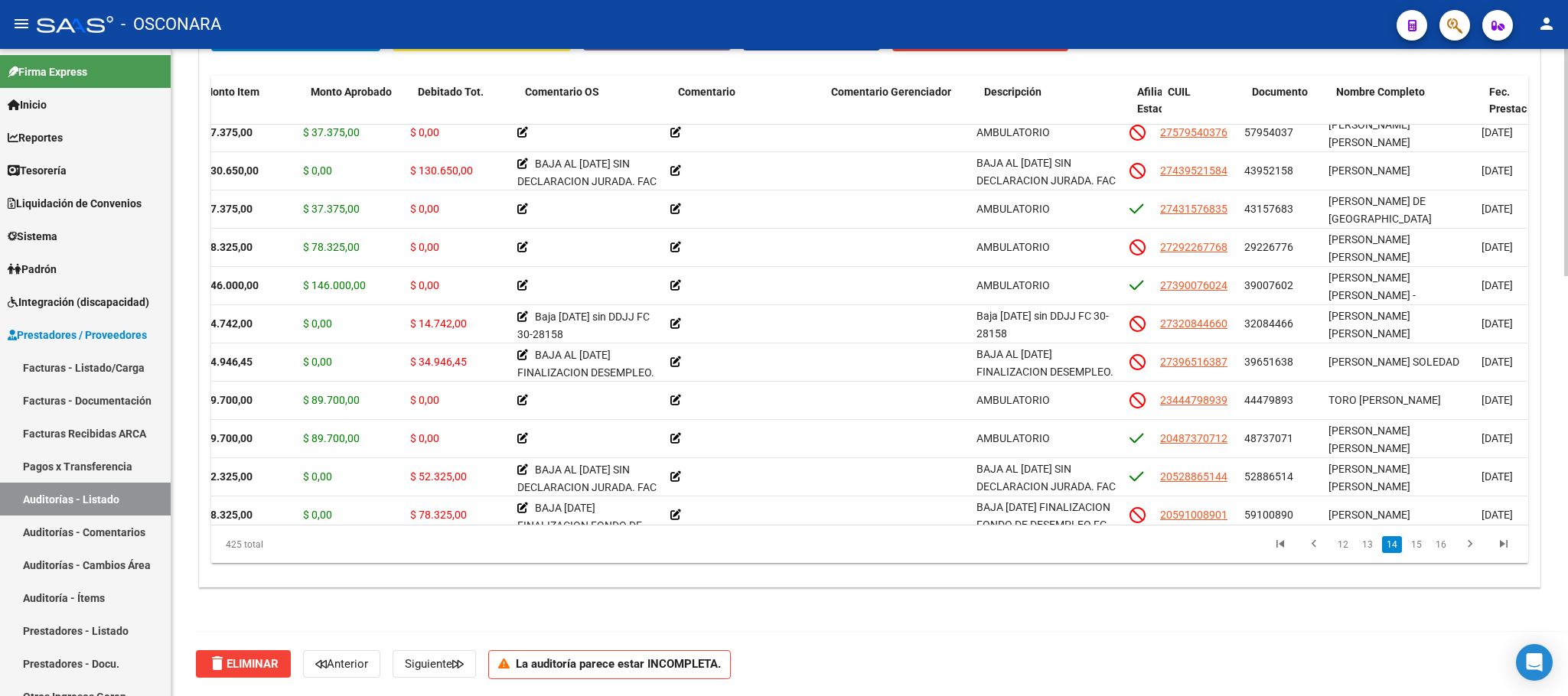
scroll to position [5480, 231]
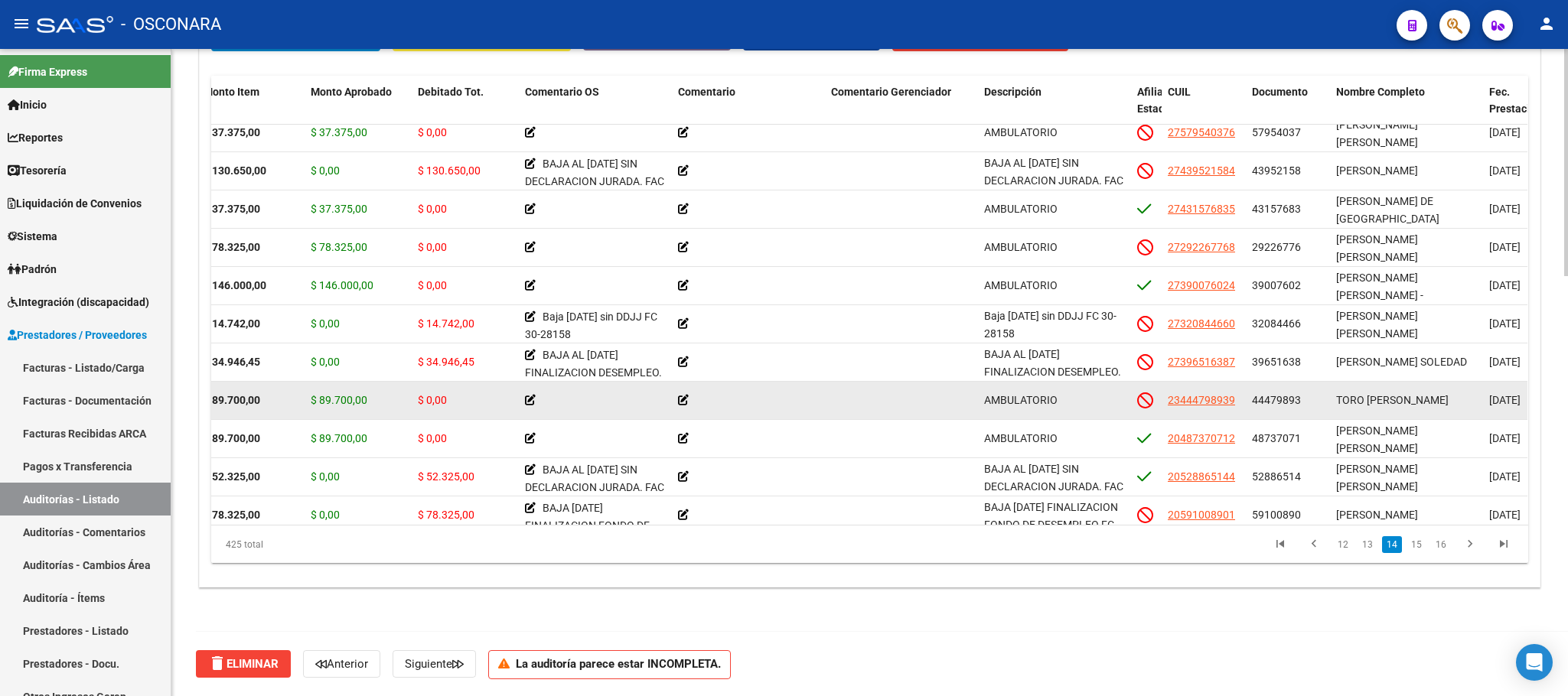
click at [1371, 398] on span "TORO [PERSON_NAME]" at bounding box center [1393, 400] width 112 height 13
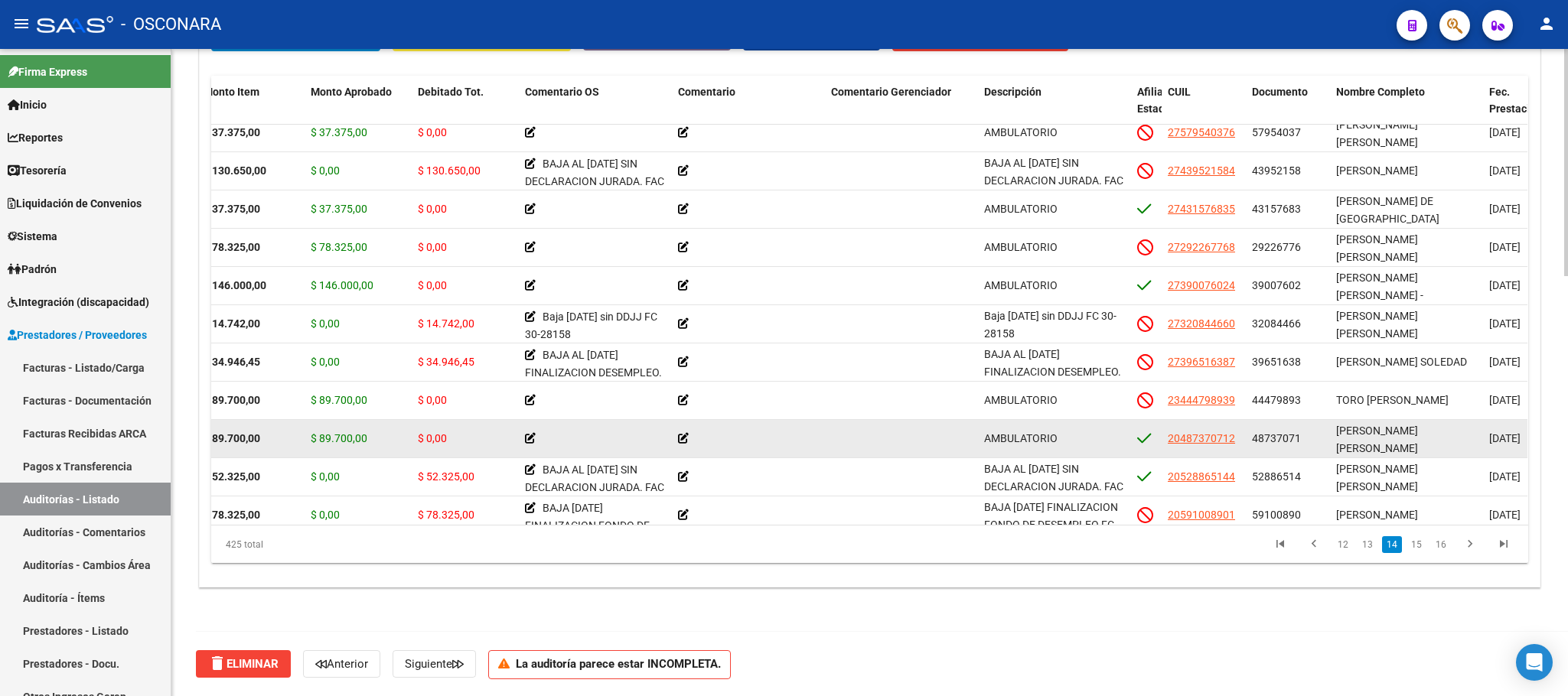
drag, startPoint x: 1365, startPoint y: 439, endPoint x: 1373, endPoint y: 437, distance: 8.2
click at [1373, 437] on span "[PERSON_NAME] [PERSON_NAME]" at bounding box center [1377, 439] width 82 height 30
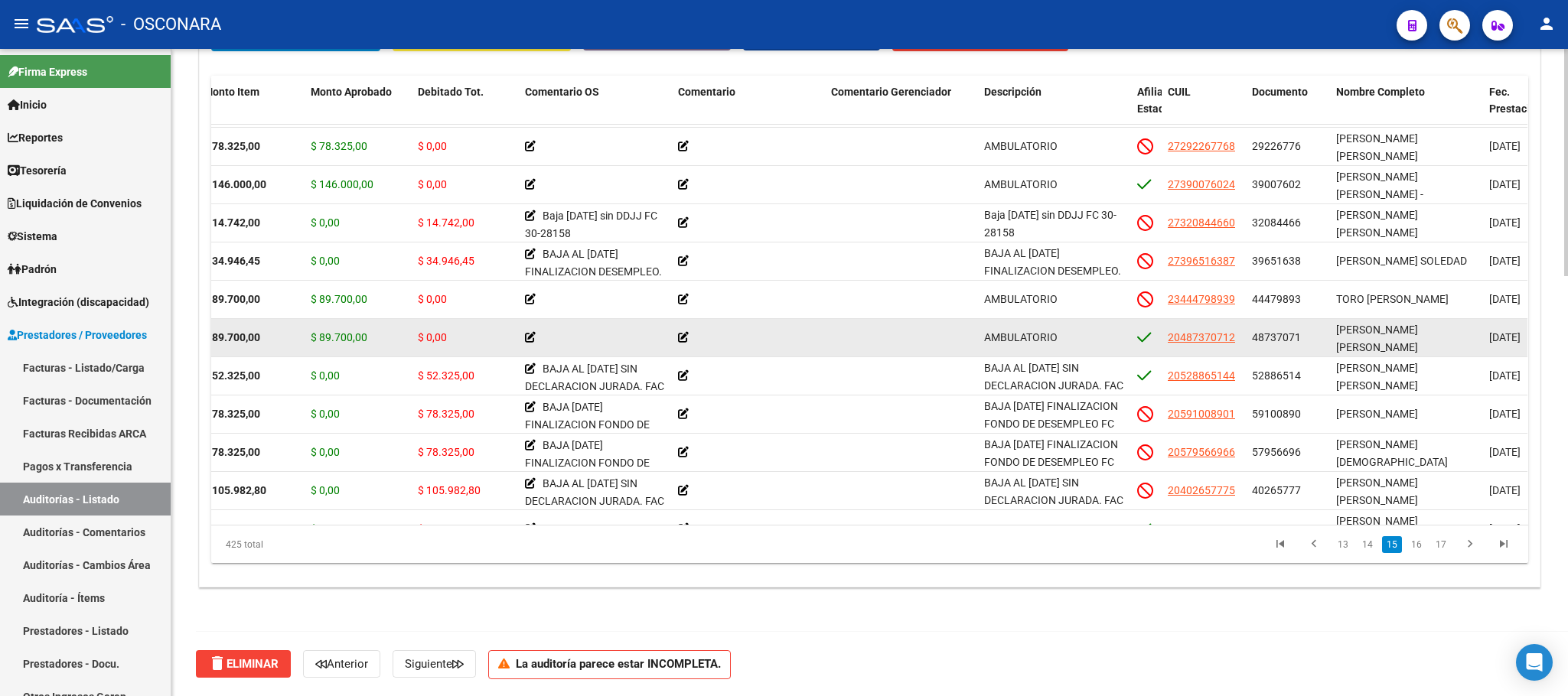
scroll to position [5595, 231]
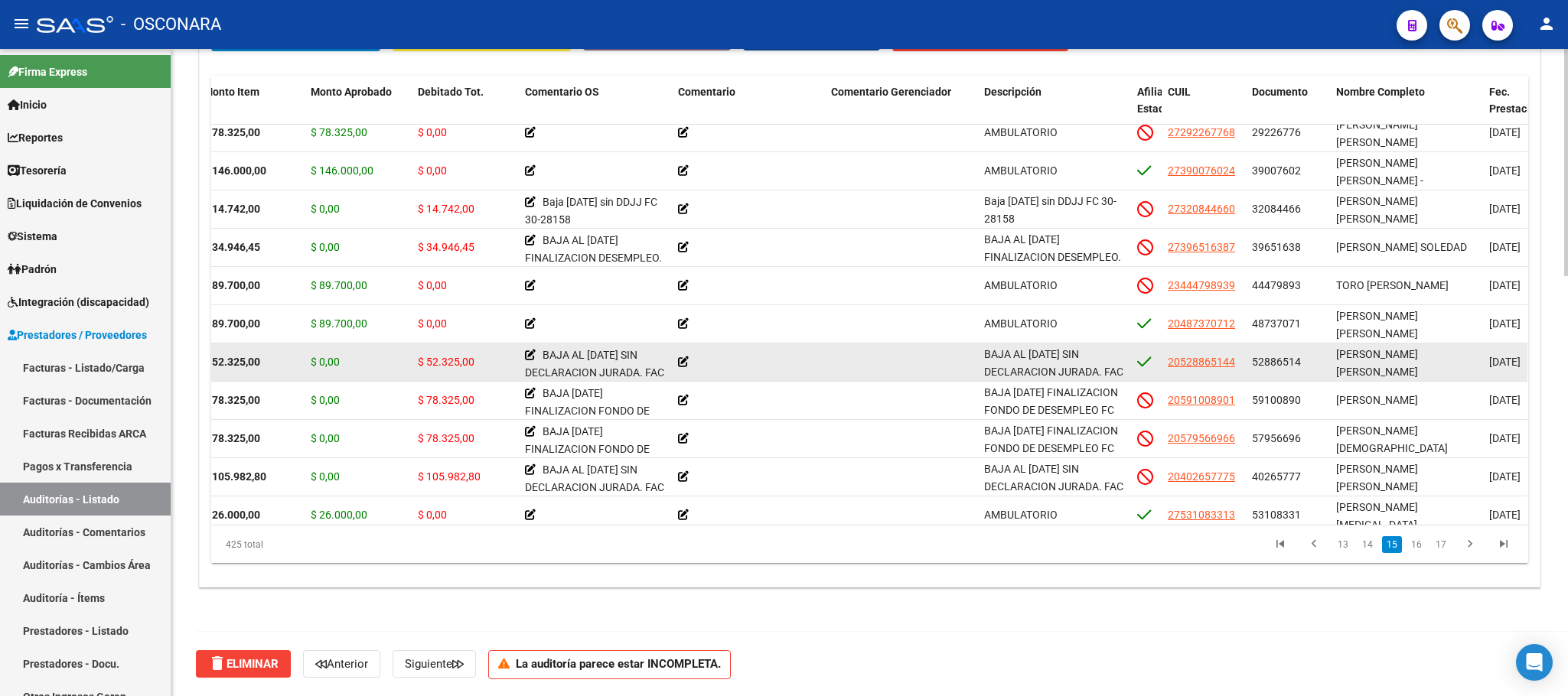
click at [1378, 361] on div "[PERSON_NAME] [PERSON_NAME]" at bounding box center [1406, 361] width 140 height 32
drag, startPoint x: 1353, startPoint y: 352, endPoint x: 1382, endPoint y: 359, distance: 29.8
click at [1382, 359] on span "[PERSON_NAME] [PERSON_NAME]" at bounding box center [1377, 363] width 82 height 30
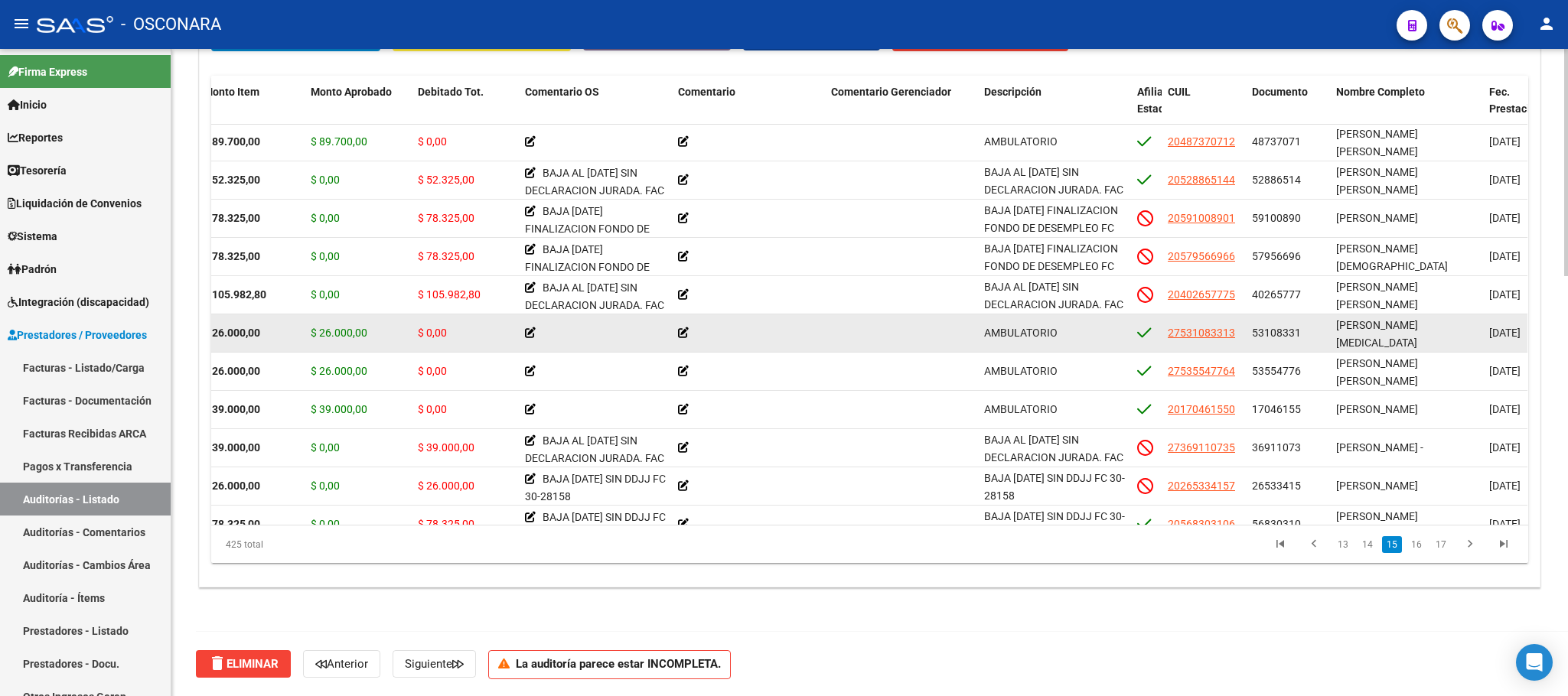
scroll to position [5779, 231]
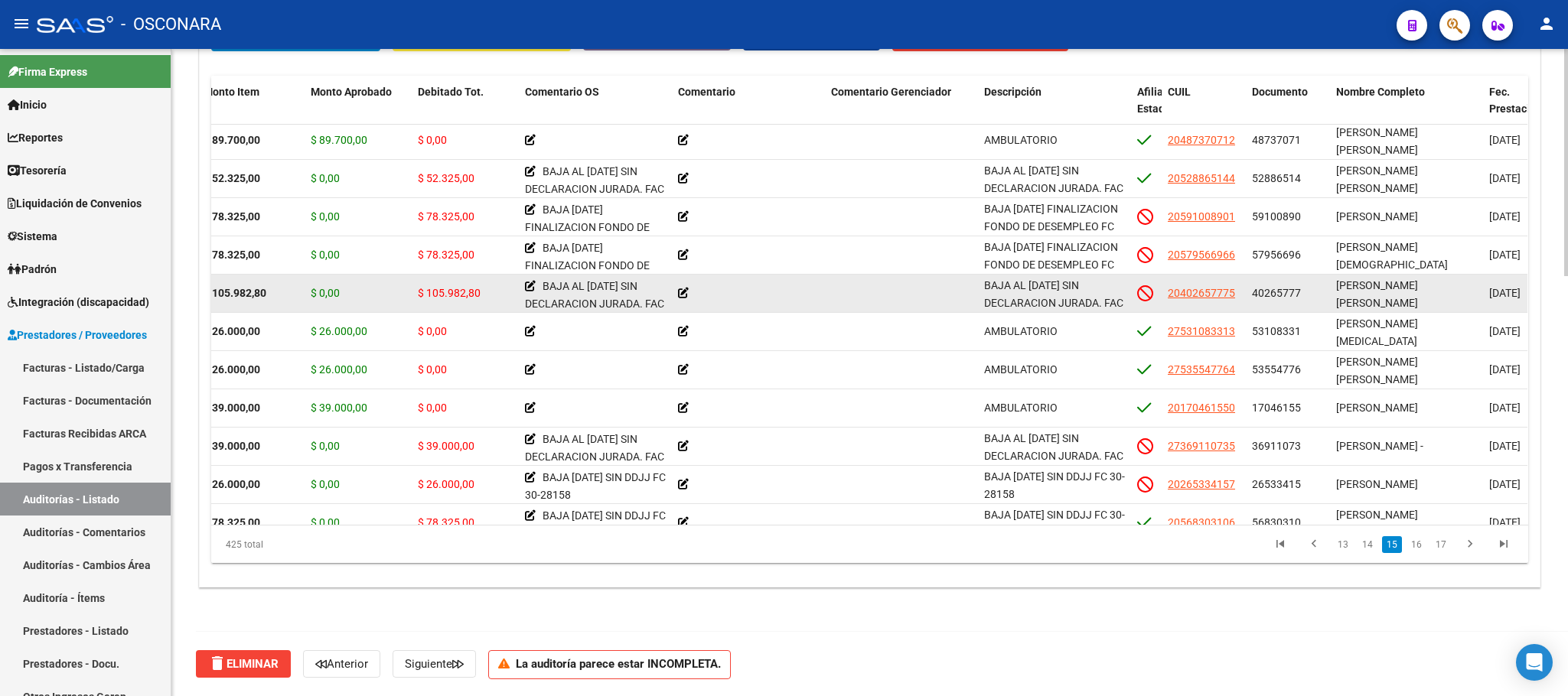
click at [1368, 290] on span "[PERSON_NAME] [PERSON_NAME]" at bounding box center [1377, 293] width 82 height 30
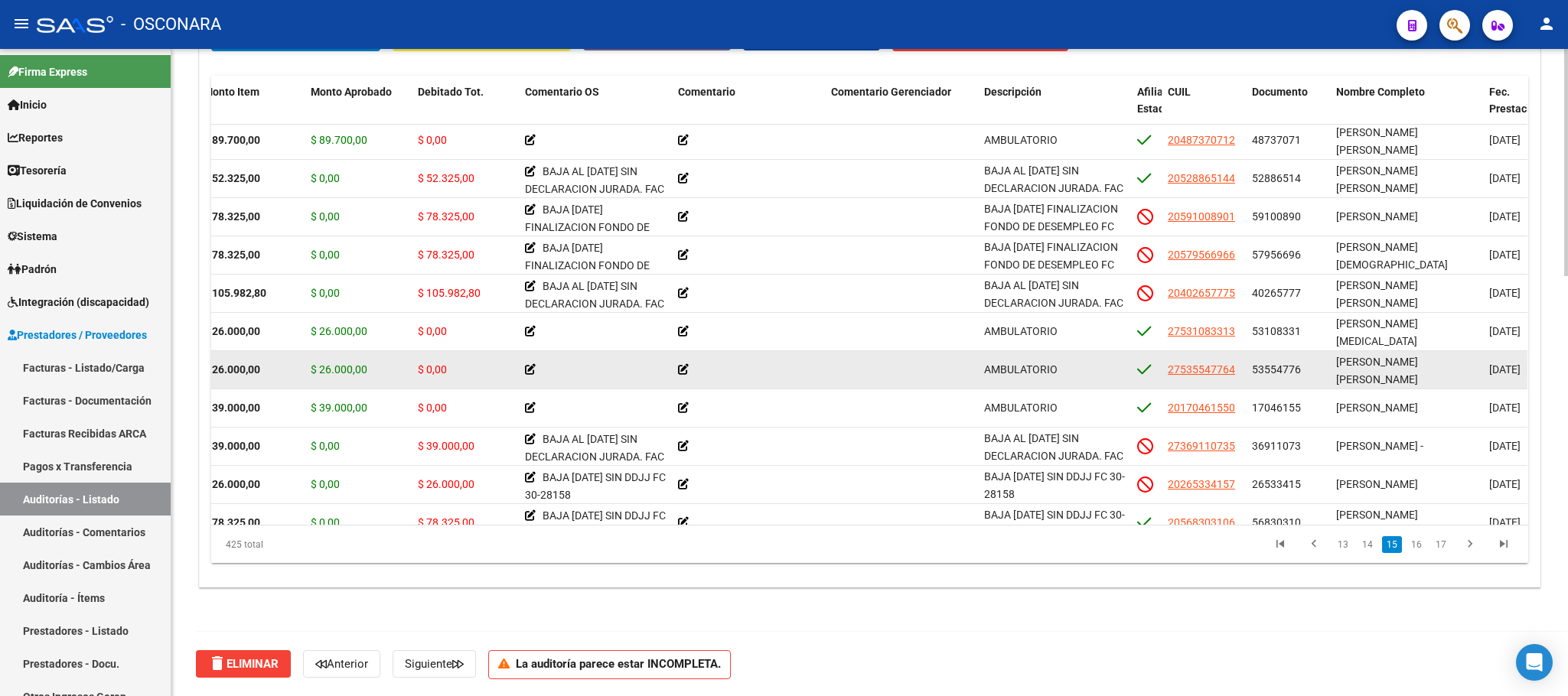
click at [1345, 363] on span "[PERSON_NAME] [PERSON_NAME]" at bounding box center [1377, 370] width 82 height 30
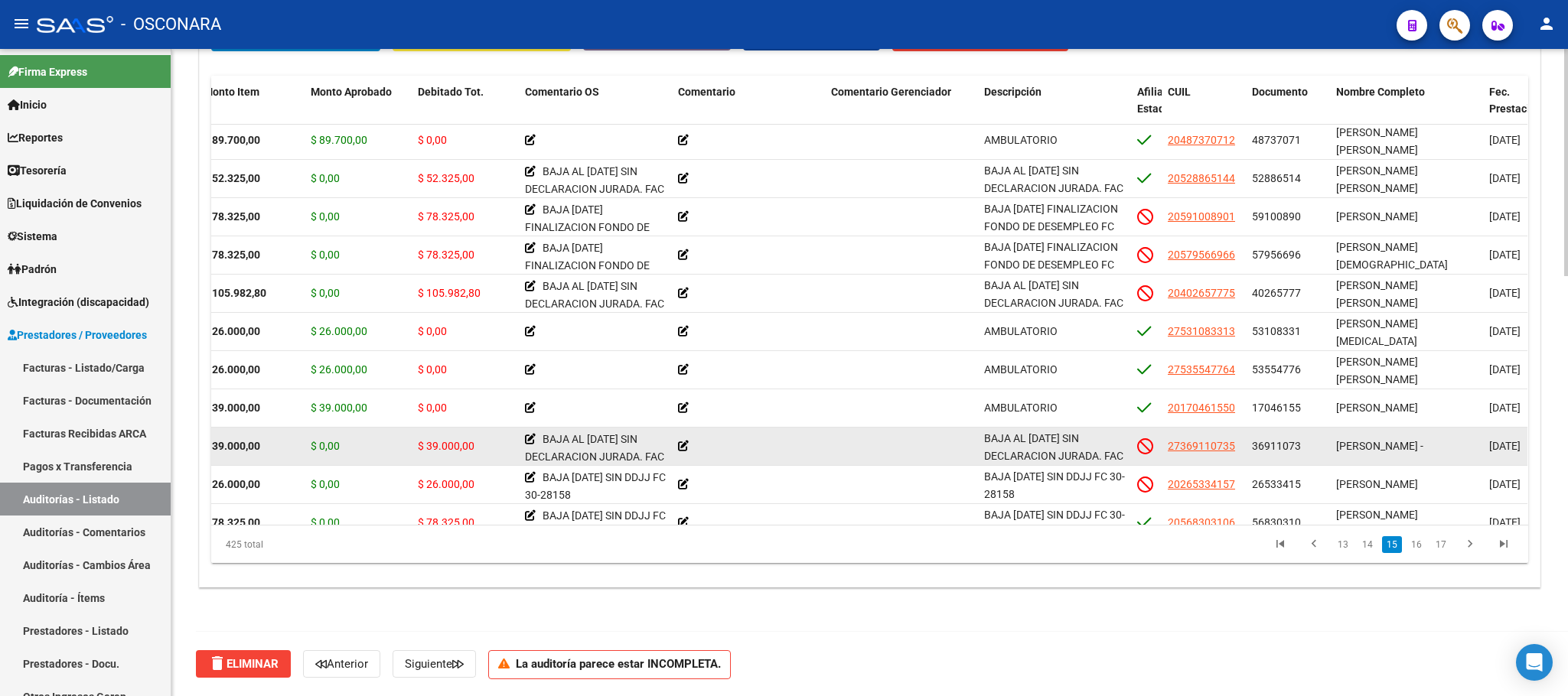
click at [1348, 441] on span "[PERSON_NAME] -" at bounding box center [1380, 445] width 87 height 13
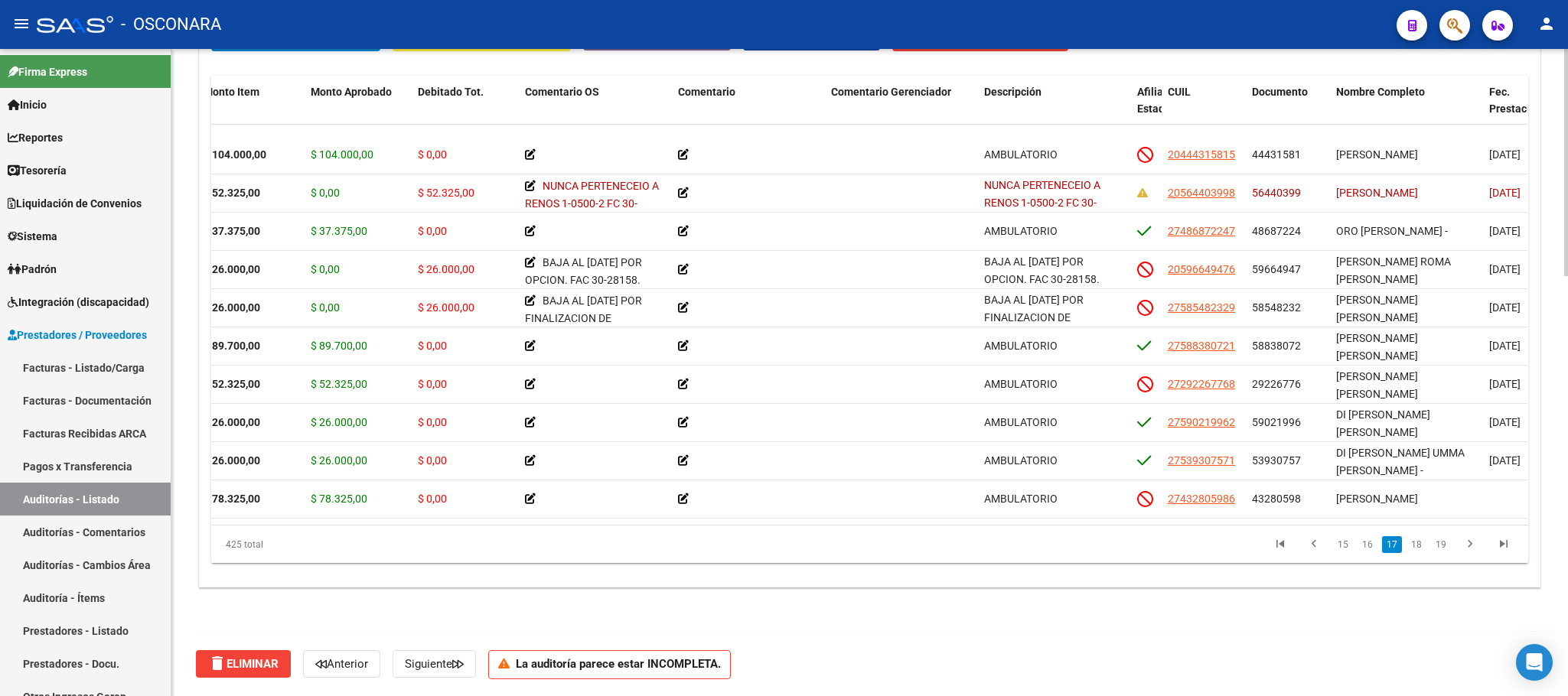
scroll to position [6421, 231]
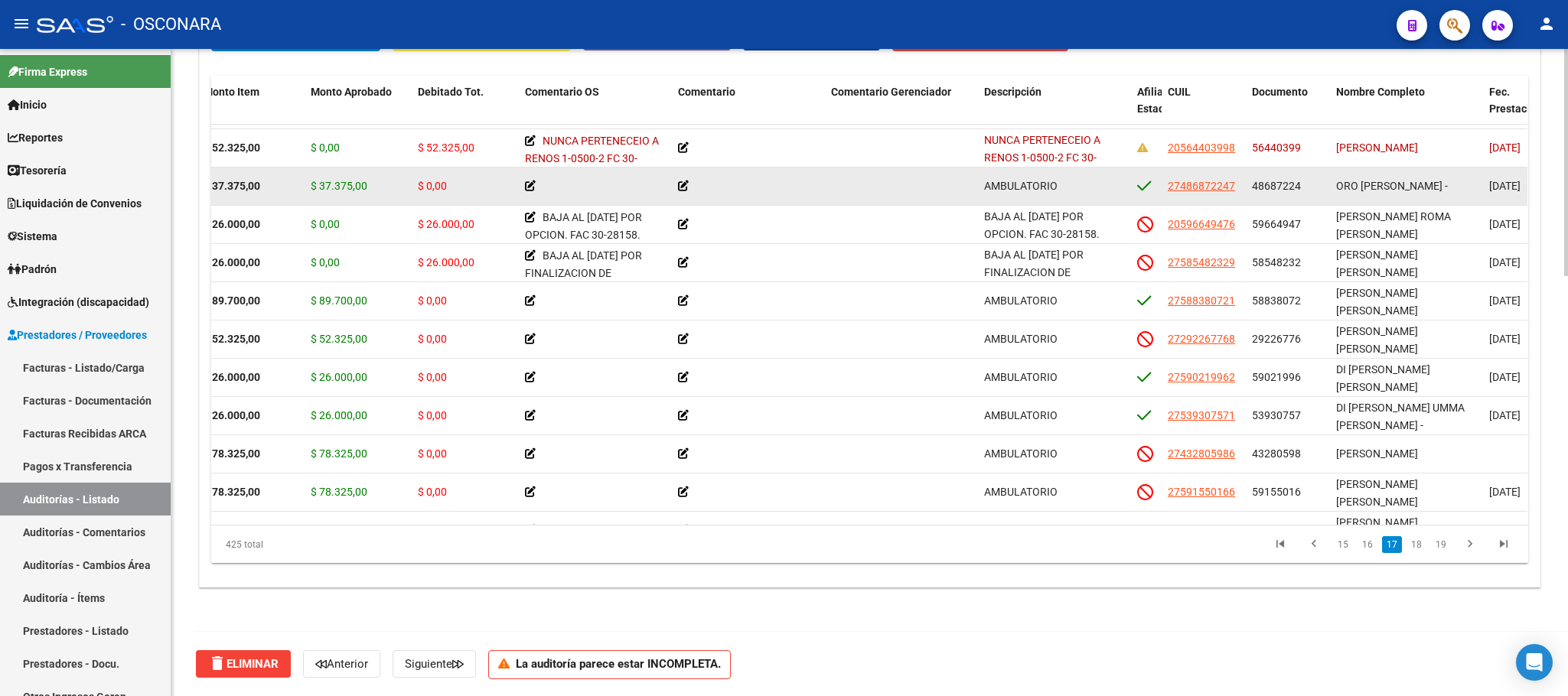
drag, startPoint x: 1367, startPoint y: 193, endPoint x: 1377, endPoint y: 192, distance: 10.0
click at [1377, 192] on span "ORO [PERSON_NAME] -" at bounding box center [1392, 186] width 111 height 13
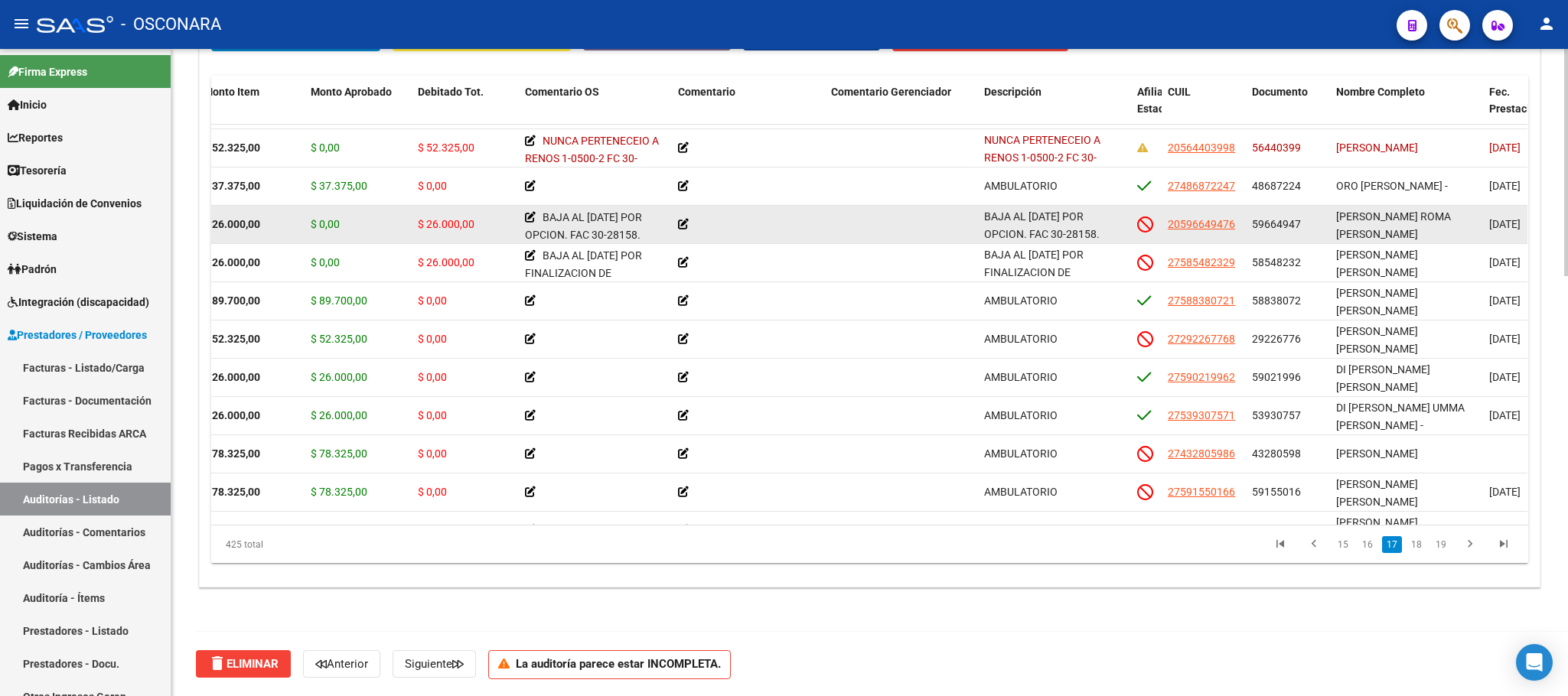
drag, startPoint x: 1370, startPoint y: 225, endPoint x: 1390, endPoint y: 226, distance: 20.0
click at [1390, 226] on div "[PERSON_NAME] ROMA [PERSON_NAME]" at bounding box center [1406, 224] width 140 height 32
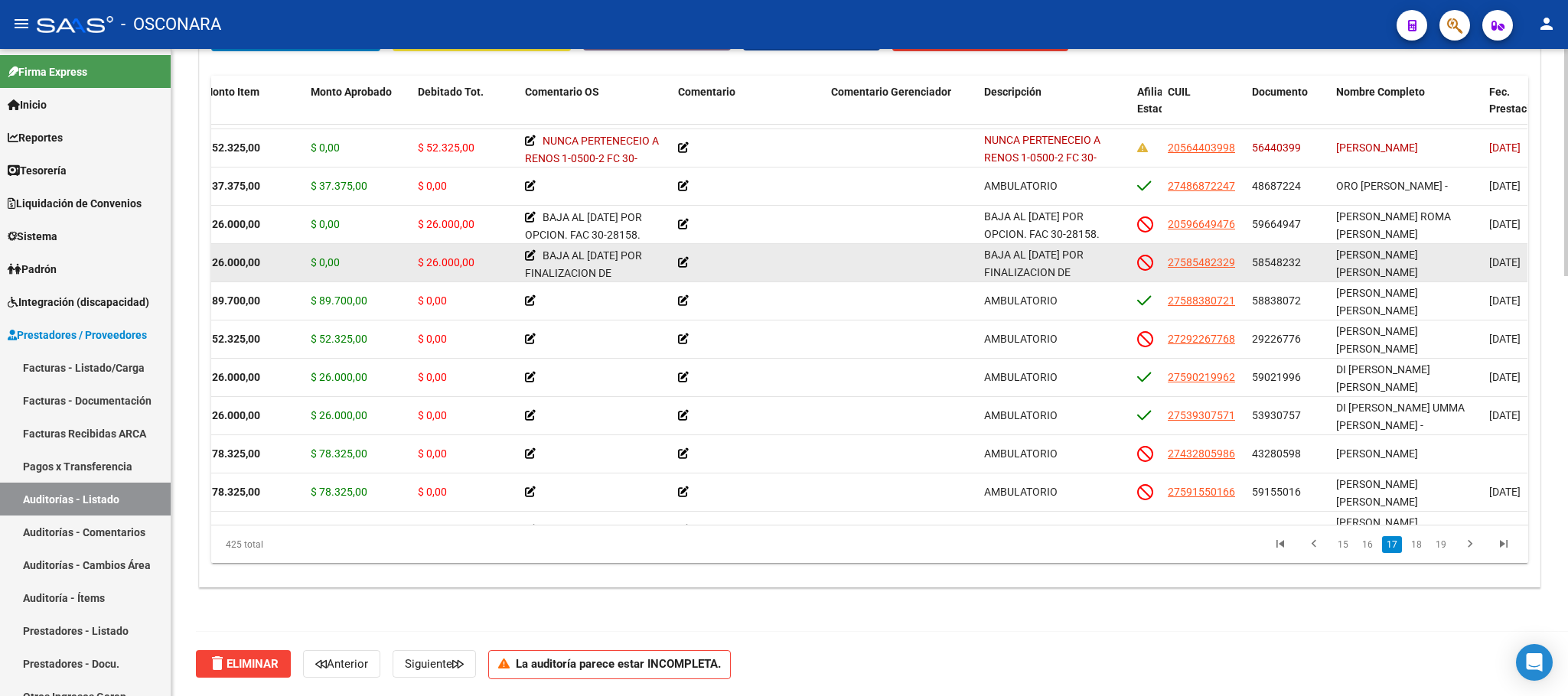
click at [1392, 255] on span "[PERSON_NAME] [PERSON_NAME]" at bounding box center [1377, 263] width 82 height 30
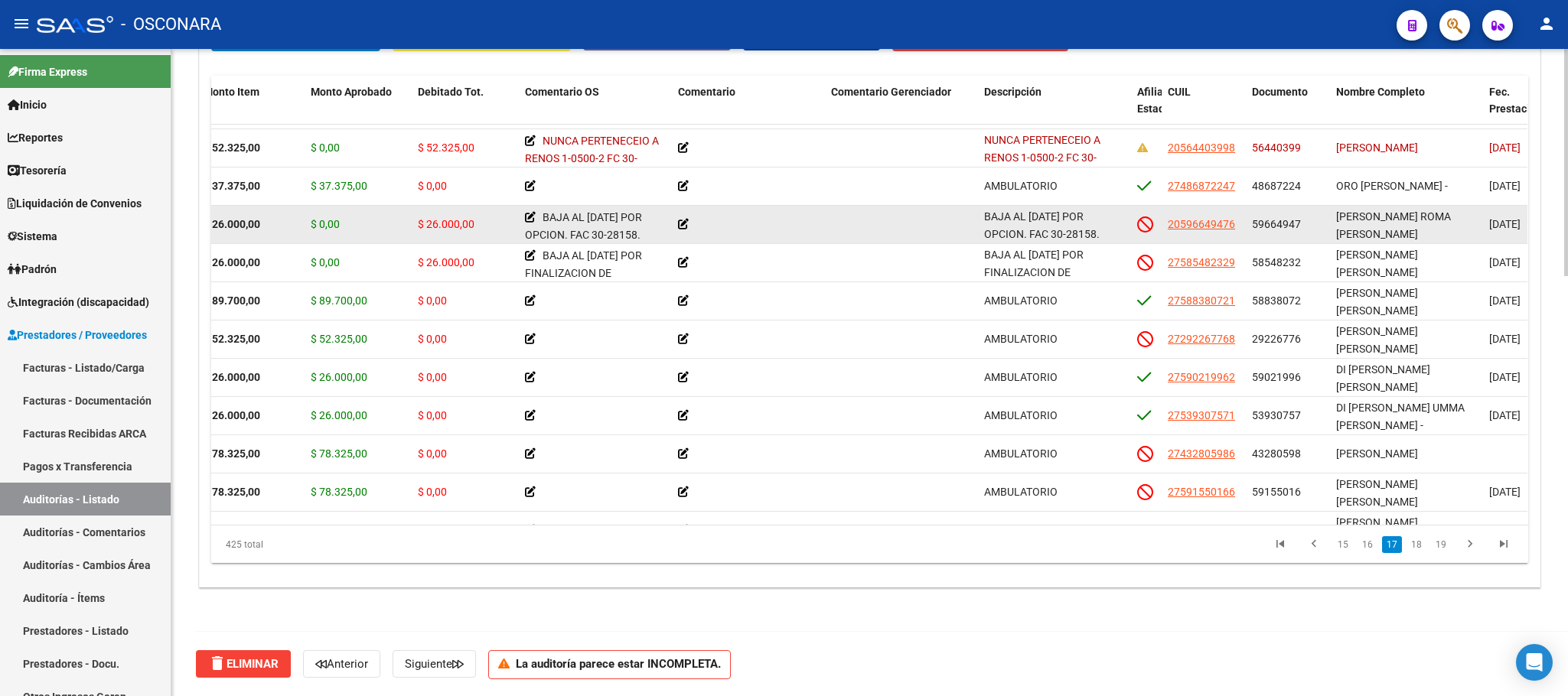
drag, startPoint x: 1363, startPoint y: 221, endPoint x: 1385, endPoint y: 219, distance: 22.1
click at [1385, 219] on span "[PERSON_NAME] ROMA [PERSON_NAME]" at bounding box center [1394, 225] width 115 height 30
drag, startPoint x: 1385, startPoint y: 219, endPoint x: 1334, endPoint y: 219, distance: 51.0
click at [1334, 219] on datatable-body-cell "[PERSON_NAME] ROMA [PERSON_NAME]" at bounding box center [1406, 225] width 153 height 38
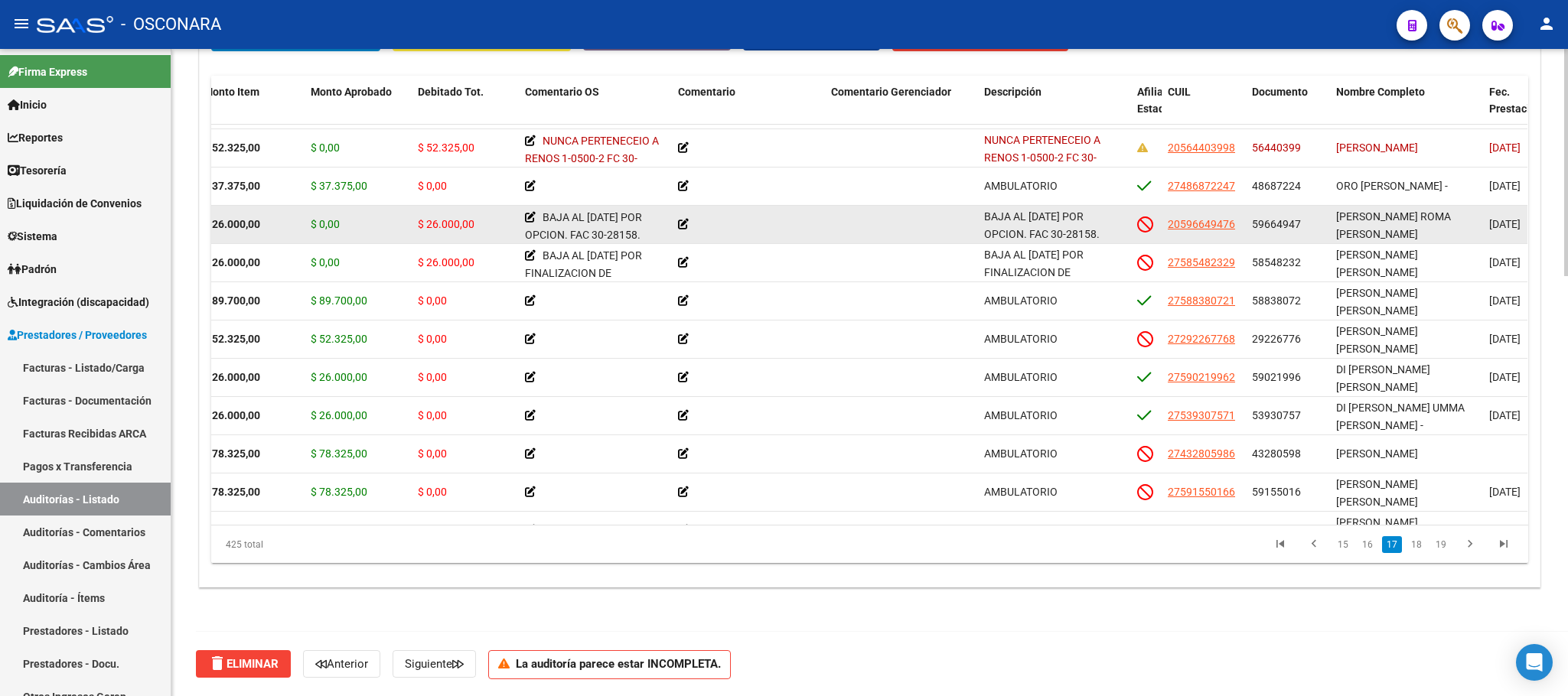
click at [1393, 232] on div "[PERSON_NAME] ROMA [PERSON_NAME]" at bounding box center [1406, 224] width 140 height 32
drag, startPoint x: 1399, startPoint y: 234, endPoint x: 1337, endPoint y: 212, distance: 65.8
click at [1337, 212] on div "[PERSON_NAME] ROMA [PERSON_NAME]" at bounding box center [1406, 224] width 140 height 32
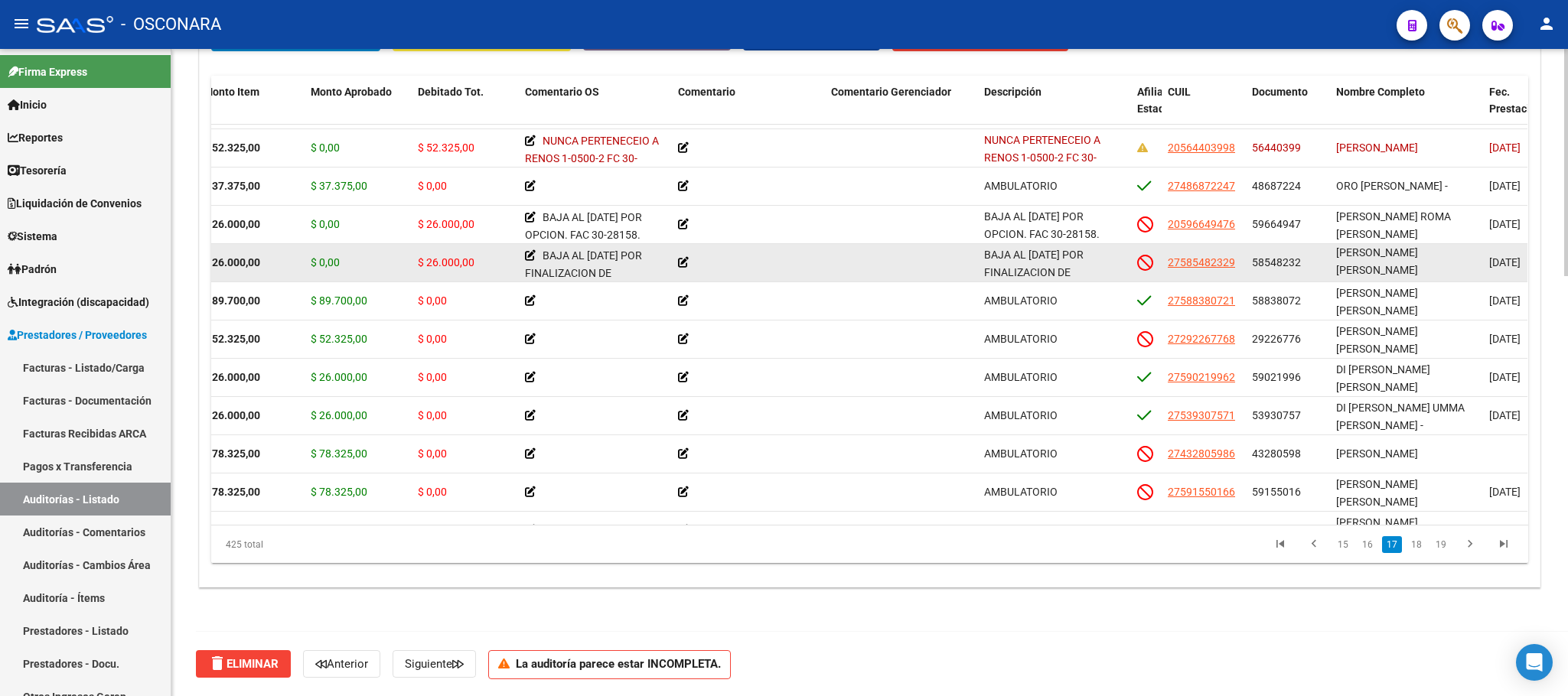
scroll to position [1, 0]
drag, startPoint x: 1346, startPoint y: 250, endPoint x: 1406, endPoint y: 268, distance: 62.6
click at [1393, 268] on div "[PERSON_NAME] [PERSON_NAME]" at bounding box center [1406, 261] width 140 height 32
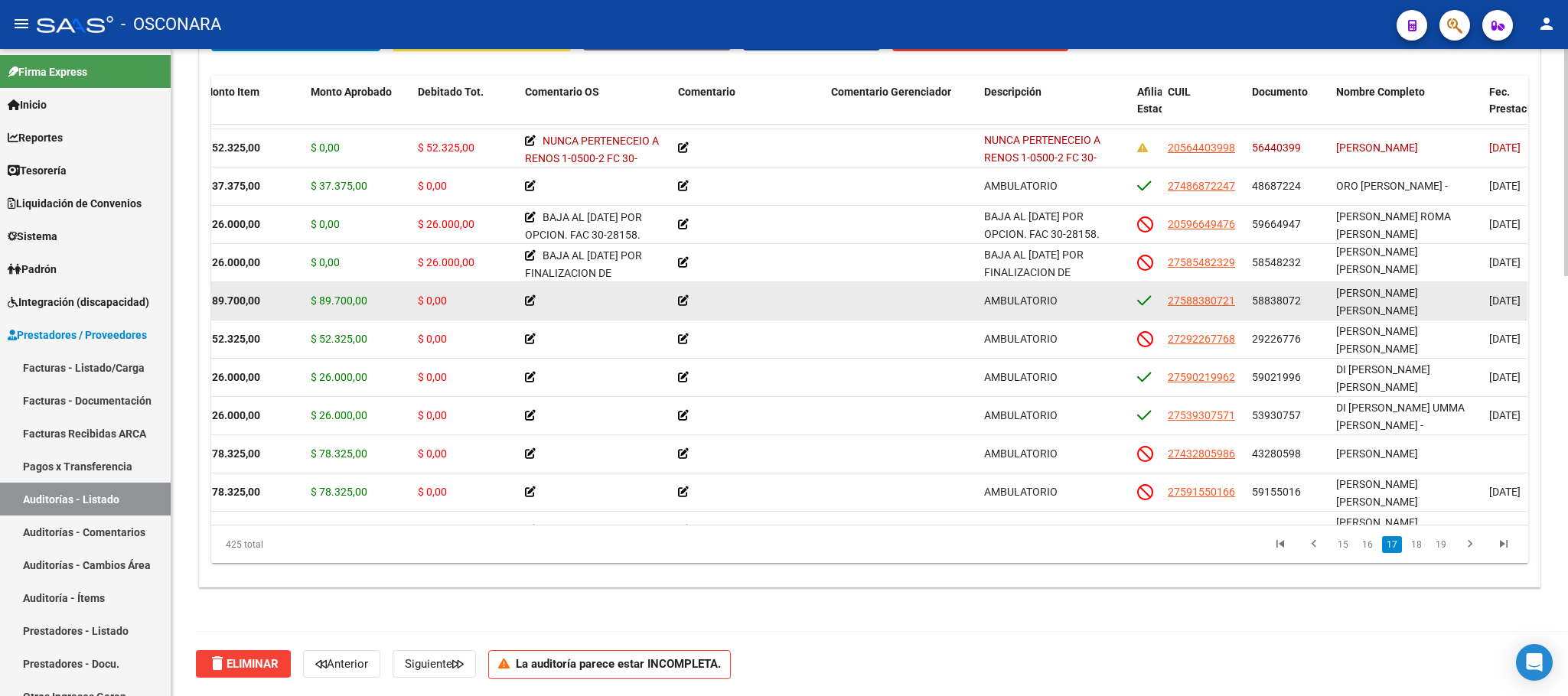
click at [1393, 301] on div "[PERSON_NAME] [PERSON_NAME]" at bounding box center [1406, 300] width 140 height 32
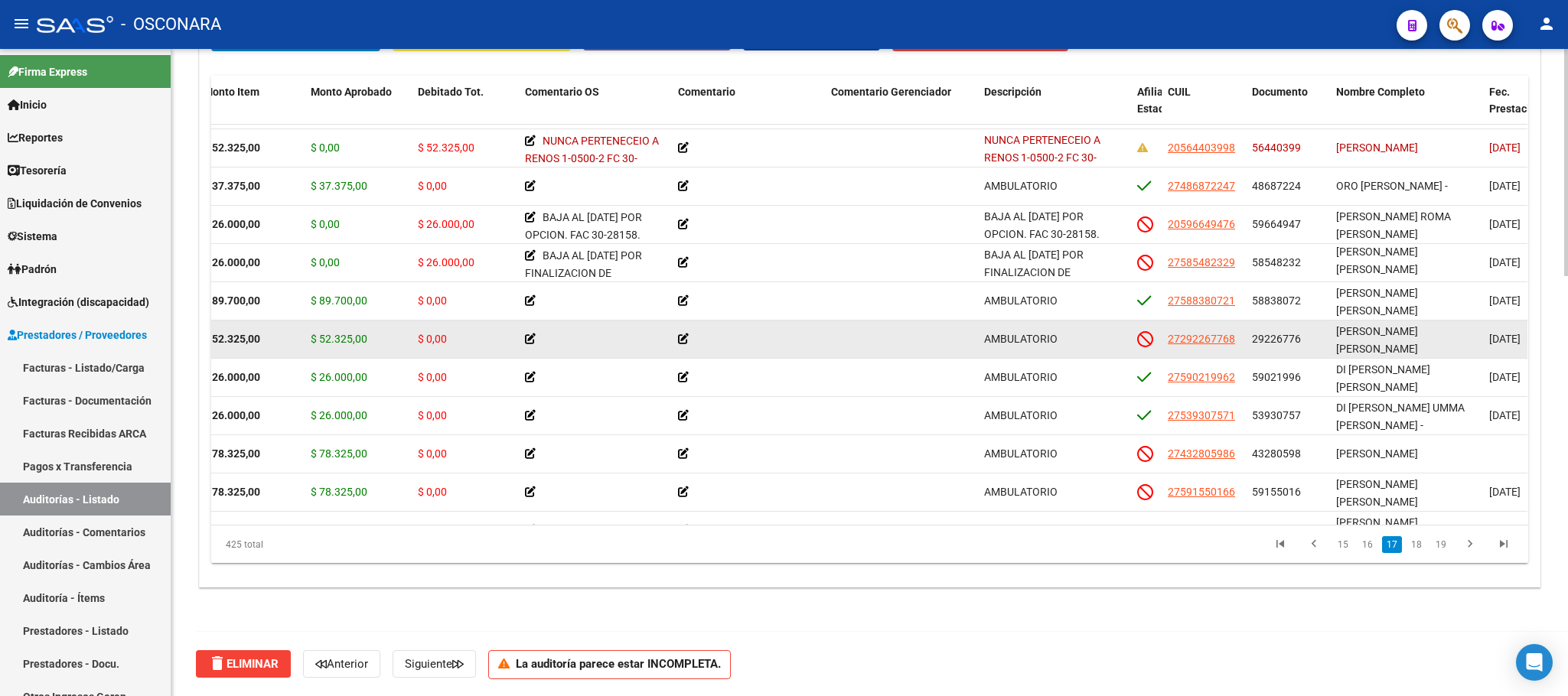
drag, startPoint x: 1376, startPoint y: 331, endPoint x: 1390, endPoint y: 331, distance: 14.0
click at [1390, 331] on span "[PERSON_NAME] [PERSON_NAME]" at bounding box center [1377, 340] width 82 height 30
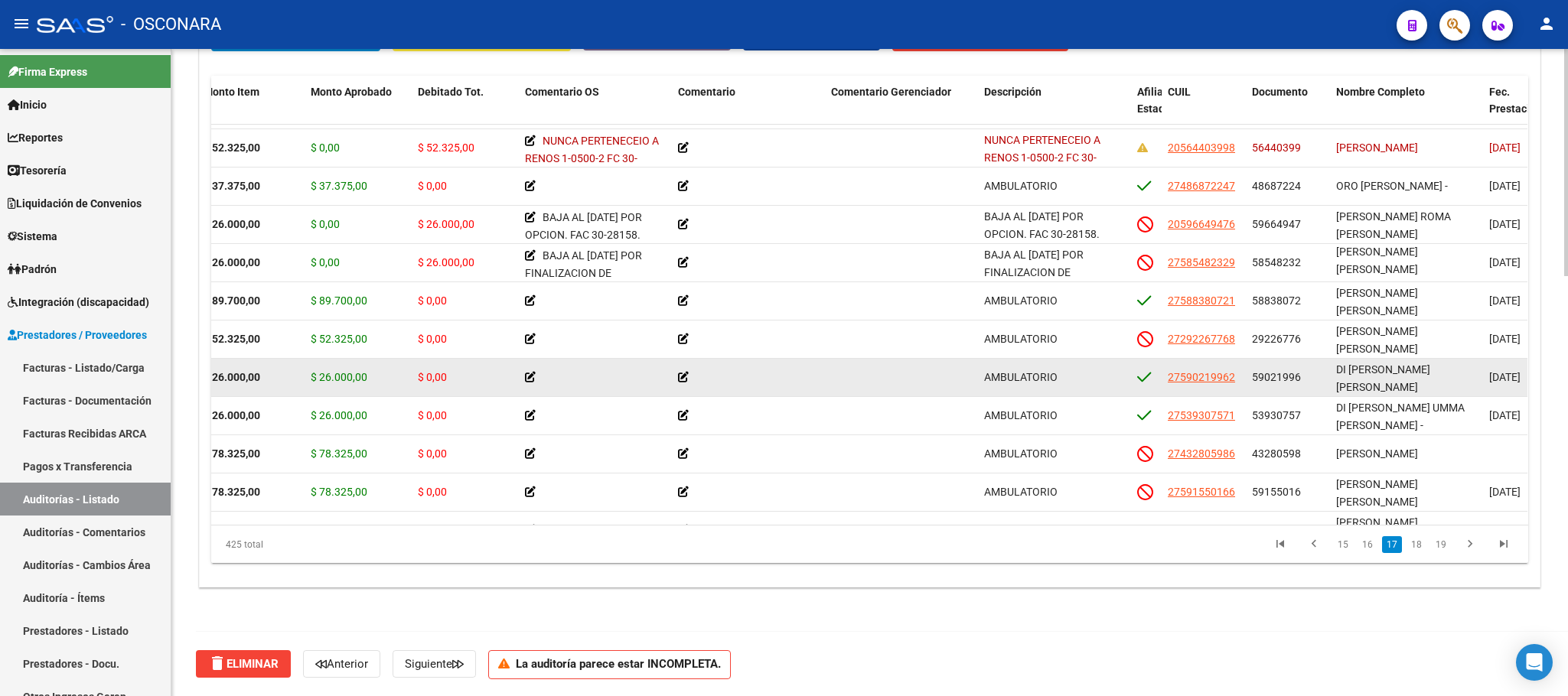
drag, startPoint x: 1399, startPoint y: 373, endPoint x: 1419, endPoint y: 370, distance: 20.2
click at [1393, 370] on span "DI [PERSON_NAME] [PERSON_NAME]" at bounding box center [1383, 378] width 94 height 30
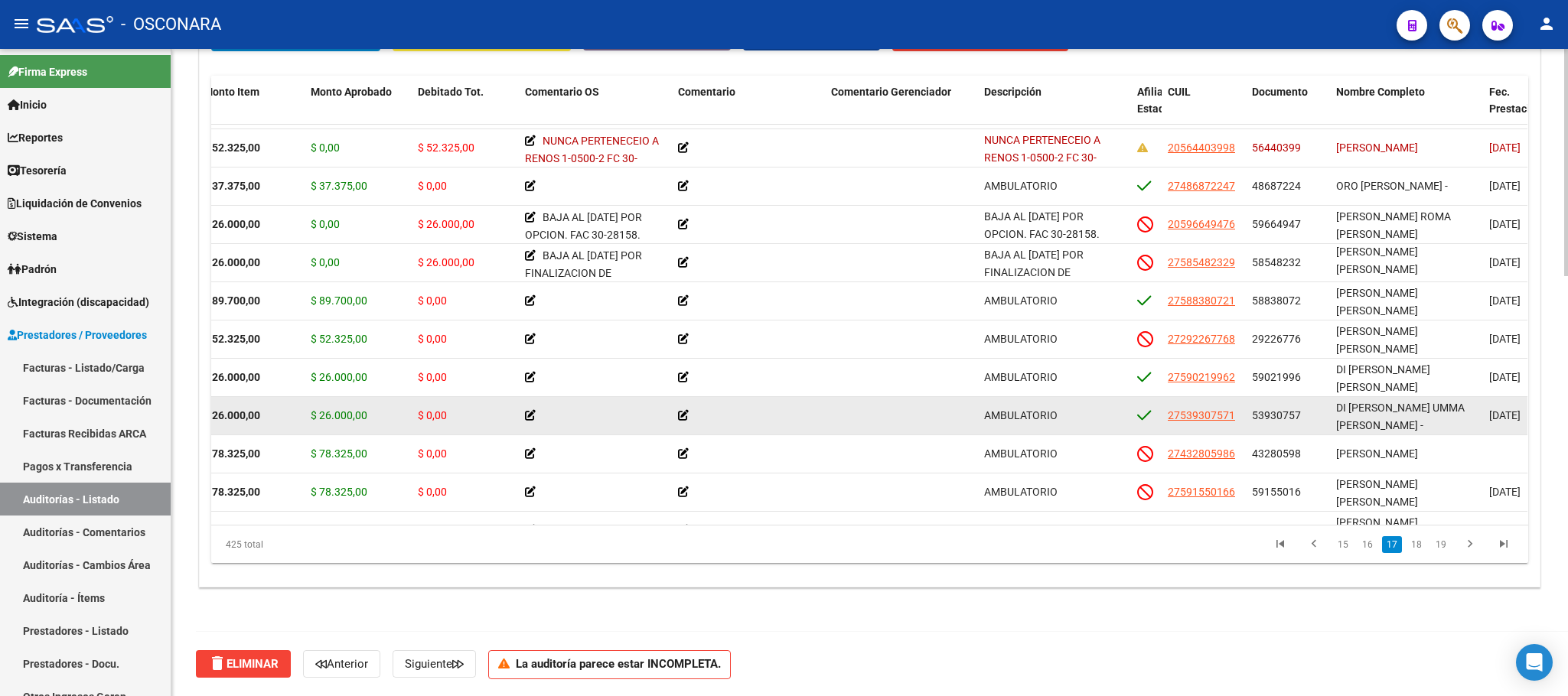
click at [1359, 411] on span "DI [PERSON_NAME] UMMA [PERSON_NAME] -" at bounding box center [1400, 416] width 129 height 30
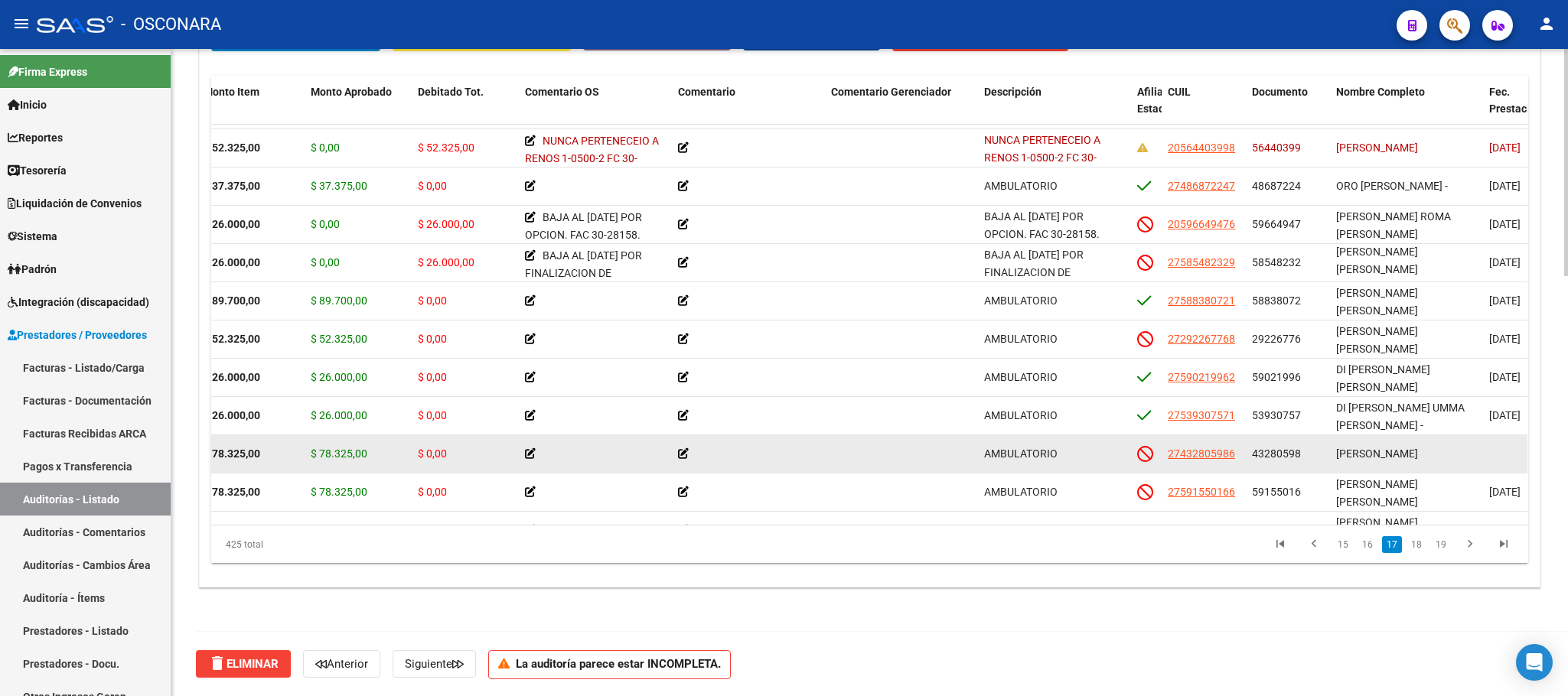
click at [1359, 448] on span "[PERSON_NAME]" at bounding box center [1377, 453] width 82 height 13
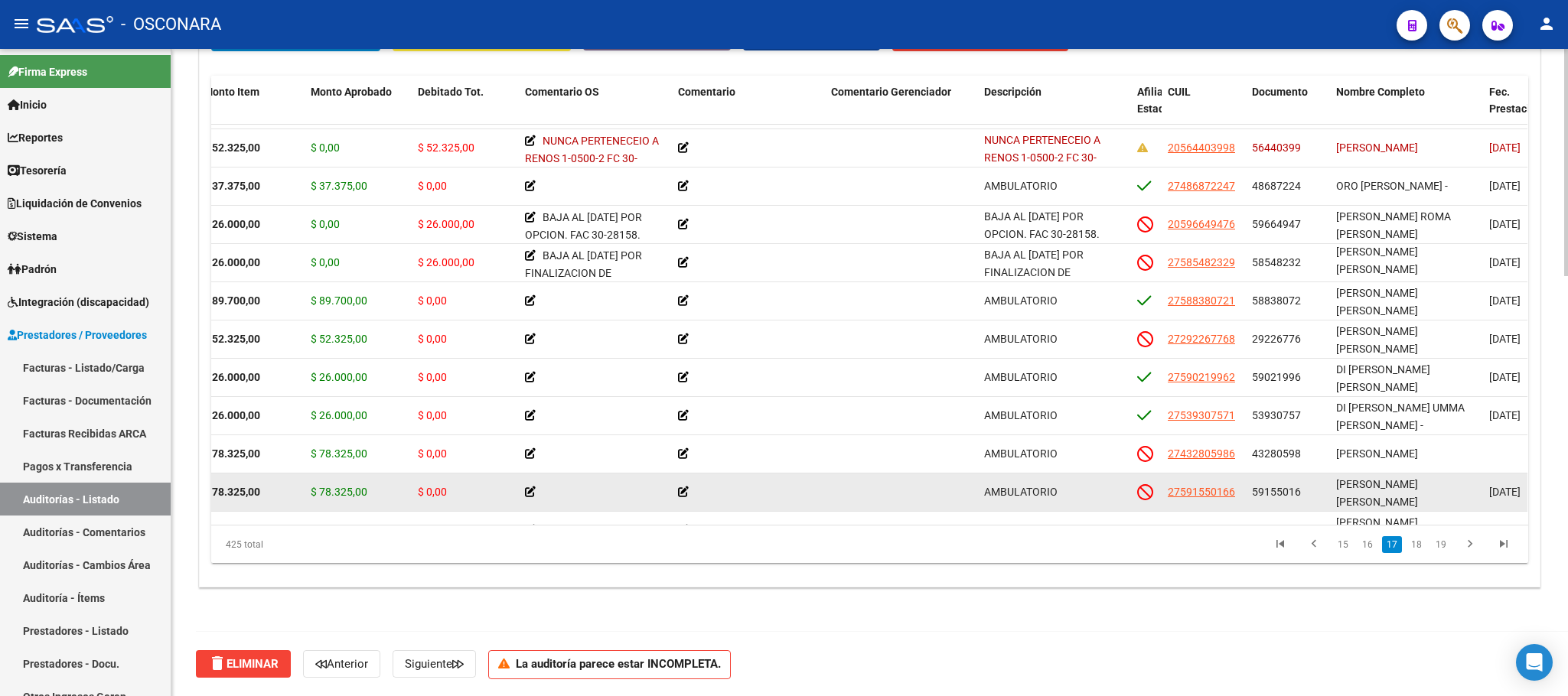
drag, startPoint x: 1360, startPoint y: 487, endPoint x: 1371, endPoint y: 487, distance: 11.0
click at [1371, 487] on span "[PERSON_NAME] [PERSON_NAME]" at bounding box center [1377, 493] width 82 height 30
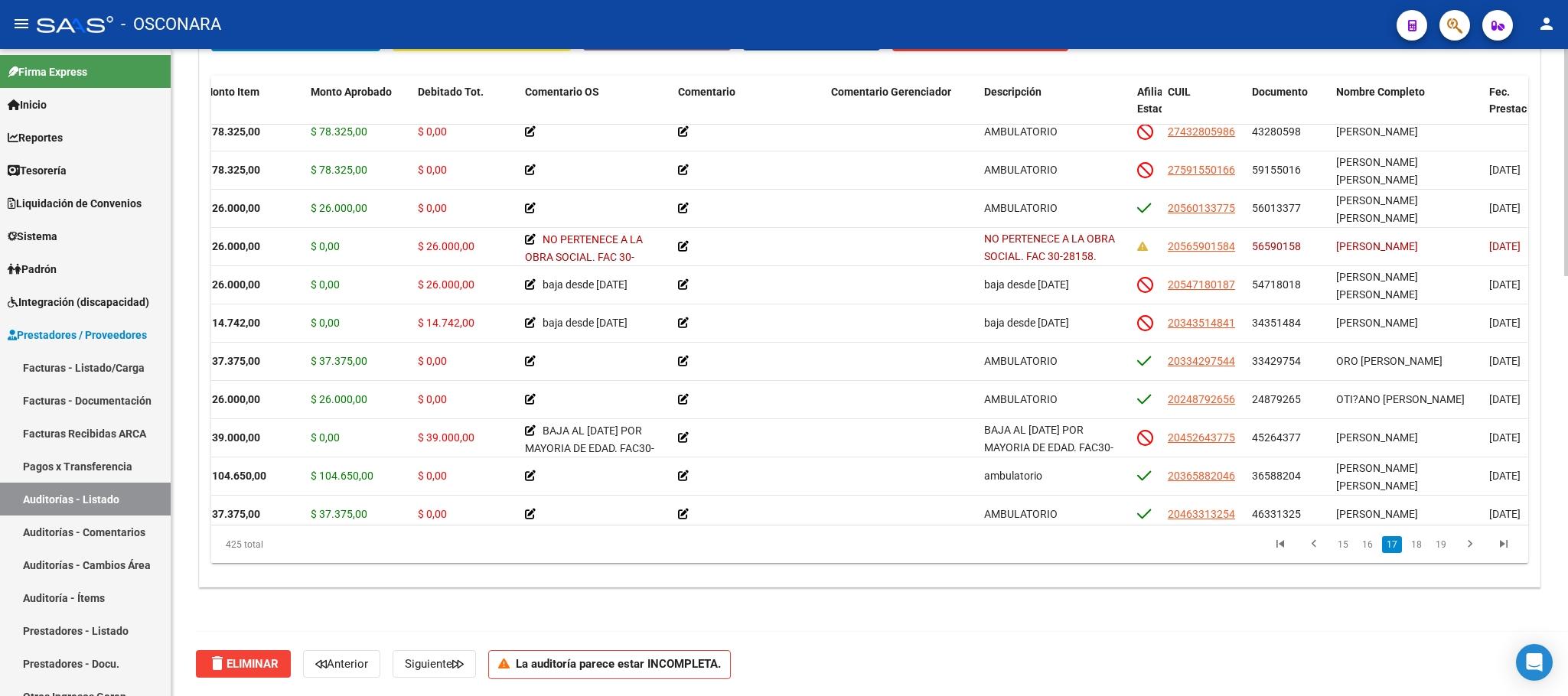
scroll to position [6789, 231]
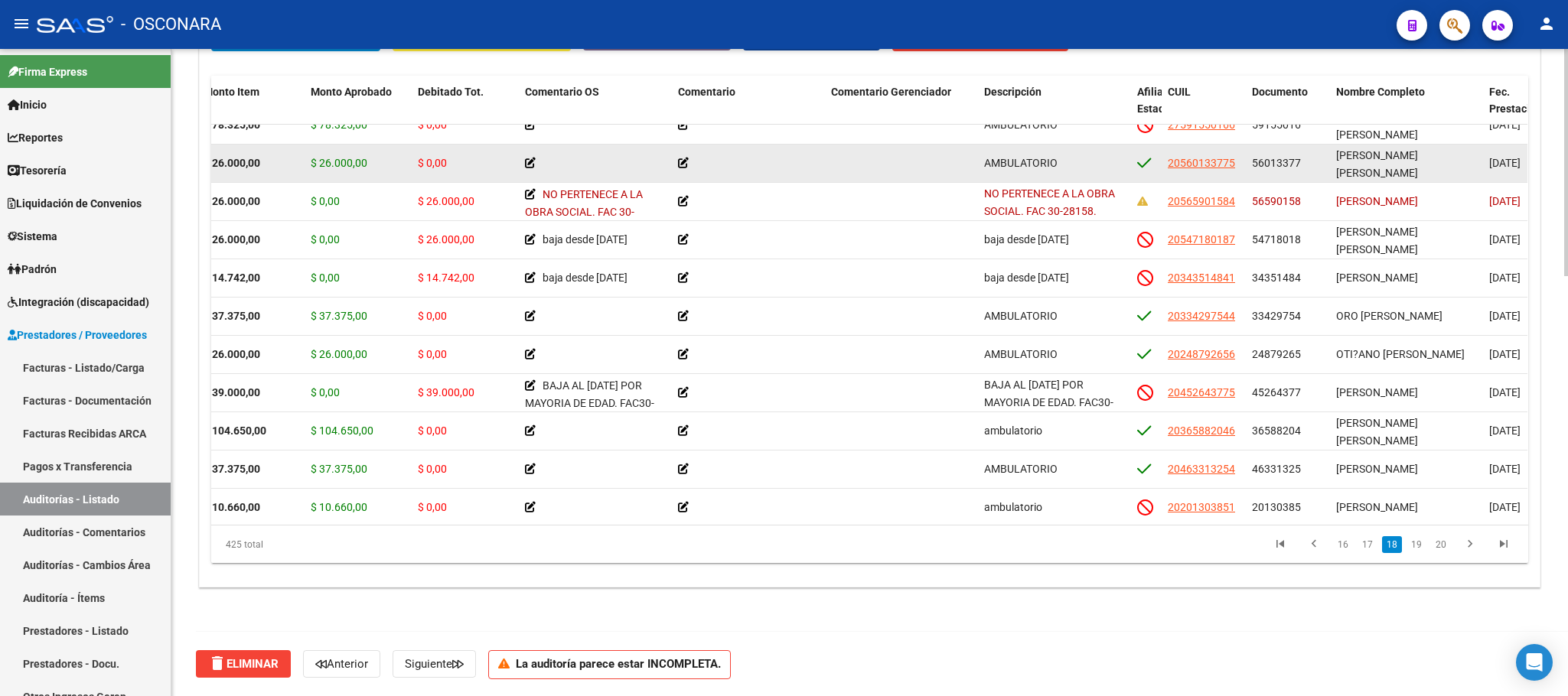
drag, startPoint x: 1395, startPoint y: 159, endPoint x: 1406, endPoint y: 157, distance: 11.2
click at [1393, 157] on span "[PERSON_NAME] [PERSON_NAME]" at bounding box center [1377, 164] width 82 height 30
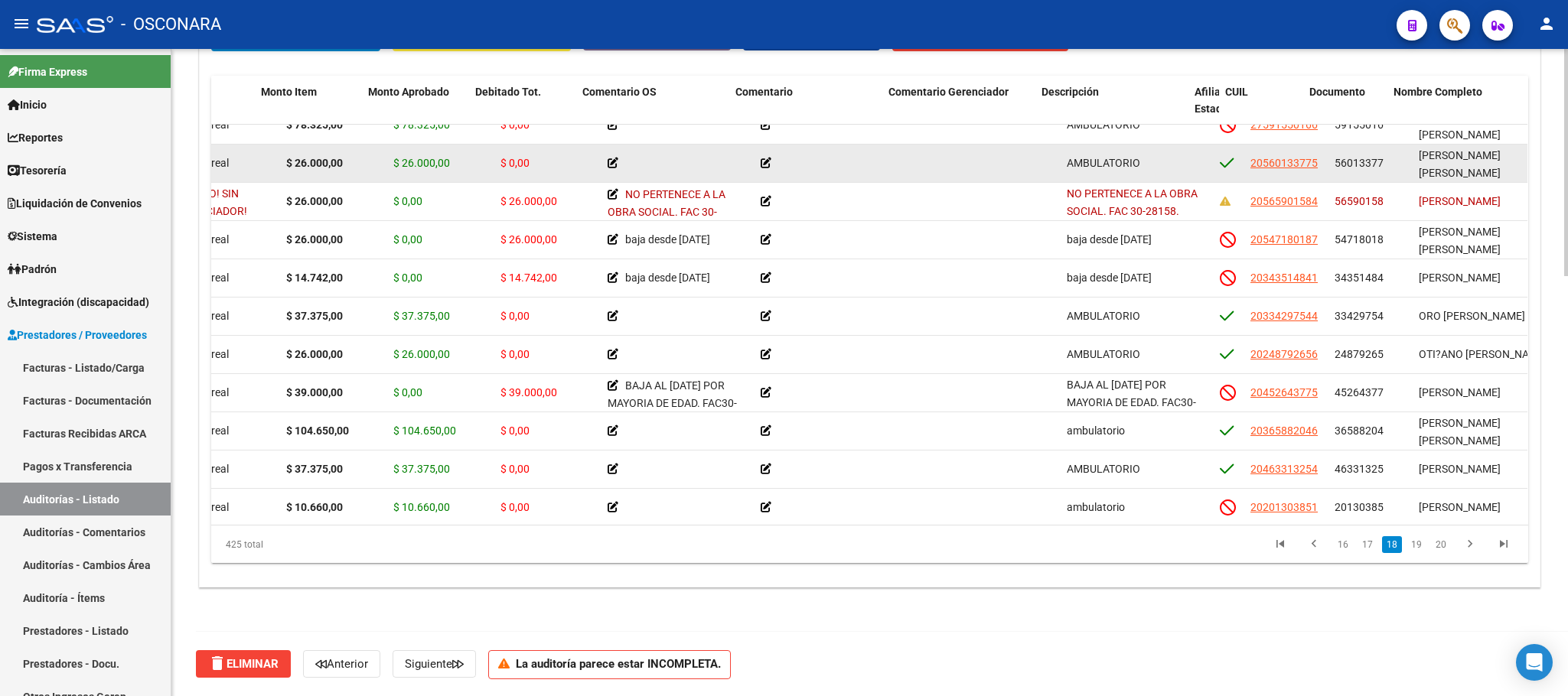
scroll to position [6789, 122]
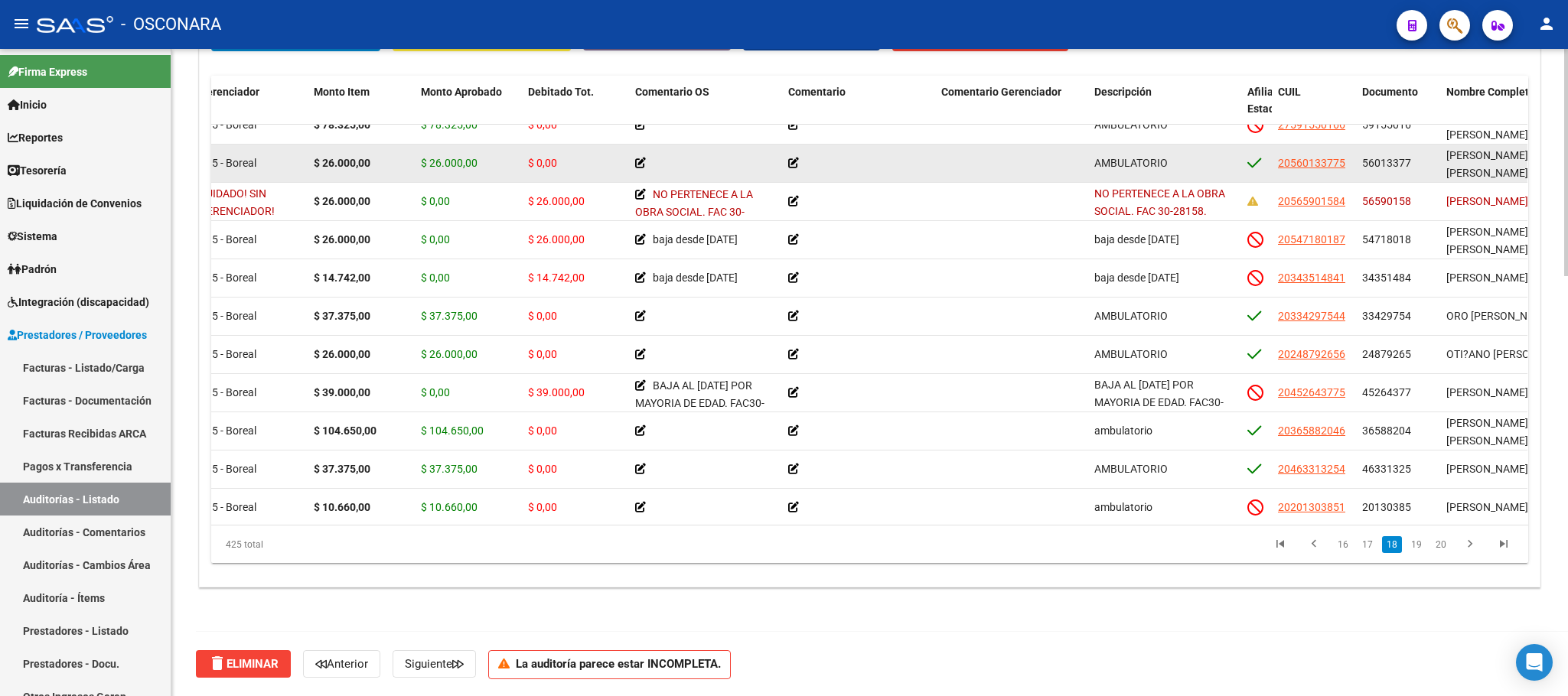
drag, startPoint x: 213, startPoint y: 152, endPoint x: 235, endPoint y: 157, distance: 22.6
click at [235, 157] on div "63564 B15 - Boreal $ 26.000,00 $ 26.000,00 $ 0,00 AMBULATORIO 20560133775 56013…" at bounding box center [1223, 164] width 2269 height 39
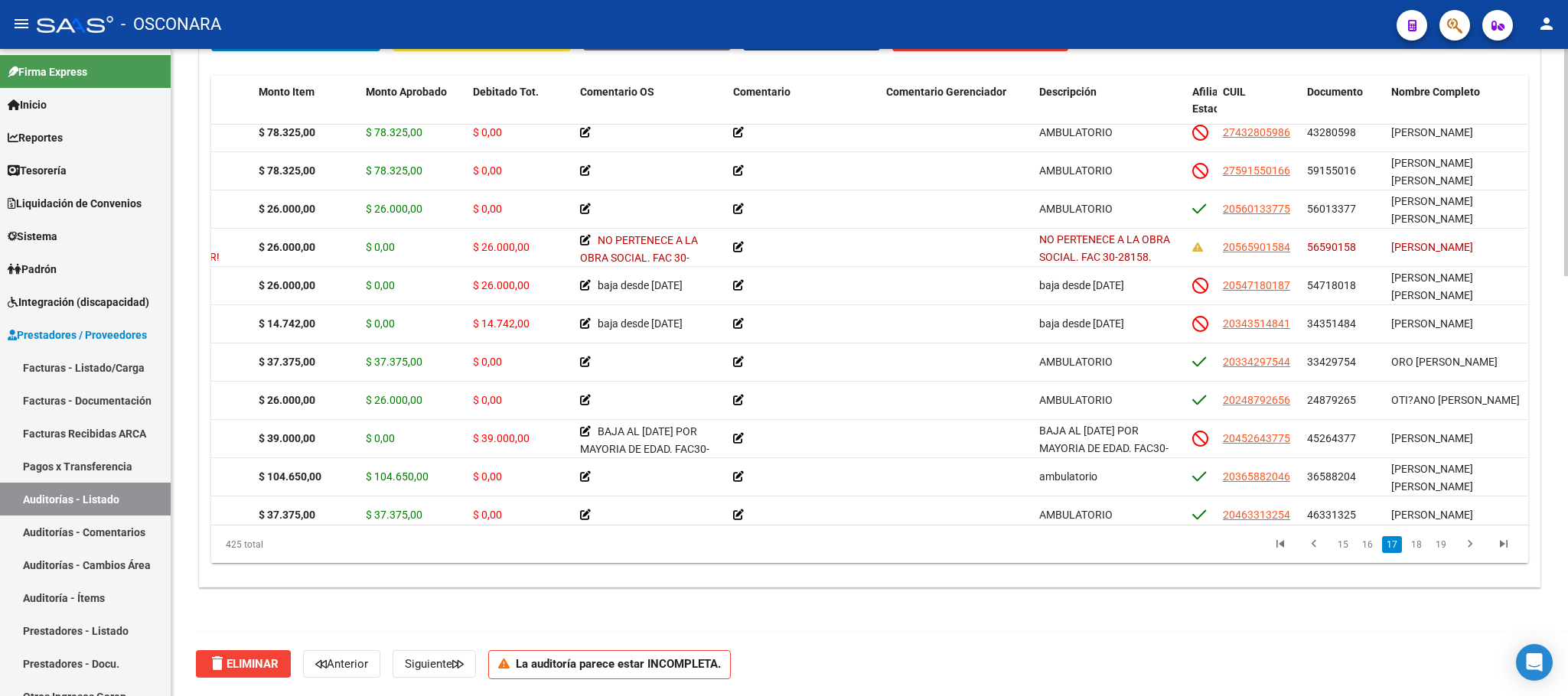
scroll to position [6742, 196]
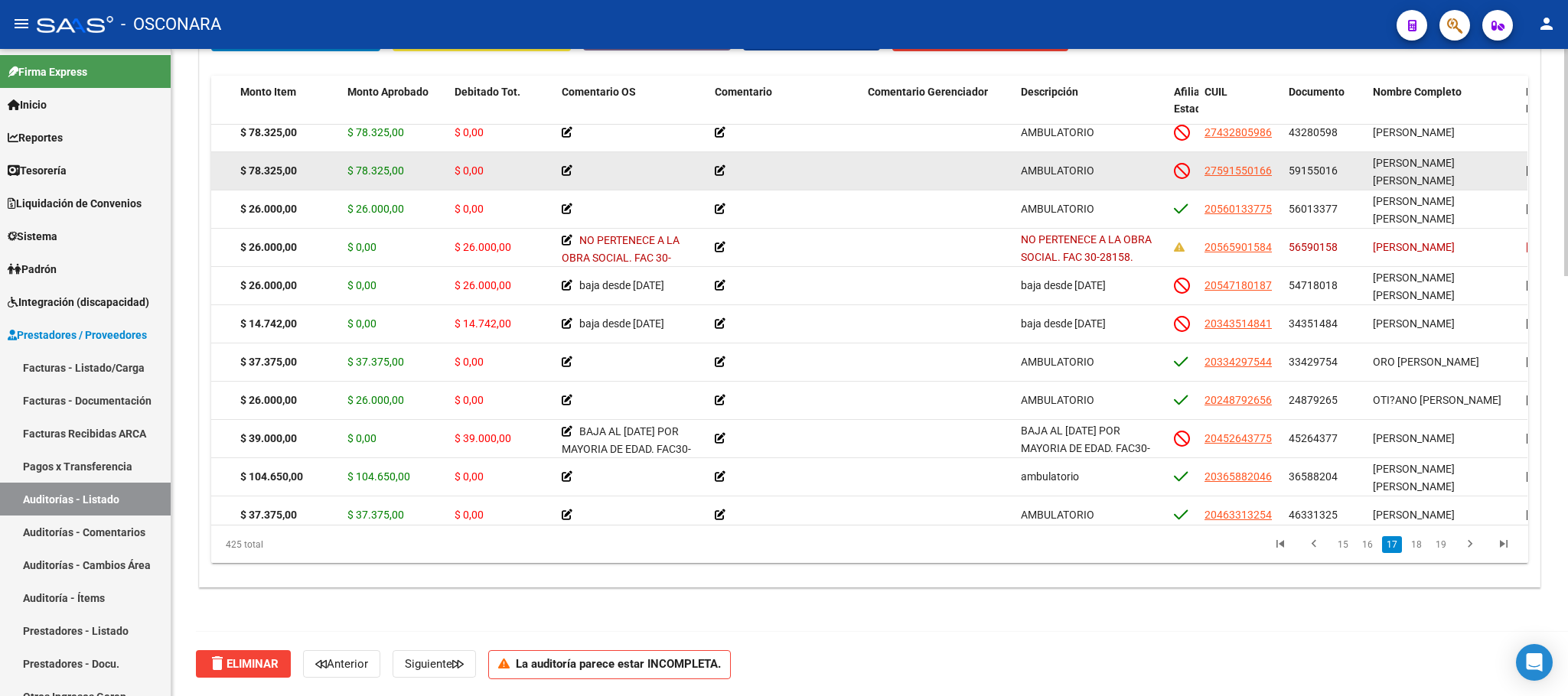
drag, startPoint x: 1375, startPoint y: 166, endPoint x: 1414, endPoint y: 166, distance: 39.0
click at [1393, 166] on span "[PERSON_NAME] [PERSON_NAME]" at bounding box center [1414, 171] width 82 height 30
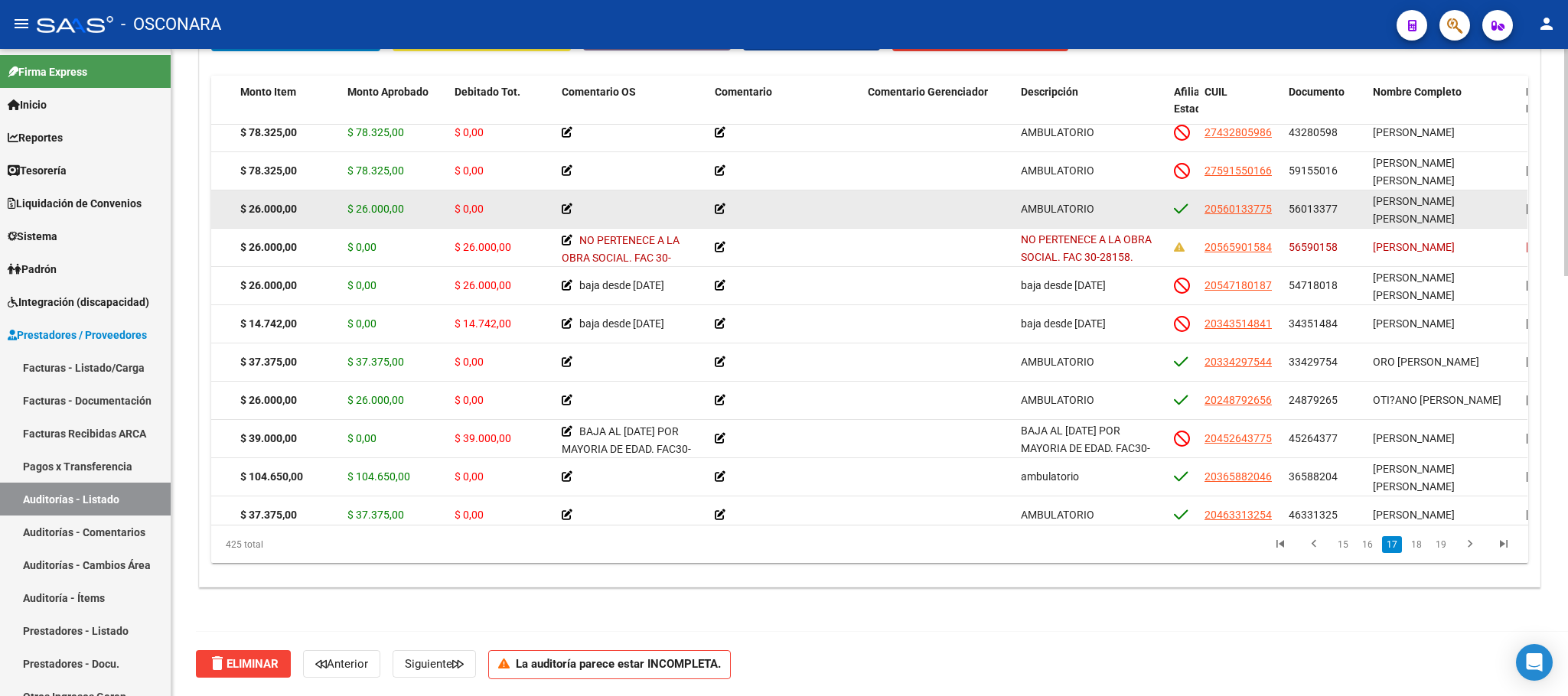
click at [1393, 202] on span "[PERSON_NAME] [PERSON_NAME]" at bounding box center [1414, 210] width 82 height 30
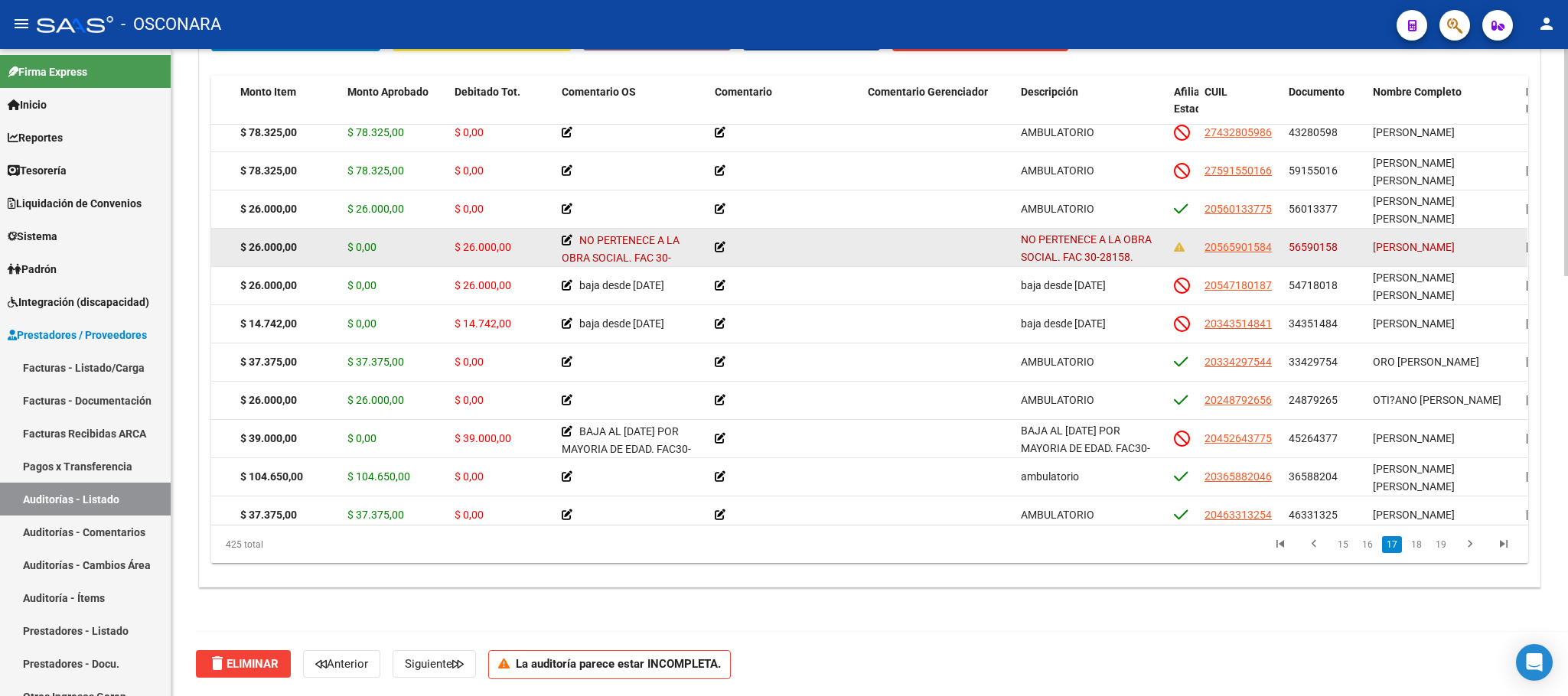
click at [1393, 246] on span "[PERSON_NAME]" at bounding box center [1414, 247] width 82 height 13
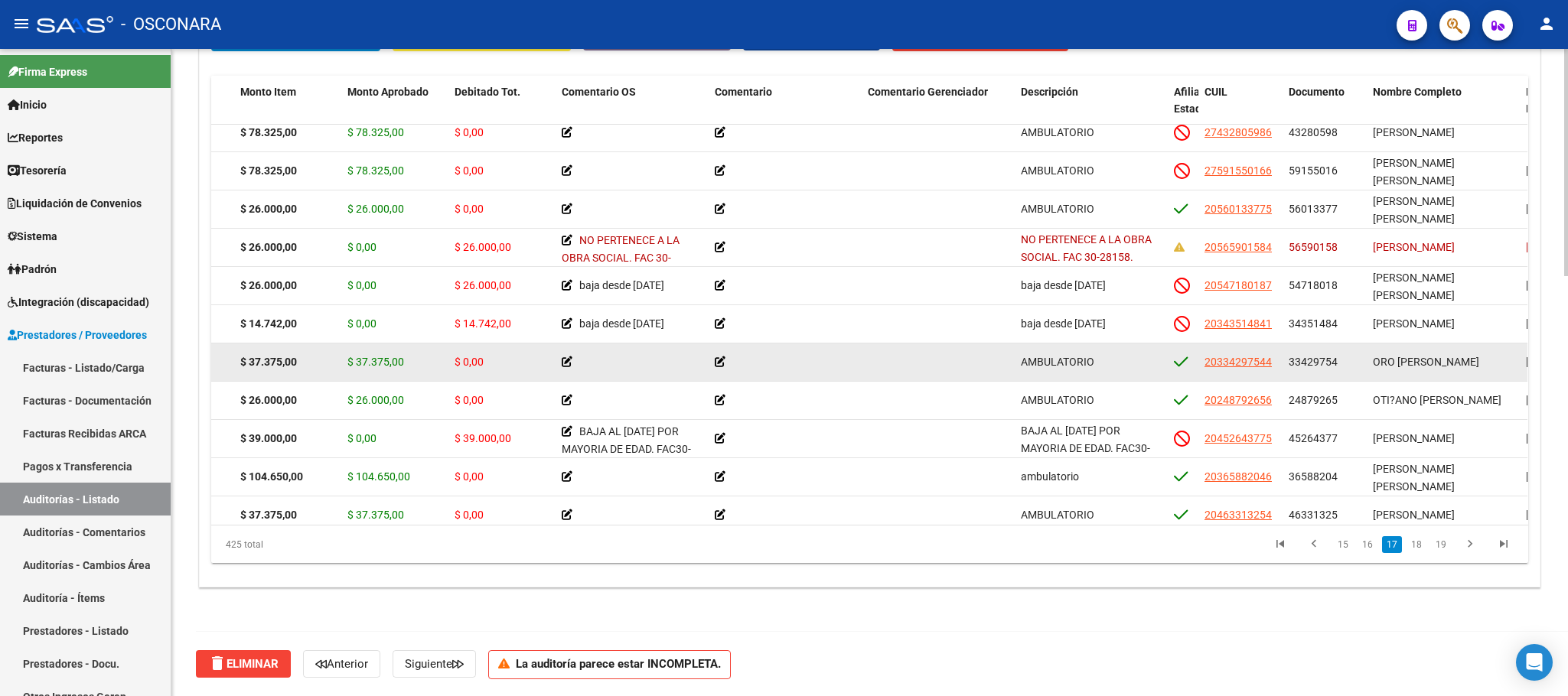
click at [1393, 360] on span "ORO [PERSON_NAME]" at bounding box center [1427, 361] width 107 height 13
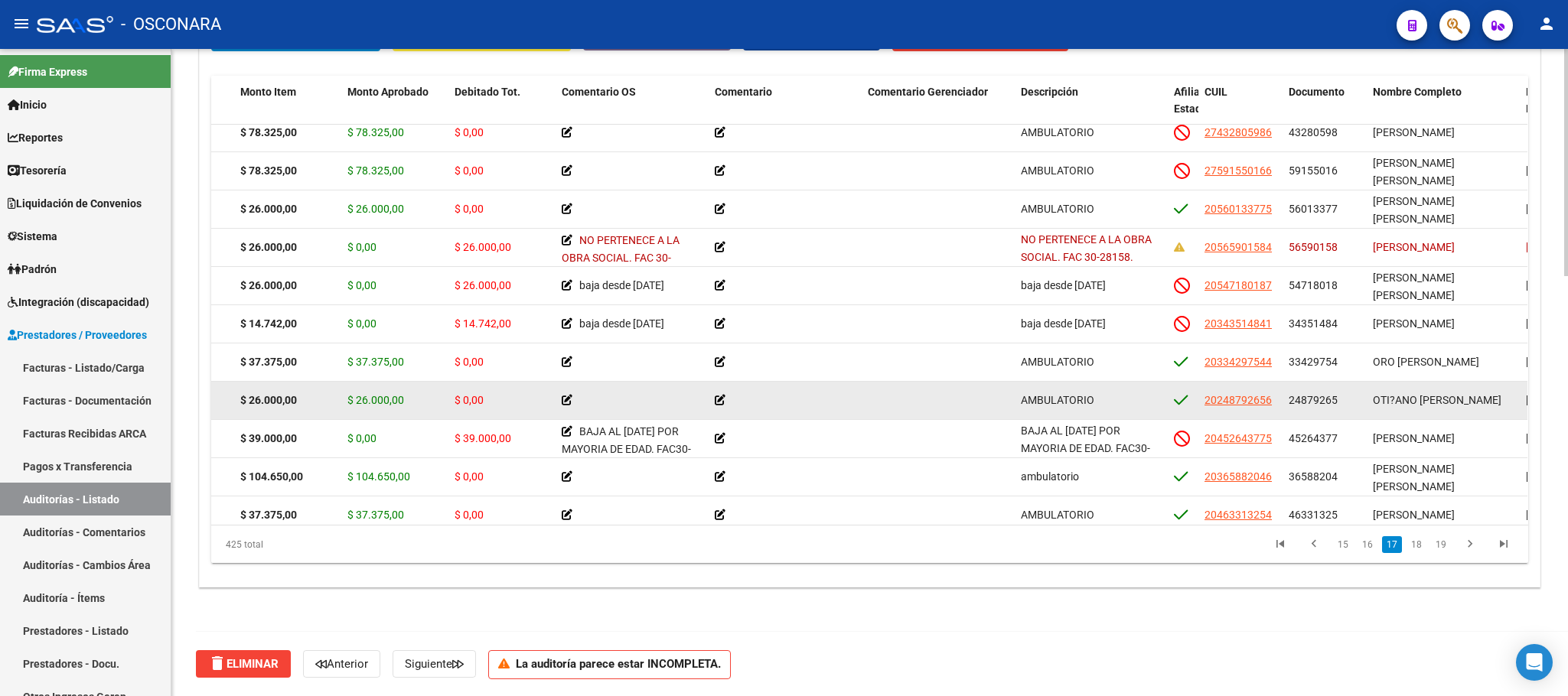
click at [1393, 402] on span "OTI?ANO [PERSON_NAME]" at bounding box center [1437, 400] width 129 height 13
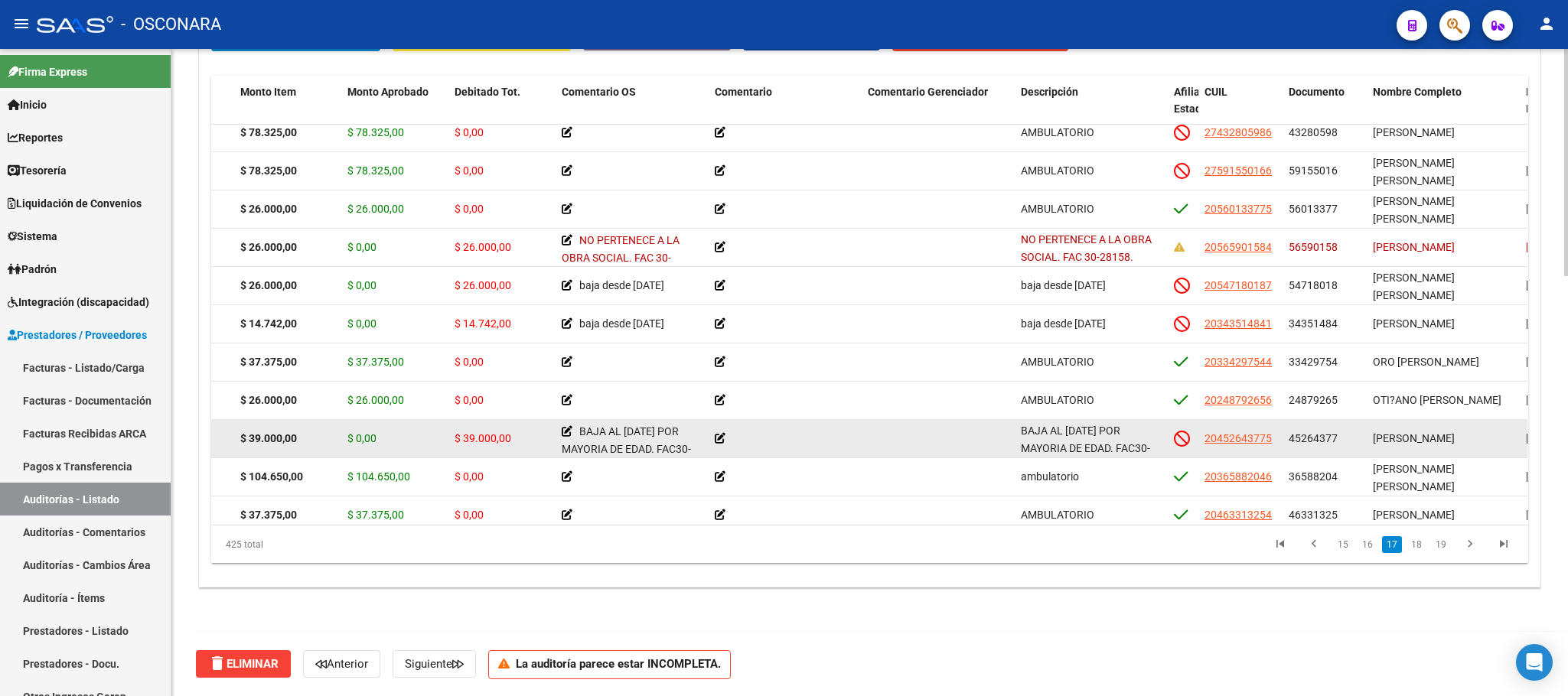
click at [1393, 435] on span "[PERSON_NAME]" at bounding box center [1414, 438] width 82 height 13
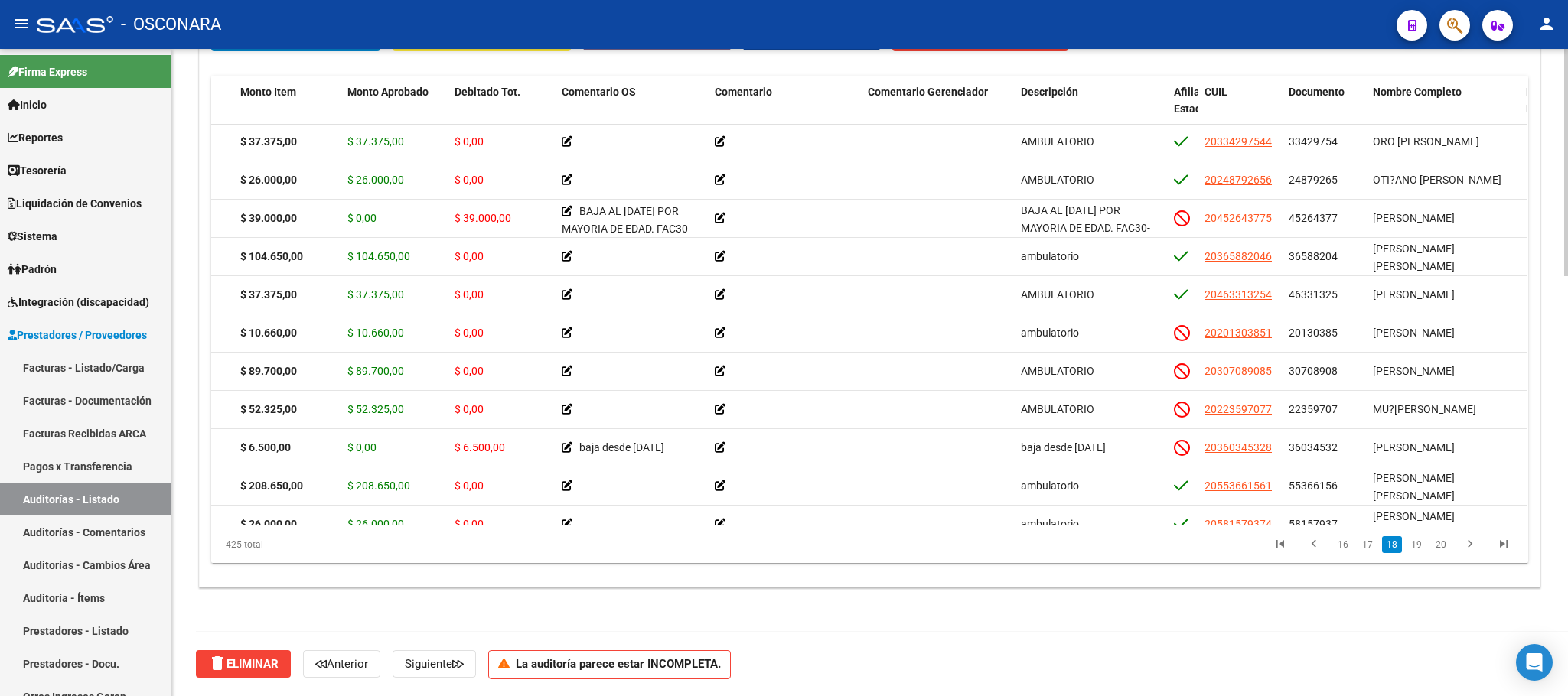
scroll to position [6972, 196]
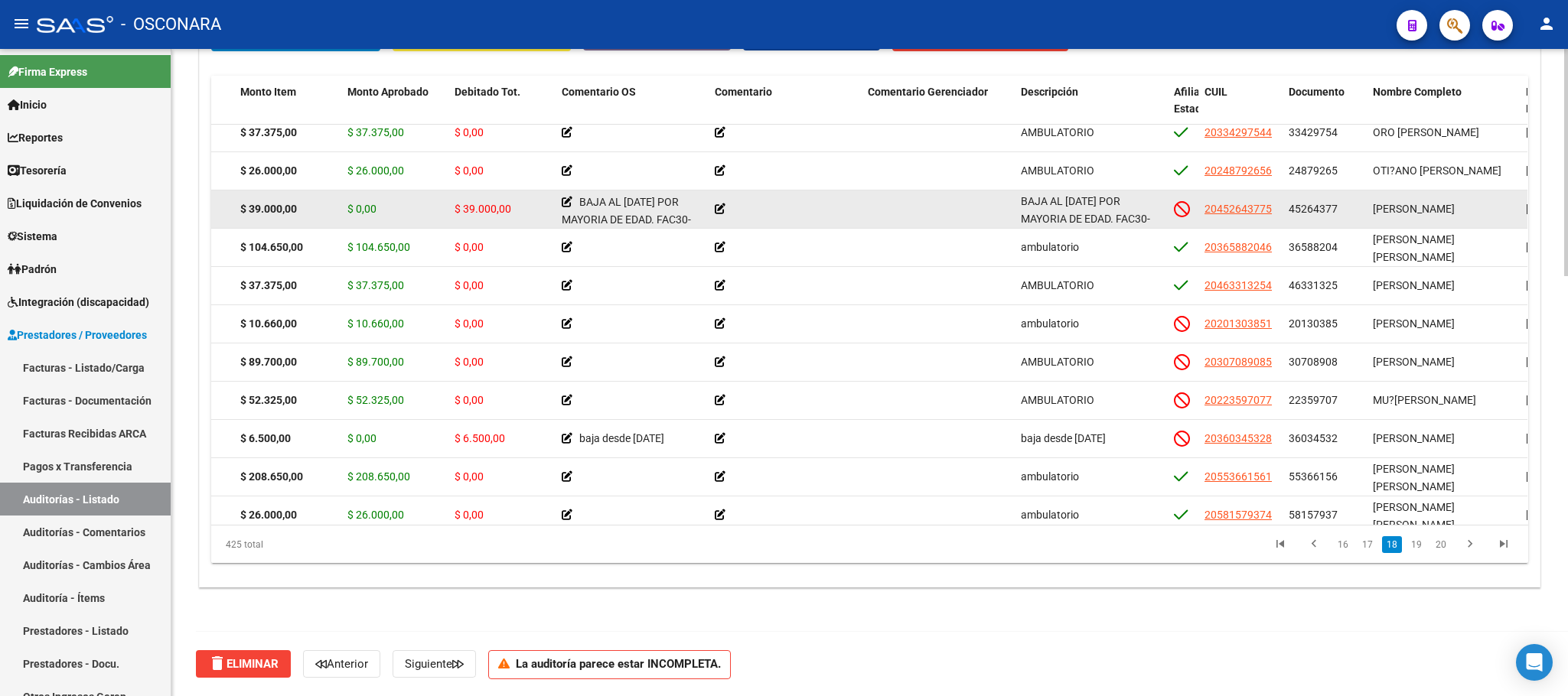
drag, startPoint x: 1410, startPoint y: 212, endPoint x: 1469, endPoint y: 213, distance: 59.0
click at [1393, 213] on span "[PERSON_NAME]" at bounding box center [1414, 208] width 82 height 13
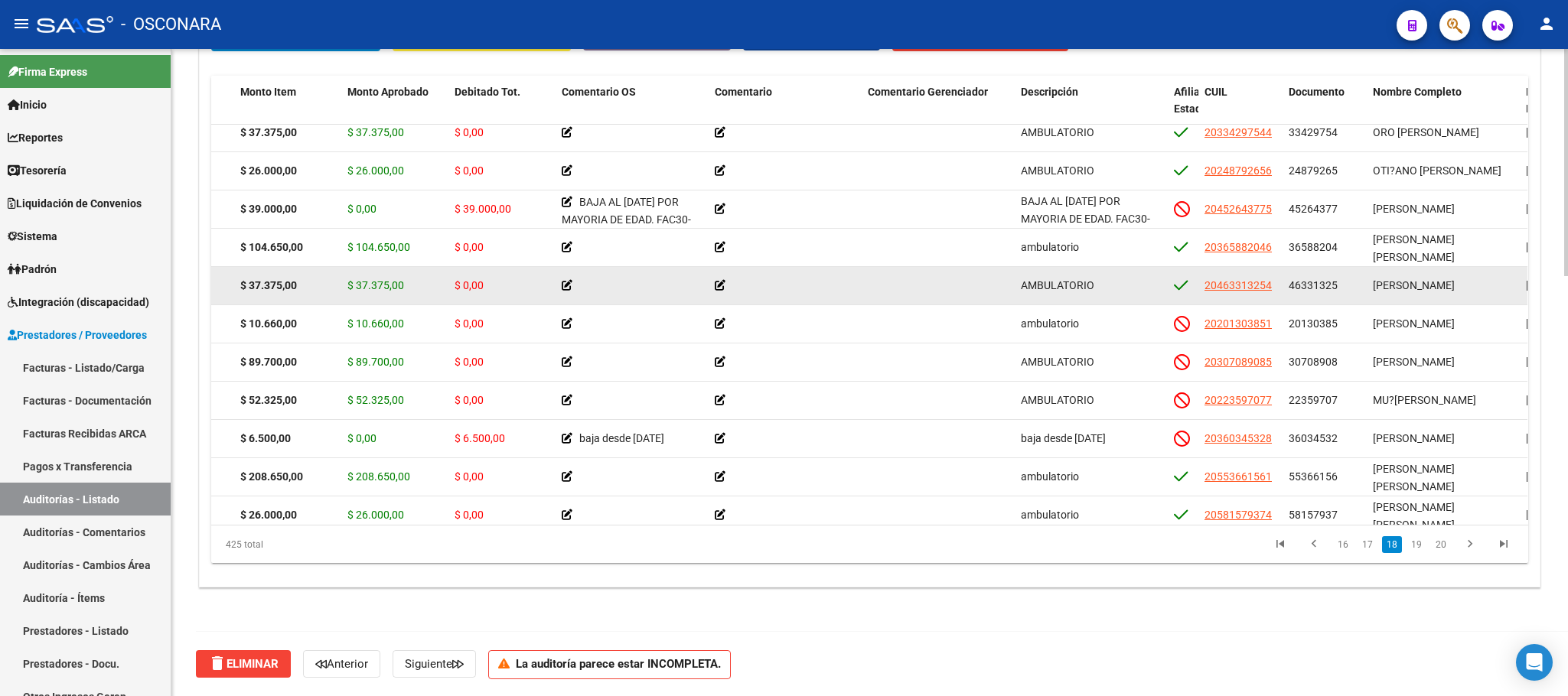
click at [1393, 283] on span "[PERSON_NAME]" at bounding box center [1414, 285] width 82 height 13
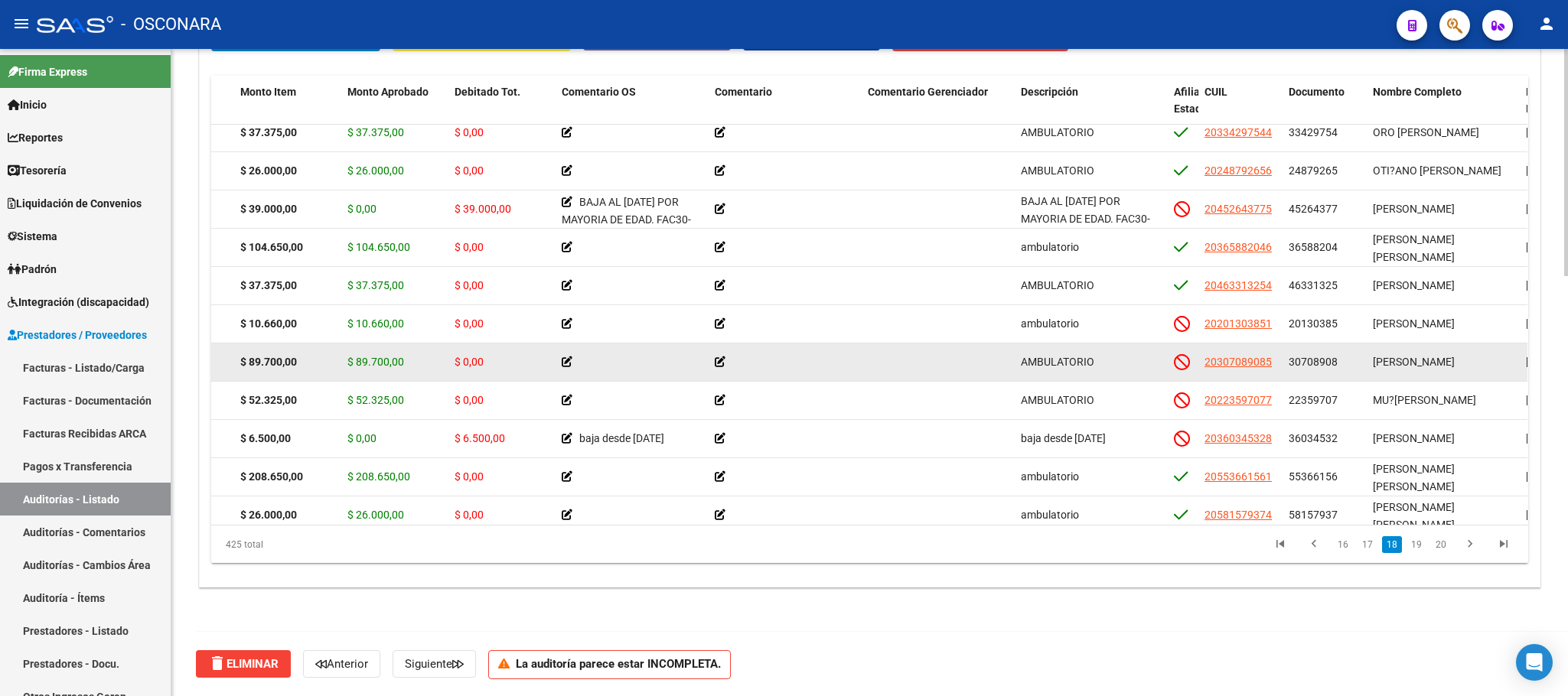
drag, startPoint x: 1401, startPoint y: 360, endPoint x: 1412, endPoint y: 361, distance: 11.0
click at [1393, 361] on span "[PERSON_NAME]" at bounding box center [1414, 361] width 82 height 13
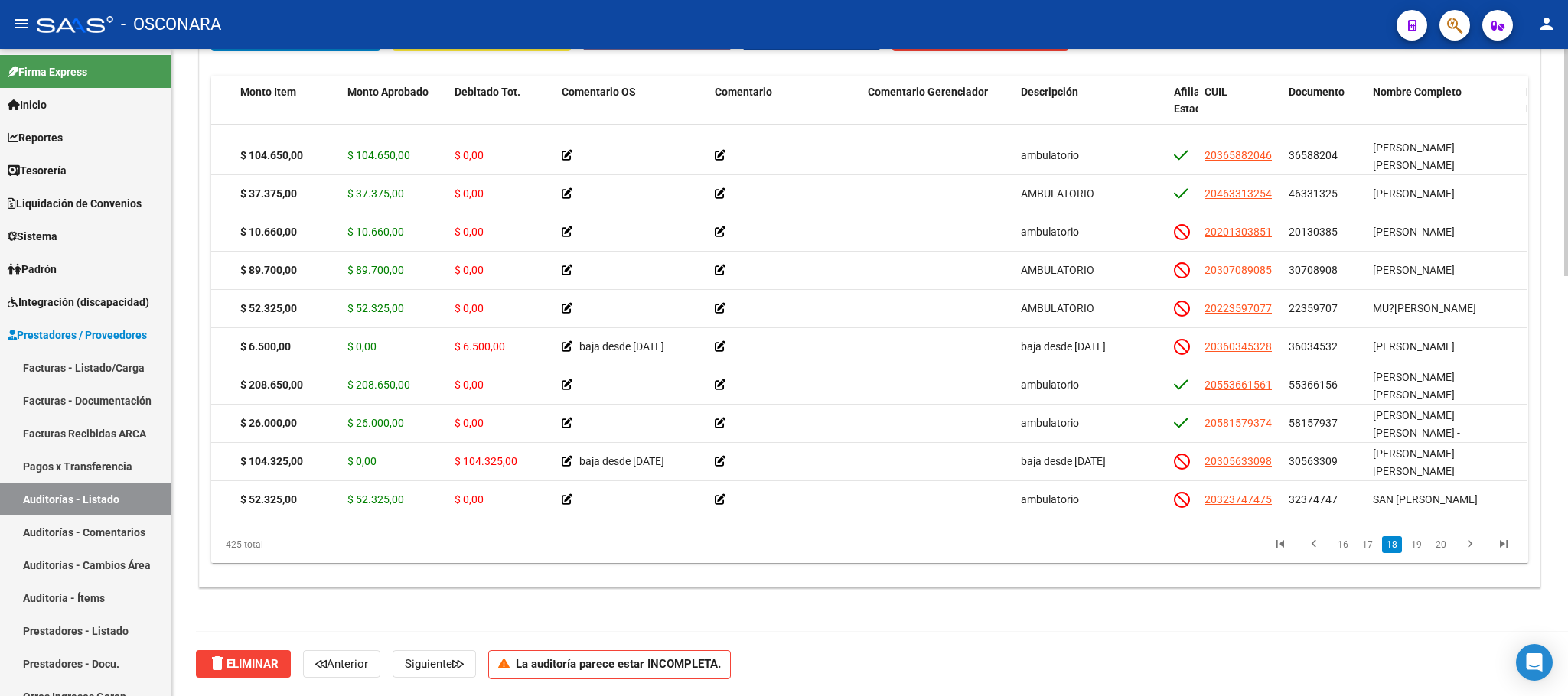
scroll to position [7110, 196]
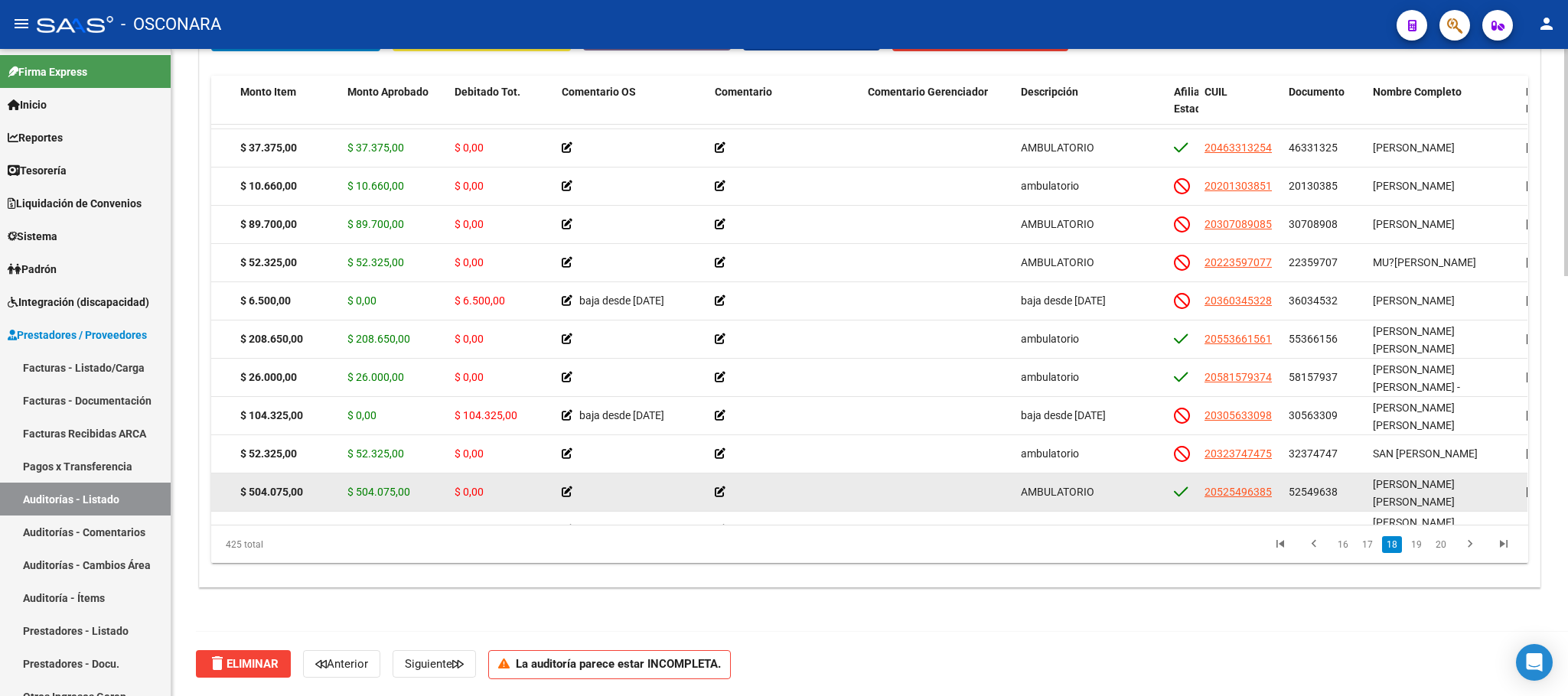
drag, startPoint x: 1472, startPoint y: 480, endPoint x: 1415, endPoint y: 487, distance: 57.4
click at [1393, 487] on span "[PERSON_NAME] [PERSON_NAME]" at bounding box center [1414, 493] width 82 height 30
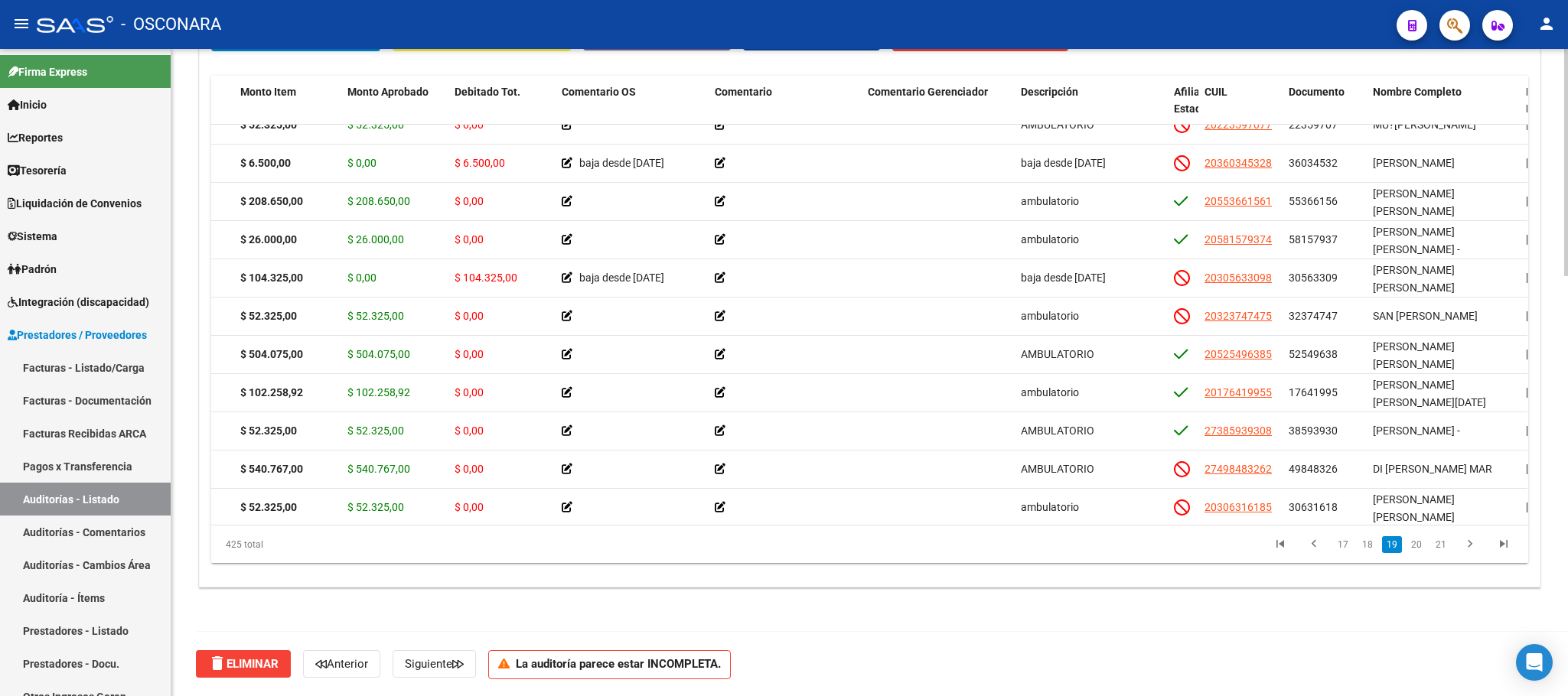
scroll to position [7293, 196]
